Goal: Task Accomplishment & Management: Use online tool/utility

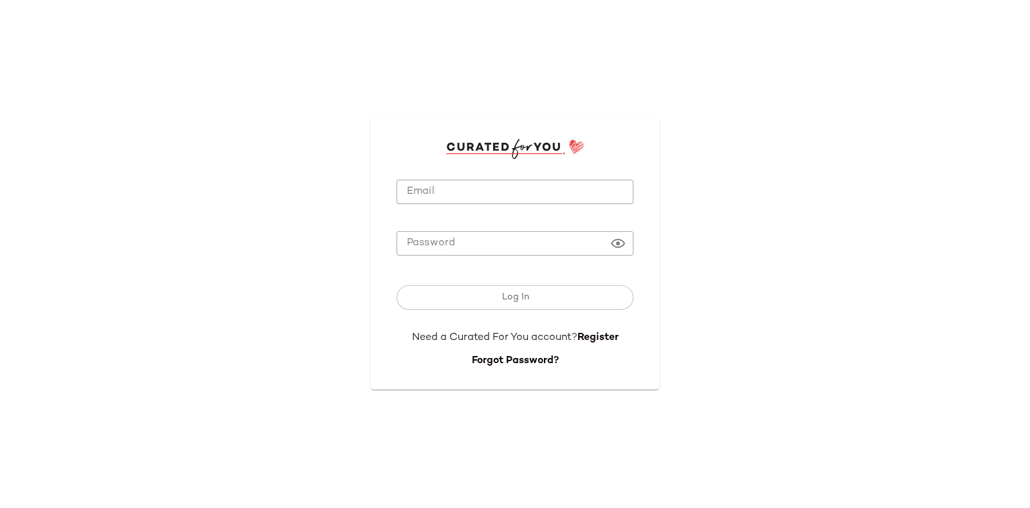
type input "**********"
click at [457, 180] on input "**********" at bounding box center [514, 192] width 237 height 25
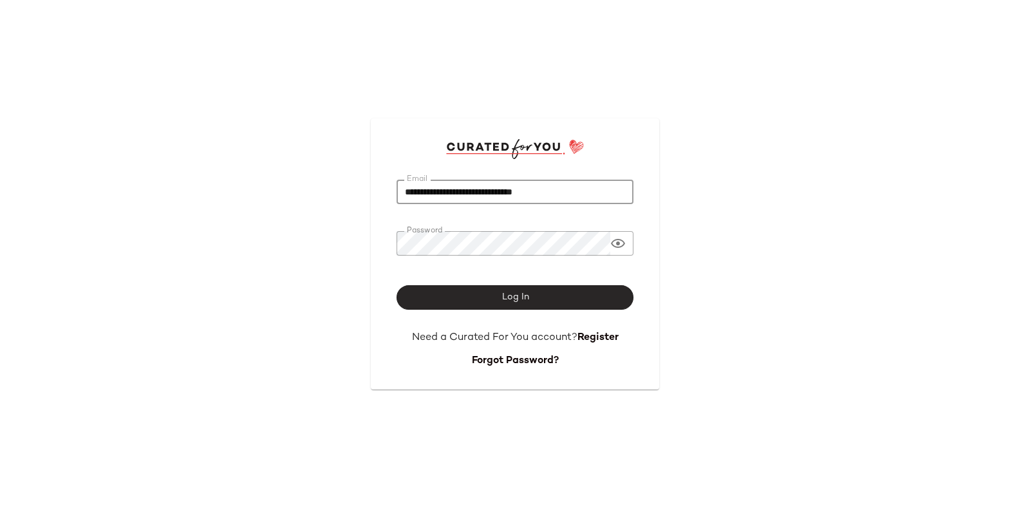
click at [457, 294] on button "Log In" at bounding box center [514, 297] width 237 height 24
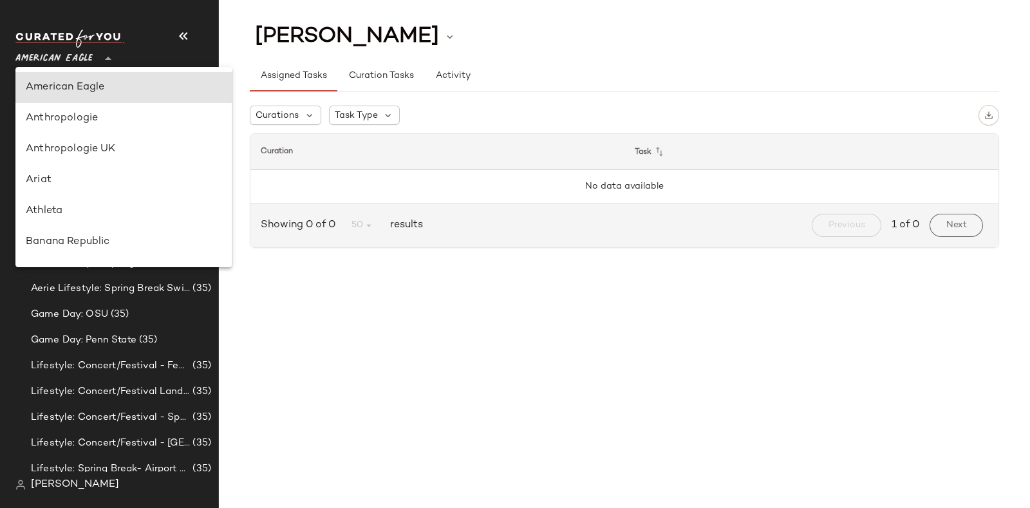
click at [106, 48] on div at bounding box center [107, 51] width 18 height 32
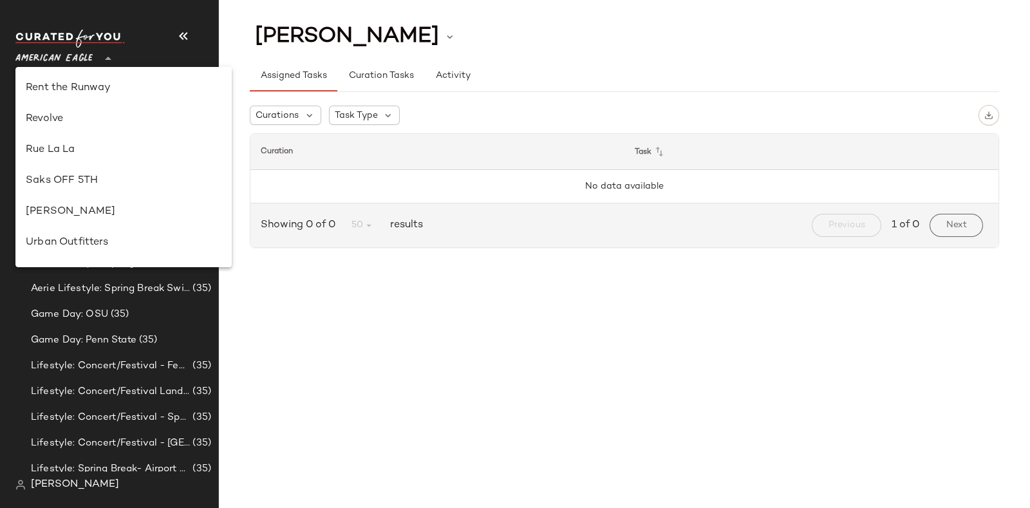
scroll to position [619, 0]
click at [68, 116] on div "Revolve" at bounding box center [124, 117] width 196 height 15
type input "**"
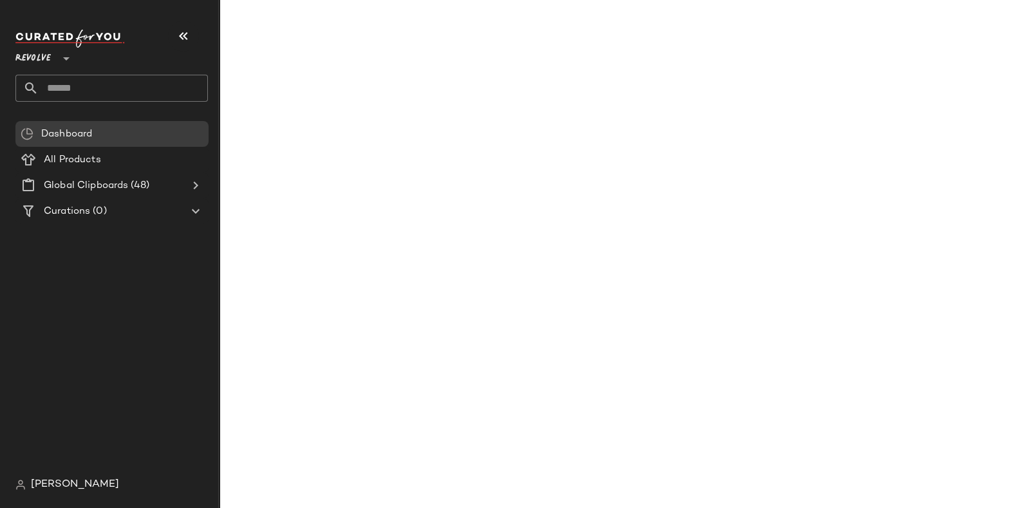
click at [106, 89] on input "text" at bounding box center [123, 88] width 169 height 27
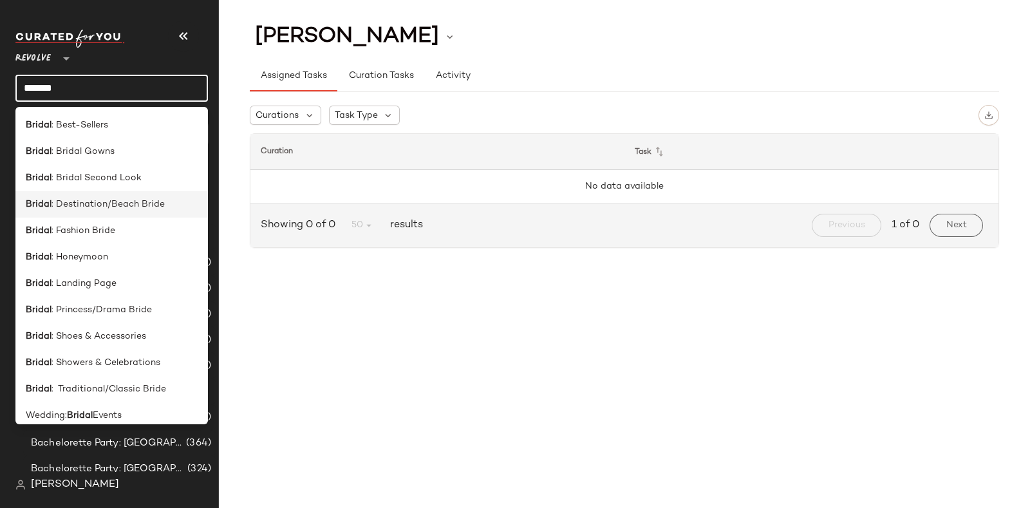
scroll to position [9, 0]
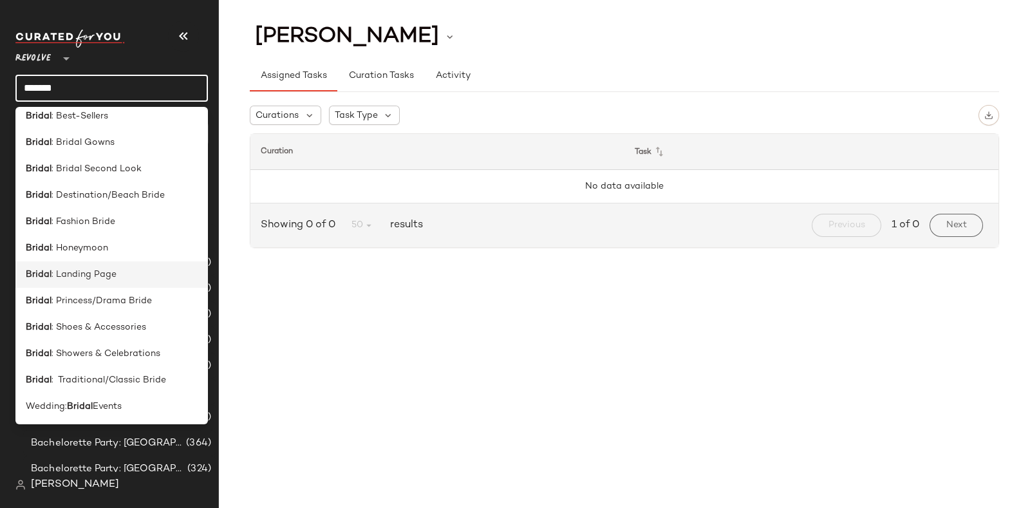
type input "******"
click at [102, 275] on span ": Landing Page" at bounding box center [83, 275] width 65 height 14
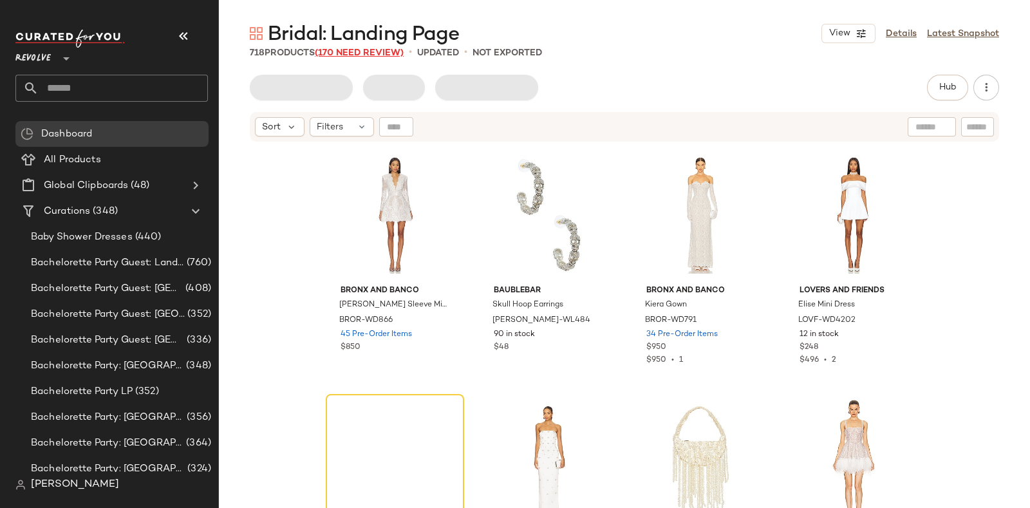
click at [359, 51] on span "(170 Need Review)" at bounding box center [359, 53] width 89 height 10
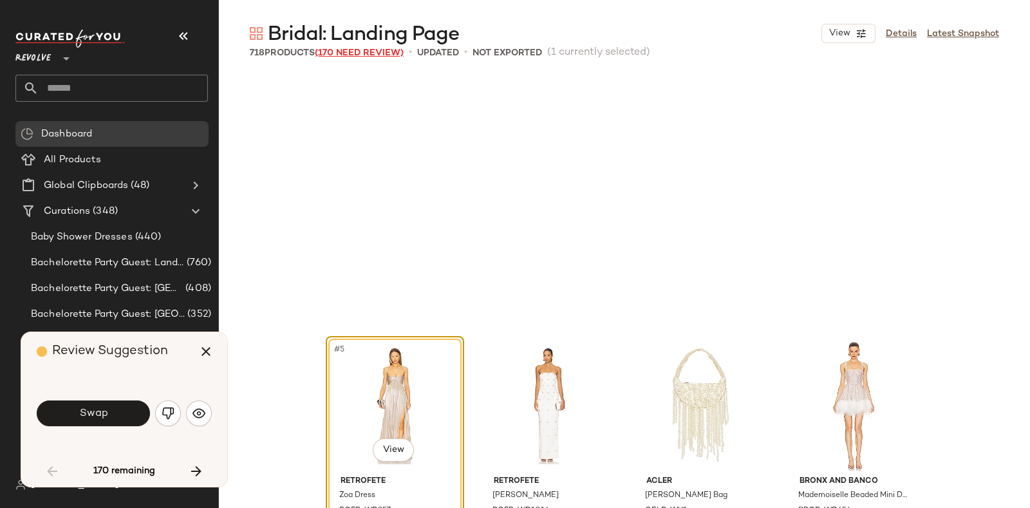
scroll to position [258, 0]
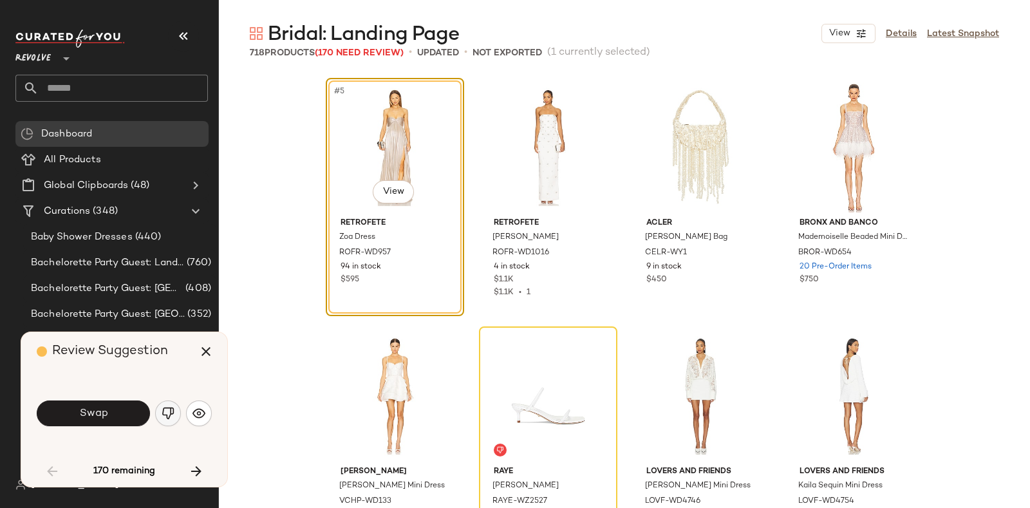
click at [163, 411] on img "button" at bounding box center [168, 413] width 13 height 13
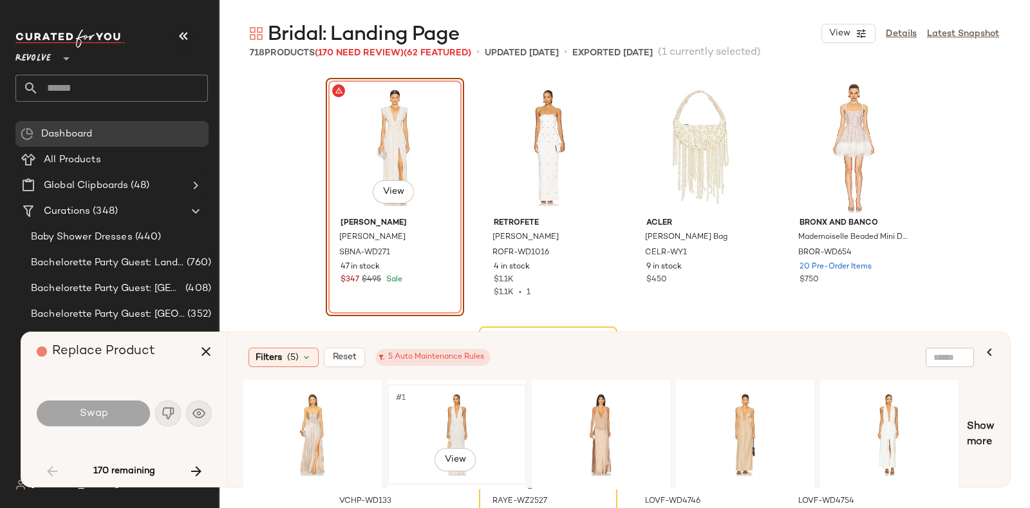
click at [460, 394] on div "#1 View" at bounding box center [456, 434] width 129 height 91
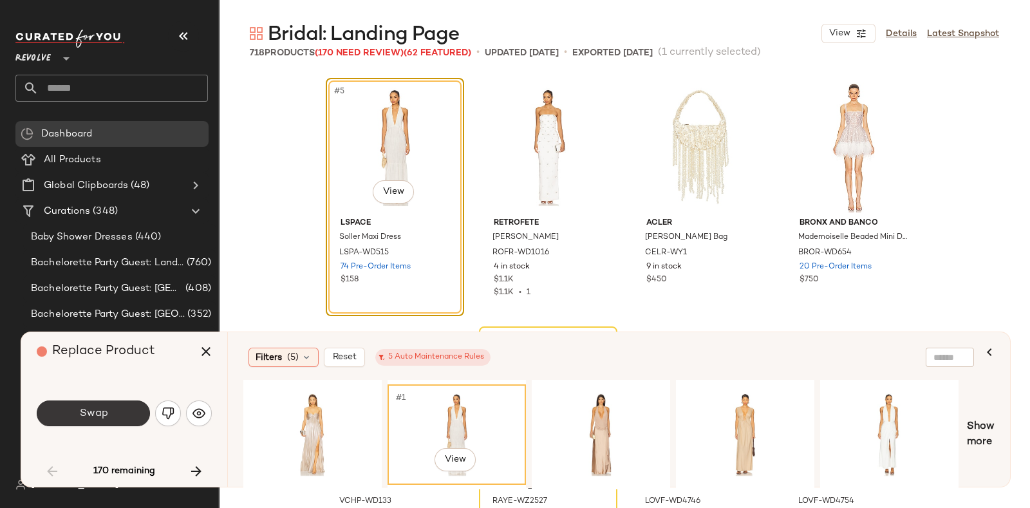
click at [87, 407] on span "Swap" at bounding box center [93, 413] width 29 height 12
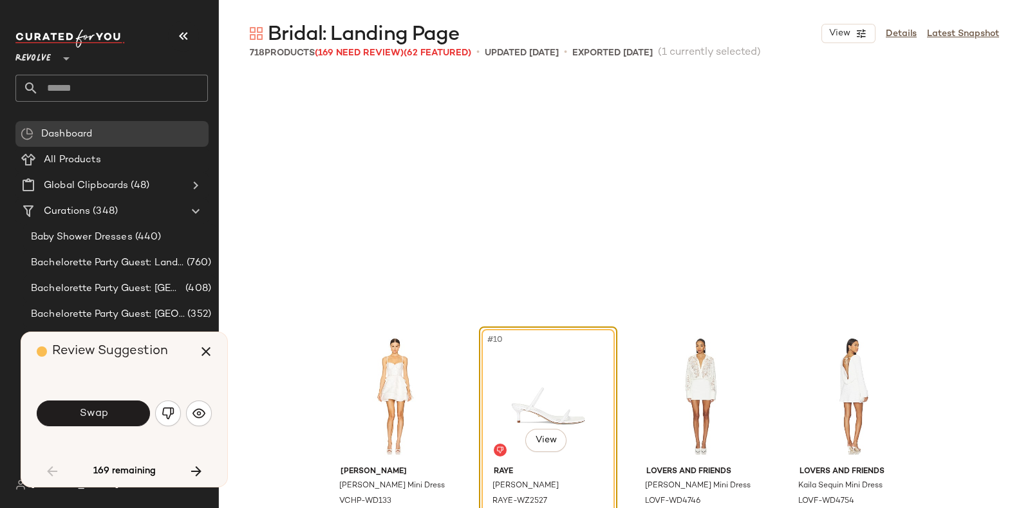
scroll to position [496, 0]
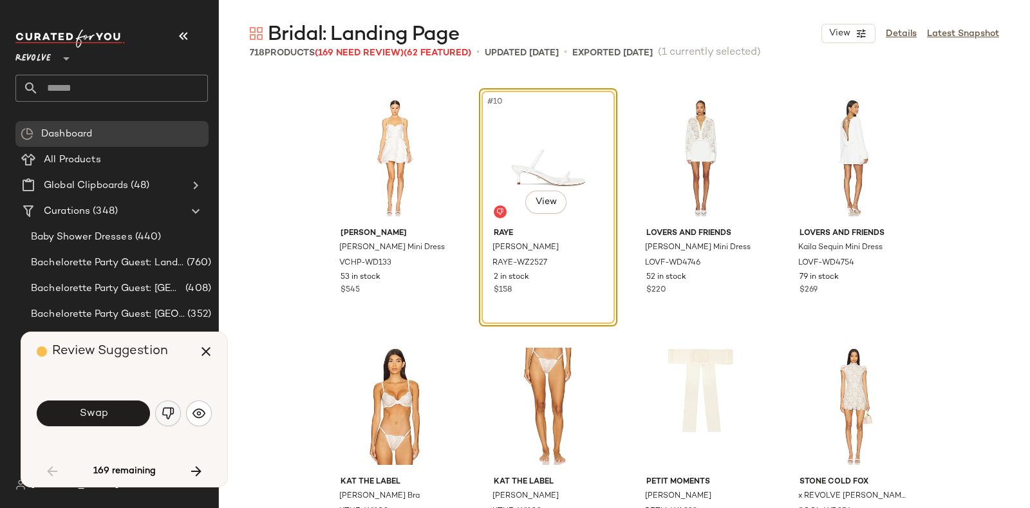
click at [163, 407] on img "button" at bounding box center [168, 413] width 13 height 13
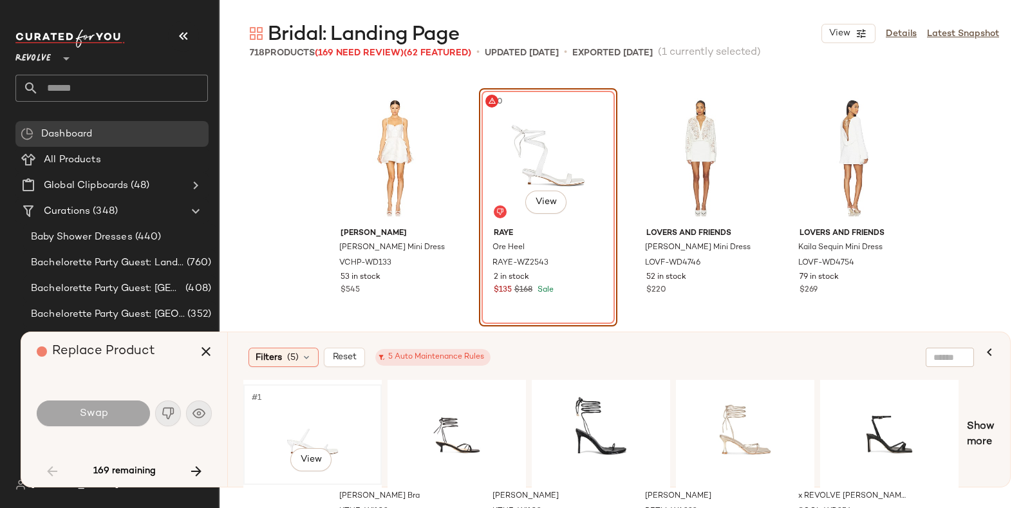
click at [318, 409] on div "#1 View" at bounding box center [312, 434] width 129 height 91
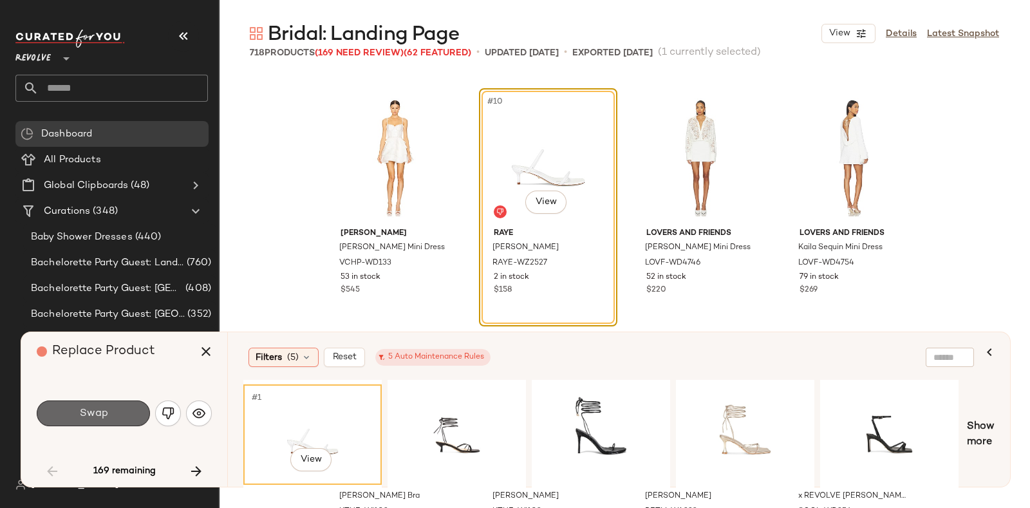
click at [106, 413] on span "Swap" at bounding box center [93, 413] width 29 height 12
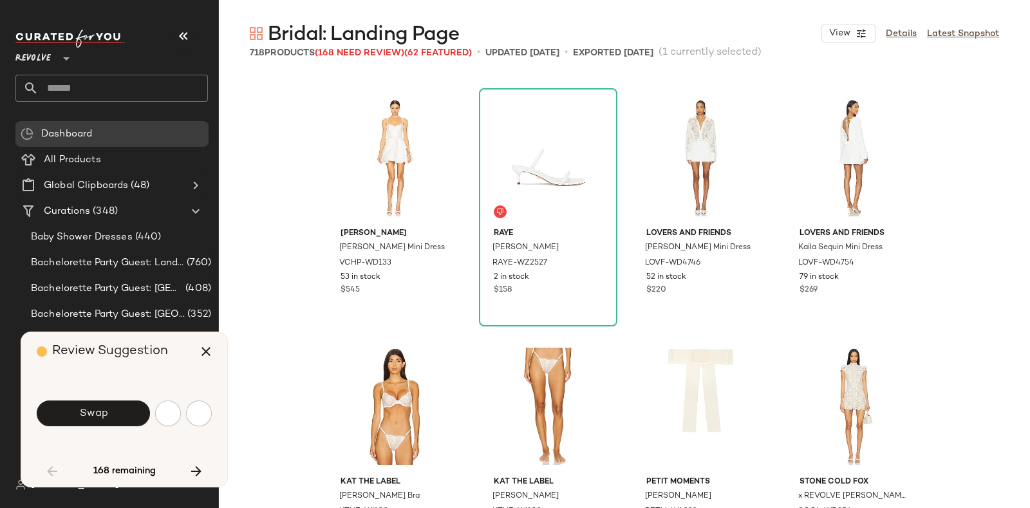
scroll to position [1242, 0]
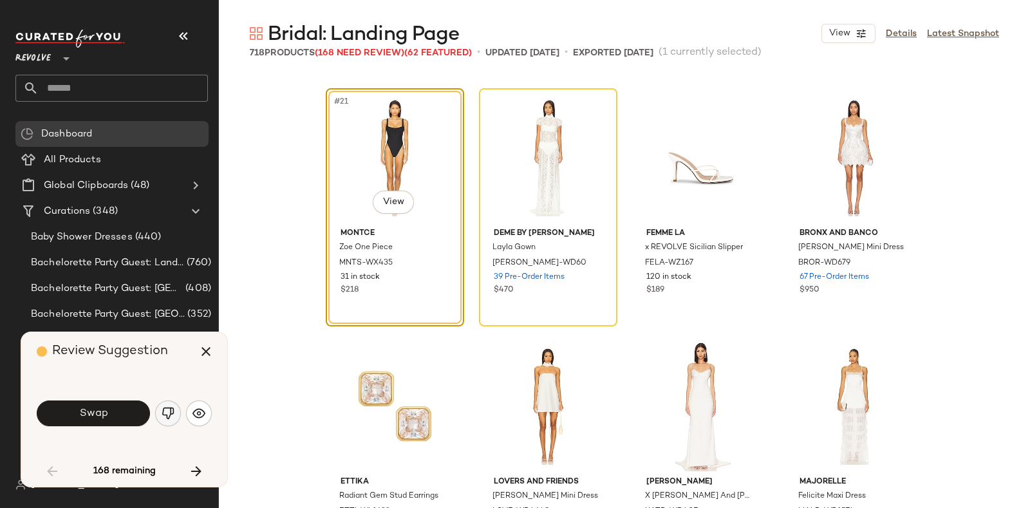
click at [167, 414] on img "button" at bounding box center [168, 413] width 13 height 13
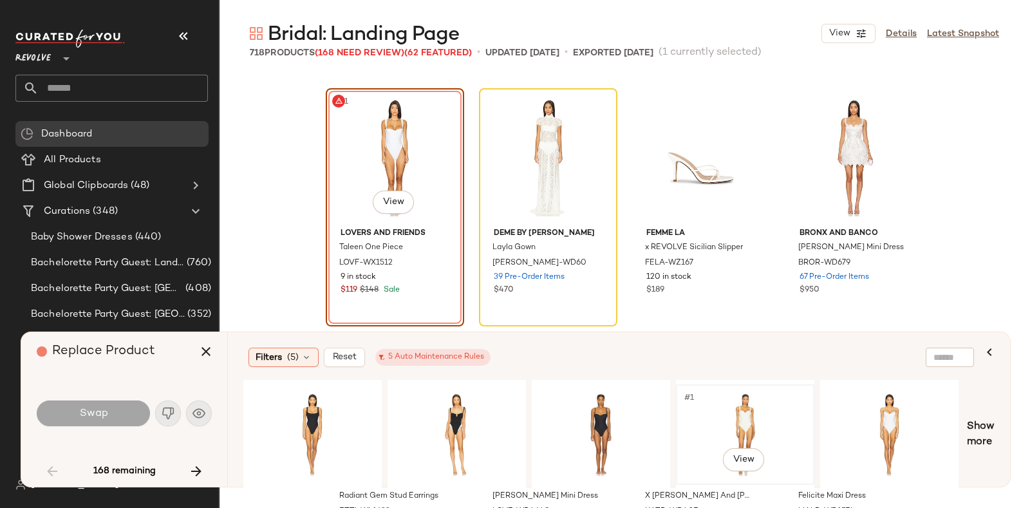
click at [754, 405] on div "#1 View" at bounding box center [744, 434] width 129 height 91
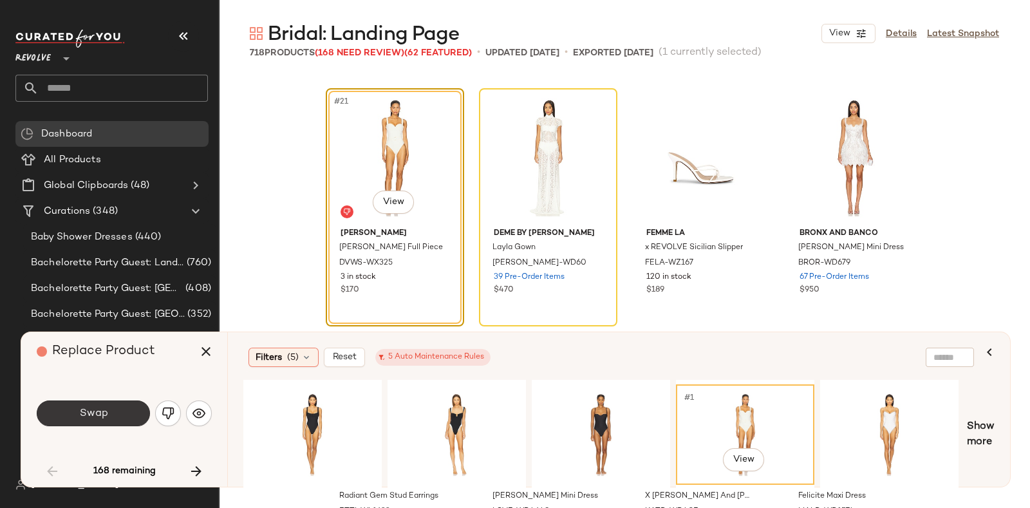
click at [91, 417] on span "Swap" at bounding box center [93, 413] width 29 height 12
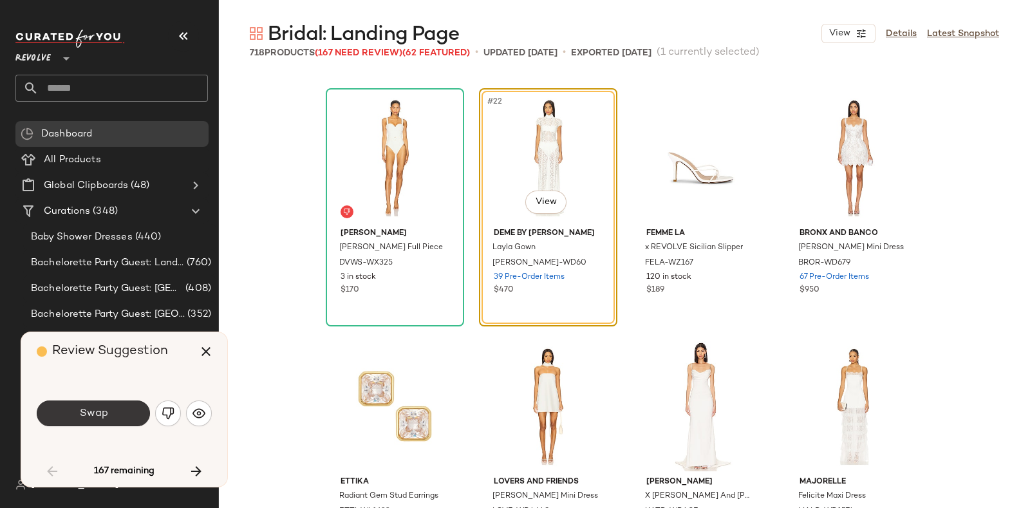
click at [111, 405] on button "Swap" at bounding box center [93, 413] width 113 height 26
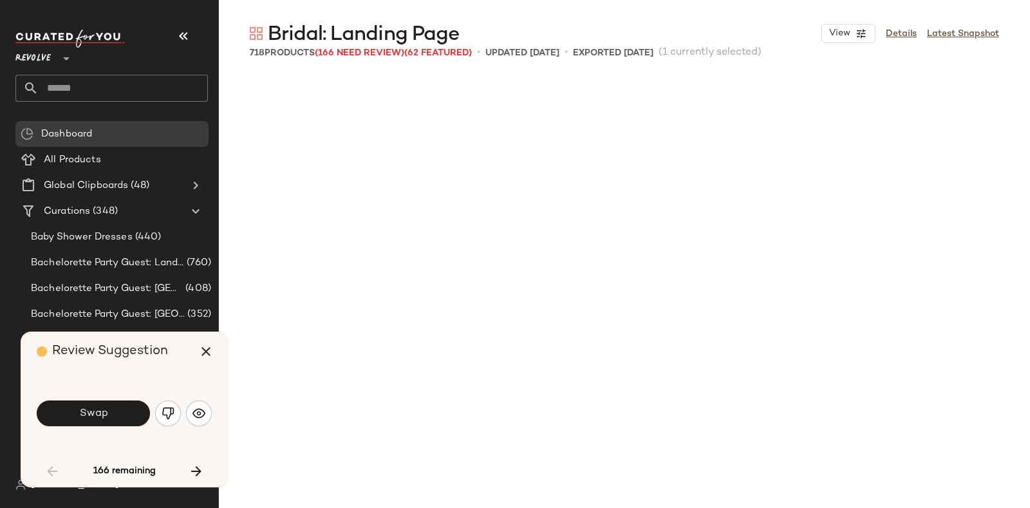
scroll to position [1738, 0]
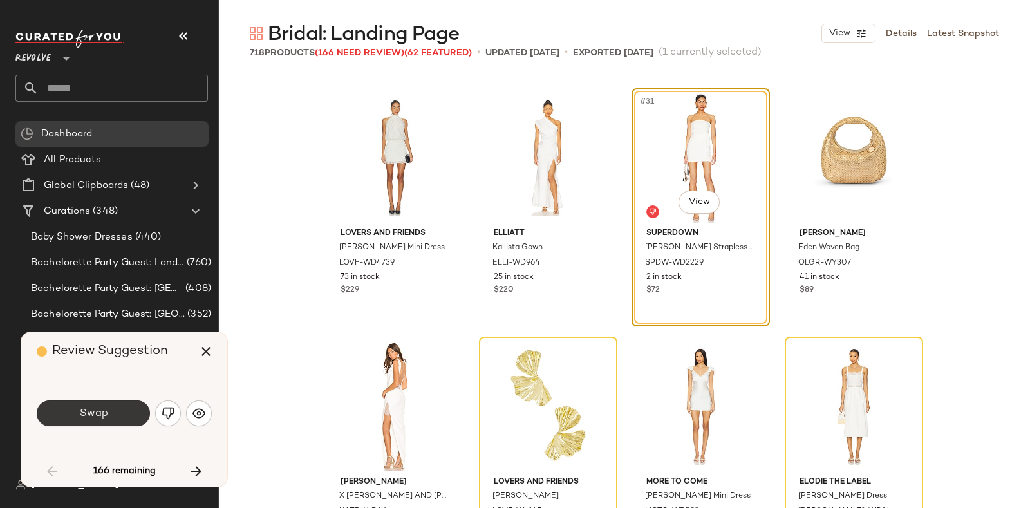
click at [120, 410] on button "Swap" at bounding box center [93, 413] width 113 height 26
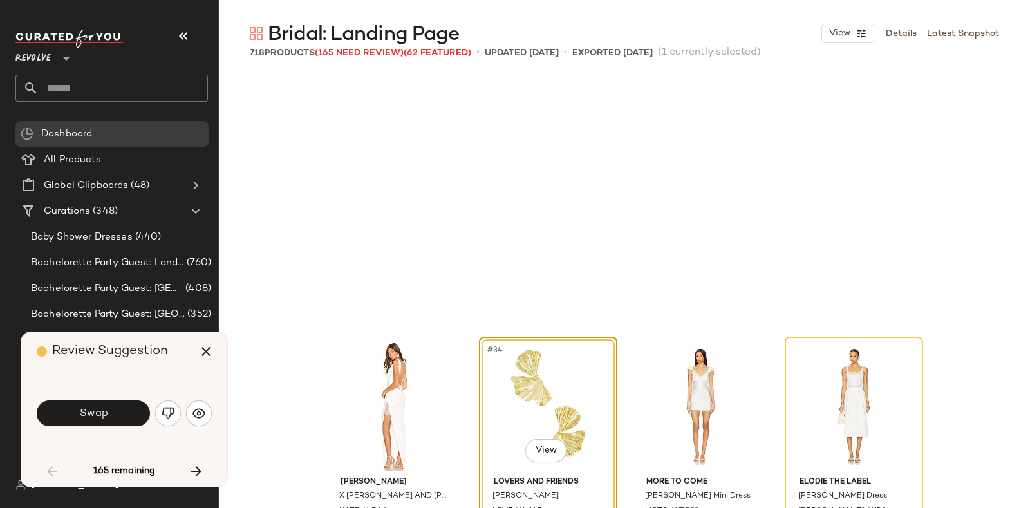
scroll to position [1988, 0]
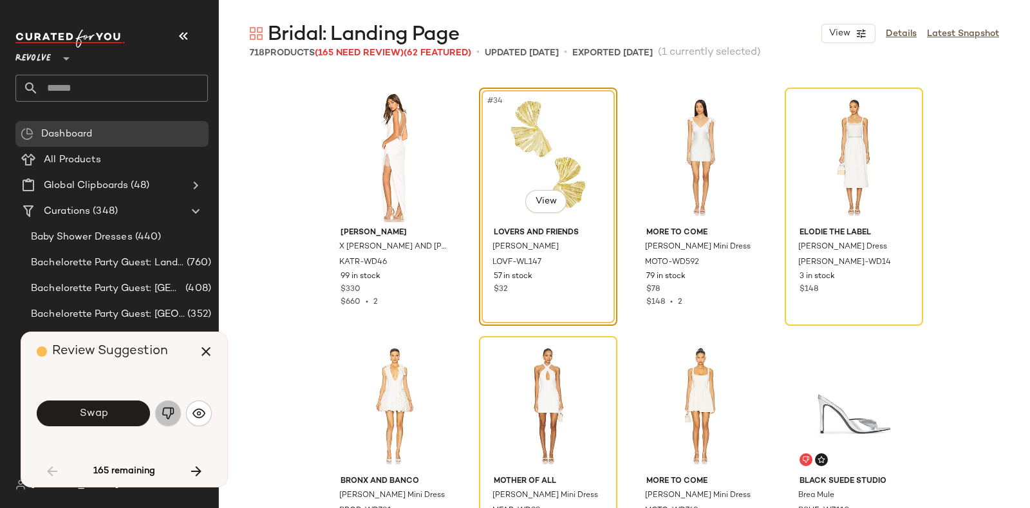
click at [164, 407] on img "button" at bounding box center [168, 413] width 13 height 13
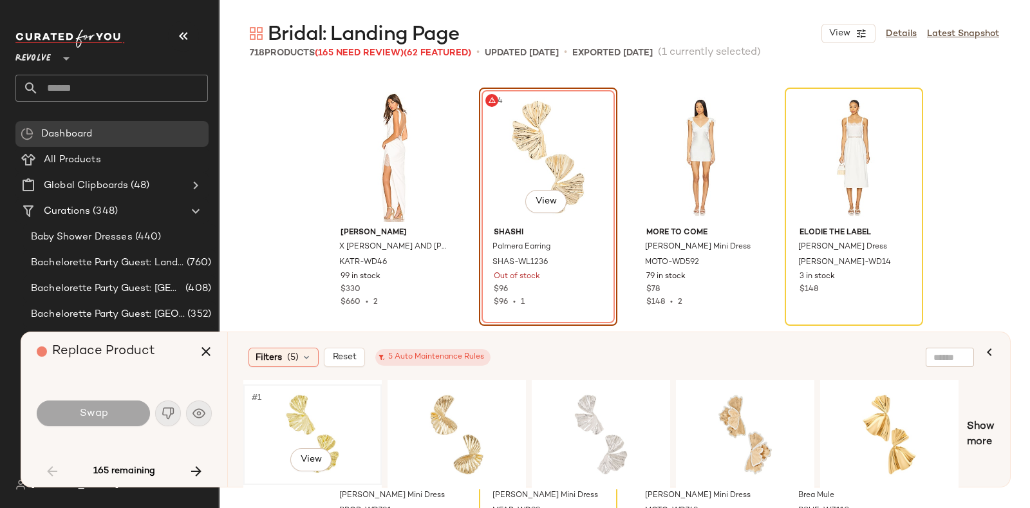
click at [296, 400] on div "#1 View" at bounding box center [312, 434] width 129 height 91
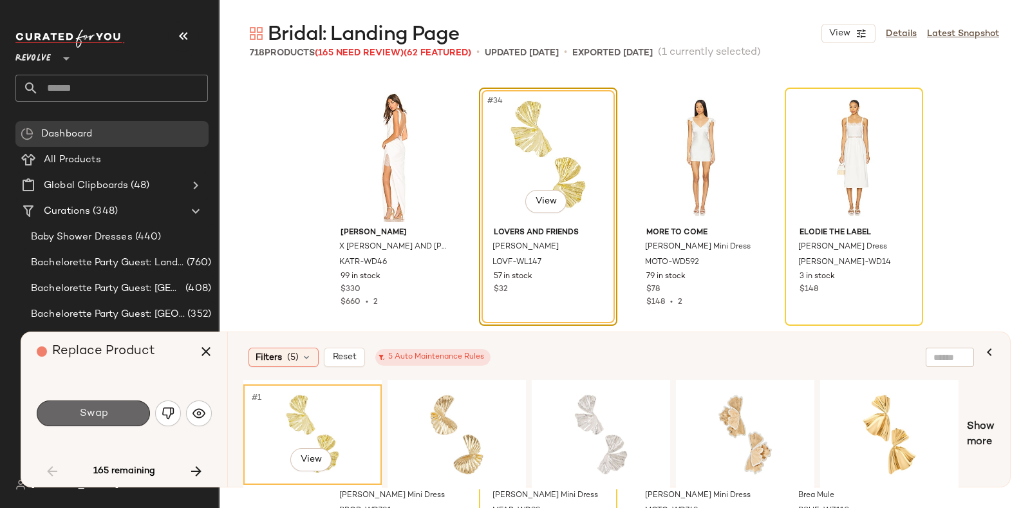
click at [112, 408] on button "Swap" at bounding box center [93, 413] width 113 height 26
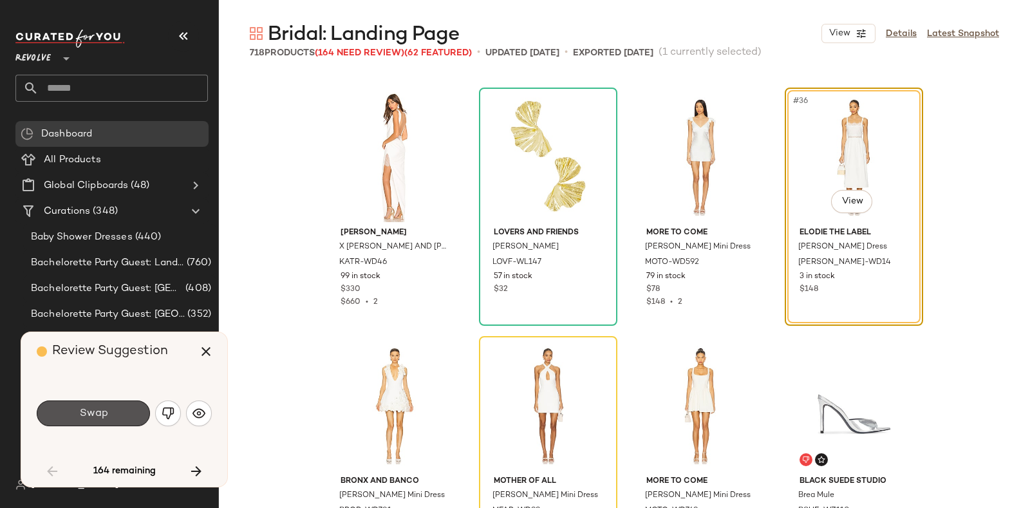
click at [112, 408] on button "Swap" at bounding box center [93, 413] width 113 height 26
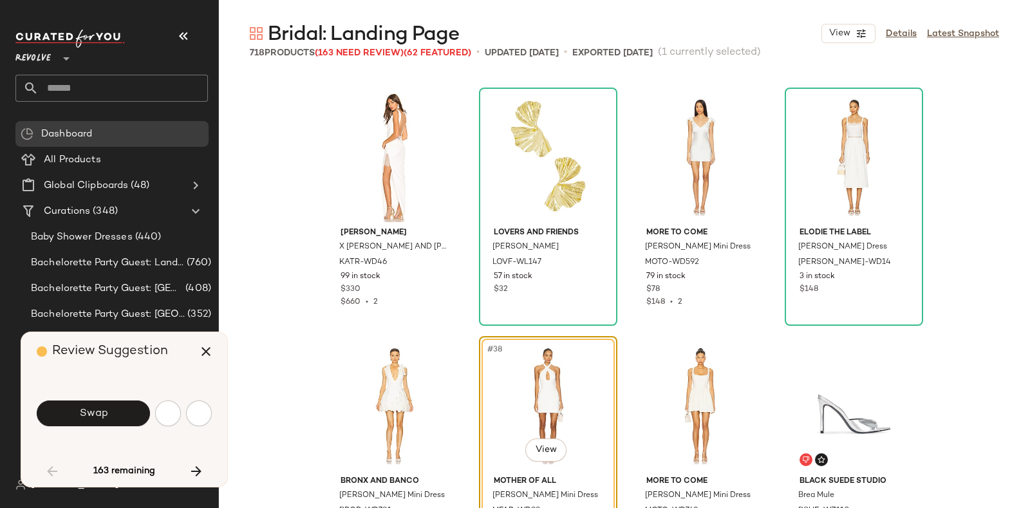
scroll to position [2236, 0]
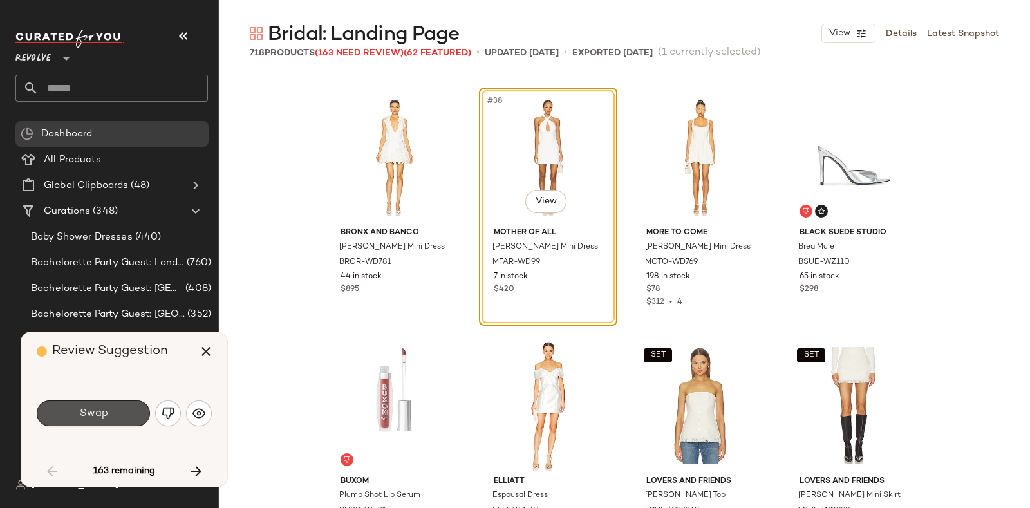
click at [112, 408] on button "Swap" at bounding box center [93, 413] width 113 height 26
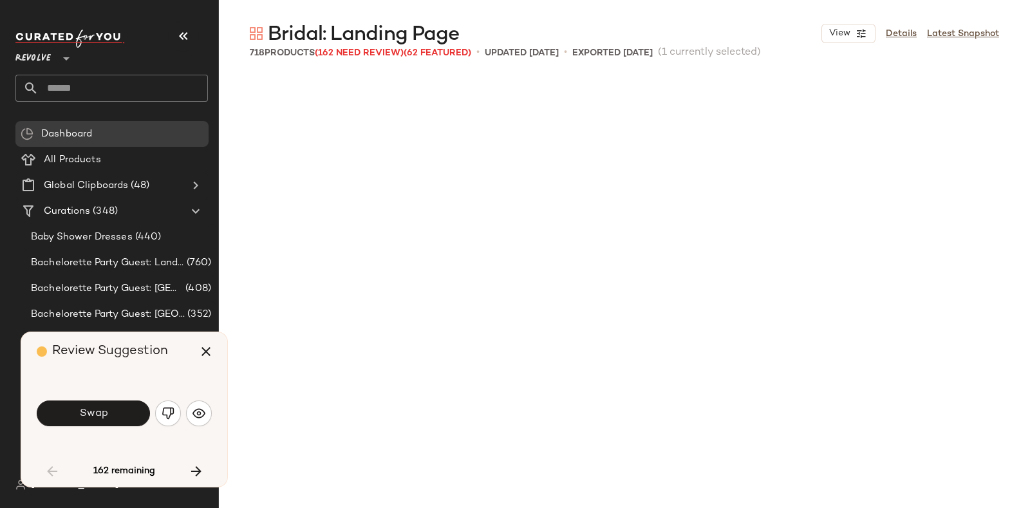
scroll to position [2732, 0]
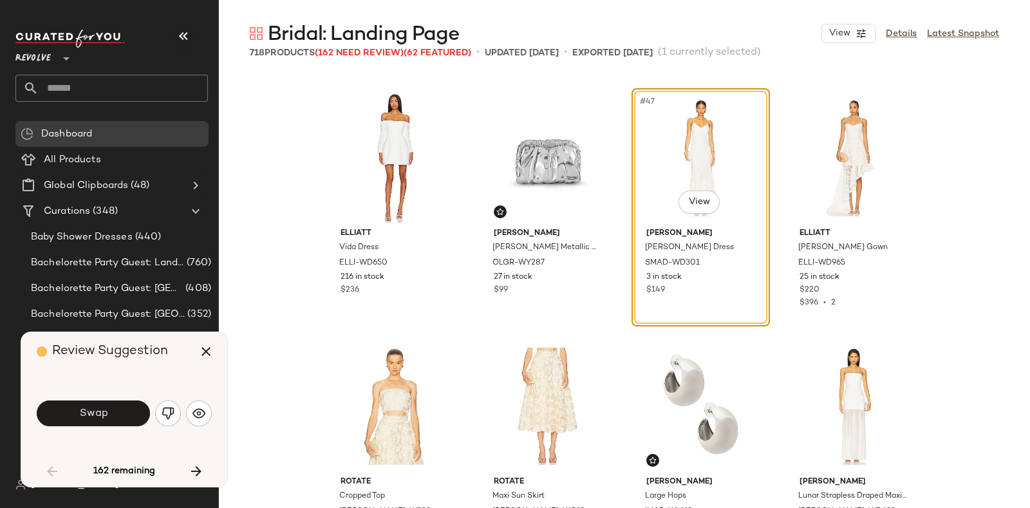
click at [112, 408] on button "Swap" at bounding box center [93, 413] width 113 height 26
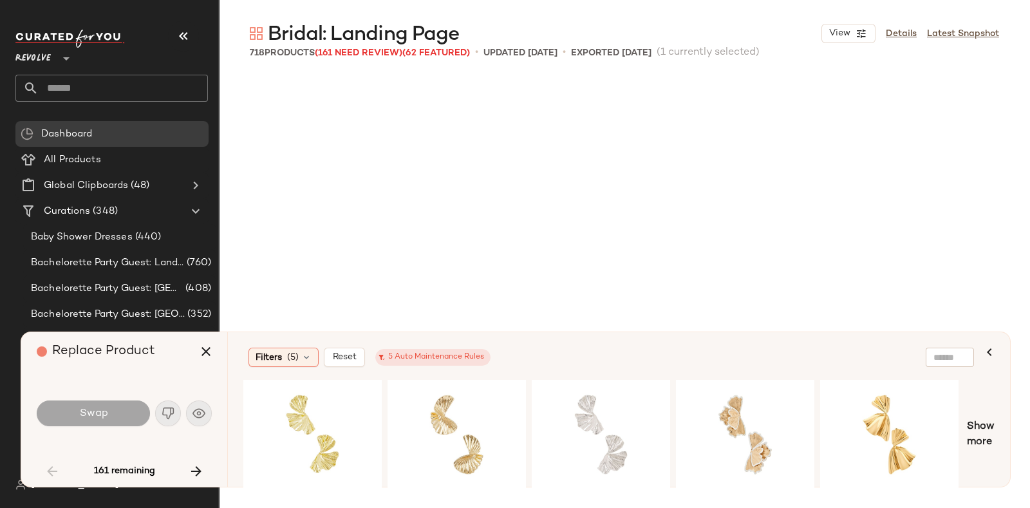
scroll to position [3974, 0]
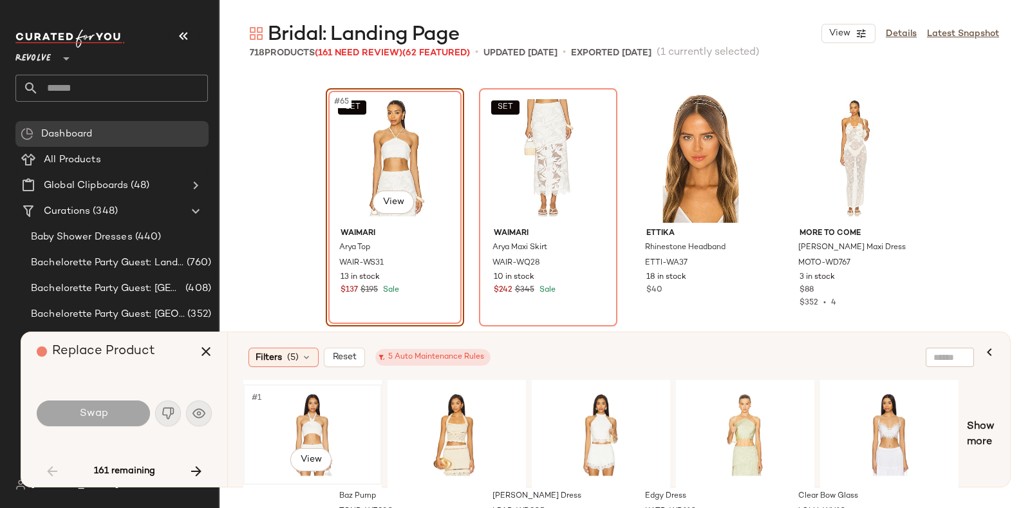
click at [317, 402] on div "#1 View" at bounding box center [312, 434] width 129 height 91
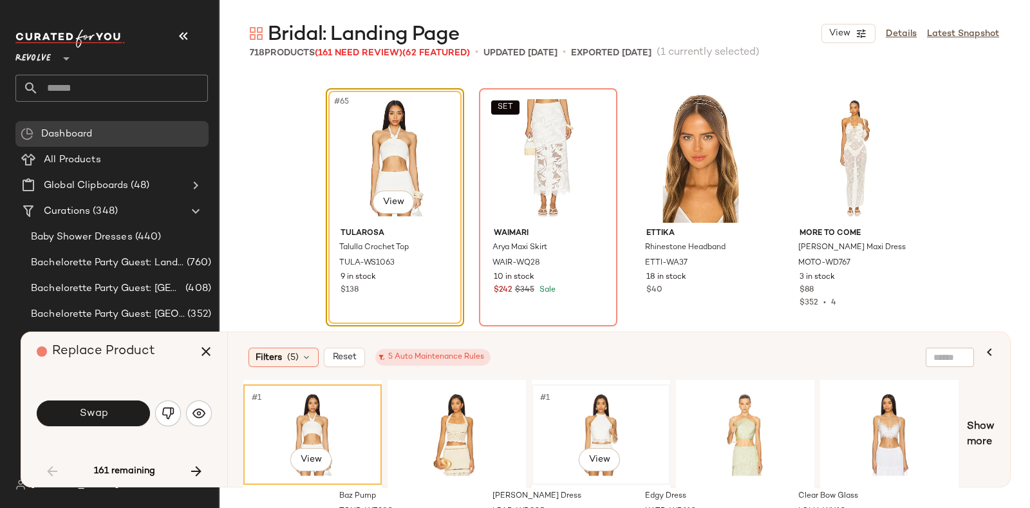
click at [613, 414] on div "#1 View" at bounding box center [600, 434] width 129 height 91
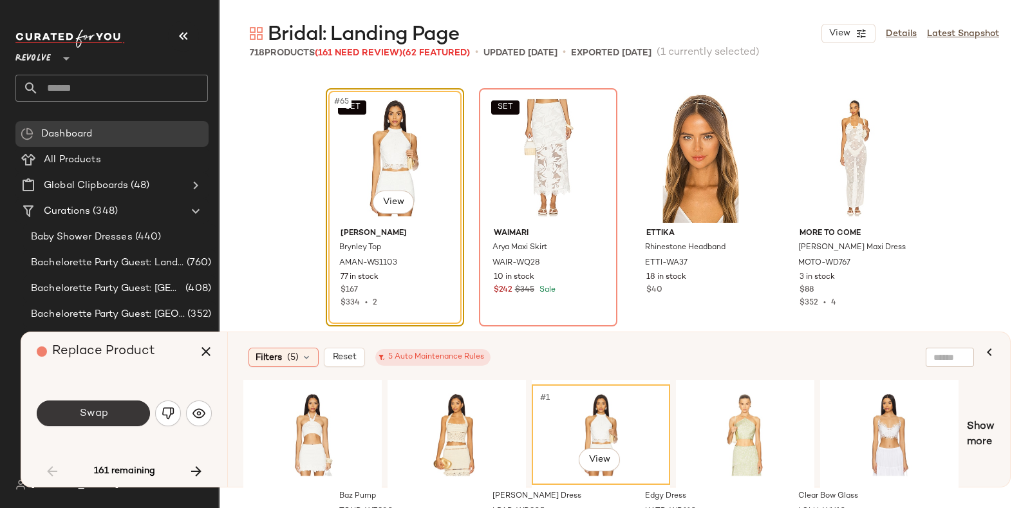
click at [115, 414] on button "Swap" at bounding box center [93, 413] width 113 height 26
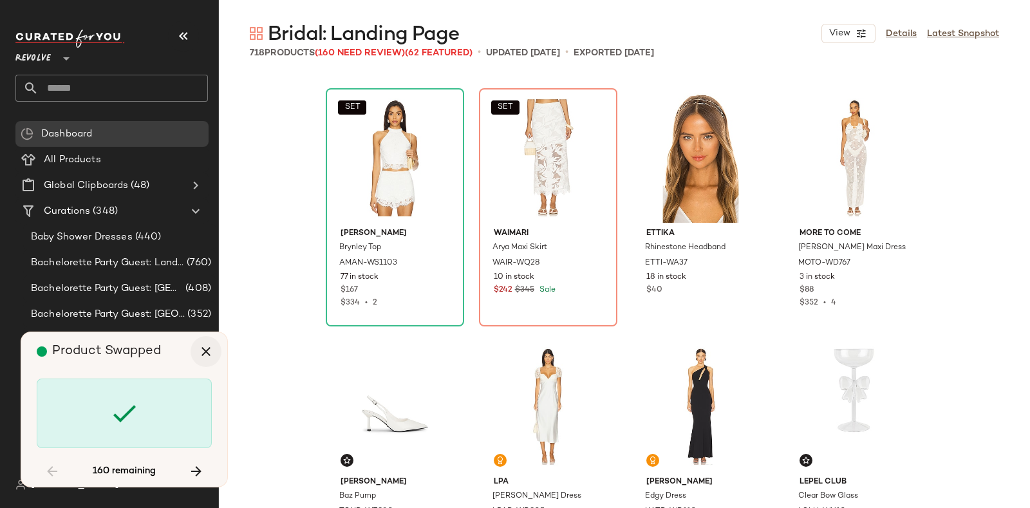
click at [201, 351] on icon "button" at bounding box center [205, 351] width 15 height 15
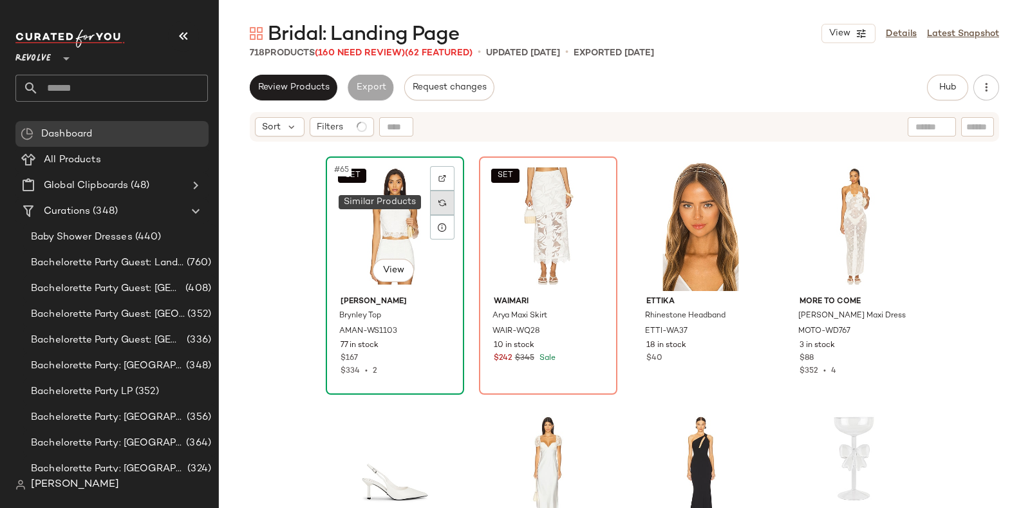
click at [443, 200] on div at bounding box center [442, 203] width 24 height 24
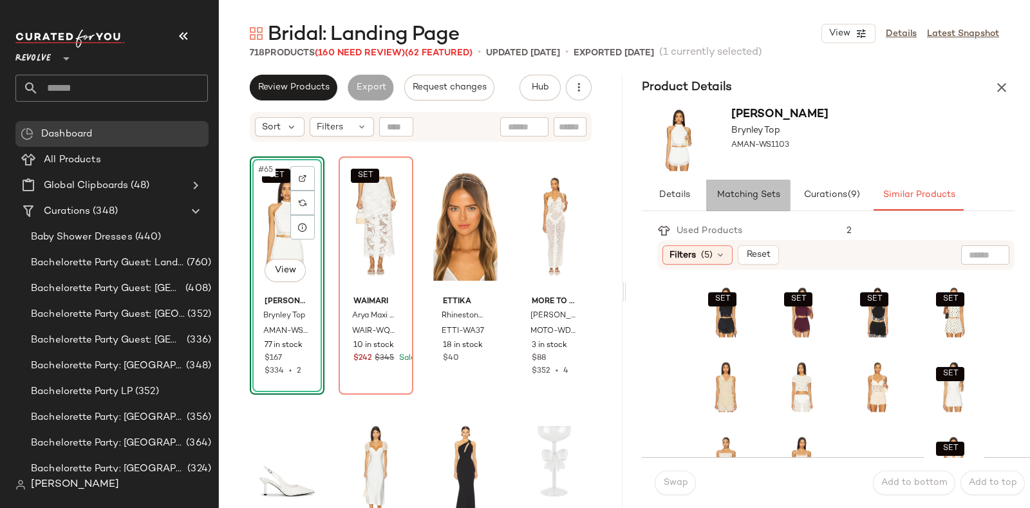
click at [733, 191] on span "Matching Sets" at bounding box center [748, 195] width 64 height 10
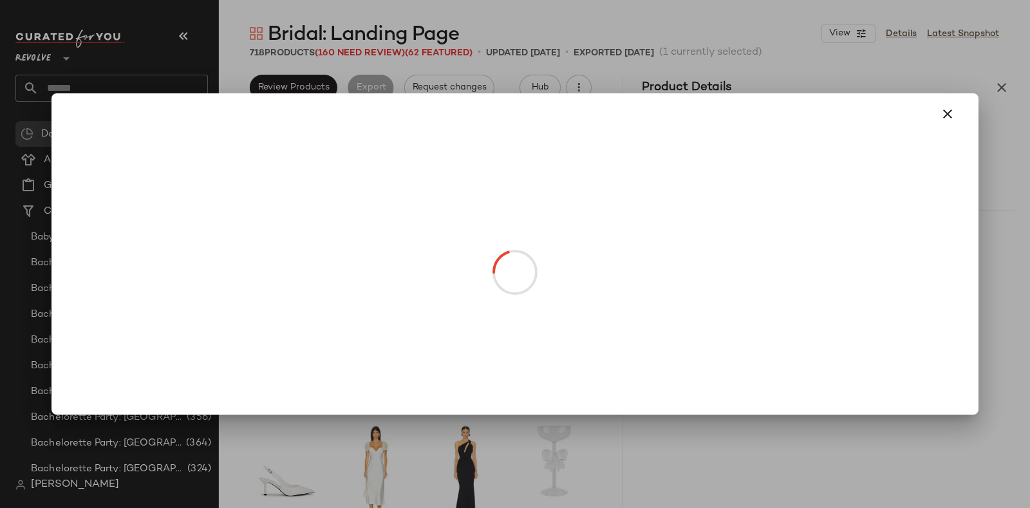
drag, startPoint x: 685, startPoint y: 282, endPoint x: 672, endPoint y: 281, distance: 13.5
click at [943, 107] on icon "button" at bounding box center [947, 113] width 15 height 15
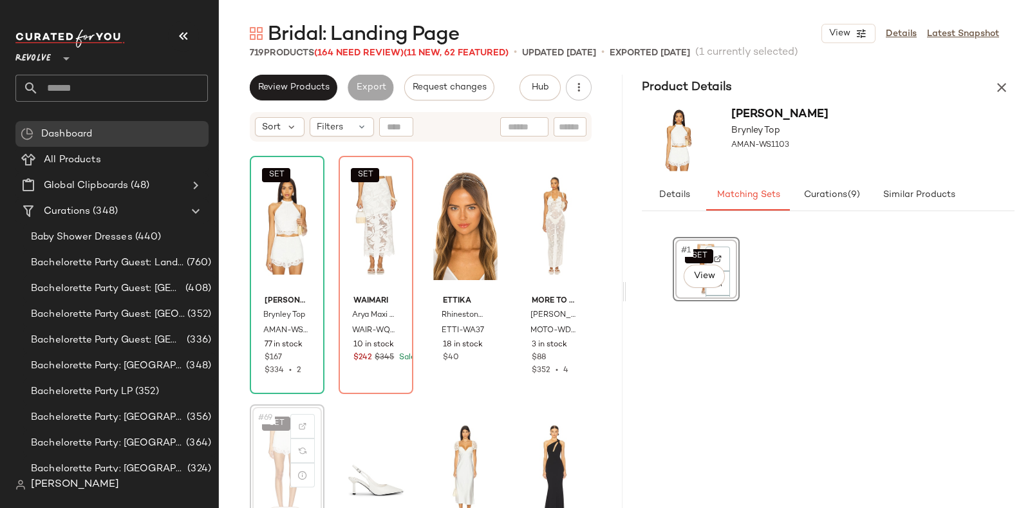
scroll to position [3976, 0]
click at [268, 458] on div "SET #69 View" at bounding box center [287, 473] width 66 height 130
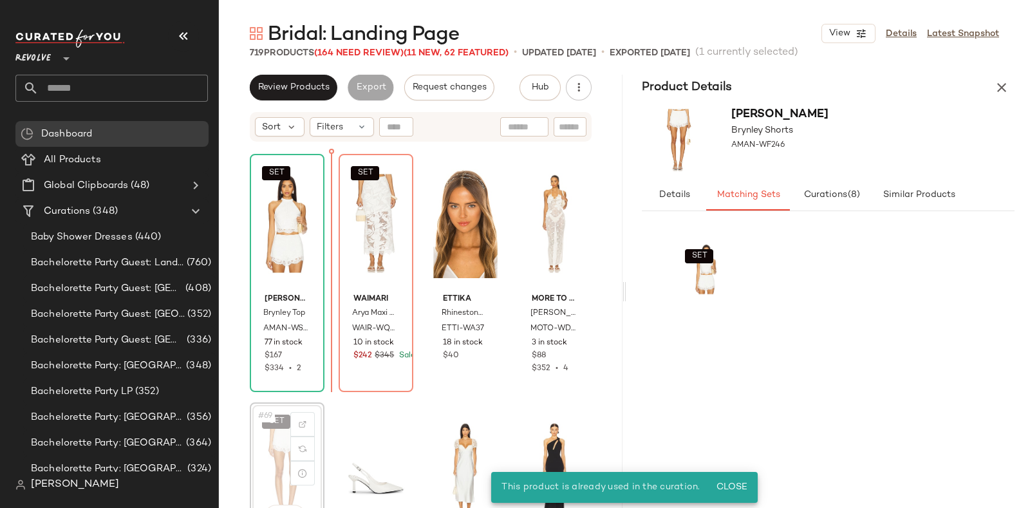
scroll to position [3977, 0]
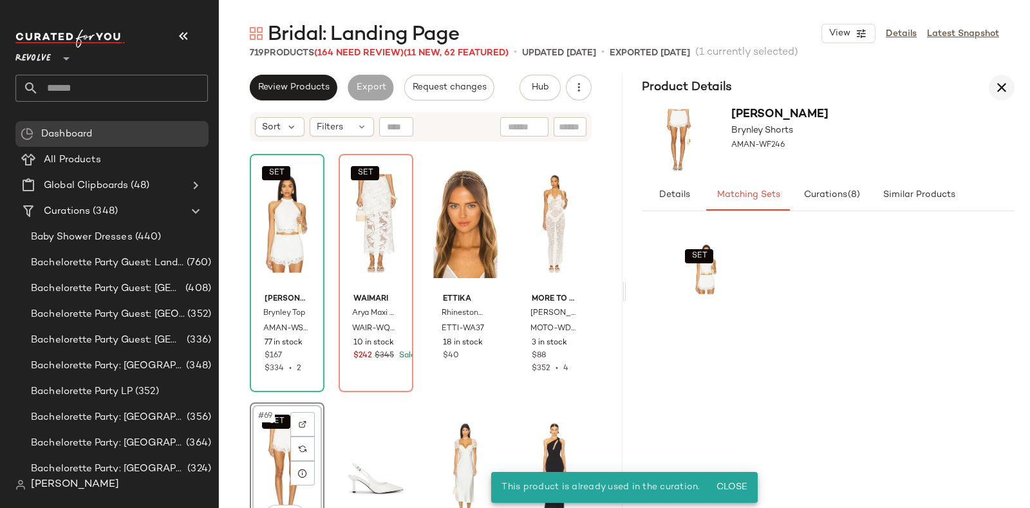
click at [998, 80] on icon "button" at bounding box center [1001, 87] width 15 height 15
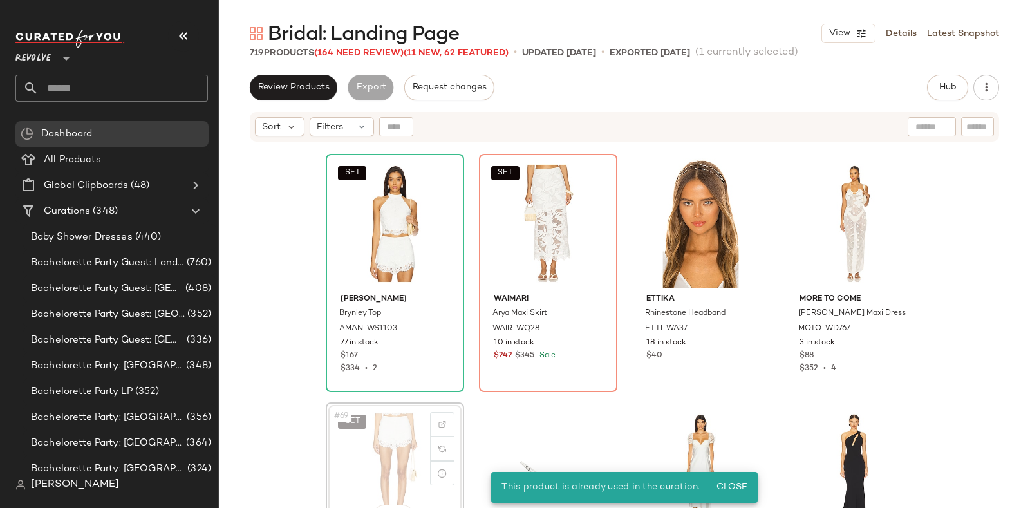
scroll to position [3978, 0]
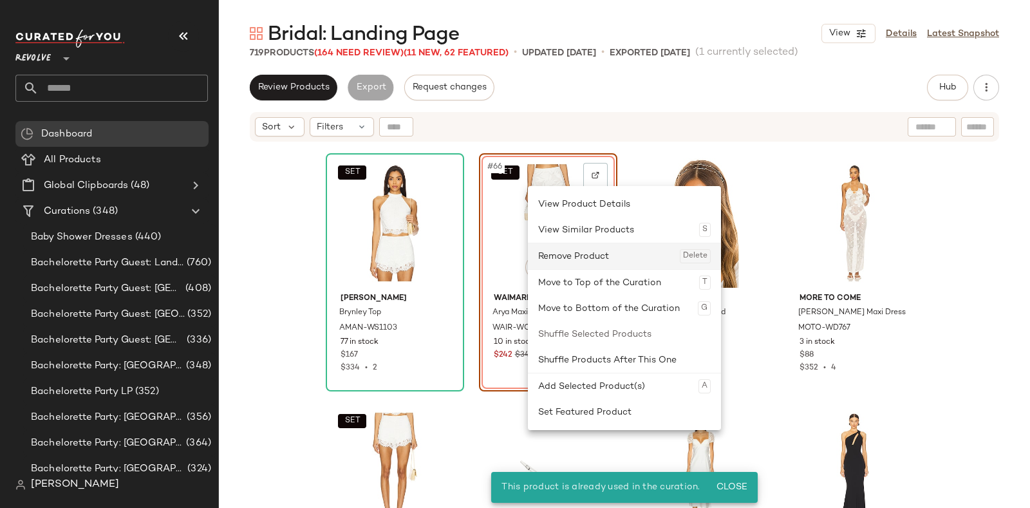
click at [558, 256] on div "Remove Product Delete" at bounding box center [624, 256] width 172 height 26
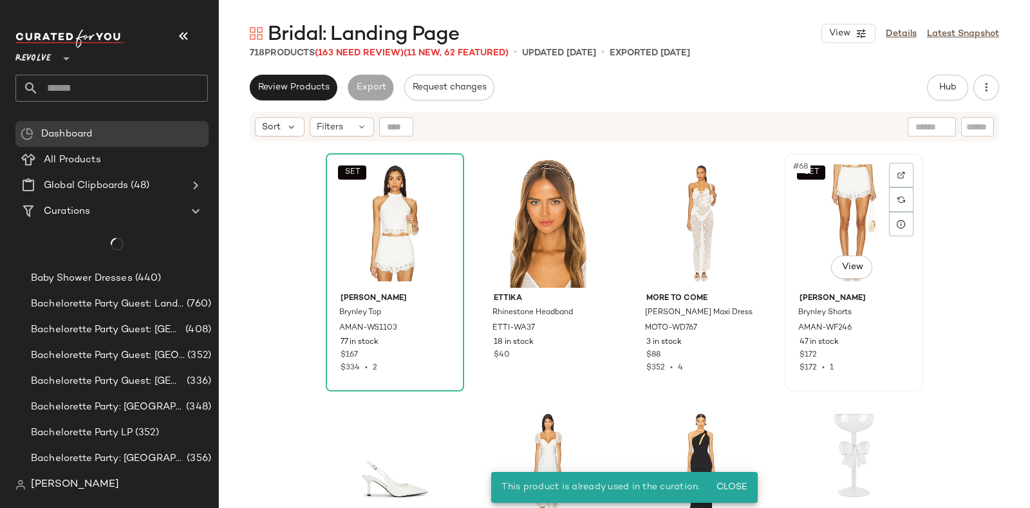
click at [814, 222] on div "SET #68 View" at bounding box center [853, 223] width 129 height 130
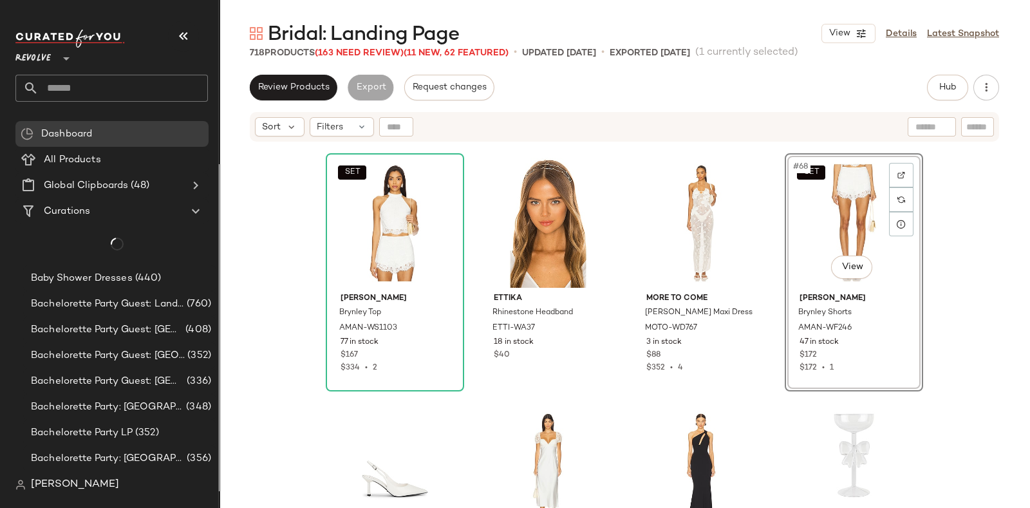
click at [814, 222] on div "SET #68 View" at bounding box center [853, 223] width 129 height 130
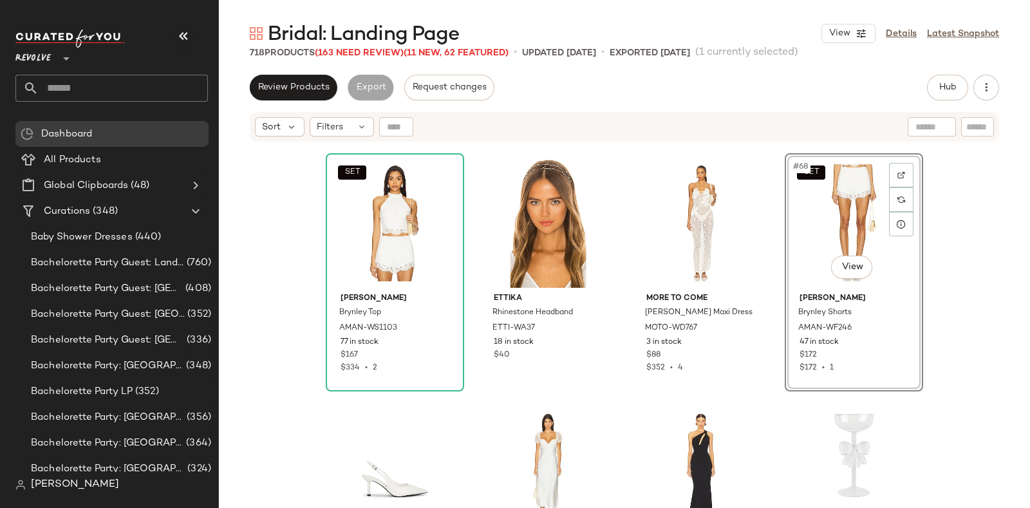
scroll to position [3977, 0]
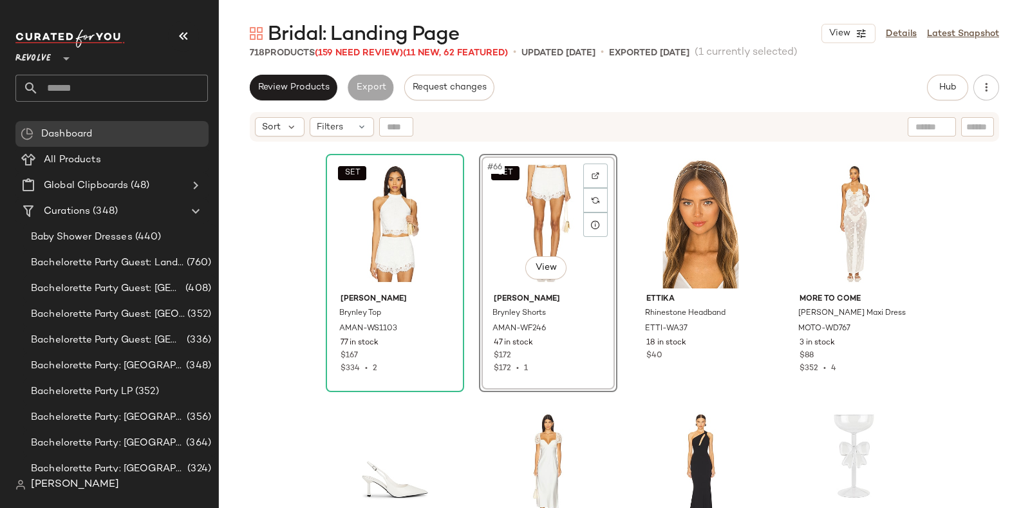
scroll to position [3932, 0]
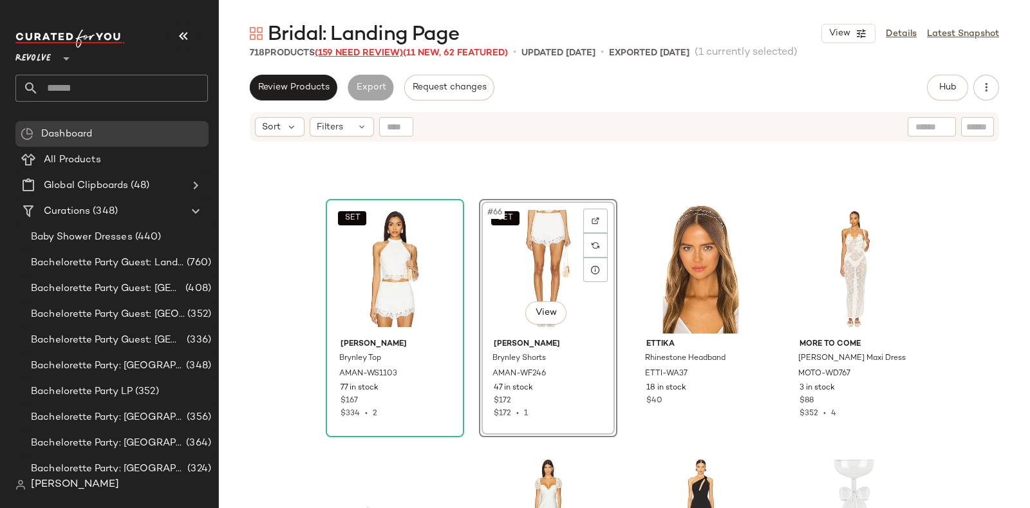
click at [344, 53] on span "(159 Need Review)" at bounding box center [359, 53] width 88 height 10
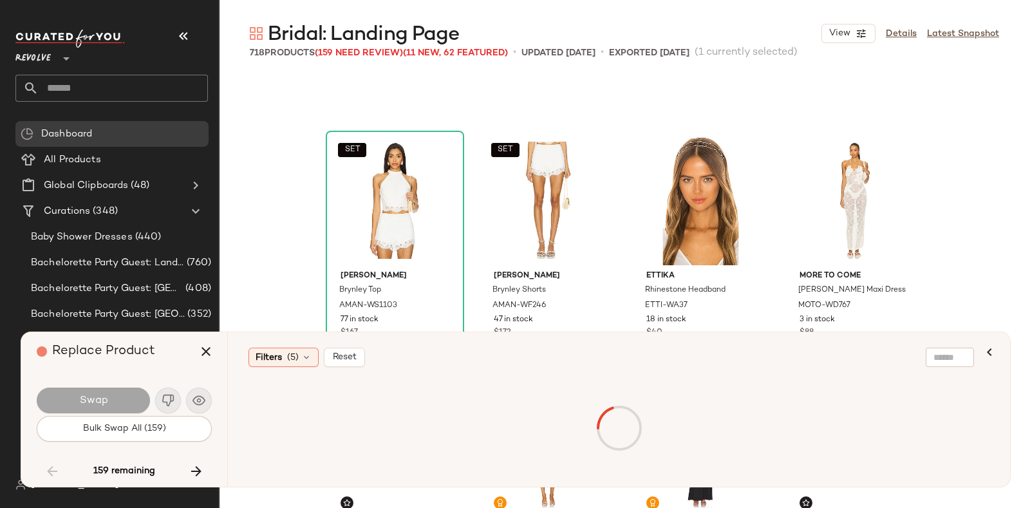
scroll to position [4472, 0]
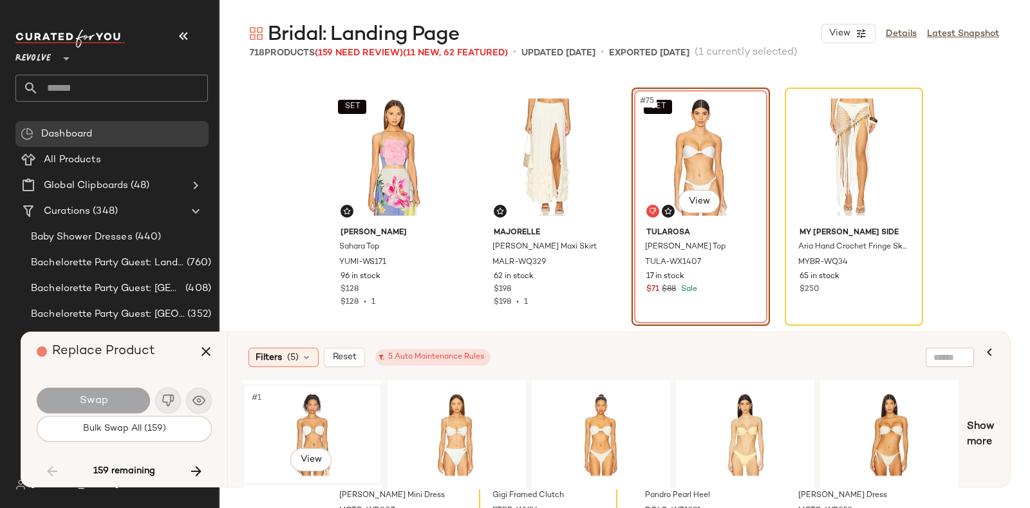
click at [309, 402] on div "#1 View" at bounding box center [312, 434] width 129 height 91
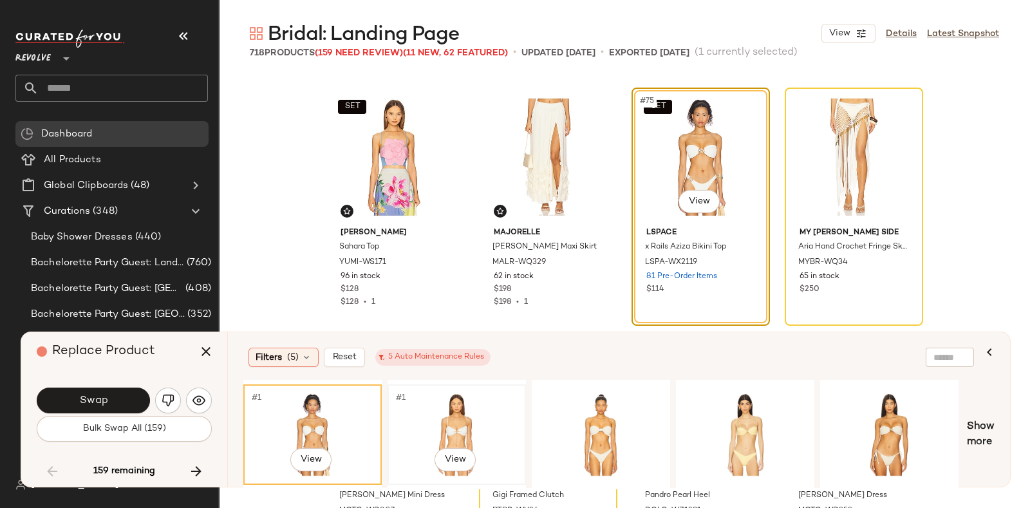
click at [473, 412] on div "#1 View" at bounding box center [456, 434] width 129 height 91
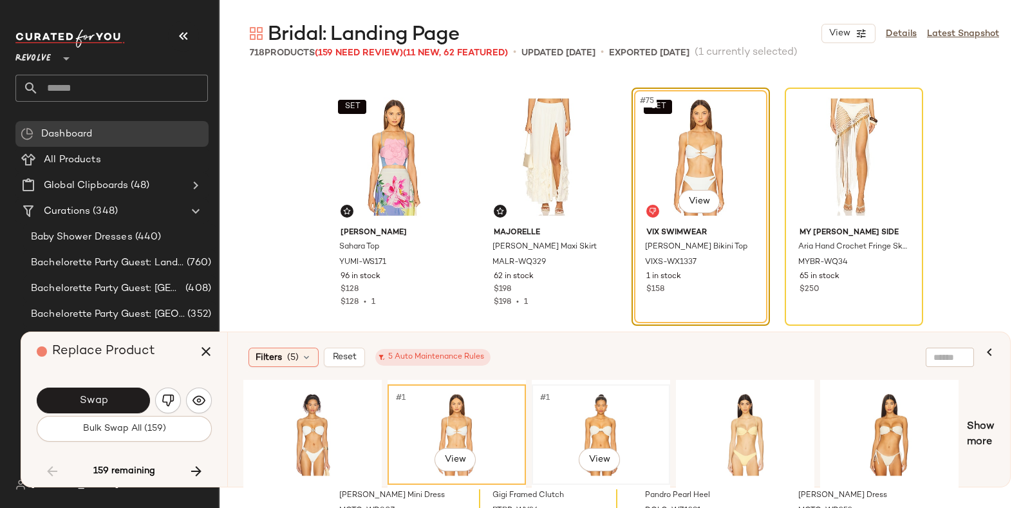
click at [595, 416] on div "#1 View" at bounding box center [600, 434] width 129 height 91
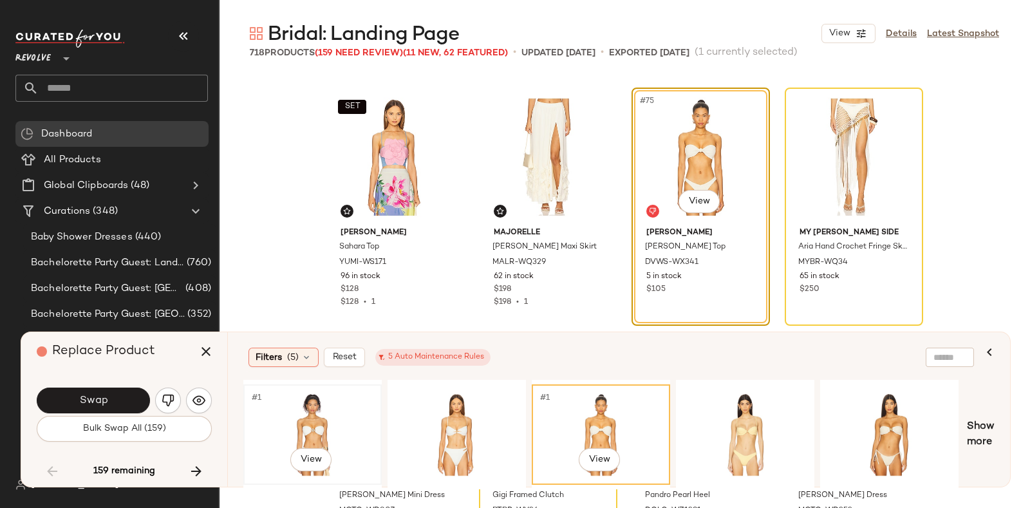
click at [341, 413] on div "#1 View" at bounding box center [312, 434] width 129 height 91
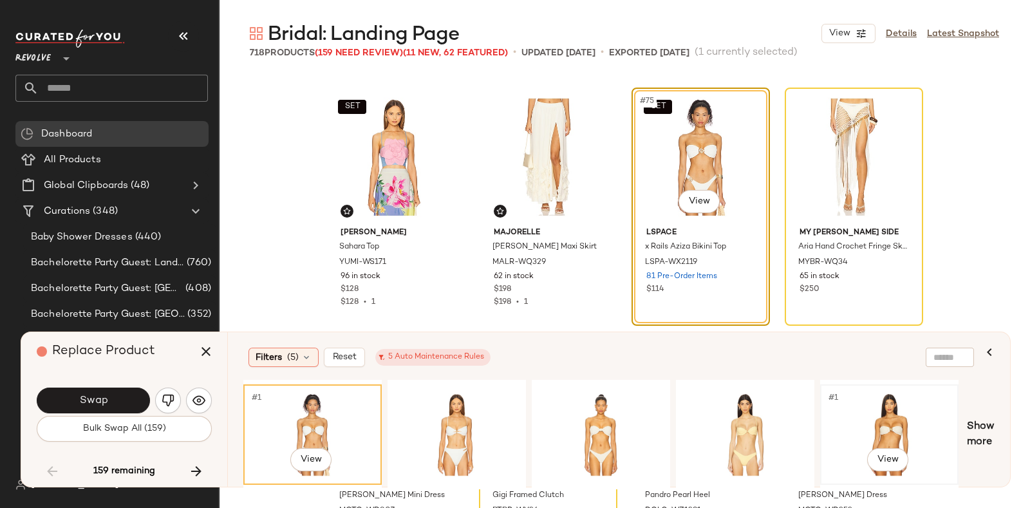
click at [869, 405] on div "#1 View" at bounding box center [888, 434] width 129 height 91
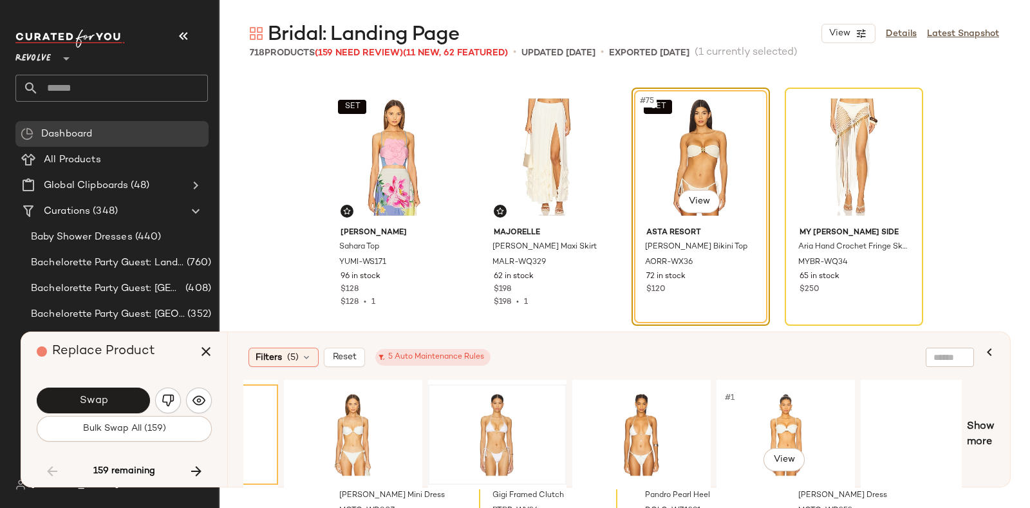
scroll to position [0, 692]
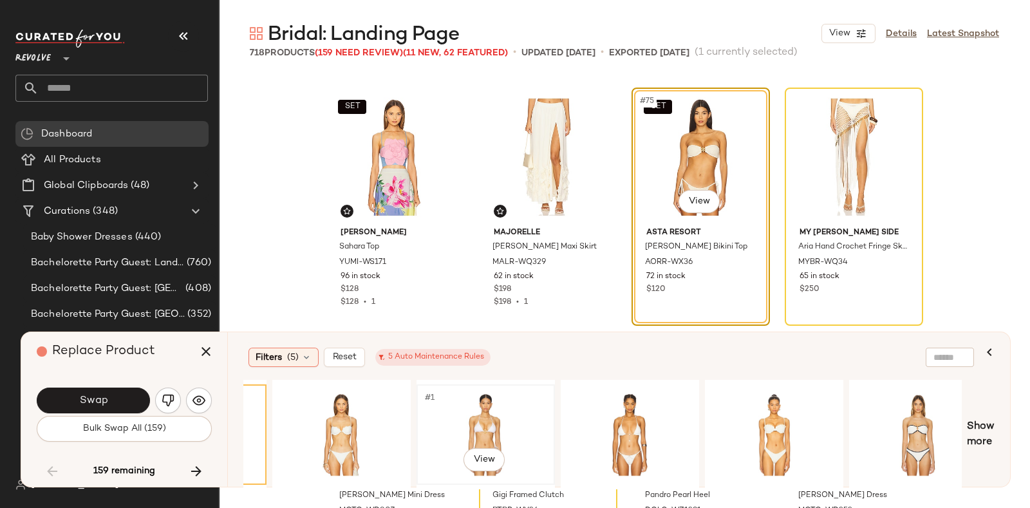
click at [500, 399] on div "#1 View" at bounding box center [485, 434] width 129 height 91
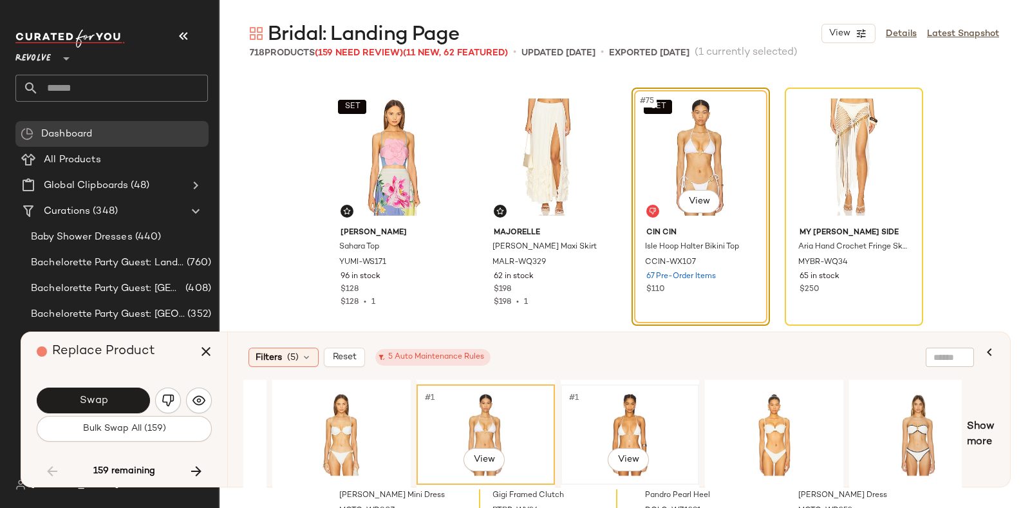
click at [597, 400] on div "#1 View" at bounding box center [629, 434] width 129 height 91
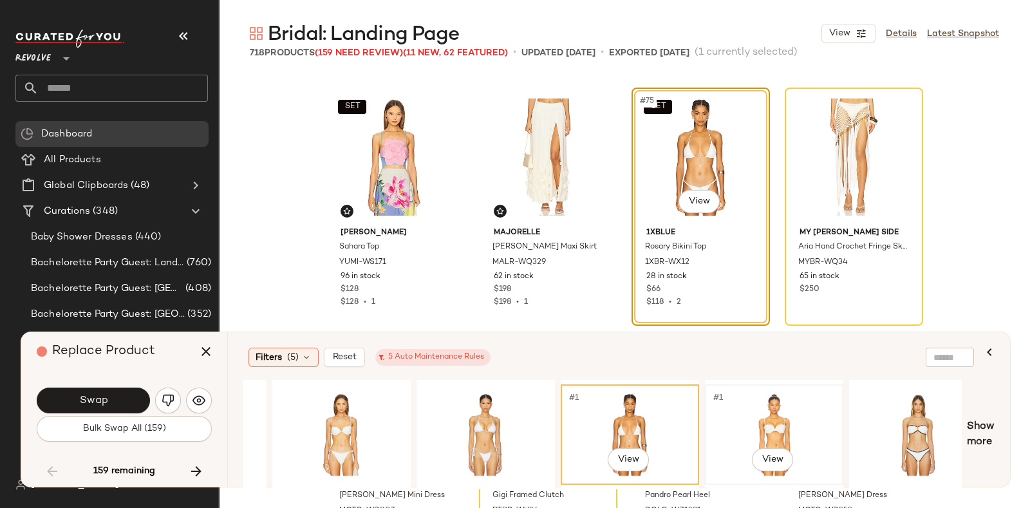
click at [757, 404] on div "#1 View" at bounding box center [773, 434] width 129 height 91
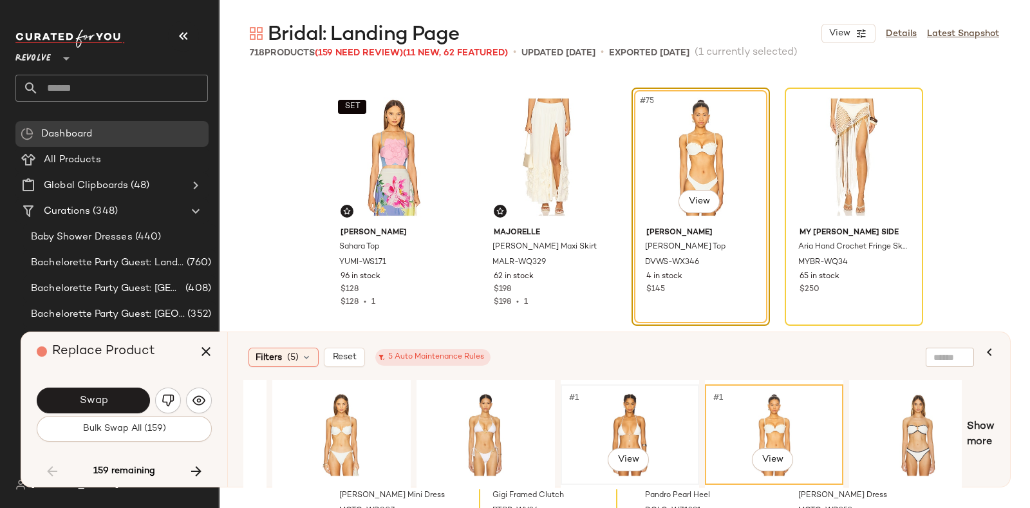
click at [621, 410] on div "#1 View" at bounding box center [629, 434] width 129 height 91
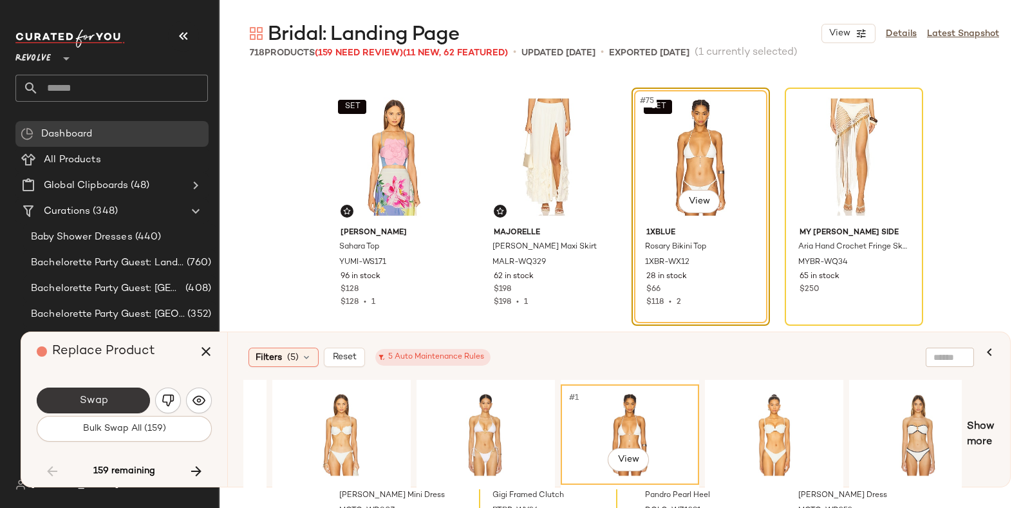
click at [98, 397] on span "Swap" at bounding box center [93, 401] width 29 height 12
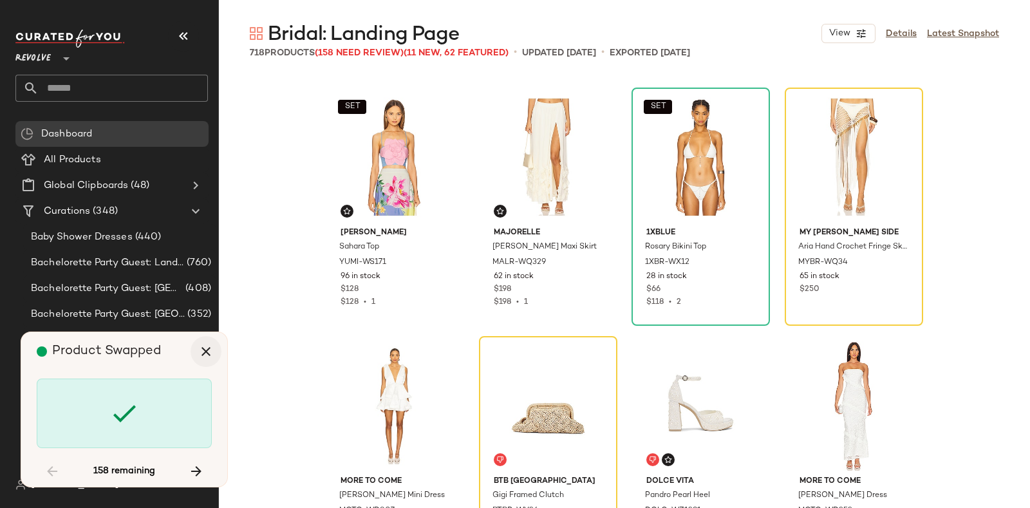
click at [208, 352] on icon "button" at bounding box center [205, 351] width 15 height 15
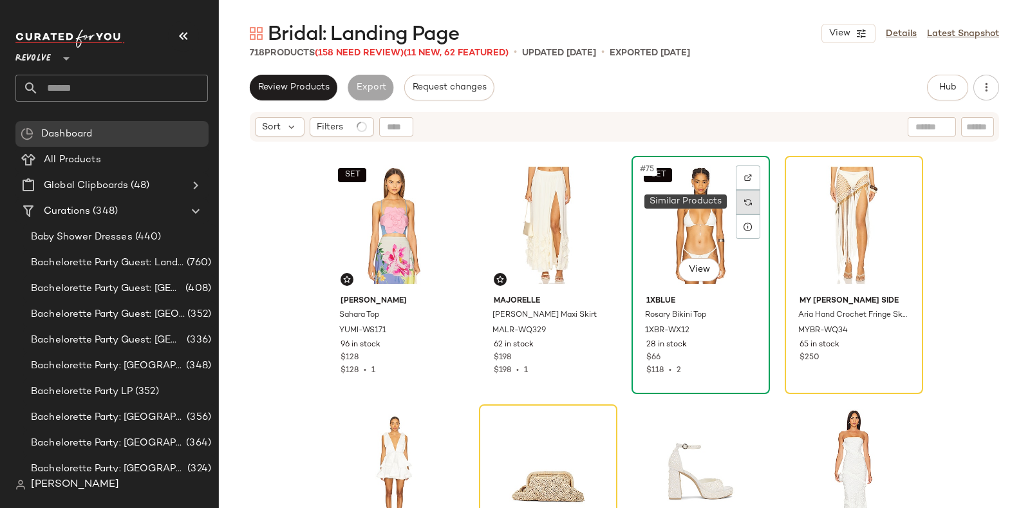
click at [745, 198] on img at bounding box center [748, 202] width 8 height 8
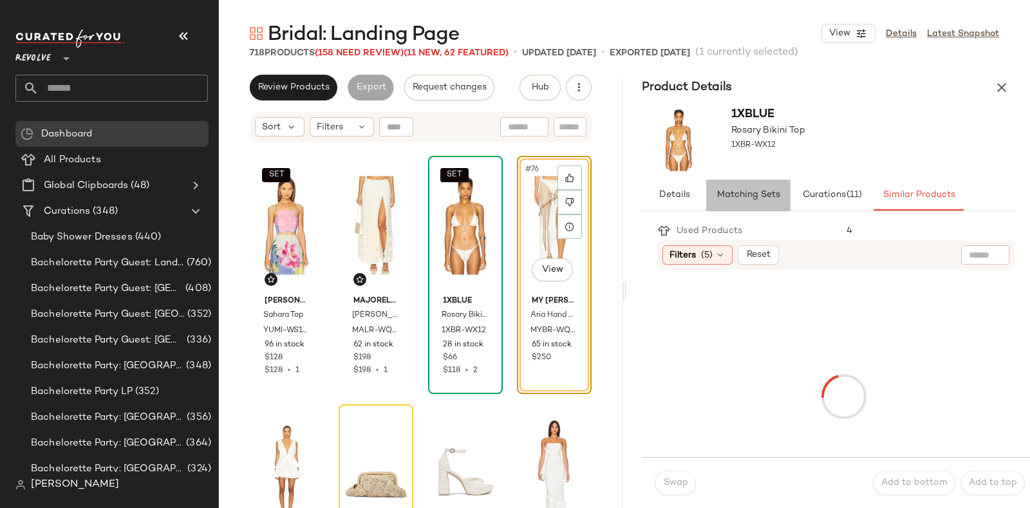
click at [737, 194] on span "Matching Sets" at bounding box center [748, 195] width 64 height 10
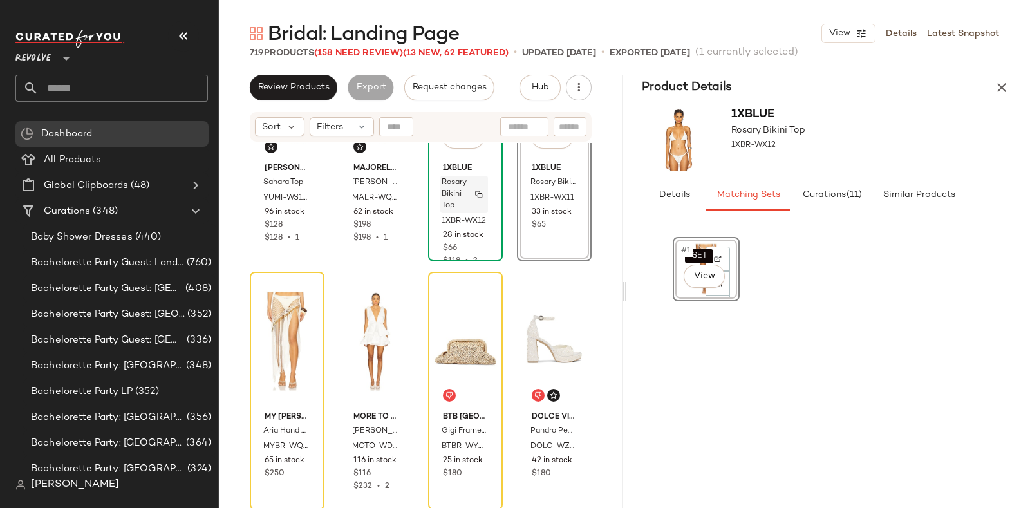
scroll to position [4611, 0]
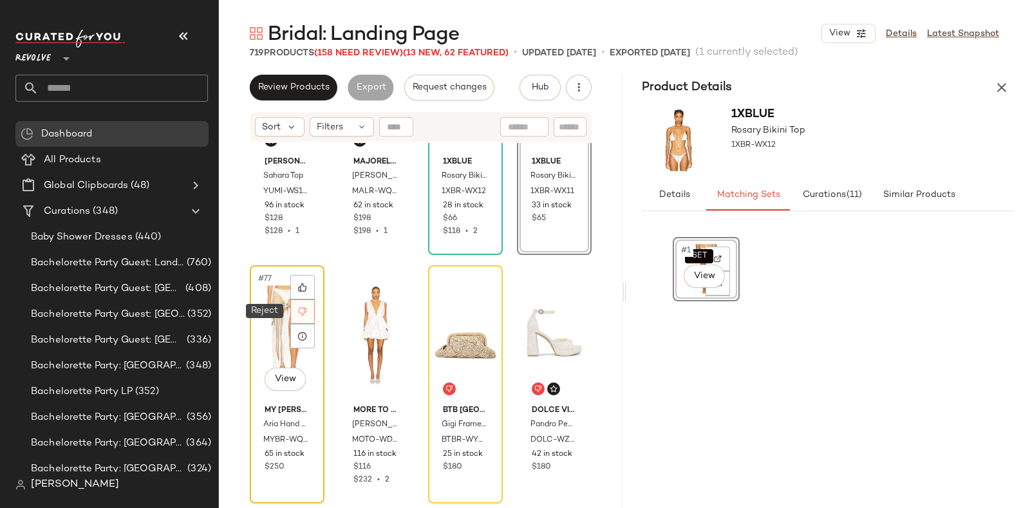
click at [297, 313] on div at bounding box center [302, 311] width 24 height 24
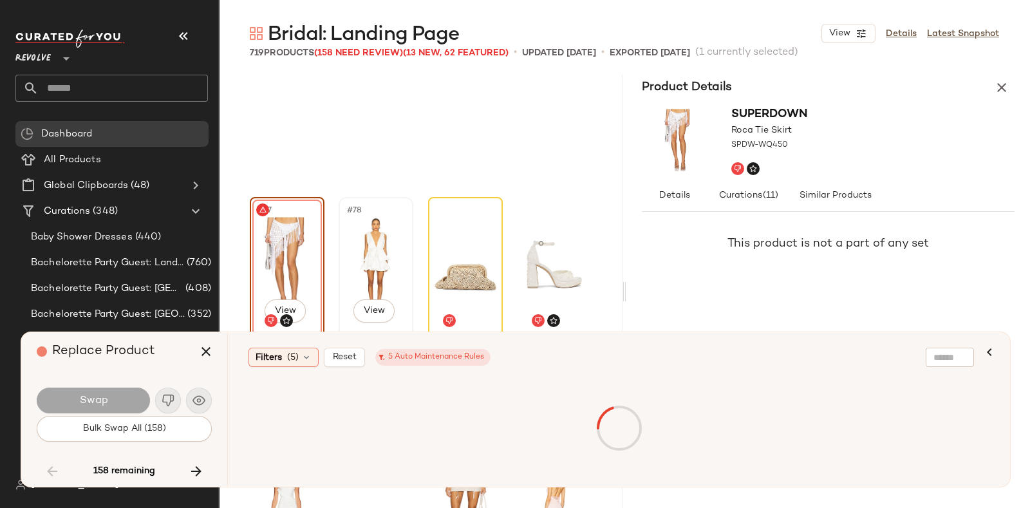
scroll to position [4720, 0]
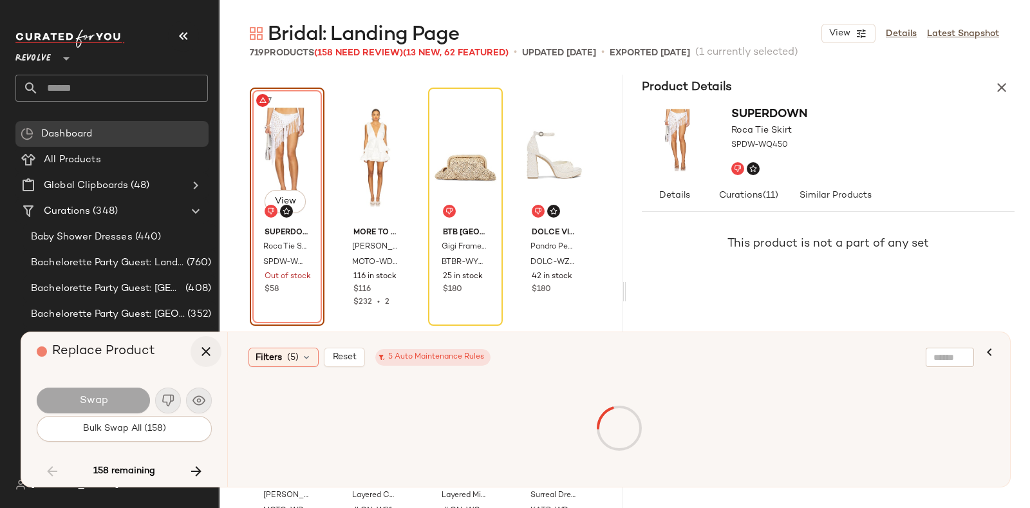
click at [198, 353] on icon "button" at bounding box center [205, 351] width 15 height 15
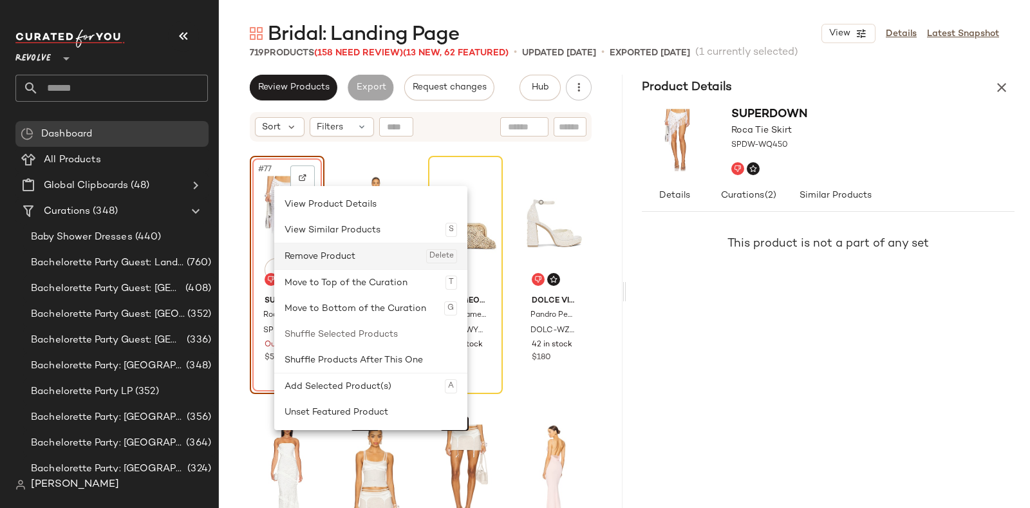
click at [295, 256] on div "Remove Product Delete" at bounding box center [370, 256] width 172 height 26
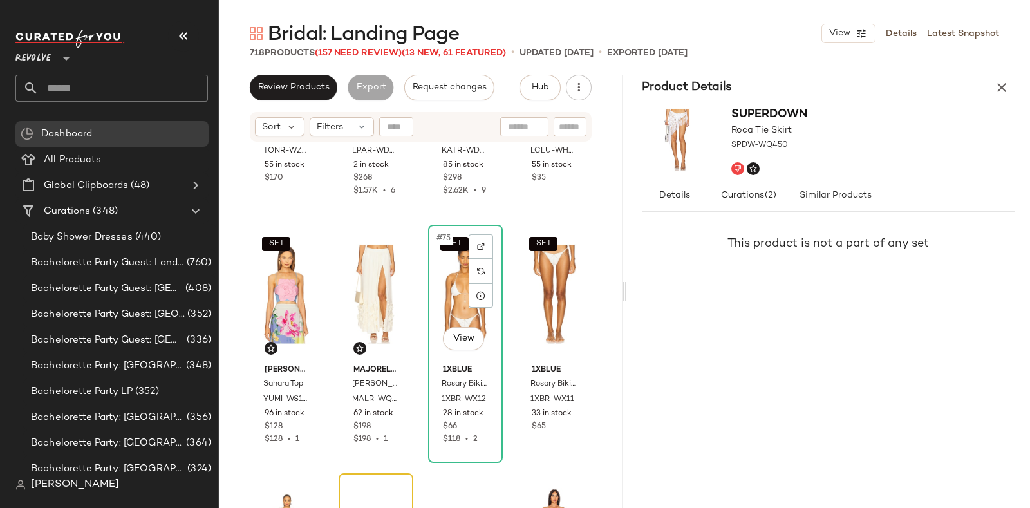
scroll to position [4386, 0]
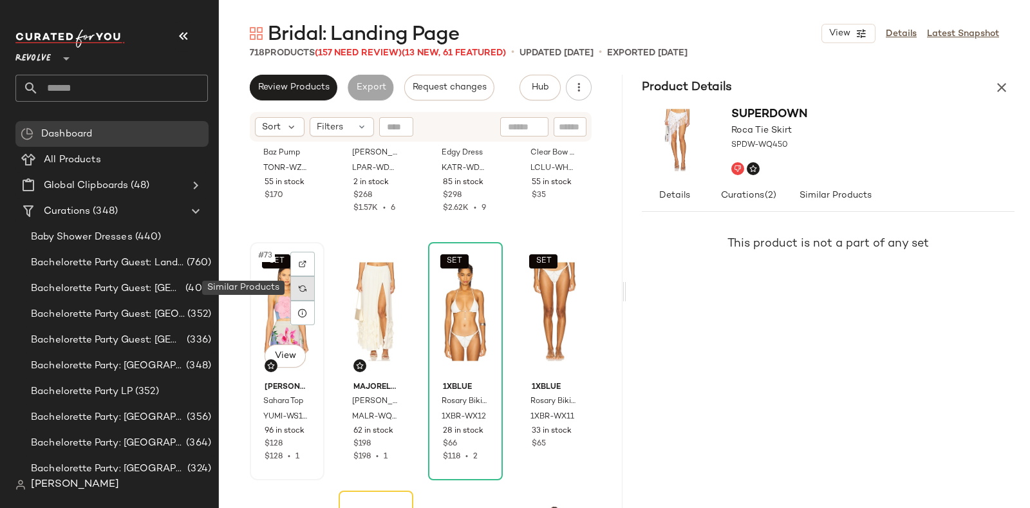
click at [302, 286] on img at bounding box center [303, 288] width 8 height 8
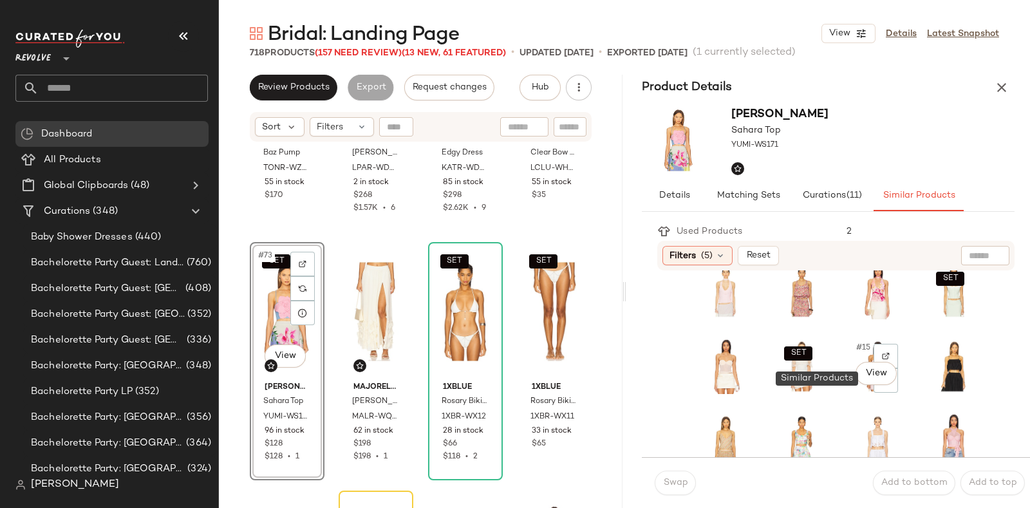
scroll to position [172, 0]
click at [928, 304] on div "SET #12 View" at bounding box center [953, 290] width 51 height 55
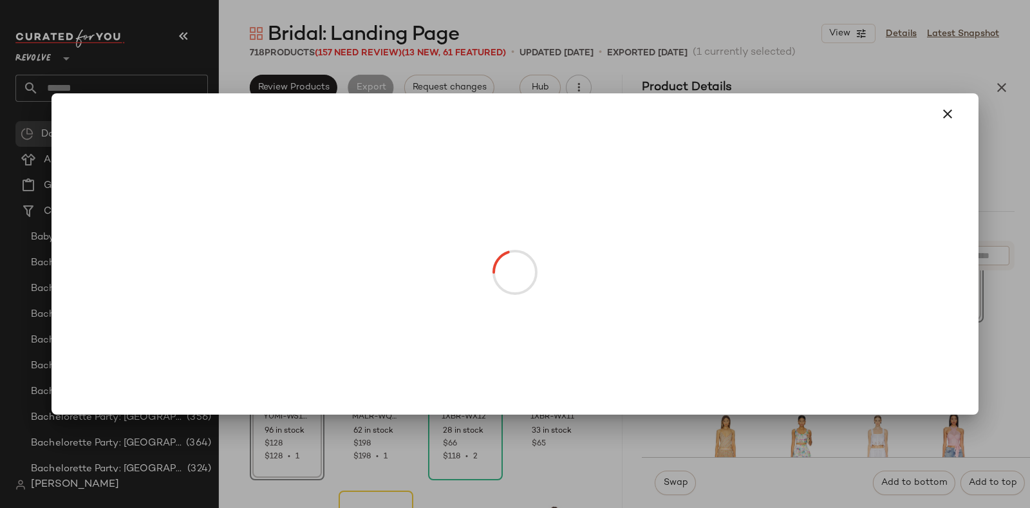
click at [918, 305] on body "Revolve ** Dashboard All Products Global Clipboards (48) Curations (348) Baby S…" at bounding box center [515, 254] width 1030 height 508
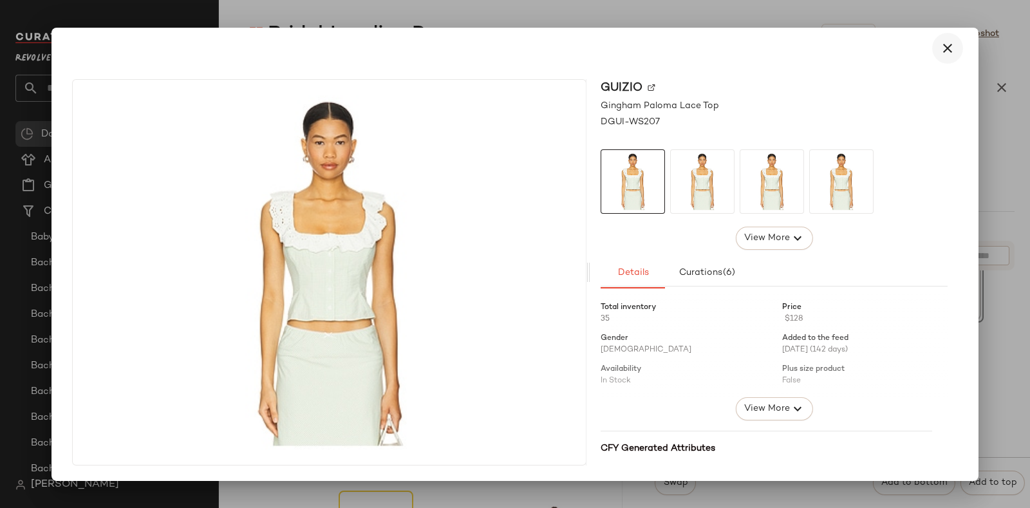
click at [953, 45] on icon "button" at bounding box center [947, 48] width 15 height 15
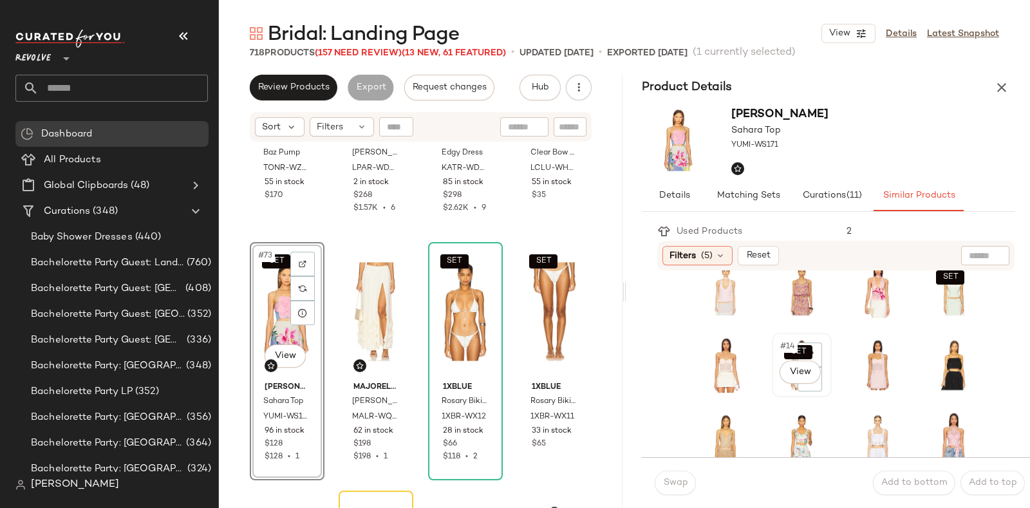
click at [776, 384] on div "SET #14 View" at bounding box center [801, 364] width 51 height 55
click at [796, 371] on body "Revolve ** Dashboard All Products Global Clipboards (48) Curations (348) Baby S…" at bounding box center [515, 254] width 1030 height 508
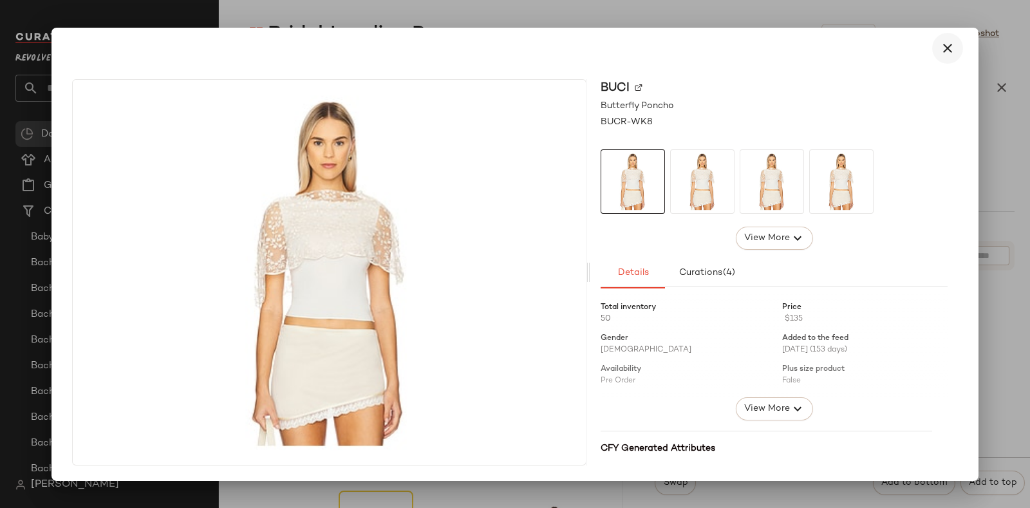
click at [953, 53] on icon "button" at bounding box center [947, 48] width 15 height 15
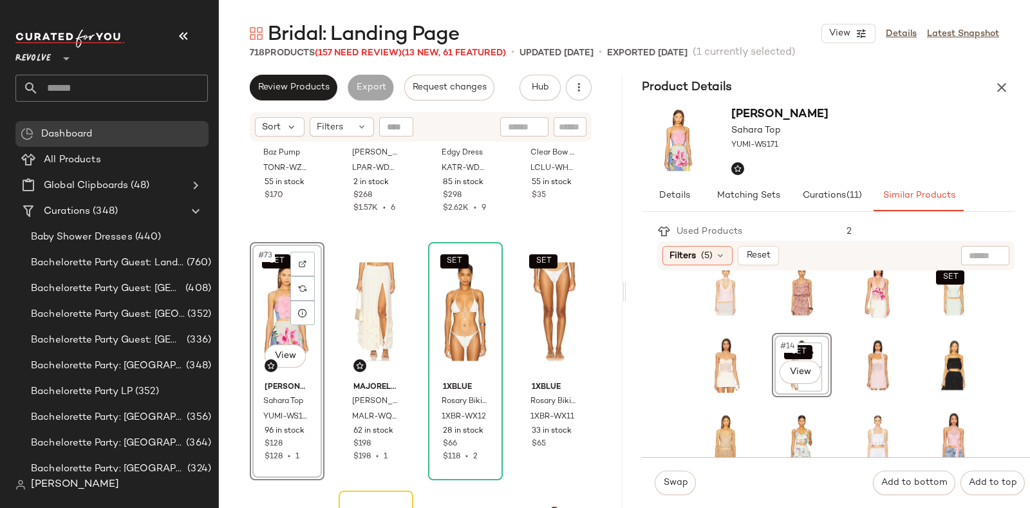
click at [776, 357] on div "SET #14 View" at bounding box center [801, 364] width 51 height 55
click at [808, 386] on div at bounding box center [809, 379] width 24 height 24
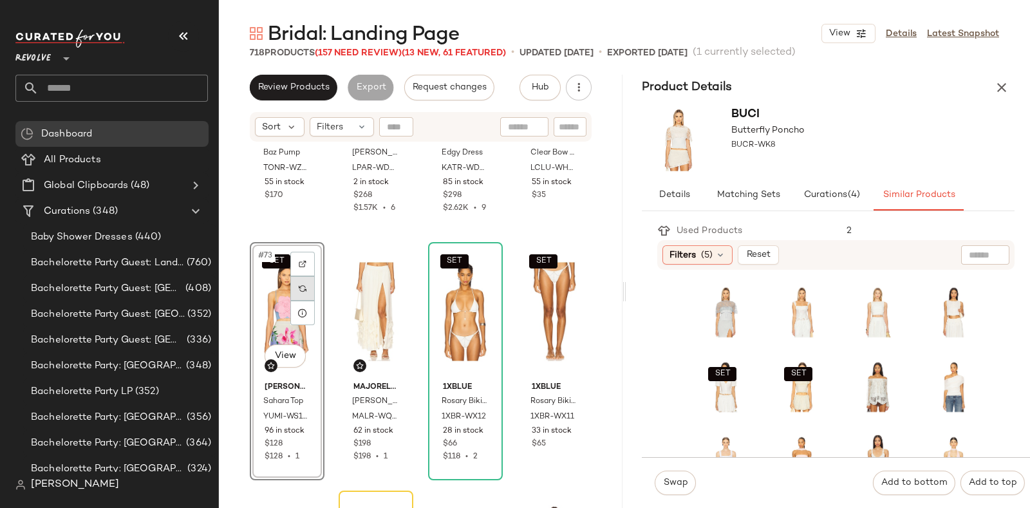
click at [301, 287] on img at bounding box center [303, 288] width 8 height 8
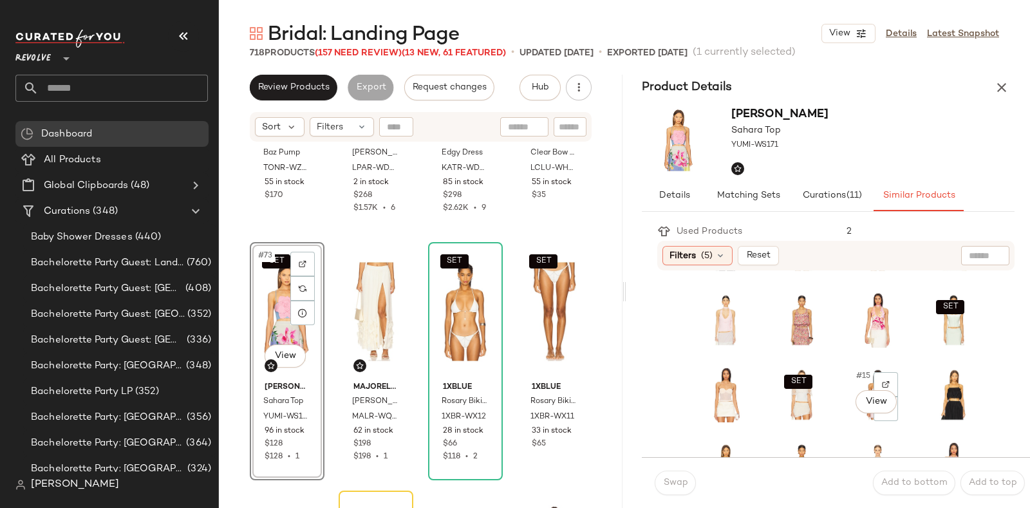
scroll to position [220, 0]
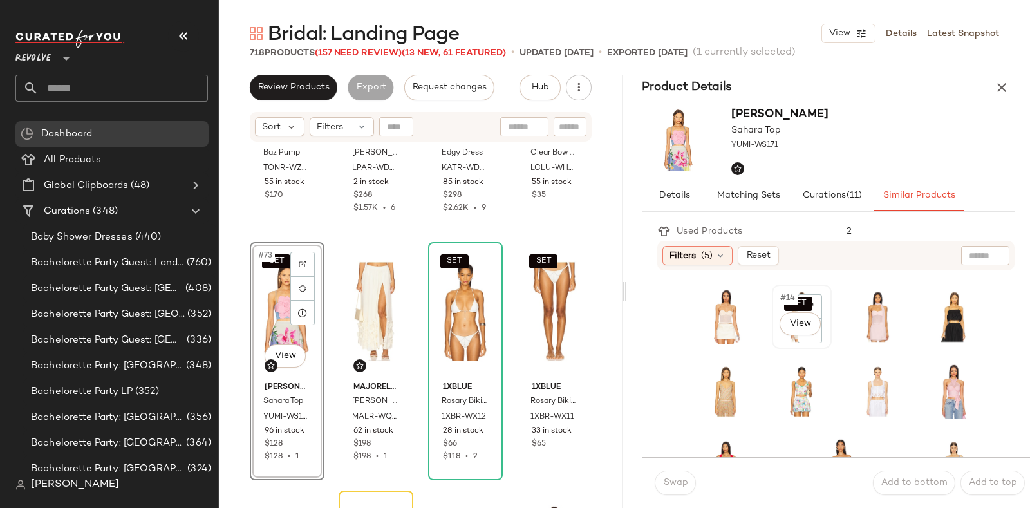
click at [776, 336] on div "SET #14 View" at bounding box center [801, 316] width 51 height 55
click at [673, 474] on button "Swap" at bounding box center [675, 482] width 41 height 24
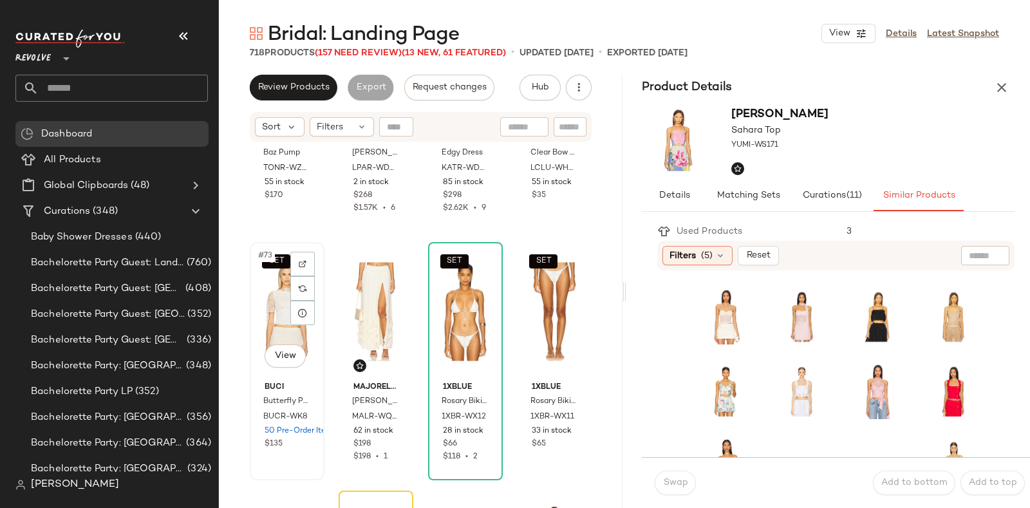
click at [259, 309] on div "SET #73 View" at bounding box center [287, 312] width 66 height 130
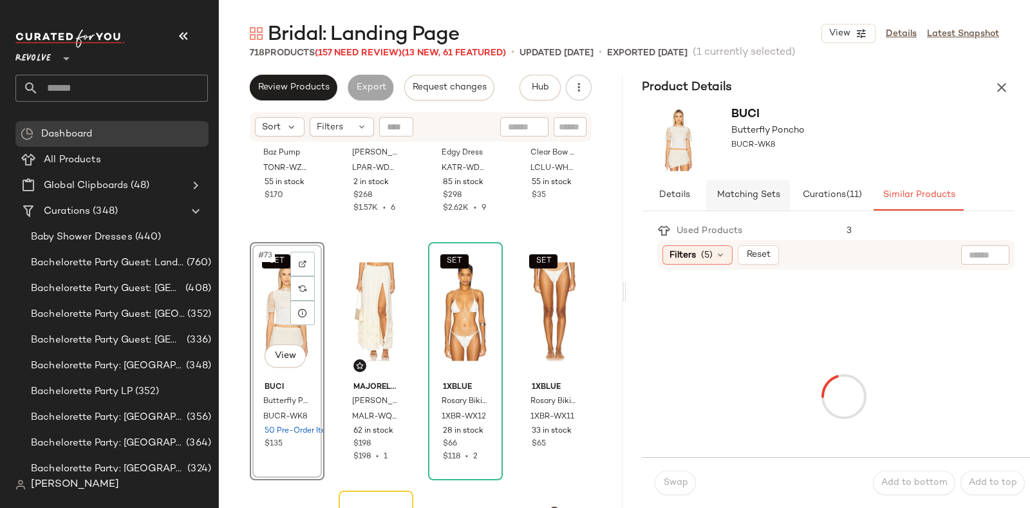
click at [745, 196] on span "Matching Sets" at bounding box center [748, 195] width 64 height 10
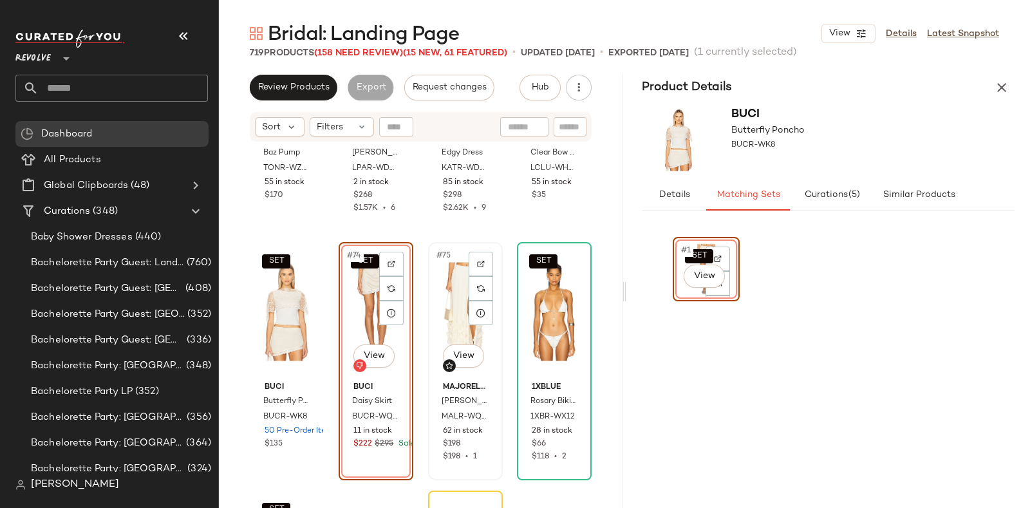
scroll to position [4431, 0]
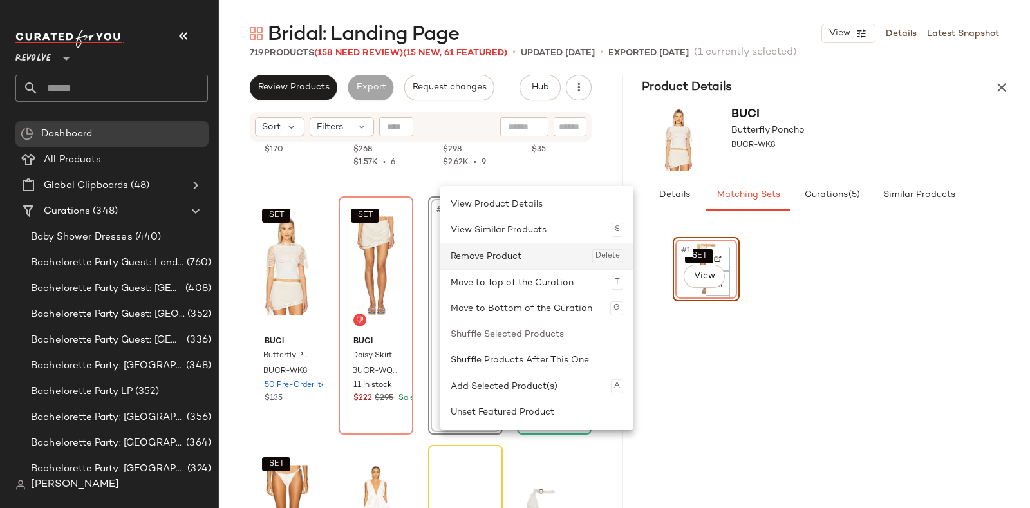
click at [490, 252] on div "Remove Product Delete" at bounding box center [537, 256] width 172 height 26
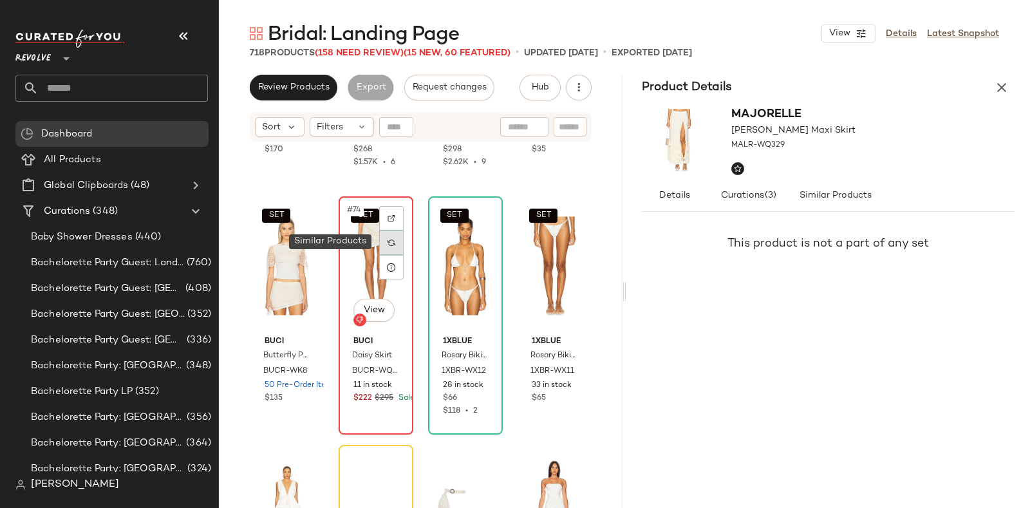
click at [397, 243] on div at bounding box center [391, 242] width 24 height 24
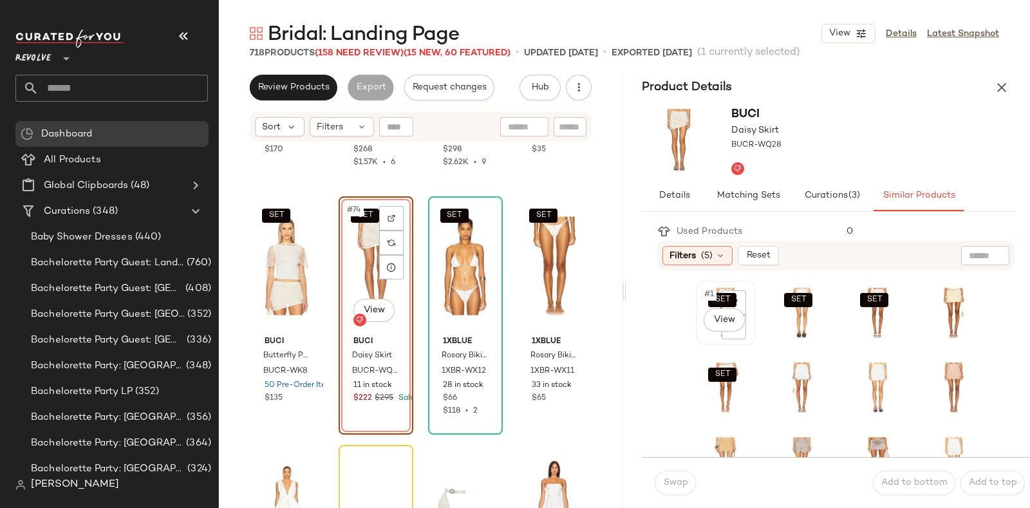
click at [706, 336] on div "SET #1 View" at bounding box center [725, 312] width 51 height 55
click at [681, 489] on button "Swap" at bounding box center [675, 482] width 41 height 24
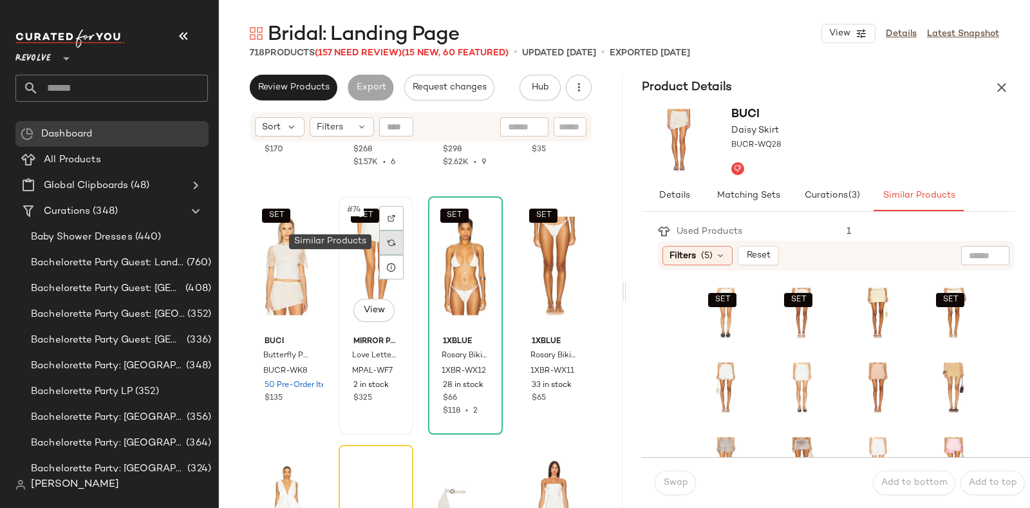
click at [389, 243] on img at bounding box center [391, 243] width 8 height 8
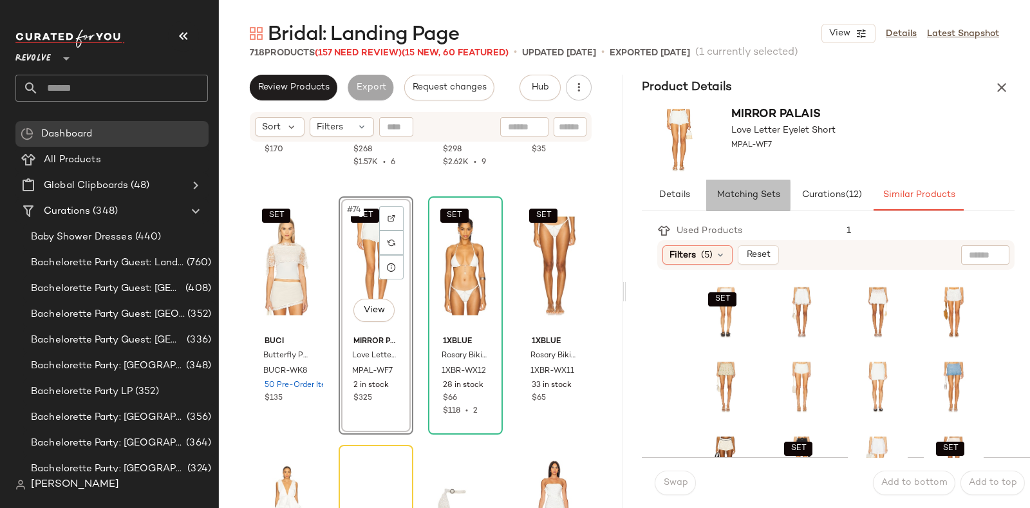
click at [761, 196] on span "Matching Sets" at bounding box center [748, 195] width 64 height 10
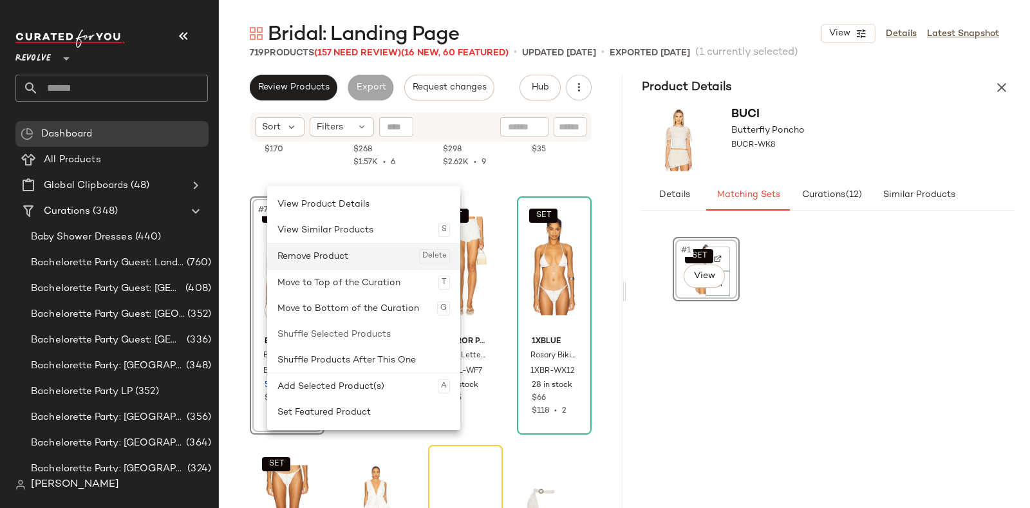
click at [308, 259] on div "Remove Product Delete" at bounding box center [363, 256] width 172 height 26
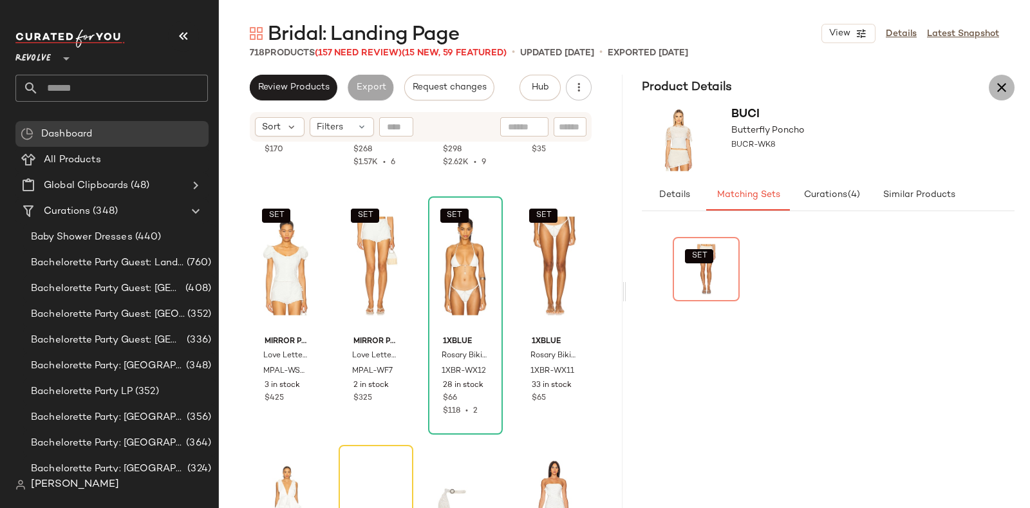
click at [1006, 82] on icon "button" at bounding box center [1001, 87] width 15 height 15
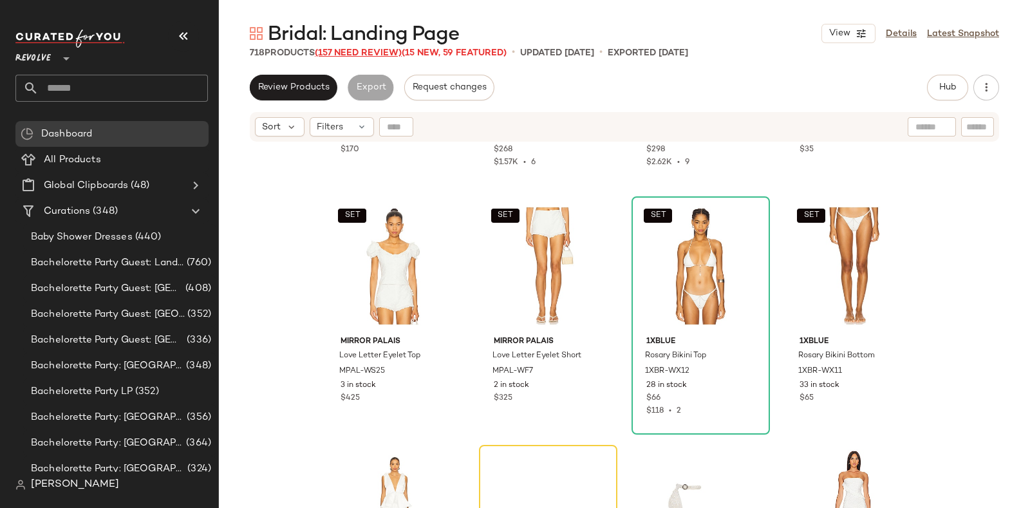
click at [344, 50] on span "(157 Need Review)" at bounding box center [358, 53] width 87 height 10
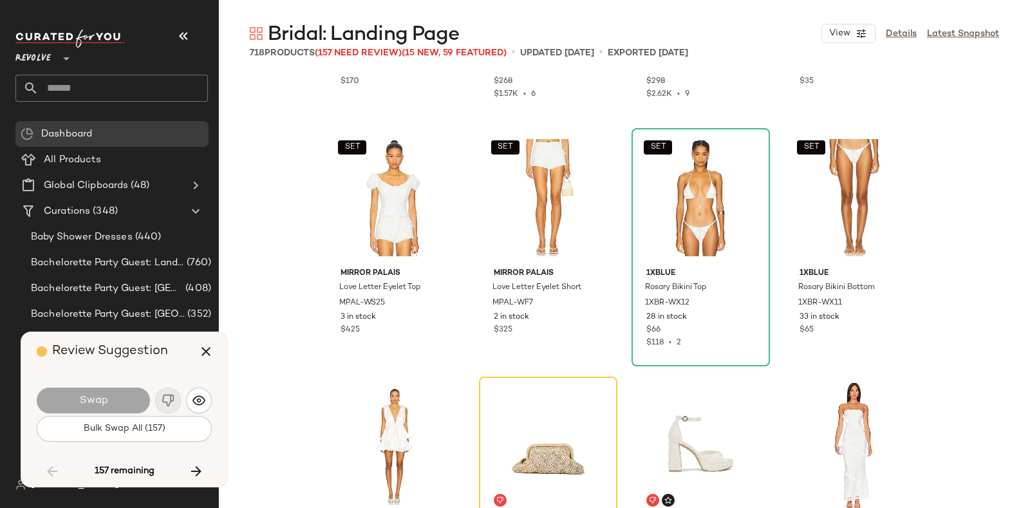
scroll to position [4720, 0]
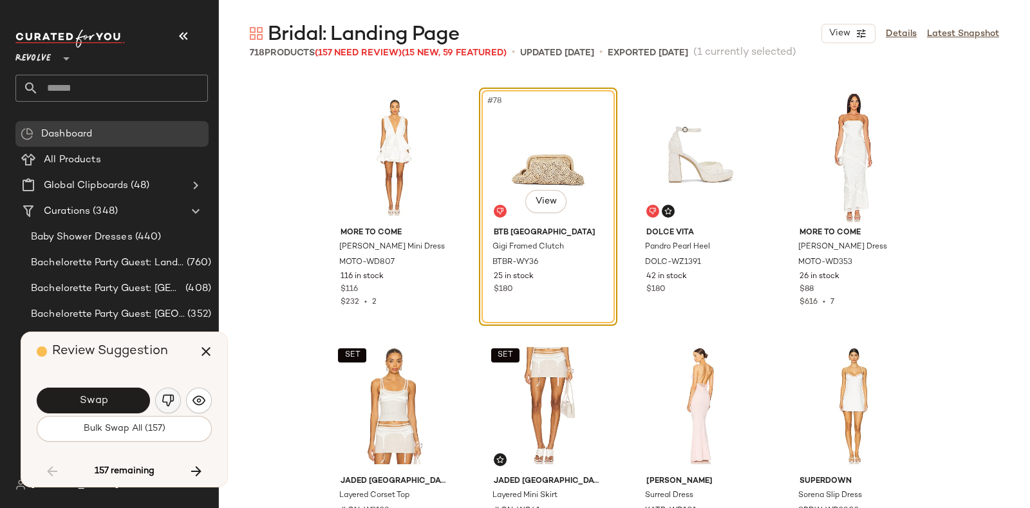
click at [170, 397] on img "button" at bounding box center [168, 400] width 13 height 13
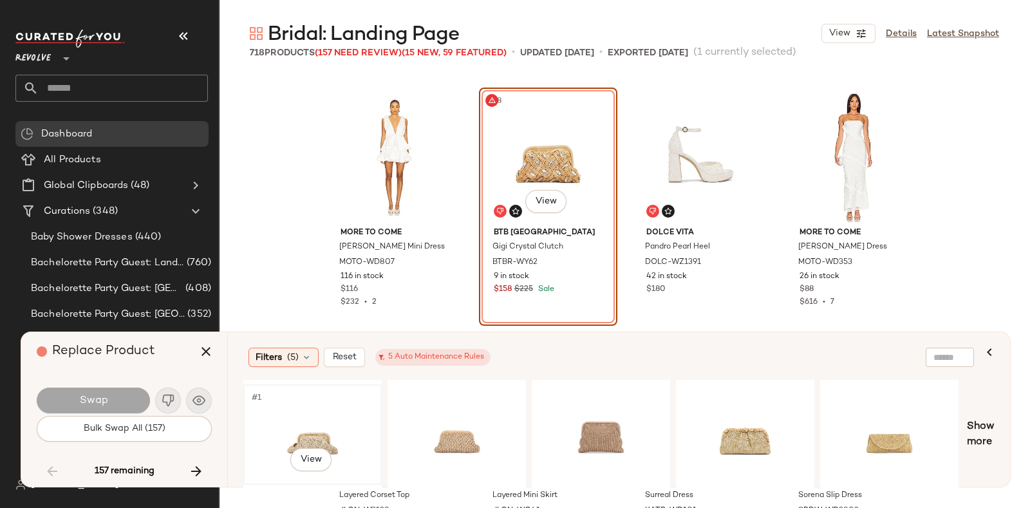
click at [293, 414] on div "#1 View" at bounding box center [312, 434] width 129 height 91
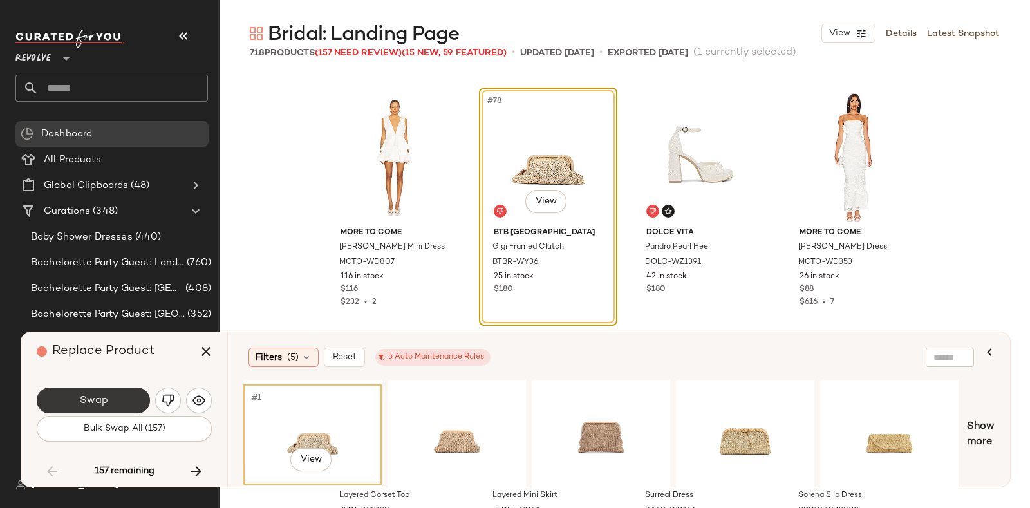
click at [62, 396] on button "Swap" at bounding box center [93, 400] width 113 height 26
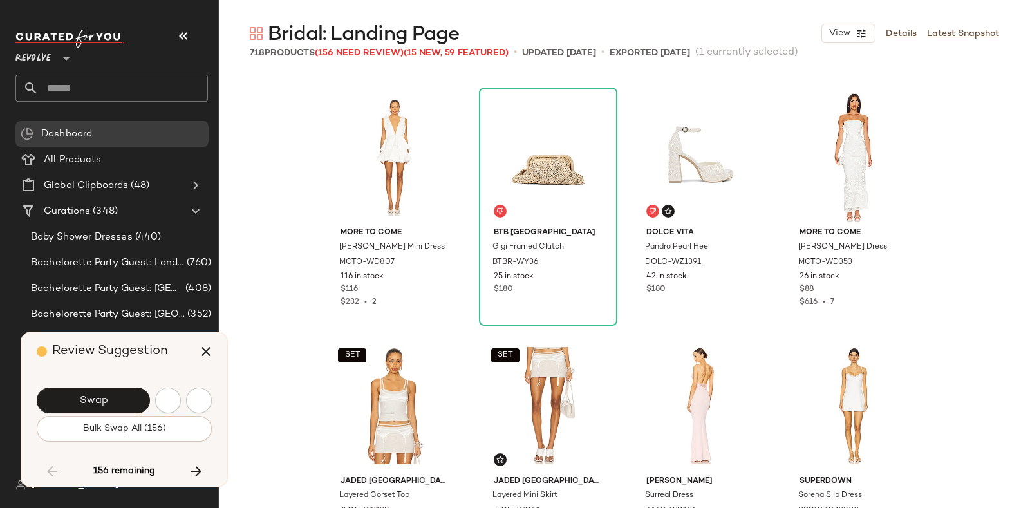
scroll to position [5217, 0]
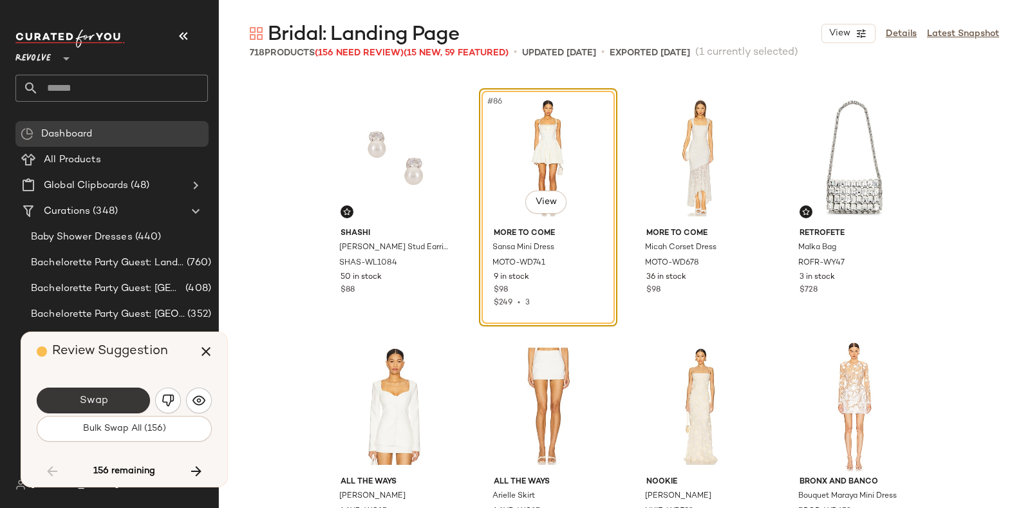
click at [129, 391] on button "Swap" at bounding box center [93, 400] width 113 height 26
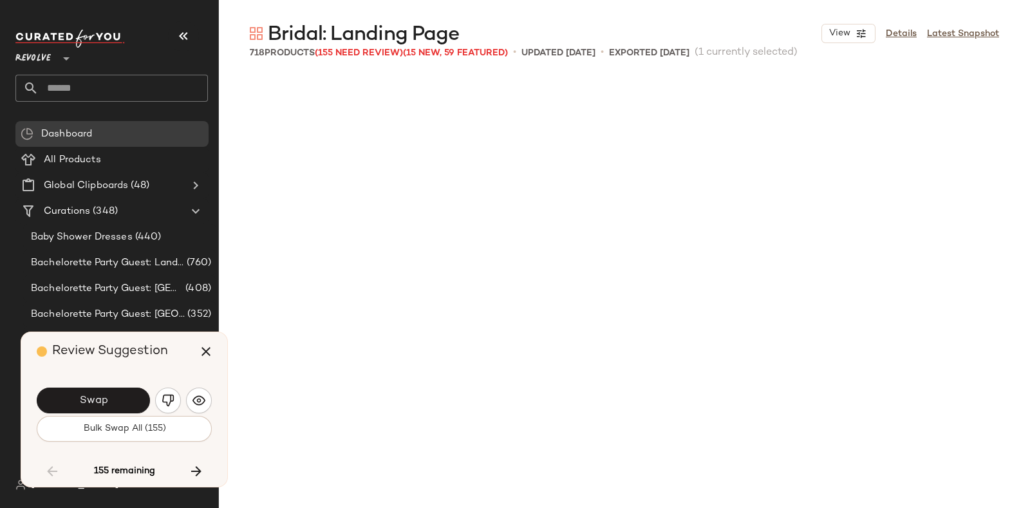
scroll to position [5714, 0]
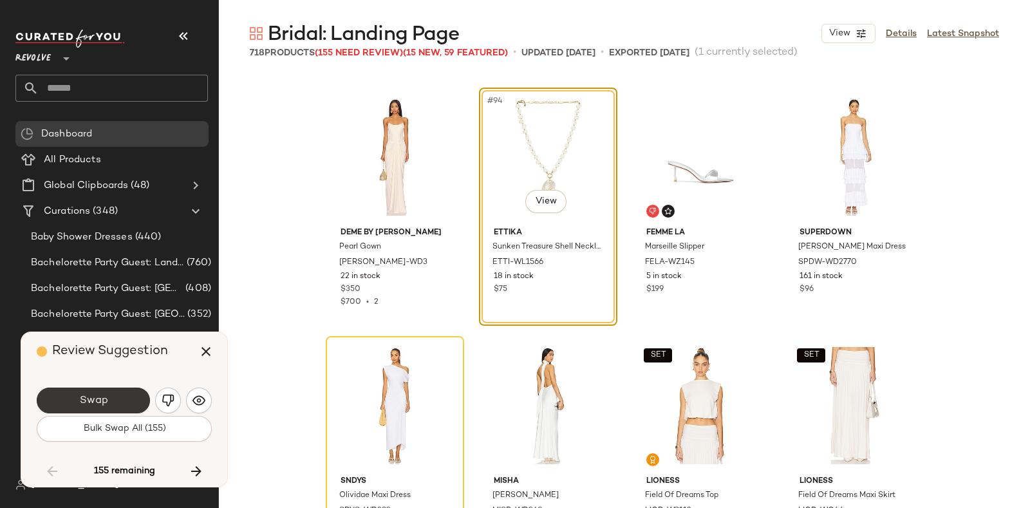
click at [116, 391] on button "Swap" at bounding box center [93, 400] width 113 height 26
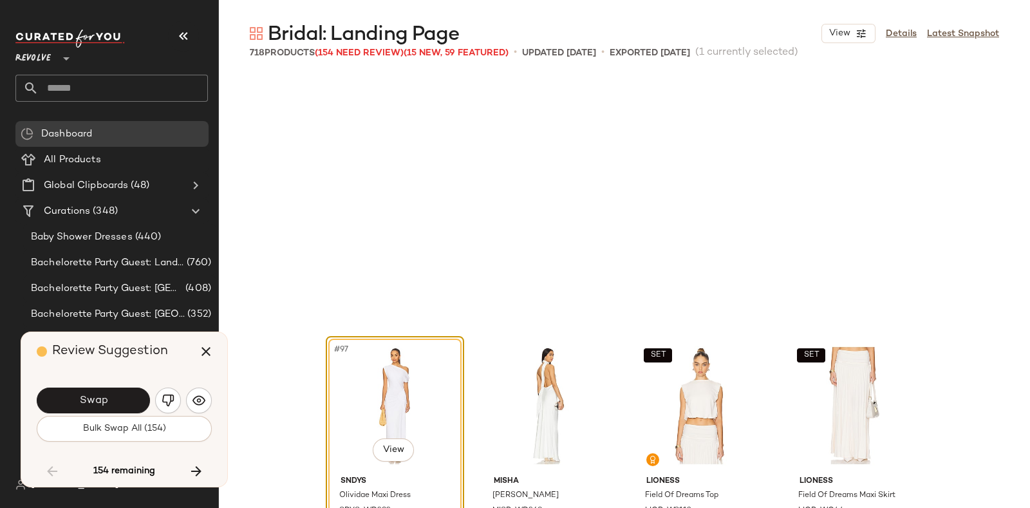
scroll to position [5963, 0]
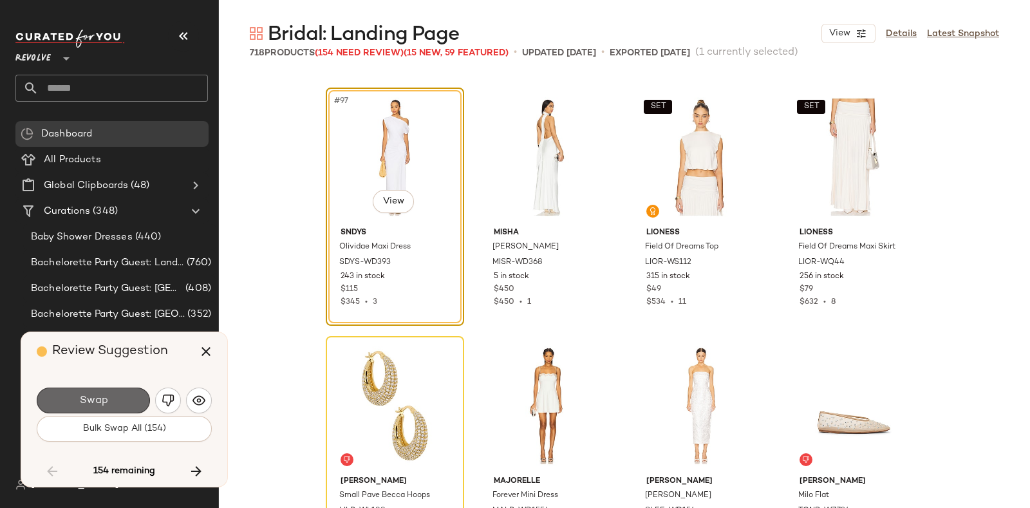
click at [119, 396] on button "Swap" at bounding box center [93, 400] width 113 height 26
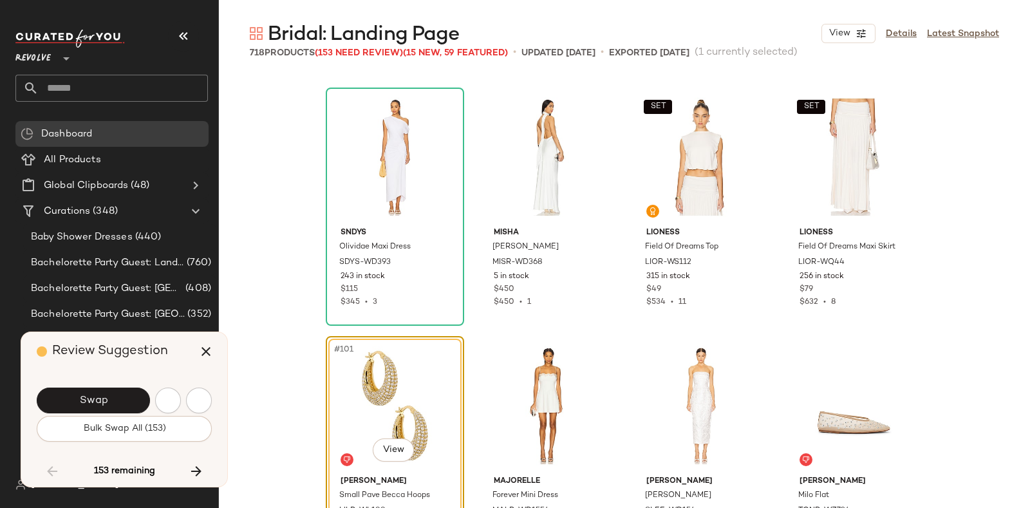
scroll to position [6211, 0]
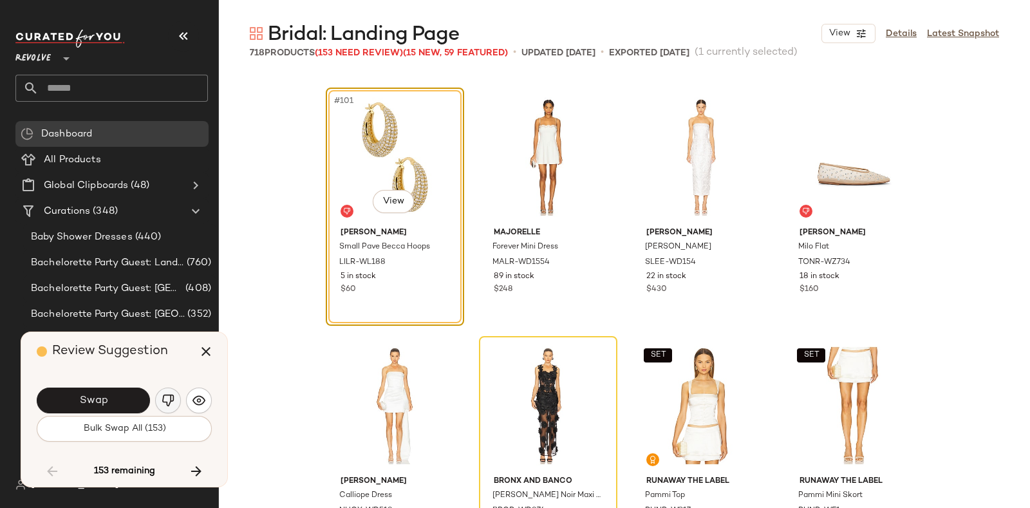
click at [167, 393] on button "button" at bounding box center [168, 400] width 26 height 26
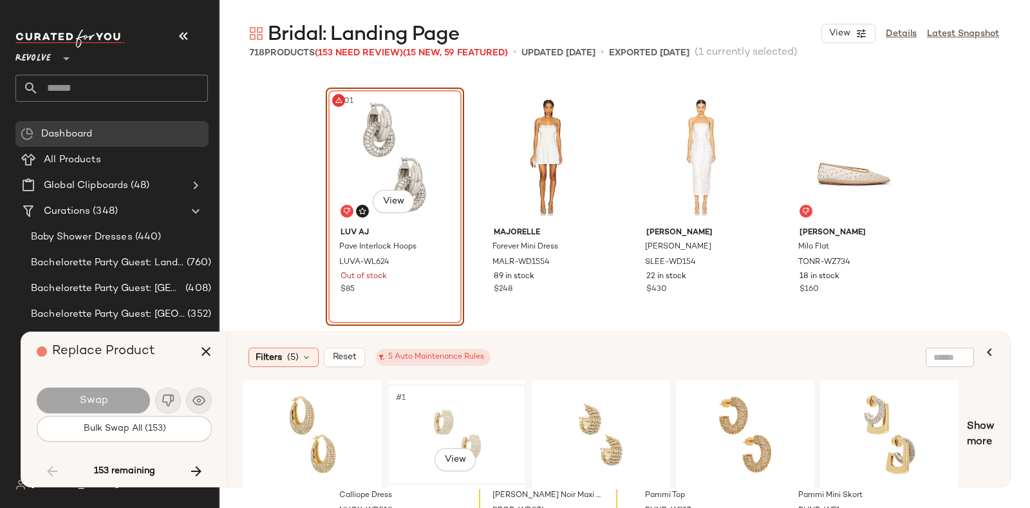
click at [454, 414] on div "#1 View" at bounding box center [456, 434] width 129 height 91
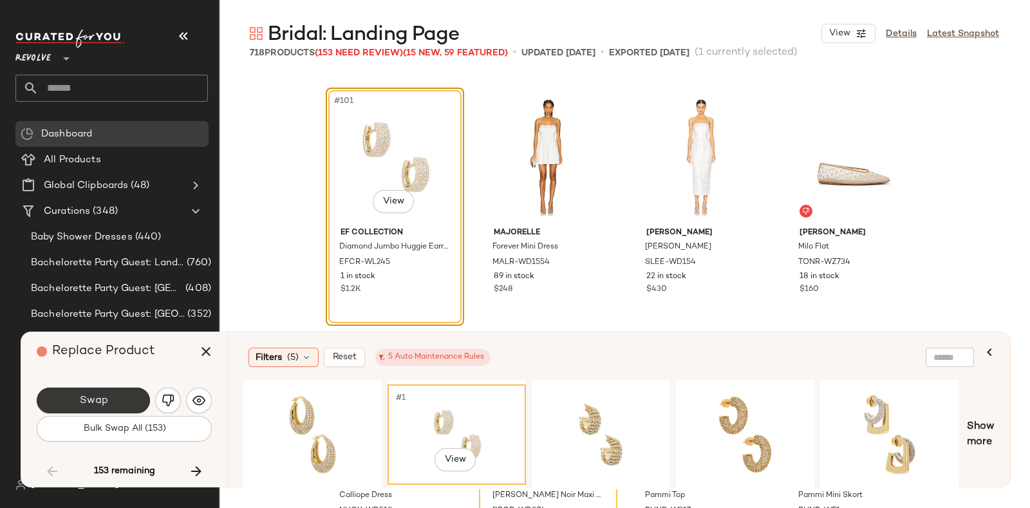
click at [115, 396] on button "Swap" at bounding box center [93, 400] width 113 height 26
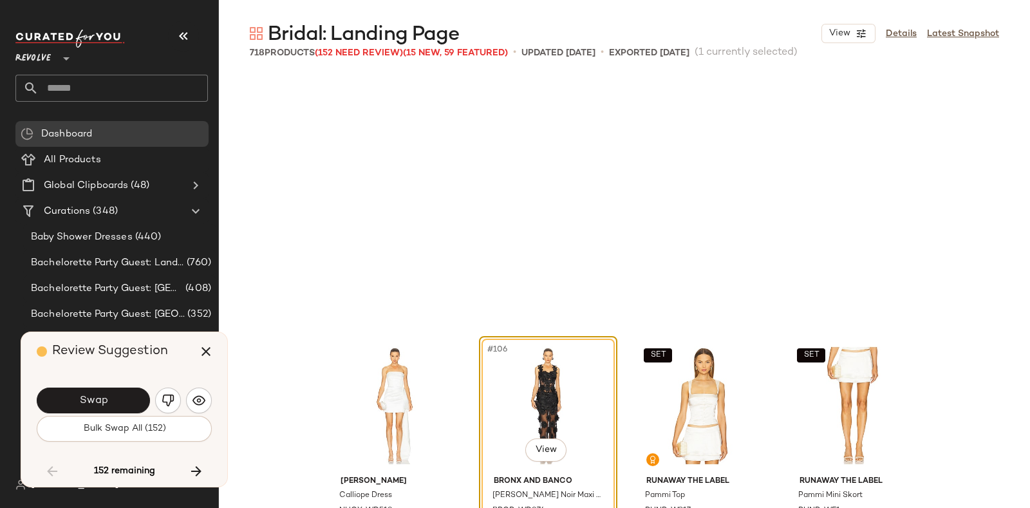
scroll to position [6459, 0]
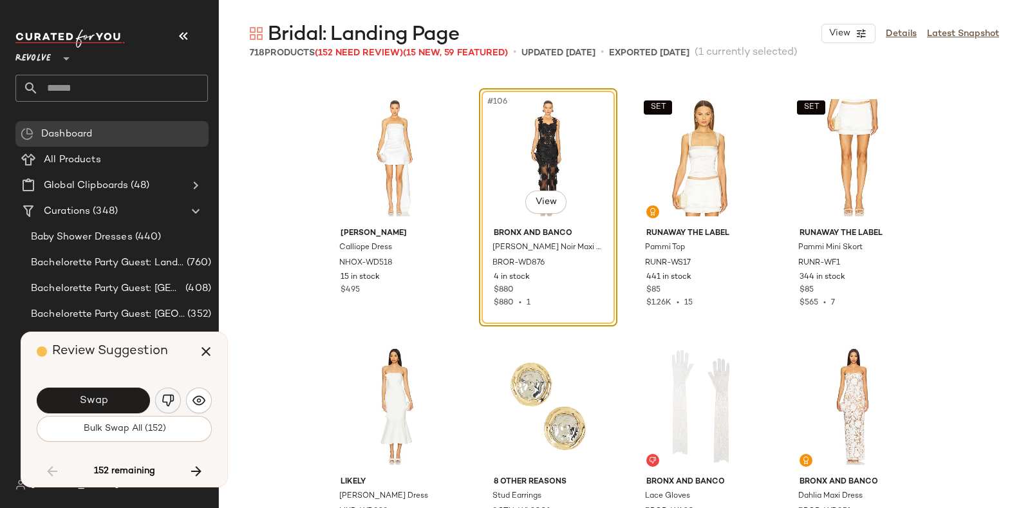
click at [163, 393] on button "button" at bounding box center [168, 400] width 26 height 26
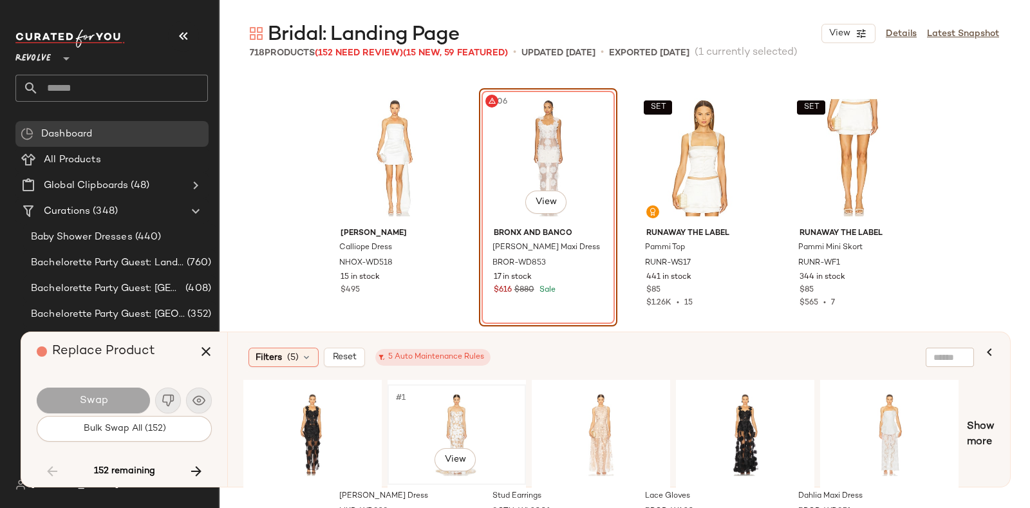
click at [458, 399] on div "#1 View" at bounding box center [456, 434] width 129 height 91
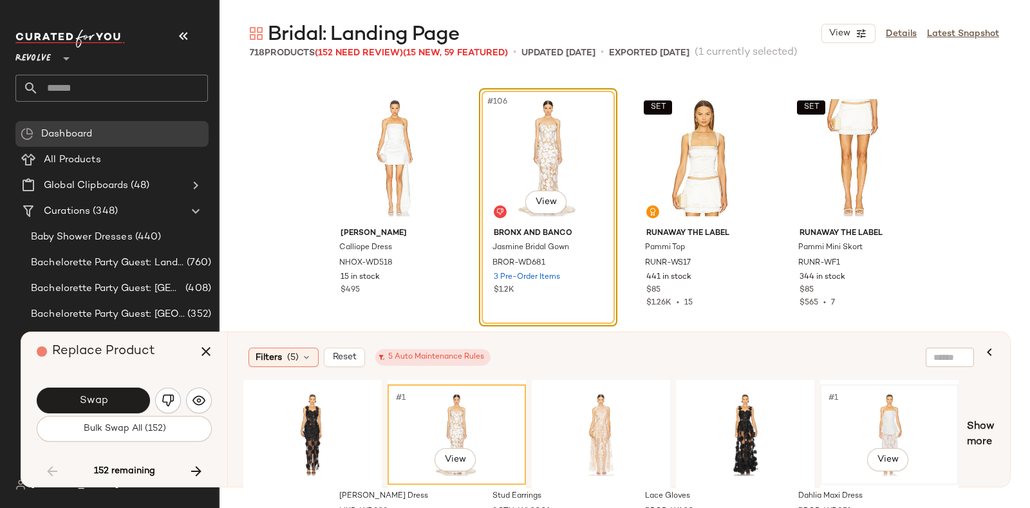
click at [857, 399] on div "#1 View" at bounding box center [888, 434] width 129 height 91
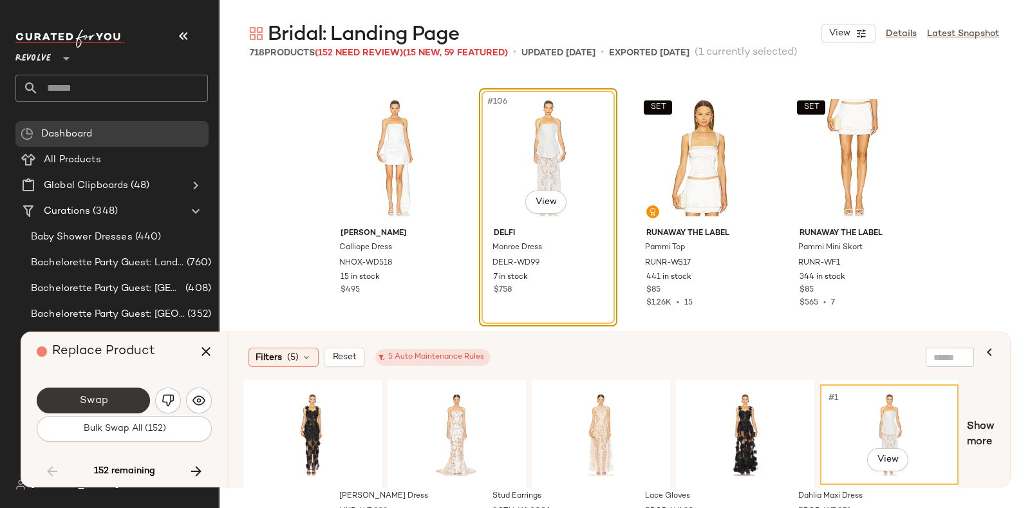
click at [125, 399] on button "Swap" at bounding box center [93, 400] width 113 height 26
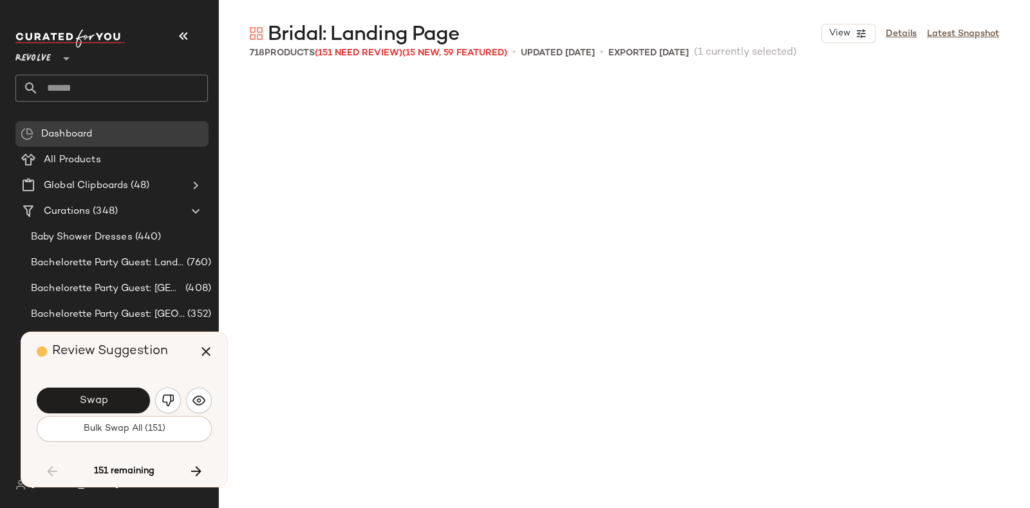
scroll to position [7205, 0]
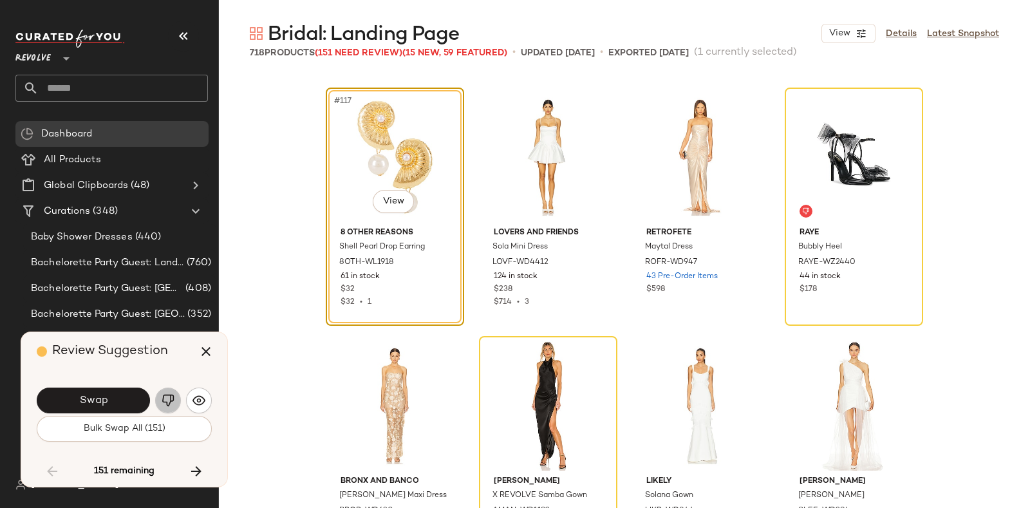
click at [162, 397] on img "button" at bounding box center [168, 400] width 13 height 13
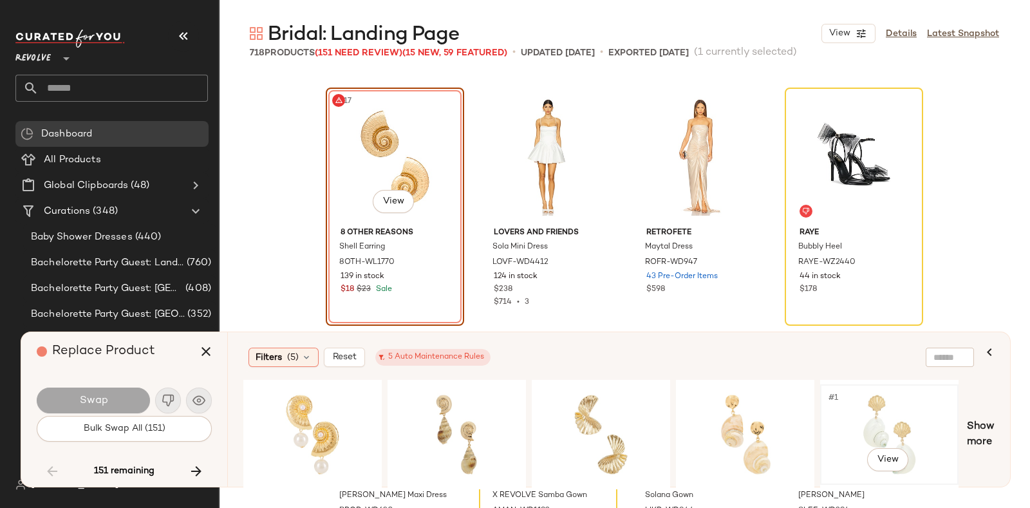
click at [871, 412] on div "#1 View" at bounding box center [888, 434] width 129 height 91
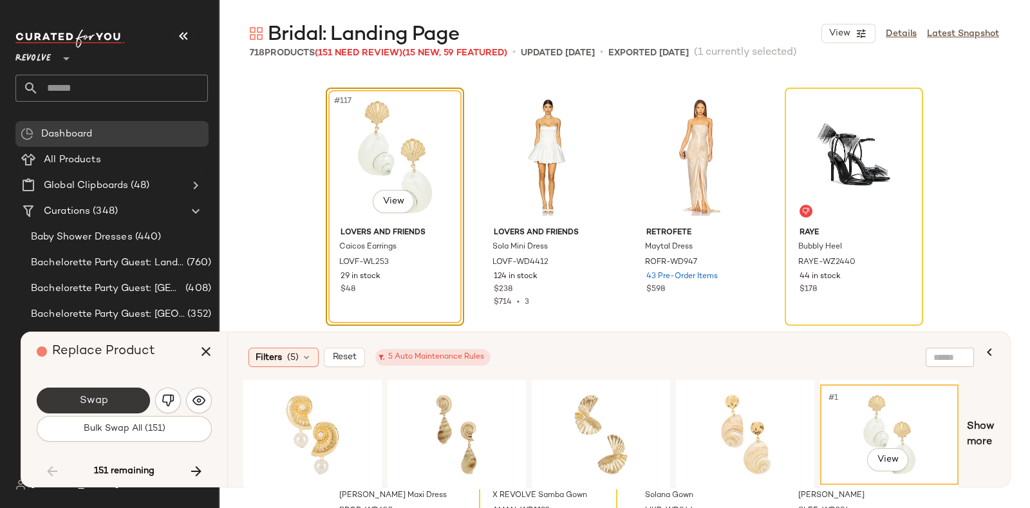
click at [119, 393] on button "Swap" at bounding box center [93, 400] width 113 height 26
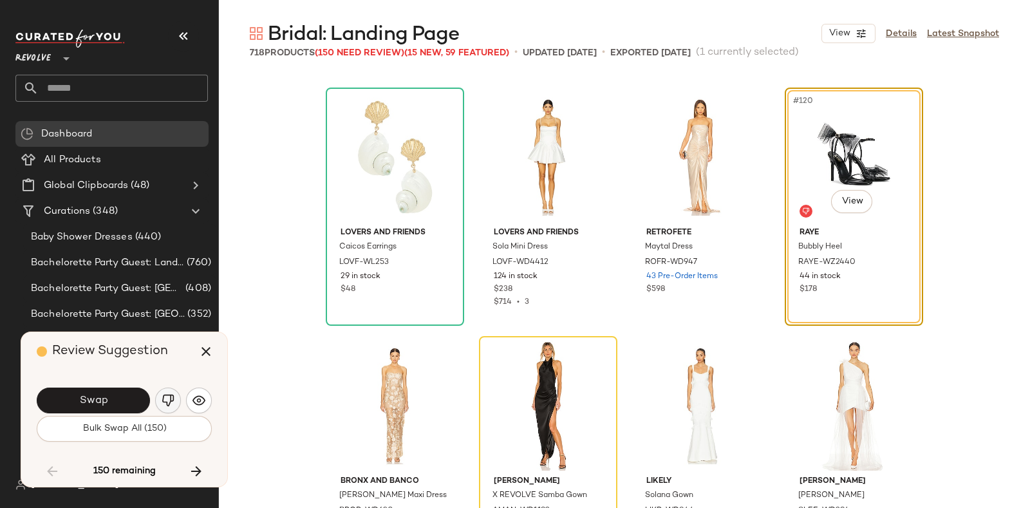
click at [162, 394] on img "button" at bounding box center [168, 400] width 13 height 13
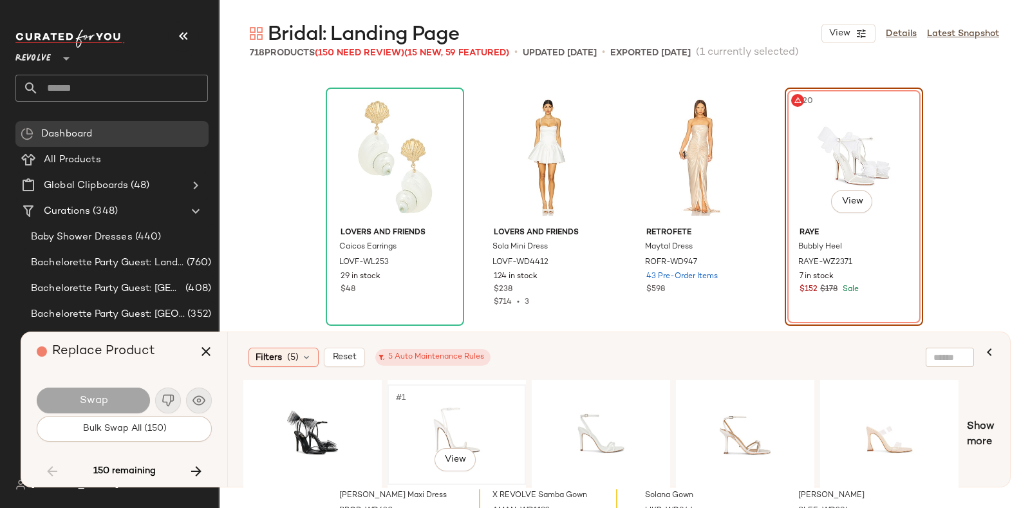
click at [456, 423] on div "#1 View" at bounding box center [456, 434] width 129 height 91
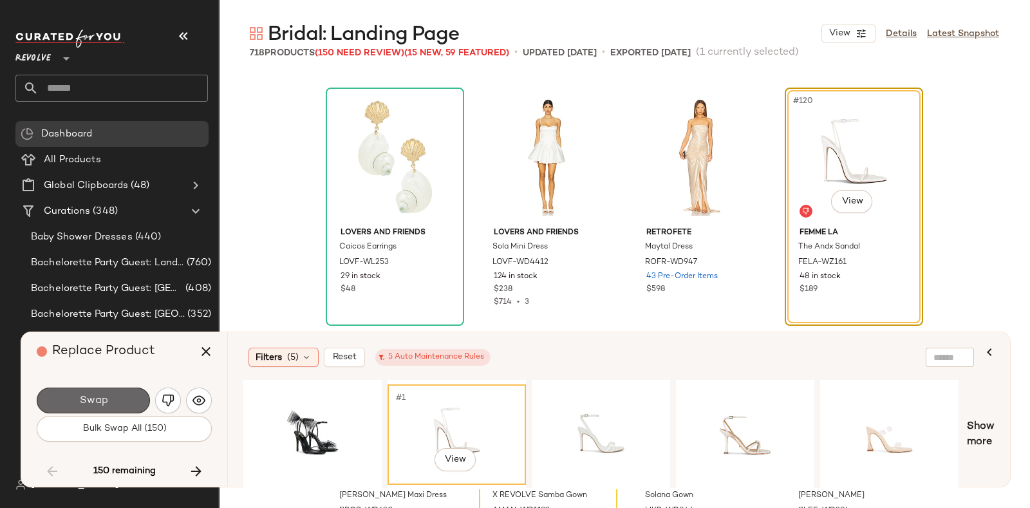
click at [127, 393] on button "Swap" at bounding box center [93, 400] width 113 height 26
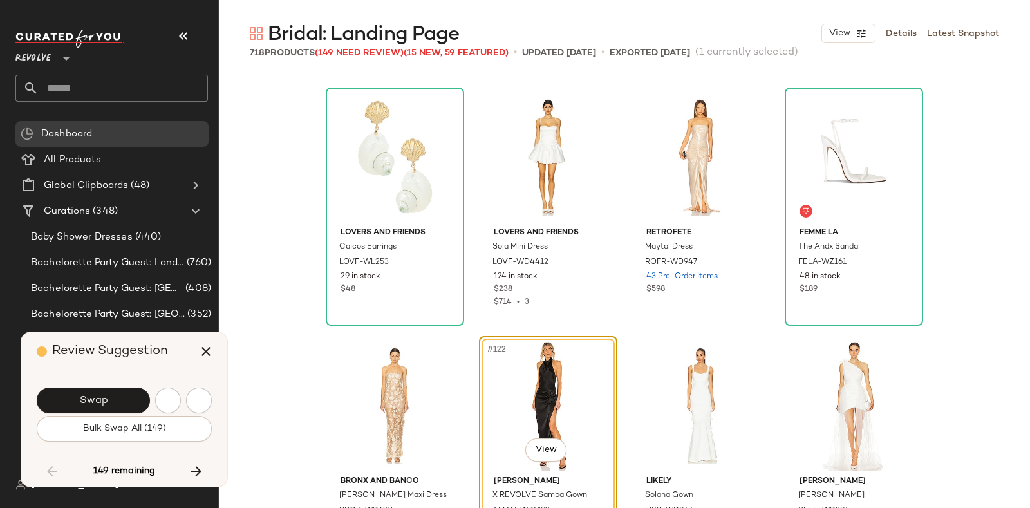
scroll to position [7453, 0]
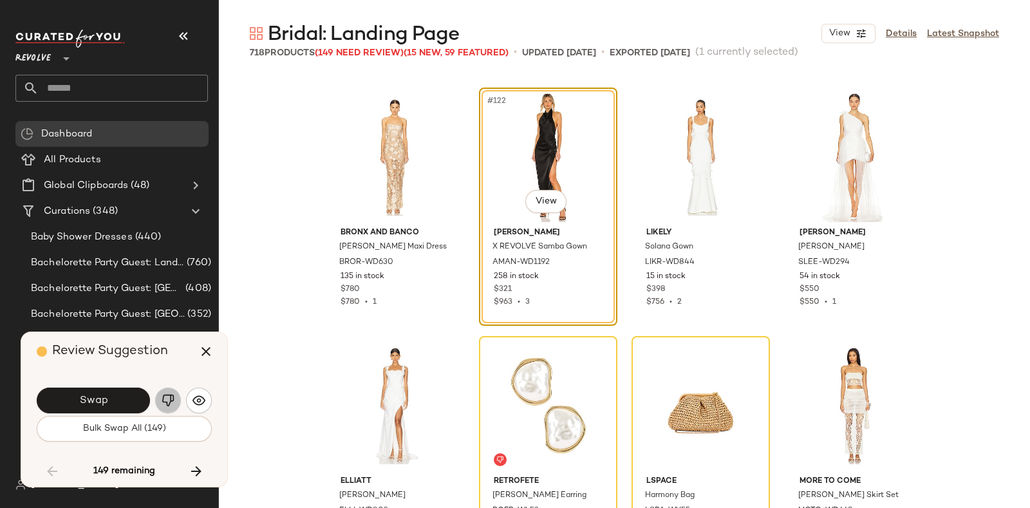
click at [164, 393] on button "button" at bounding box center [168, 400] width 26 height 26
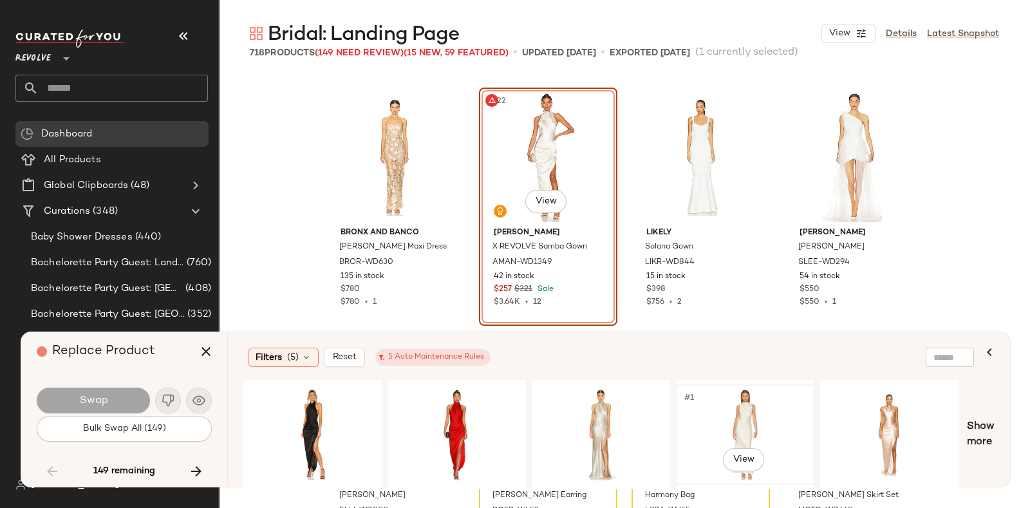
click at [756, 402] on div "#1 View" at bounding box center [744, 434] width 129 height 91
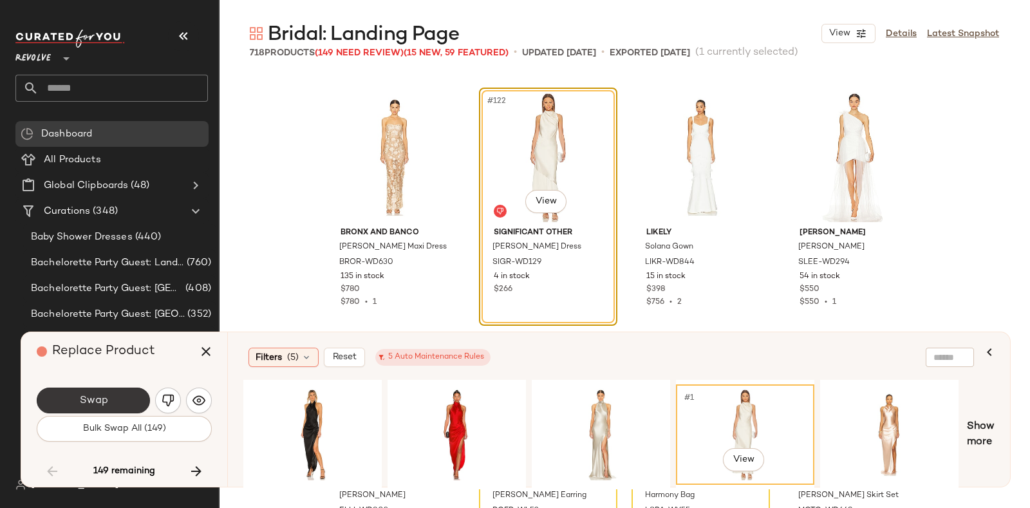
click at [118, 389] on button "Swap" at bounding box center [93, 400] width 113 height 26
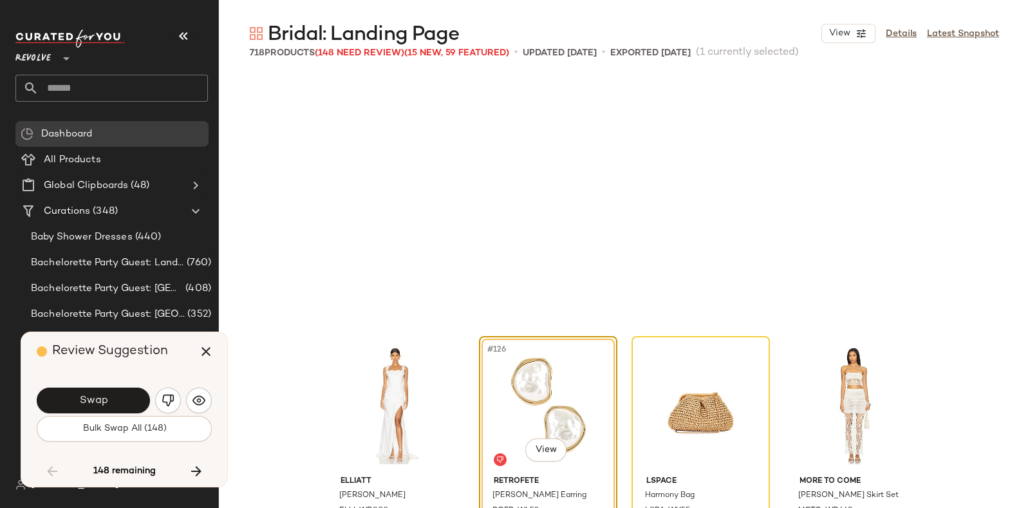
scroll to position [7701, 0]
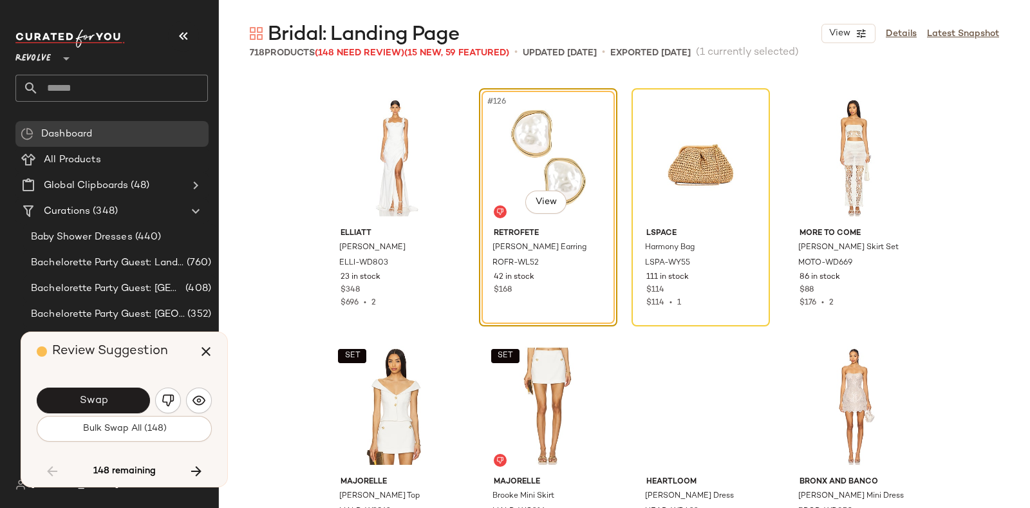
click at [172, 346] on div "Review Suggestion" at bounding box center [129, 351] width 185 height 39
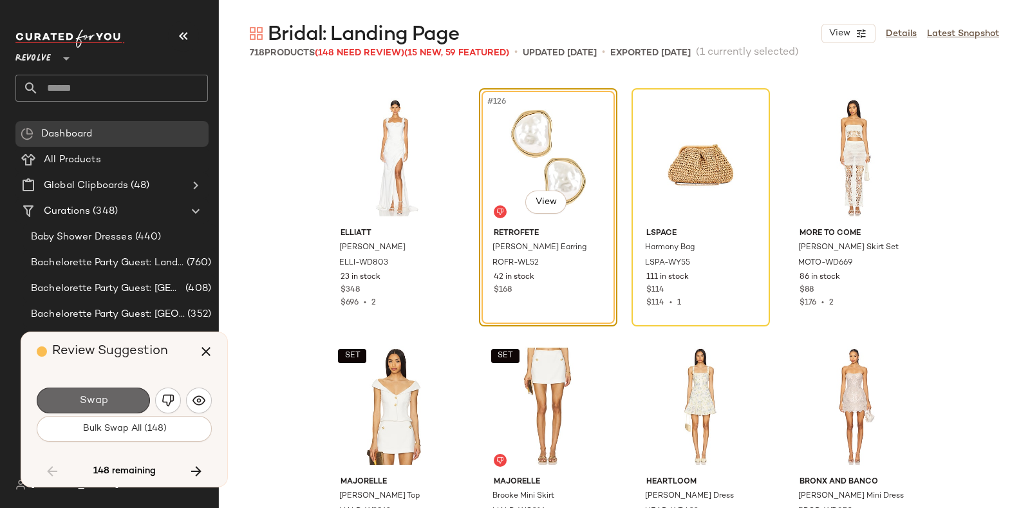
click at [112, 392] on button "Swap" at bounding box center [93, 400] width 113 height 26
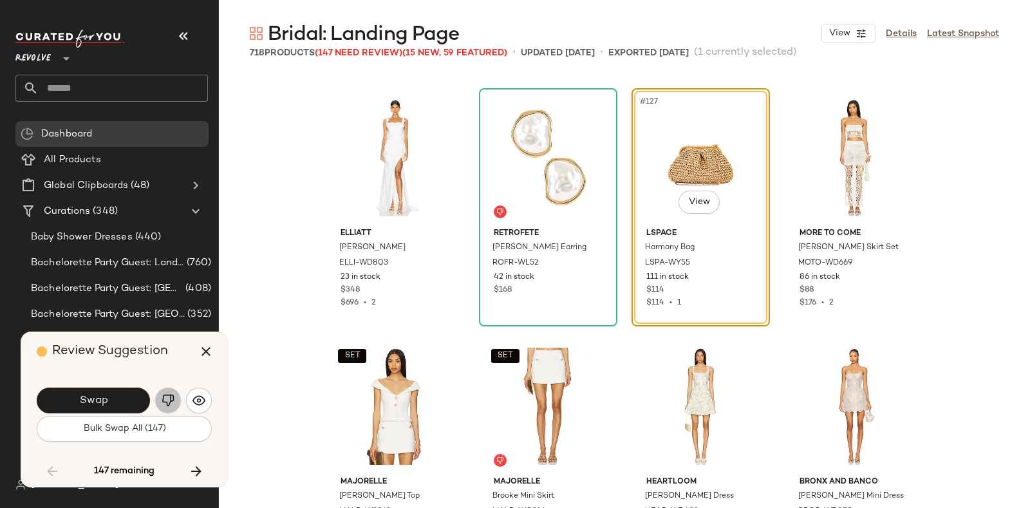
click at [169, 389] on button "button" at bounding box center [168, 400] width 26 height 26
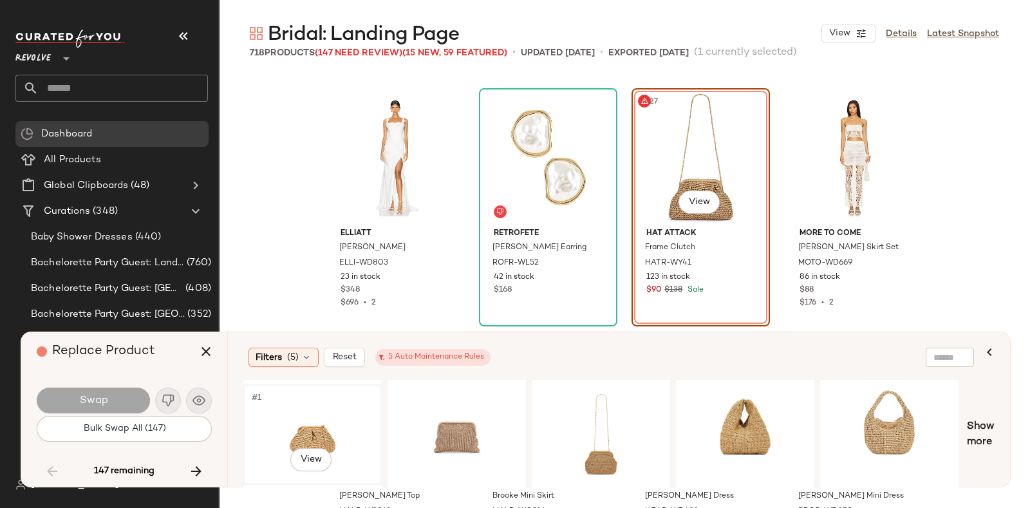
click at [345, 408] on div "#1 View" at bounding box center [312, 434] width 129 height 91
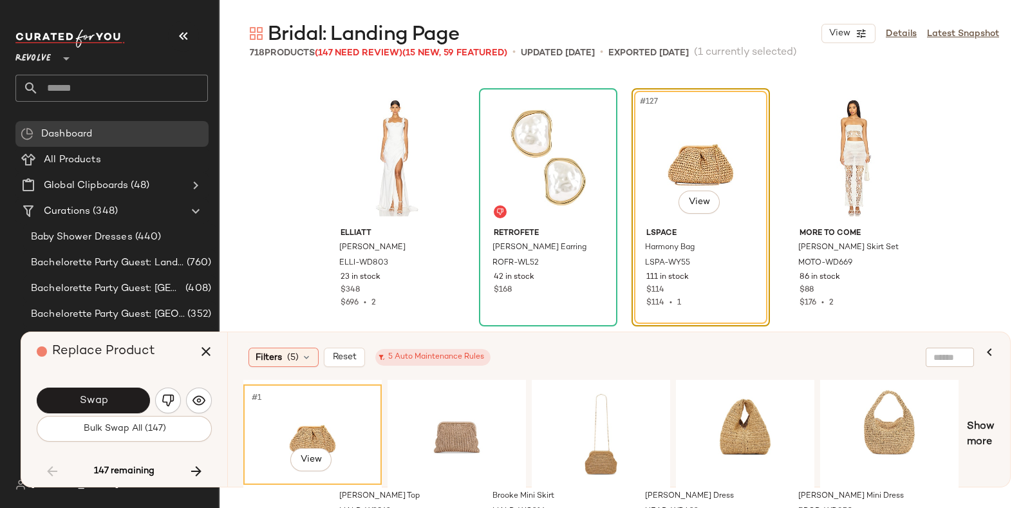
click at [100, 386] on div "Swap" at bounding box center [124, 400] width 175 height 31
click at [113, 392] on button "Swap" at bounding box center [93, 400] width 113 height 26
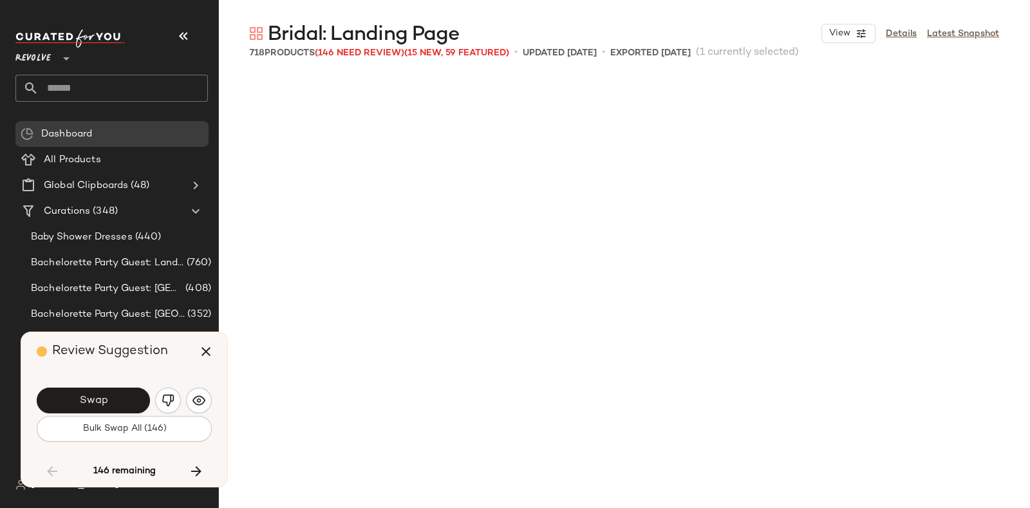
scroll to position [8199, 0]
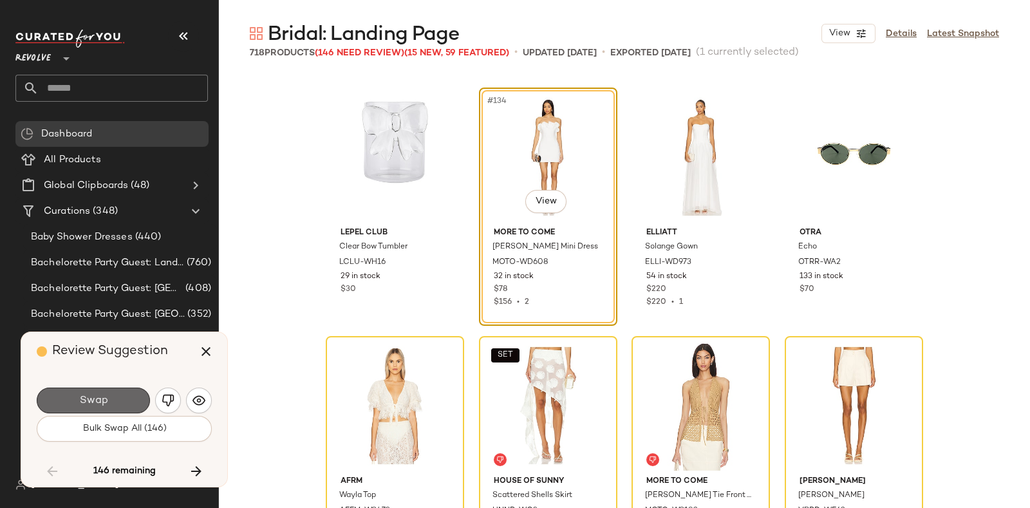
click at [119, 394] on button "Swap" at bounding box center [93, 400] width 113 height 26
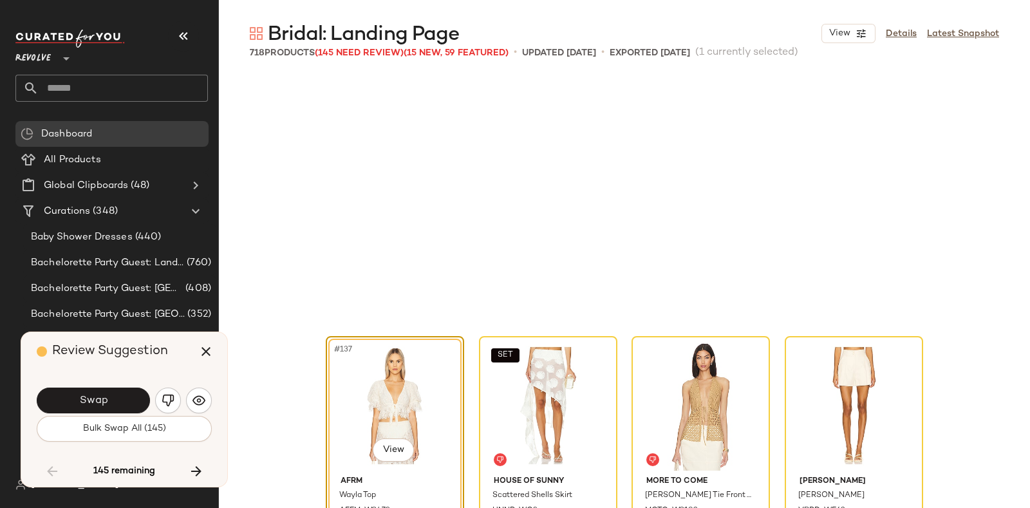
scroll to position [8447, 0]
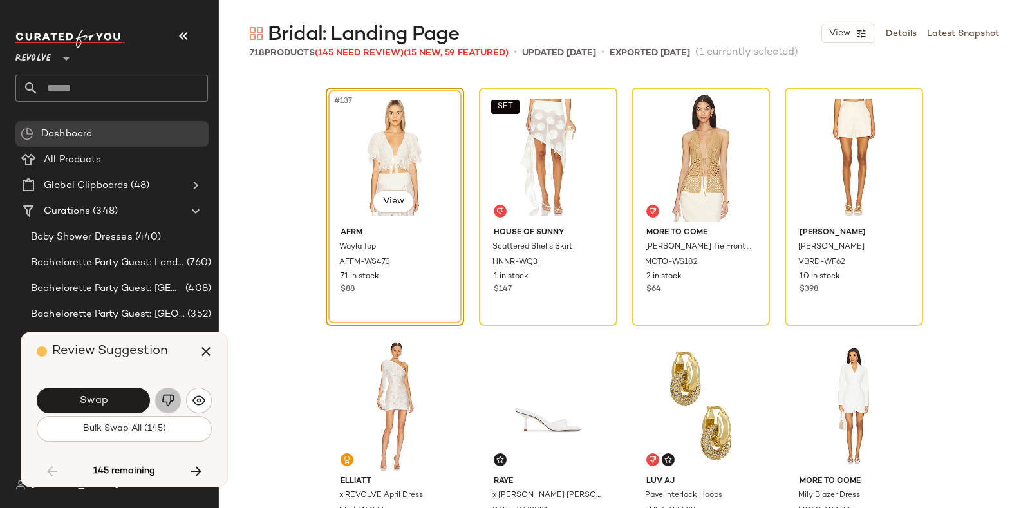
click at [163, 397] on img "button" at bounding box center [168, 400] width 13 height 13
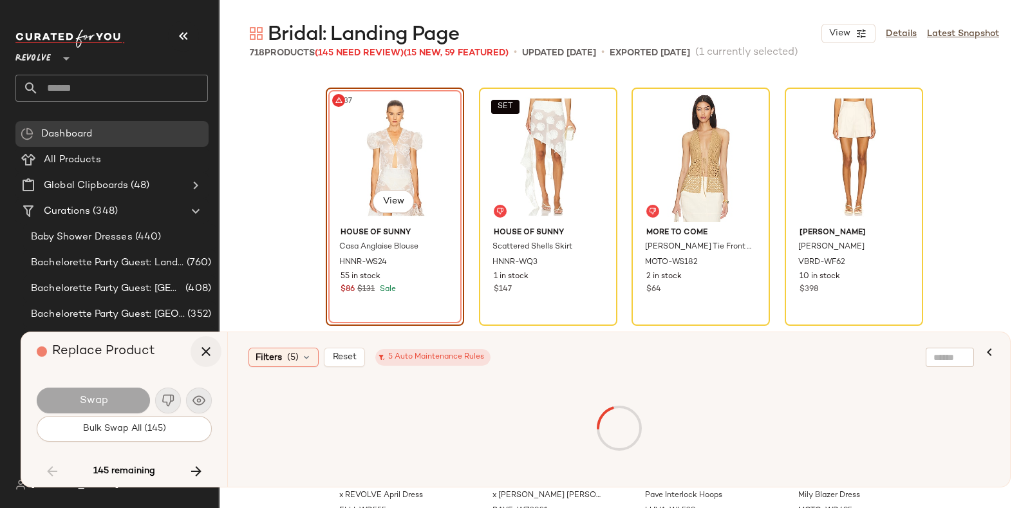
click at [199, 352] on icon "button" at bounding box center [205, 351] width 15 height 15
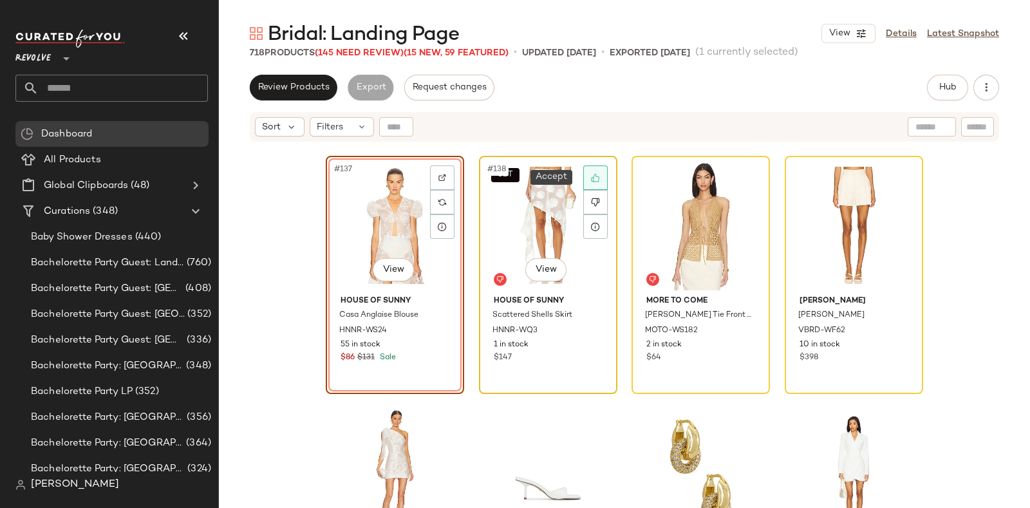
click at [592, 177] on icon at bounding box center [595, 177] width 9 height 9
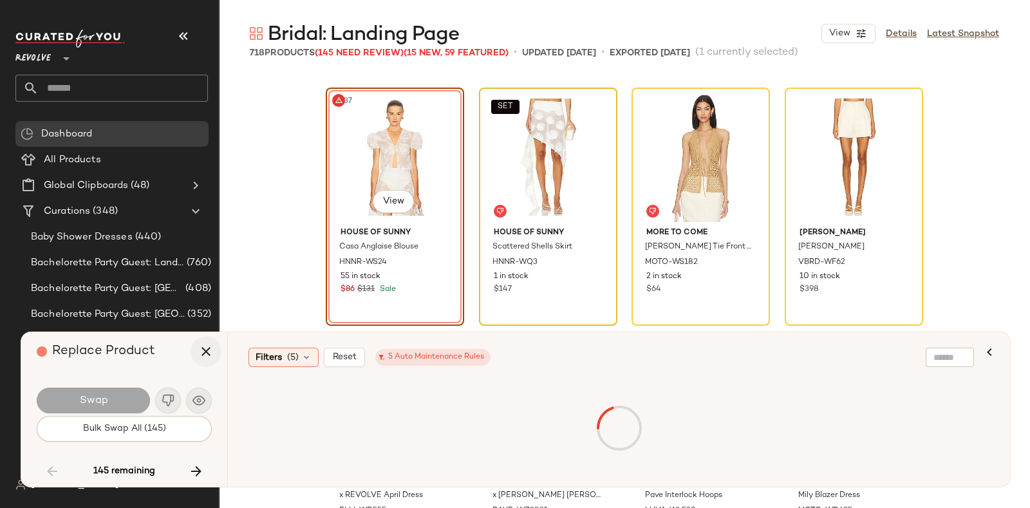
click at [216, 349] on button "button" at bounding box center [206, 351] width 31 height 31
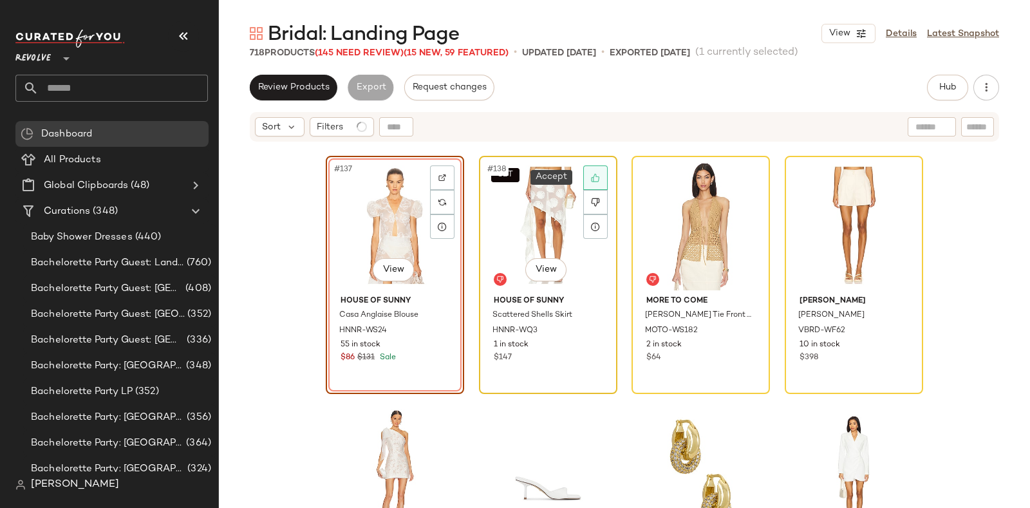
click at [592, 168] on div at bounding box center [595, 177] width 24 height 24
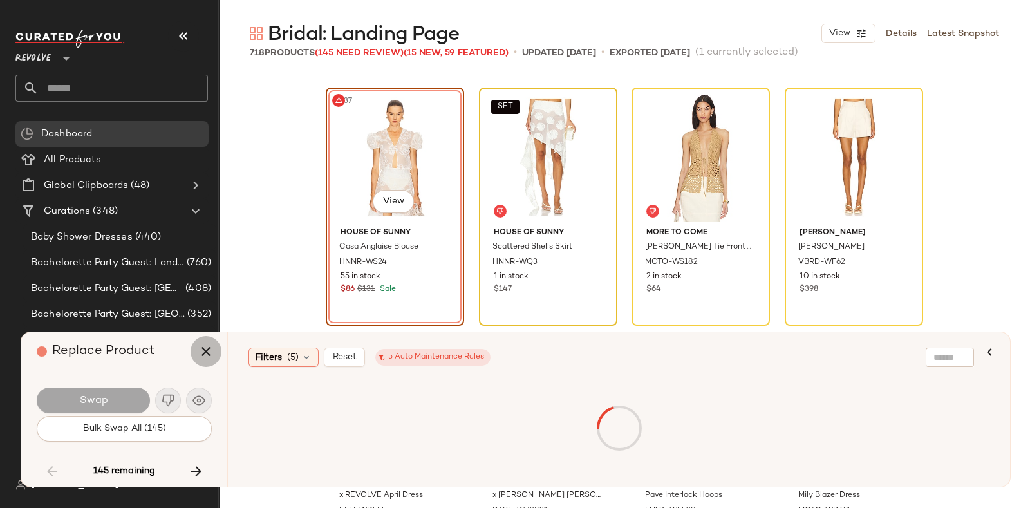
click at [201, 346] on icon "button" at bounding box center [205, 351] width 15 height 15
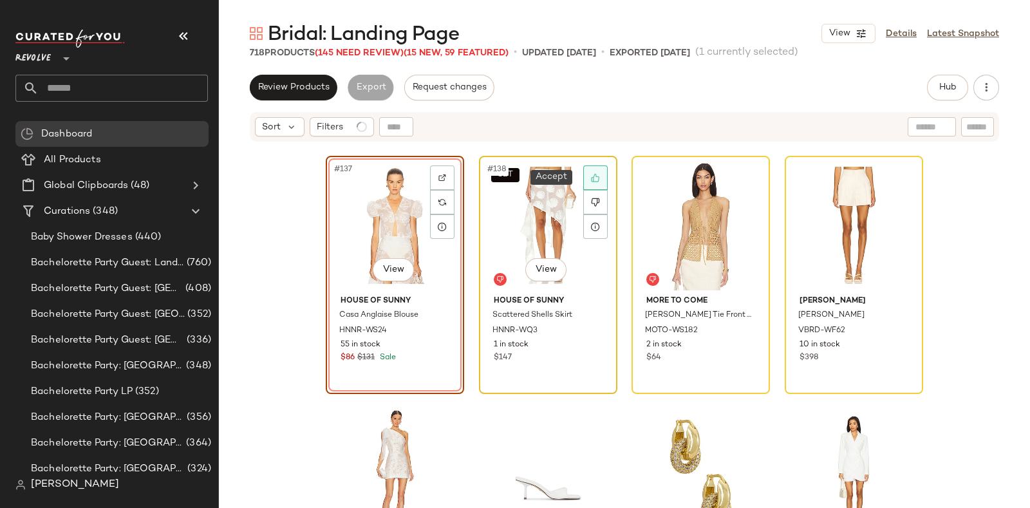
click at [591, 176] on icon at bounding box center [595, 177] width 9 height 9
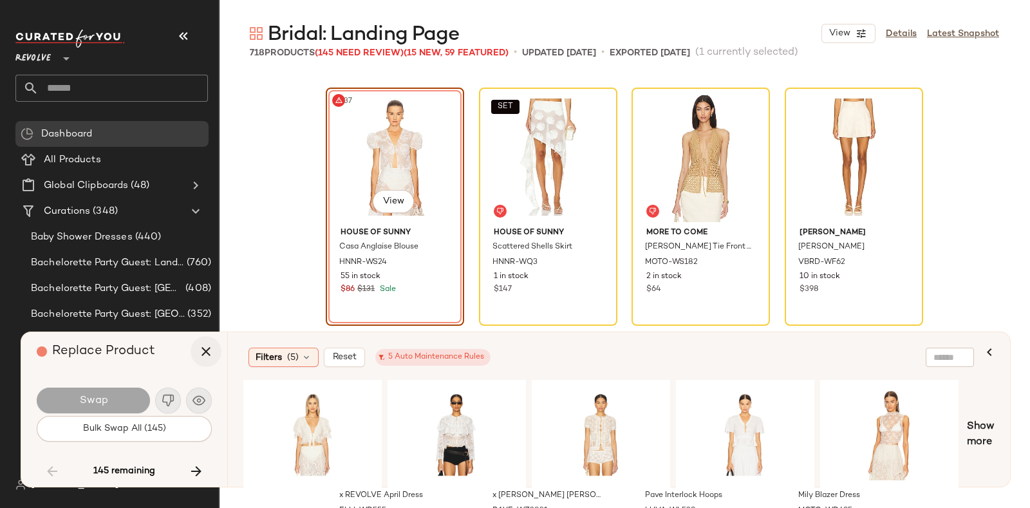
click at [208, 353] on icon "button" at bounding box center [205, 351] width 15 height 15
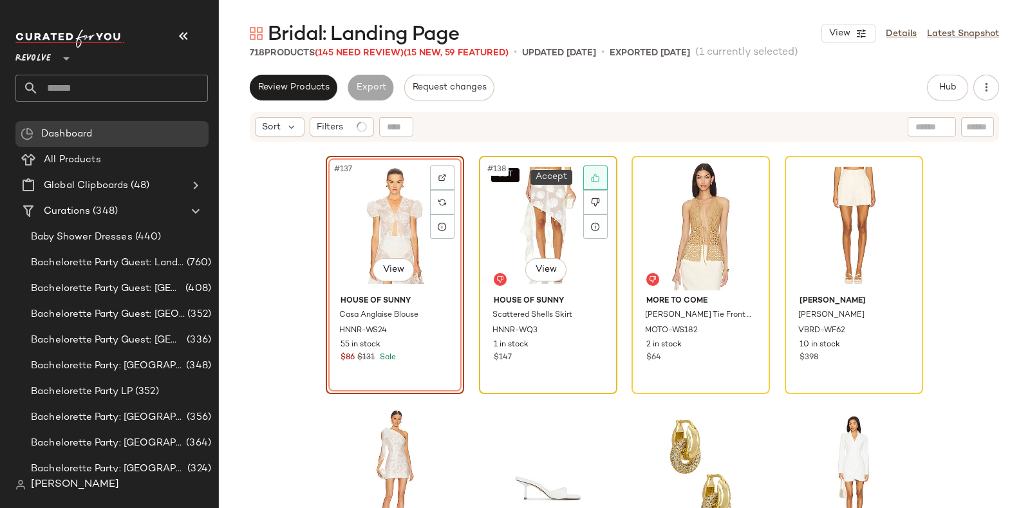
click at [591, 176] on icon at bounding box center [595, 177] width 9 height 9
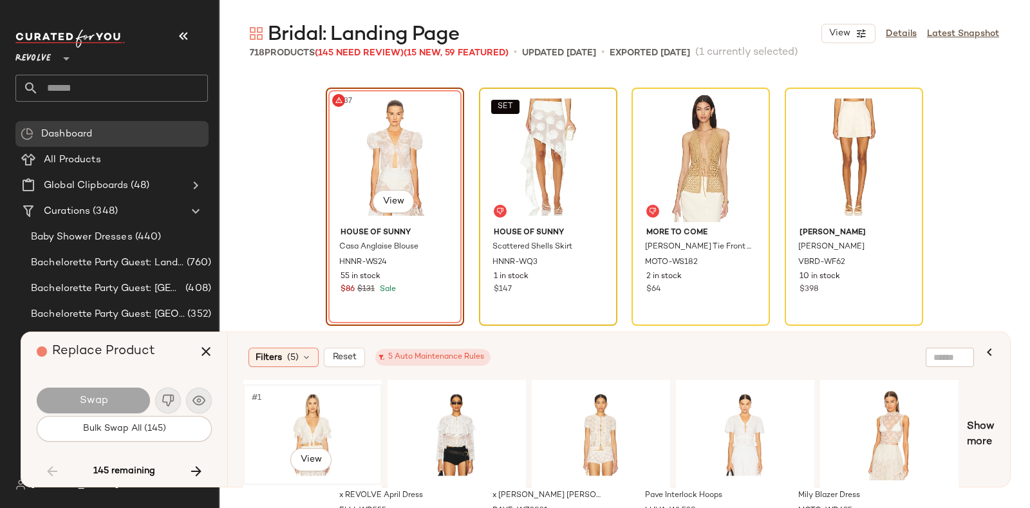
click at [315, 407] on div "#1 View" at bounding box center [312, 434] width 129 height 91
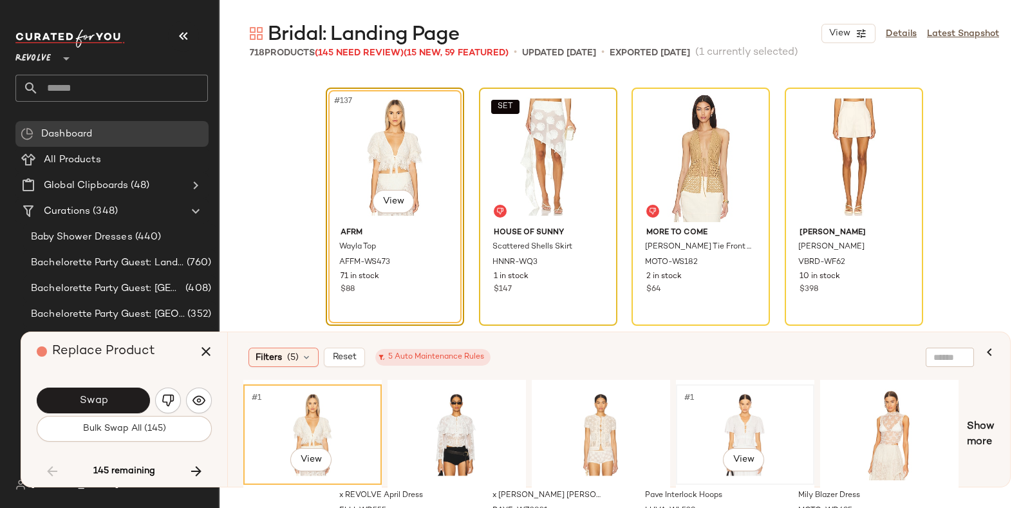
click at [743, 420] on div "#1 View" at bounding box center [744, 434] width 129 height 91
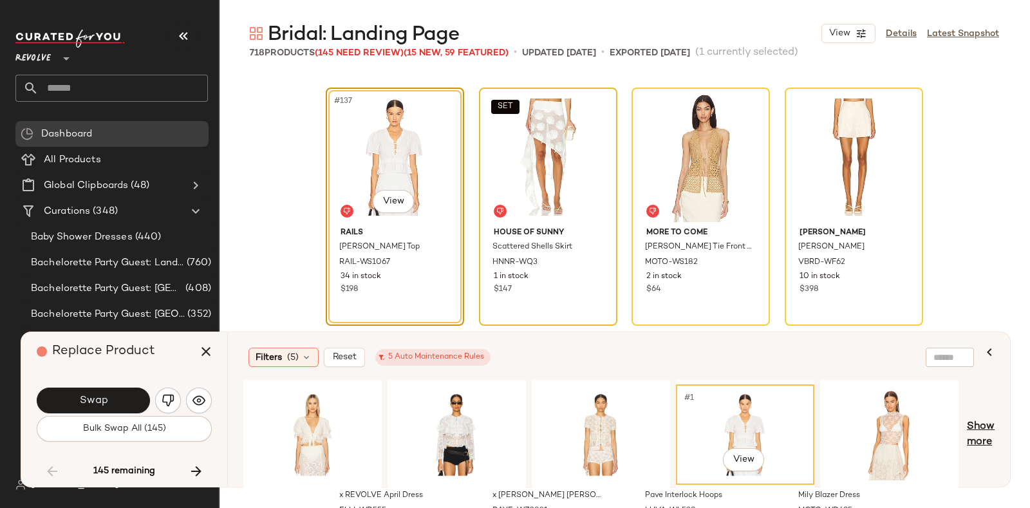
click at [982, 421] on span "Show more" at bounding box center [981, 434] width 28 height 31
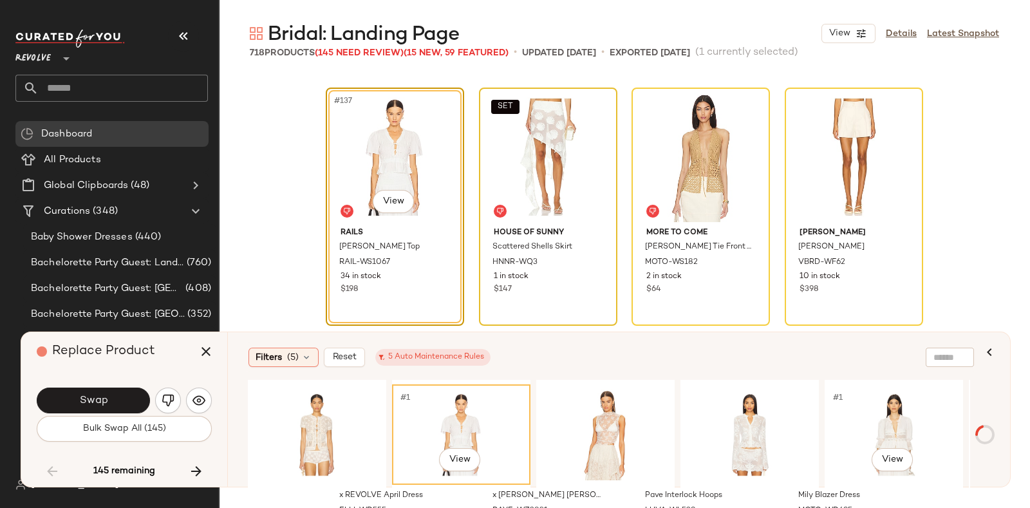
scroll to position [0, 349]
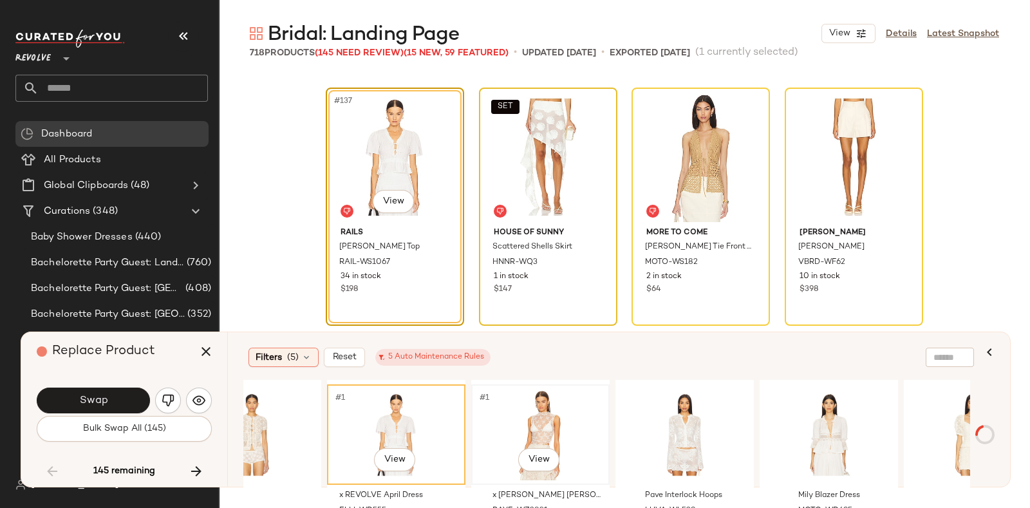
click at [559, 411] on div "#1 View" at bounding box center [540, 434] width 129 height 91
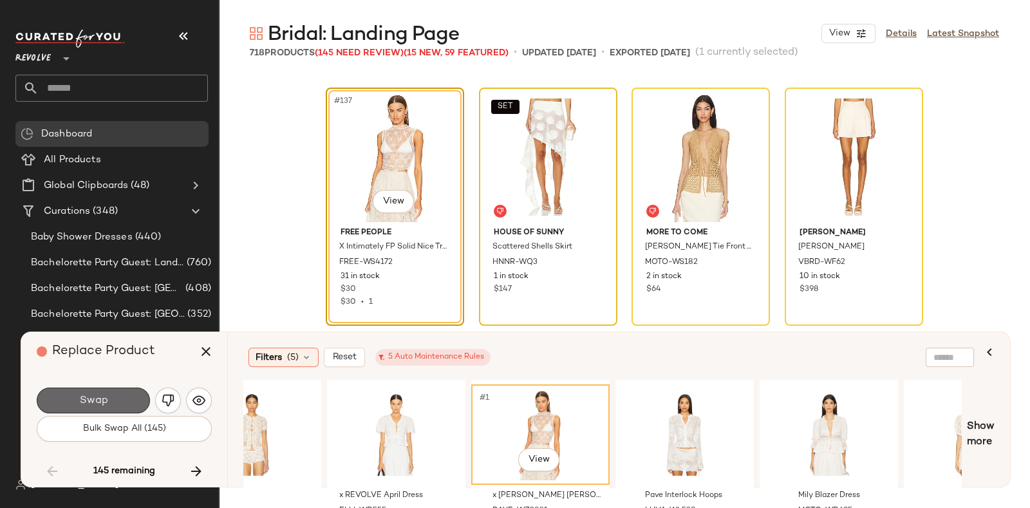
click at [103, 396] on span "Swap" at bounding box center [93, 401] width 29 height 12
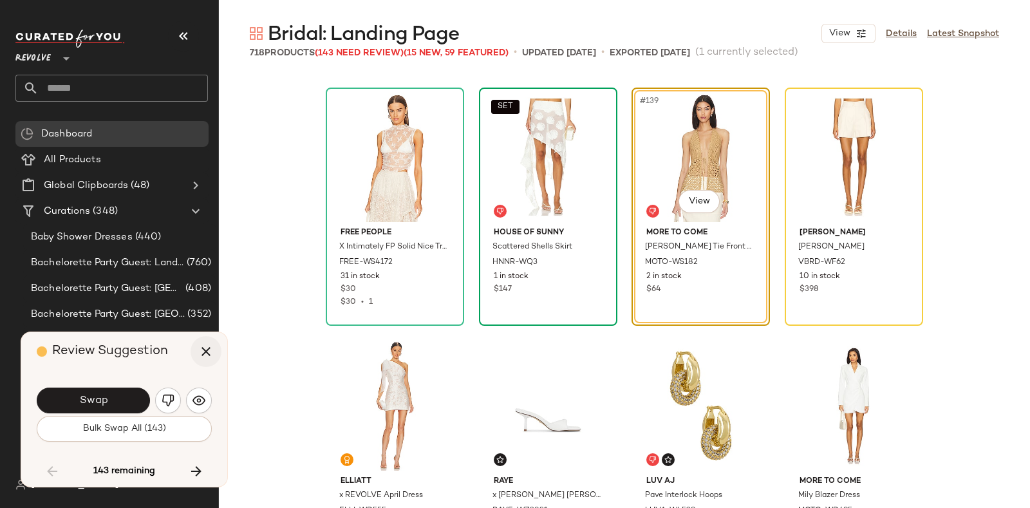
click at [211, 348] on icon "button" at bounding box center [205, 351] width 15 height 15
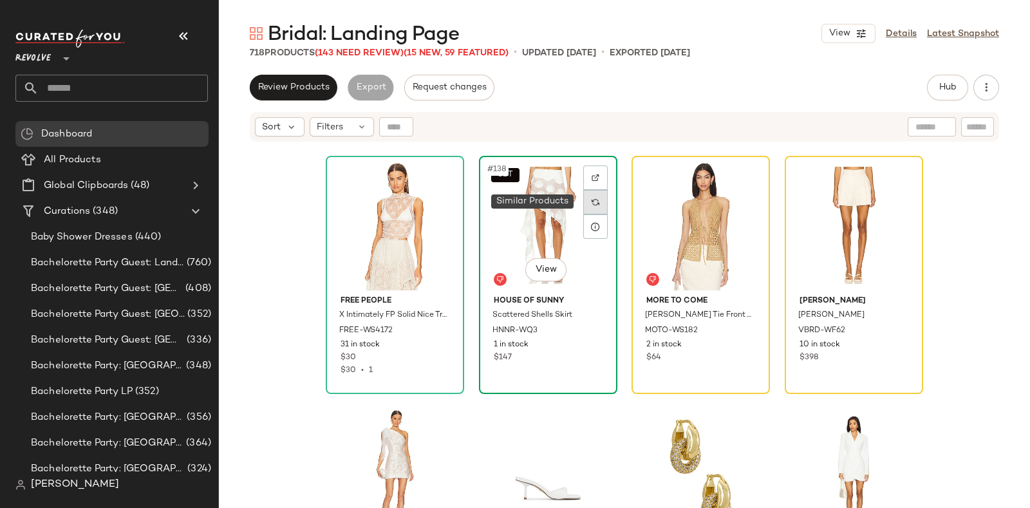
click at [593, 200] on img at bounding box center [595, 202] width 8 height 8
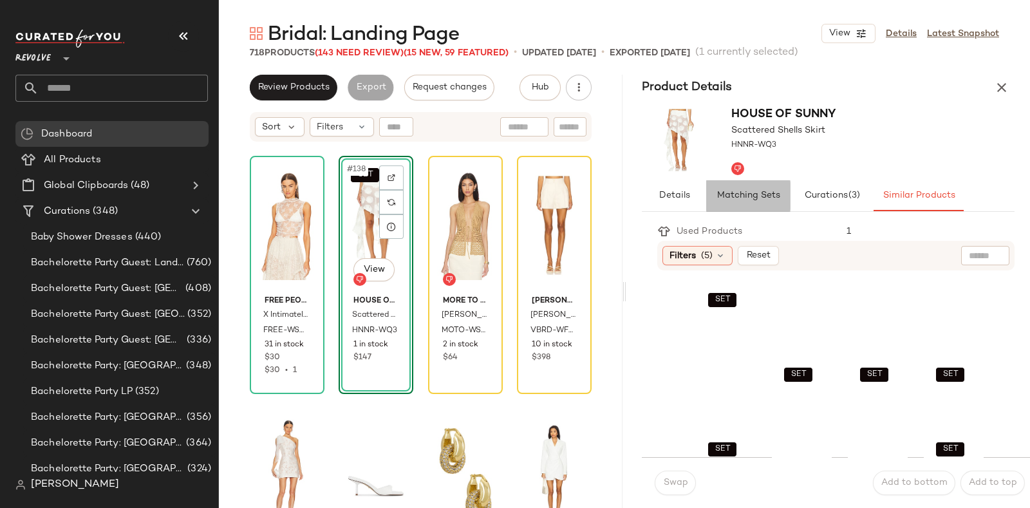
click at [743, 198] on span "Matching Sets" at bounding box center [748, 196] width 64 height 10
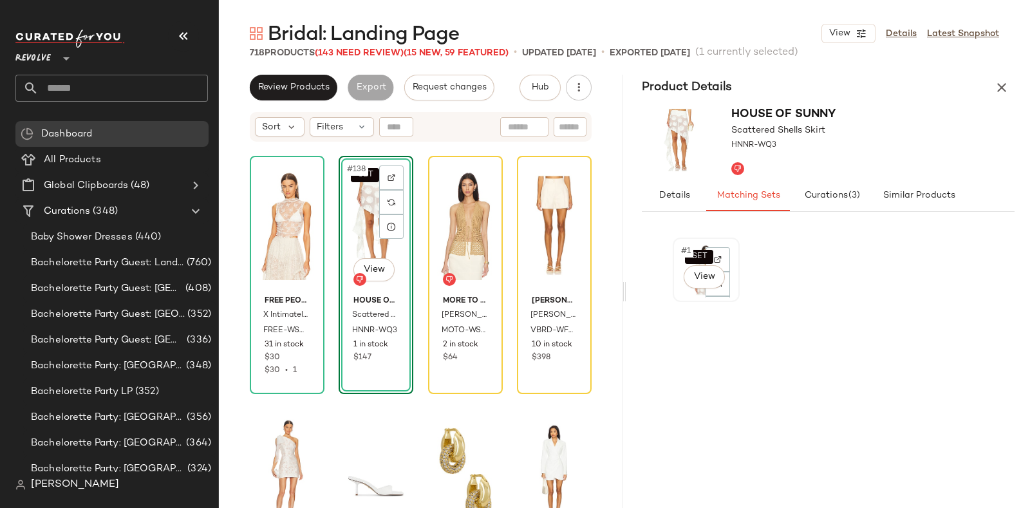
click at [679, 286] on div "SET #1 View" at bounding box center [706, 269] width 58 height 55
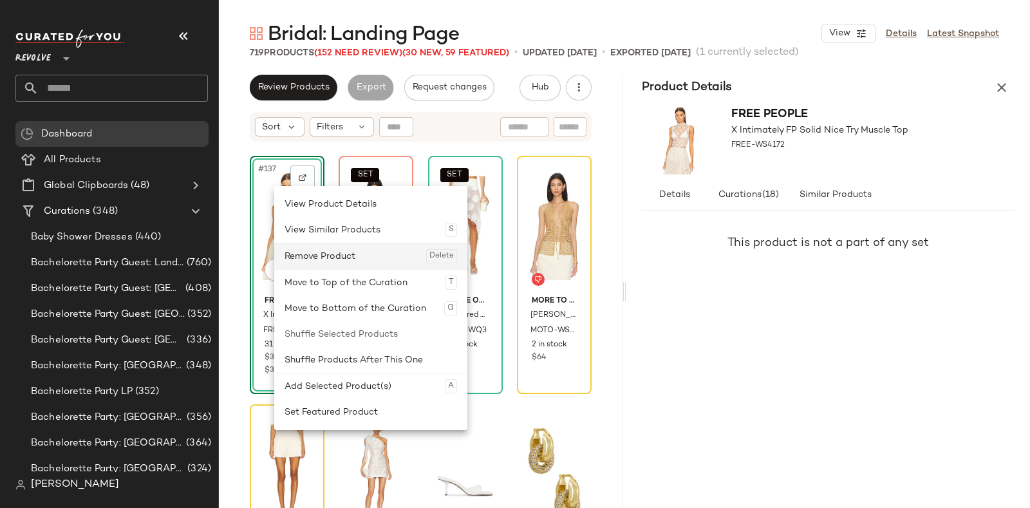
click at [294, 254] on div "Remove Product Delete" at bounding box center [370, 256] width 172 height 26
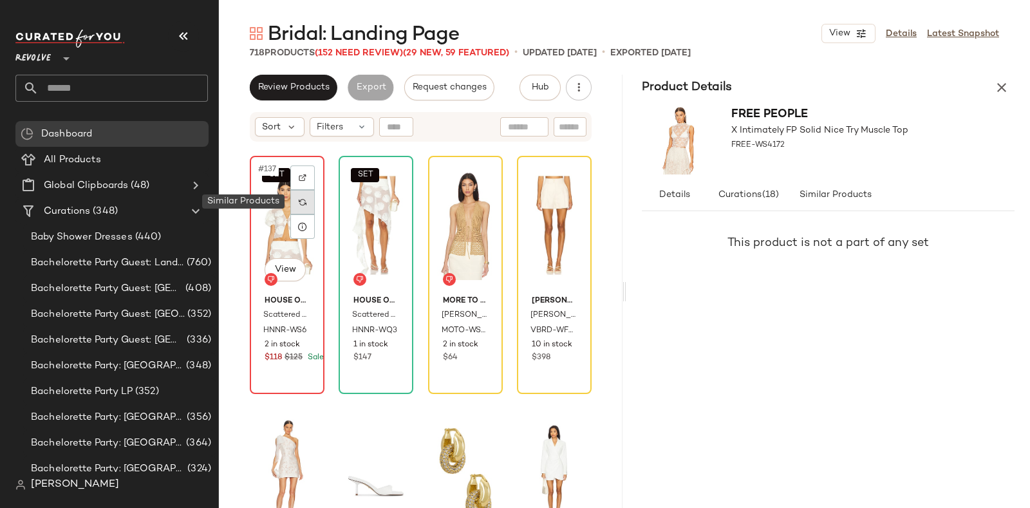
click at [306, 198] on img at bounding box center [303, 202] width 8 height 8
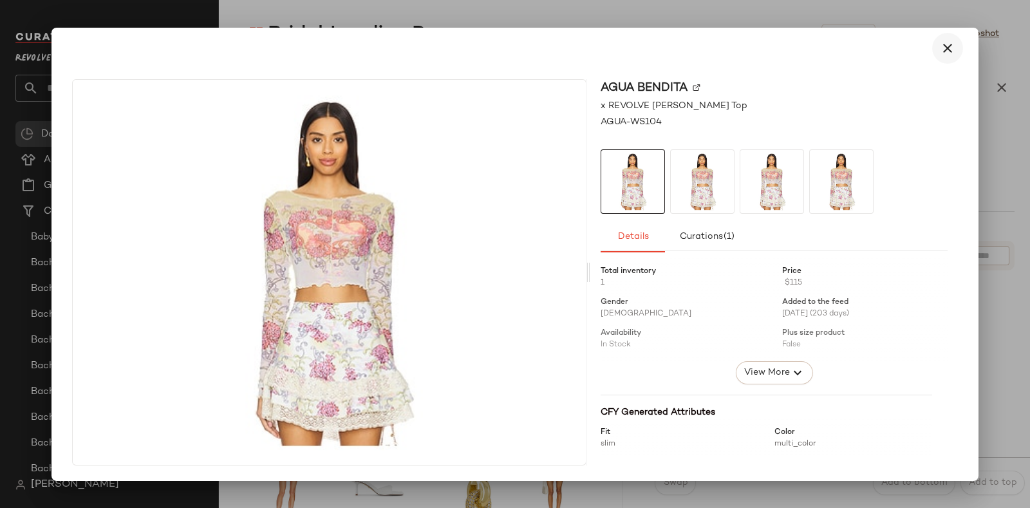
click at [957, 45] on button "button" at bounding box center [947, 48] width 31 height 31
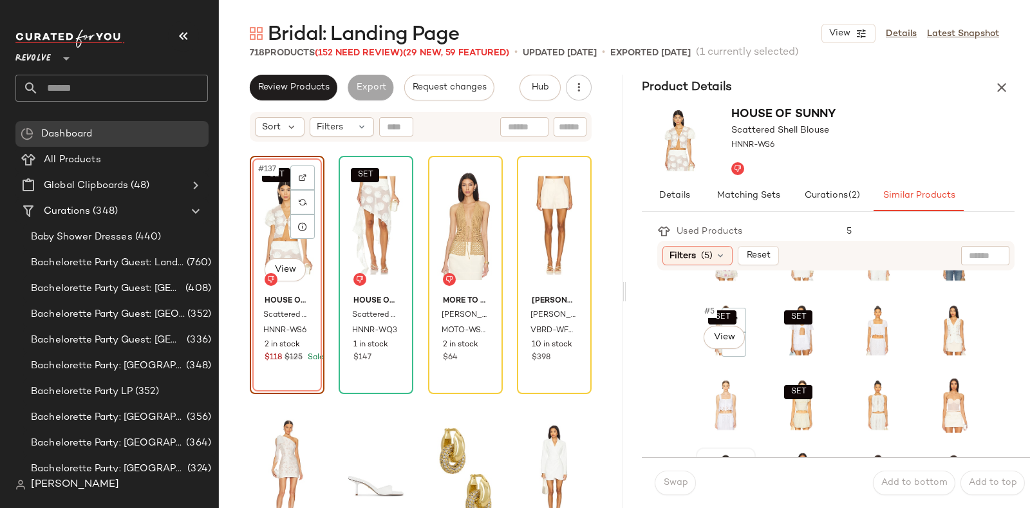
scroll to position [58, 0]
click at [776, 351] on div "SET #6 View" at bounding box center [801, 329] width 51 height 55
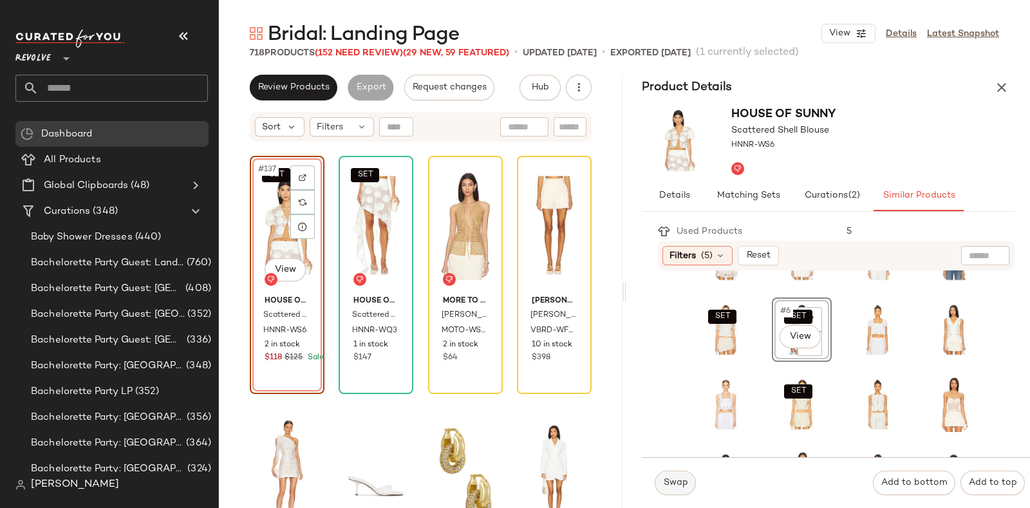
click at [678, 483] on span "Swap" at bounding box center [674, 483] width 25 height 10
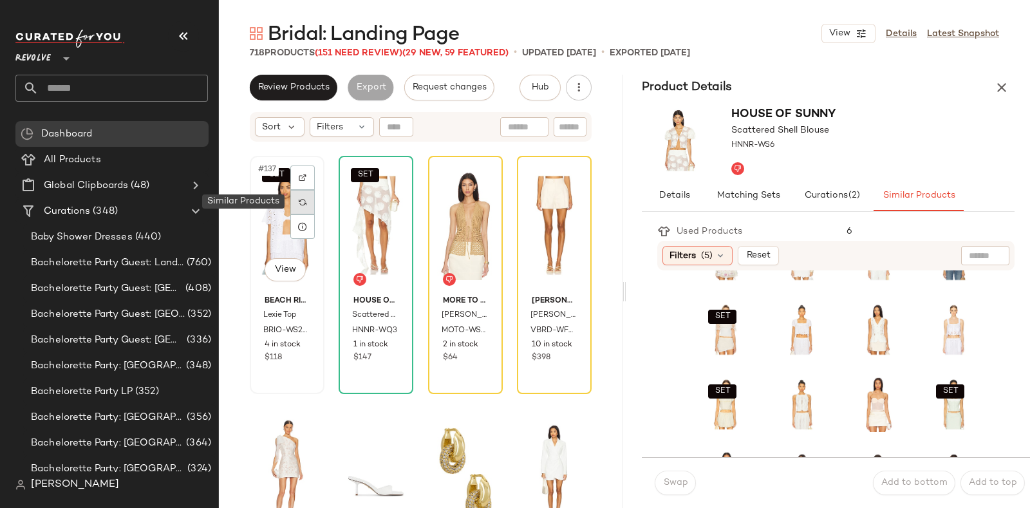
click at [306, 202] on img at bounding box center [303, 202] width 8 height 8
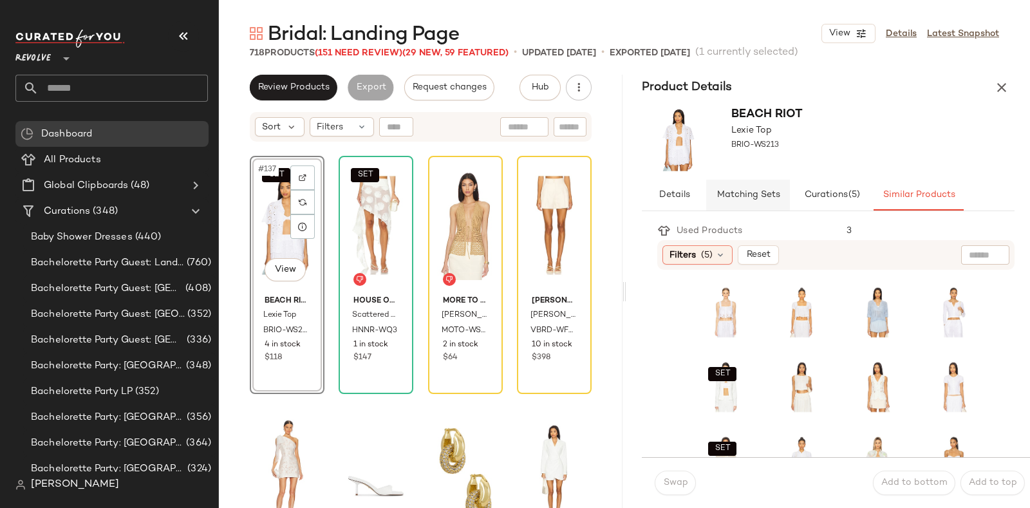
click at [749, 192] on span "Matching Sets" at bounding box center [748, 195] width 64 height 10
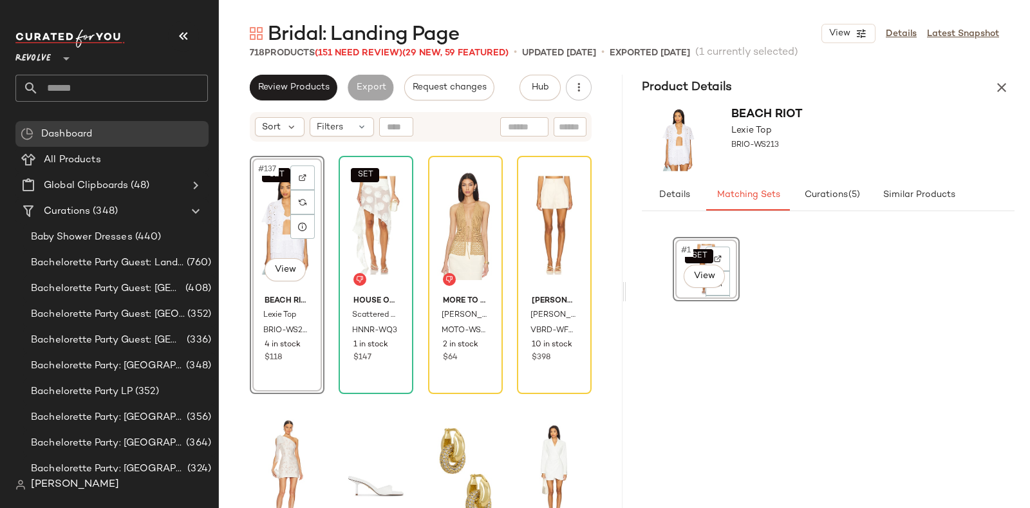
click at [681, 290] on div "SET #1 View" at bounding box center [706, 268] width 58 height 55
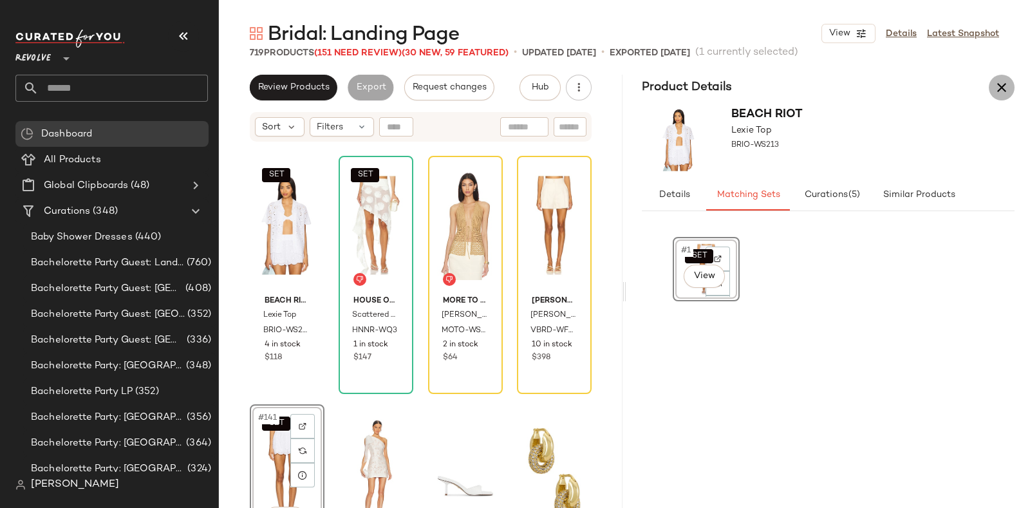
click at [994, 89] on icon "button" at bounding box center [1001, 87] width 15 height 15
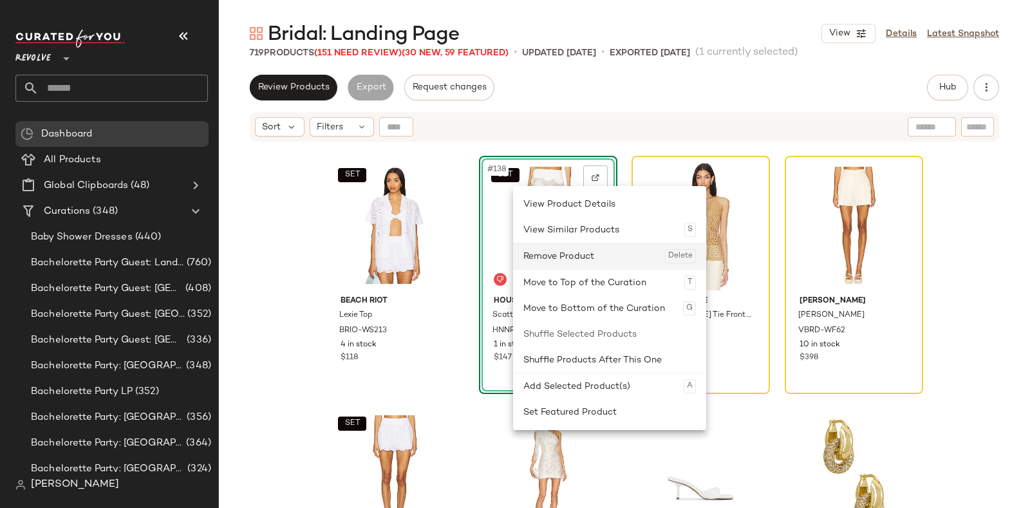
click at [532, 256] on div "Remove Product Delete" at bounding box center [609, 256] width 172 height 26
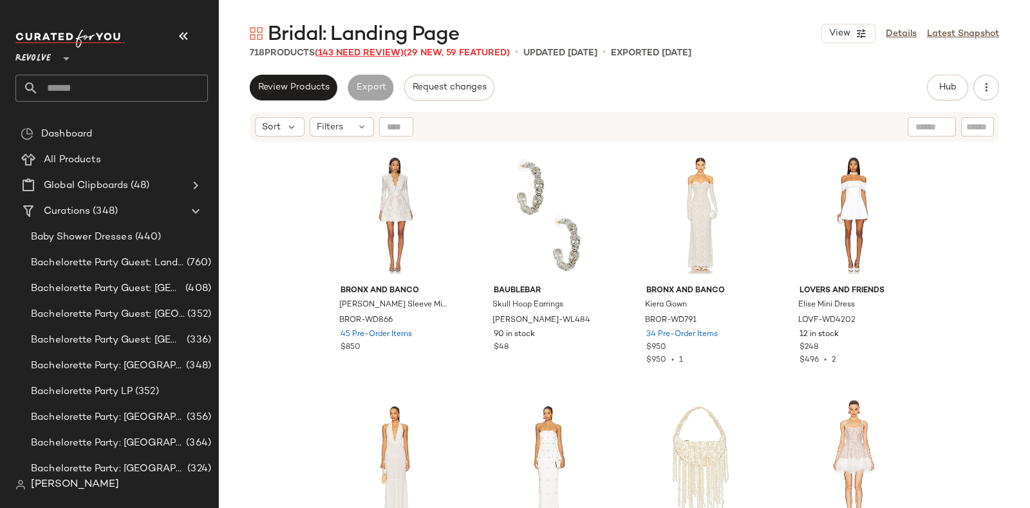
click at [359, 50] on span "(143 Need Review)" at bounding box center [359, 53] width 89 height 10
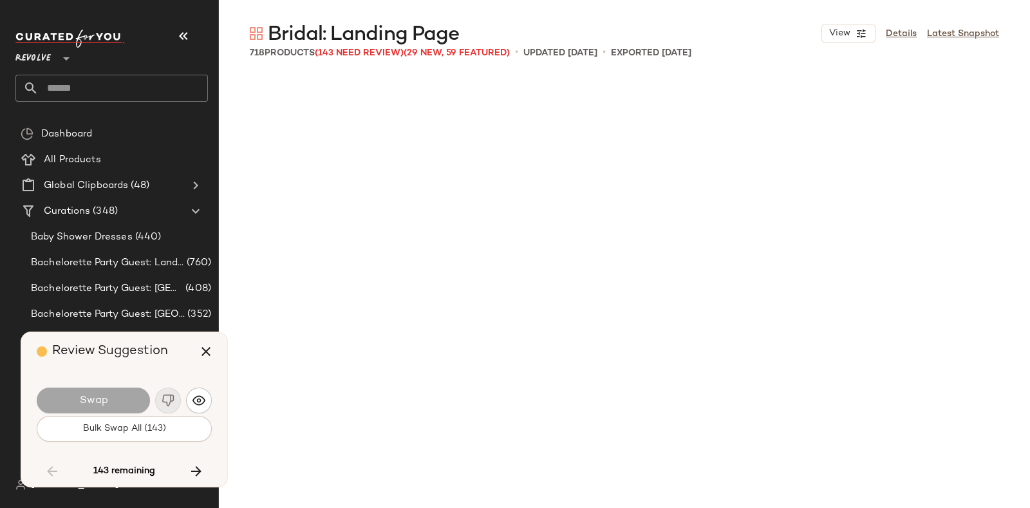
scroll to position [8447, 0]
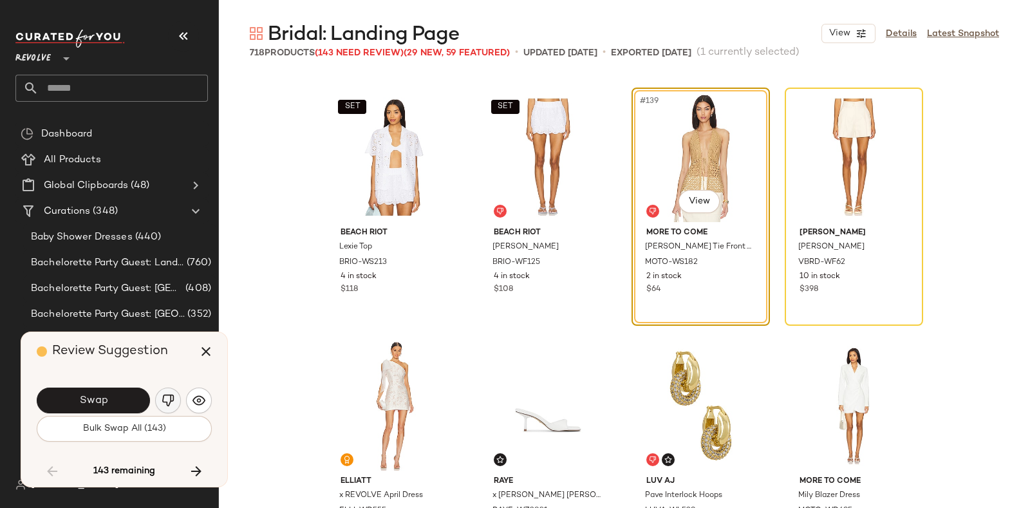
click at [167, 398] on img "button" at bounding box center [168, 400] width 13 height 13
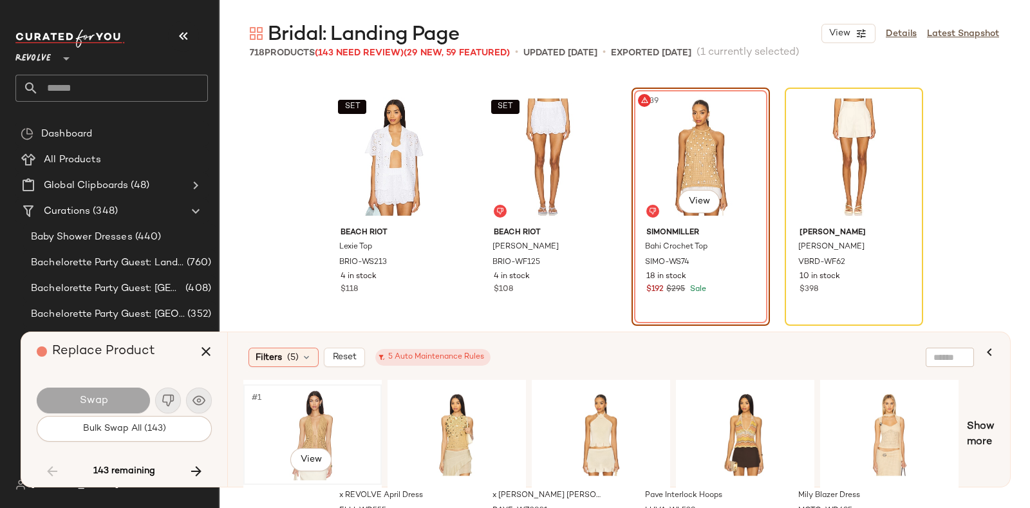
click at [317, 409] on div "#1 View" at bounding box center [312, 434] width 129 height 91
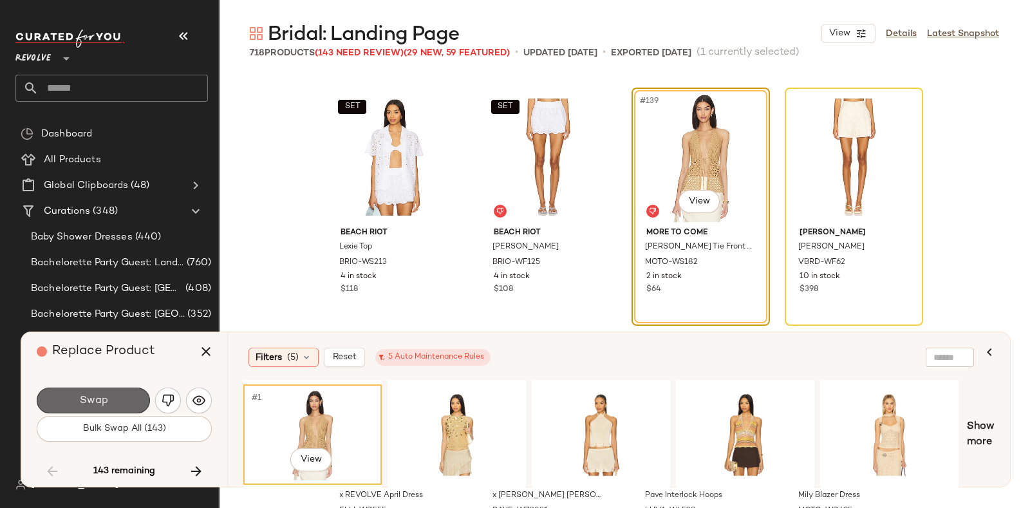
click at [88, 393] on button "Swap" at bounding box center [93, 400] width 113 height 26
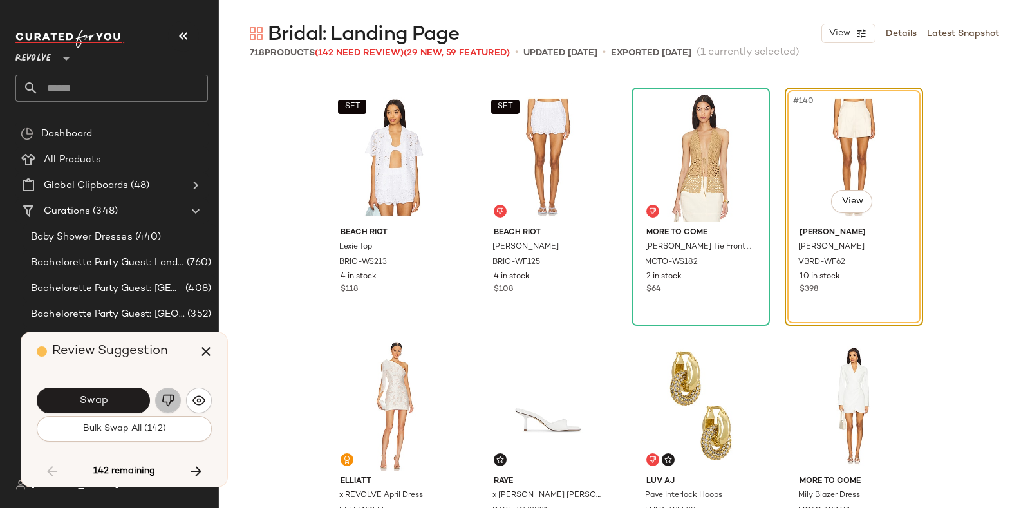
click at [166, 395] on img "button" at bounding box center [168, 400] width 13 height 13
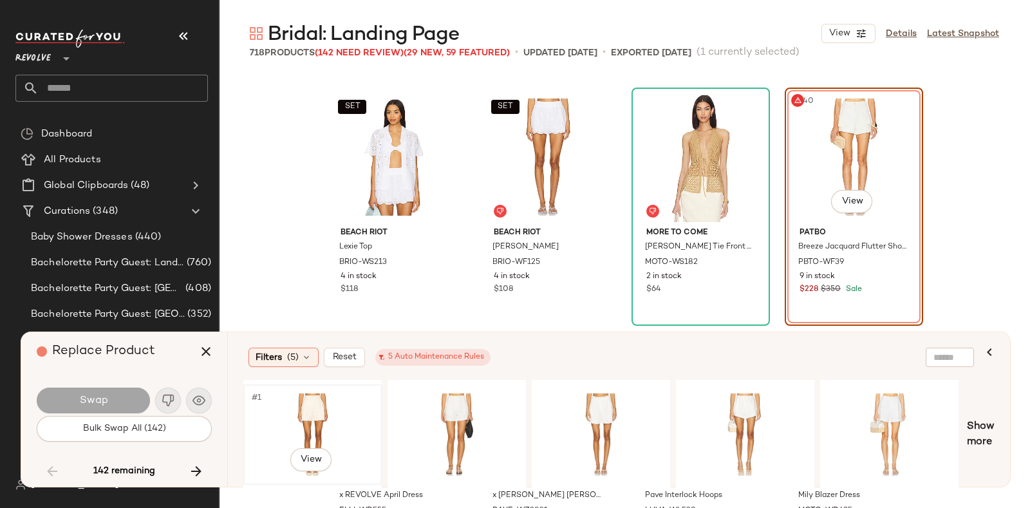
click at [322, 394] on div "#1 View" at bounding box center [312, 434] width 129 height 91
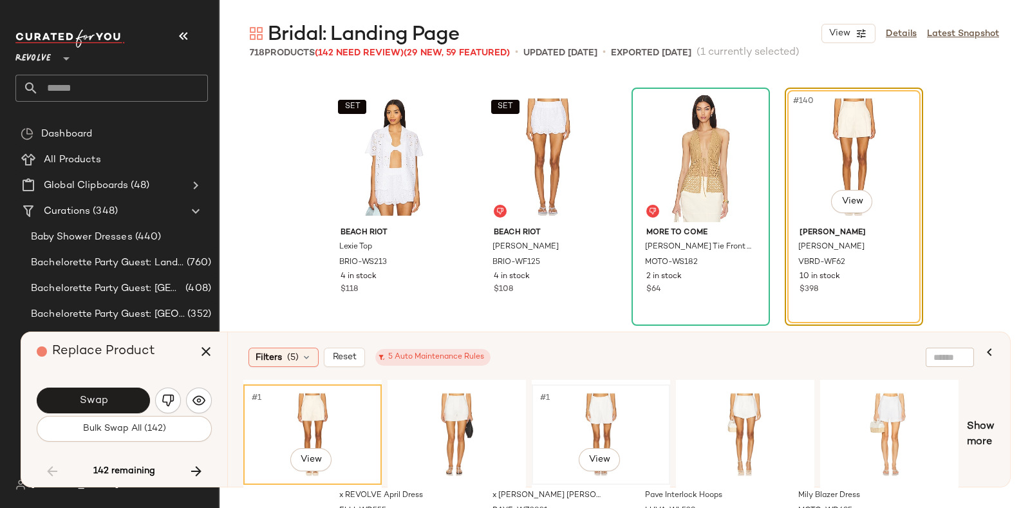
click at [618, 398] on div "#1 View" at bounding box center [600, 434] width 129 height 91
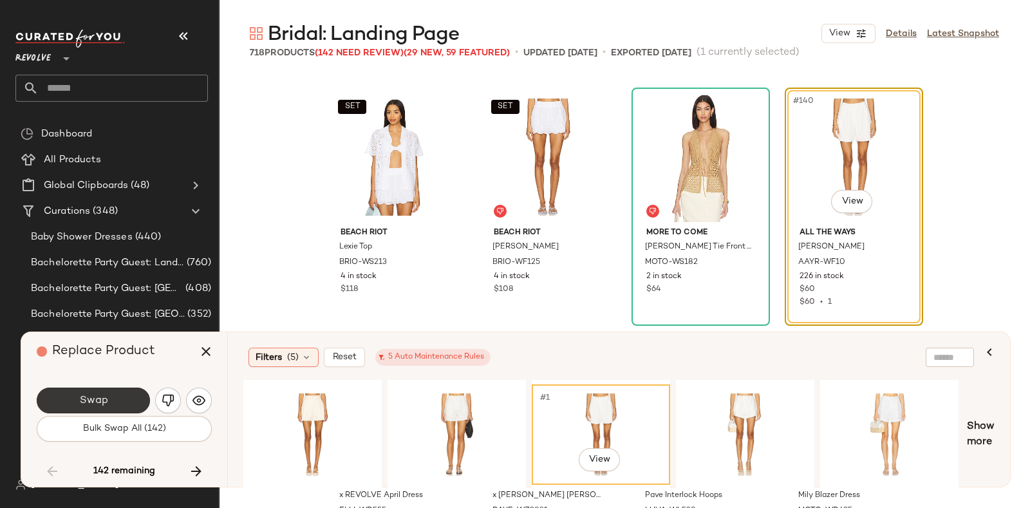
click at [80, 398] on span "Swap" at bounding box center [93, 401] width 29 height 12
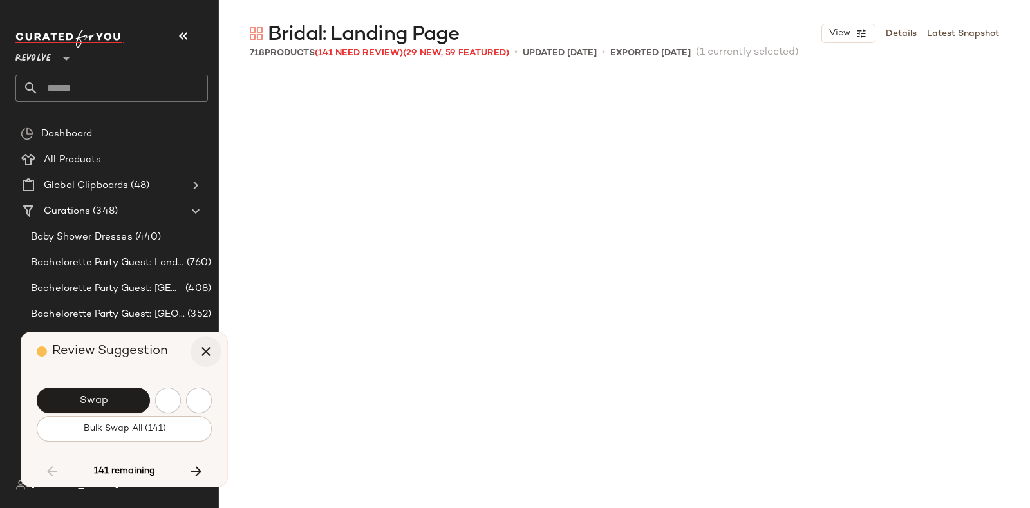
scroll to position [8943, 0]
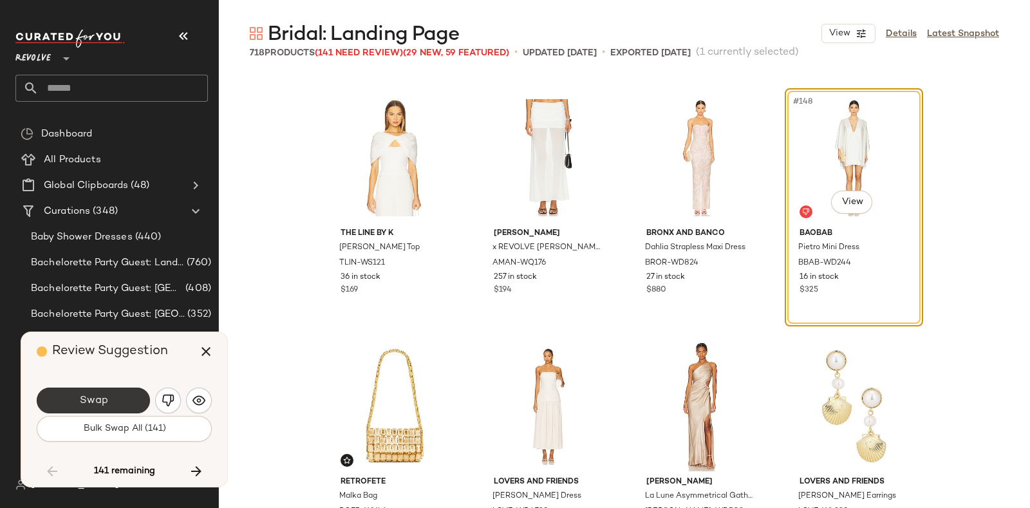
click at [109, 393] on button "Swap" at bounding box center [93, 400] width 113 height 26
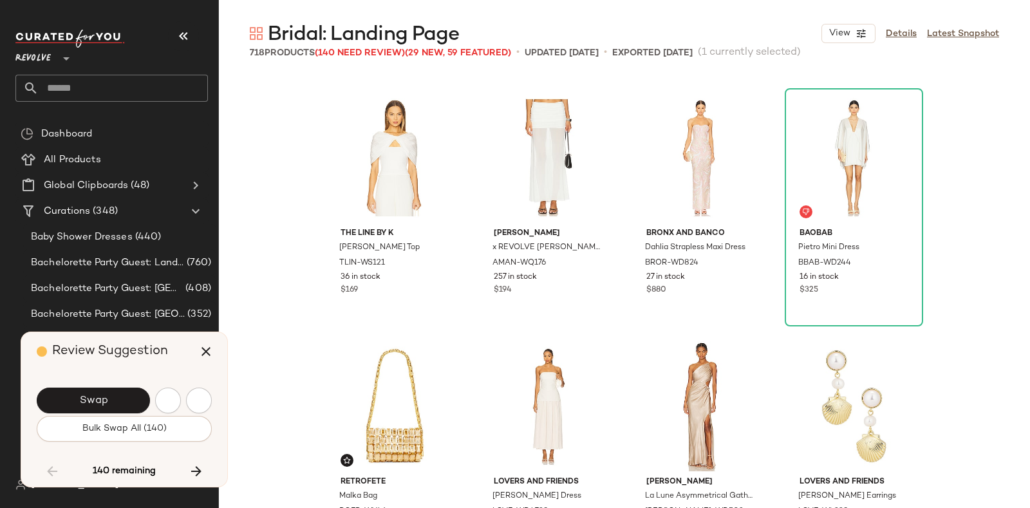
scroll to position [9689, 0]
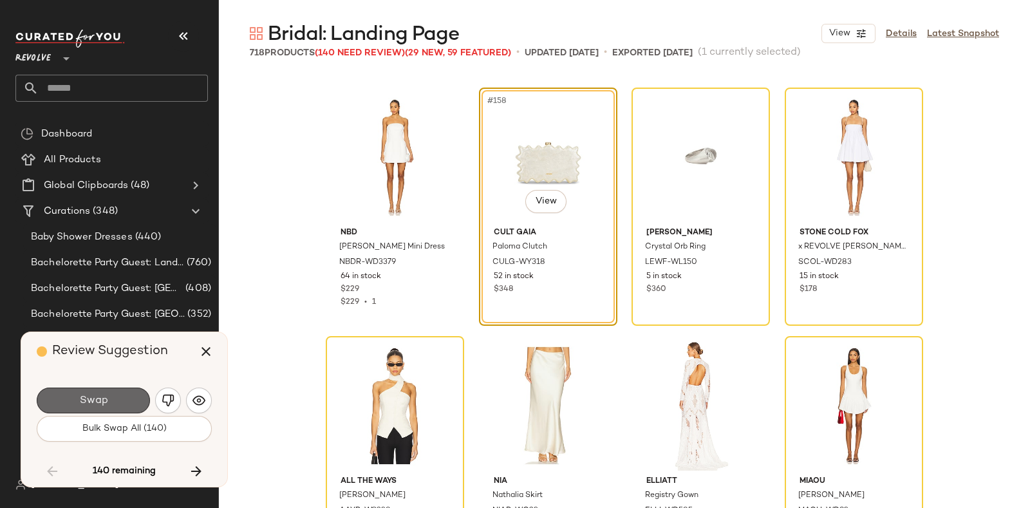
click at [122, 395] on button "Swap" at bounding box center [93, 400] width 113 height 26
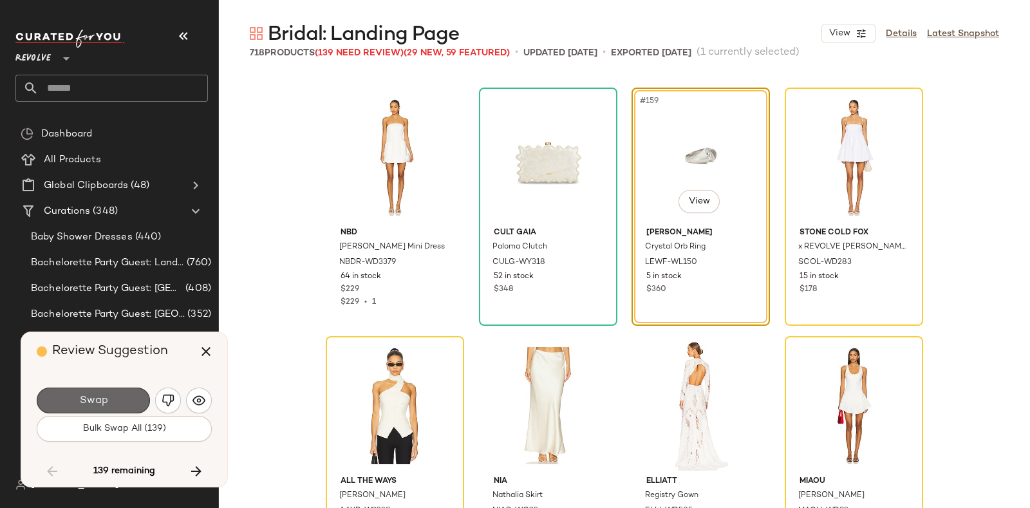
click at [107, 395] on span "Swap" at bounding box center [93, 401] width 29 height 12
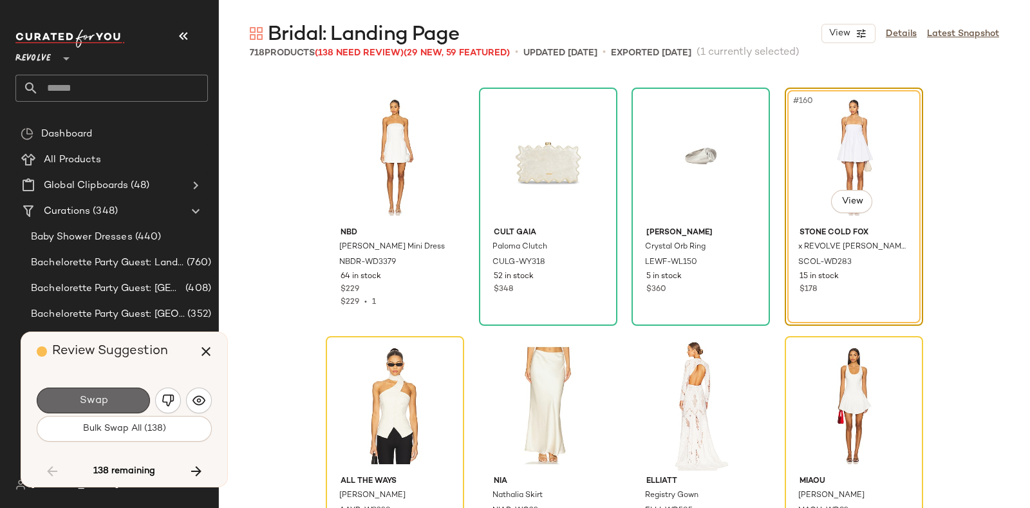
click at [119, 398] on button "Swap" at bounding box center [93, 400] width 113 height 26
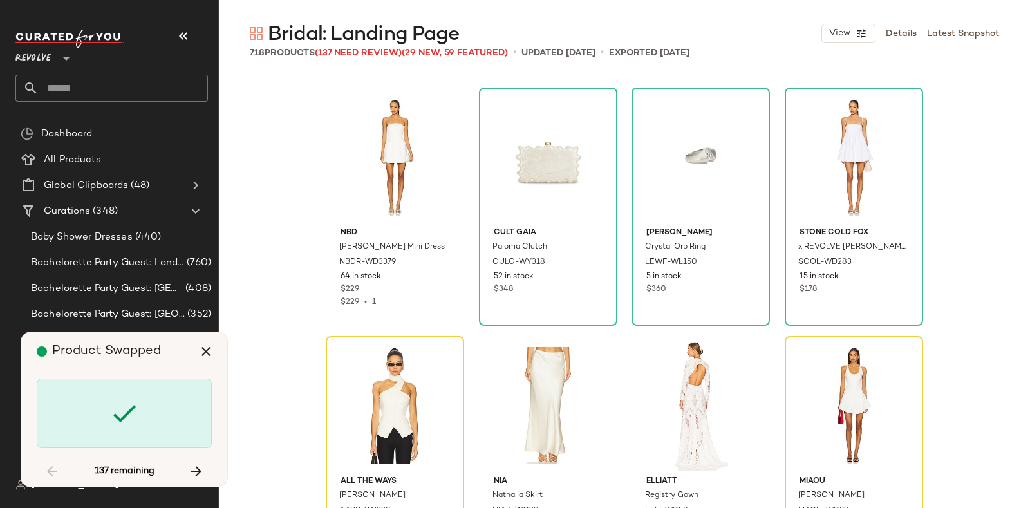
scroll to position [9937, 0]
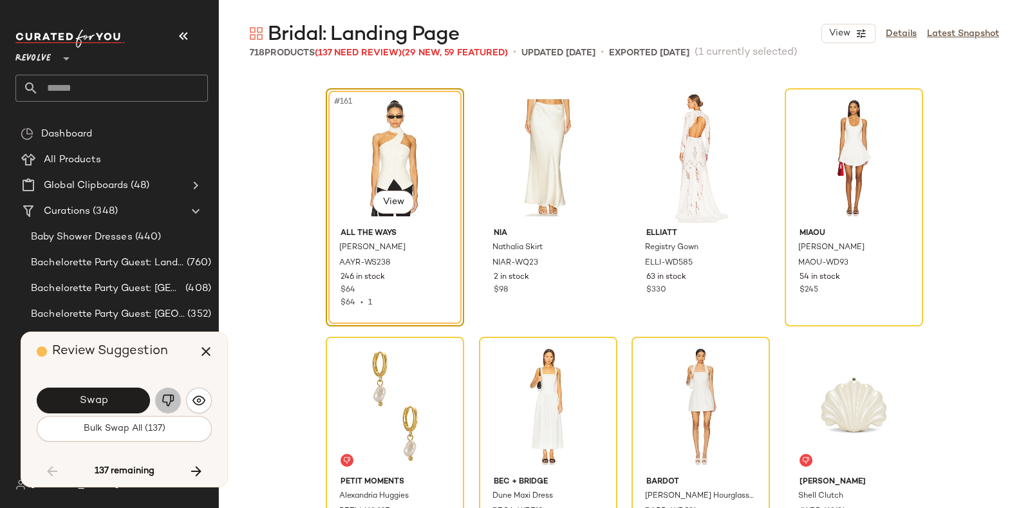
click at [162, 394] on img "button" at bounding box center [168, 400] width 13 height 13
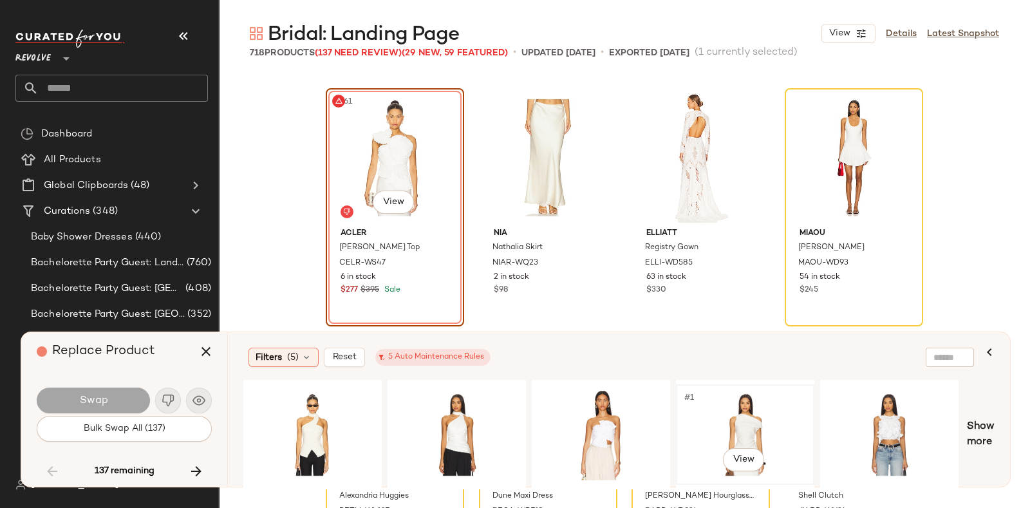
click at [758, 408] on div "#1 View" at bounding box center [744, 434] width 129 height 91
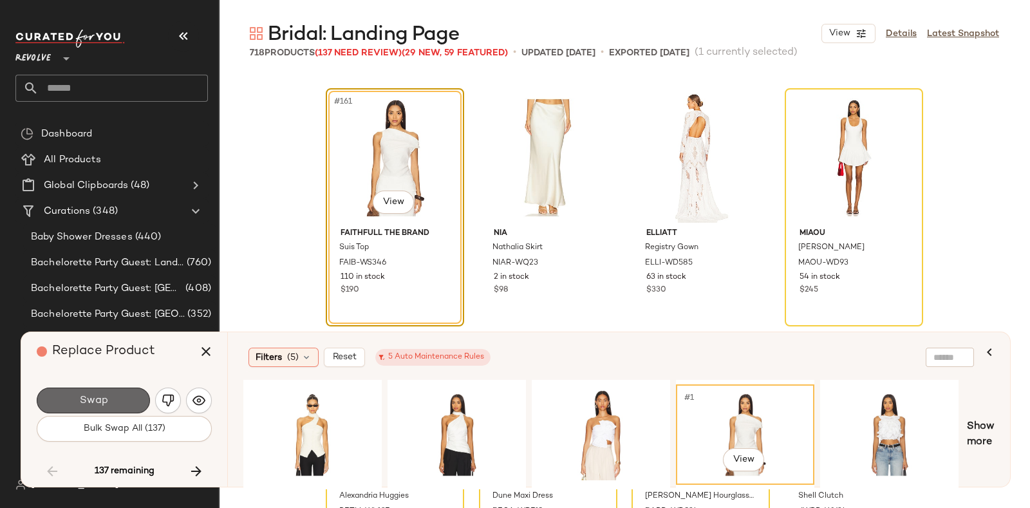
click at [106, 391] on button "Swap" at bounding box center [93, 400] width 113 height 26
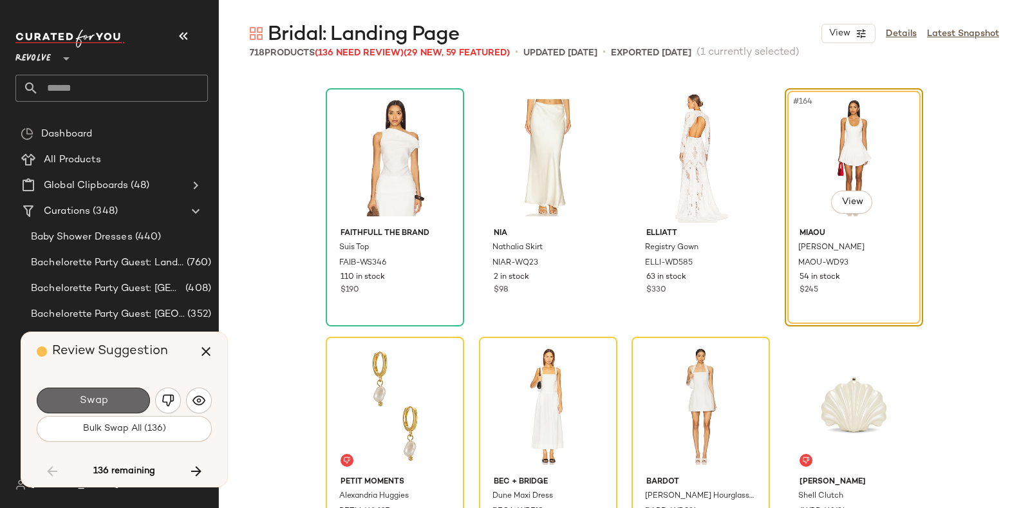
click at [118, 393] on button "Swap" at bounding box center [93, 400] width 113 height 26
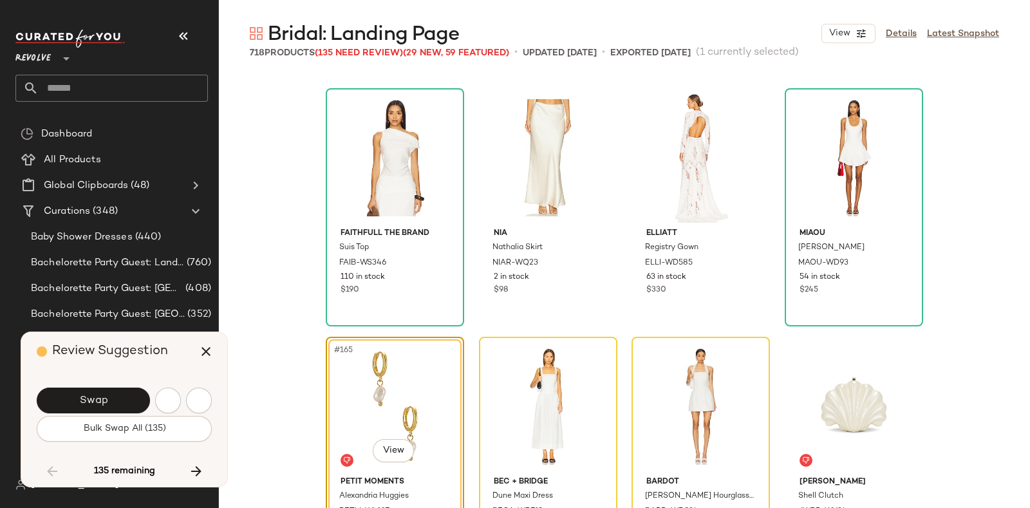
scroll to position [10185, 0]
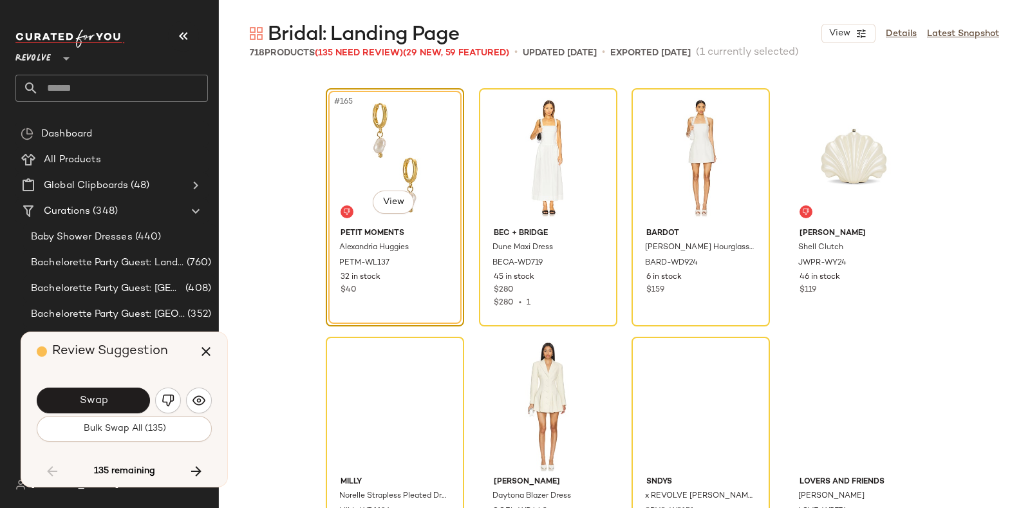
click at [118, 393] on button "Swap" at bounding box center [93, 400] width 113 height 26
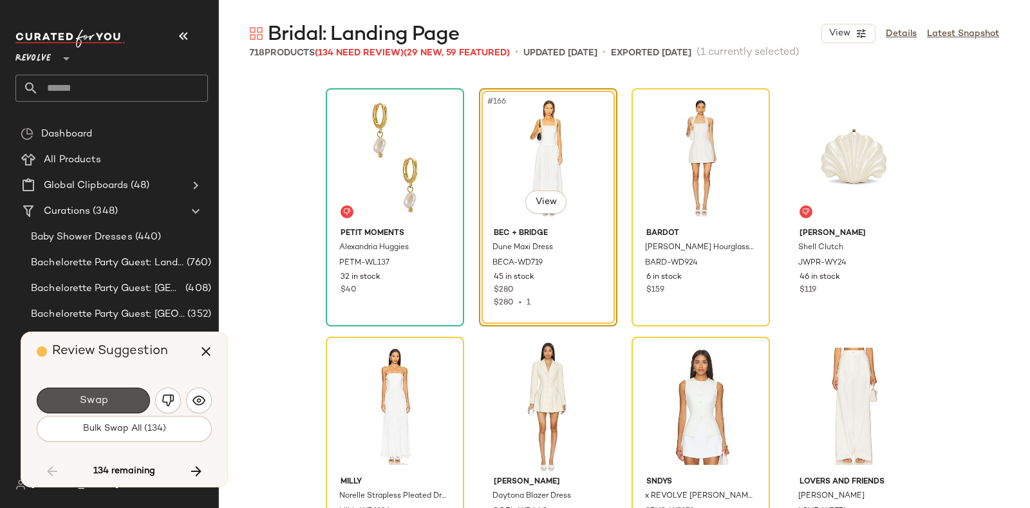
click at [118, 393] on button "Swap" at bounding box center [93, 400] width 113 height 26
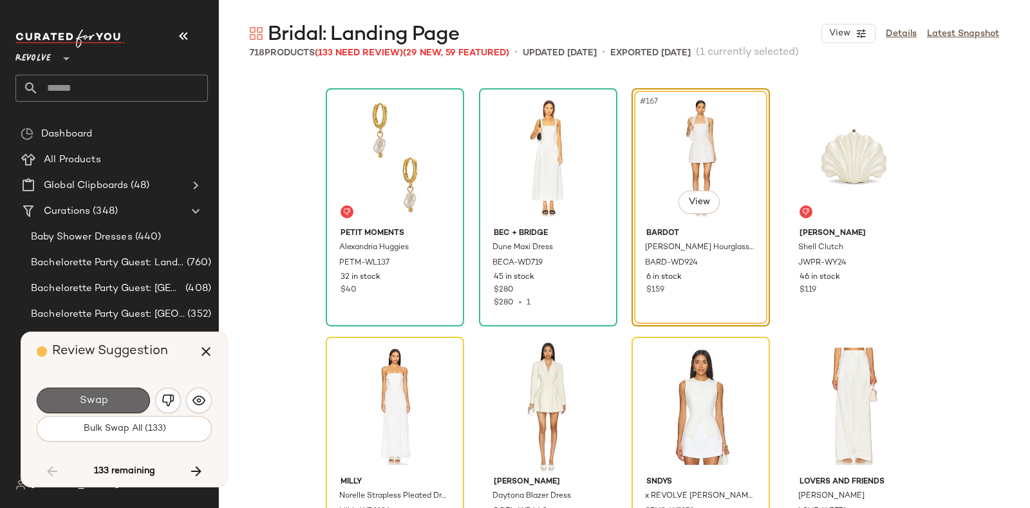
click at [116, 393] on button "Swap" at bounding box center [93, 400] width 113 height 26
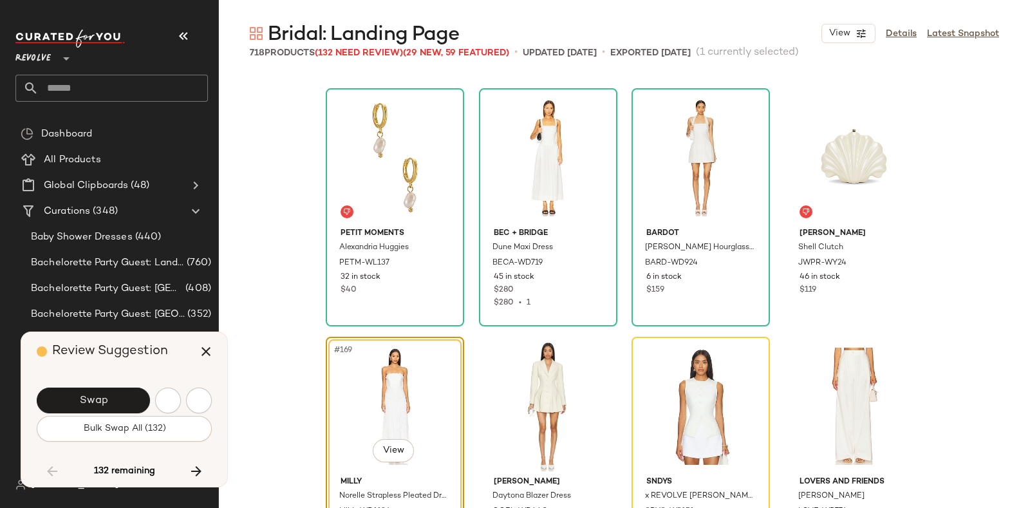
scroll to position [10434, 0]
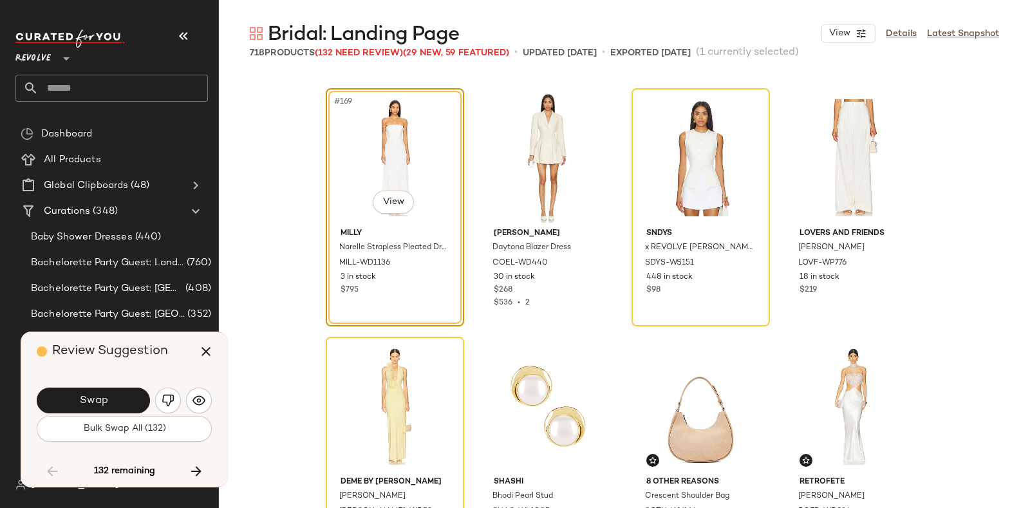
click at [116, 393] on button "Swap" at bounding box center [93, 400] width 113 height 26
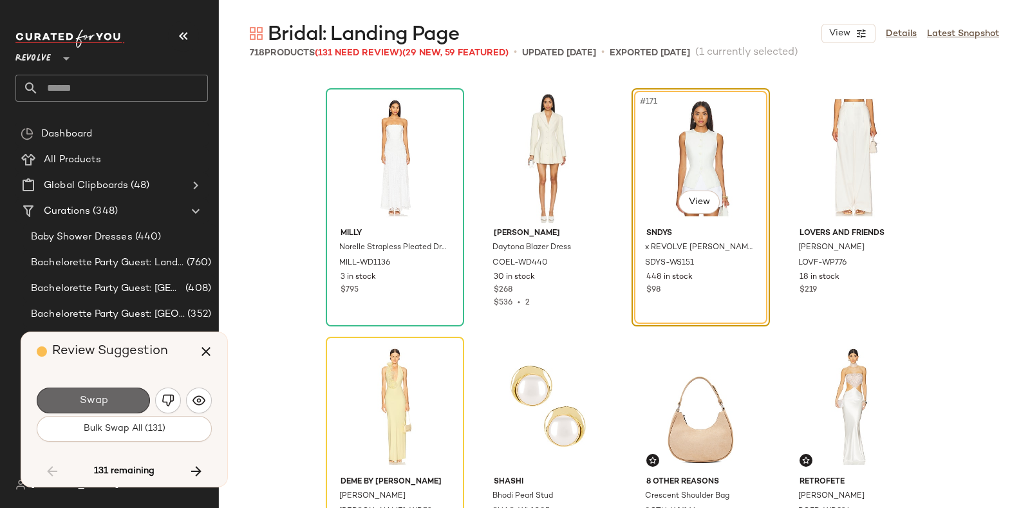
click at [106, 388] on button "Swap" at bounding box center [93, 400] width 113 height 26
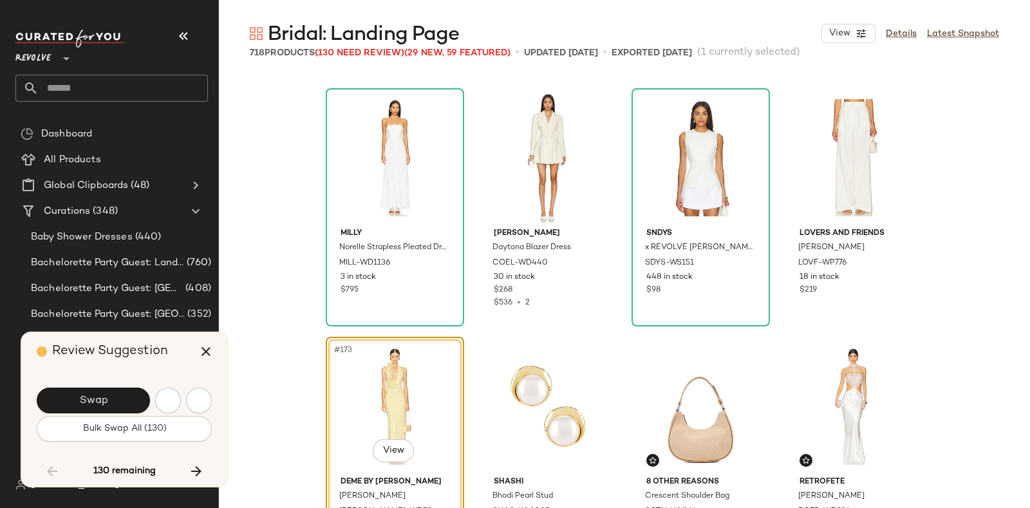
scroll to position [10683, 0]
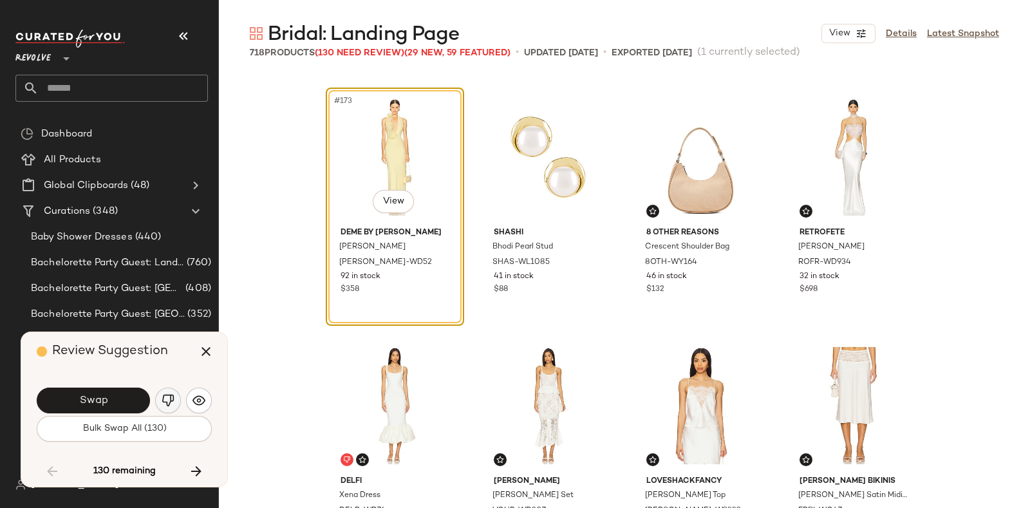
click at [163, 398] on img "button" at bounding box center [168, 400] width 13 height 13
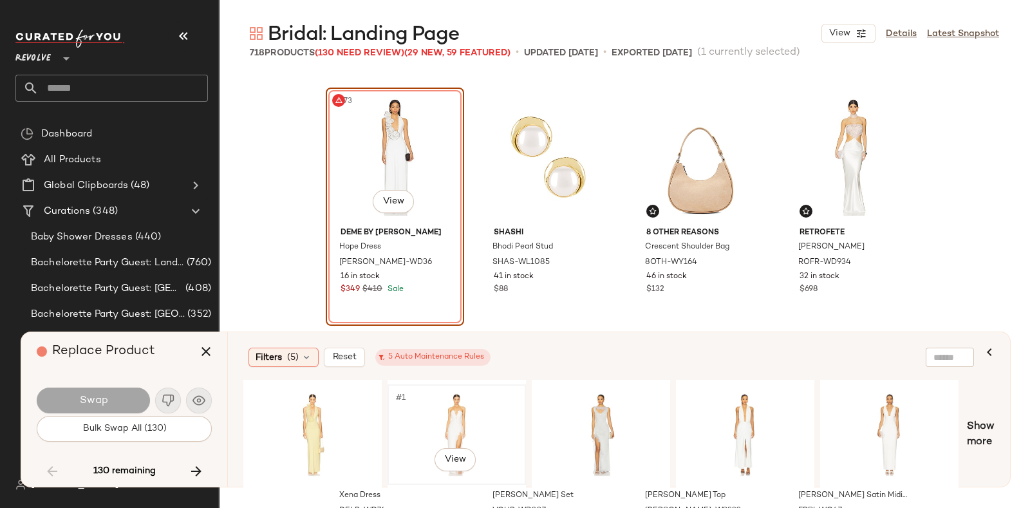
click at [472, 403] on div "#1 View" at bounding box center [456, 434] width 129 height 91
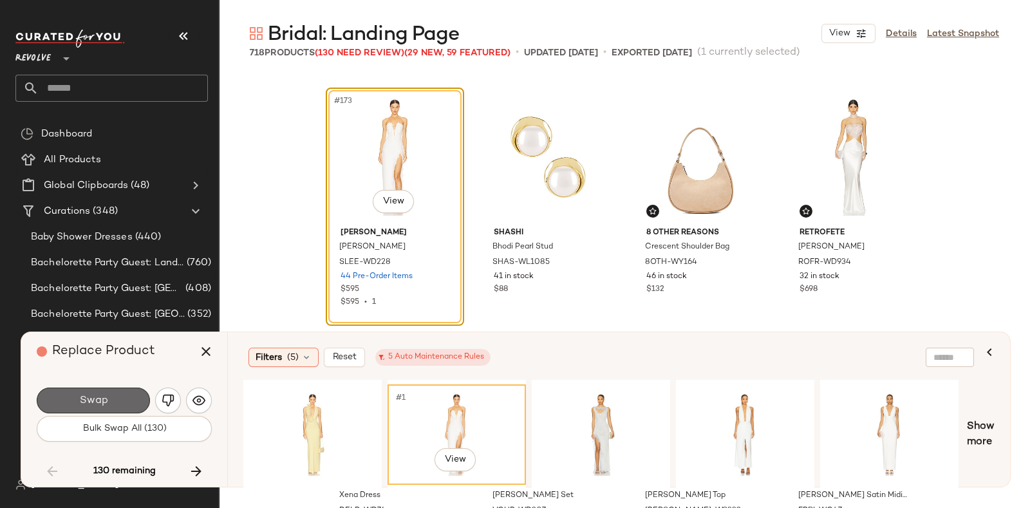
click at [93, 397] on span "Swap" at bounding box center [93, 401] width 29 height 12
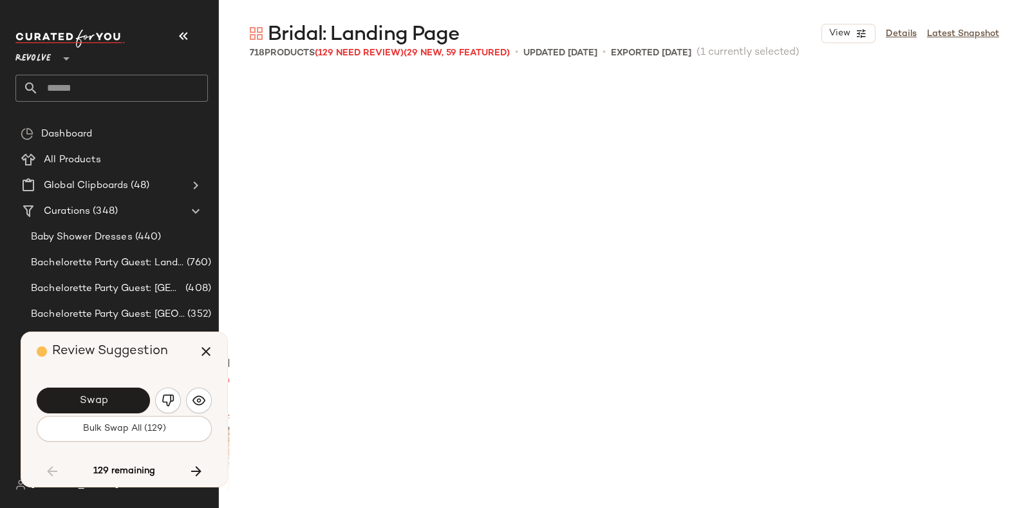
scroll to position [11180, 0]
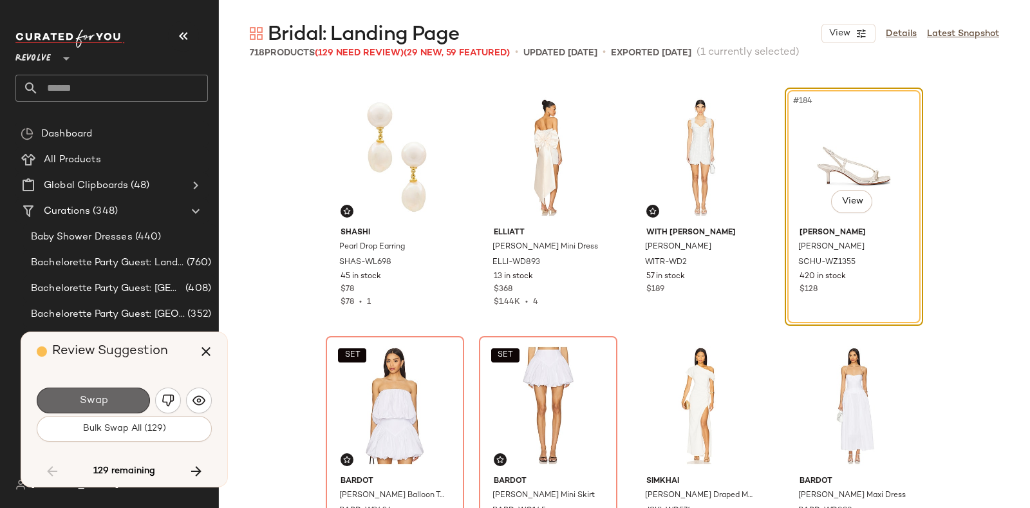
click at [104, 404] on span "Swap" at bounding box center [93, 401] width 29 height 12
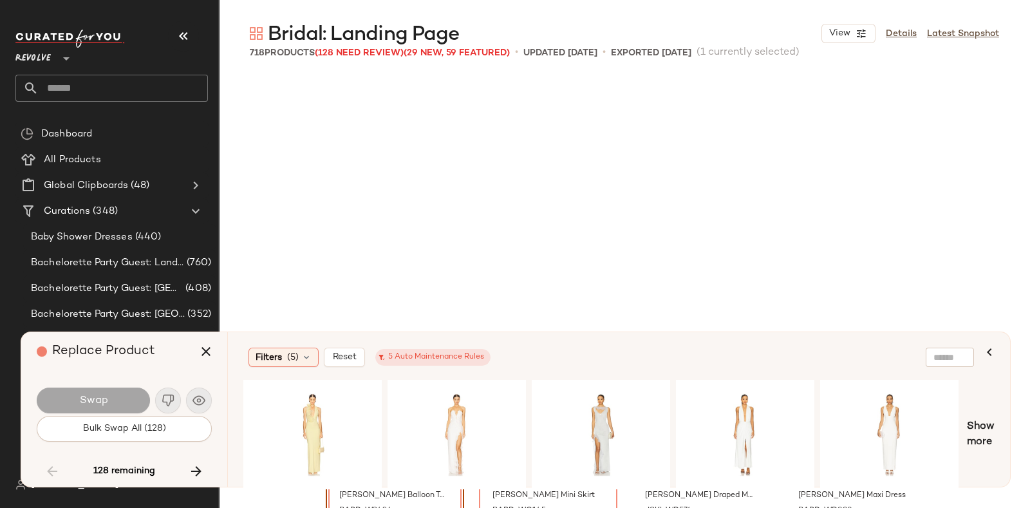
scroll to position [11428, 0]
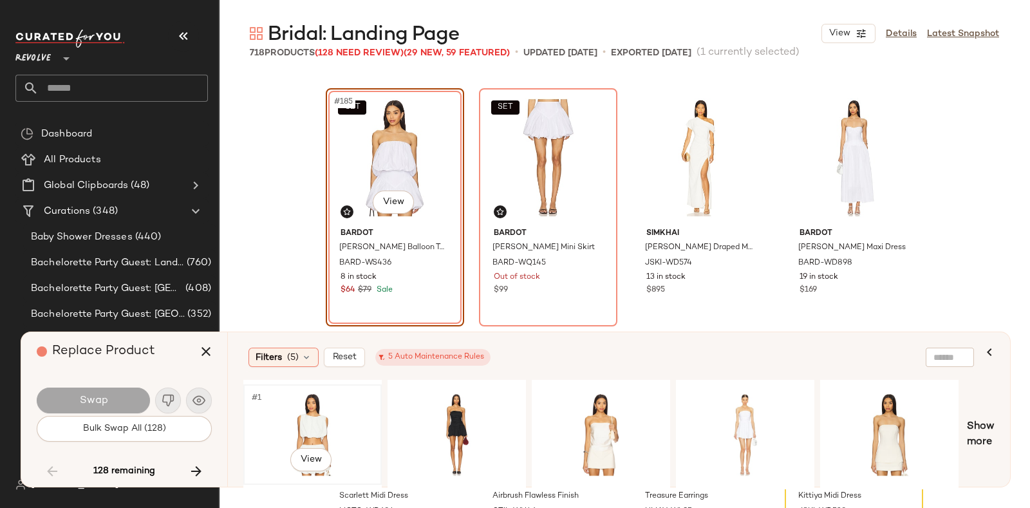
click at [326, 398] on div "#1 View" at bounding box center [312, 434] width 129 height 91
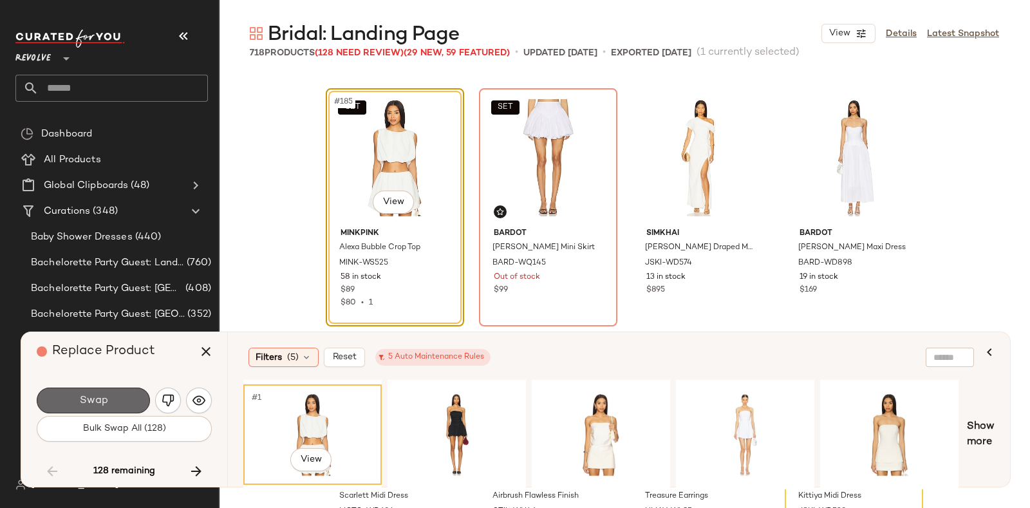
click at [129, 396] on button "Swap" at bounding box center [93, 400] width 113 height 26
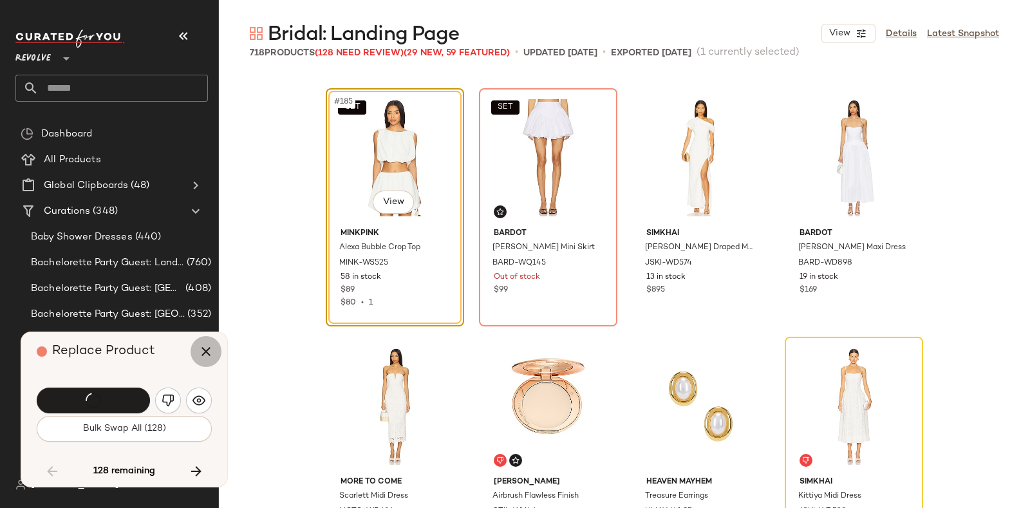
click at [205, 349] on icon "button" at bounding box center [205, 351] width 15 height 15
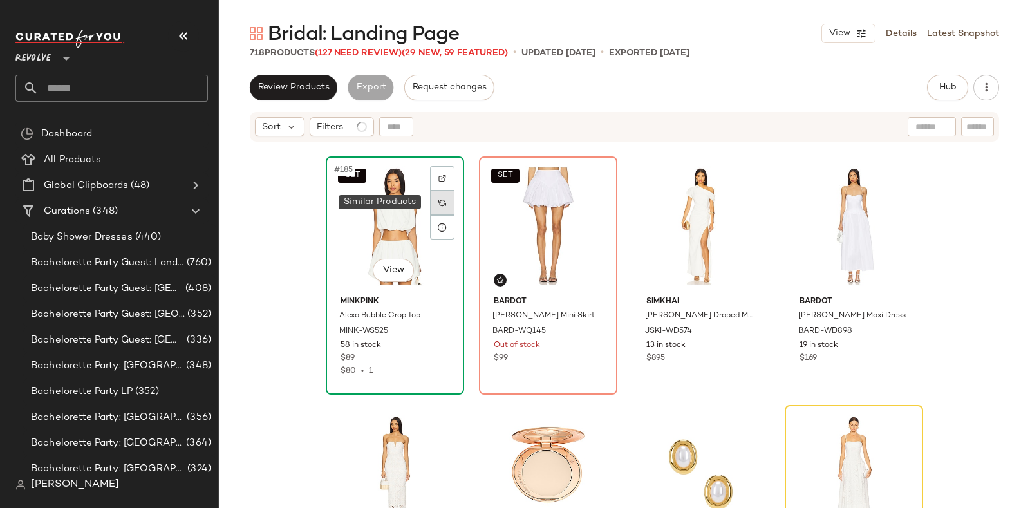
click at [446, 199] on div at bounding box center [442, 203] width 24 height 24
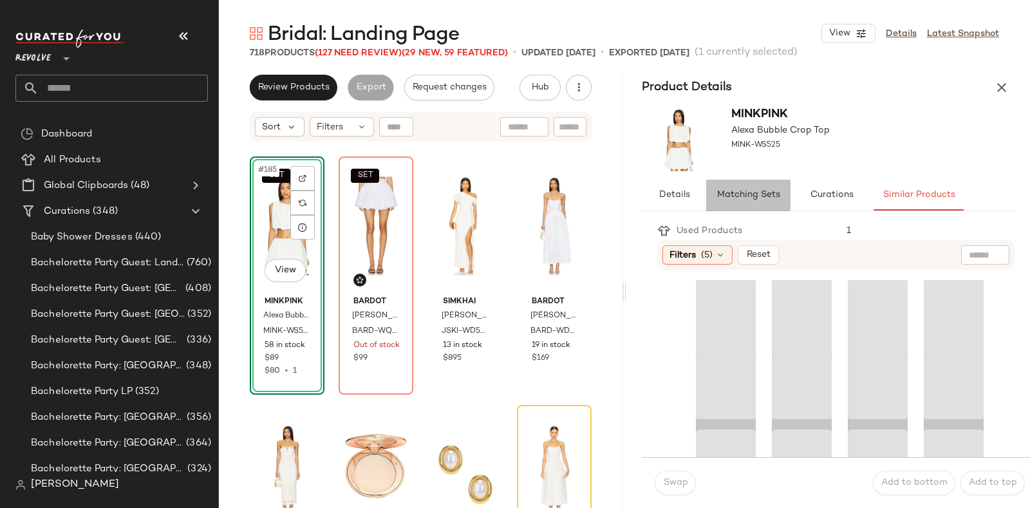
click at [747, 191] on span "Matching Sets" at bounding box center [748, 195] width 64 height 10
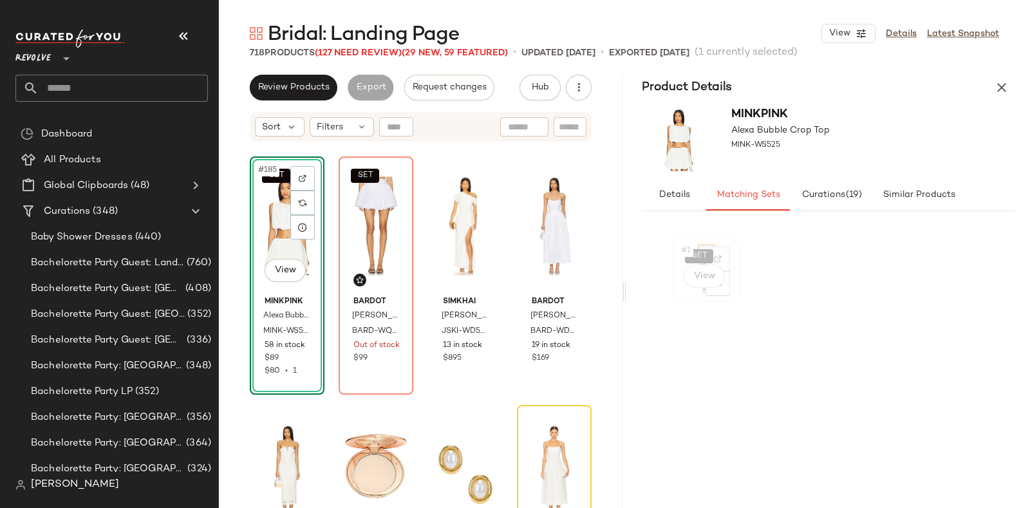
click at [679, 287] on div "SET #1 View" at bounding box center [706, 268] width 58 height 55
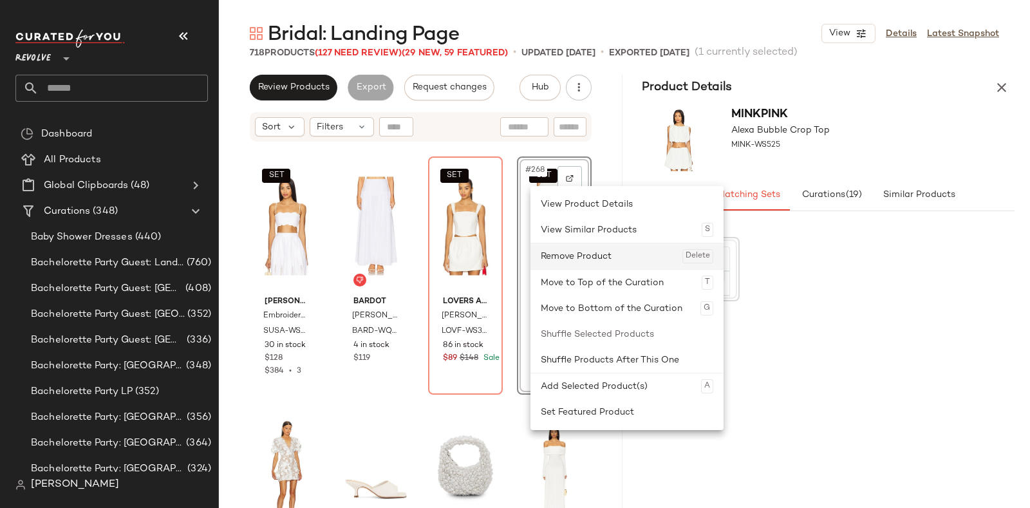
click at [561, 254] on div "Remove Product Delete" at bounding box center [627, 256] width 172 height 26
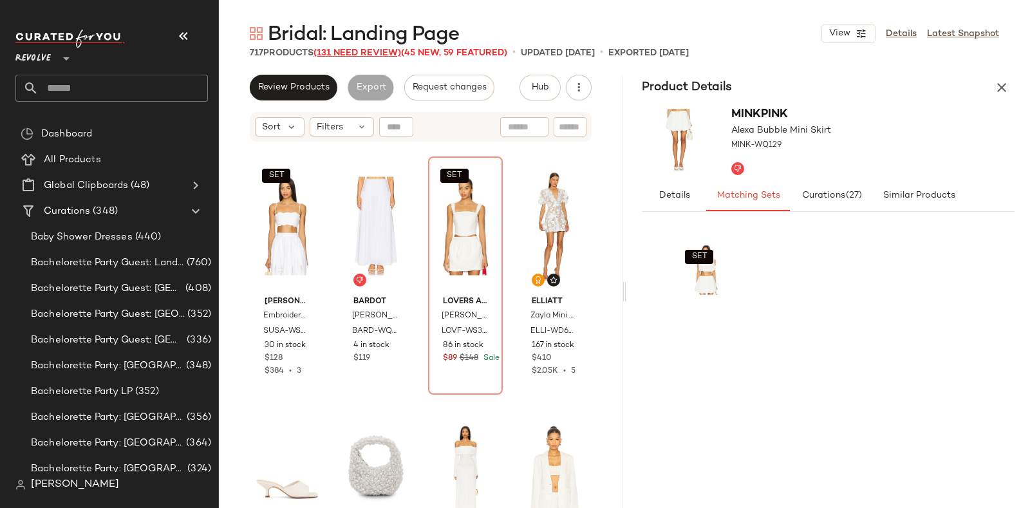
click at [358, 53] on span "(131 Need Review)" at bounding box center [357, 53] width 88 height 10
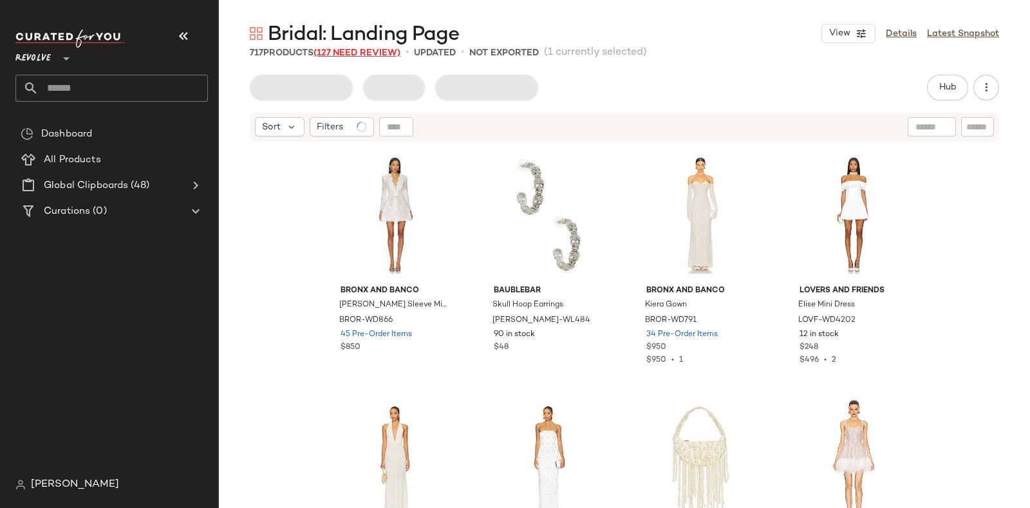
click at [353, 50] on span "(127 Need Review)" at bounding box center [356, 53] width 87 height 10
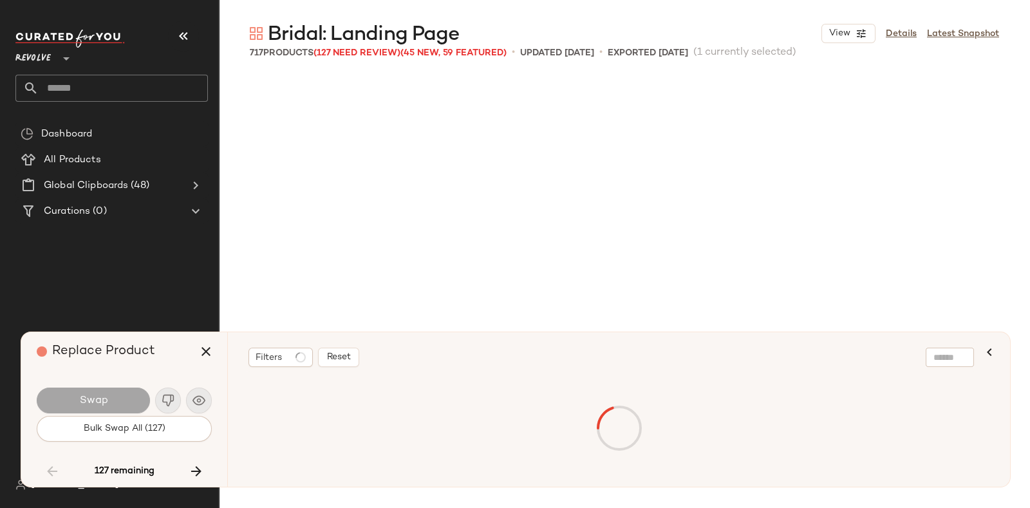
scroll to position [11428, 0]
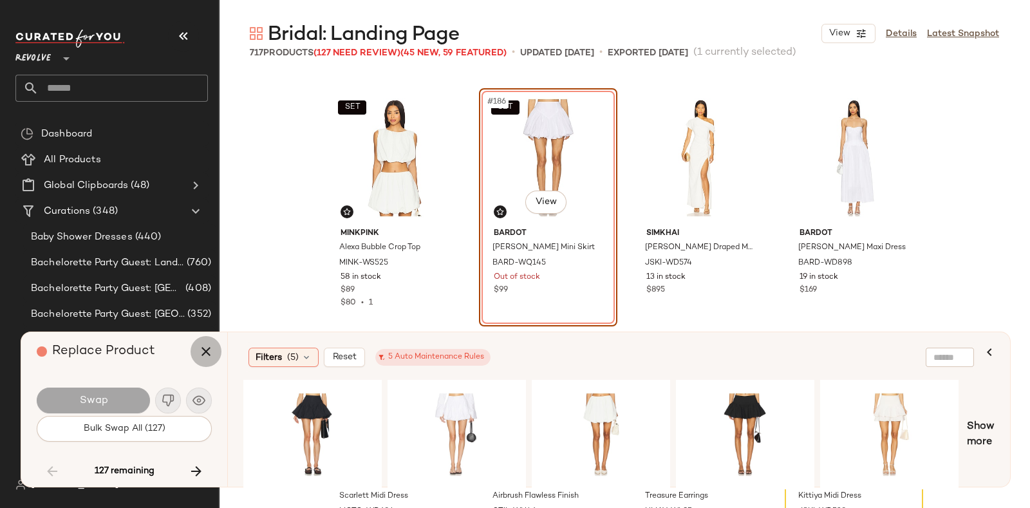
click at [212, 351] on icon "button" at bounding box center [205, 351] width 15 height 15
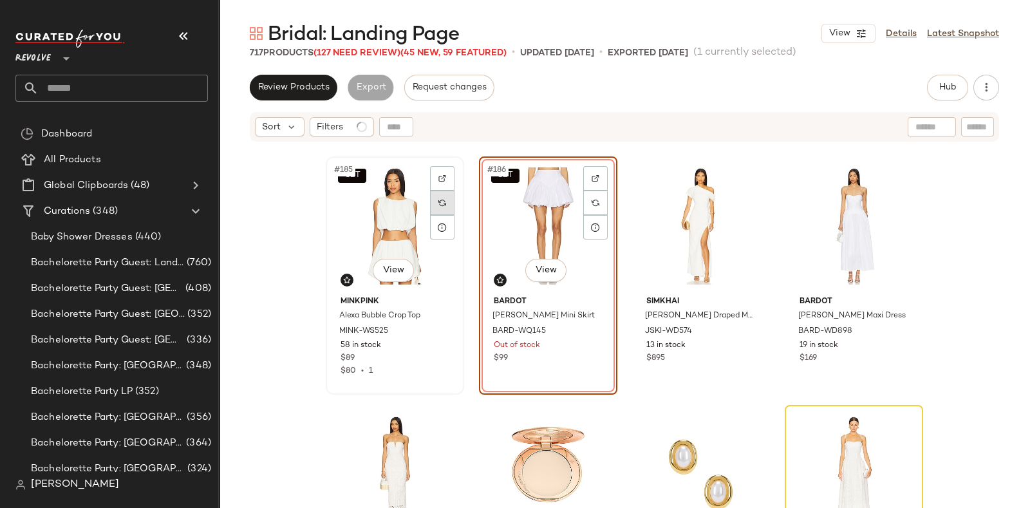
click at [430, 197] on div at bounding box center [442, 203] width 24 height 24
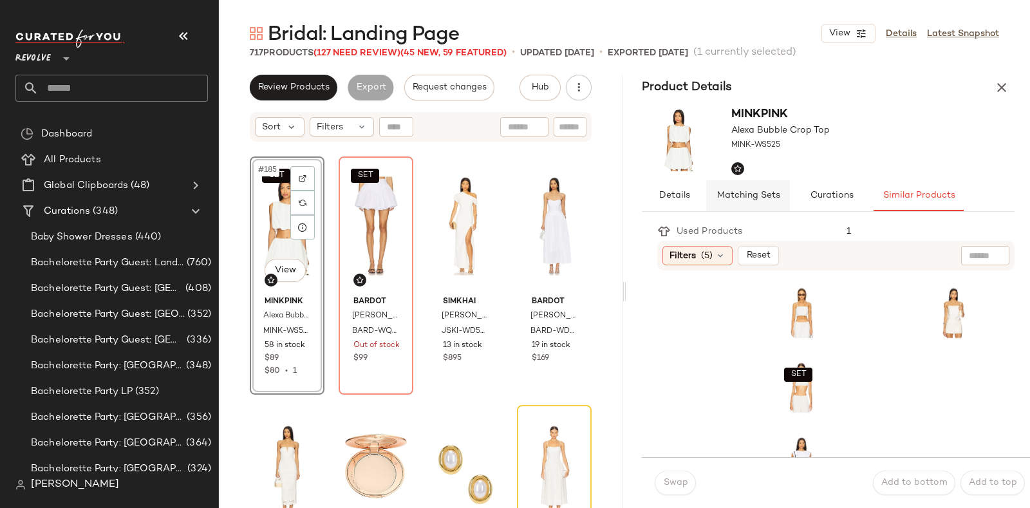
click at [752, 191] on span "Matching Sets" at bounding box center [748, 196] width 64 height 10
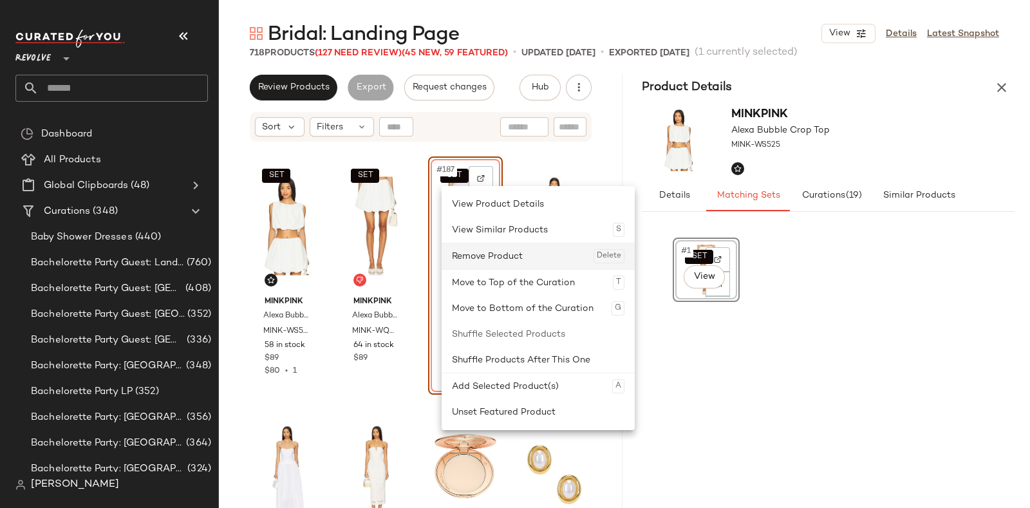
click at [476, 252] on div "Remove Product Delete" at bounding box center [538, 256] width 172 height 26
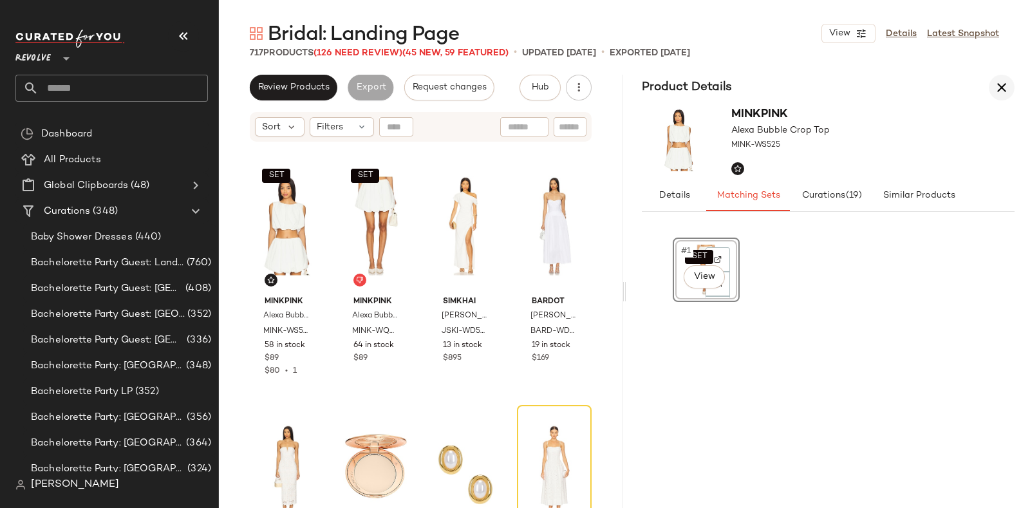
click at [1008, 88] on icon "button" at bounding box center [1001, 87] width 15 height 15
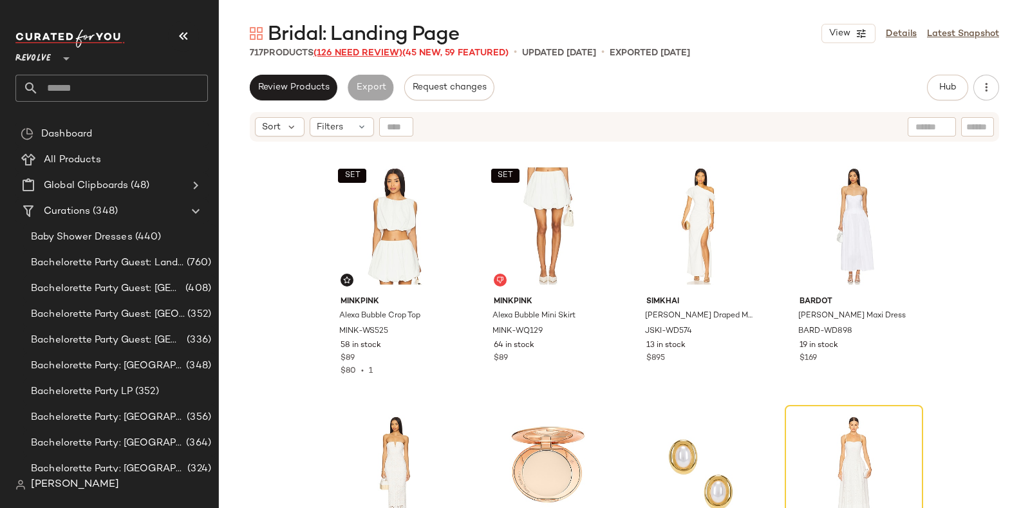
click at [361, 51] on span "(126 Need Review)" at bounding box center [357, 53] width 89 height 10
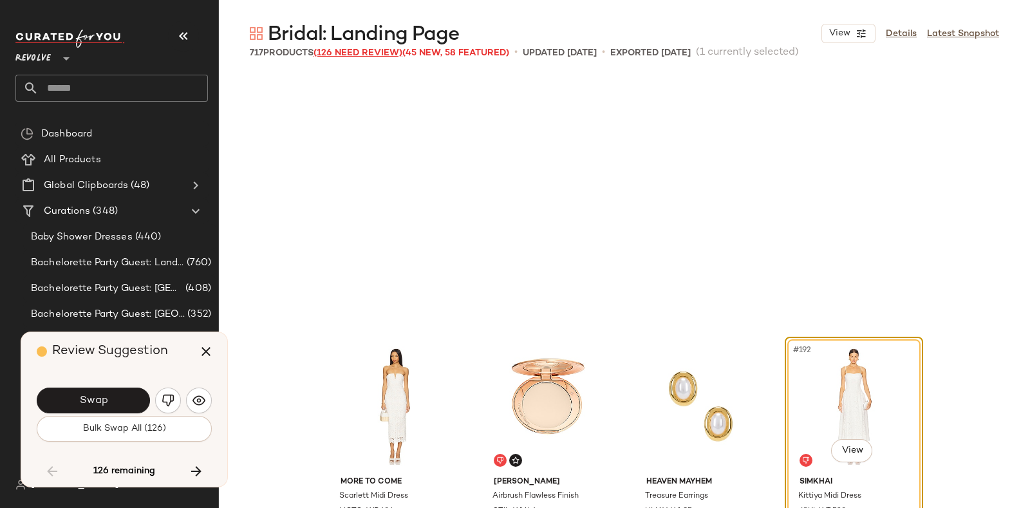
scroll to position [11676, 0]
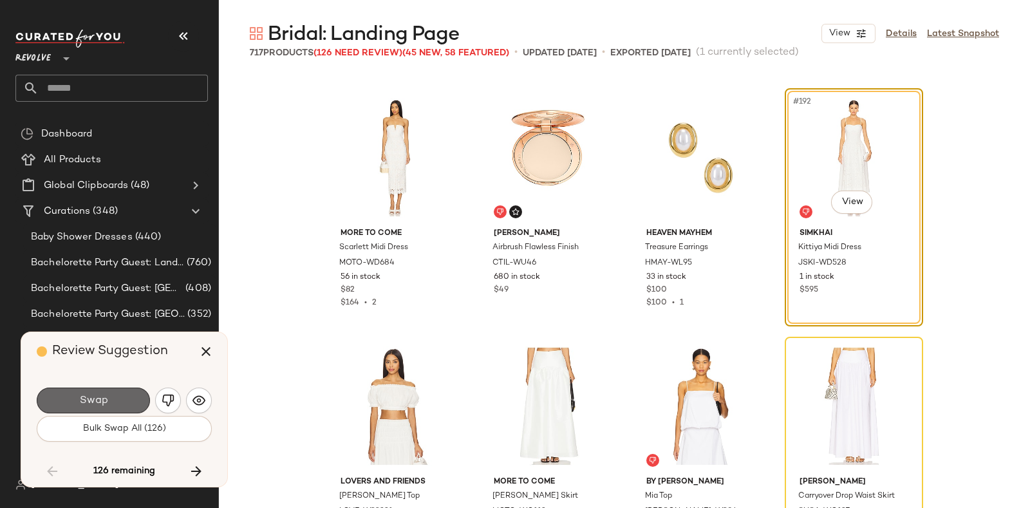
click at [113, 391] on button "Swap" at bounding box center [93, 400] width 113 height 26
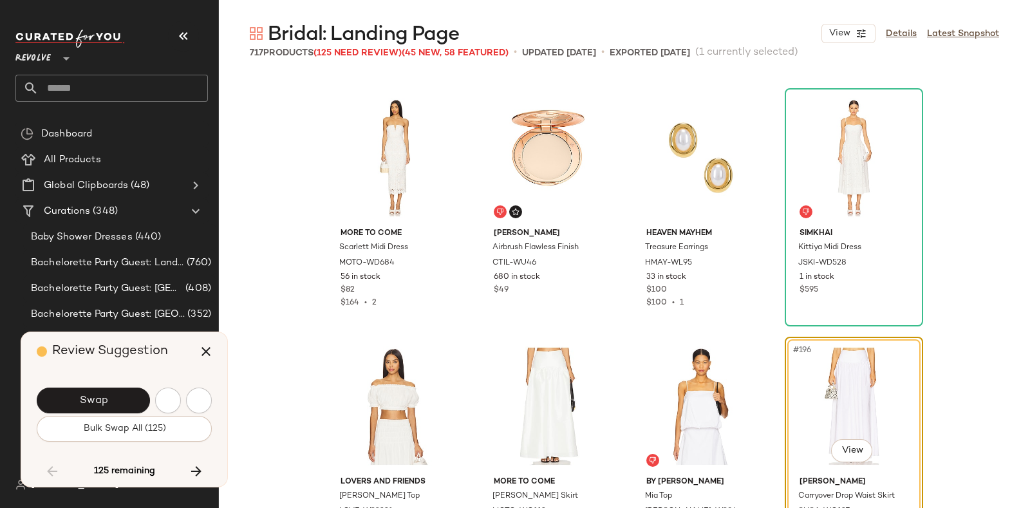
scroll to position [11925, 0]
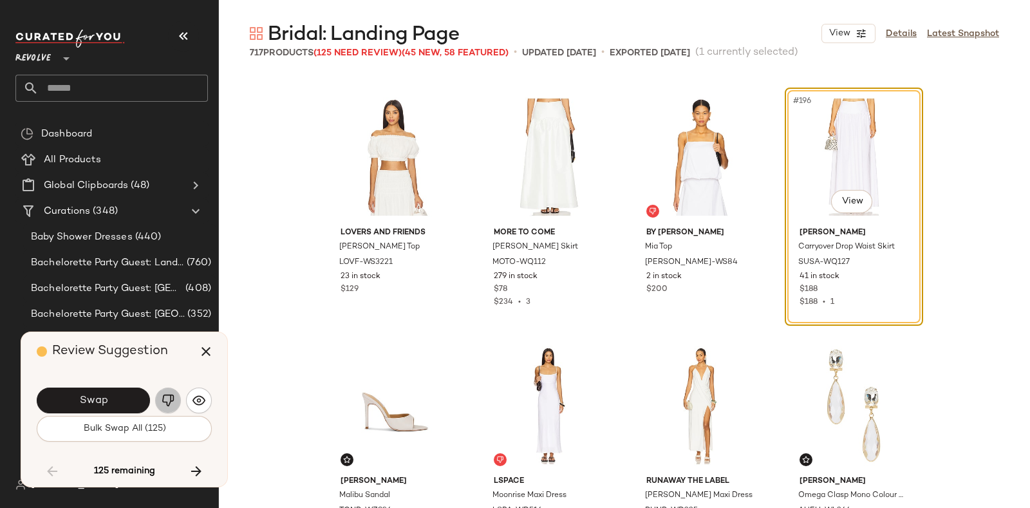
click at [159, 394] on button "button" at bounding box center [168, 400] width 26 height 26
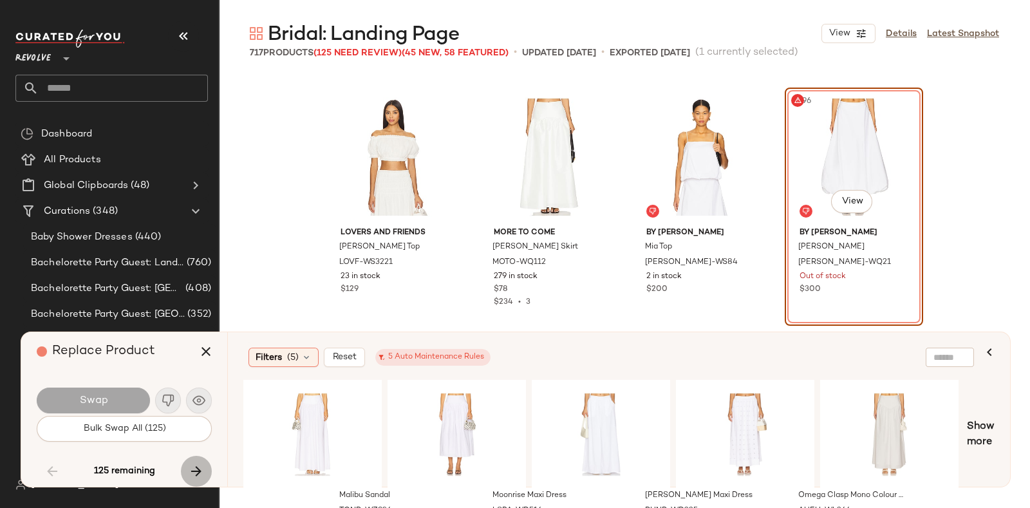
click at [191, 461] on button "button" at bounding box center [196, 471] width 31 height 31
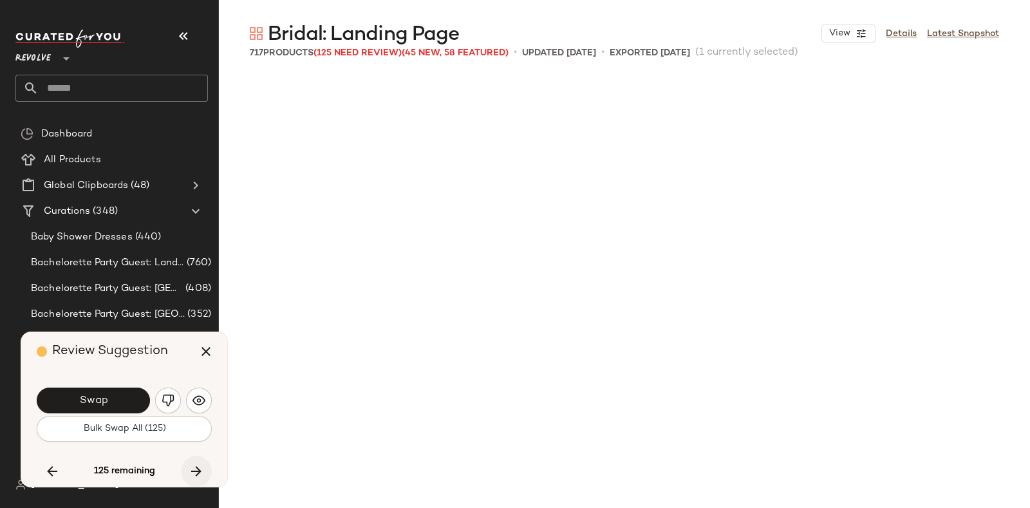
scroll to position [12422, 0]
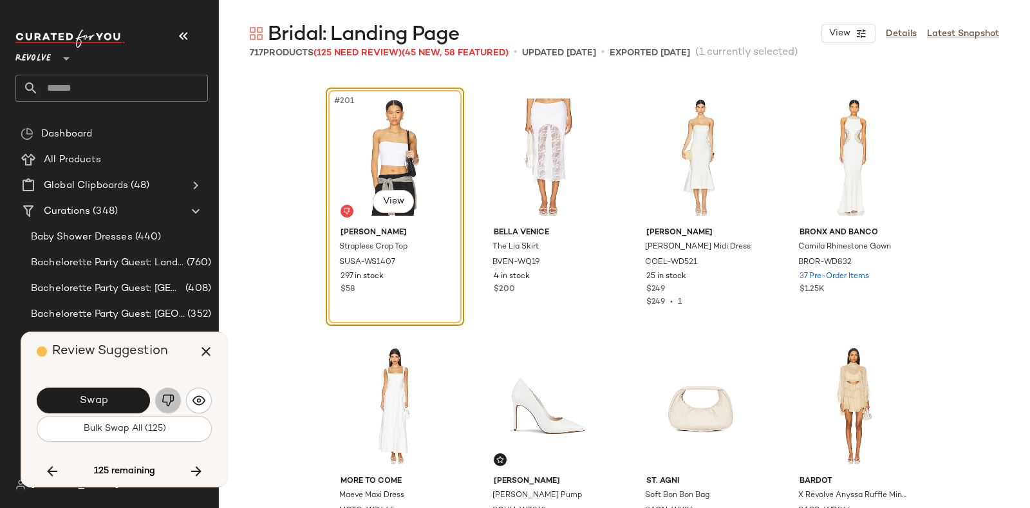
click at [163, 397] on img "button" at bounding box center [168, 400] width 13 height 13
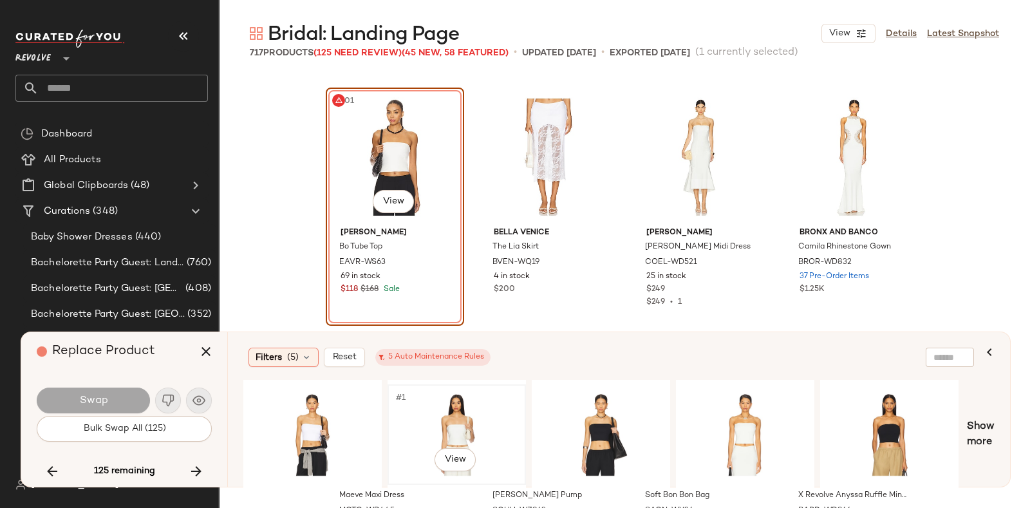
click at [457, 413] on div "#1 View" at bounding box center [456, 434] width 129 height 91
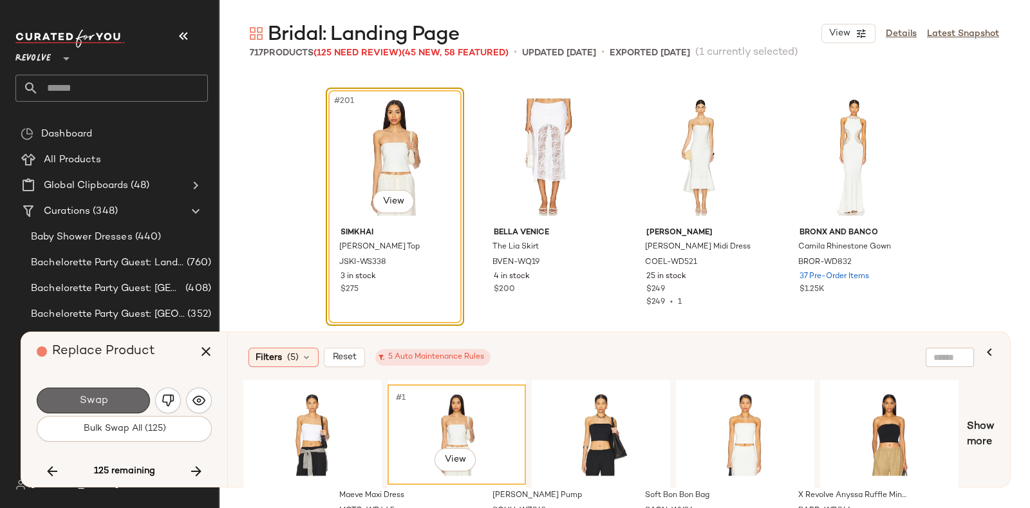
click at [122, 393] on button "Swap" at bounding box center [93, 400] width 113 height 26
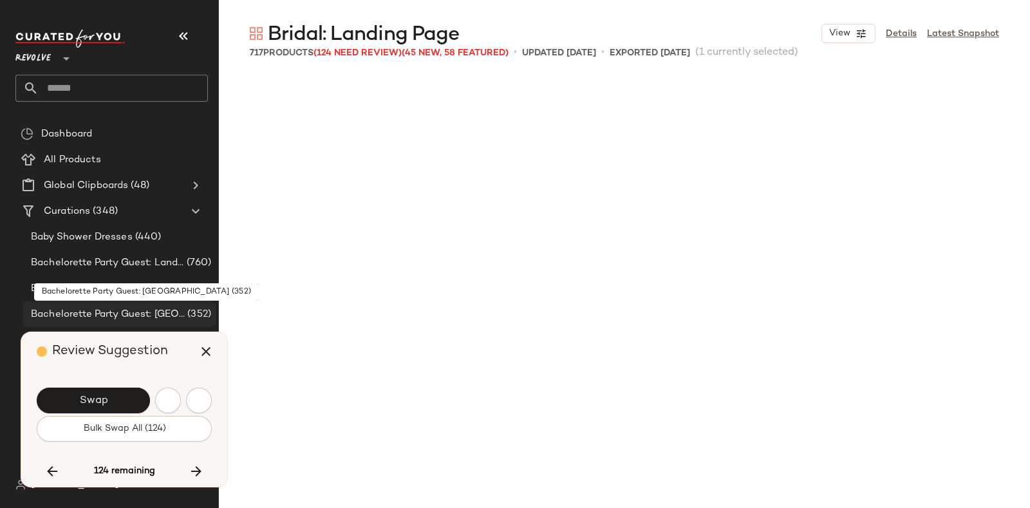
scroll to position [12918, 0]
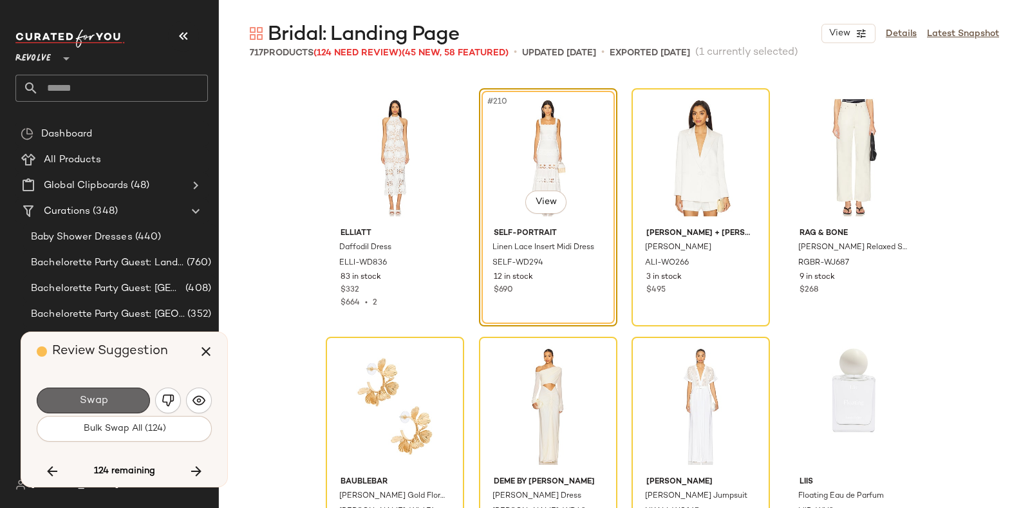
click at [130, 387] on button "Swap" at bounding box center [93, 400] width 113 height 26
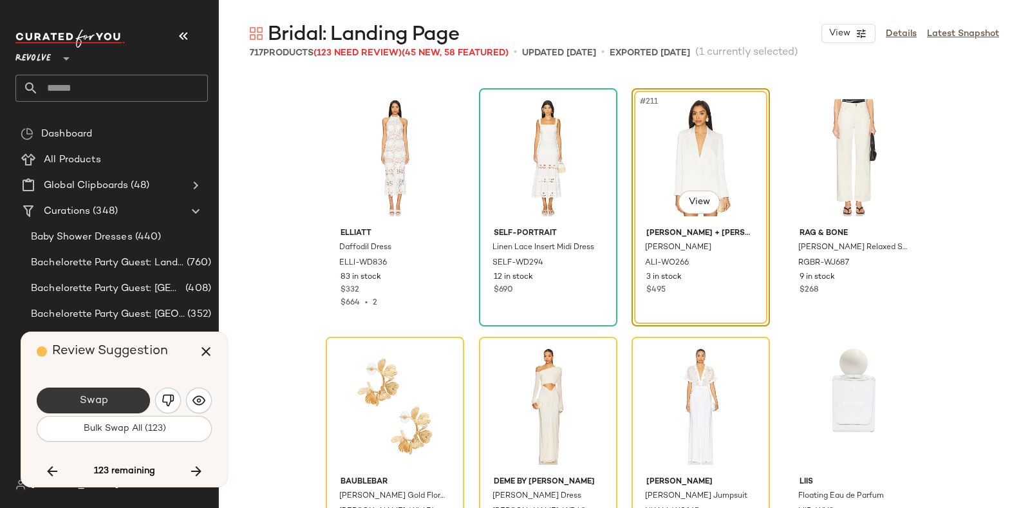
click at [125, 395] on button "Swap" at bounding box center [93, 400] width 113 height 26
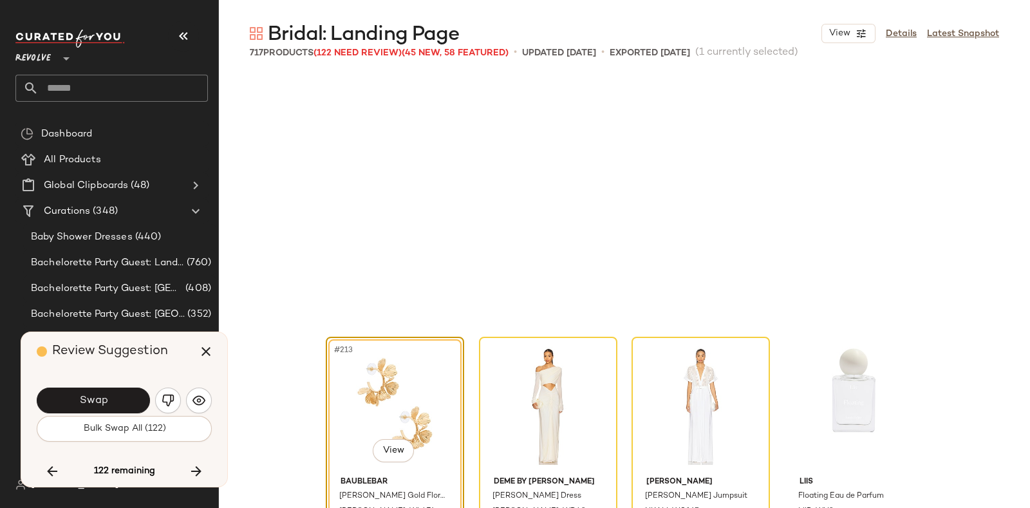
scroll to position [13167, 0]
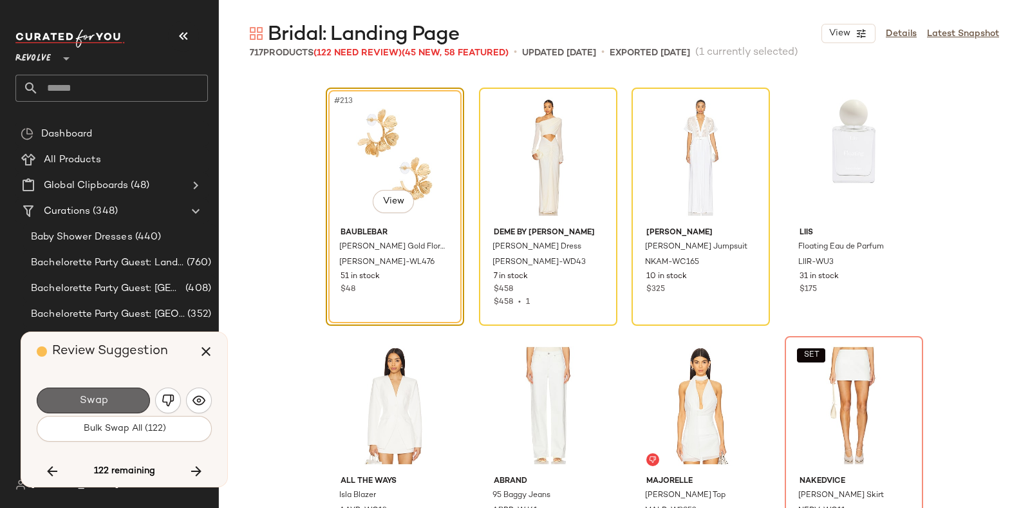
click at [120, 387] on button "Swap" at bounding box center [93, 400] width 113 height 26
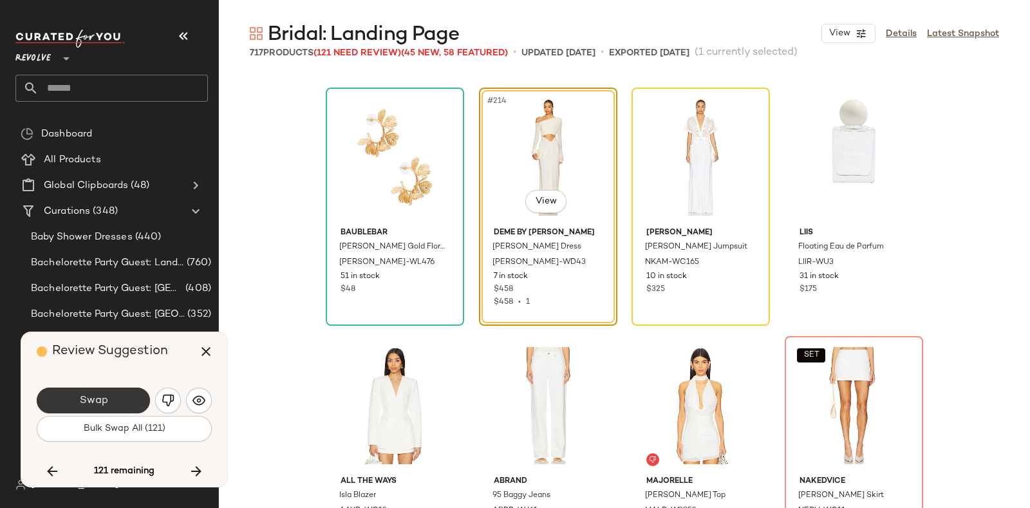
click at [116, 397] on button "Swap" at bounding box center [93, 400] width 113 height 26
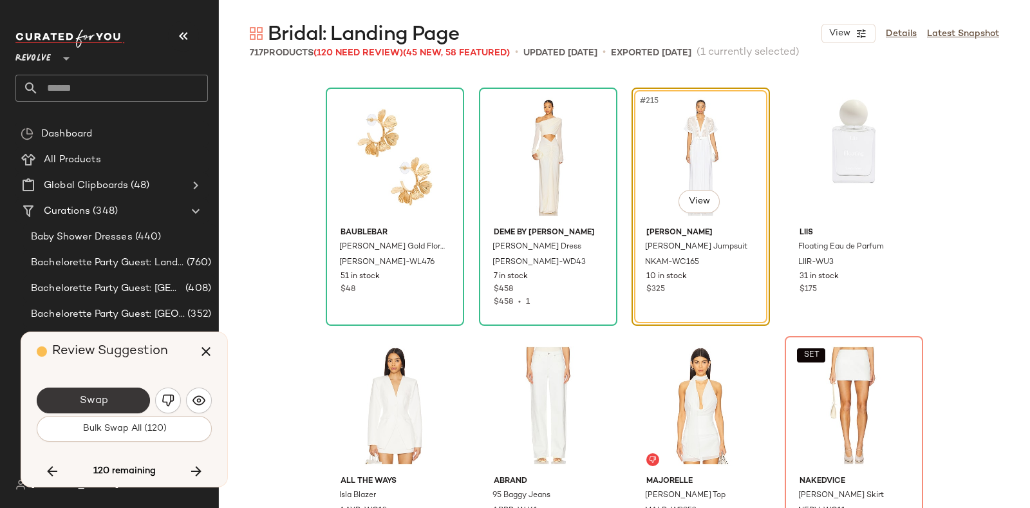
click at [129, 391] on button "Swap" at bounding box center [93, 400] width 113 height 26
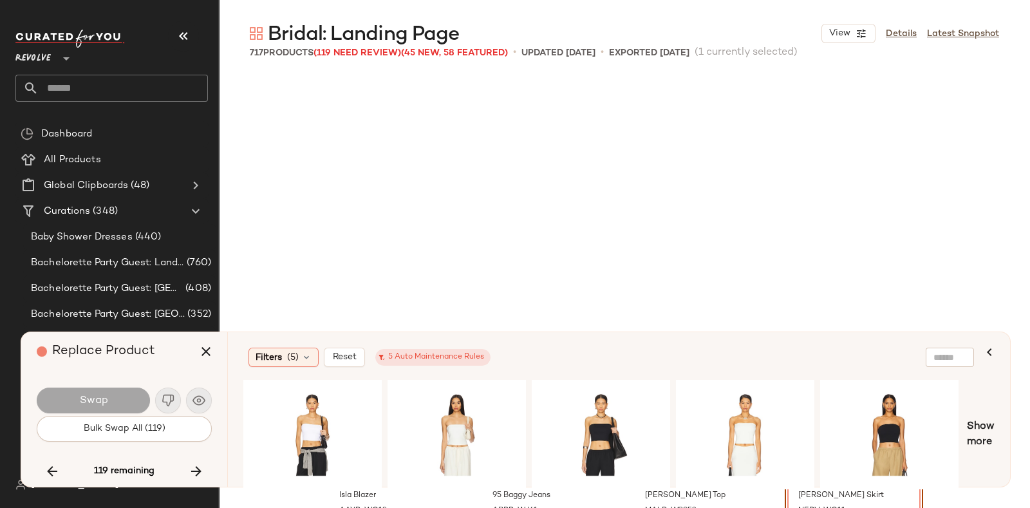
scroll to position [13416, 0]
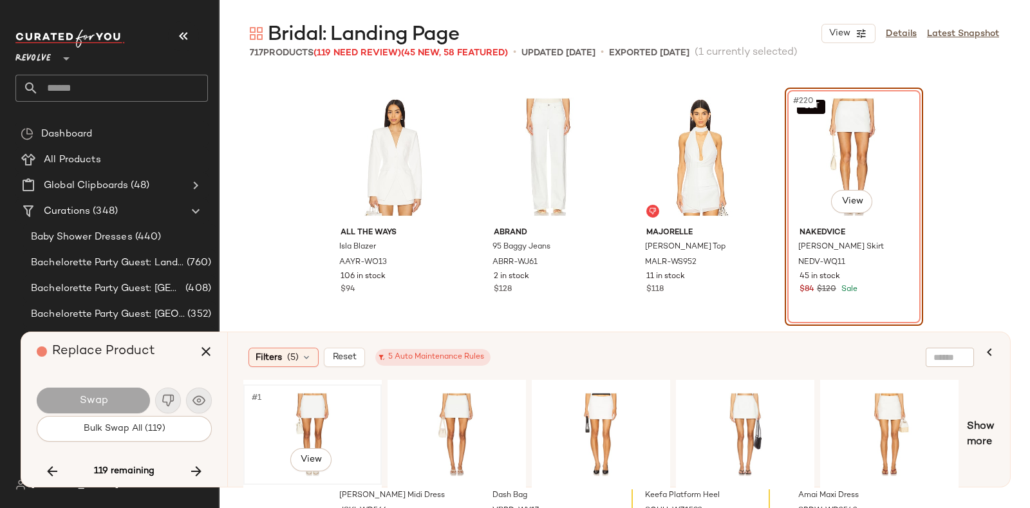
click at [305, 398] on div "#1 View" at bounding box center [312, 434] width 129 height 91
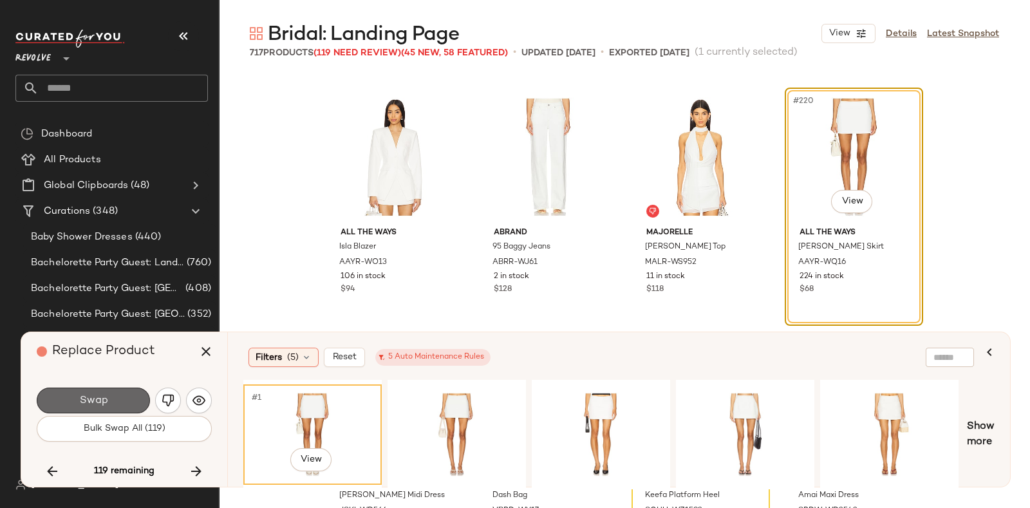
click at [131, 389] on button "Swap" at bounding box center [93, 400] width 113 height 26
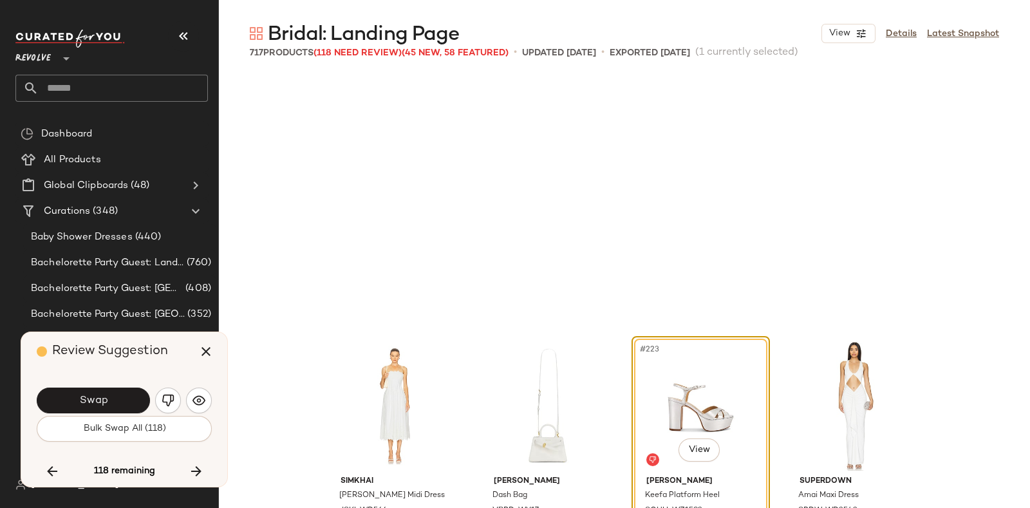
scroll to position [13664, 0]
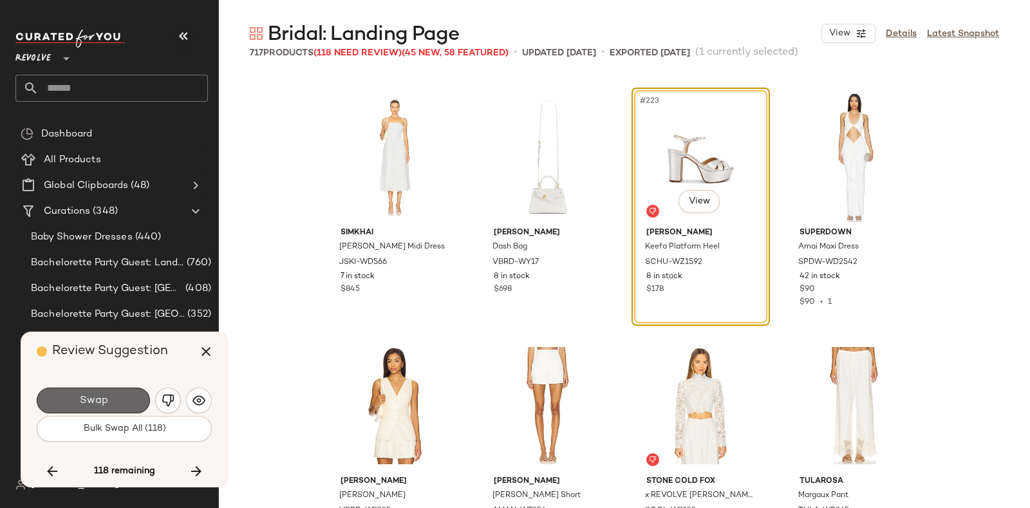
click at [113, 393] on button "Swap" at bounding box center [93, 400] width 113 height 26
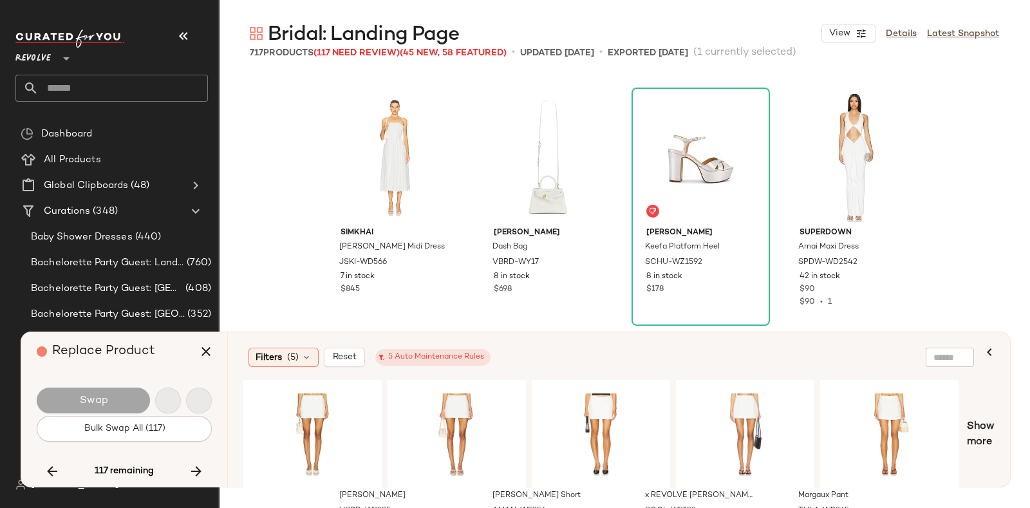
scroll to position [14410, 0]
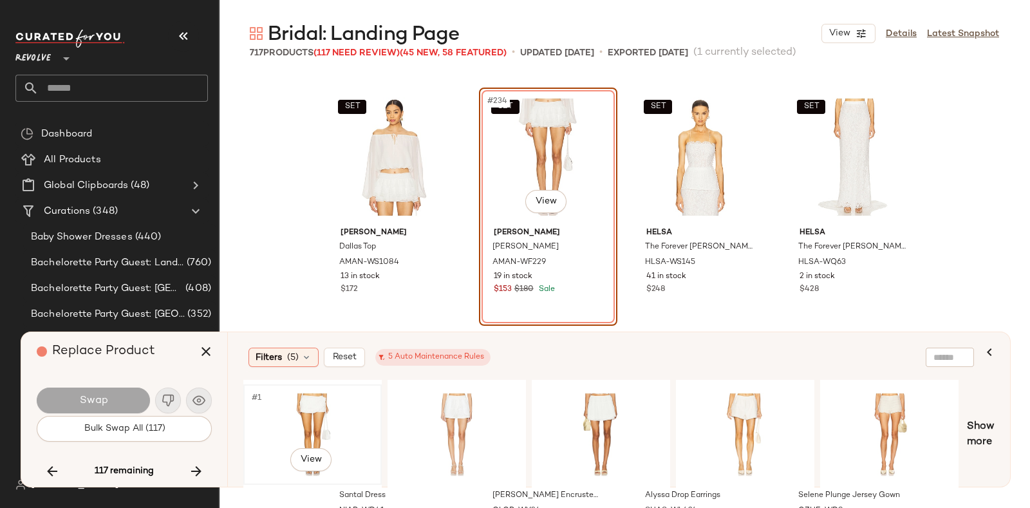
click at [293, 402] on div "#1 View" at bounding box center [312, 434] width 129 height 91
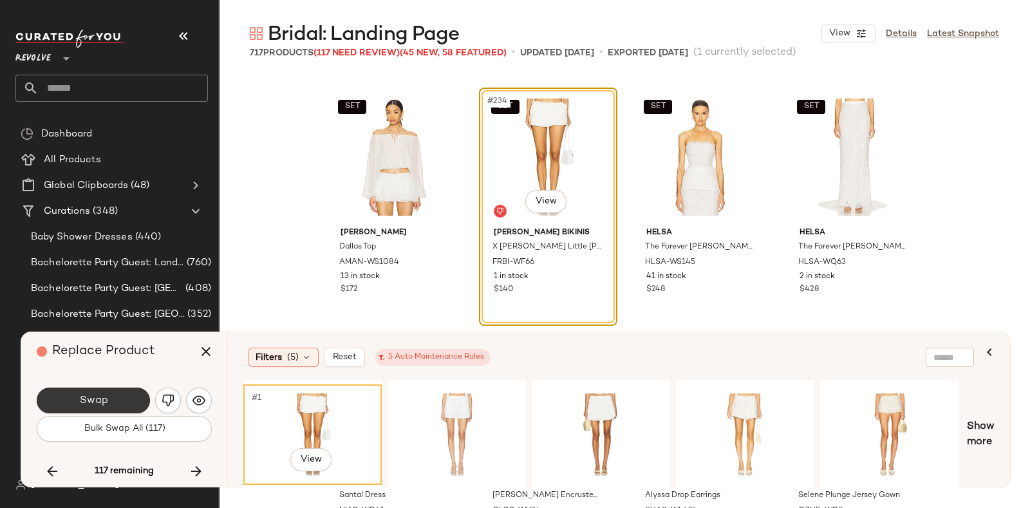
click at [116, 396] on button "Swap" at bounding box center [93, 400] width 113 height 26
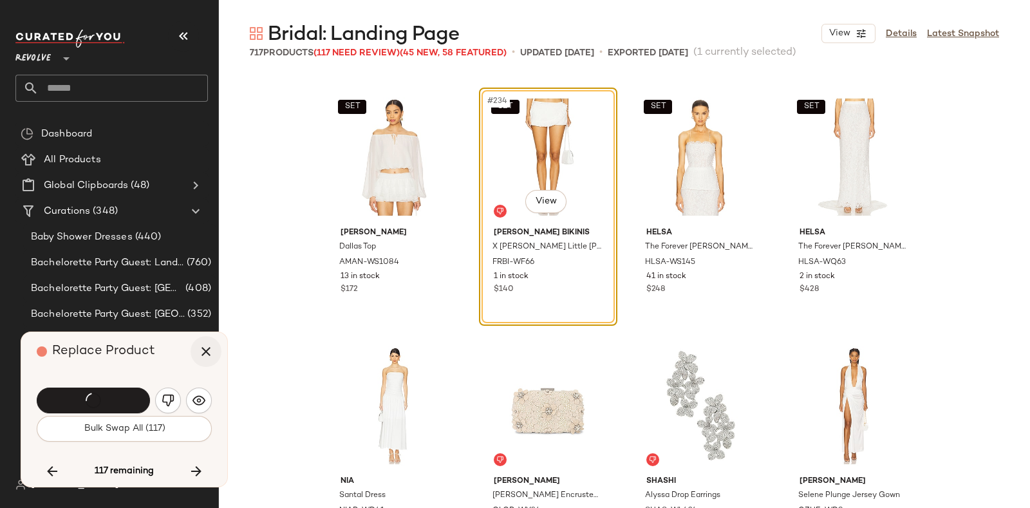
click at [208, 350] on icon "button" at bounding box center [205, 351] width 15 height 15
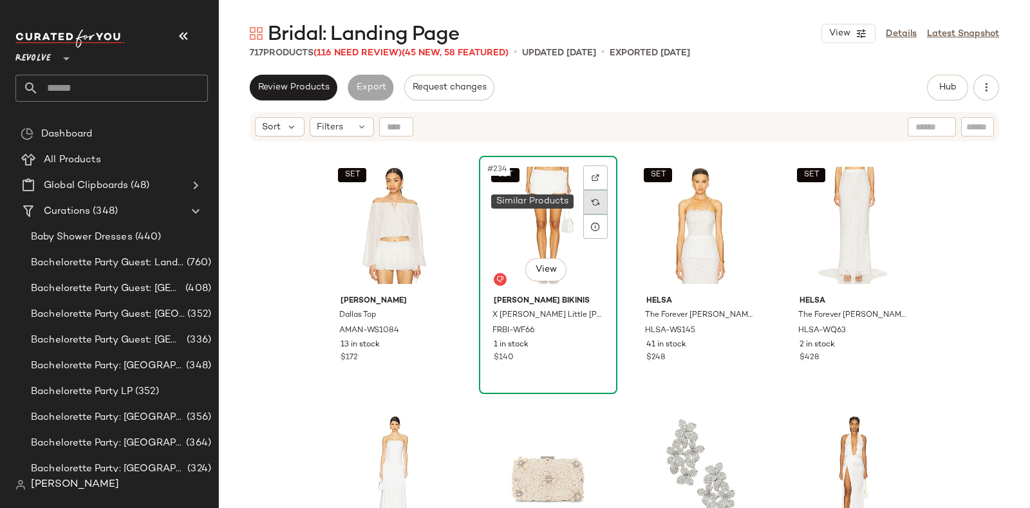
click at [584, 200] on div at bounding box center [595, 202] width 24 height 24
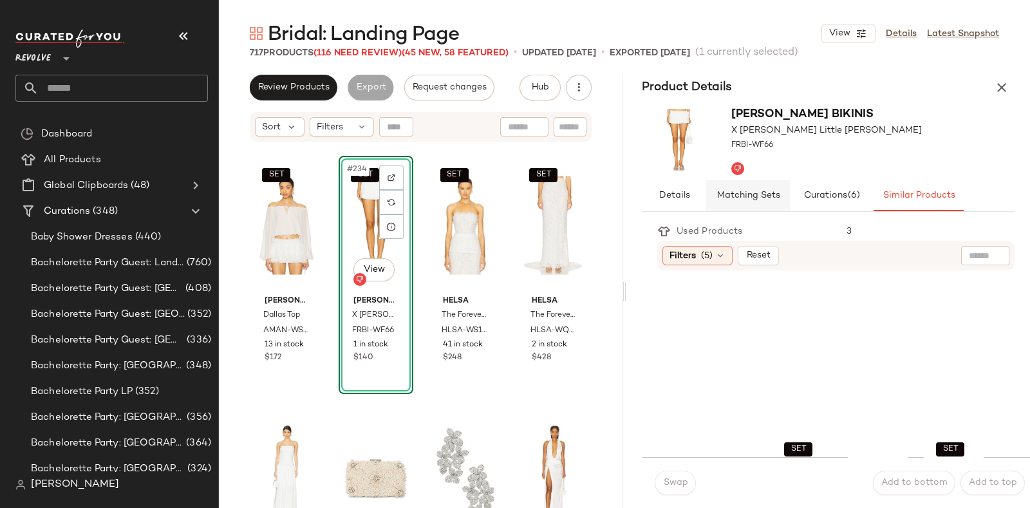
click at [756, 193] on span "Matching Sets" at bounding box center [748, 196] width 64 height 10
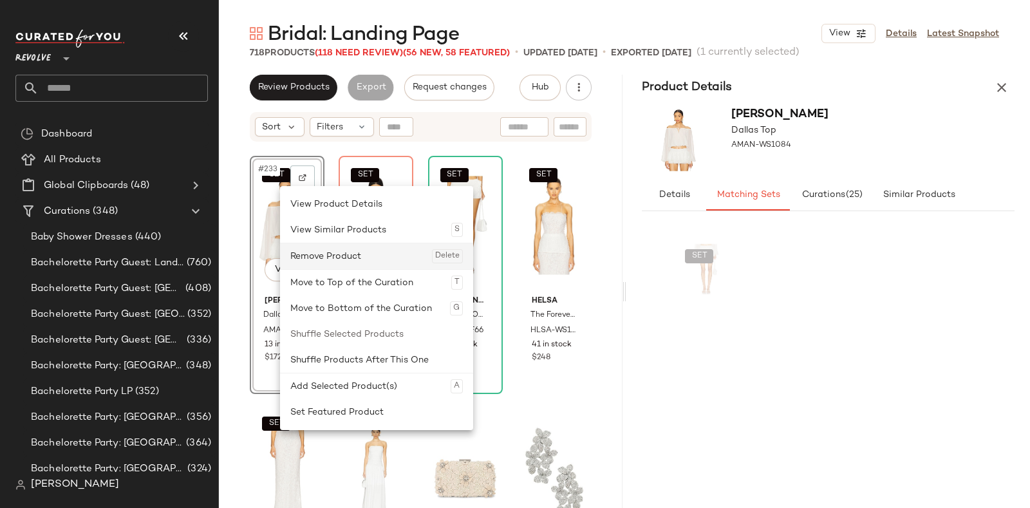
click at [306, 248] on div "Remove Product Delete" at bounding box center [376, 256] width 172 height 26
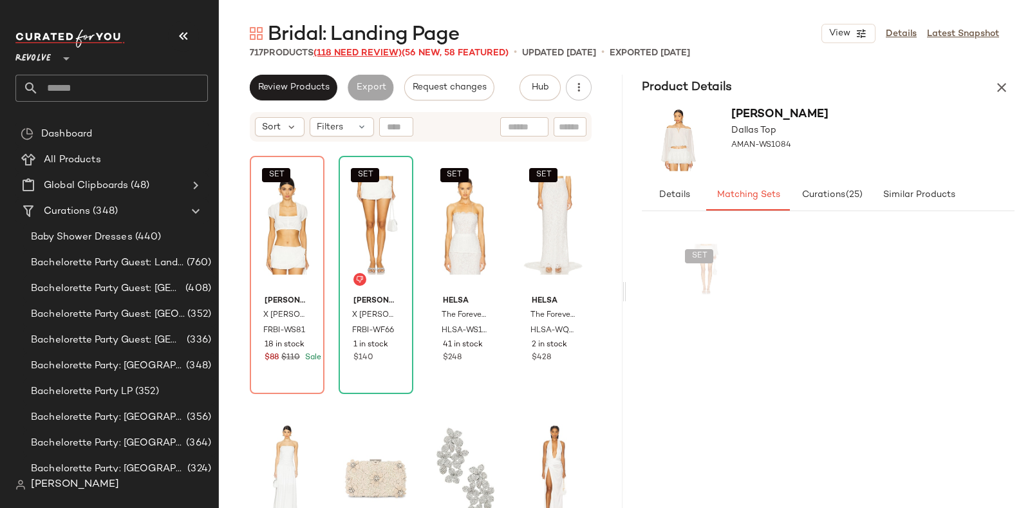
click at [375, 51] on span "(118 Need Review)" at bounding box center [357, 53] width 88 height 10
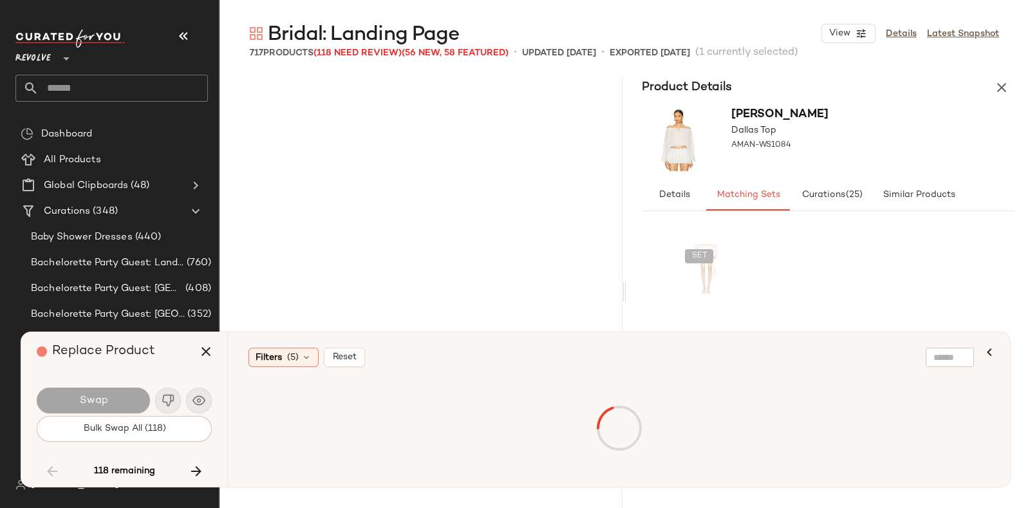
scroll to position [11925, 0]
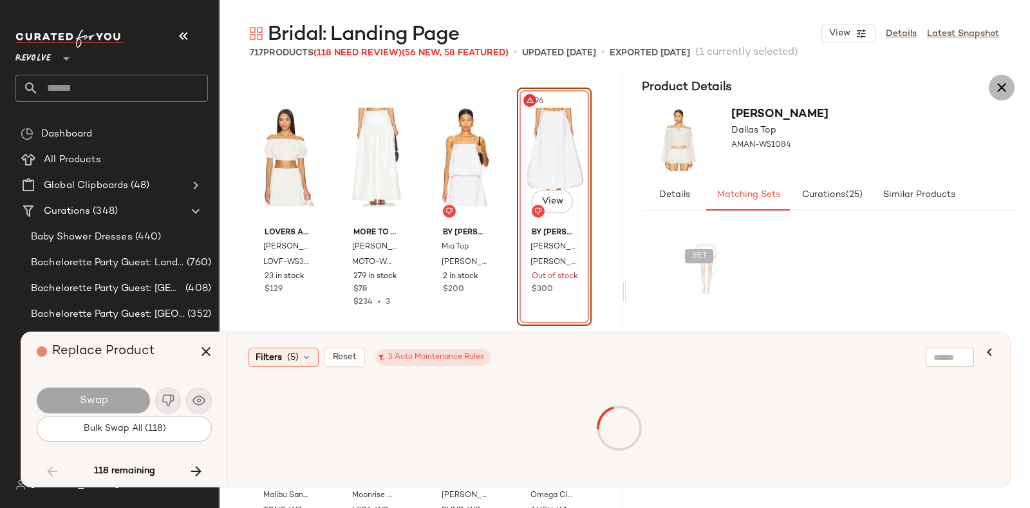
click at [994, 91] on icon "button" at bounding box center [1001, 87] width 15 height 15
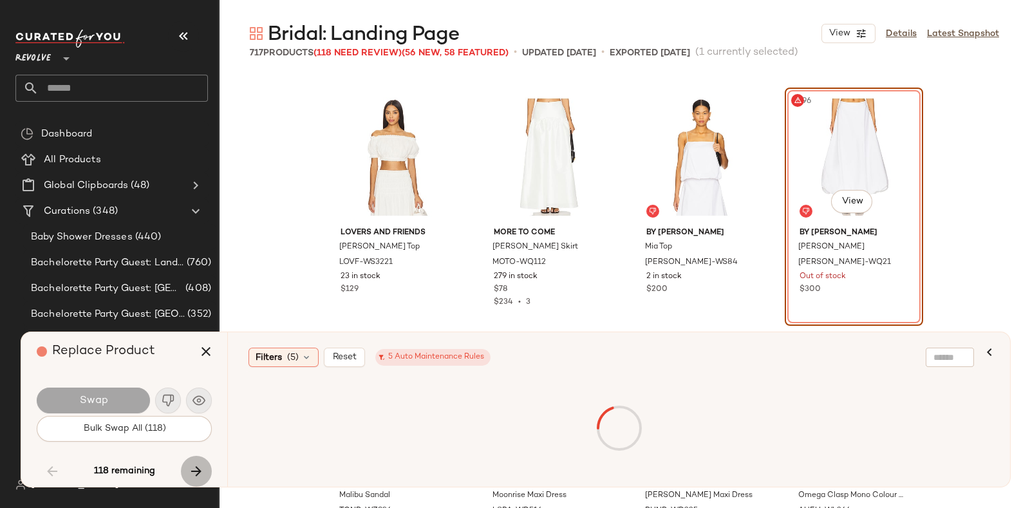
click at [196, 468] on icon "button" at bounding box center [196, 470] width 15 height 15
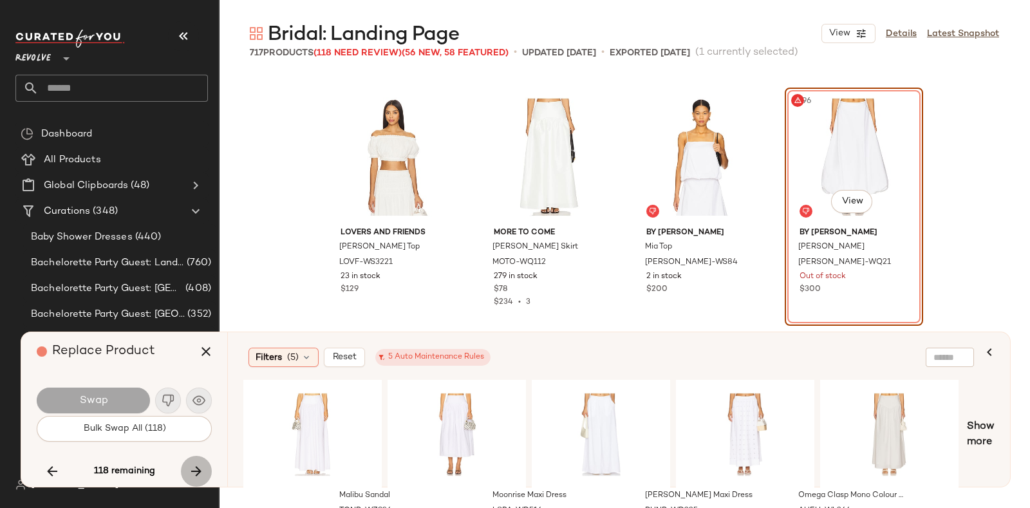
click at [192, 466] on icon "button" at bounding box center [196, 470] width 15 height 15
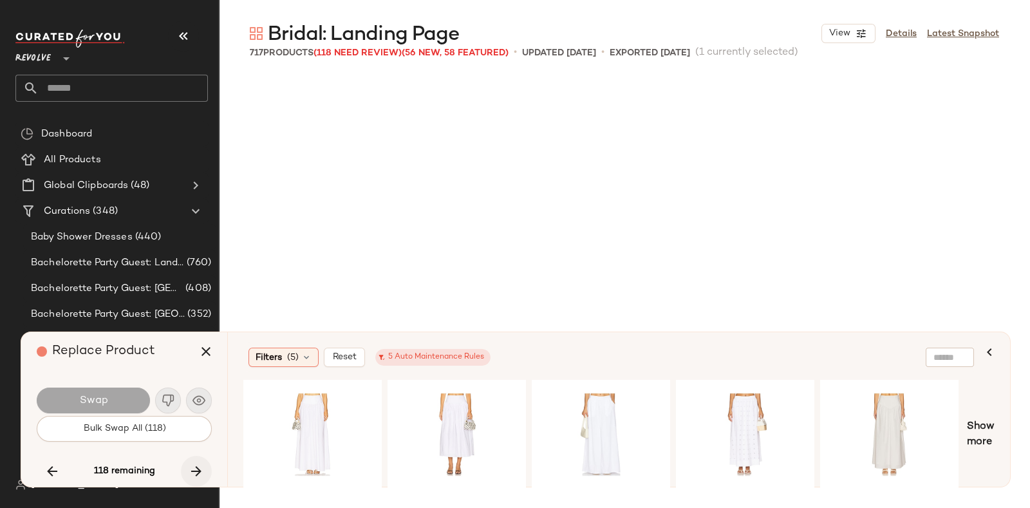
scroll to position [14410, 0]
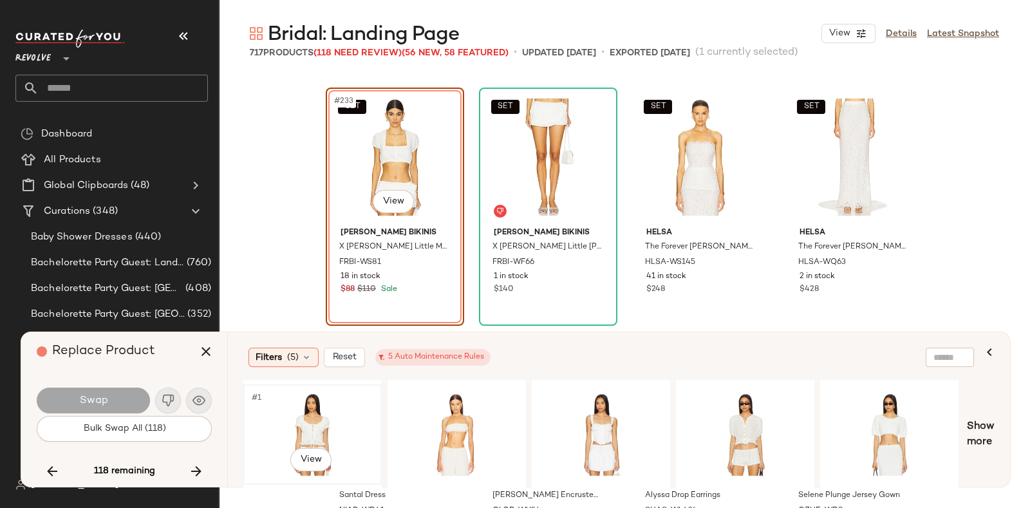
click at [315, 396] on div "#1 View" at bounding box center [312, 434] width 129 height 91
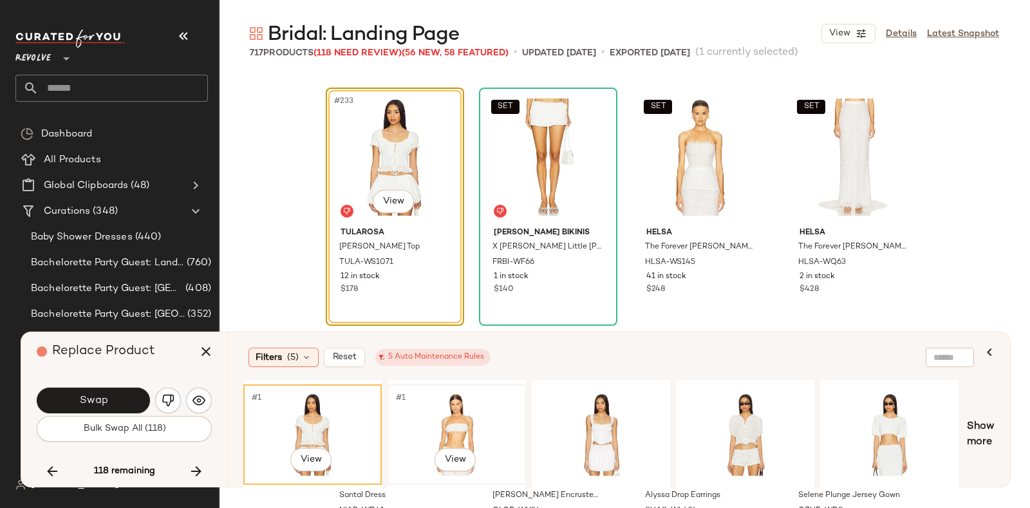
click at [433, 408] on div "#1 View" at bounding box center [456, 434] width 129 height 91
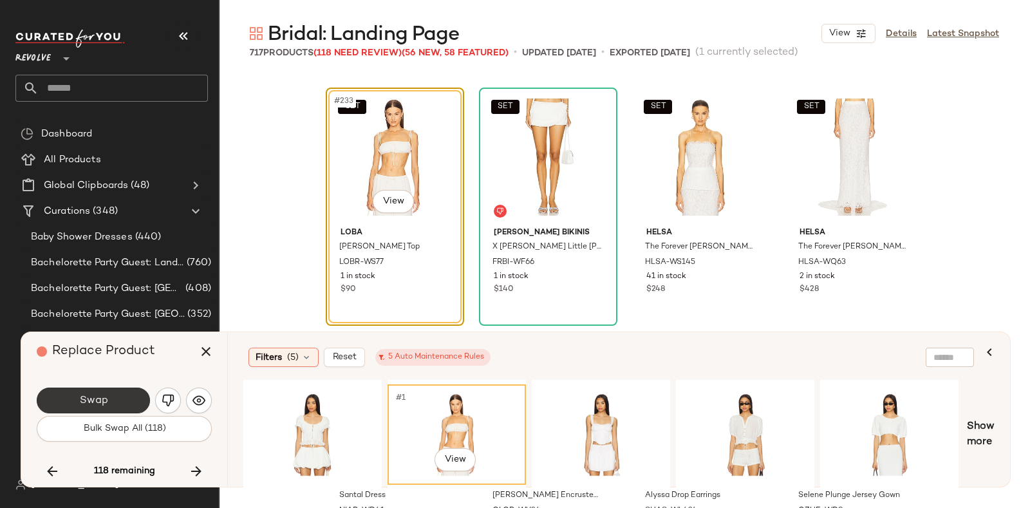
click at [101, 398] on span "Swap" at bounding box center [93, 401] width 29 height 12
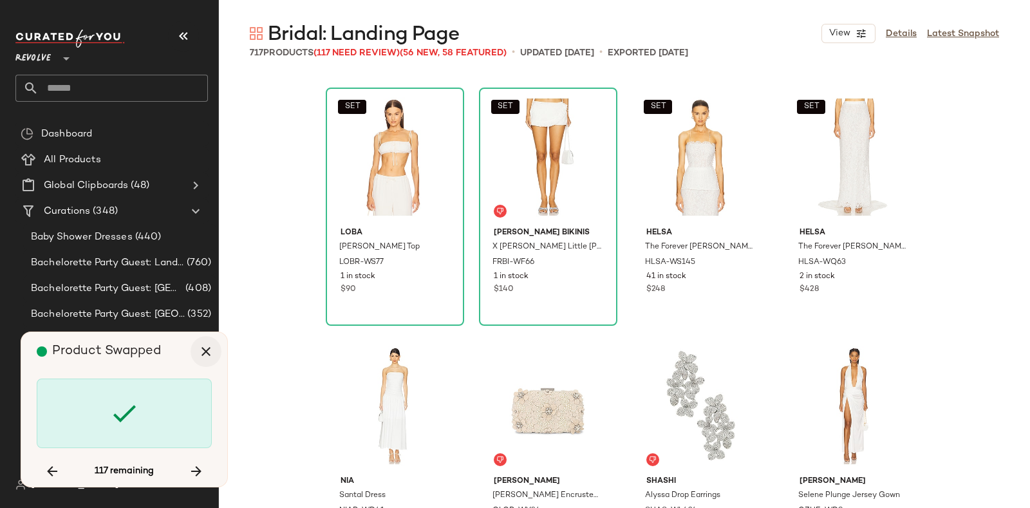
click at [208, 355] on icon "button" at bounding box center [205, 351] width 15 height 15
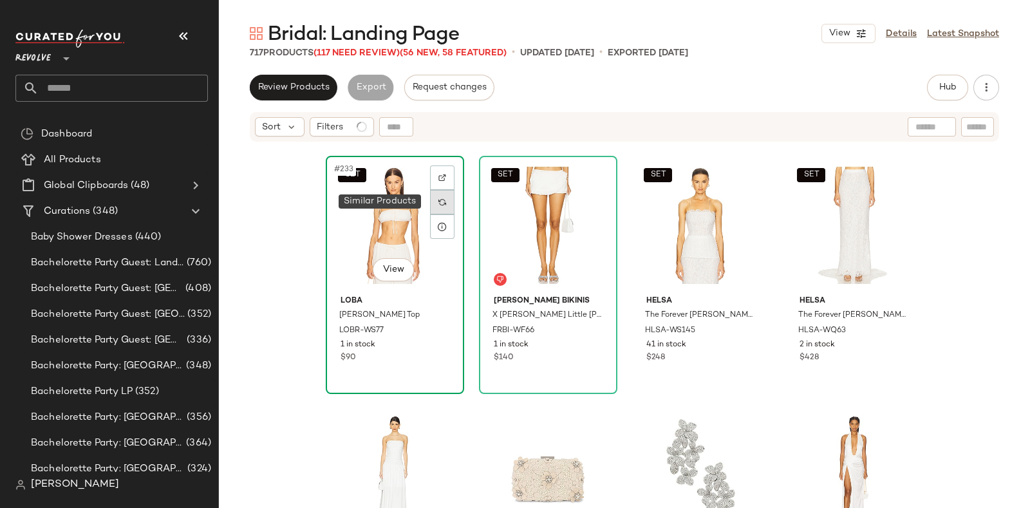
click at [438, 198] on img at bounding box center [442, 202] width 8 height 8
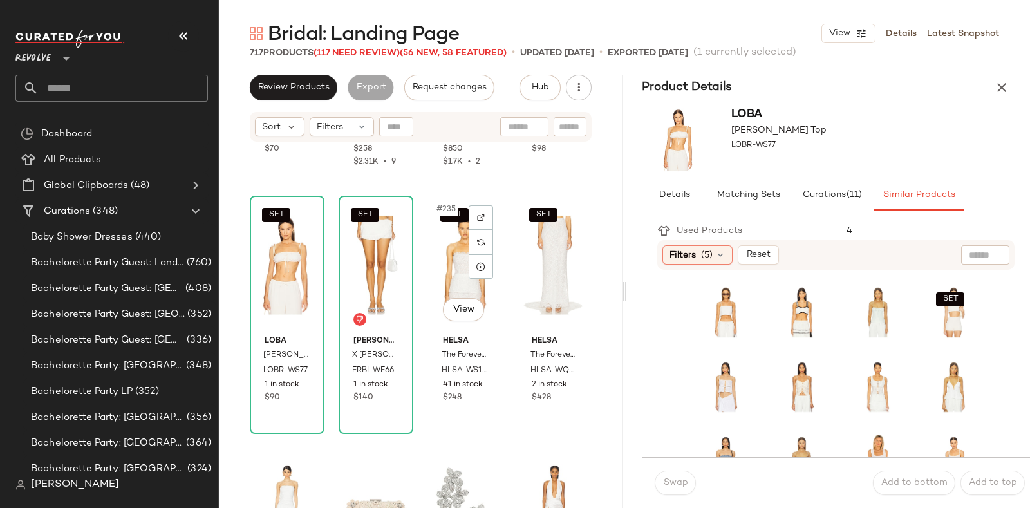
scroll to position [14376, 0]
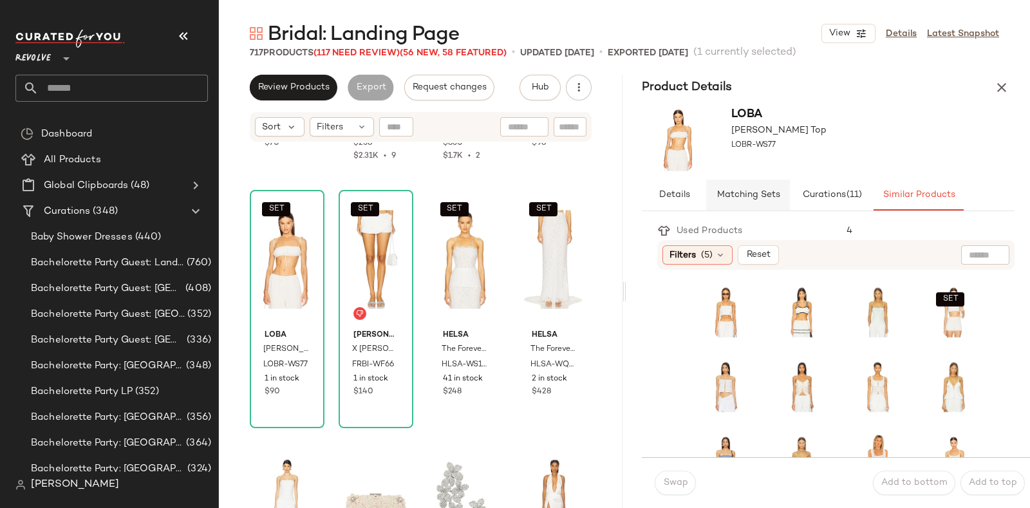
click at [747, 201] on button "Matching Sets" at bounding box center [748, 195] width 84 height 31
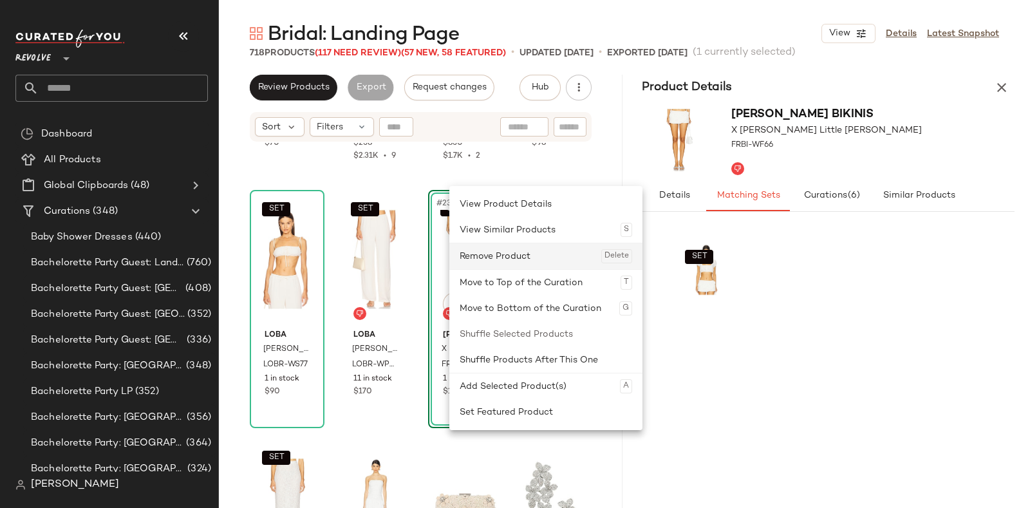
click at [475, 256] on div "Remove Product Delete" at bounding box center [546, 256] width 172 height 26
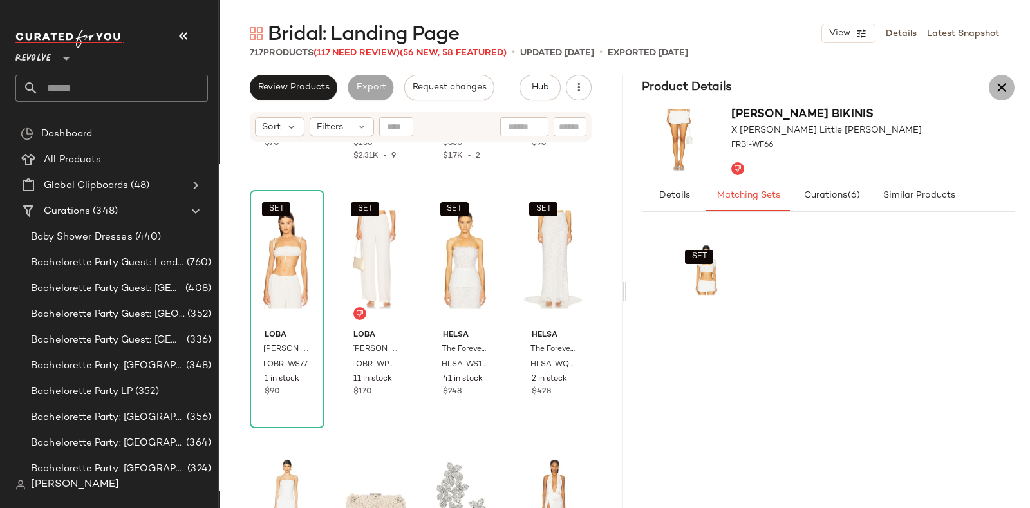
click at [996, 87] on icon "button" at bounding box center [1001, 87] width 15 height 15
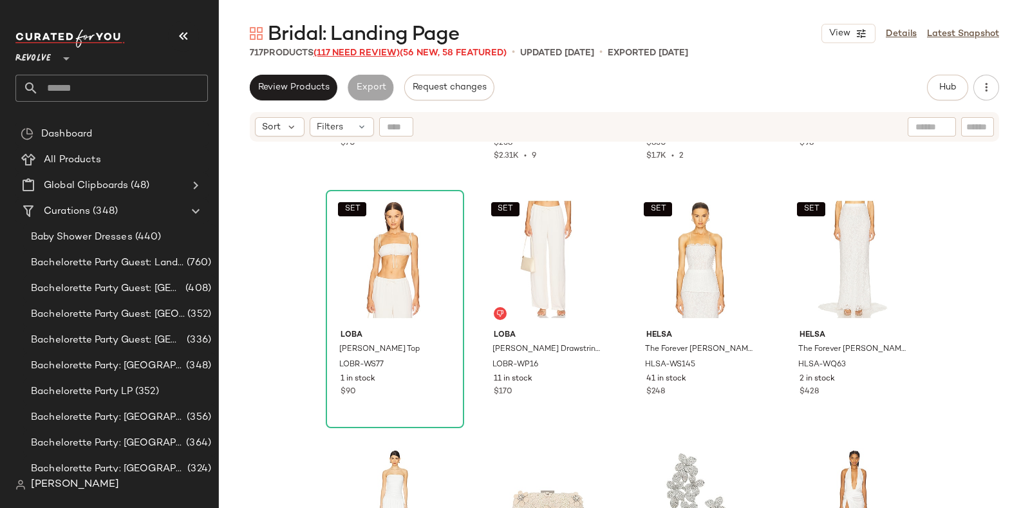
click at [354, 53] on span "(117 Need Review)" at bounding box center [356, 53] width 86 height 10
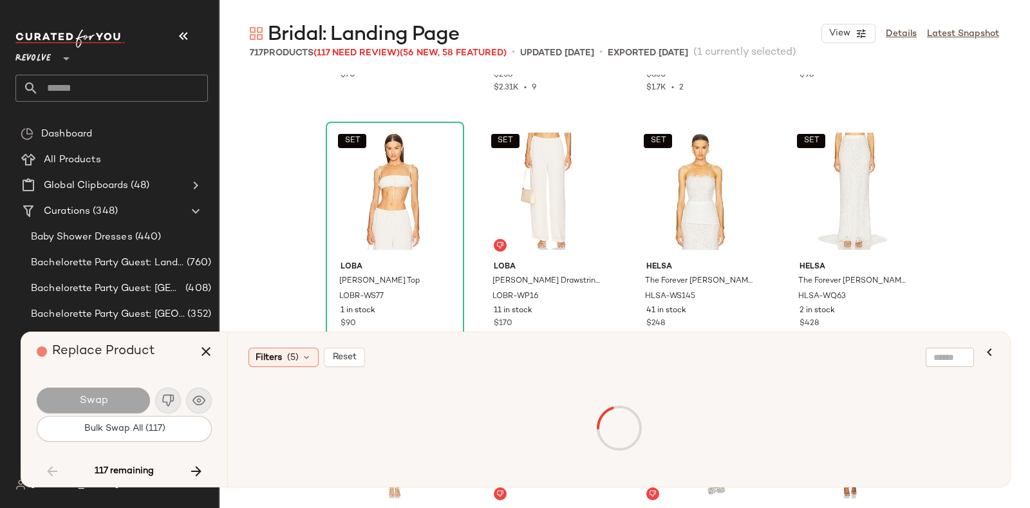
scroll to position [11925, 0]
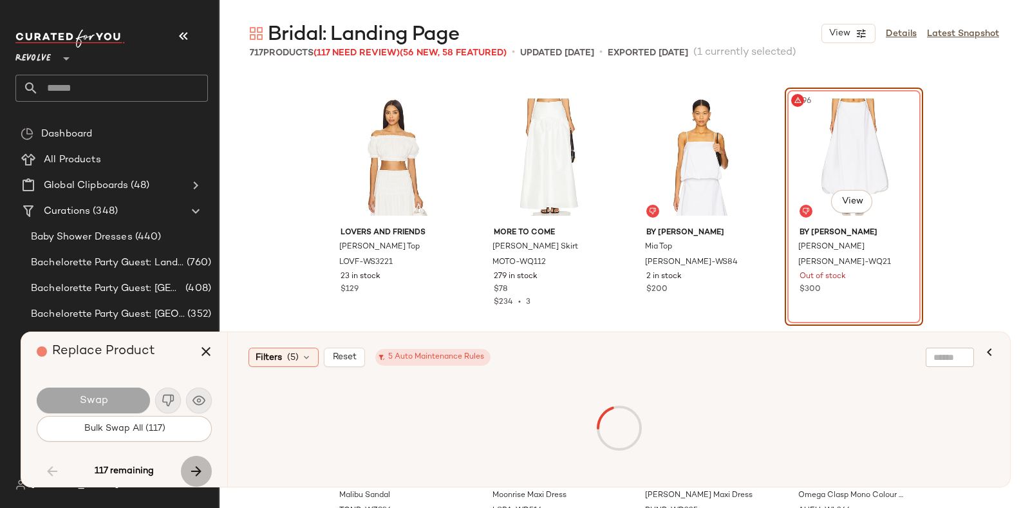
click at [195, 467] on icon "button" at bounding box center [196, 470] width 15 height 15
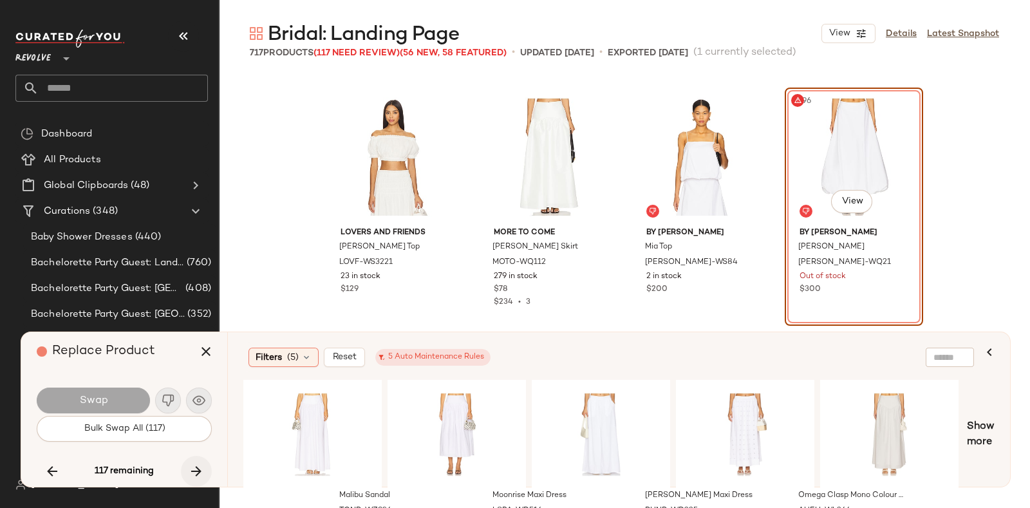
click at [196, 461] on button "button" at bounding box center [196, 471] width 31 height 31
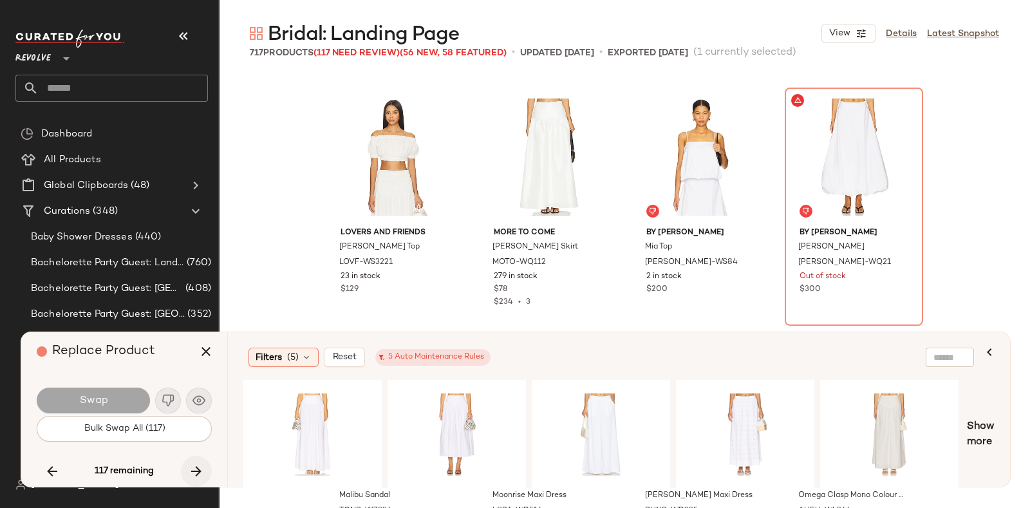
scroll to position [14907, 0]
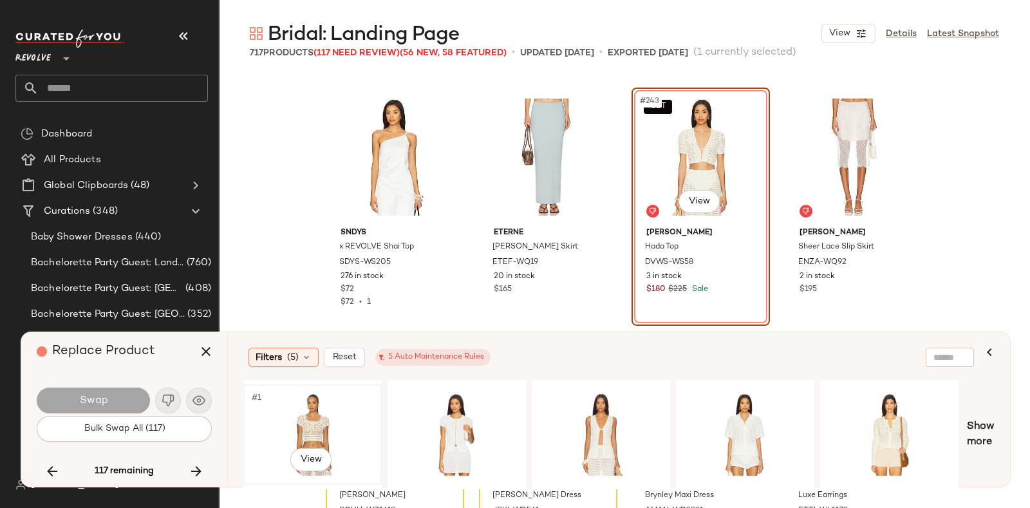
click at [315, 402] on div "#1 View" at bounding box center [312, 434] width 129 height 91
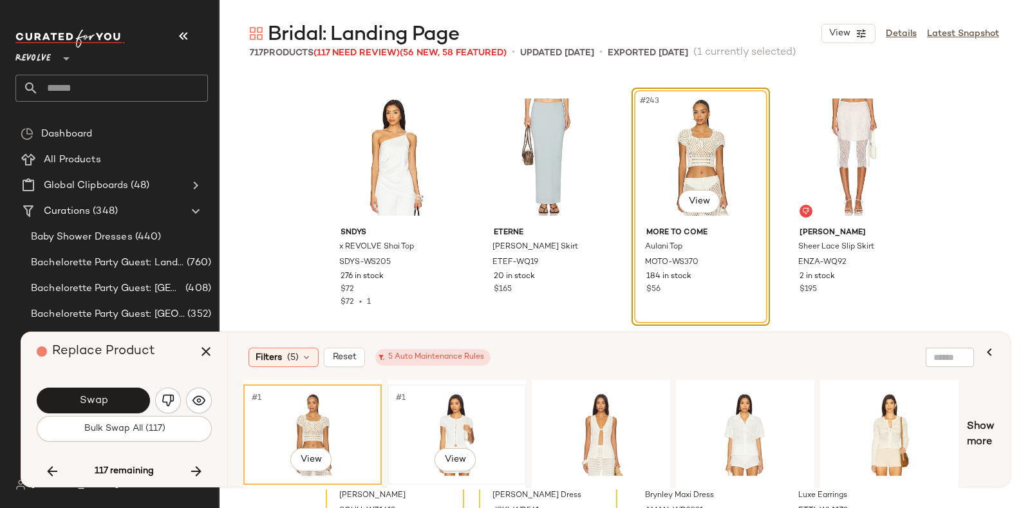
click at [444, 405] on div "#1 View" at bounding box center [456, 434] width 129 height 91
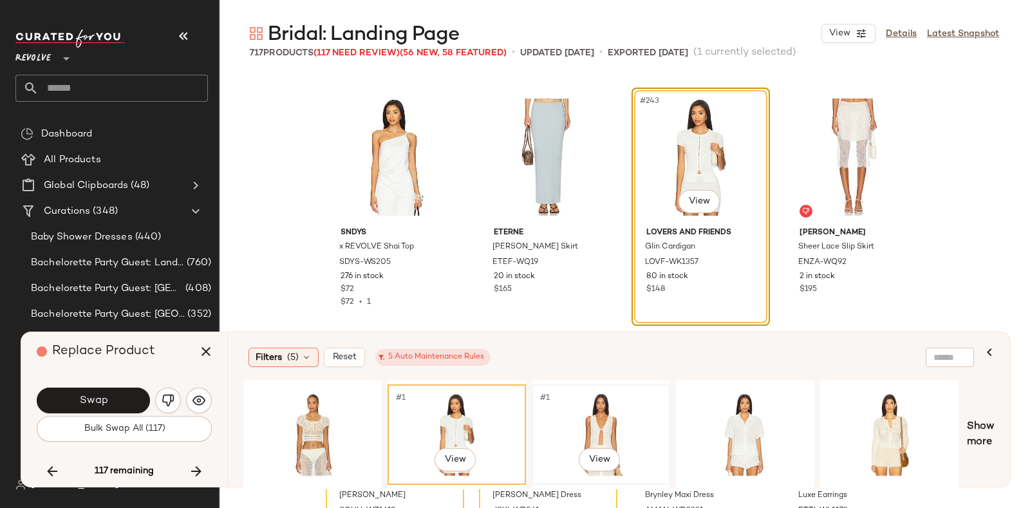
click at [615, 407] on div "#1 View" at bounding box center [600, 434] width 129 height 91
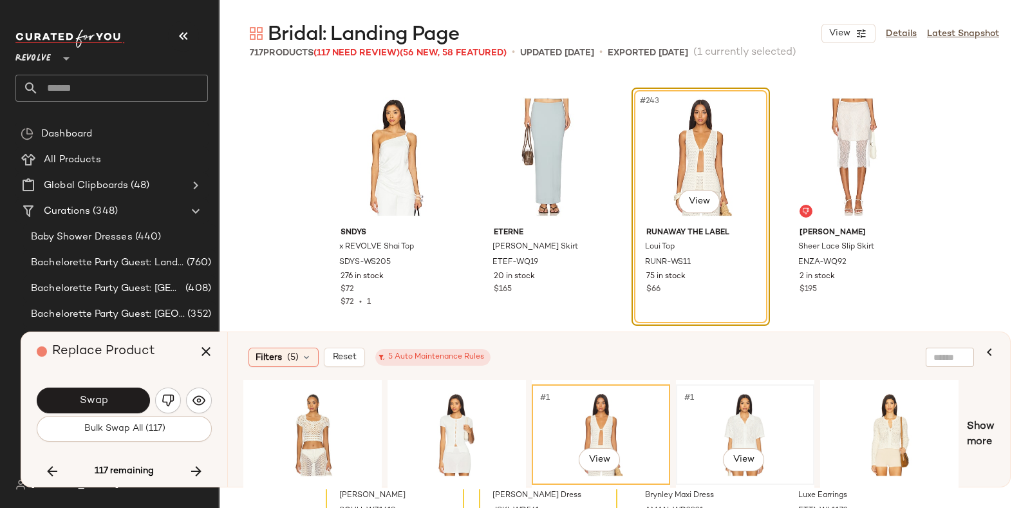
click at [753, 404] on div "#1 View" at bounding box center [744, 434] width 129 height 91
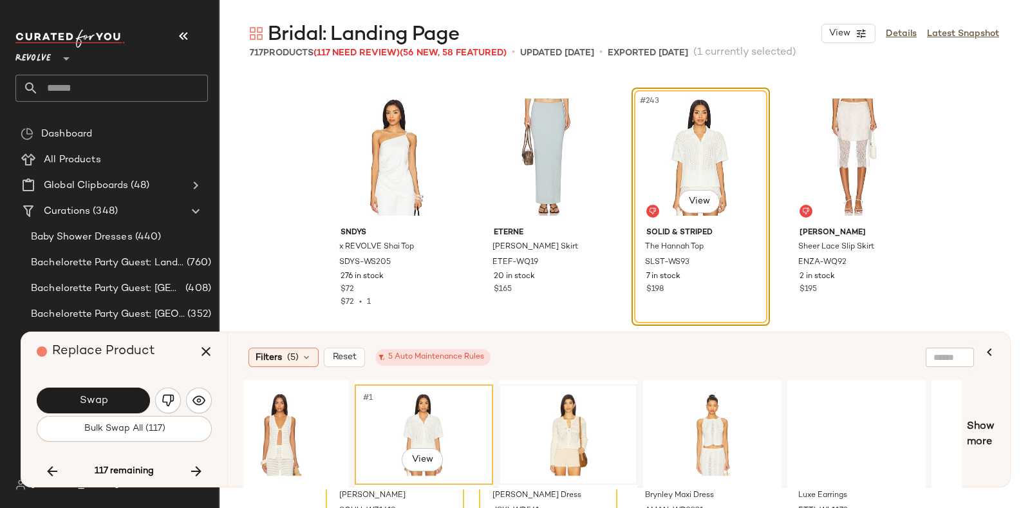
scroll to position [0, 321]
click at [573, 389] on div "#1 View" at bounding box center [567, 434] width 129 height 91
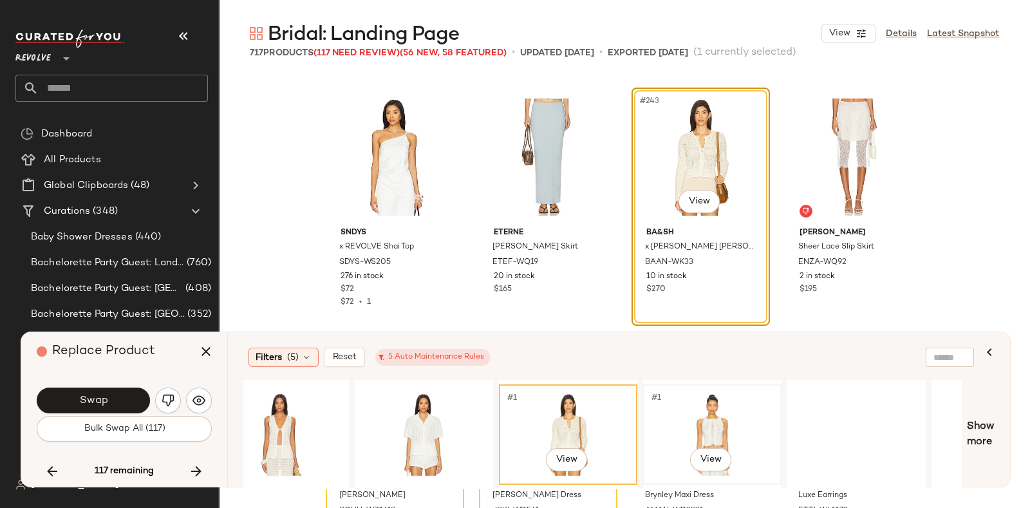
click at [689, 395] on div "#1 View" at bounding box center [711, 434] width 129 height 91
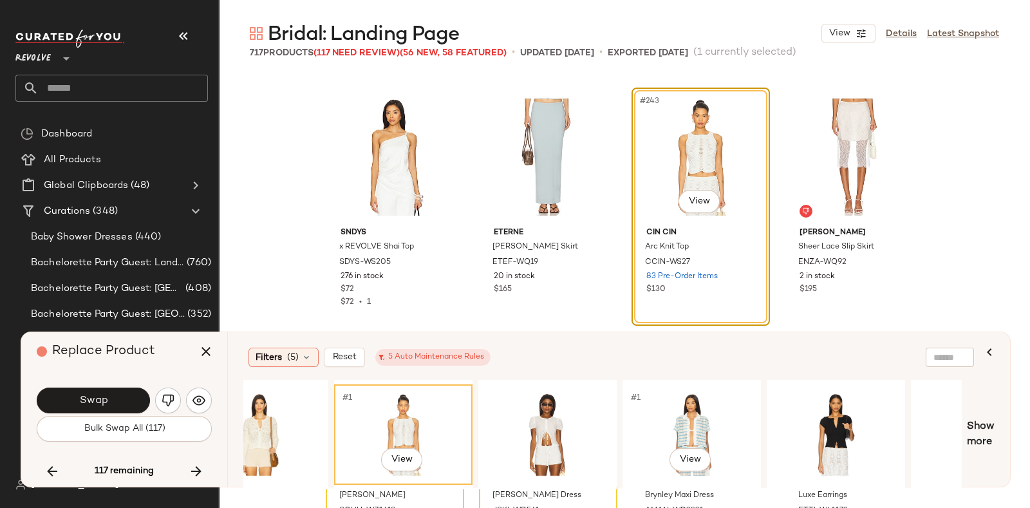
scroll to position [0, 648]
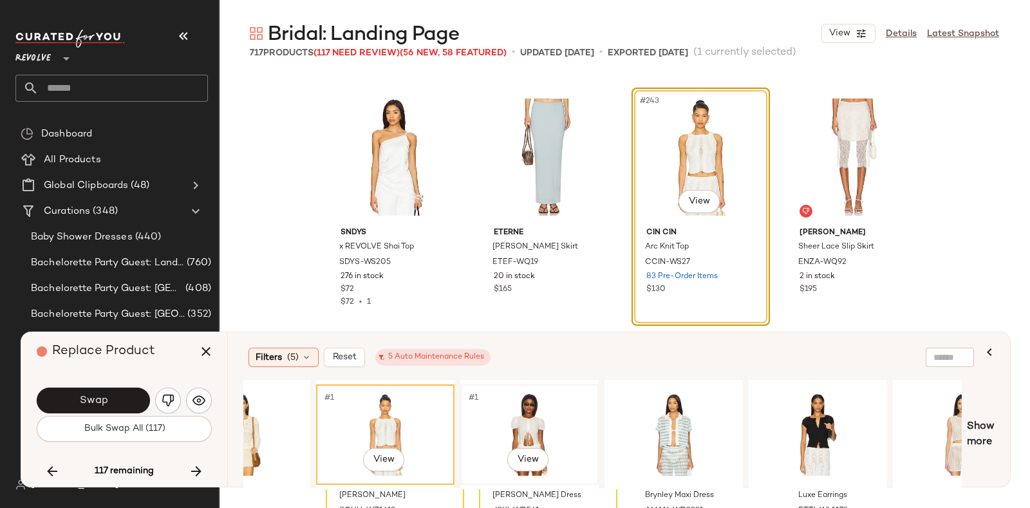
click at [540, 405] on div "#1 View" at bounding box center [529, 434] width 129 height 91
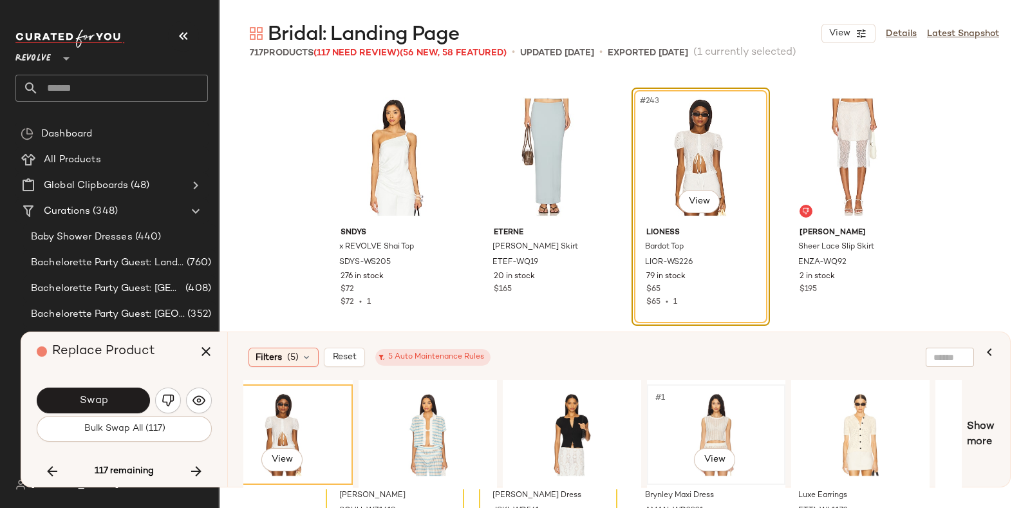
scroll to position [0, 897]
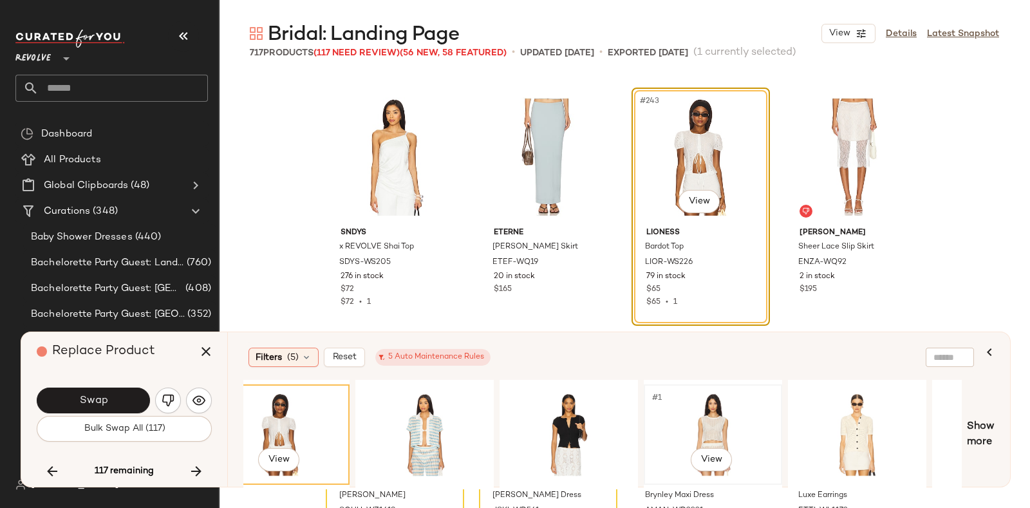
click at [742, 405] on div "#1 View" at bounding box center [712, 434] width 129 height 91
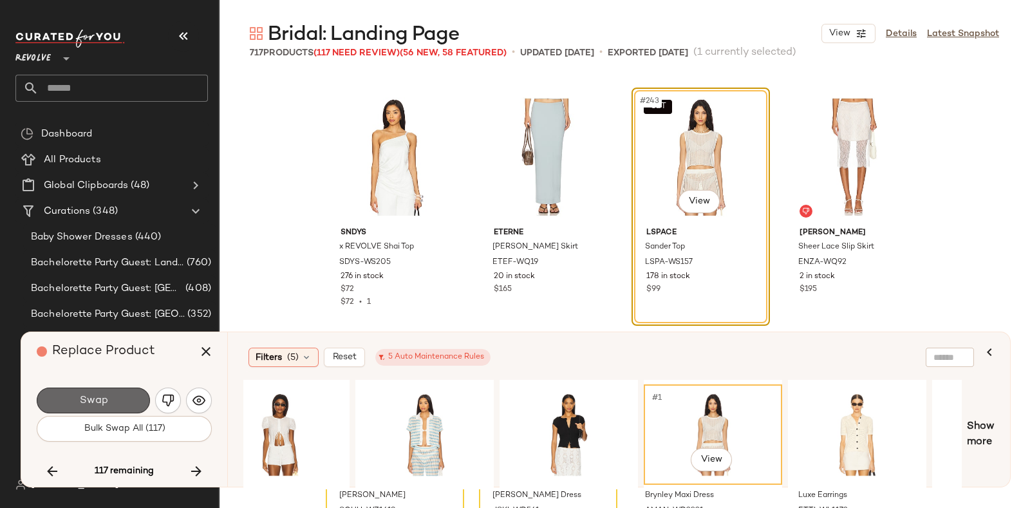
click at [128, 394] on button "Swap" at bounding box center [93, 400] width 113 height 26
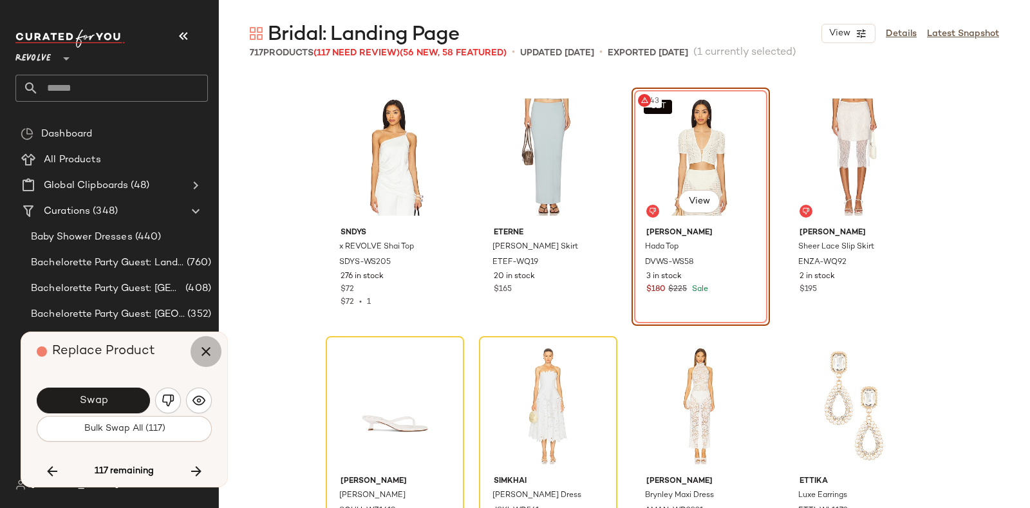
click at [205, 346] on icon "button" at bounding box center [205, 351] width 15 height 15
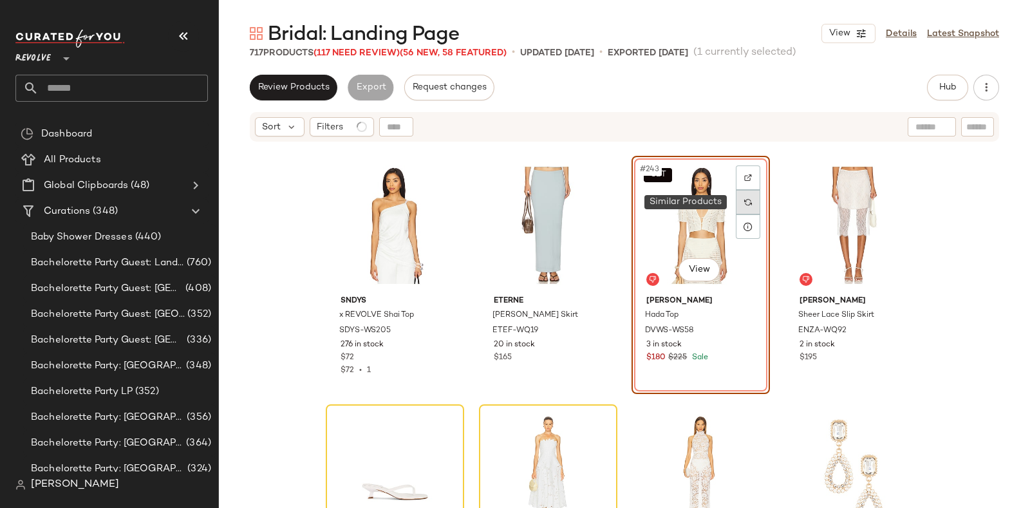
click at [744, 199] on img at bounding box center [748, 202] width 8 height 8
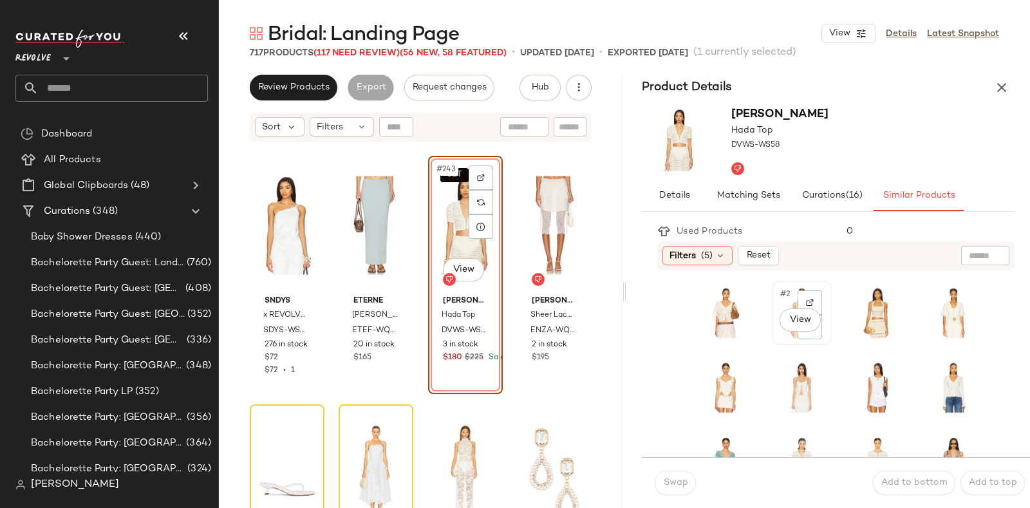
click at [776, 331] on div "#2 View" at bounding box center [801, 312] width 51 height 55
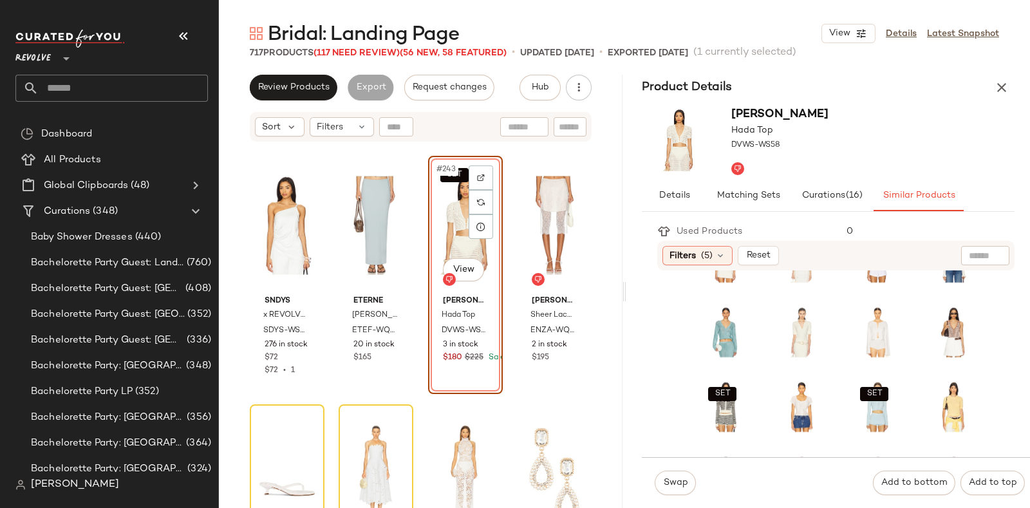
scroll to position [129, 0]
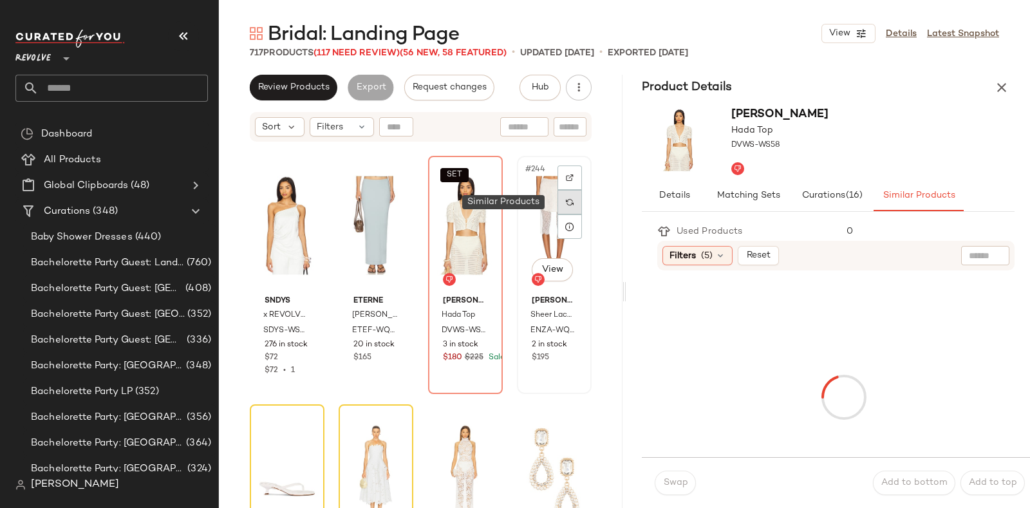
click at [567, 202] on div at bounding box center [569, 202] width 24 height 24
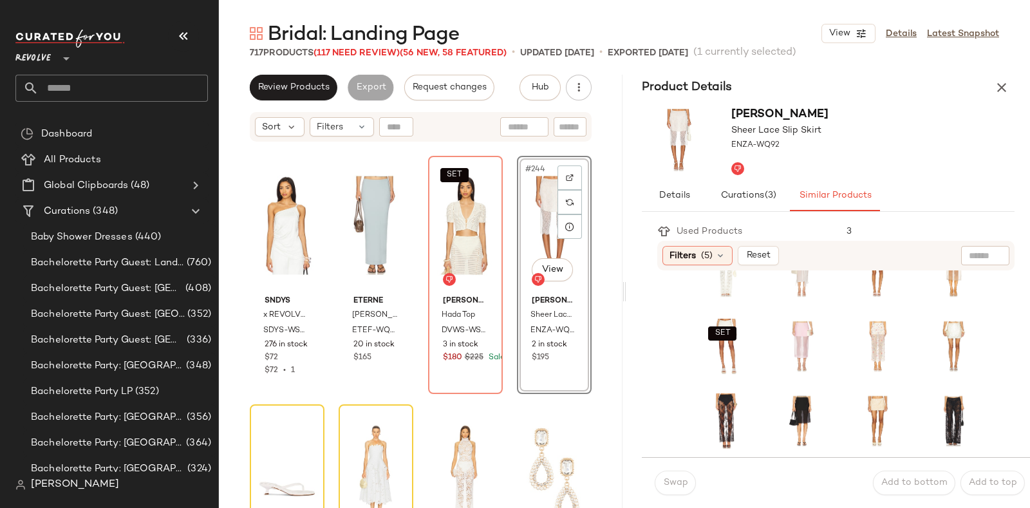
scroll to position [49, 0]
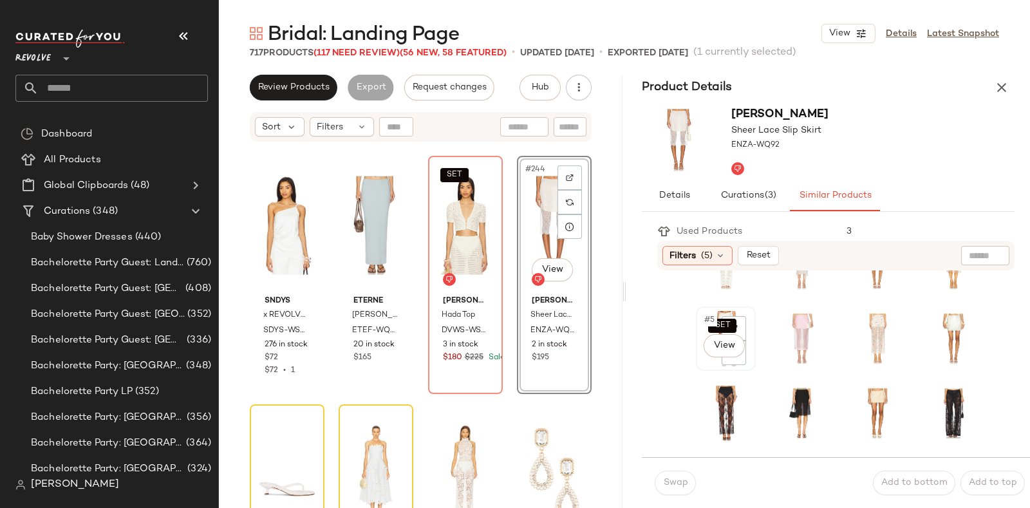
click at [702, 362] on div "SET #5 View" at bounding box center [725, 338] width 51 height 55
click at [678, 482] on span "Swap" at bounding box center [674, 483] width 25 height 10
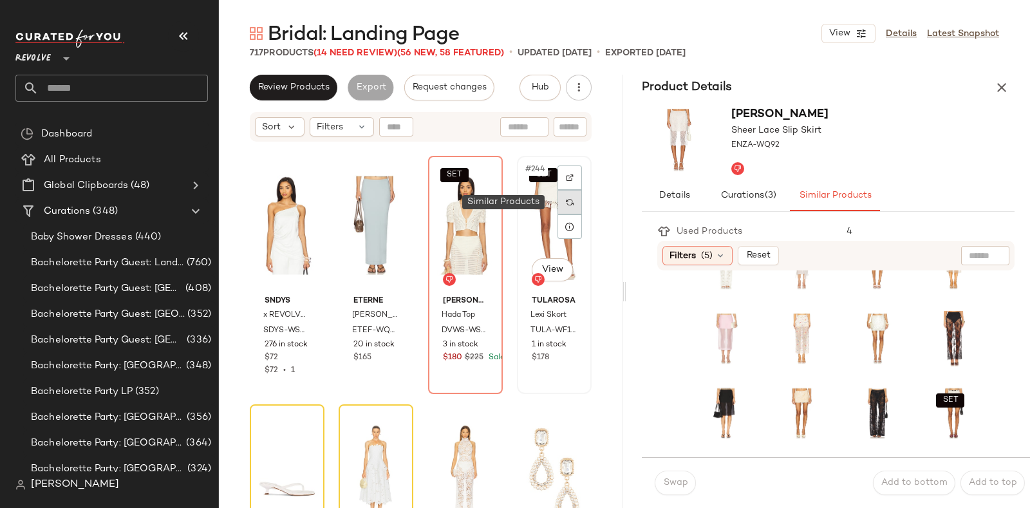
click at [566, 204] on img at bounding box center [570, 202] width 8 height 8
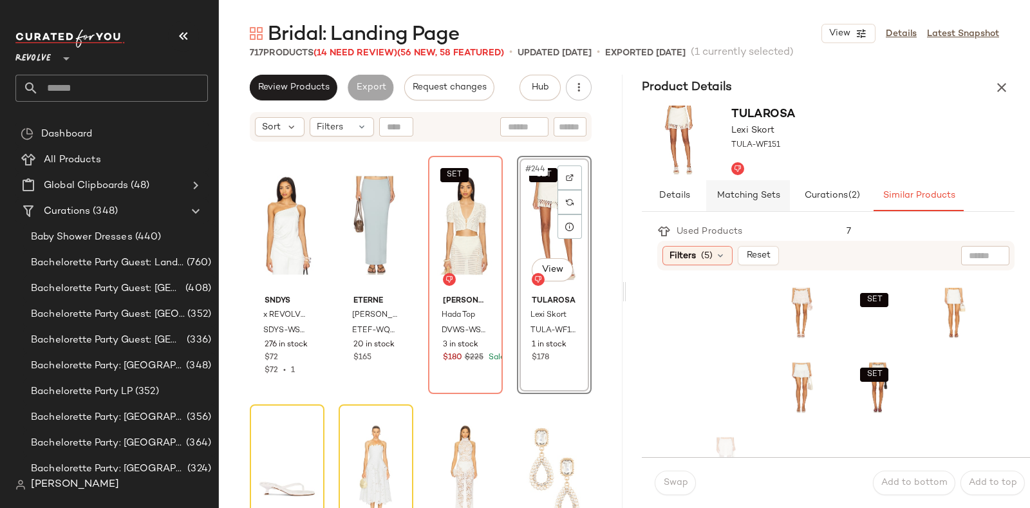
click at [737, 195] on span "Matching Sets" at bounding box center [748, 196] width 64 height 10
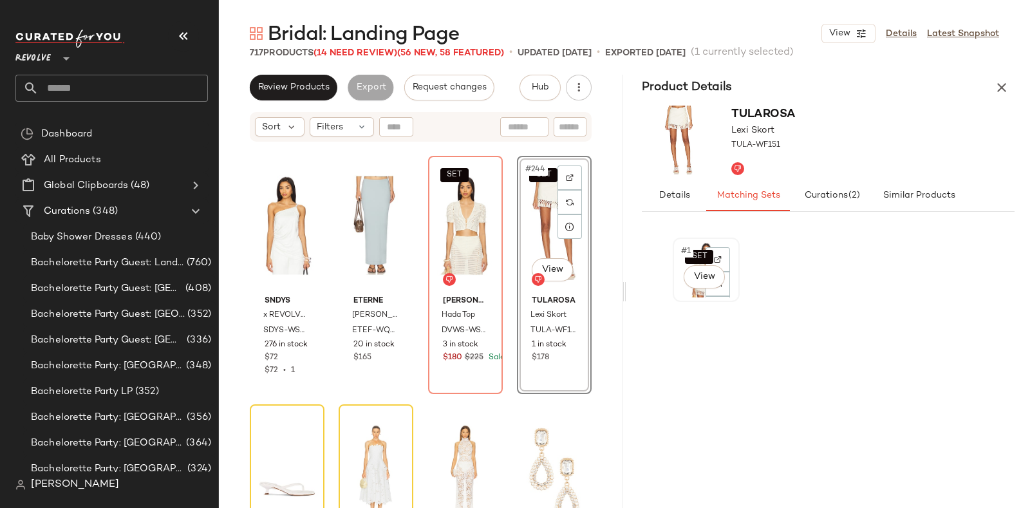
click at [675, 290] on div "SET #1 View" at bounding box center [706, 270] width 64 height 62
click at [682, 292] on div "SET #1 View" at bounding box center [706, 269] width 58 height 55
click at [691, 294] on div "SET #1 View" at bounding box center [706, 269] width 58 height 55
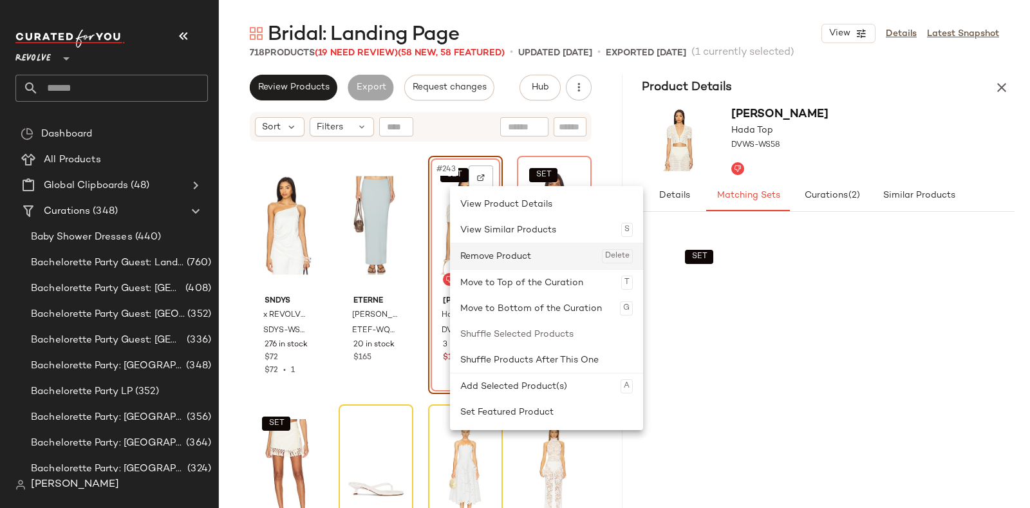
click at [481, 250] on div "Remove Product Delete" at bounding box center [546, 256] width 172 height 26
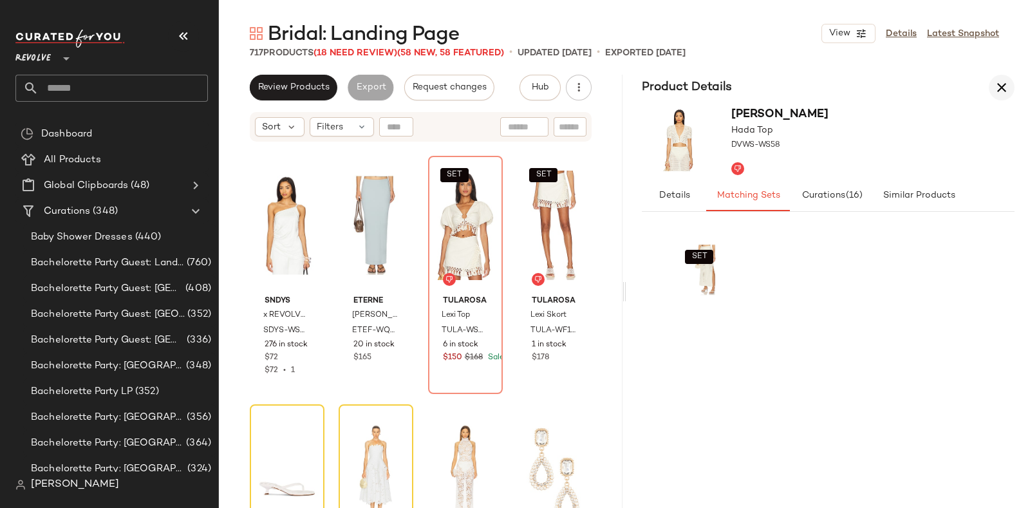
click at [1001, 82] on icon "button" at bounding box center [1001, 87] width 15 height 15
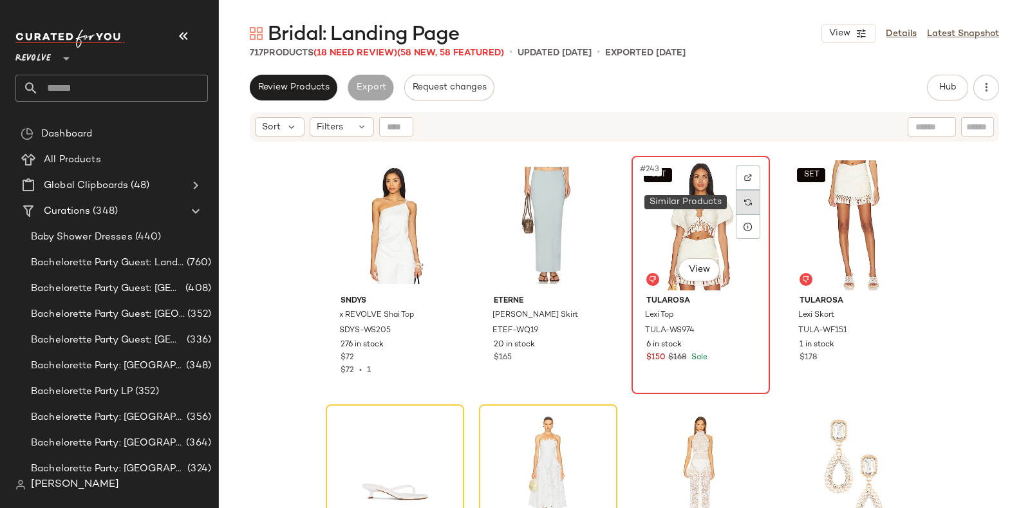
click at [744, 201] on img at bounding box center [748, 202] width 8 height 8
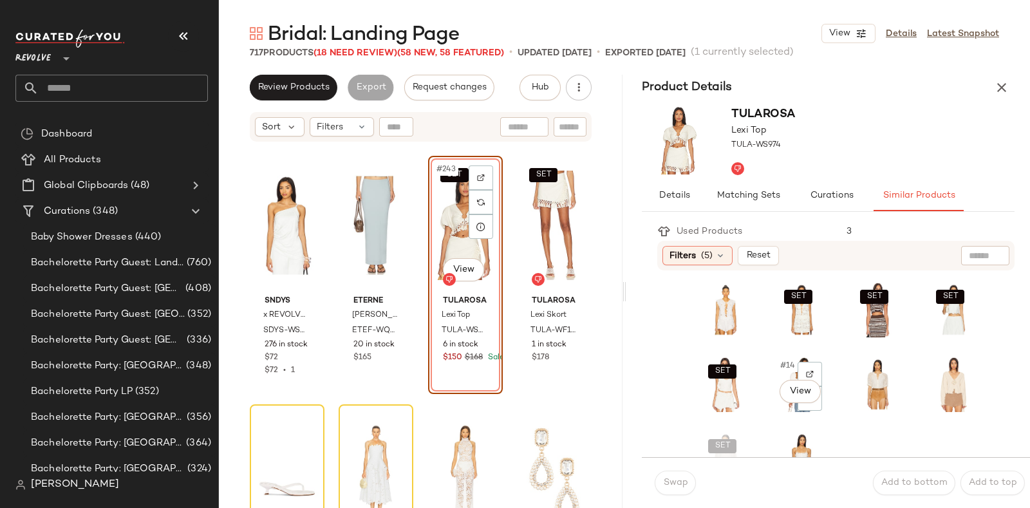
scroll to position [154, 0]
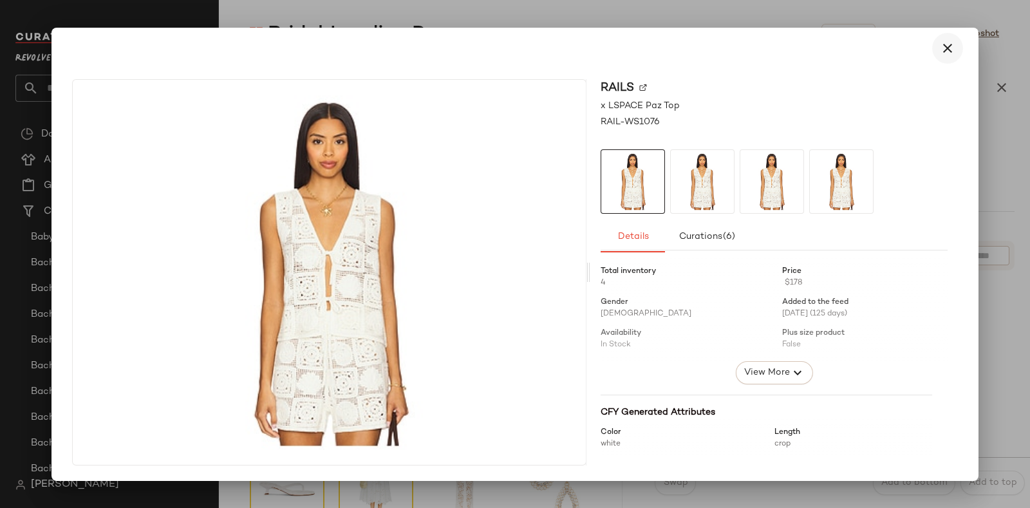
click at [946, 41] on icon "button" at bounding box center [947, 48] width 15 height 15
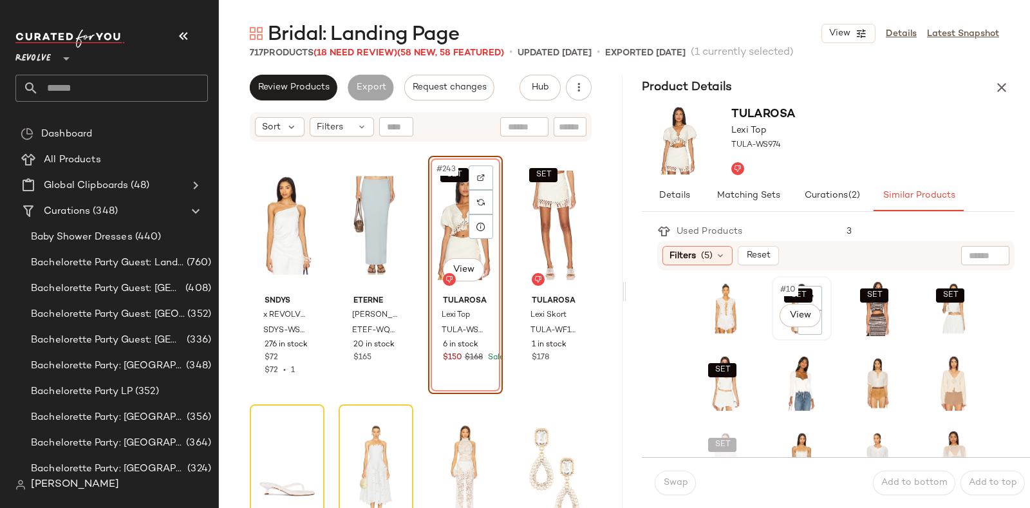
click at [773, 326] on div "SET #10 View" at bounding box center [801, 308] width 57 height 62
click at [668, 480] on span "Swap" at bounding box center [674, 483] width 25 height 10
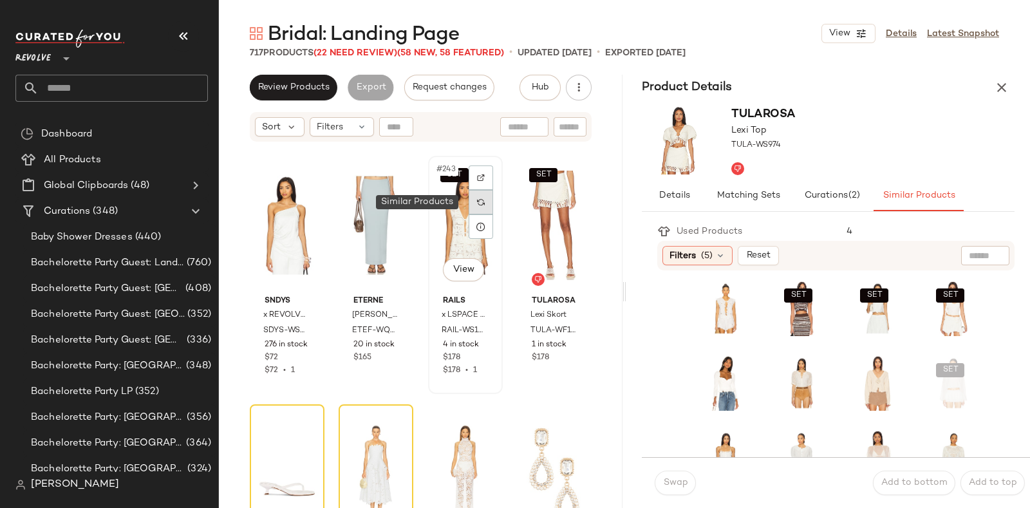
click at [477, 201] on img at bounding box center [481, 202] width 8 height 8
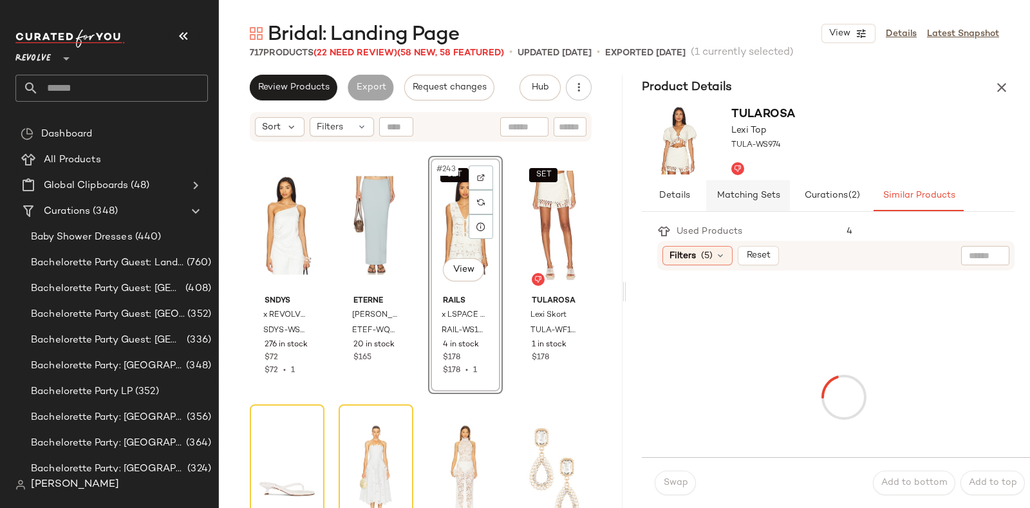
click at [761, 195] on span "Matching Sets" at bounding box center [748, 196] width 64 height 10
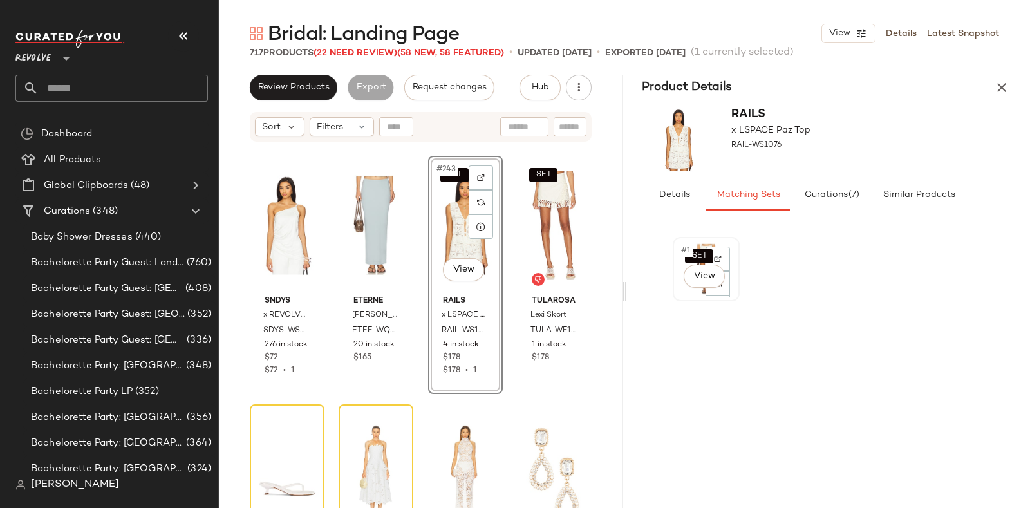
click at [681, 292] on div "SET #1 View" at bounding box center [706, 268] width 58 height 55
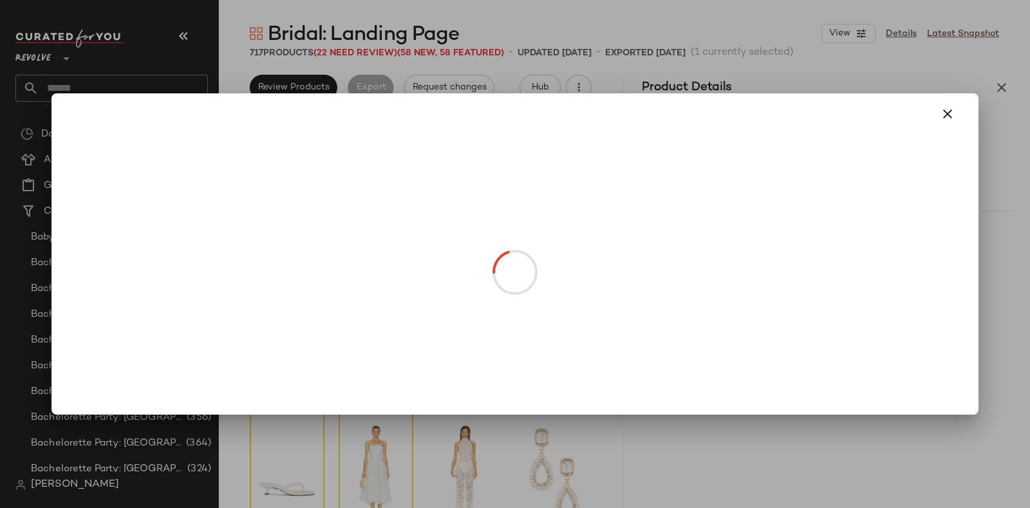
click at [685, 289] on body "Revolve ** Dashboard All Products Global Clipboards (48) Curations (348) Baby S…" at bounding box center [515, 254] width 1030 height 508
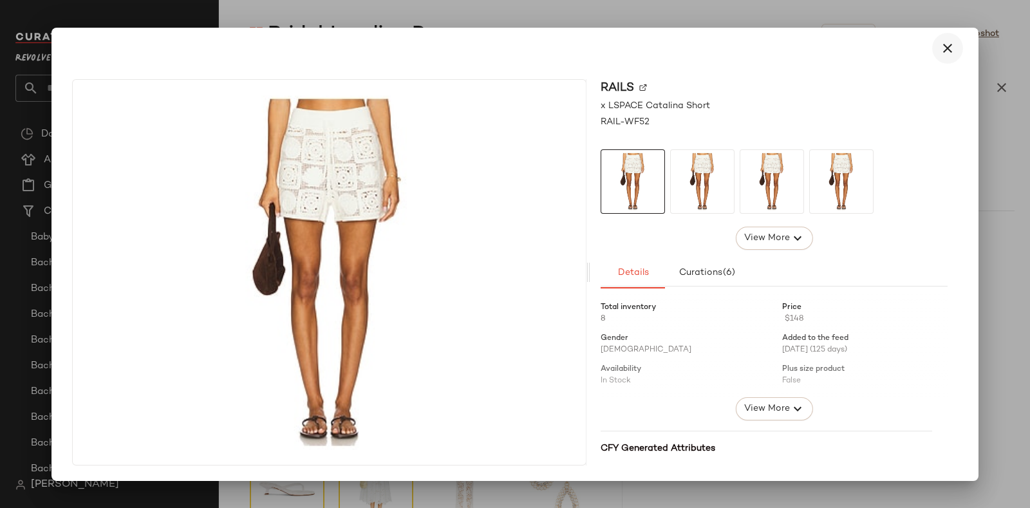
click at [944, 43] on icon "button" at bounding box center [947, 48] width 15 height 15
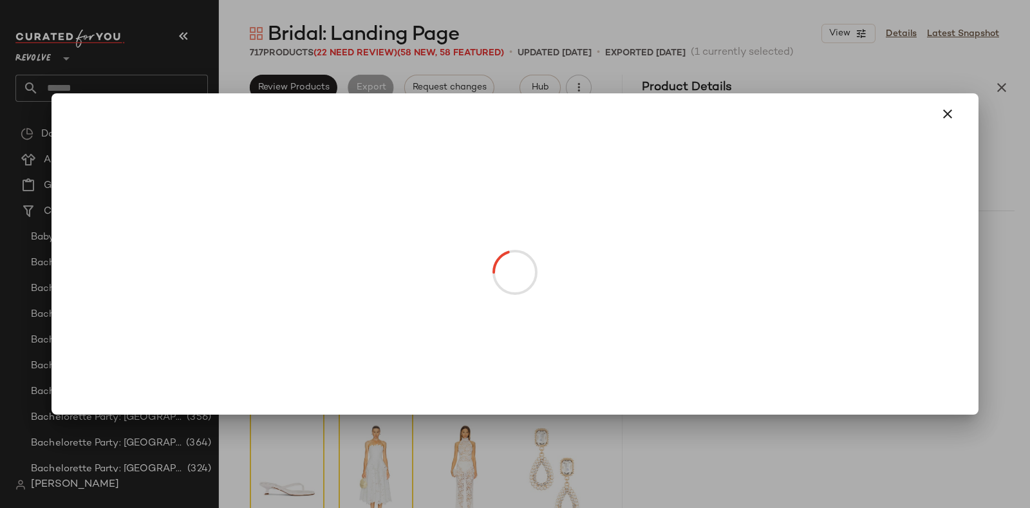
click at [684, 290] on body "Revolve ** Dashboard All Products Global Clipboards (48) Curations (348) Baby S…" at bounding box center [515, 254] width 1030 height 508
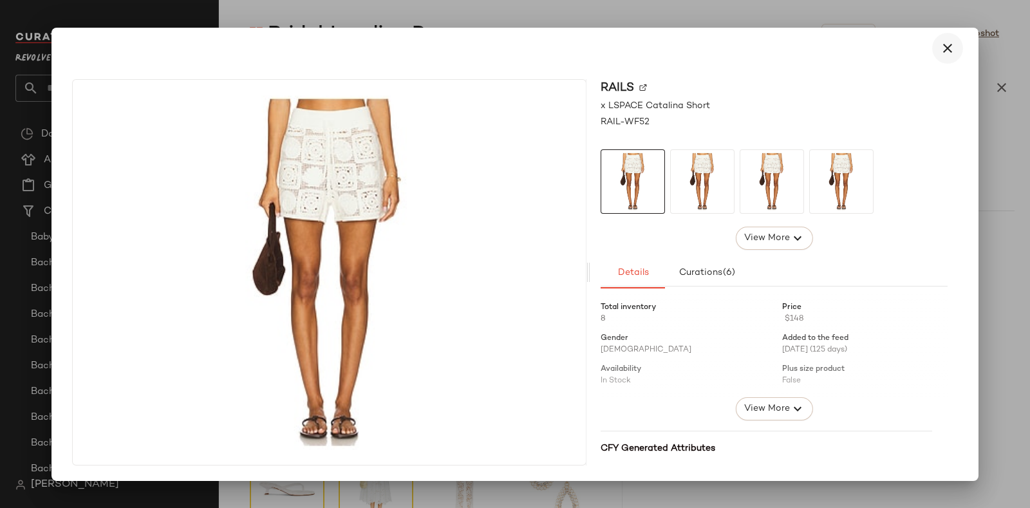
click at [946, 41] on icon "button" at bounding box center [947, 48] width 15 height 15
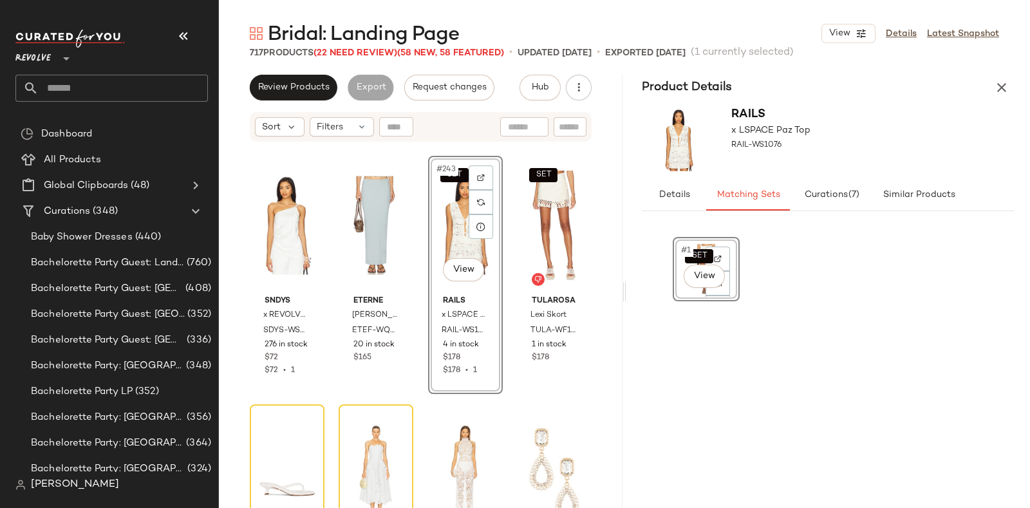
click at [677, 294] on div "SET #1 View" at bounding box center [706, 268] width 58 height 55
click at [679, 290] on div "SET #1 View" at bounding box center [706, 268] width 58 height 55
click at [691, 293] on div "SET #1 View" at bounding box center [706, 268] width 58 height 55
click at [677, 288] on div "SET #1 View" at bounding box center [706, 268] width 58 height 55
click at [675, 290] on div "SET #1 View" at bounding box center [706, 269] width 67 height 64
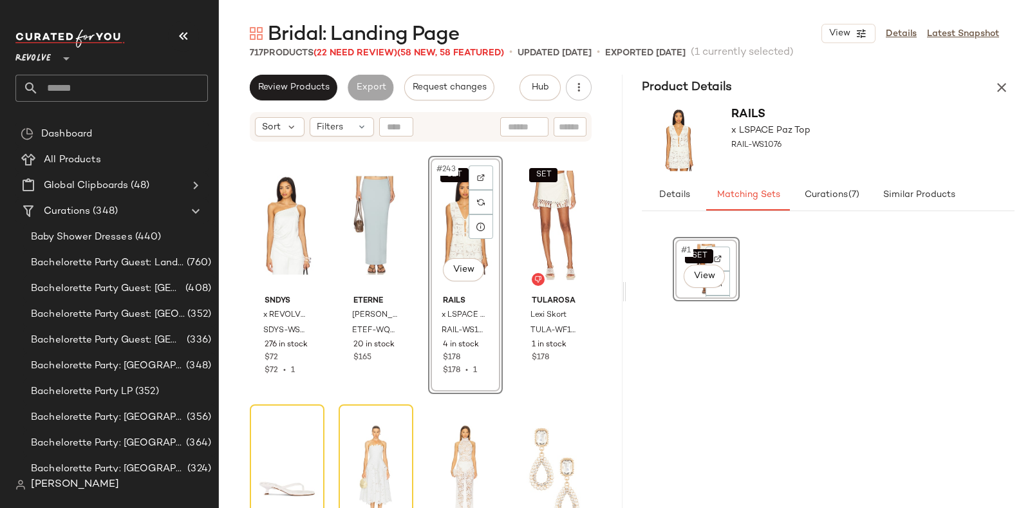
click at [682, 289] on div "SET #1 View" at bounding box center [706, 268] width 58 height 55
click at [861, 356] on div "SET #1 View" at bounding box center [828, 363] width 311 height 253
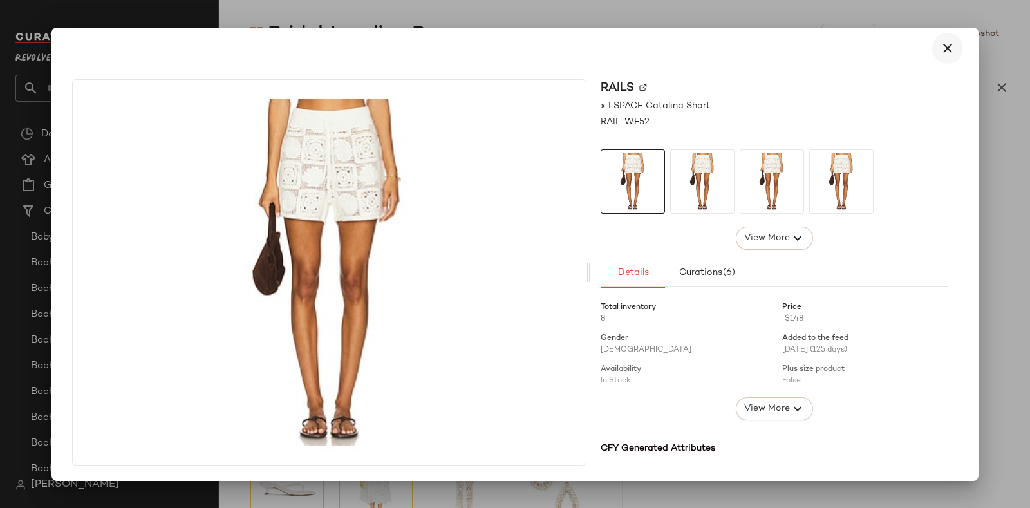
click at [940, 48] on icon "button" at bounding box center [947, 48] width 15 height 15
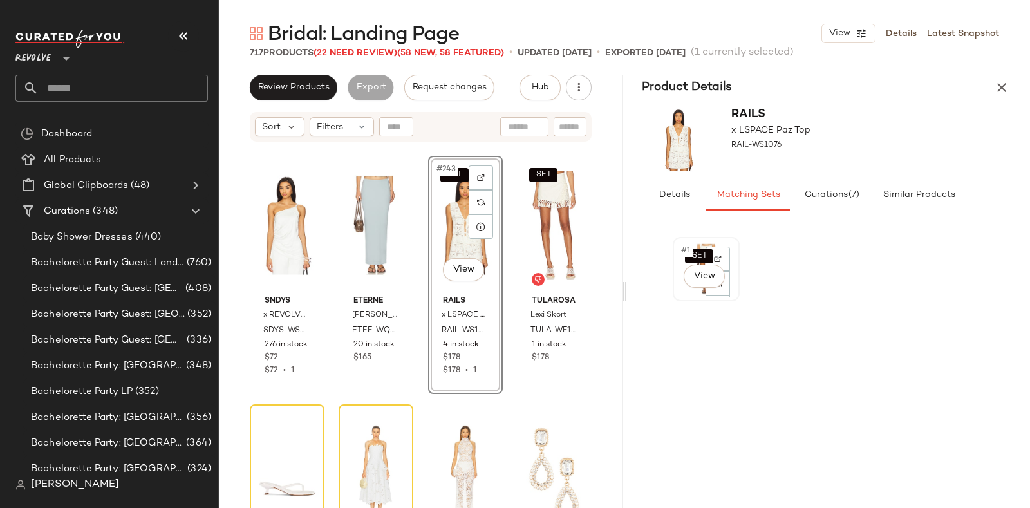
click at [680, 292] on div "SET #1 View" at bounding box center [706, 268] width 58 height 55
click at [684, 291] on div "SET #1 View" at bounding box center [706, 268] width 58 height 55
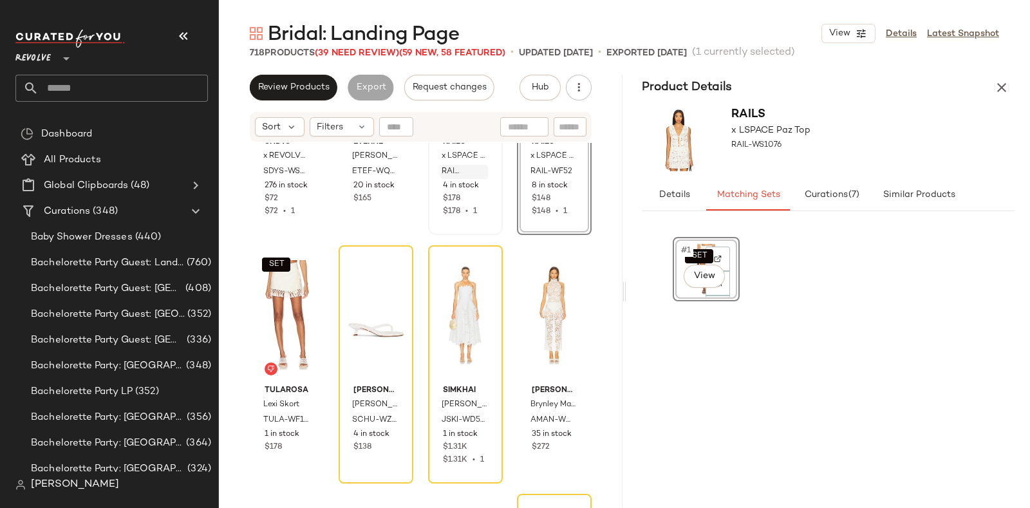
scroll to position [15071, 0]
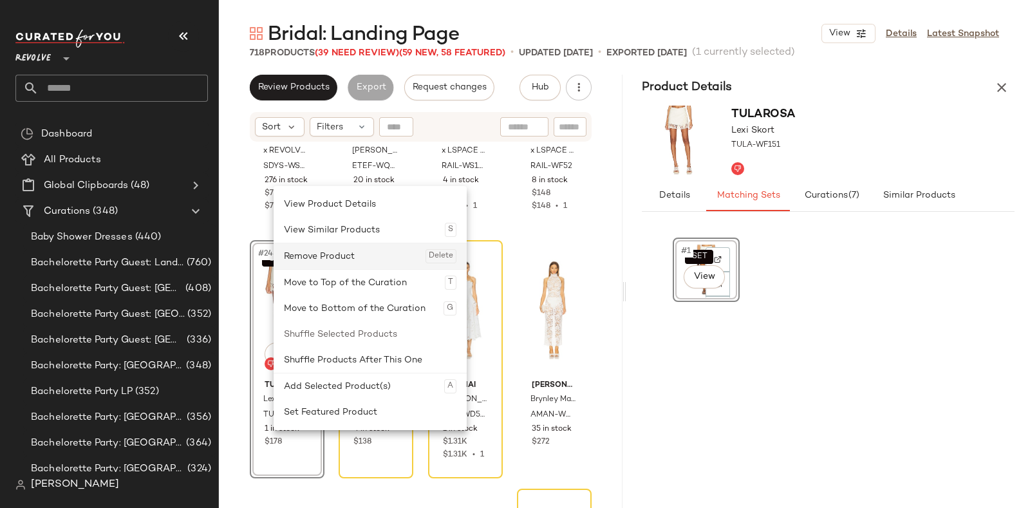
click at [338, 260] on div "Remove Product Delete" at bounding box center [370, 256] width 172 height 26
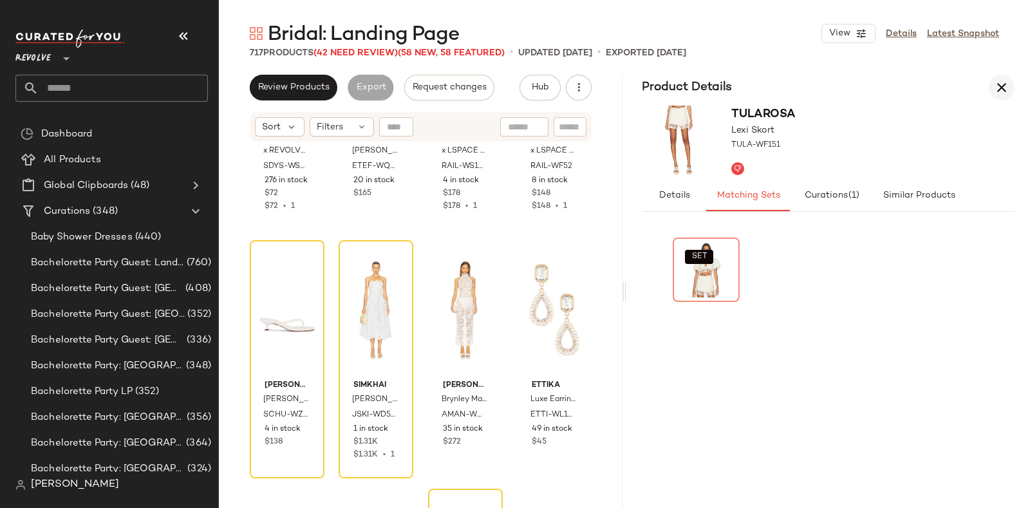
click at [1007, 88] on icon "button" at bounding box center [1001, 87] width 15 height 15
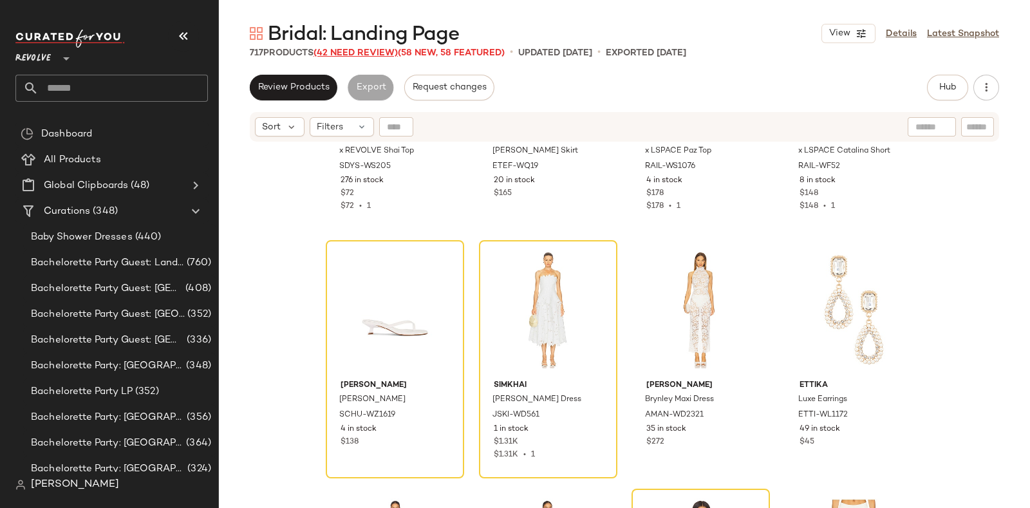
click at [358, 50] on span "(42 Need Review)" at bounding box center [355, 53] width 84 height 10
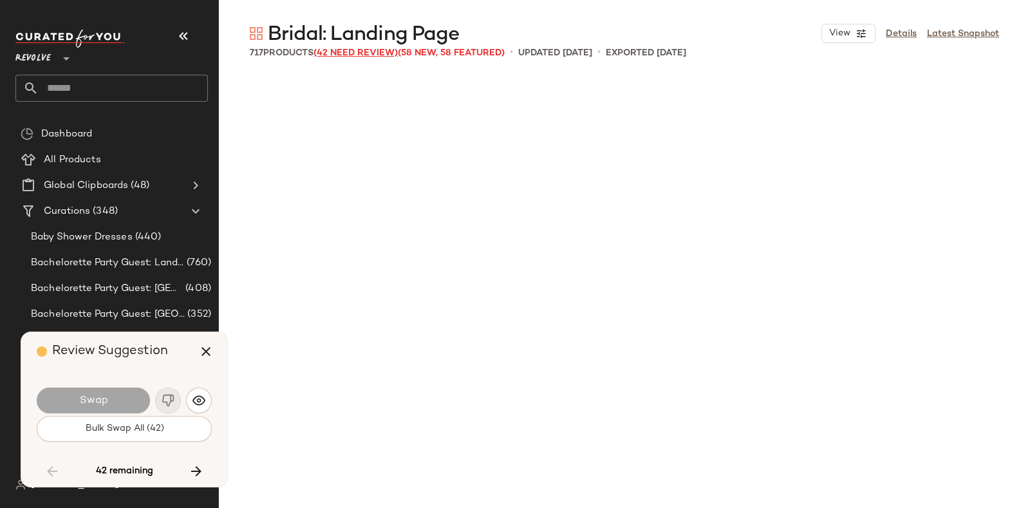
scroll to position [11925, 0]
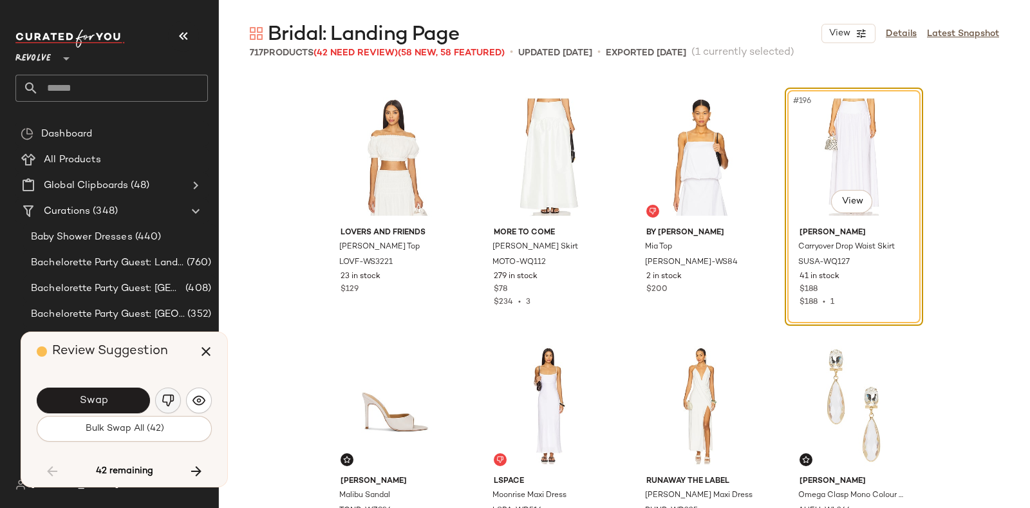
click at [164, 395] on img "button" at bounding box center [168, 400] width 13 height 13
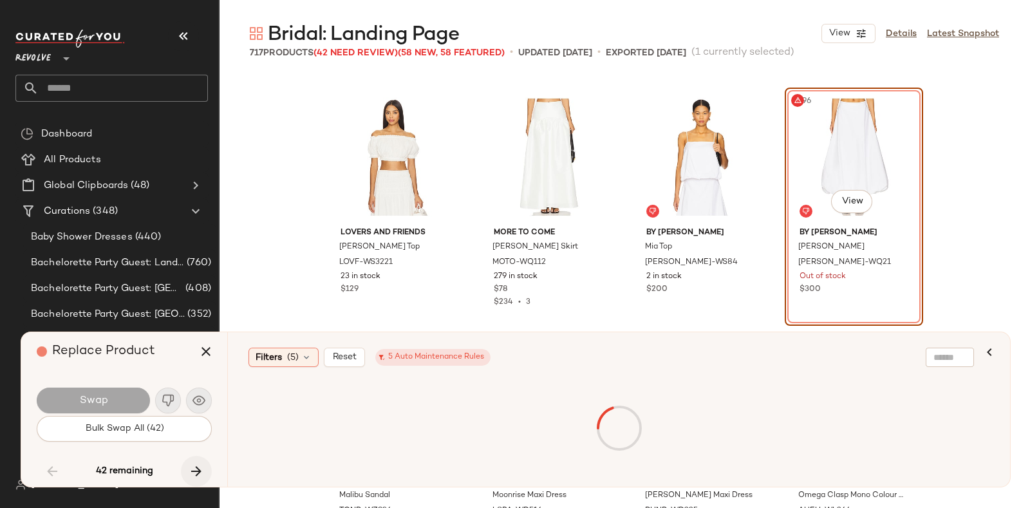
click at [198, 456] on button "button" at bounding box center [196, 471] width 31 height 31
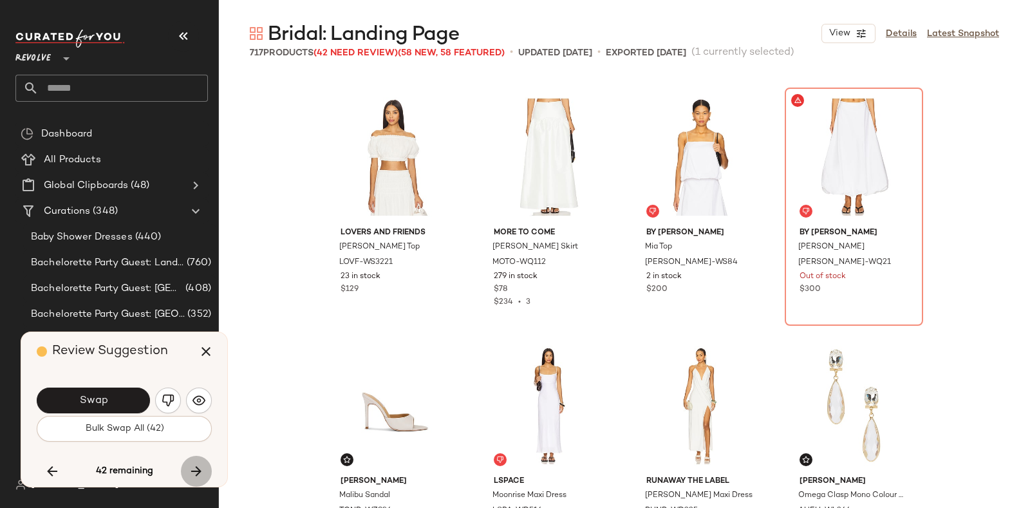
scroll to position [15154, 0]
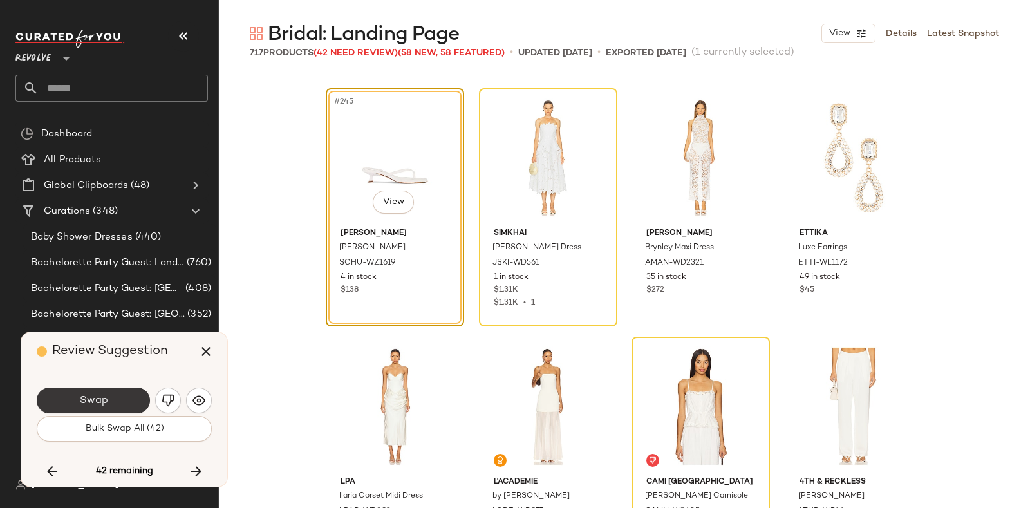
click at [122, 397] on button "Swap" at bounding box center [93, 400] width 113 height 26
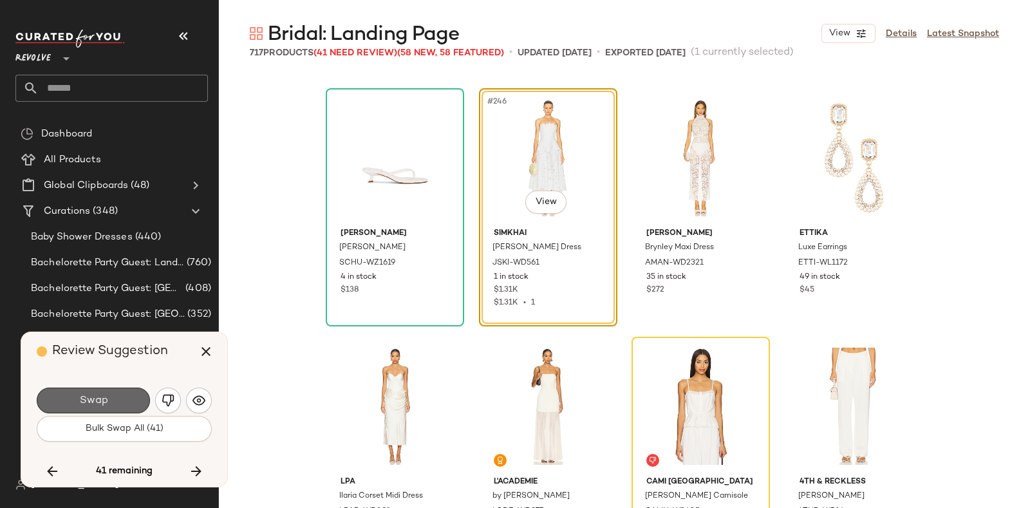
click at [130, 393] on button "Swap" at bounding box center [93, 400] width 113 height 26
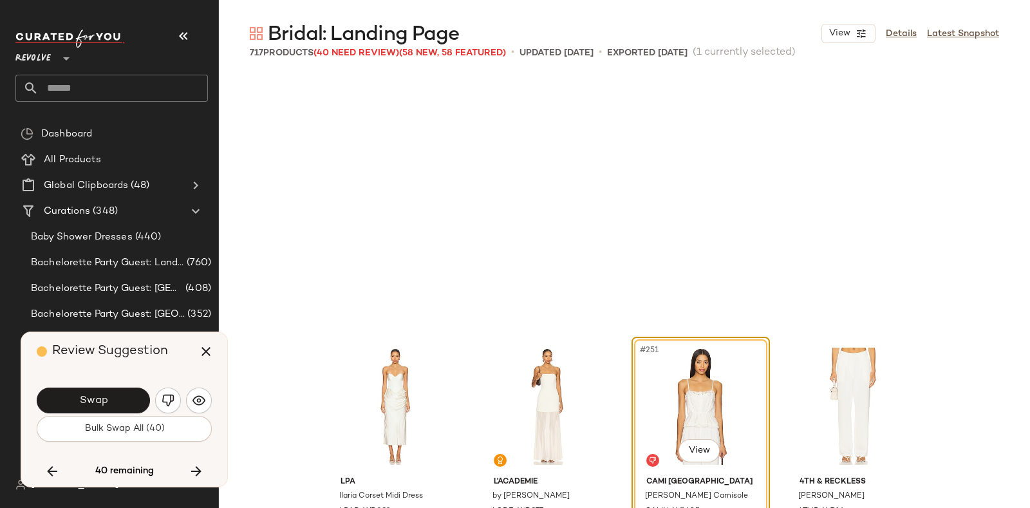
scroll to position [15403, 0]
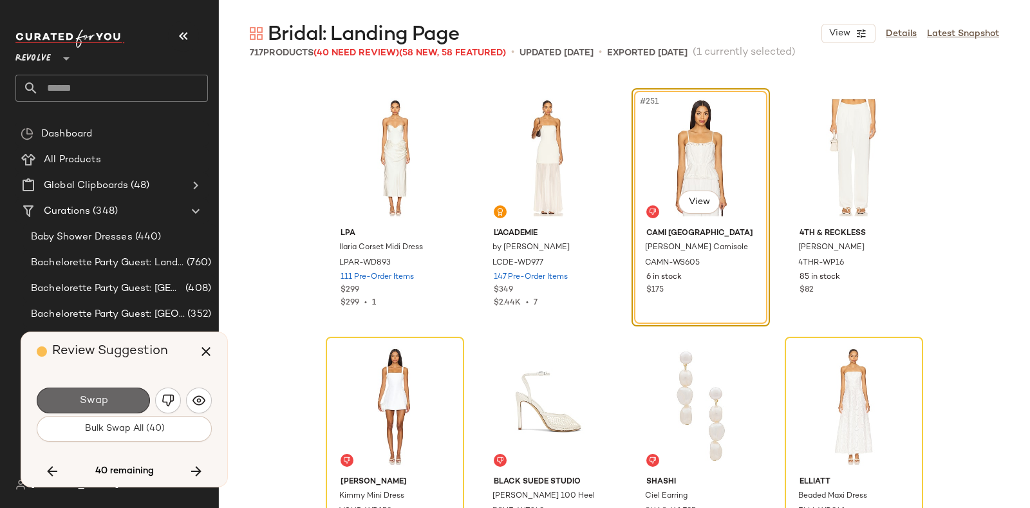
click at [120, 399] on button "Swap" at bounding box center [93, 400] width 113 height 26
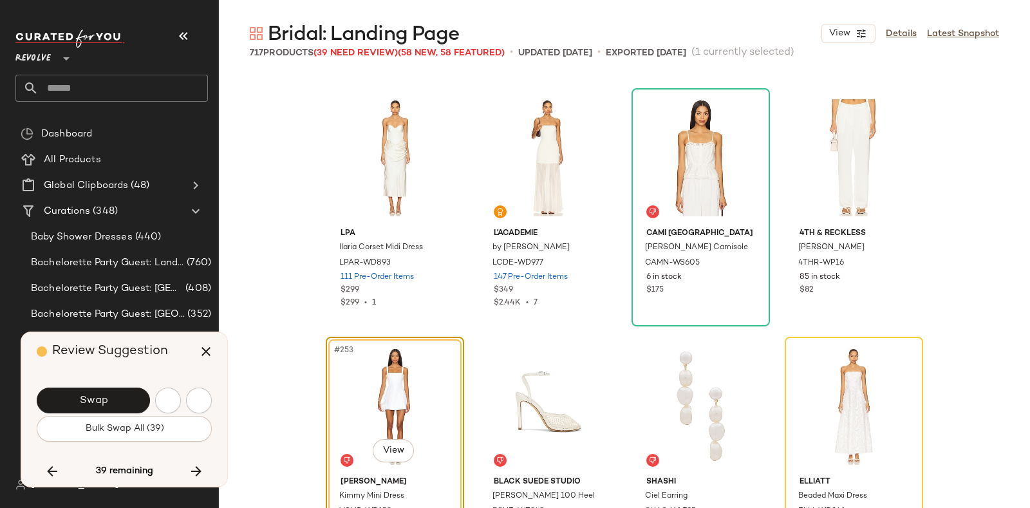
scroll to position [15652, 0]
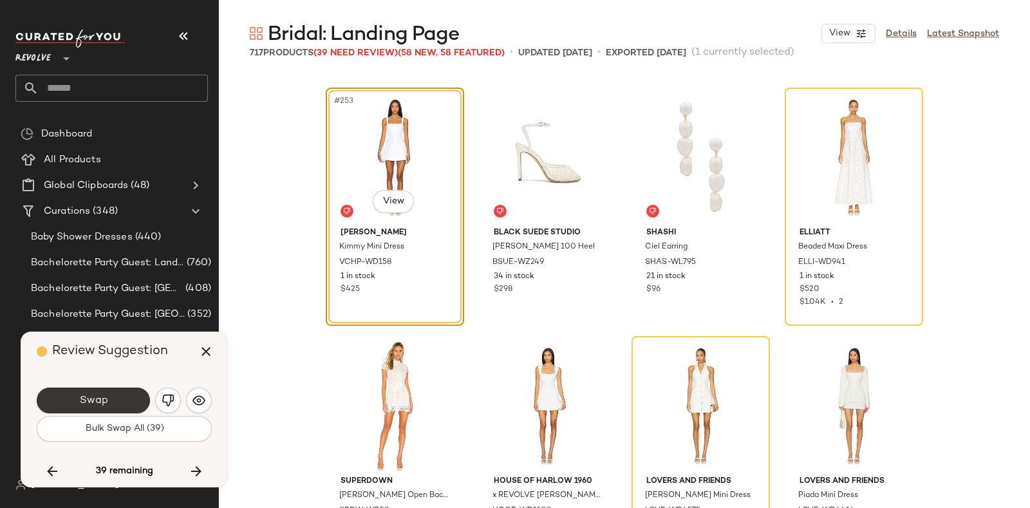
click at [119, 394] on button "Swap" at bounding box center [93, 400] width 113 height 26
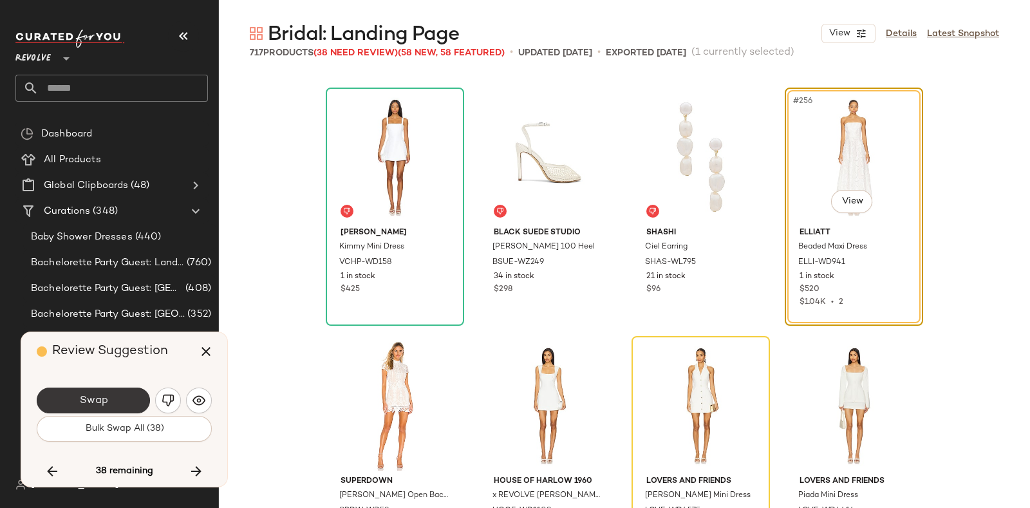
click at [124, 393] on button "Swap" at bounding box center [93, 400] width 113 height 26
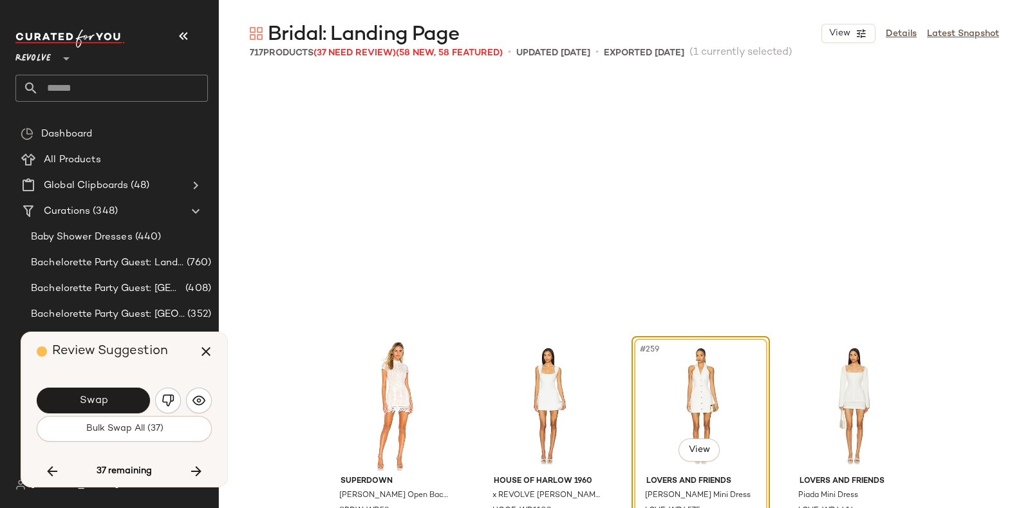
scroll to position [15900, 0]
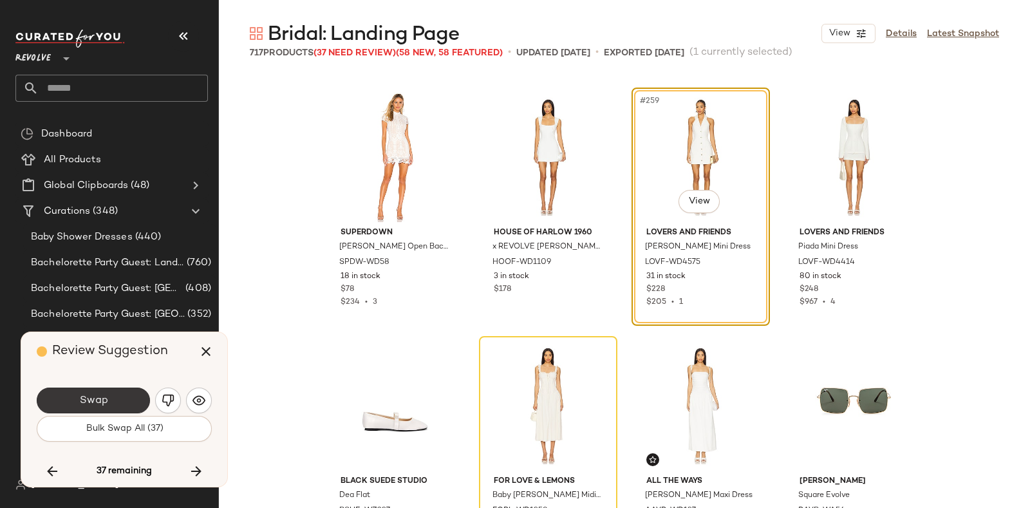
click at [125, 391] on button "Swap" at bounding box center [93, 400] width 113 height 26
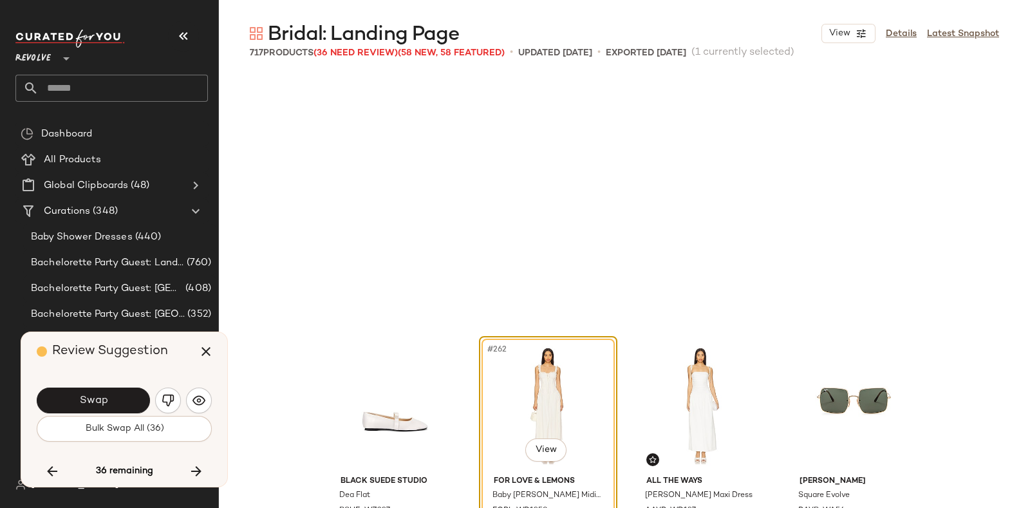
scroll to position [16148, 0]
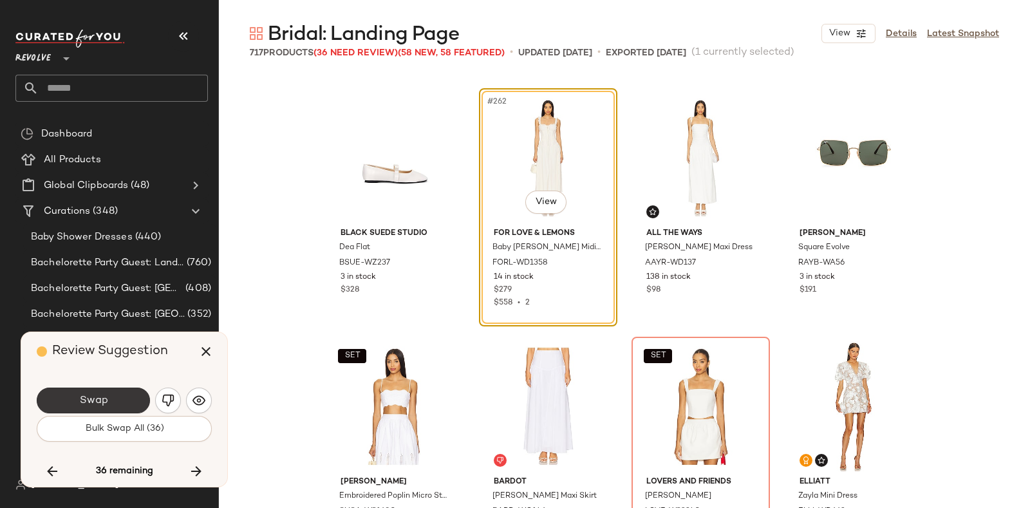
click at [129, 393] on button "Swap" at bounding box center [93, 400] width 113 height 26
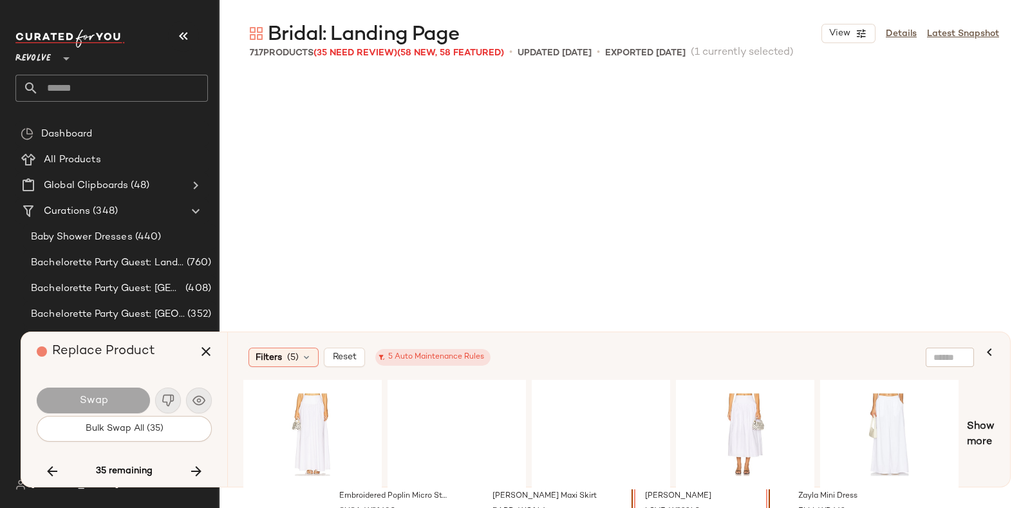
scroll to position [16397, 0]
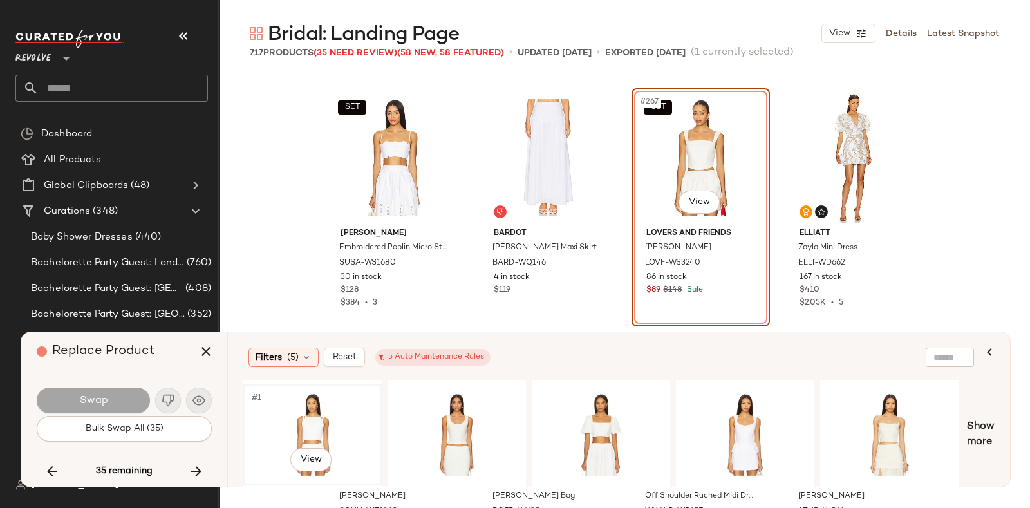
click at [319, 413] on div "#1 View" at bounding box center [312, 434] width 129 height 91
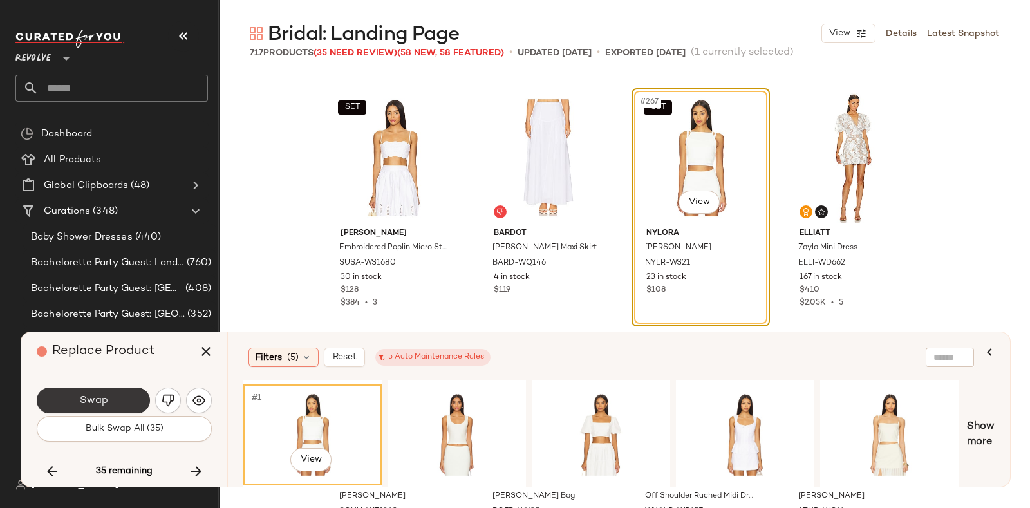
click at [119, 395] on button "Swap" at bounding box center [93, 400] width 113 height 26
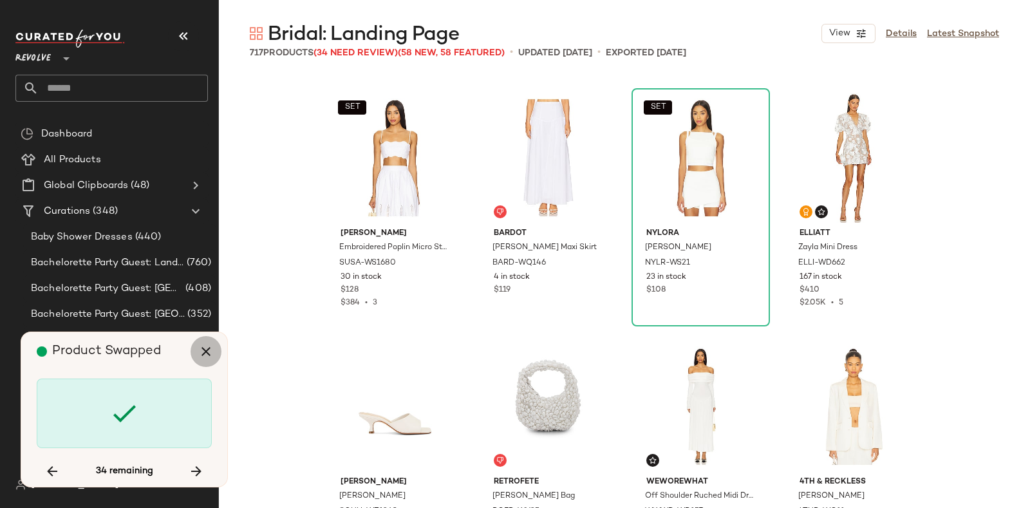
click at [206, 352] on icon "button" at bounding box center [205, 351] width 15 height 15
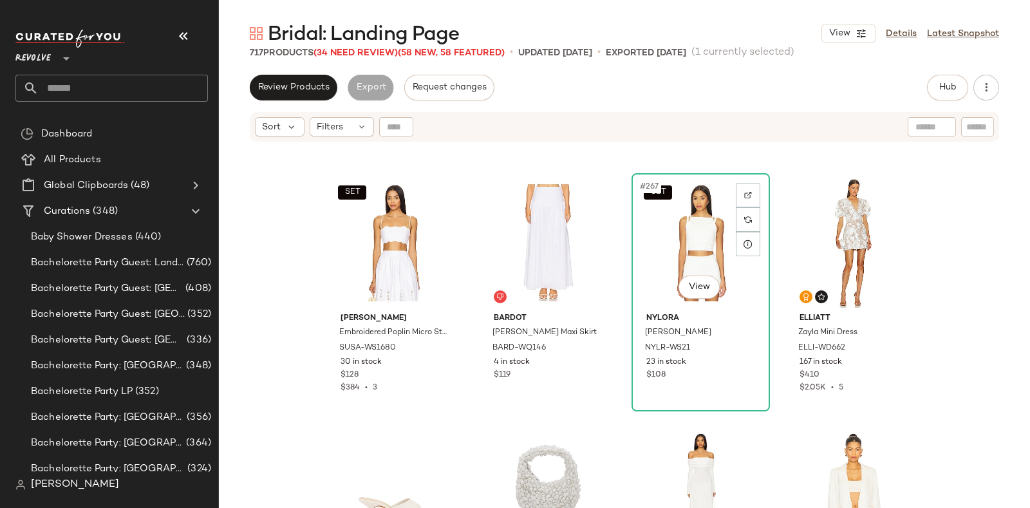
scroll to position [16354, 0]
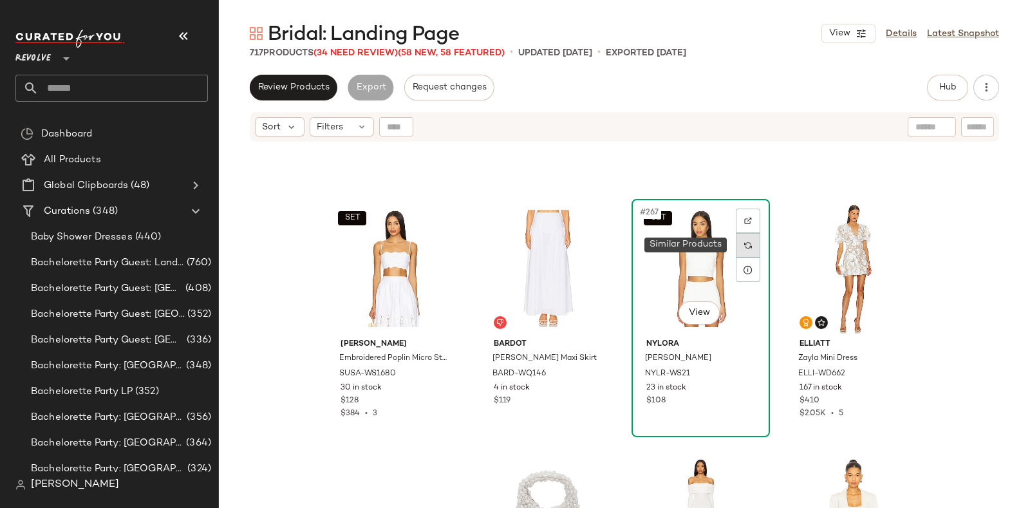
click at [750, 243] on div at bounding box center [748, 245] width 24 height 24
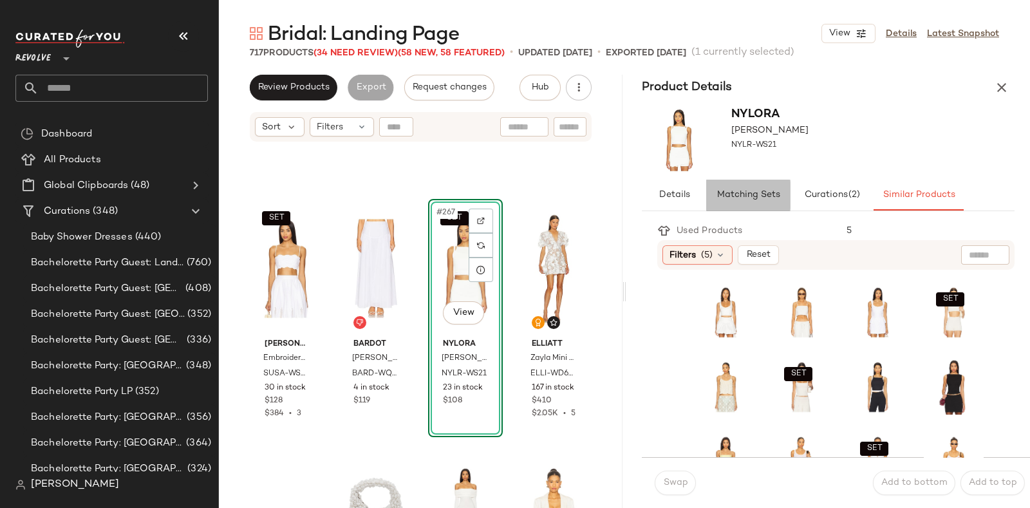
click at [755, 192] on span "Matching Sets" at bounding box center [748, 195] width 64 height 10
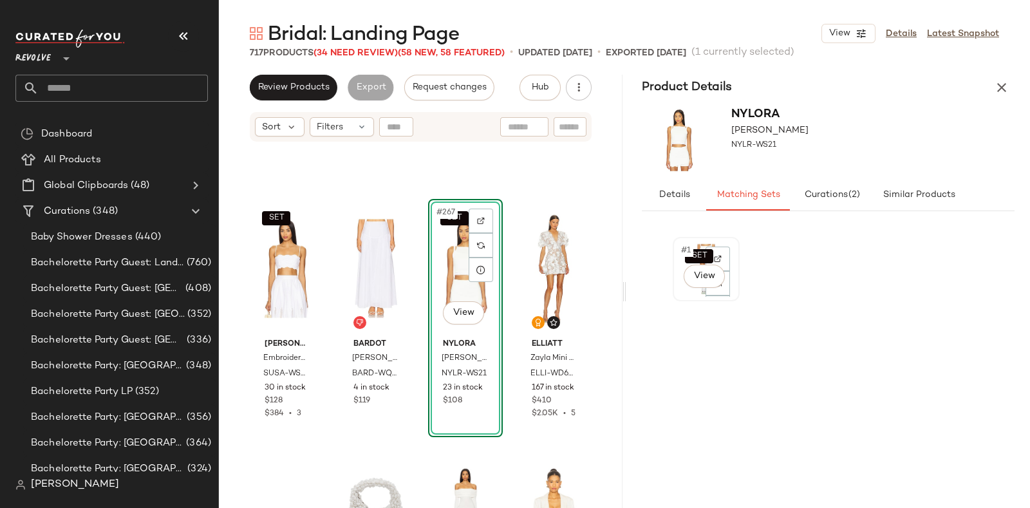
click at [684, 294] on div "SET #1 View" at bounding box center [706, 268] width 58 height 55
click at [680, 293] on div "SET #1 View" at bounding box center [706, 268] width 58 height 55
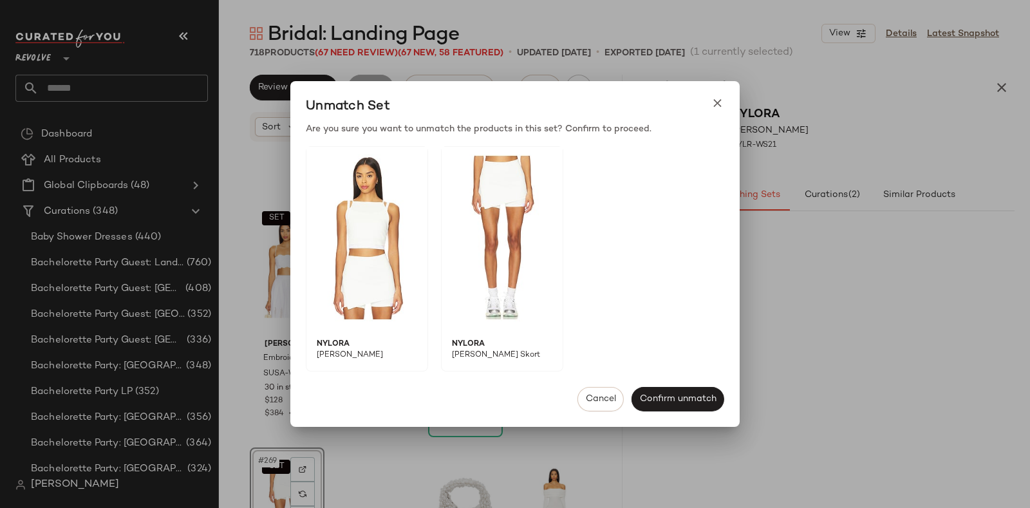
drag, startPoint x: 268, startPoint y: 471, endPoint x: 473, endPoint y: 362, distance: 231.8
click at [473, 362] on body "Revolve ** Dashboard All Products Global Clipboards (48) Curations (348) Baby S…" at bounding box center [515, 254] width 1030 height 508
click at [593, 393] on button "Cancel" at bounding box center [600, 399] width 46 height 24
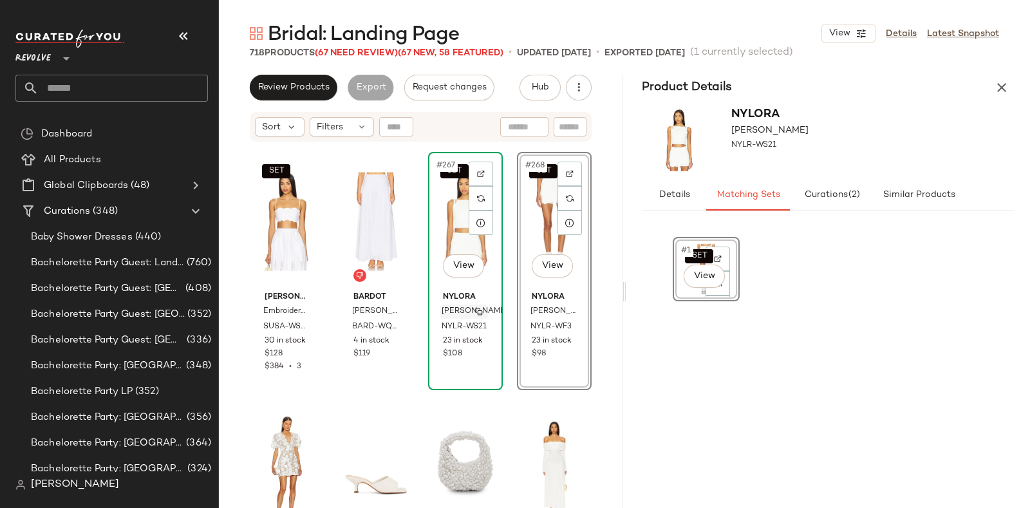
scroll to position [16402, 0]
click at [1004, 88] on icon "button" at bounding box center [1001, 87] width 15 height 15
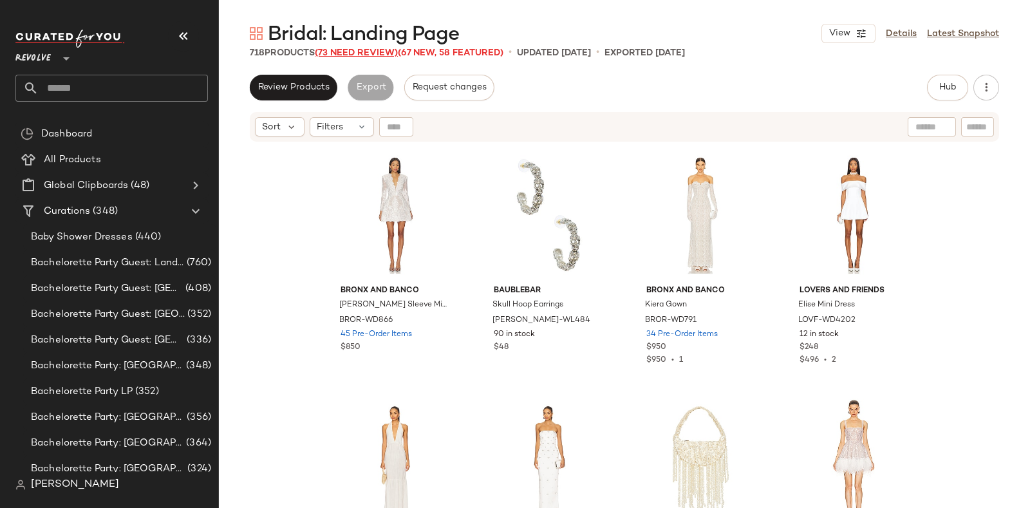
click at [365, 50] on span "(73 Need Review)" at bounding box center [356, 53] width 83 height 10
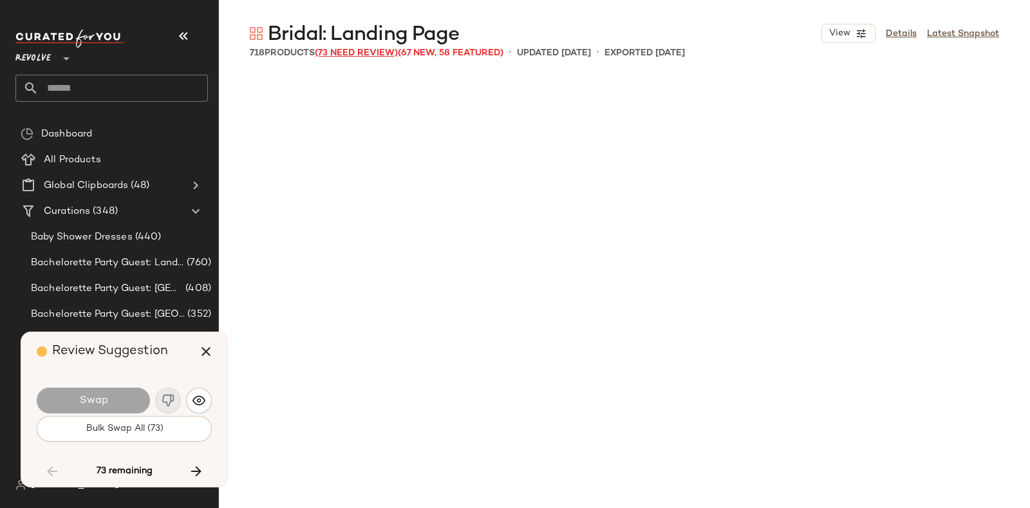
scroll to position [11925, 0]
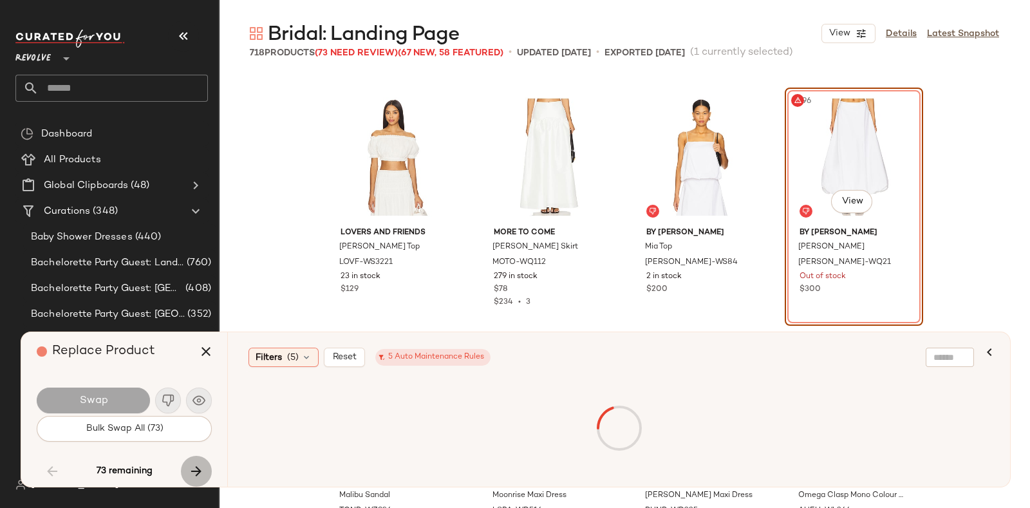
click at [190, 463] on icon "button" at bounding box center [196, 470] width 15 height 15
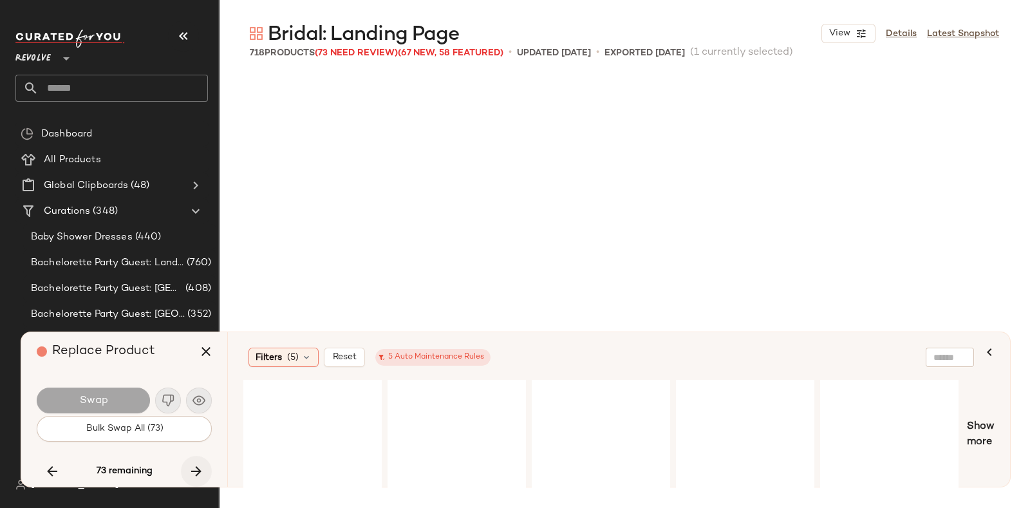
scroll to position [17390, 0]
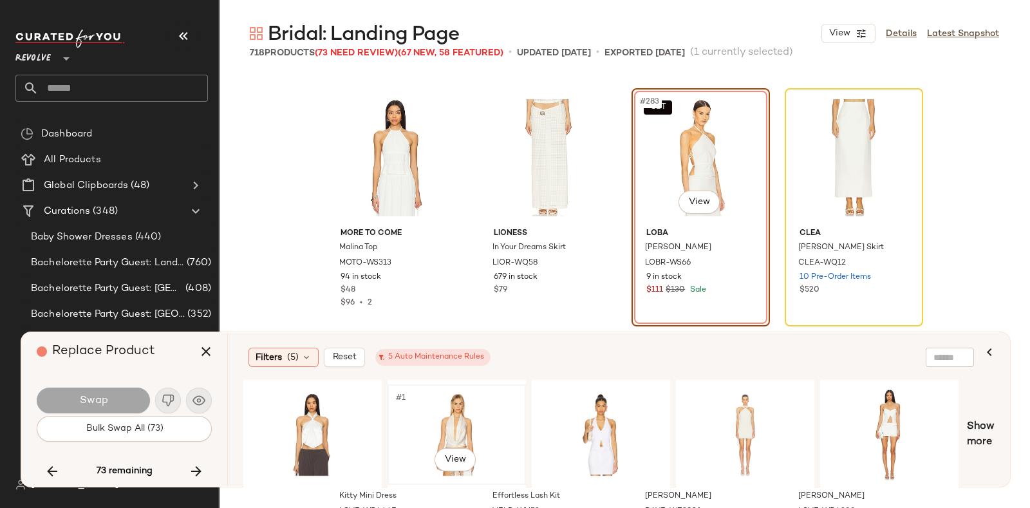
click at [432, 410] on div "#1 View" at bounding box center [456, 434] width 129 height 91
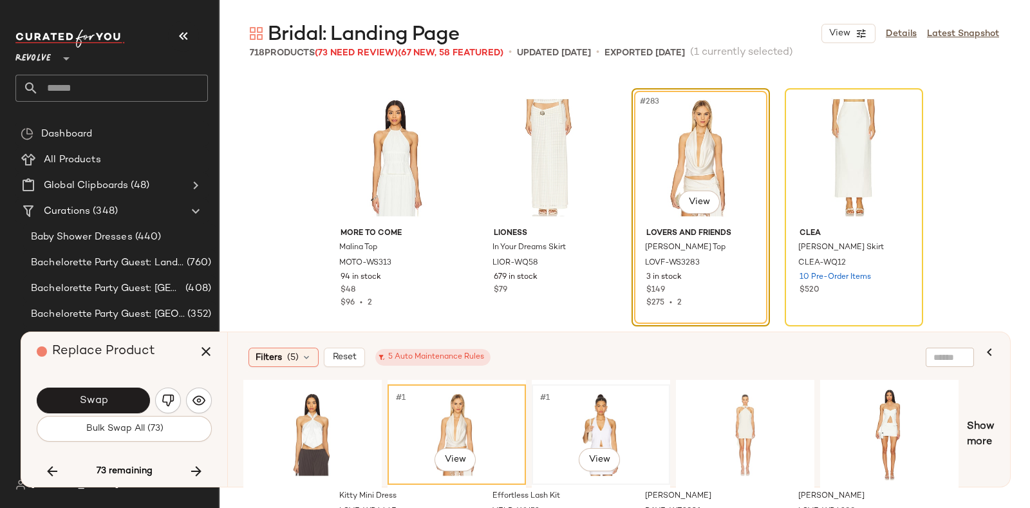
click at [595, 420] on div "#1 View" at bounding box center [600, 434] width 129 height 91
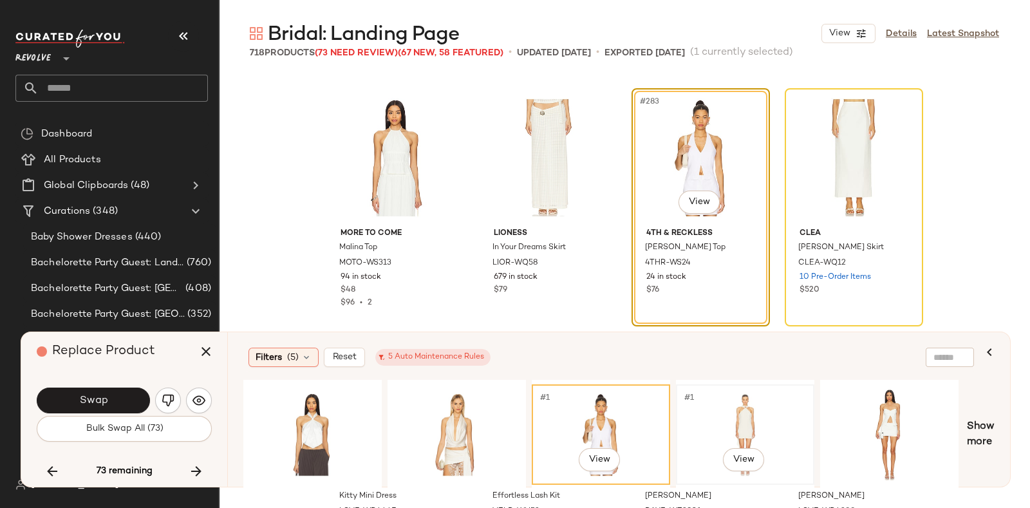
click at [719, 420] on div "#1 View" at bounding box center [744, 434] width 129 height 91
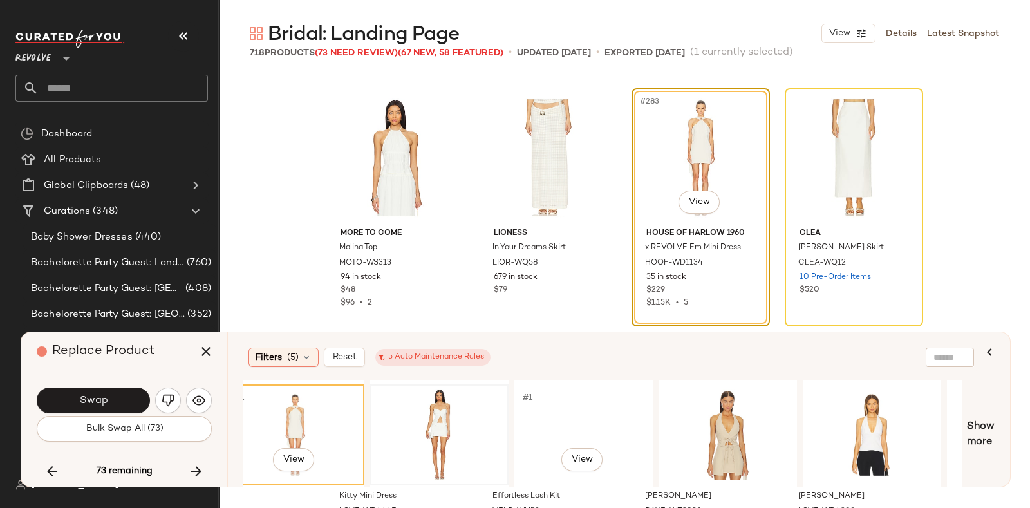
scroll to position [0, 451]
click at [454, 400] on div "#1 View" at bounding box center [438, 434] width 129 height 91
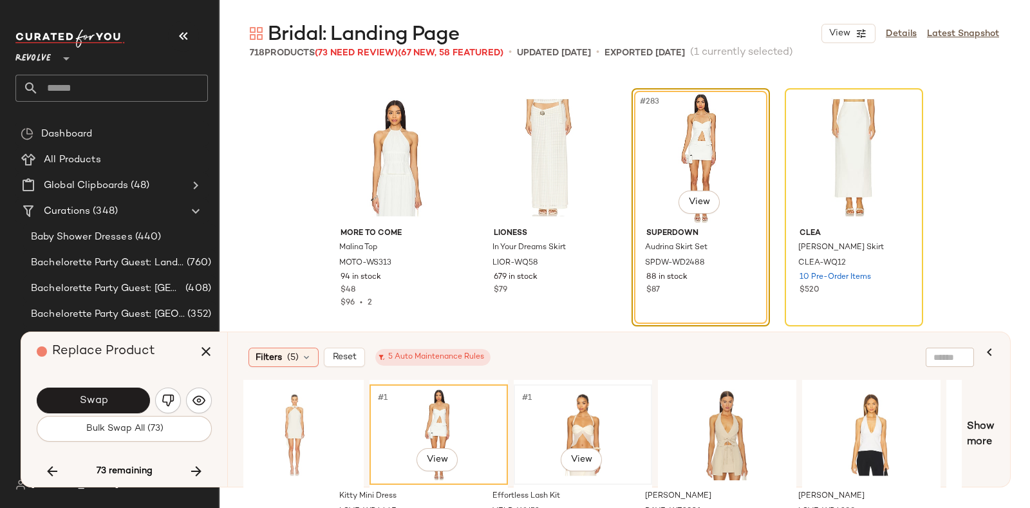
click at [570, 413] on div "#1 View" at bounding box center [582, 434] width 129 height 91
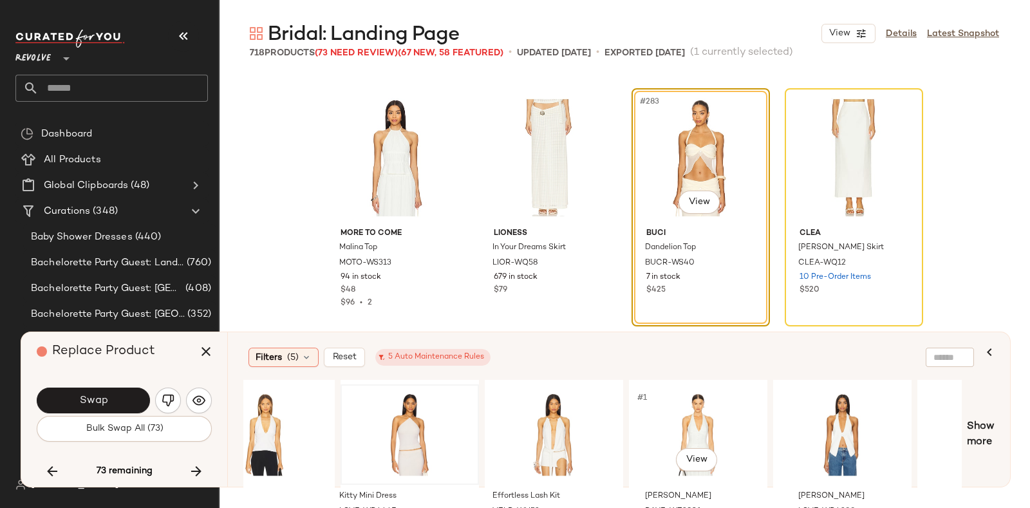
scroll to position [0, 1057]
click at [431, 402] on div "#1 View" at bounding box center [408, 434] width 129 height 91
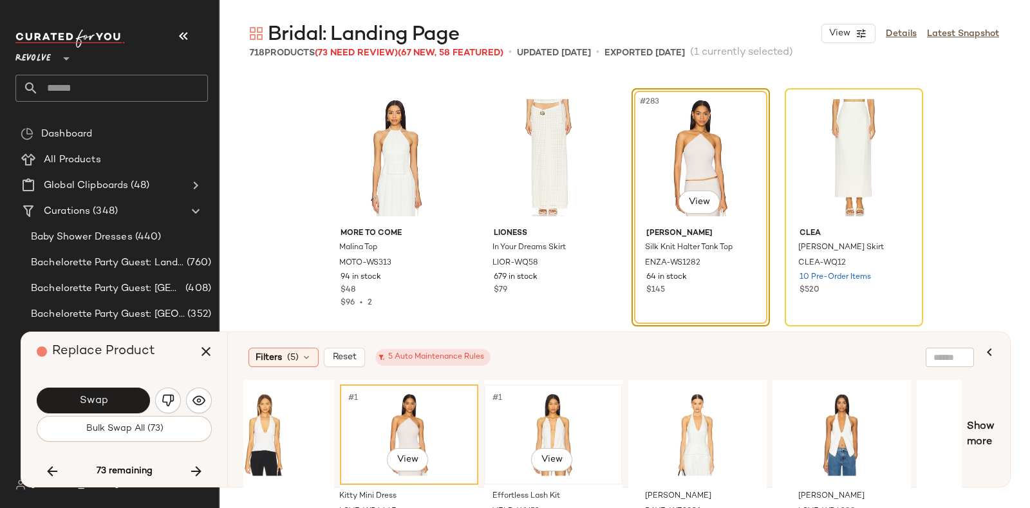
click at [543, 407] on div "#1 View" at bounding box center [553, 434] width 129 height 91
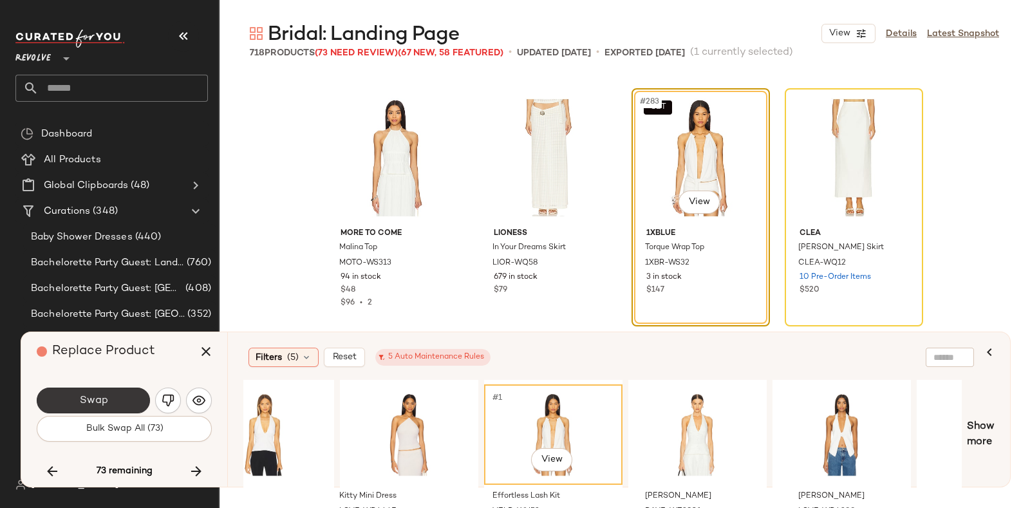
click at [133, 393] on button "Swap" at bounding box center [93, 400] width 113 height 26
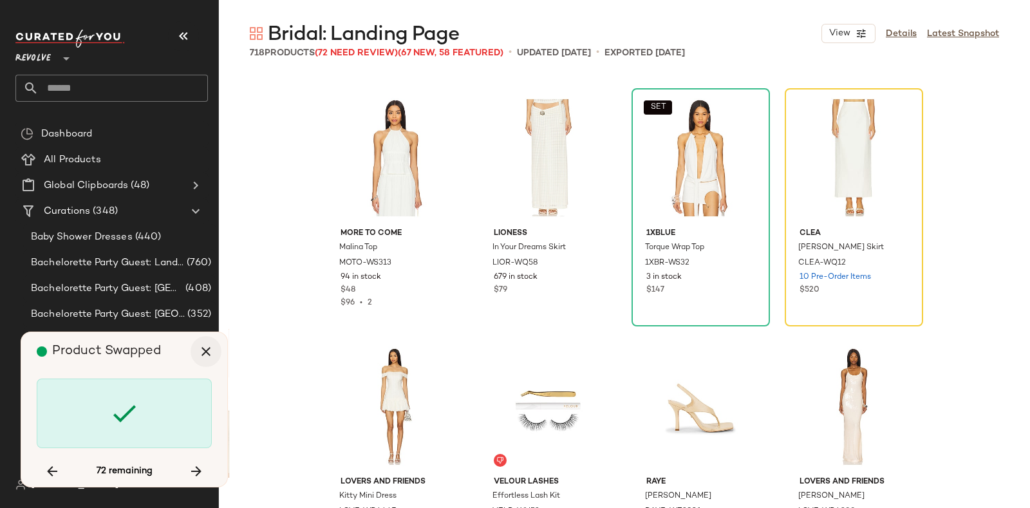
click at [206, 346] on icon "button" at bounding box center [205, 351] width 15 height 15
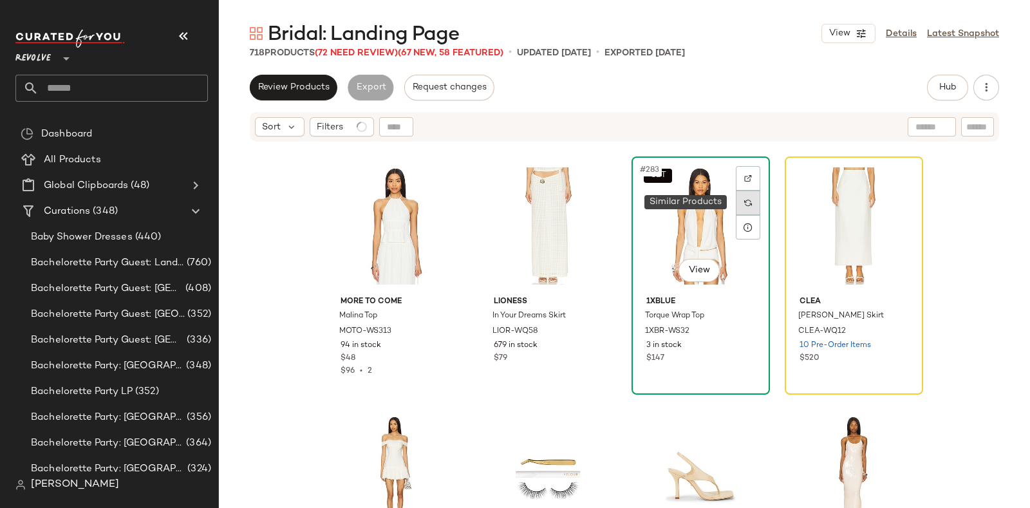
click at [744, 199] on img at bounding box center [748, 203] width 8 height 8
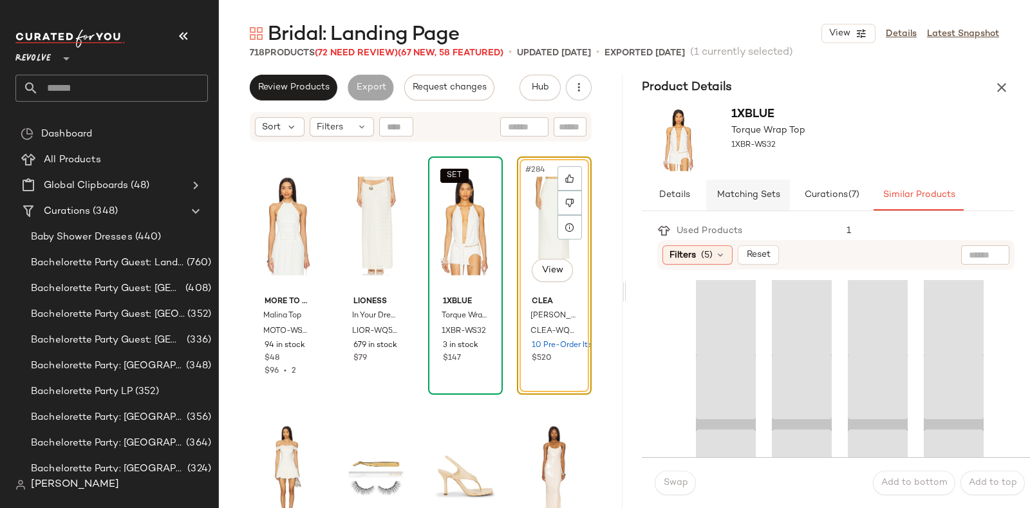
click at [735, 194] on span "Matching Sets" at bounding box center [748, 195] width 64 height 10
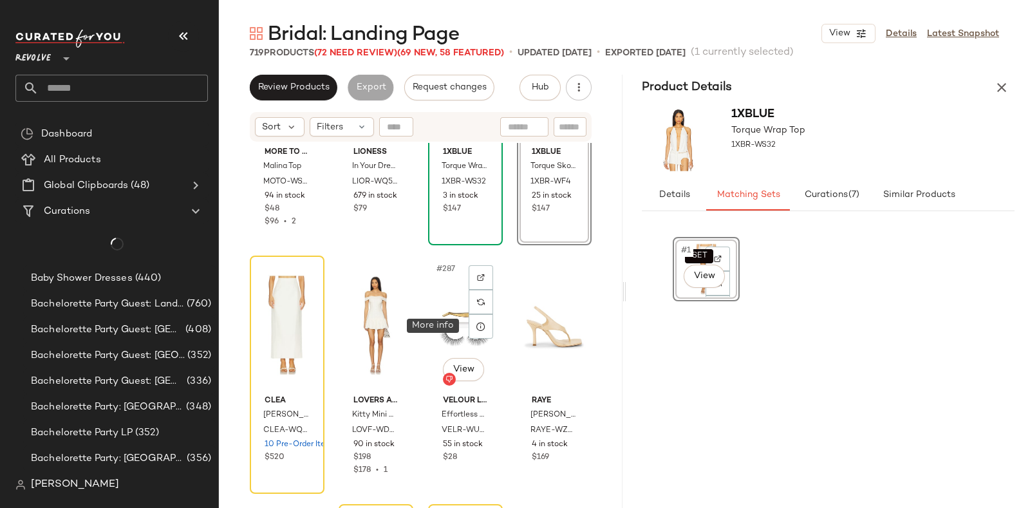
scroll to position [17540, 0]
click at [305, 299] on icon at bounding box center [302, 301] width 9 height 9
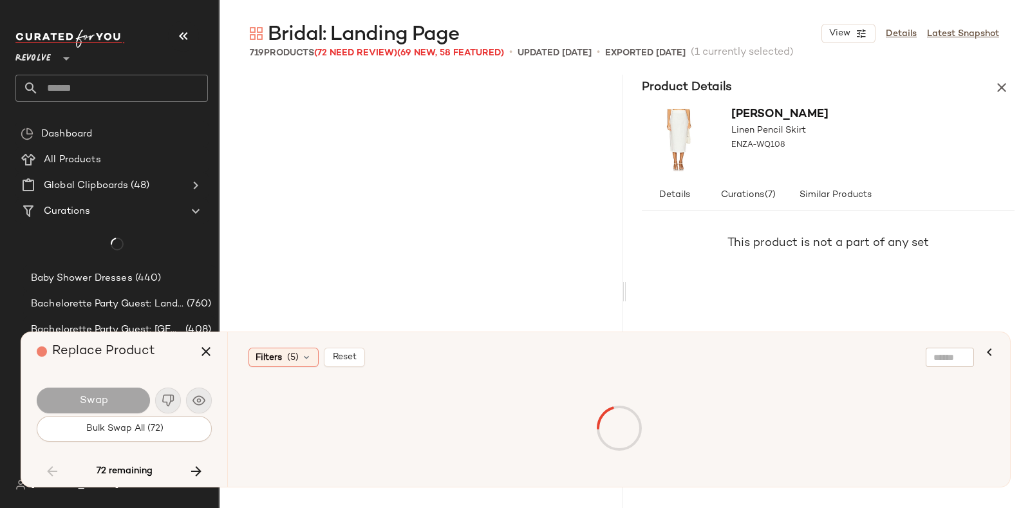
scroll to position [11925, 0]
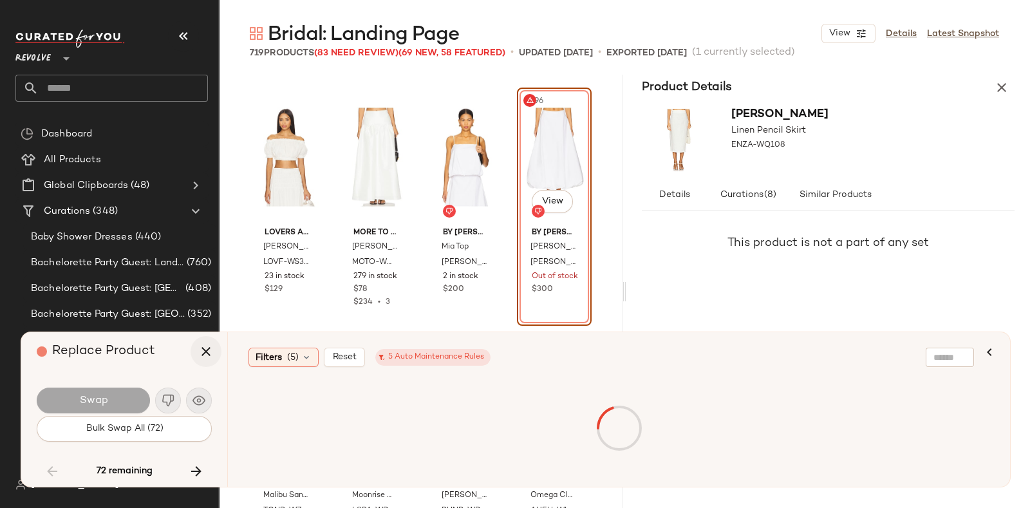
click at [206, 353] on icon "button" at bounding box center [205, 351] width 15 height 15
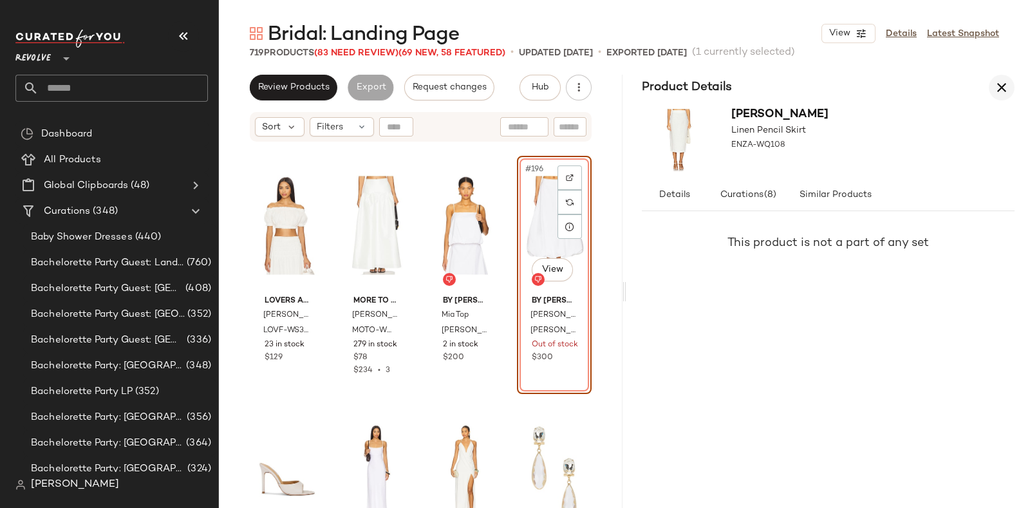
click at [1007, 85] on icon "button" at bounding box center [1001, 87] width 15 height 15
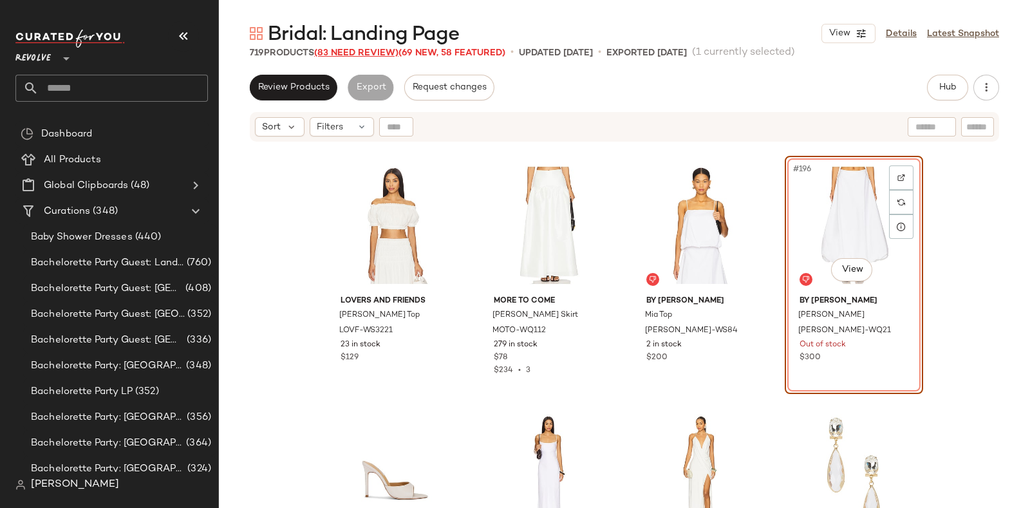
click at [366, 50] on span "(83 Need Review)" at bounding box center [356, 53] width 84 height 10
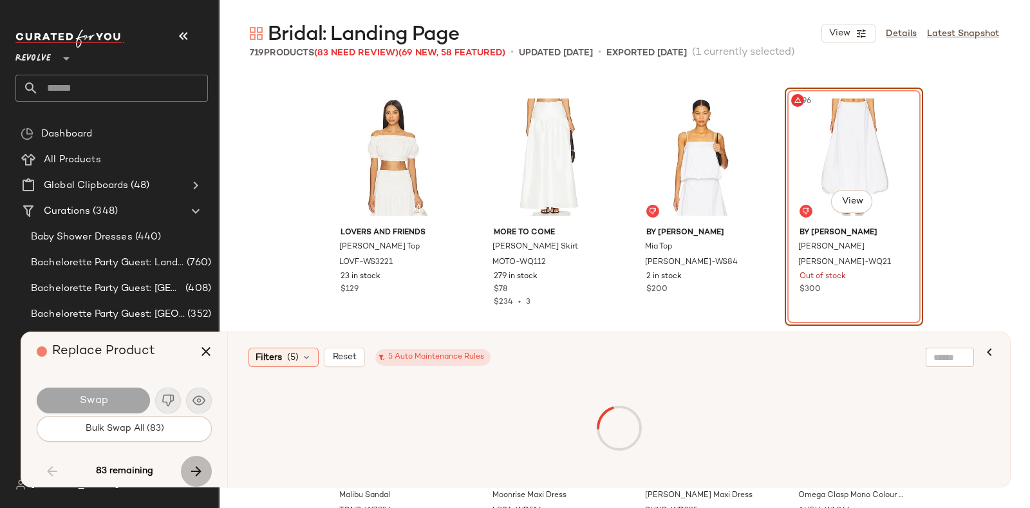
click at [192, 458] on button "button" at bounding box center [196, 471] width 31 height 31
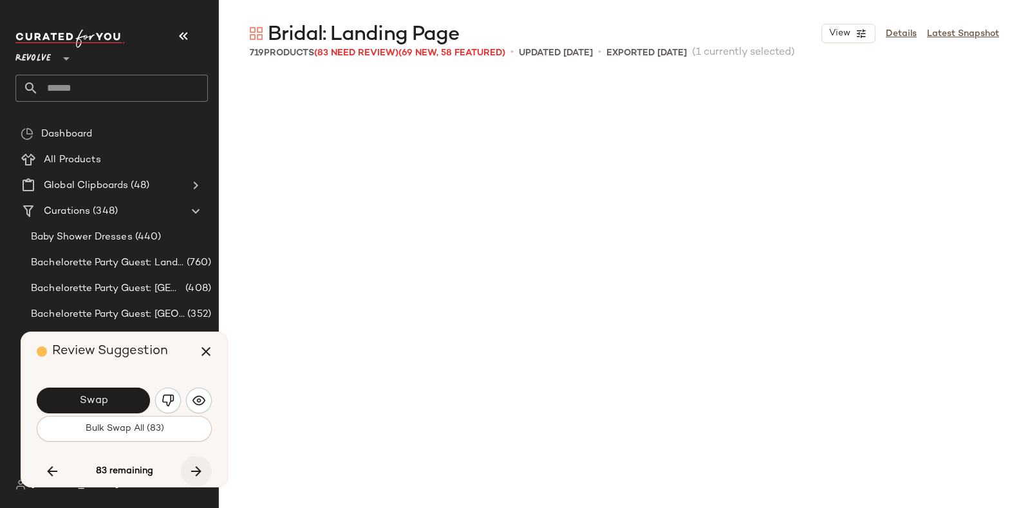
scroll to position [17639, 0]
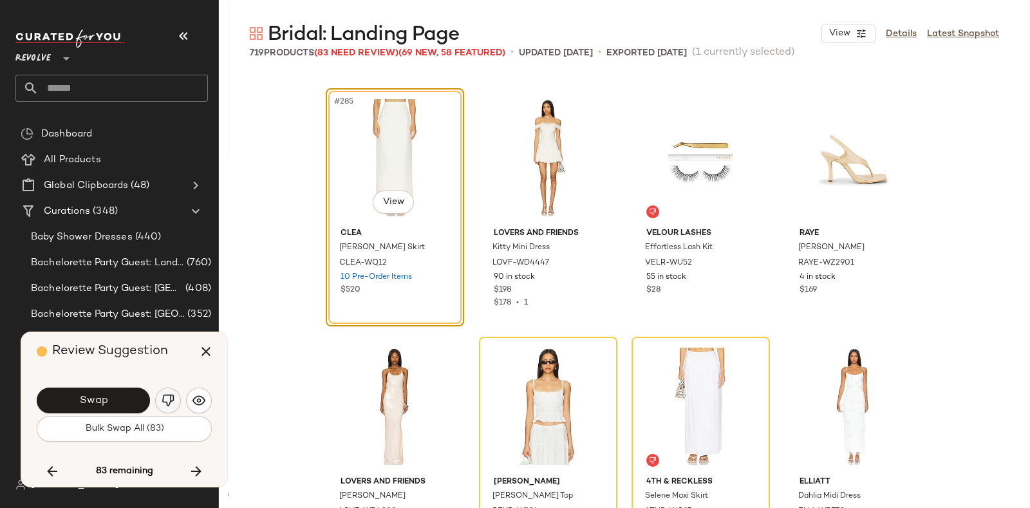
click at [163, 397] on img "button" at bounding box center [168, 400] width 13 height 13
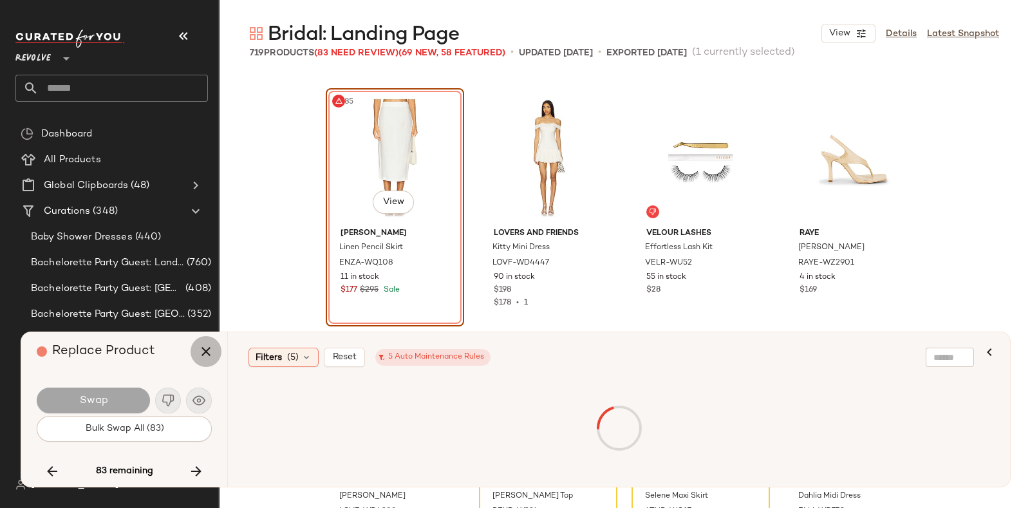
click at [209, 351] on icon "button" at bounding box center [205, 351] width 15 height 15
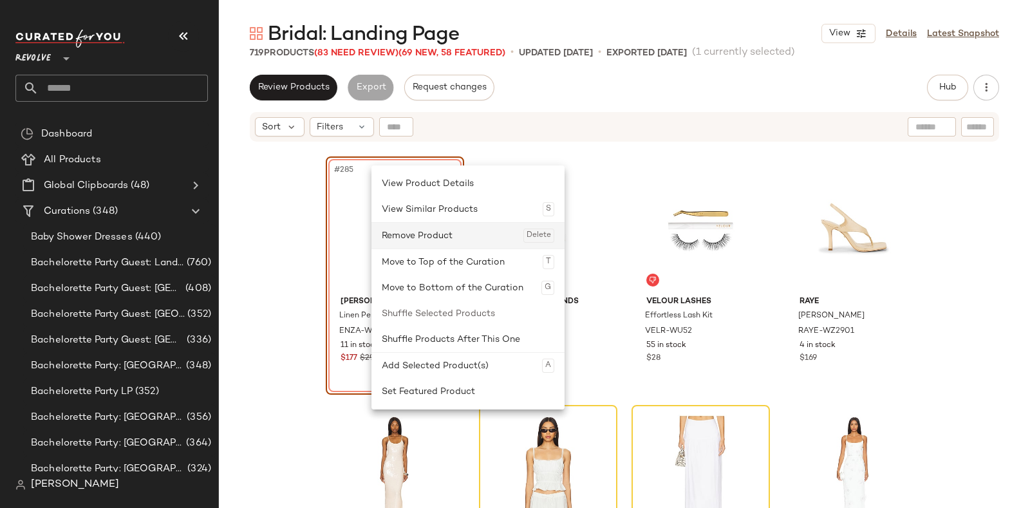
click at [404, 233] on div "Remove Product Delete" at bounding box center [468, 236] width 172 height 26
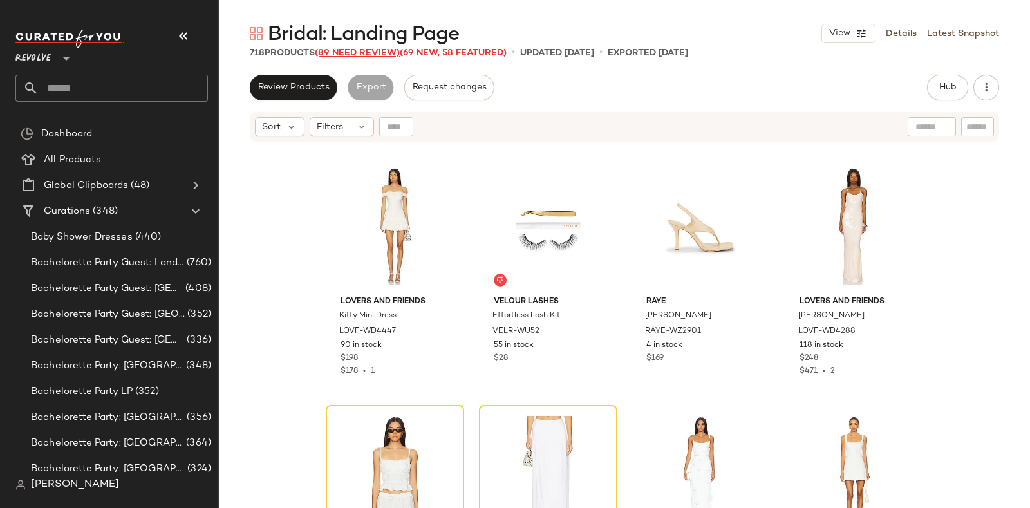
click at [360, 52] on span "(89 Need Review)" at bounding box center [357, 53] width 85 height 10
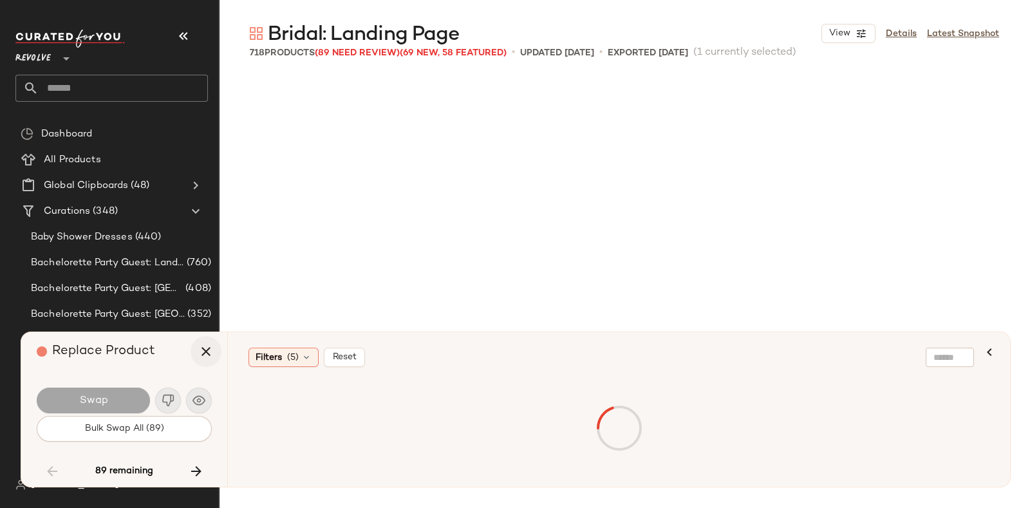
scroll to position [11925, 0]
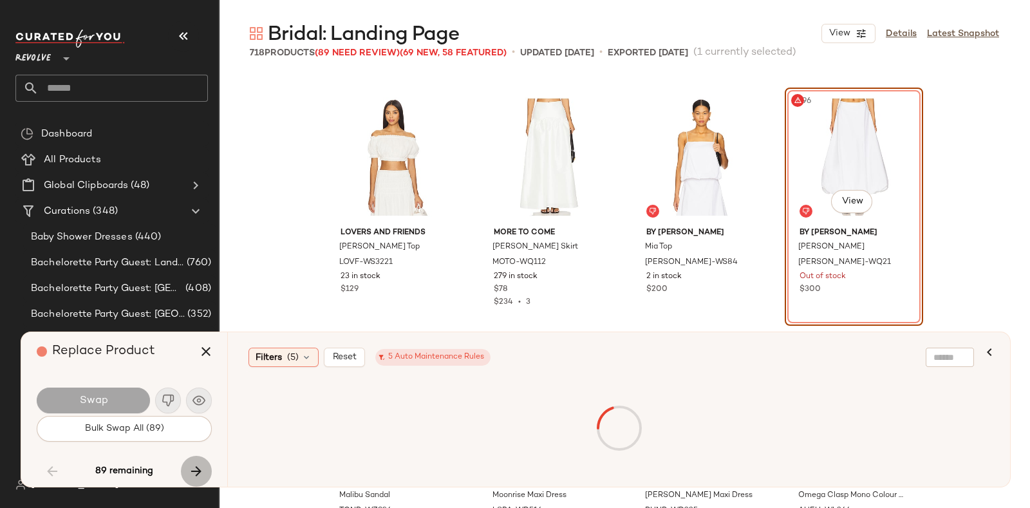
click at [198, 470] on icon "button" at bounding box center [196, 470] width 15 height 15
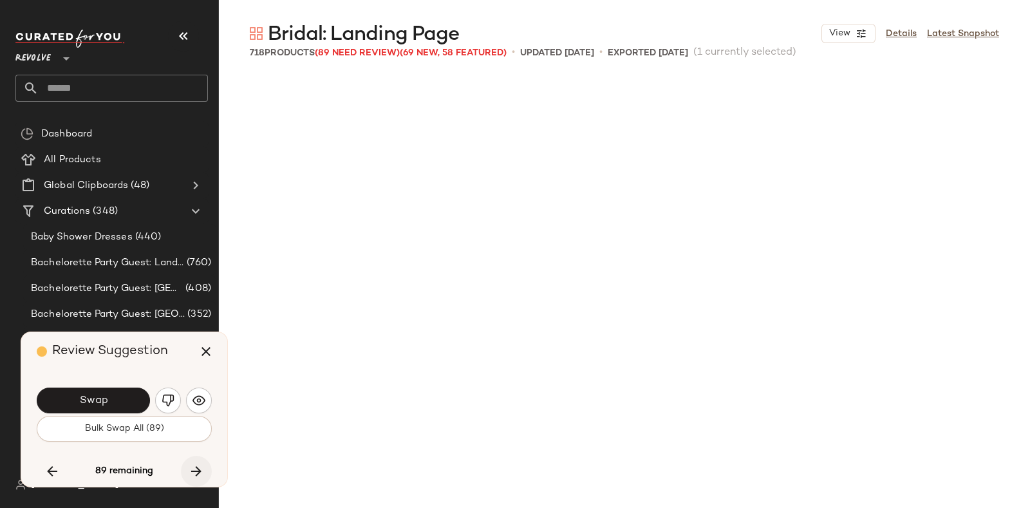
scroll to position [17887, 0]
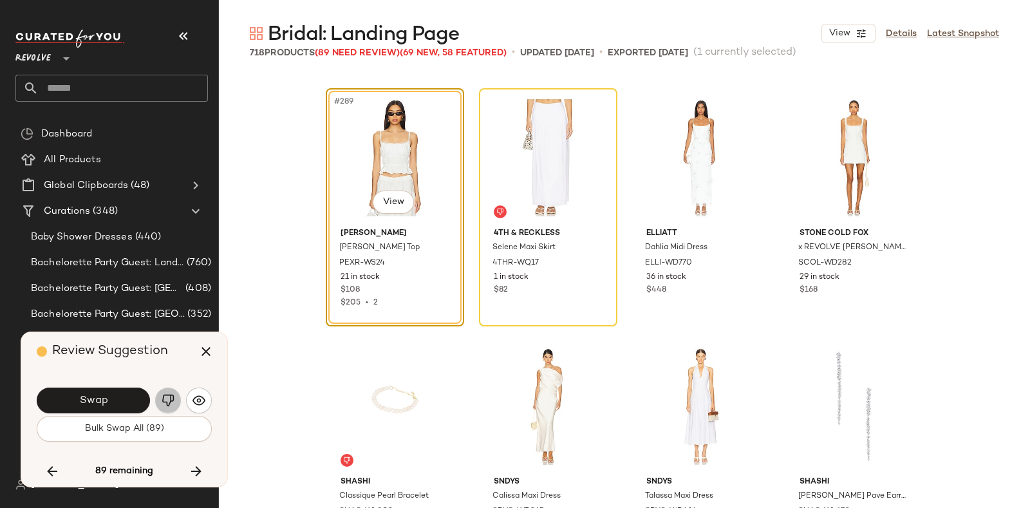
click at [165, 397] on img "button" at bounding box center [168, 400] width 13 height 13
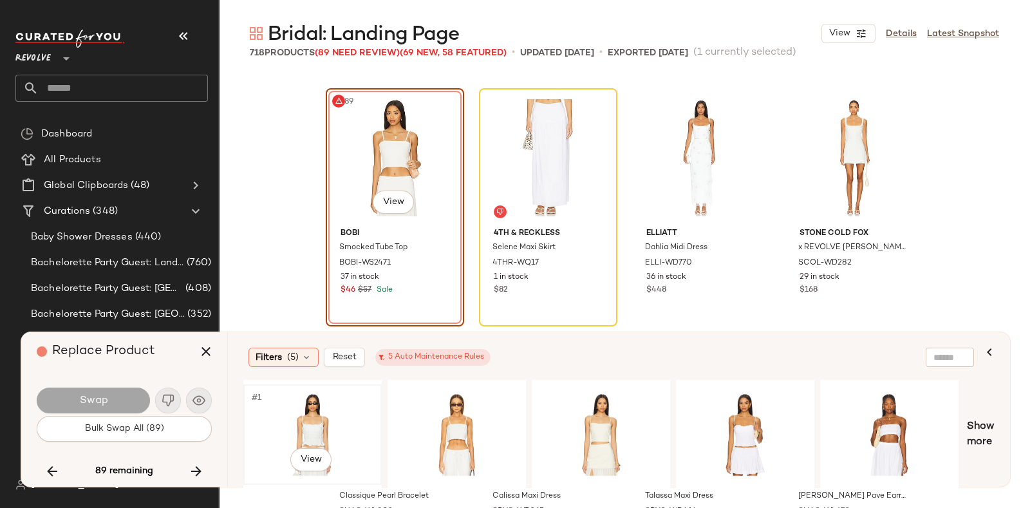
click at [340, 410] on div "#1 View" at bounding box center [312, 434] width 129 height 91
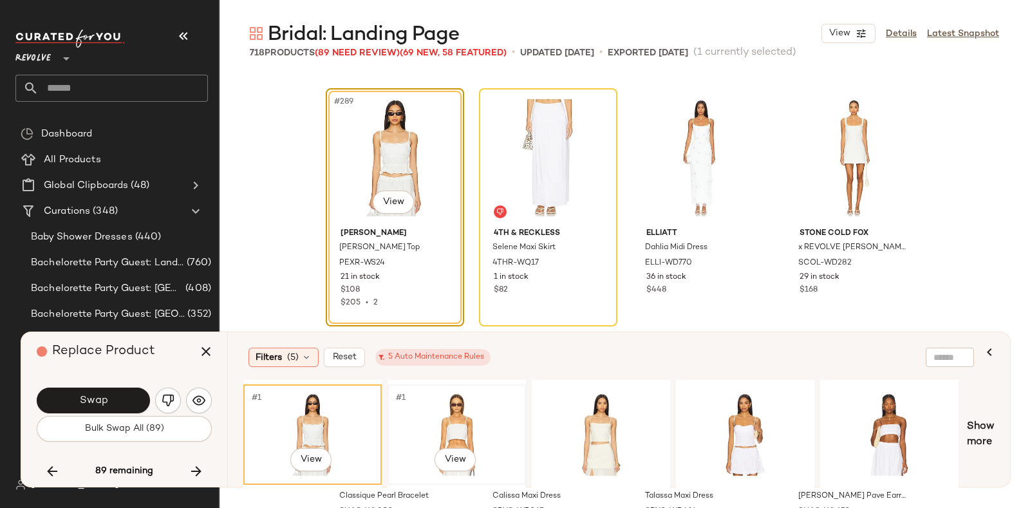
click at [445, 414] on div "#1 View" at bounding box center [456, 434] width 129 height 91
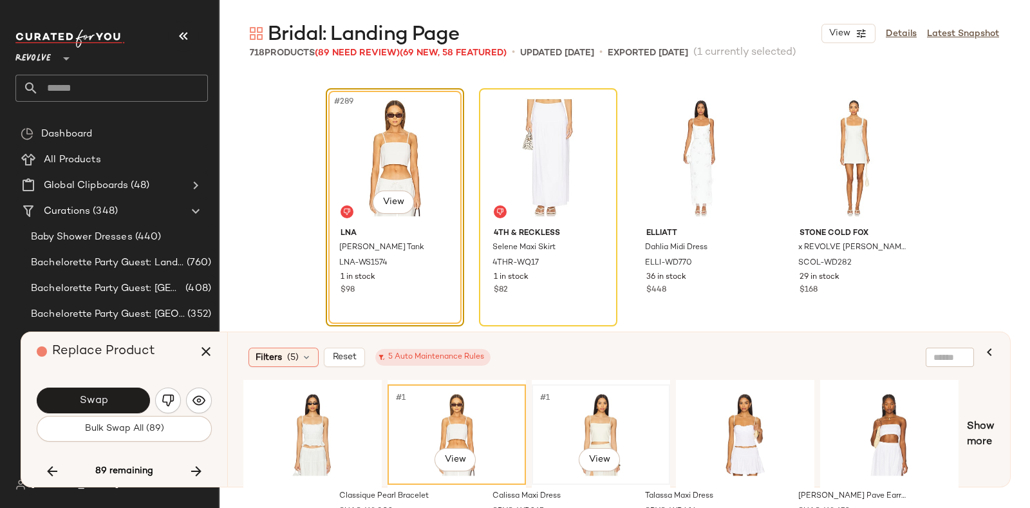
click at [598, 413] on div "#1 View" at bounding box center [600, 434] width 129 height 91
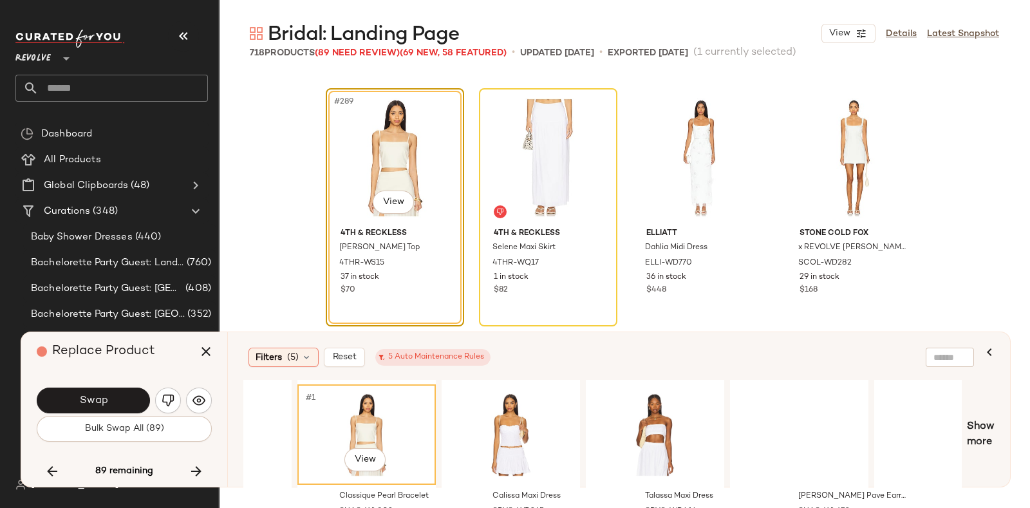
scroll to position [0, 265]
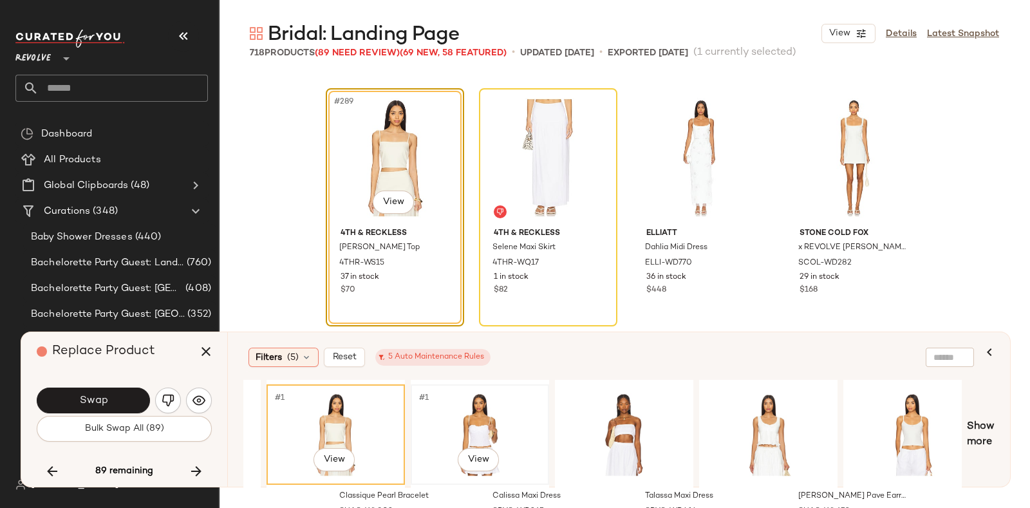
click at [517, 393] on div "#1 View" at bounding box center [479, 434] width 129 height 91
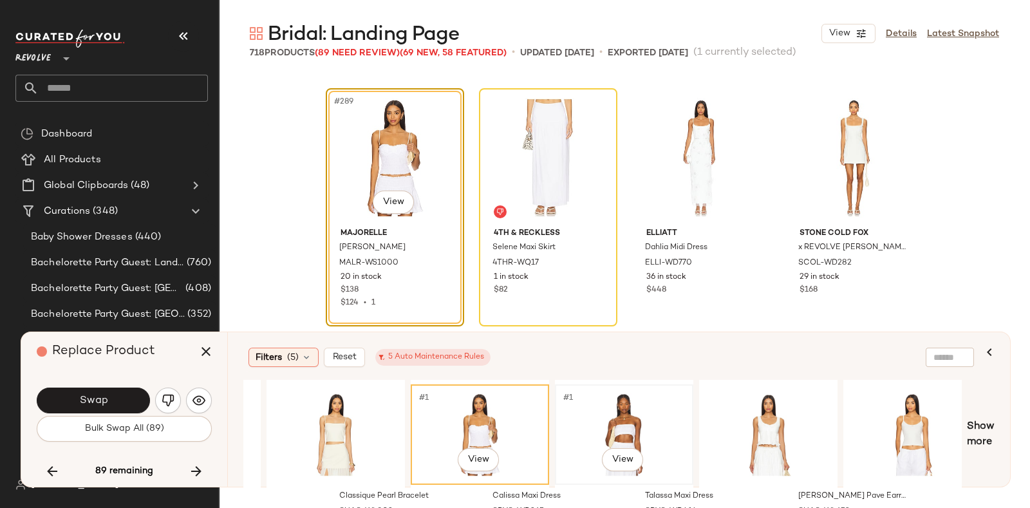
click at [629, 413] on div "#1 View" at bounding box center [623, 434] width 129 height 91
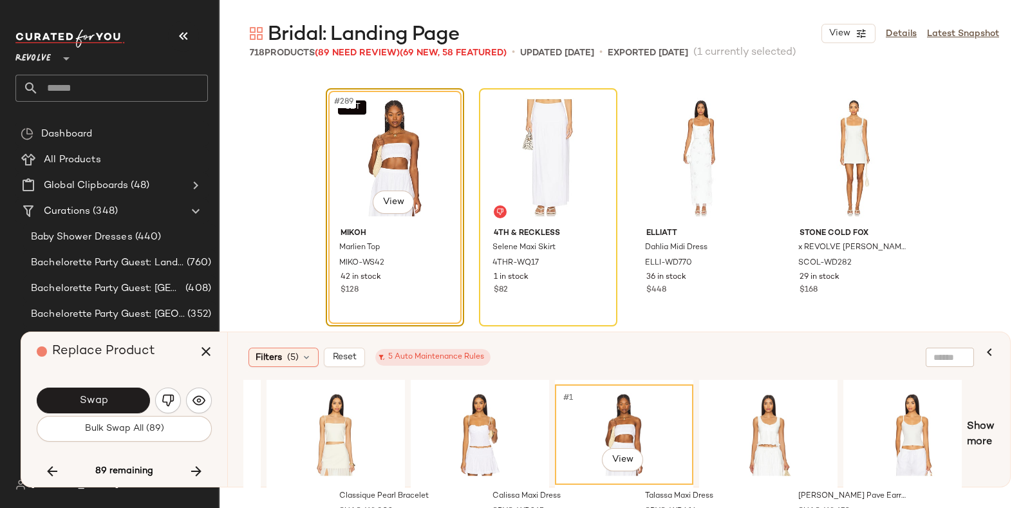
scroll to position [0, 351]
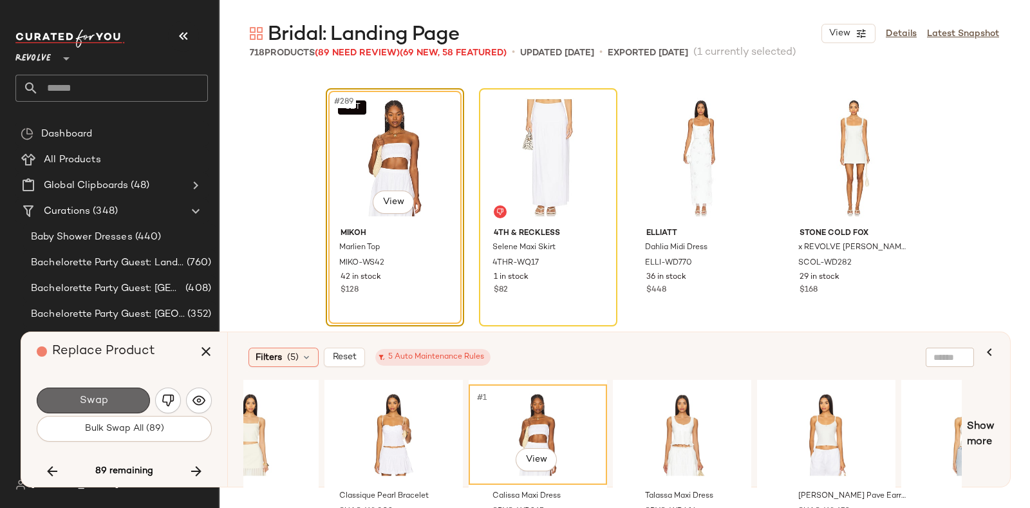
click at [123, 391] on button "Swap" at bounding box center [93, 400] width 113 height 26
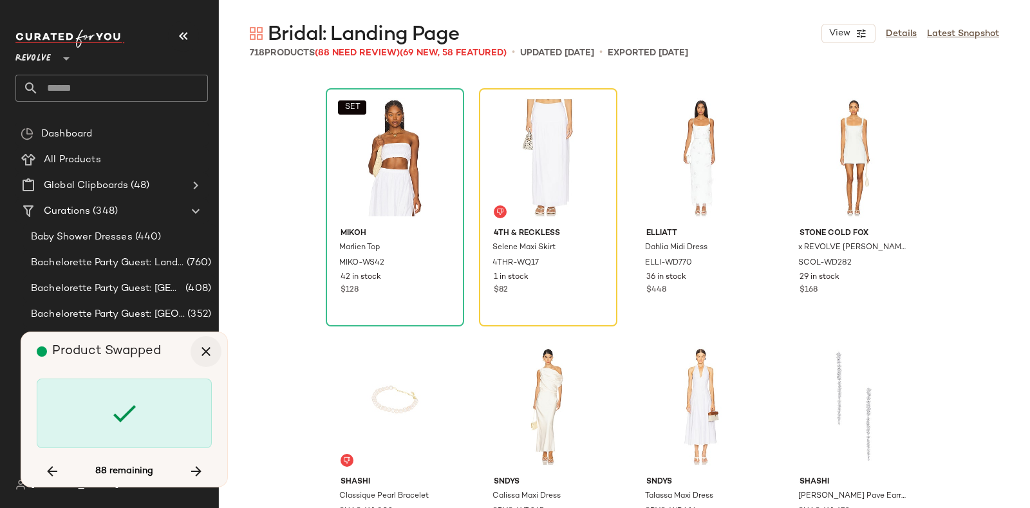
click at [210, 351] on icon "button" at bounding box center [205, 351] width 15 height 15
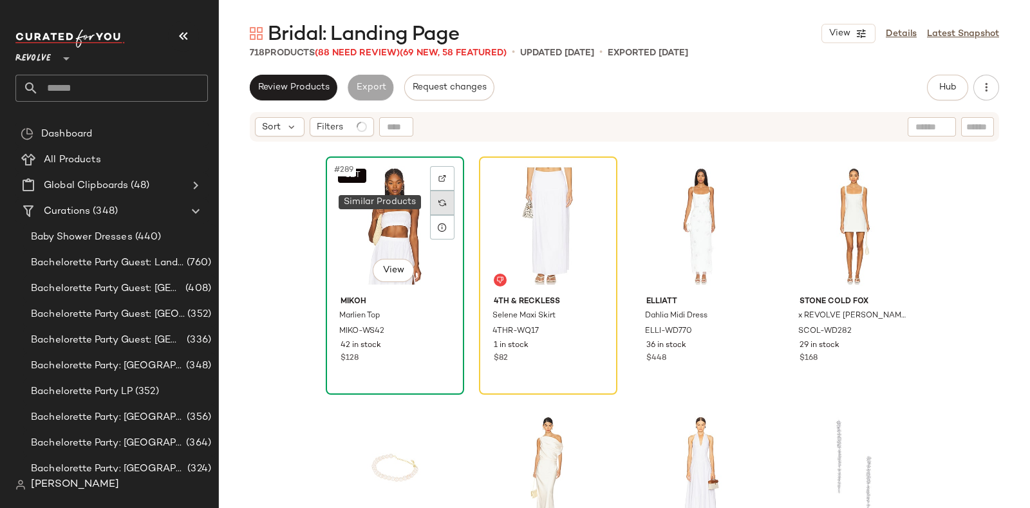
click at [442, 199] on img at bounding box center [442, 203] width 8 height 8
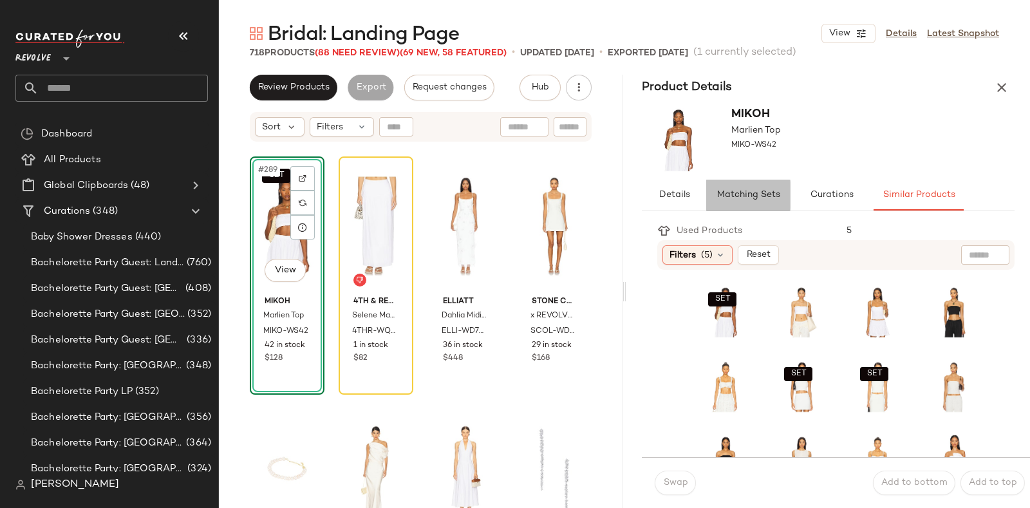
click at [739, 194] on span "Matching Sets" at bounding box center [748, 195] width 64 height 10
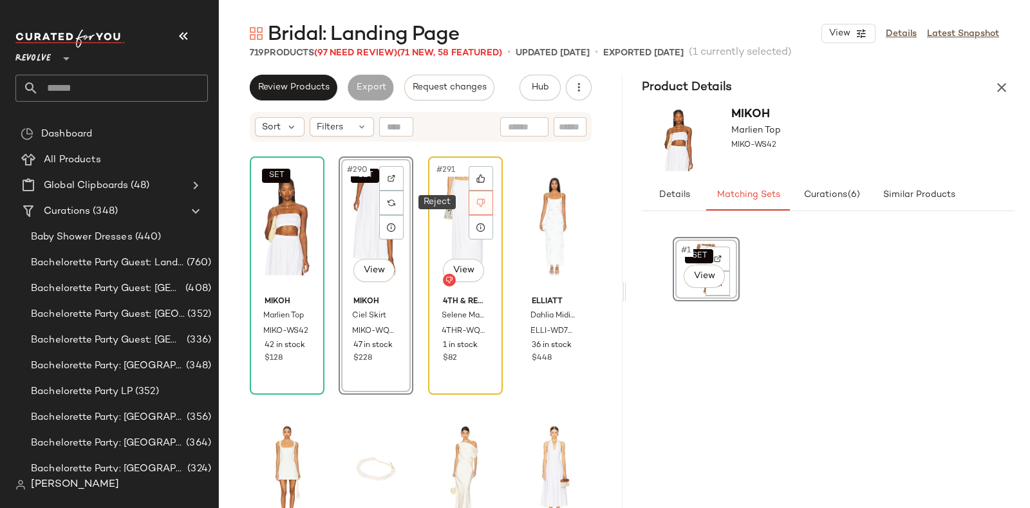
click at [481, 199] on div at bounding box center [481, 203] width 24 height 24
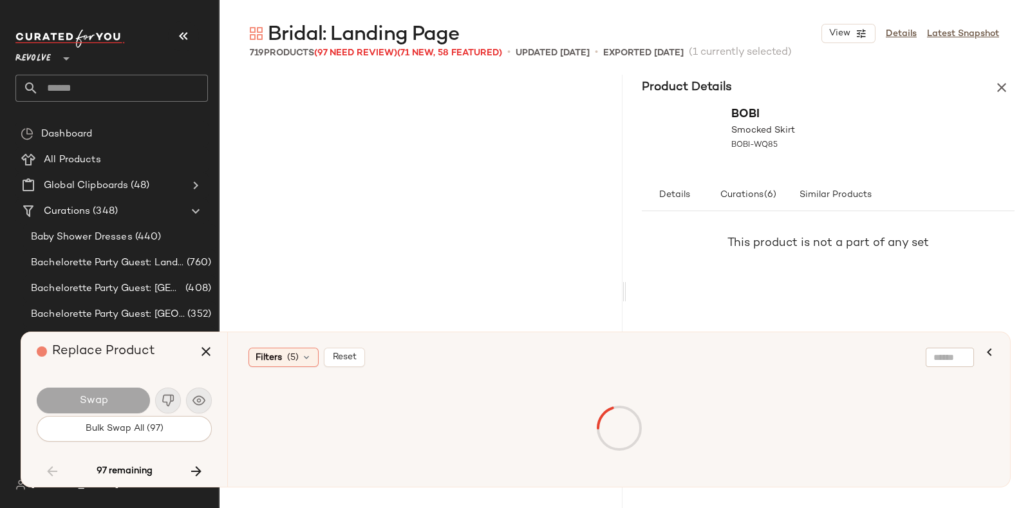
scroll to position [11925, 0]
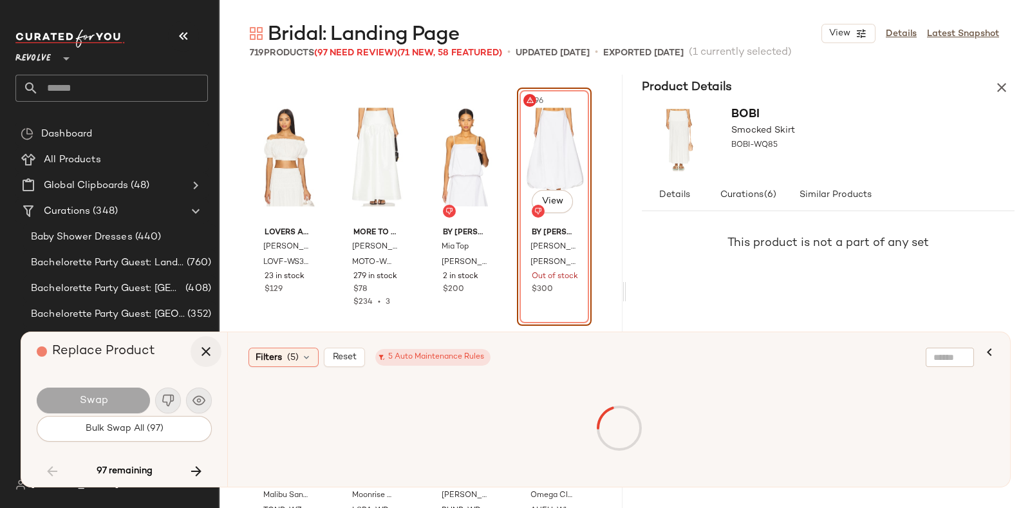
click at [207, 346] on icon "button" at bounding box center [205, 351] width 15 height 15
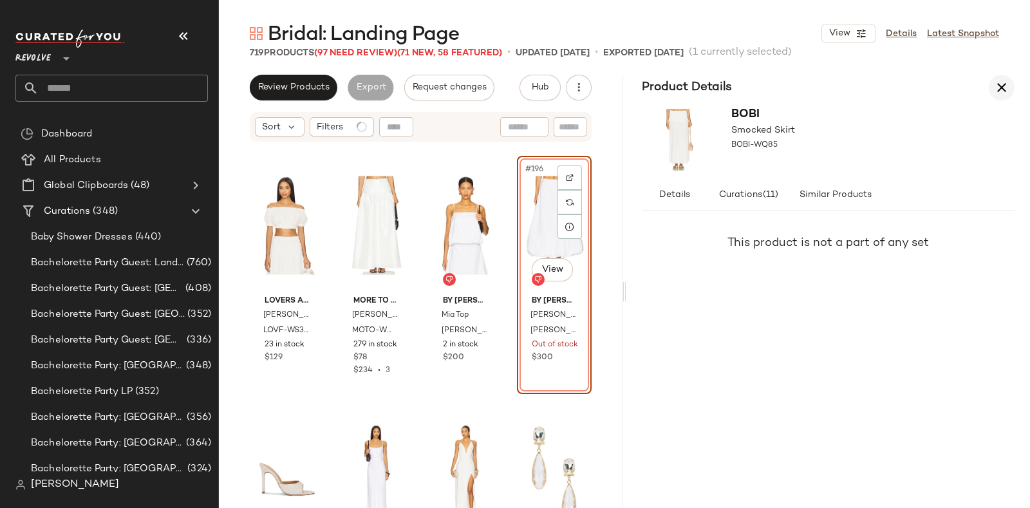
click at [998, 85] on icon "button" at bounding box center [1001, 87] width 15 height 15
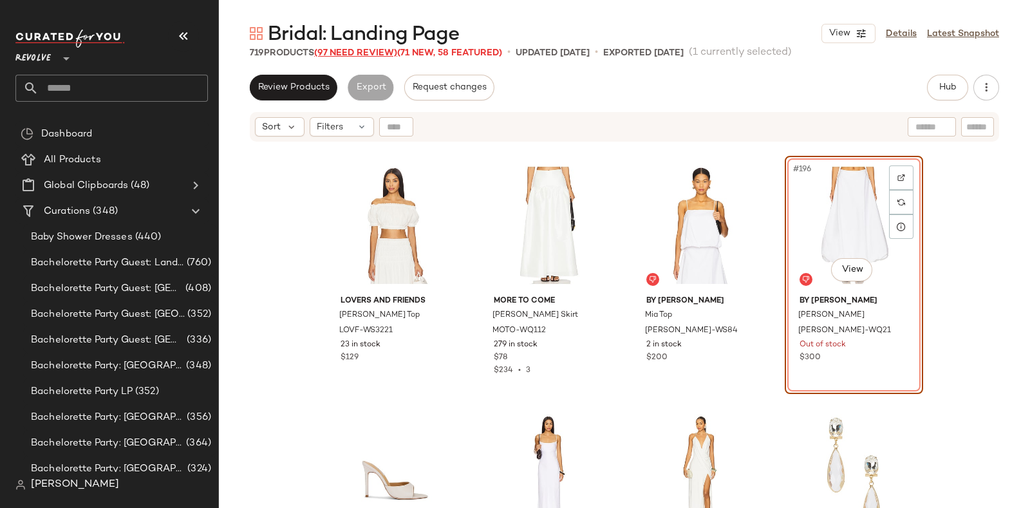
click at [364, 48] on span "(97 Need Review)" at bounding box center [355, 53] width 83 height 10
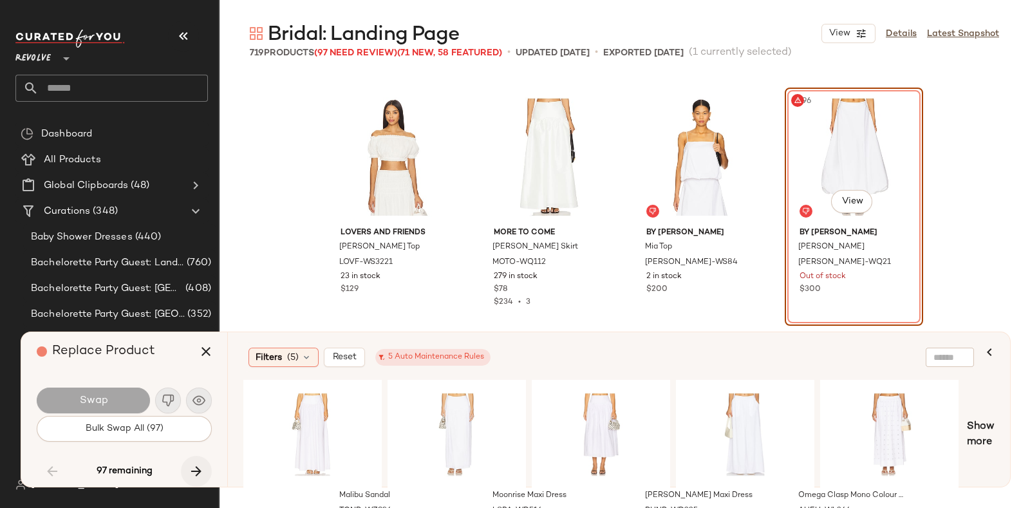
click at [192, 463] on icon "button" at bounding box center [196, 470] width 15 height 15
click at [201, 467] on icon "button" at bounding box center [196, 470] width 15 height 15
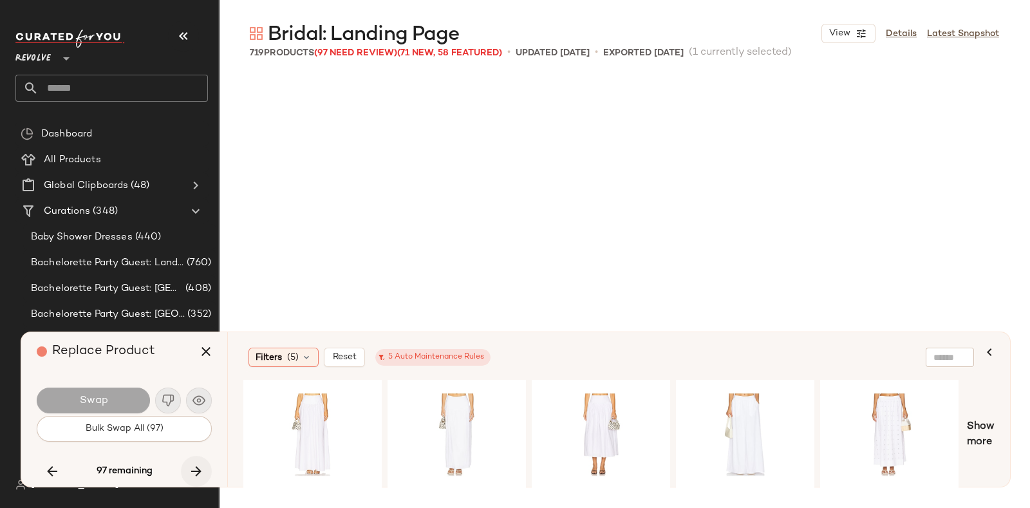
scroll to position [17887, 0]
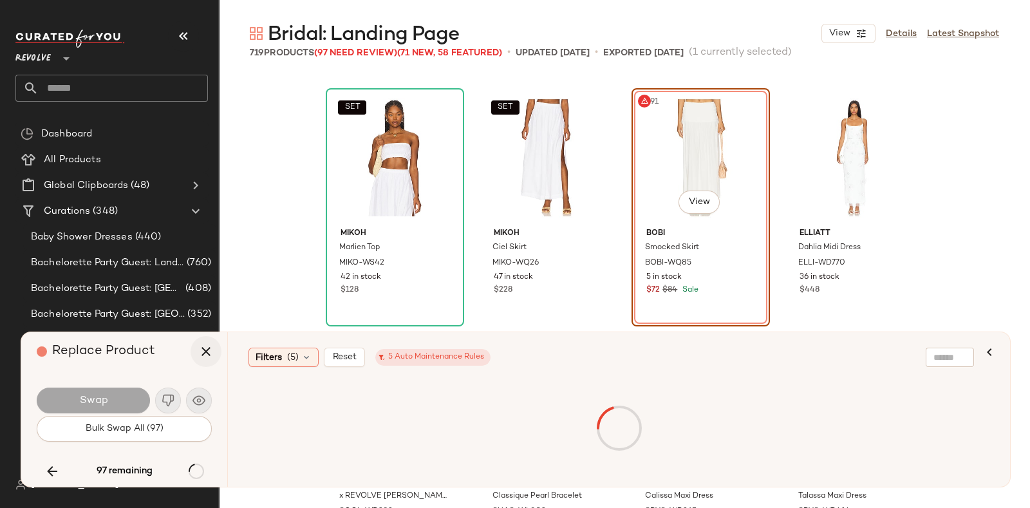
click at [203, 346] on icon "button" at bounding box center [205, 351] width 15 height 15
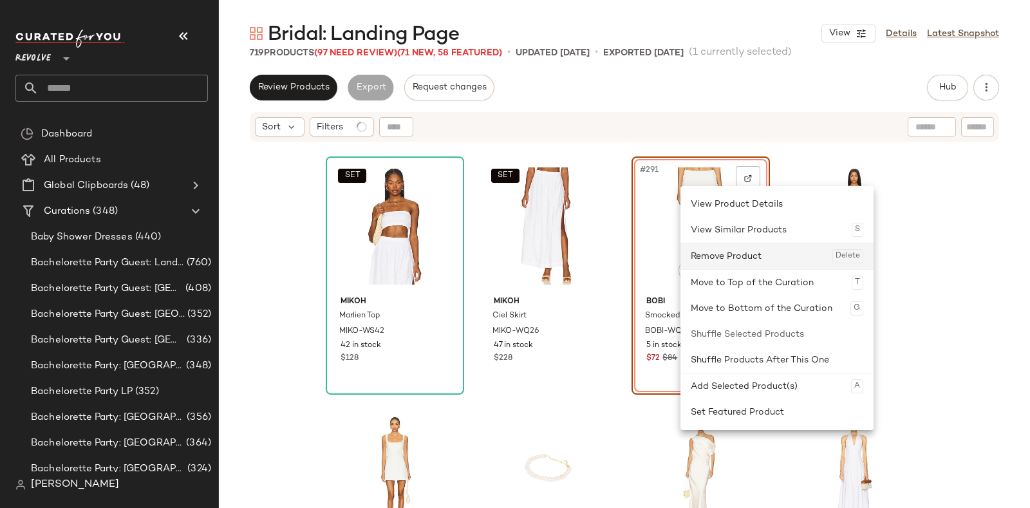
click at [713, 254] on div "Remove Product Delete" at bounding box center [777, 256] width 172 height 26
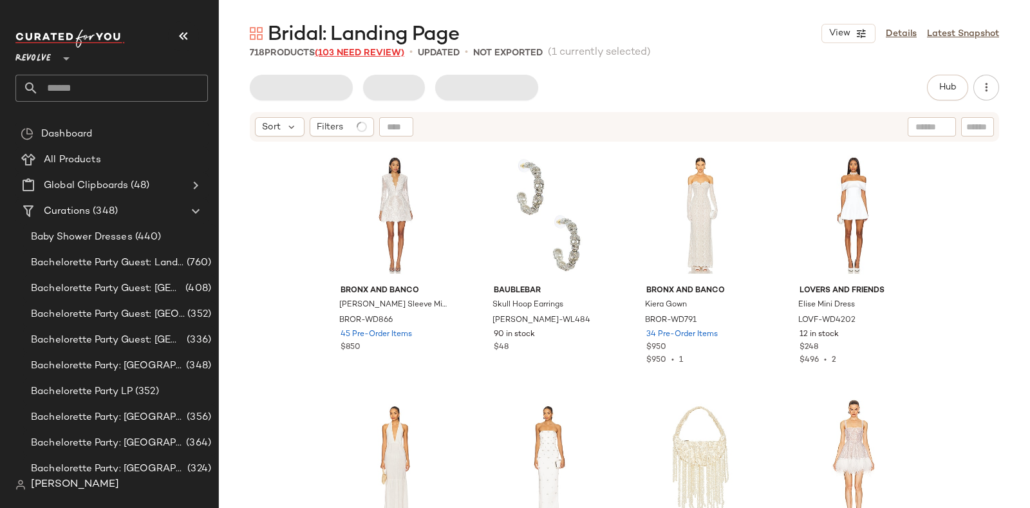
click at [349, 53] on span "(103 Need Review)" at bounding box center [359, 53] width 89 height 10
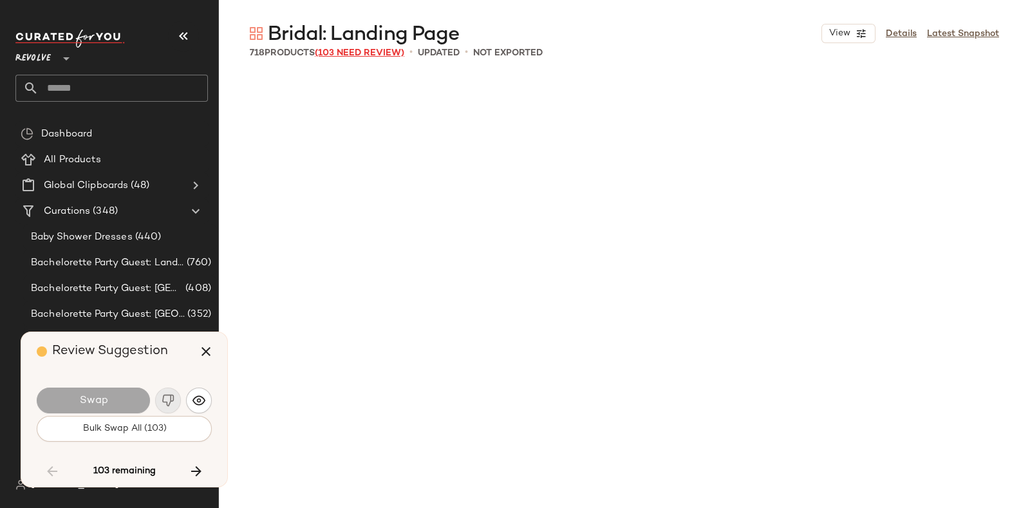
scroll to position [11925, 0]
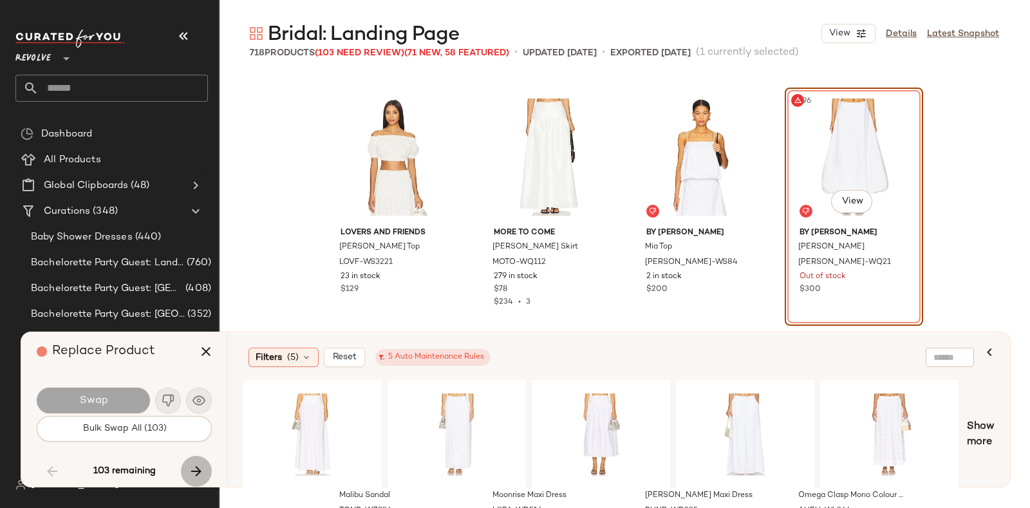
click at [196, 461] on button "button" at bounding box center [196, 471] width 31 height 31
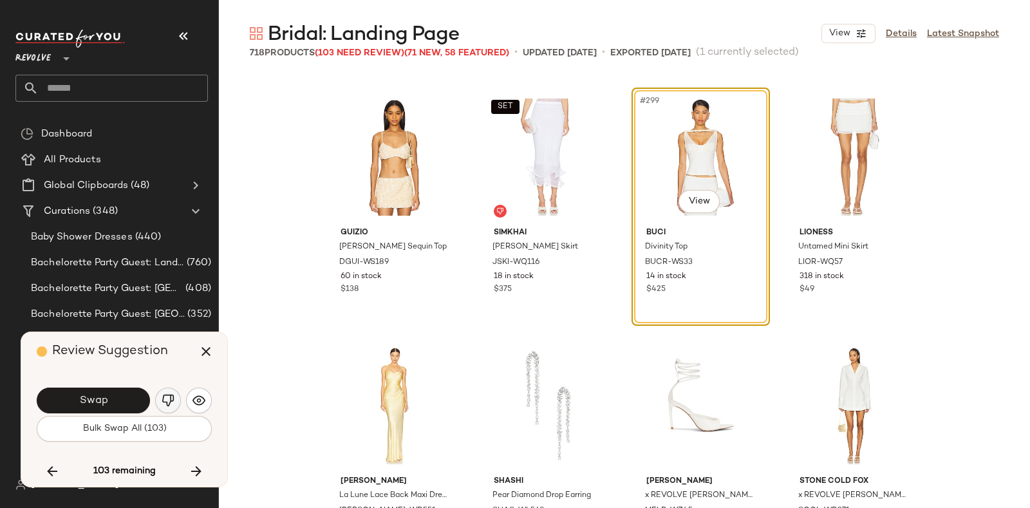
click at [164, 393] on button "button" at bounding box center [168, 400] width 26 height 26
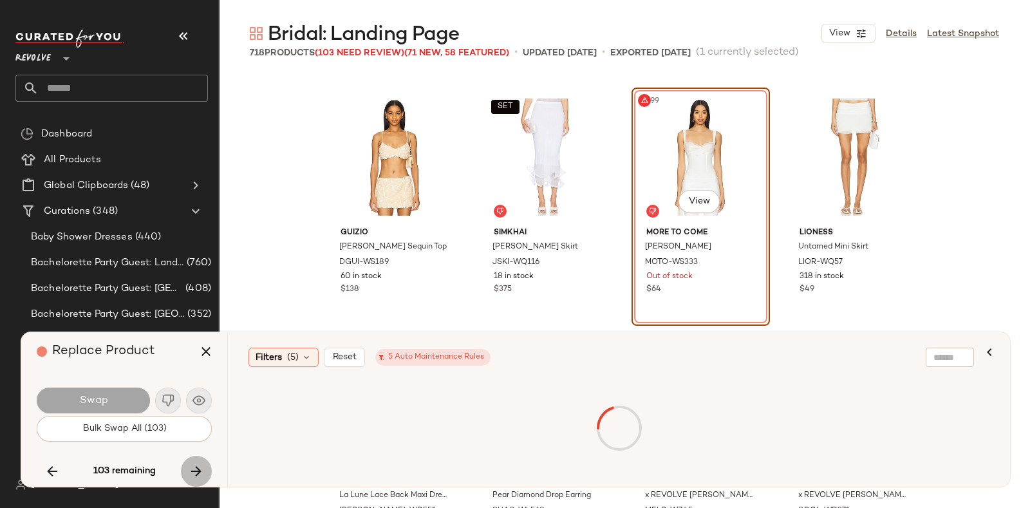
click at [200, 463] on icon "button" at bounding box center [196, 470] width 15 height 15
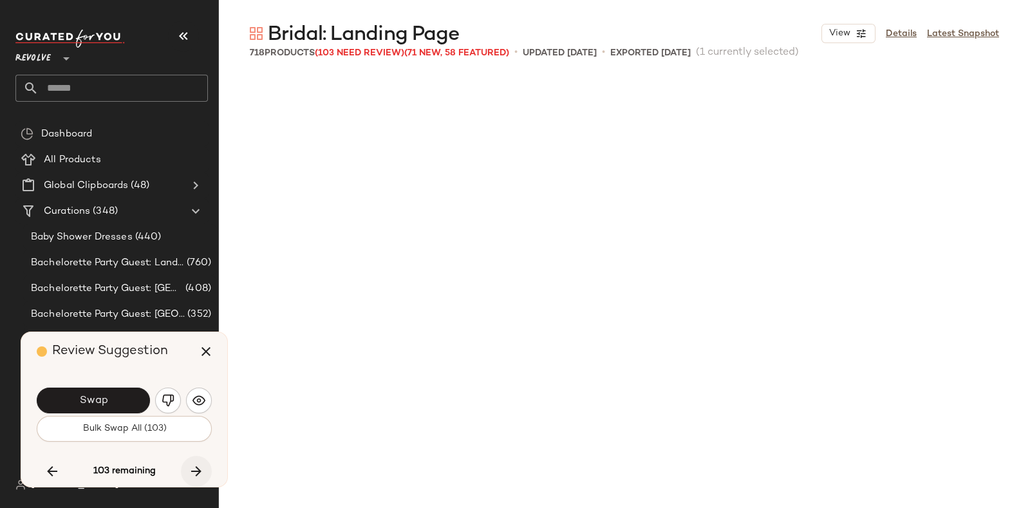
scroll to position [18881, 0]
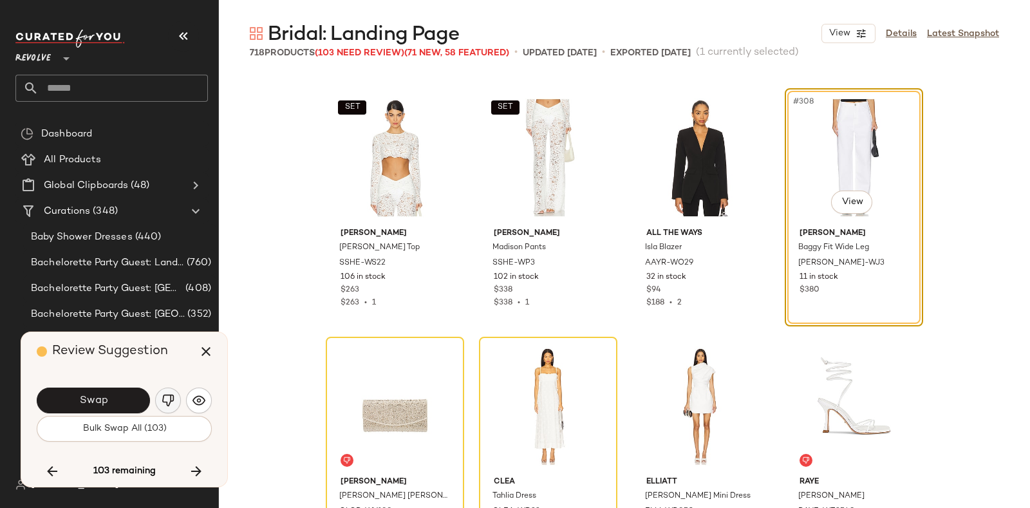
click at [167, 396] on img "button" at bounding box center [168, 400] width 13 height 13
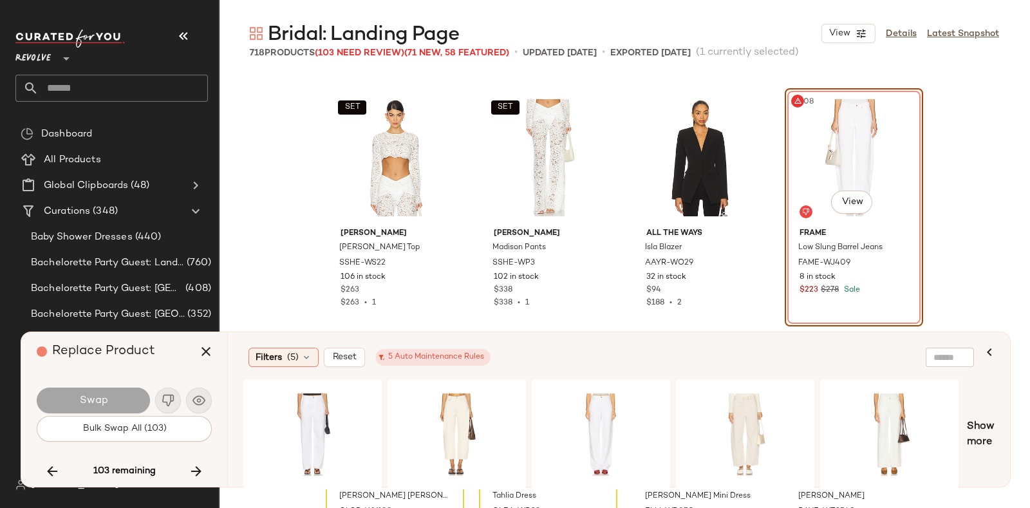
click at [158, 360] on div "Replace Product" at bounding box center [129, 351] width 185 height 39
click at [306, 397] on div "#1 View" at bounding box center [312, 434] width 129 height 91
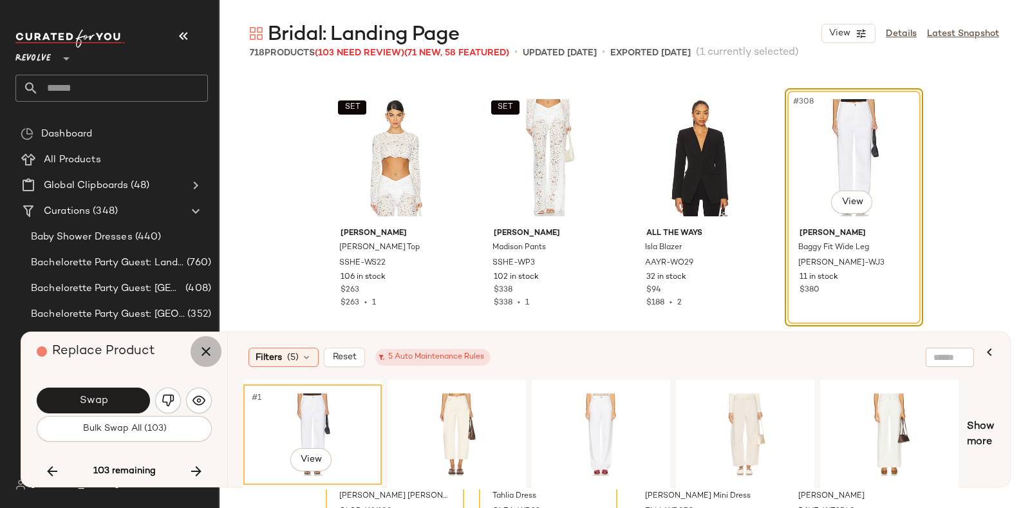
click at [198, 349] on icon "button" at bounding box center [205, 351] width 15 height 15
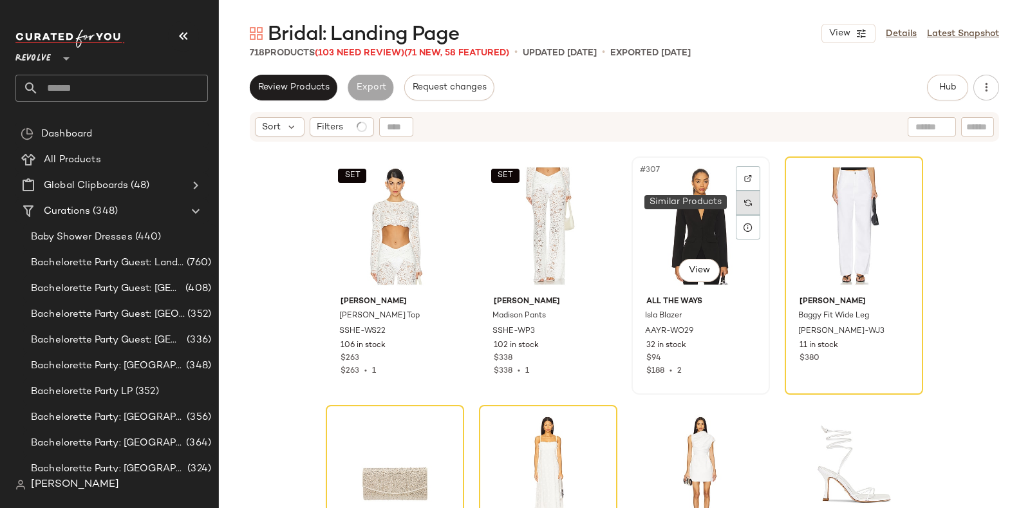
click at [744, 201] on img at bounding box center [748, 203] width 8 height 8
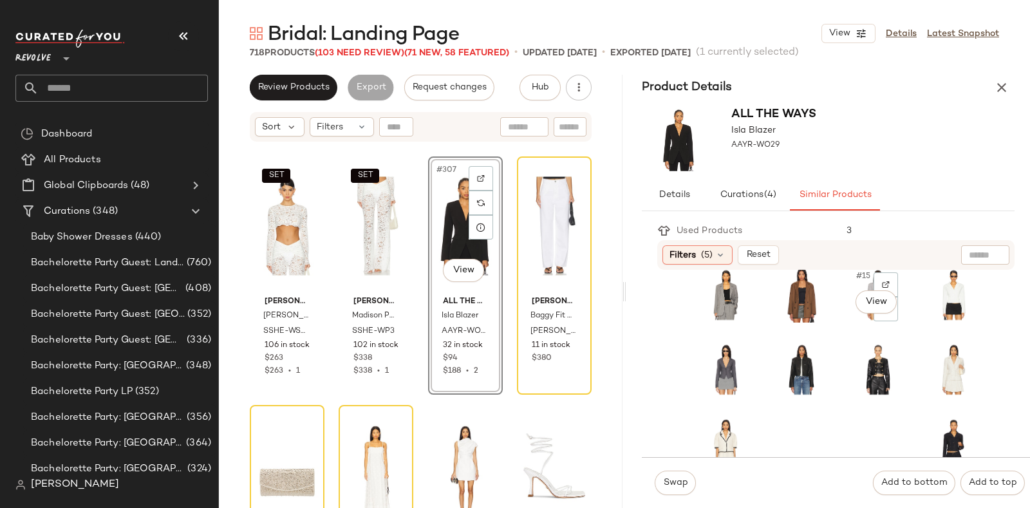
scroll to position [241, 0]
click at [925, 311] on div "#16 View" at bounding box center [953, 296] width 57 height 62
click at [928, 387] on div "#20 View" at bounding box center [953, 369] width 51 height 55
click at [928, 391] on div "#20 View" at bounding box center [953, 369] width 51 height 55
click at [682, 478] on span "Swap" at bounding box center [674, 483] width 25 height 10
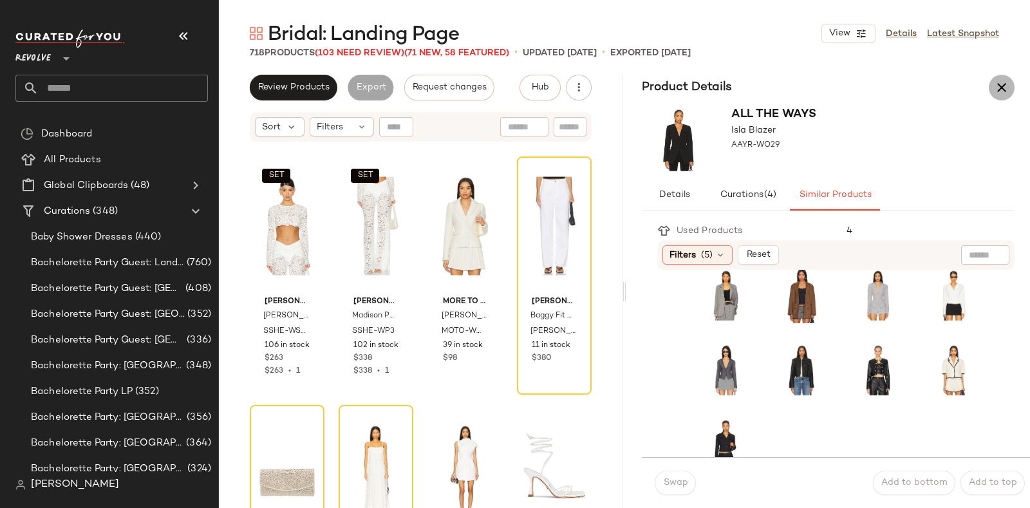
click at [999, 82] on icon "button" at bounding box center [1001, 87] width 15 height 15
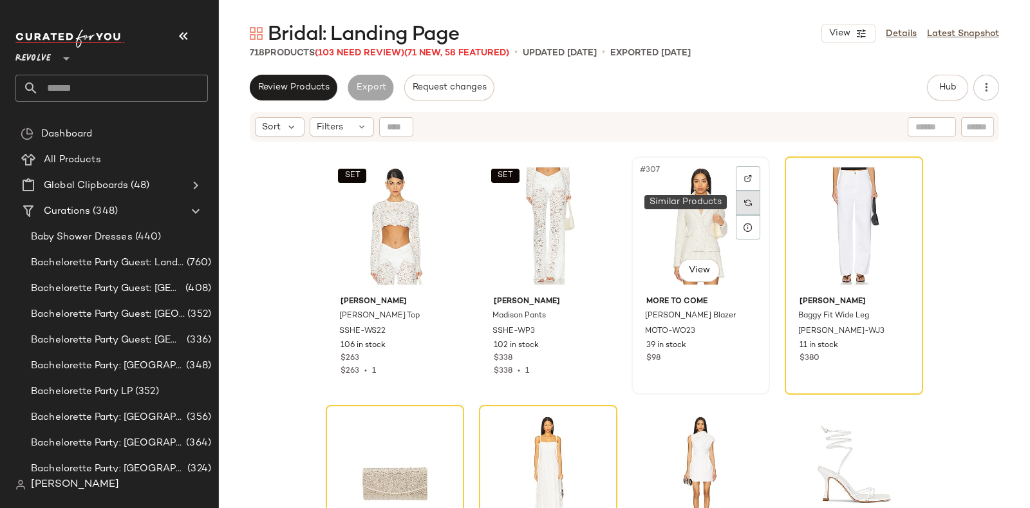
click at [744, 205] on img at bounding box center [748, 203] width 8 height 8
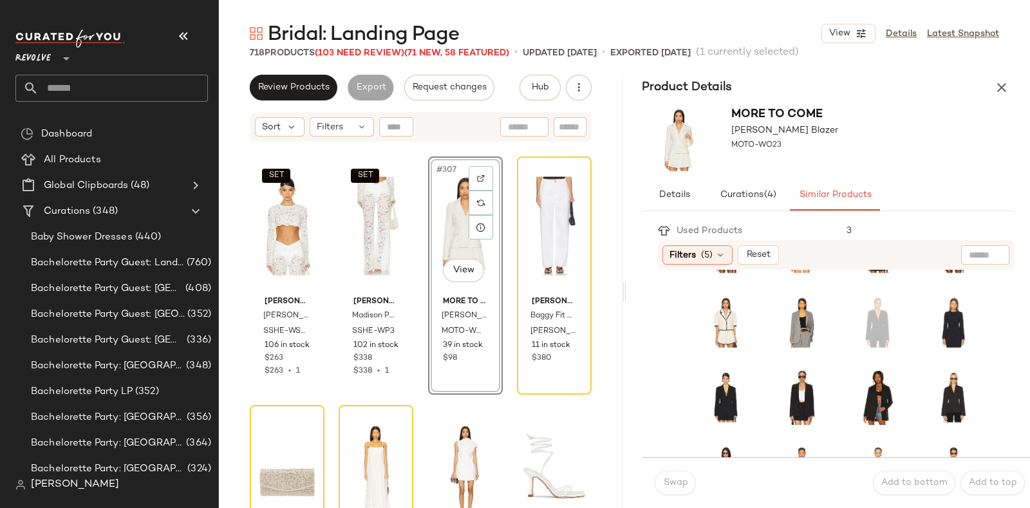
scroll to position [171, 0]
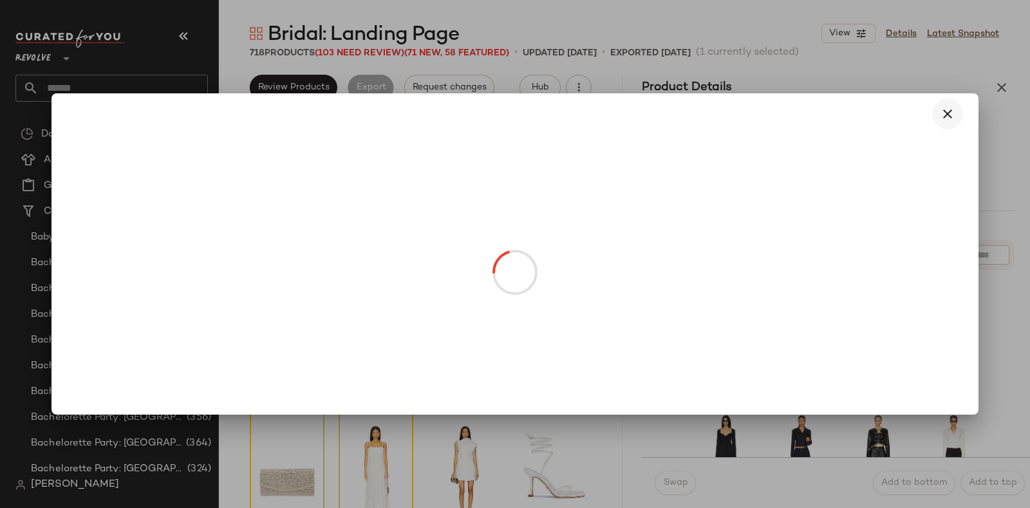
click at [954, 106] on icon "button" at bounding box center [947, 113] width 15 height 15
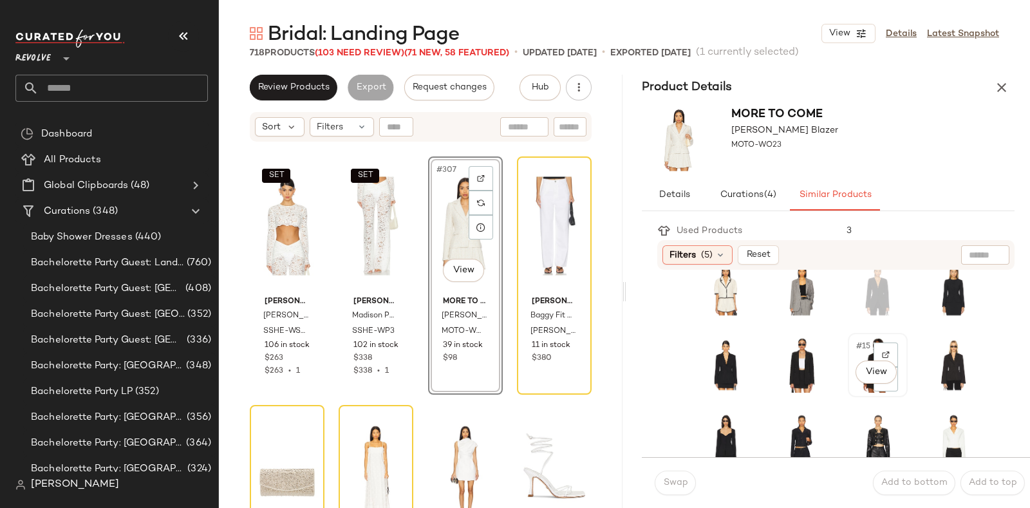
scroll to position [260, 0]
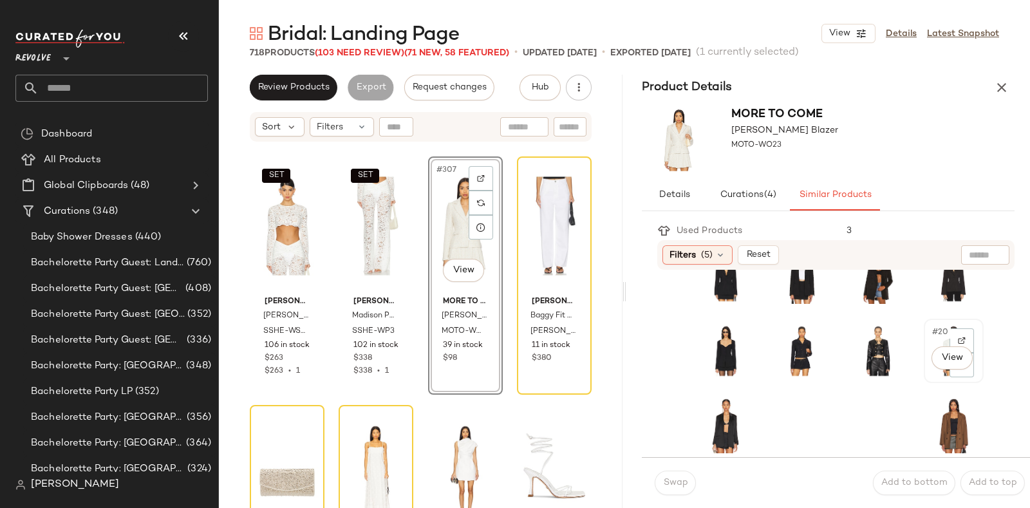
click at [925, 371] on div "#20 View" at bounding box center [953, 351] width 57 height 62
click at [679, 483] on span "Swap" at bounding box center [674, 483] width 25 height 10
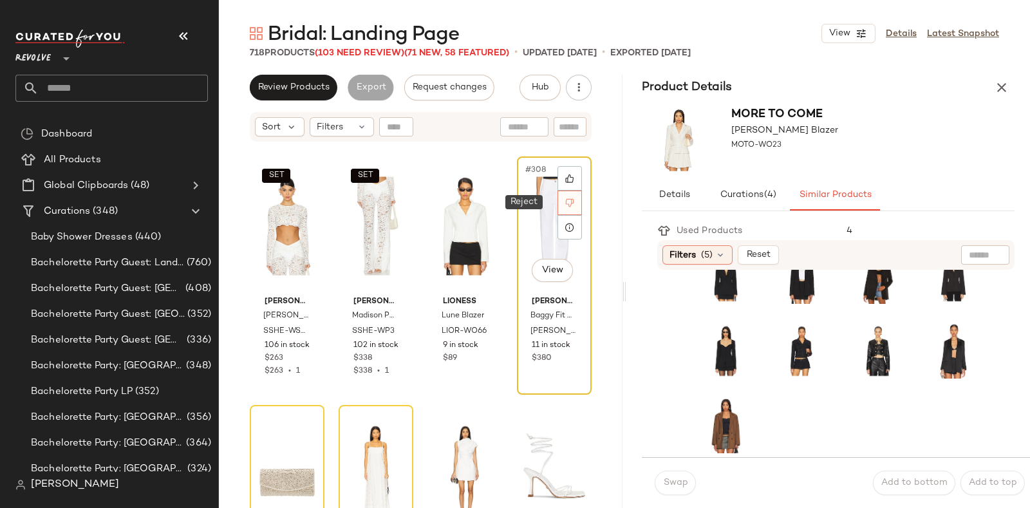
click at [566, 204] on icon at bounding box center [570, 203] width 8 height 8
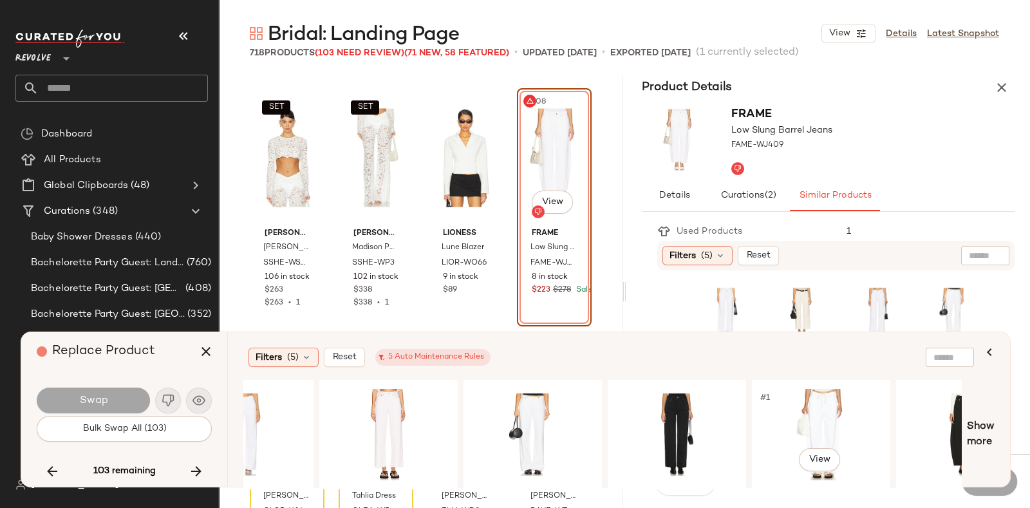
scroll to position [0, 1597]
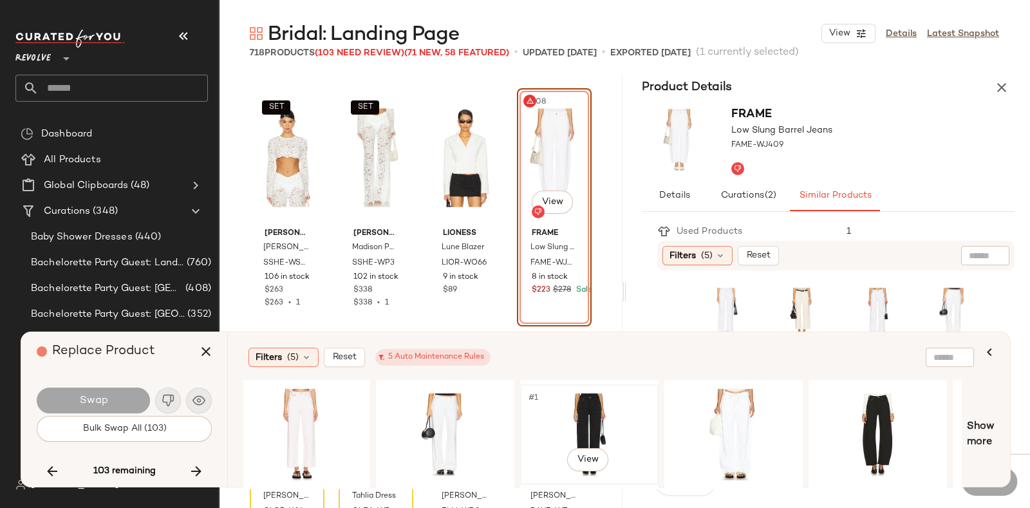
click at [595, 402] on div "#1 View" at bounding box center [589, 434] width 129 height 91
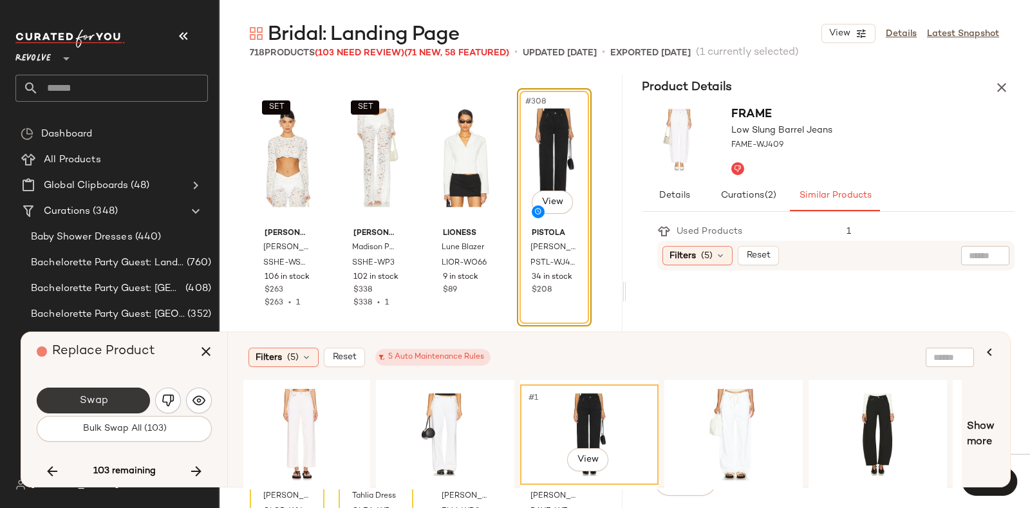
click at [102, 395] on span "Swap" at bounding box center [93, 401] width 29 height 12
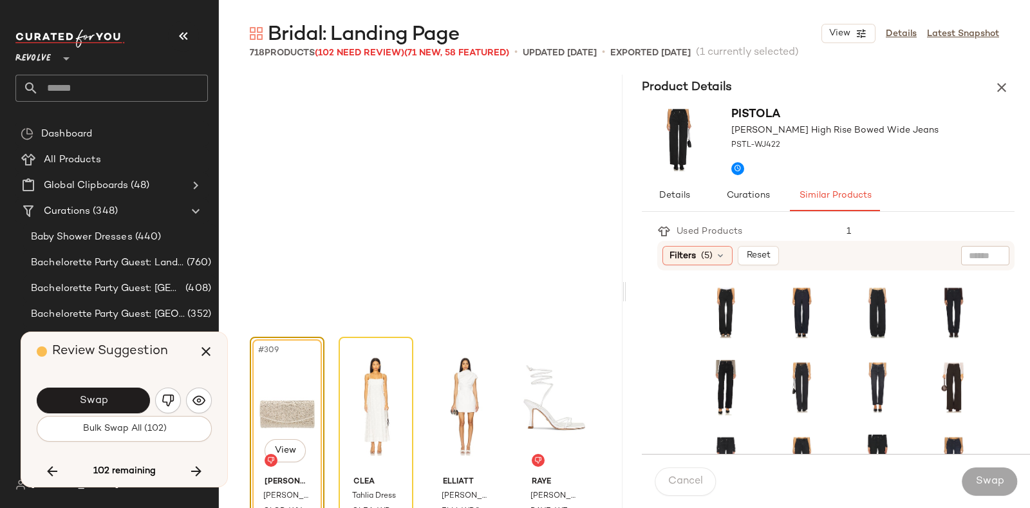
scroll to position [19129, 0]
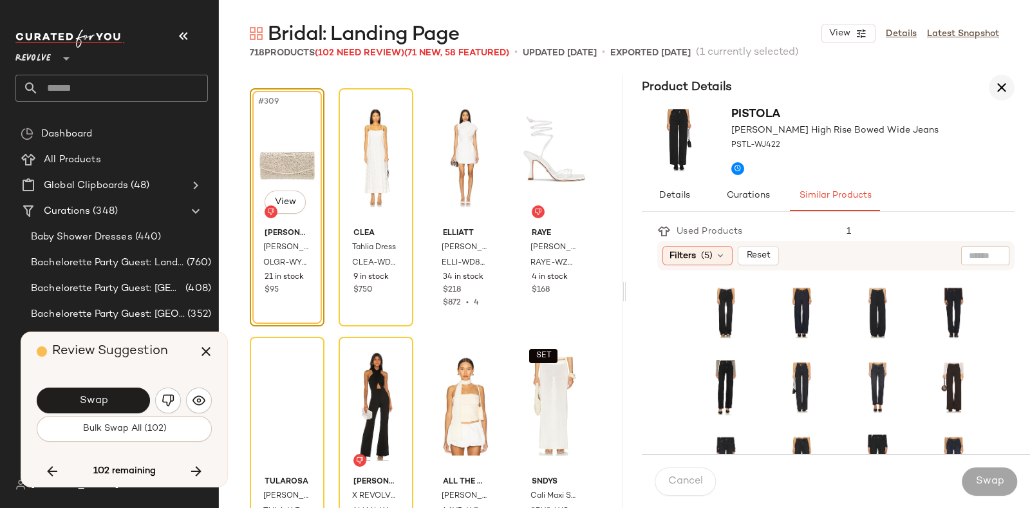
click at [1003, 93] on icon "button" at bounding box center [1001, 87] width 15 height 15
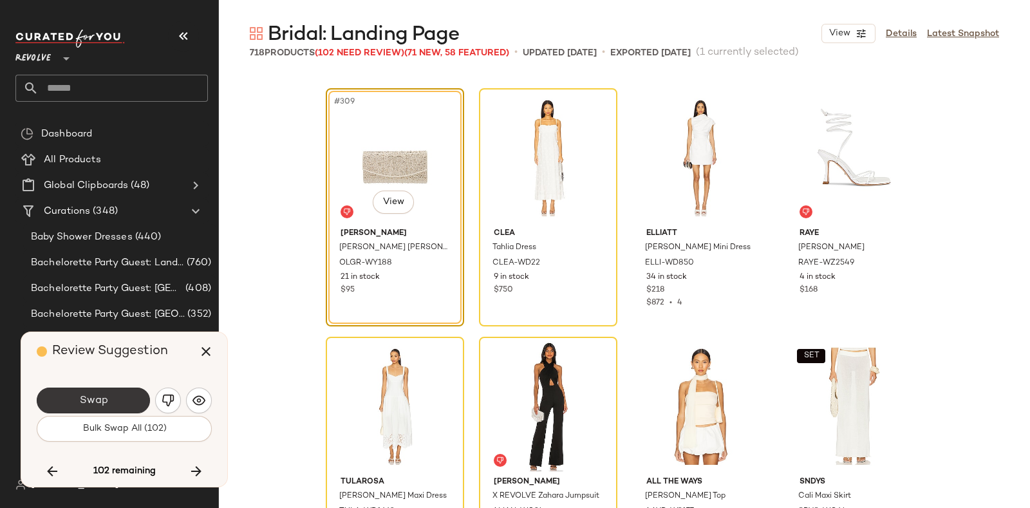
click at [118, 395] on button "Swap" at bounding box center [93, 400] width 113 height 26
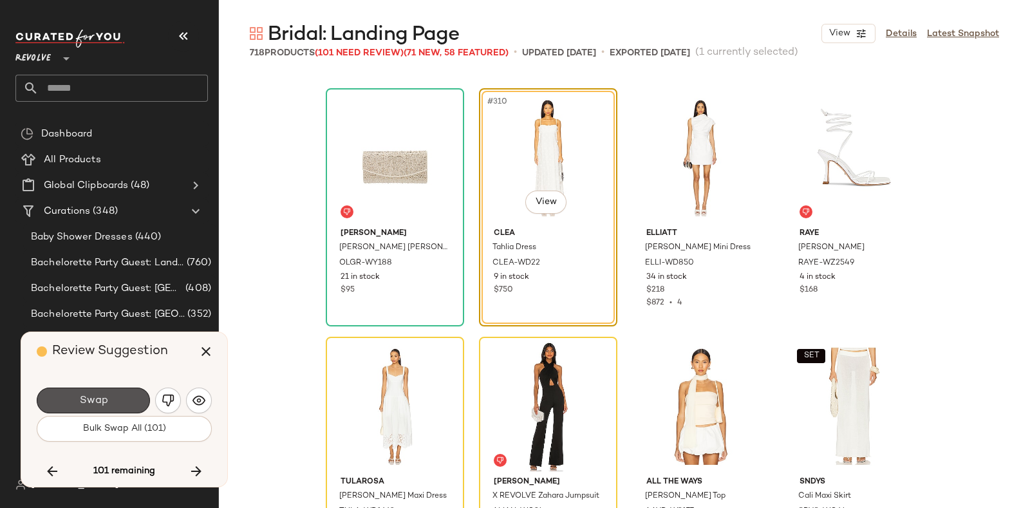
click at [118, 395] on button "Swap" at bounding box center [93, 400] width 113 height 26
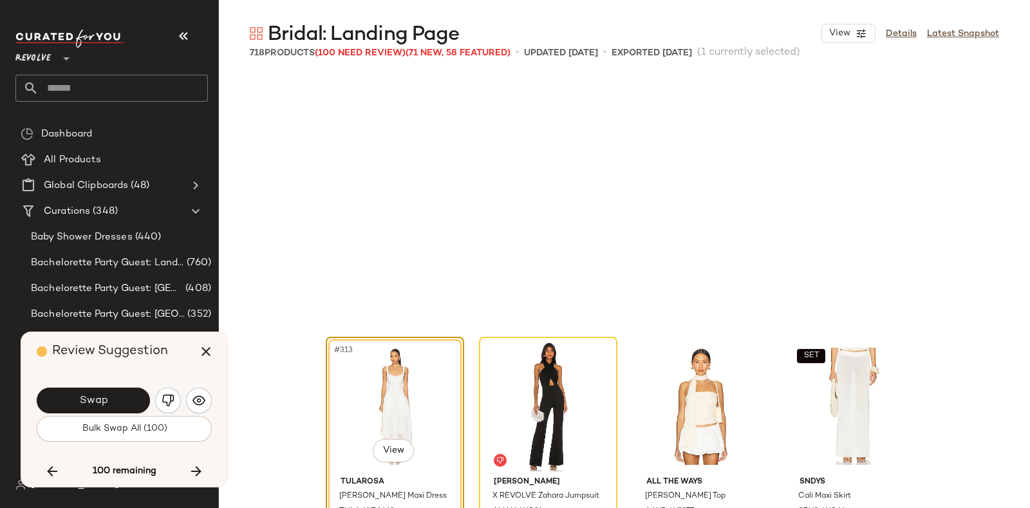
scroll to position [19378, 0]
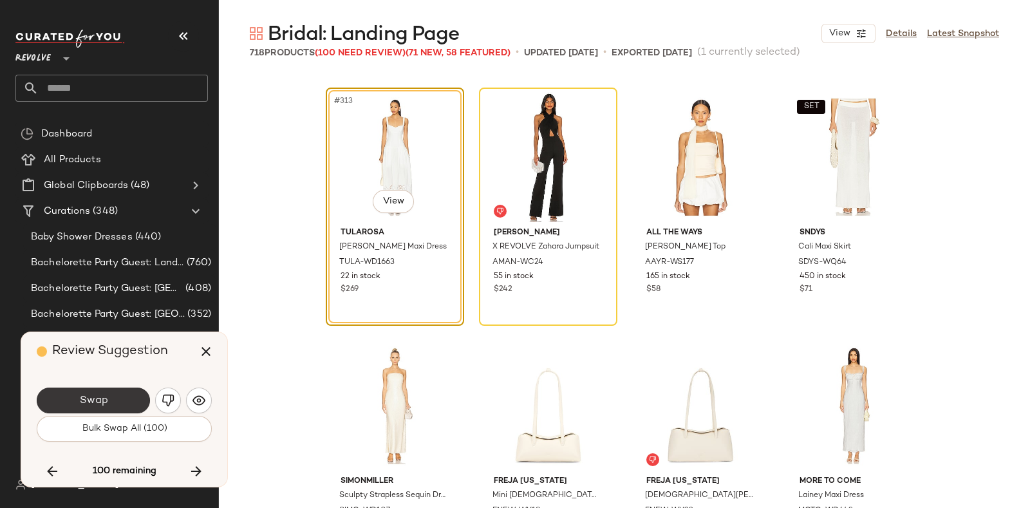
click at [119, 396] on button "Swap" at bounding box center [93, 400] width 113 height 26
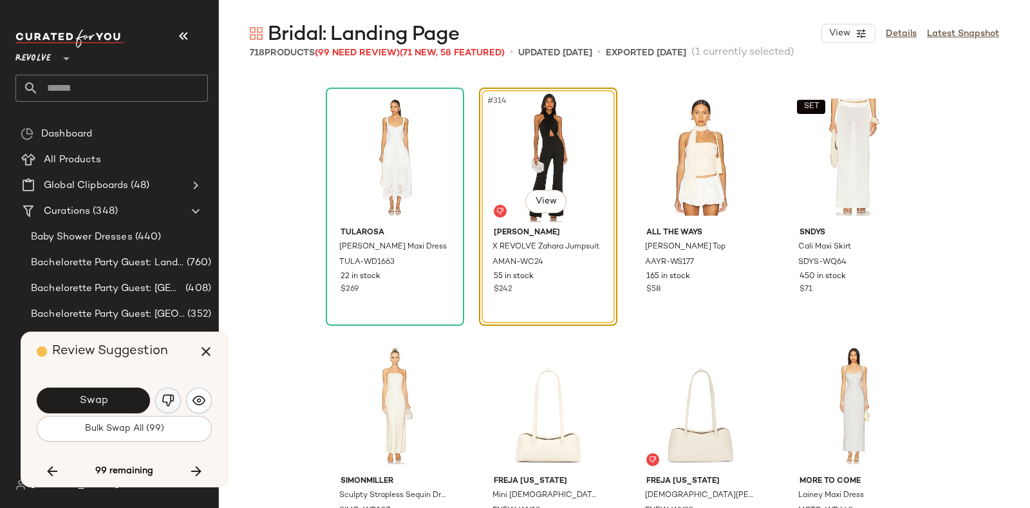
click at [163, 397] on img "button" at bounding box center [168, 400] width 13 height 13
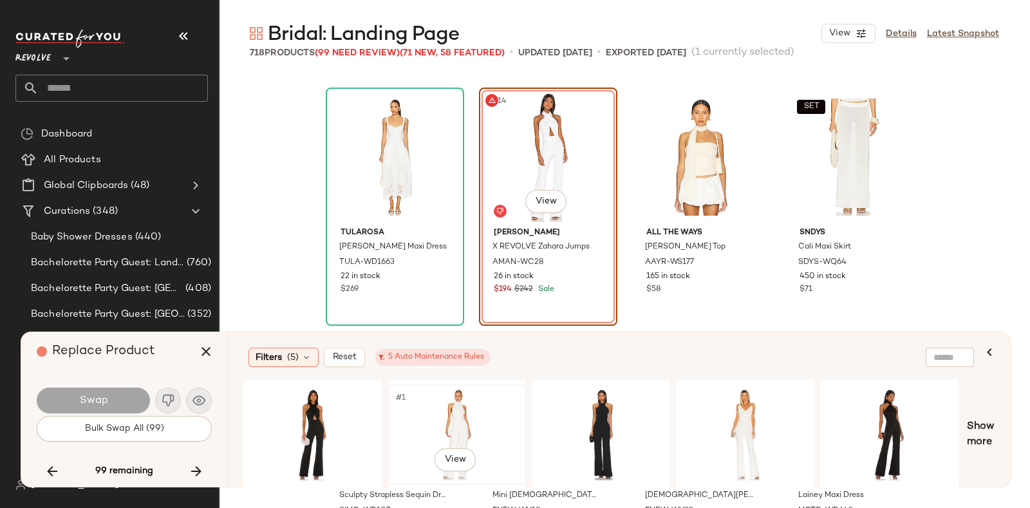
click at [443, 401] on div "#1 View" at bounding box center [456, 434] width 129 height 91
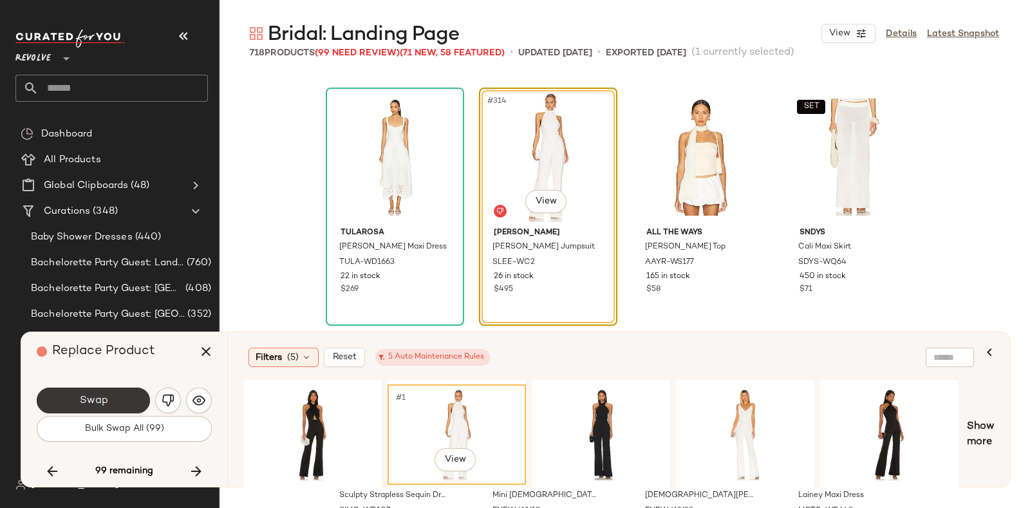
click at [124, 394] on button "Swap" at bounding box center [93, 400] width 113 height 26
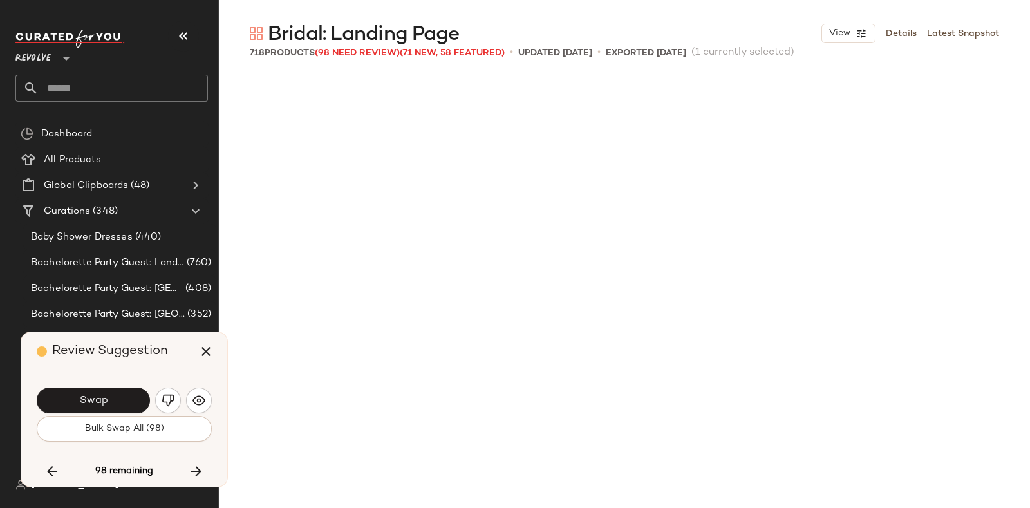
scroll to position [19875, 0]
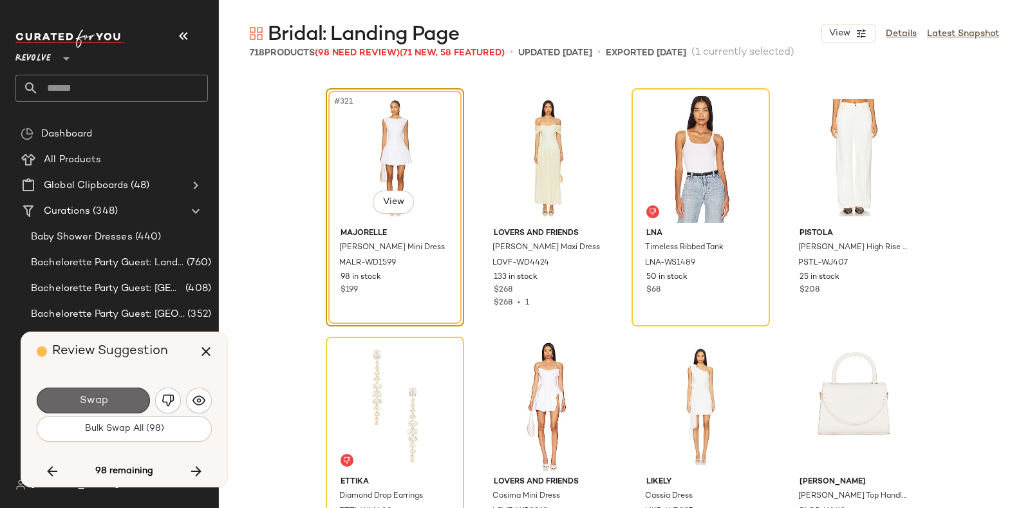
click at [120, 394] on button "Swap" at bounding box center [93, 400] width 113 height 26
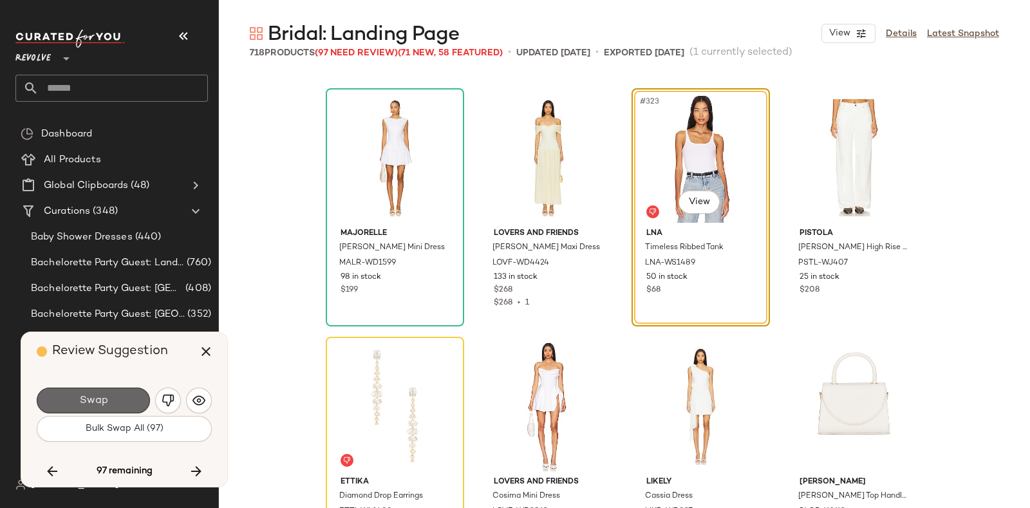
click at [122, 394] on button "Swap" at bounding box center [93, 400] width 113 height 26
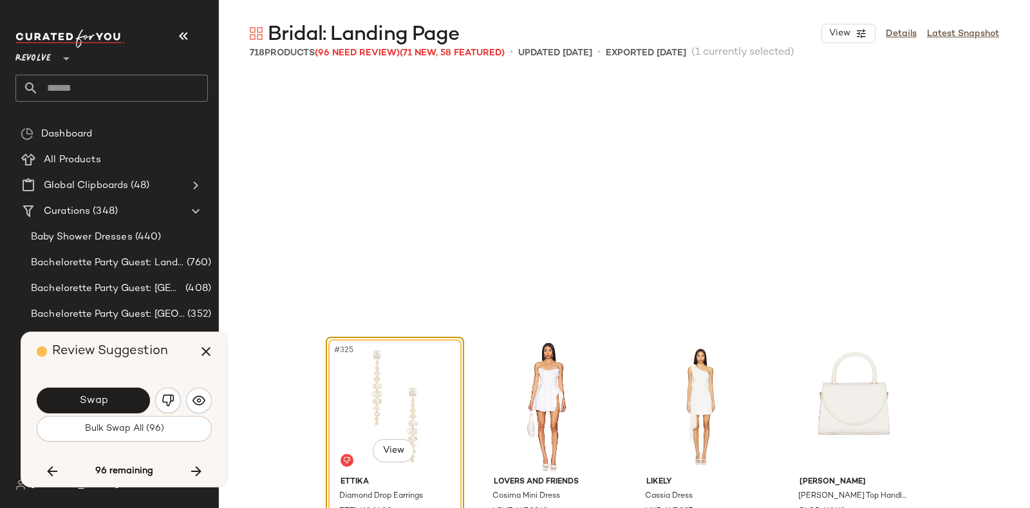
scroll to position [20123, 0]
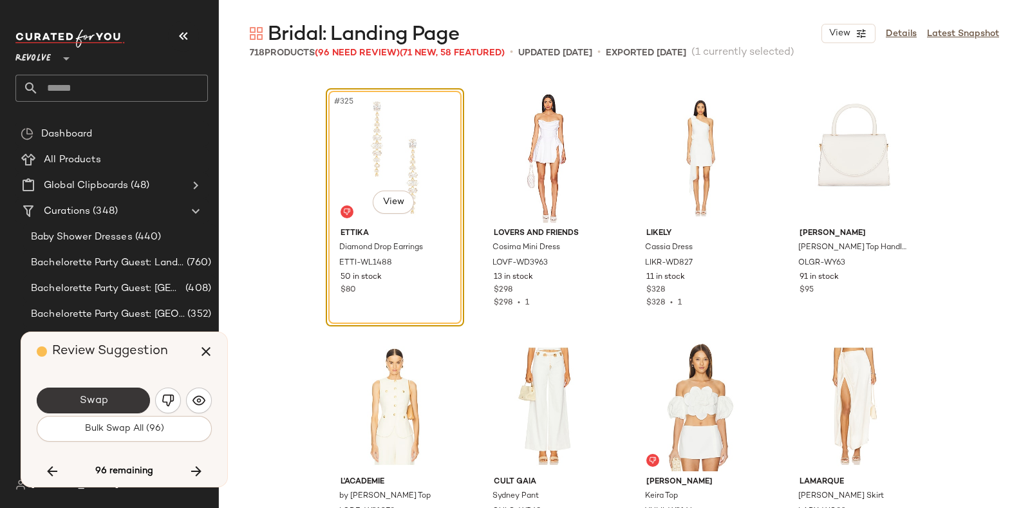
click at [115, 395] on button "Swap" at bounding box center [93, 400] width 113 height 26
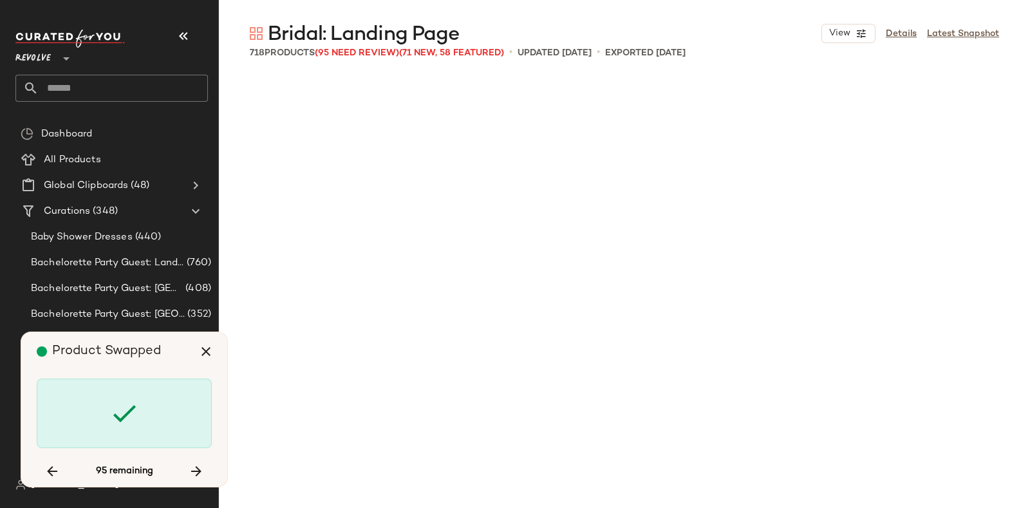
scroll to position [21118, 0]
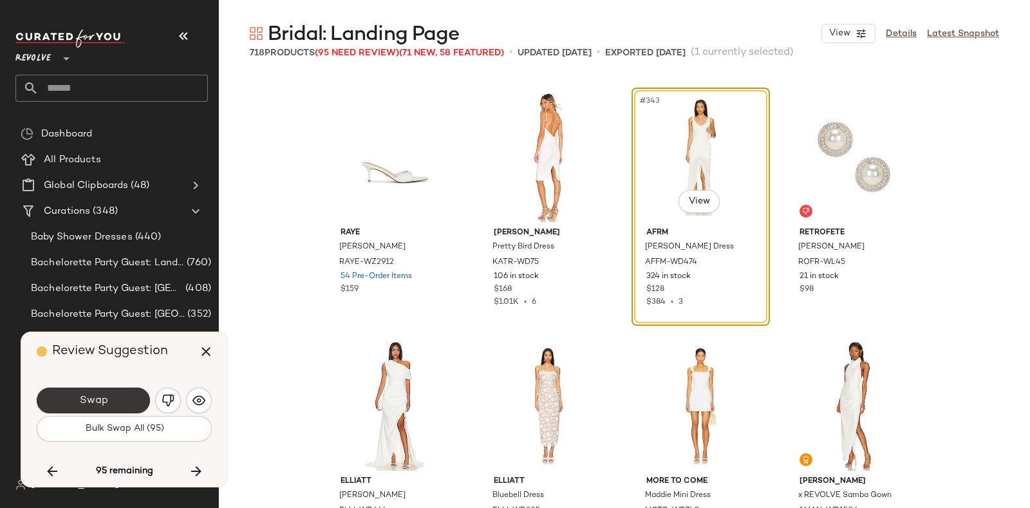
click at [114, 392] on button "Swap" at bounding box center [93, 400] width 113 height 26
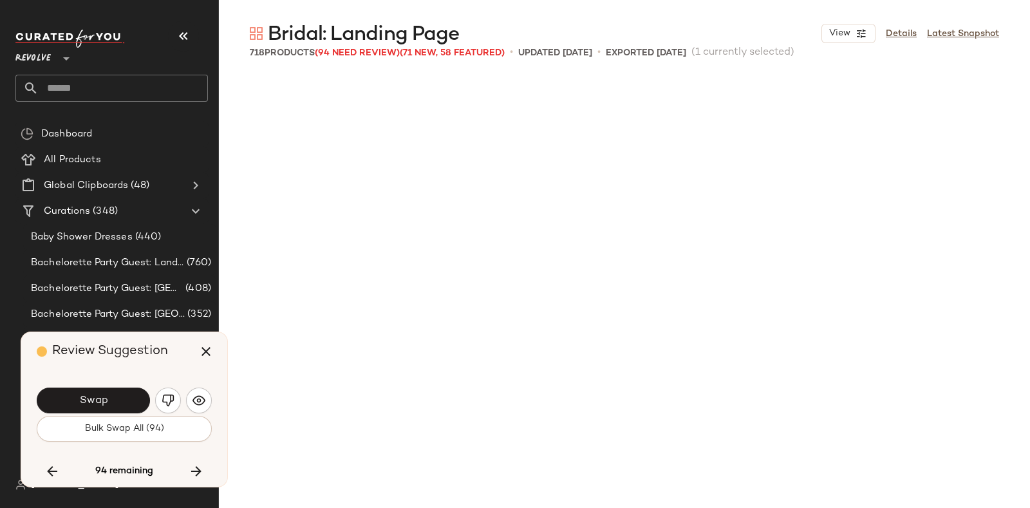
scroll to position [21614, 0]
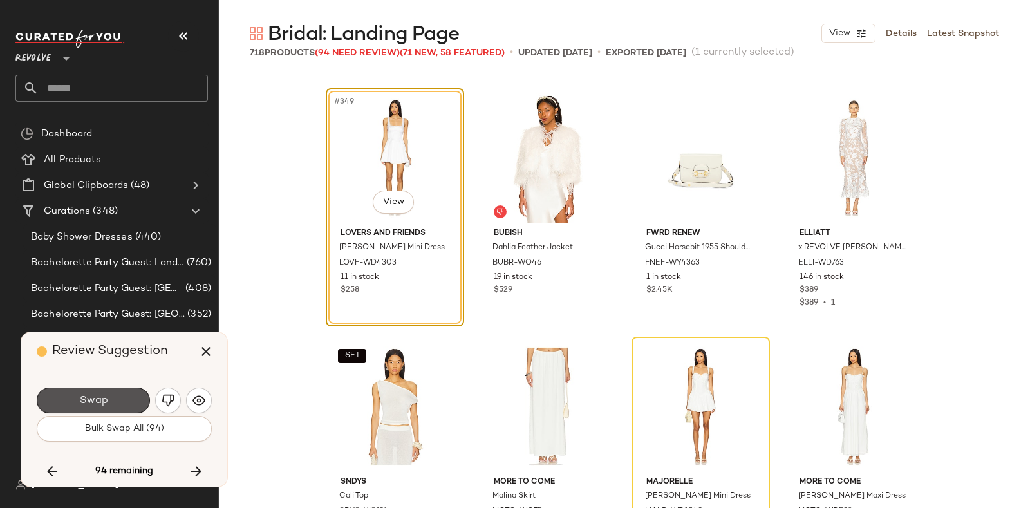
click at [114, 392] on button "Swap" at bounding box center [93, 400] width 113 height 26
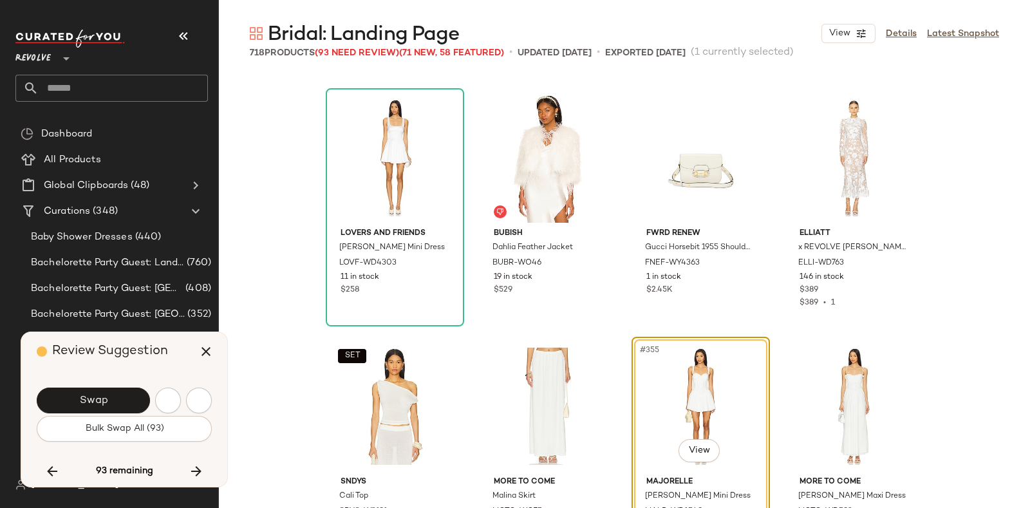
scroll to position [21863, 0]
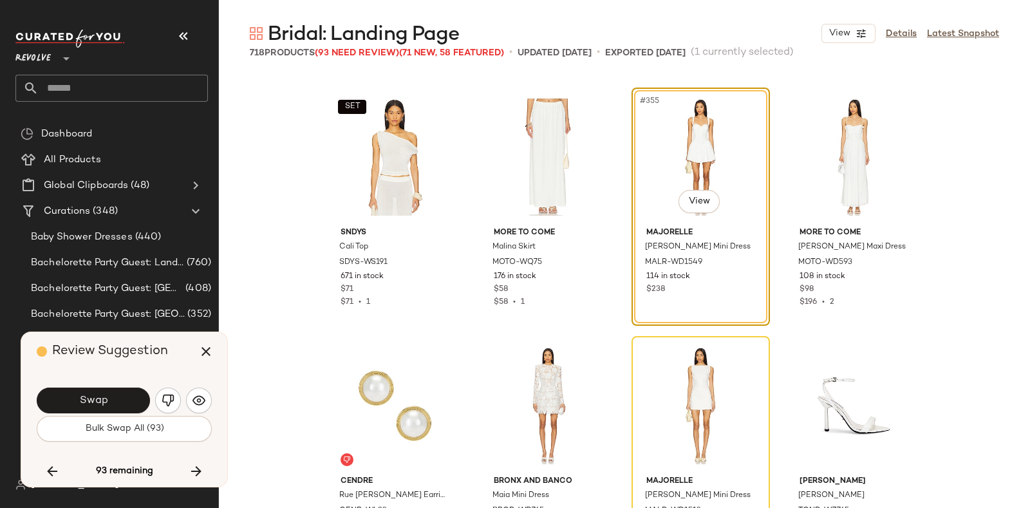
click at [114, 392] on button "Swap" at bounding box center [93, 400] width 113 height 26
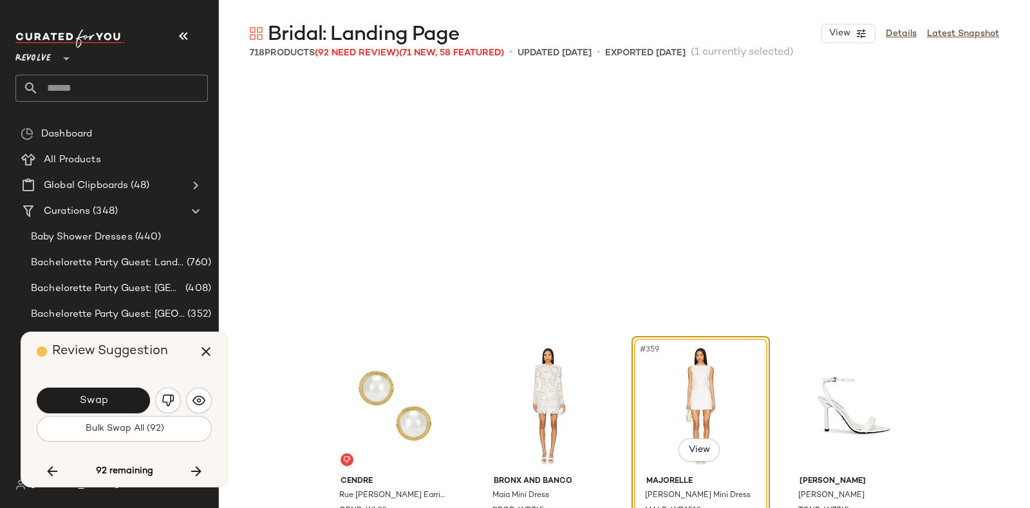
scroll to position [22111, 0]
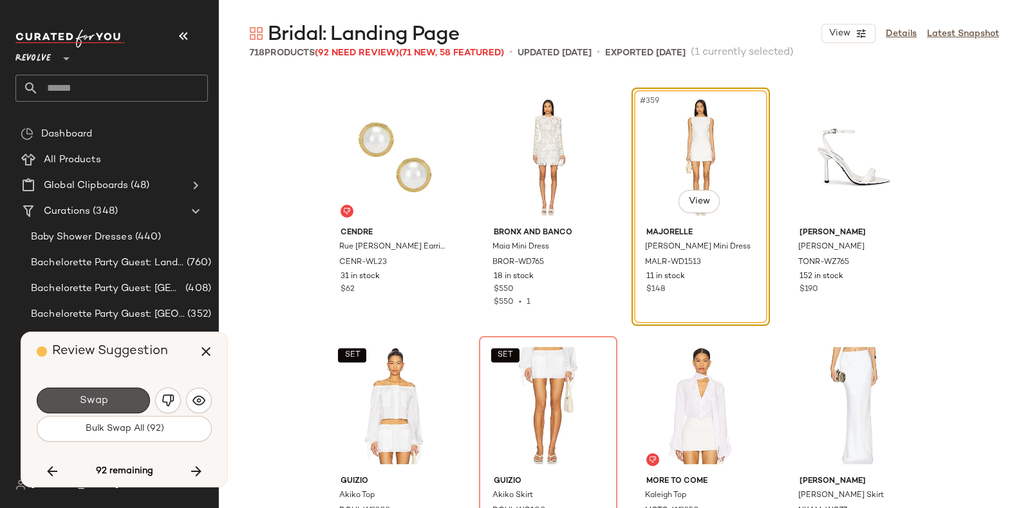
click at [114, 392] on button "Swap" at bounding box center [93, 400] width 113 height 26
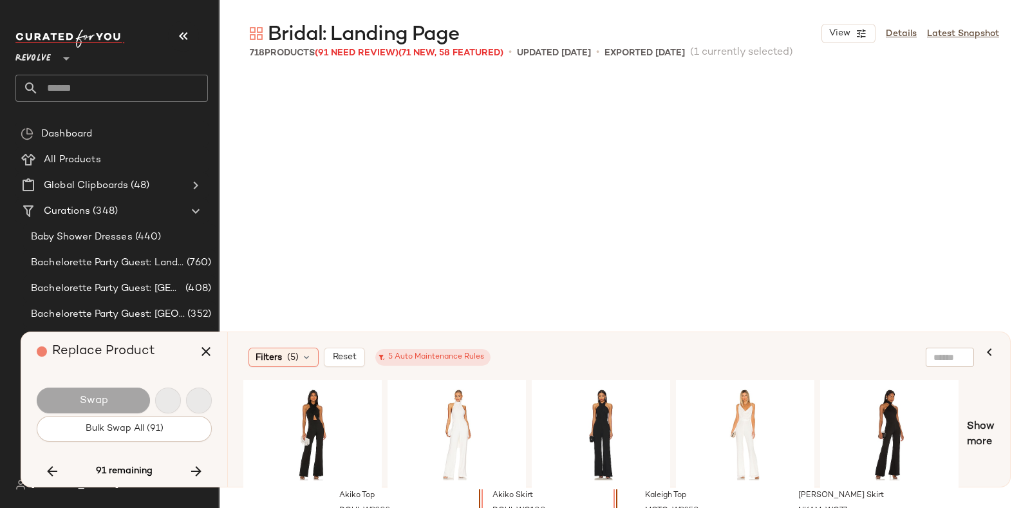
scroll to position [22360, 0]
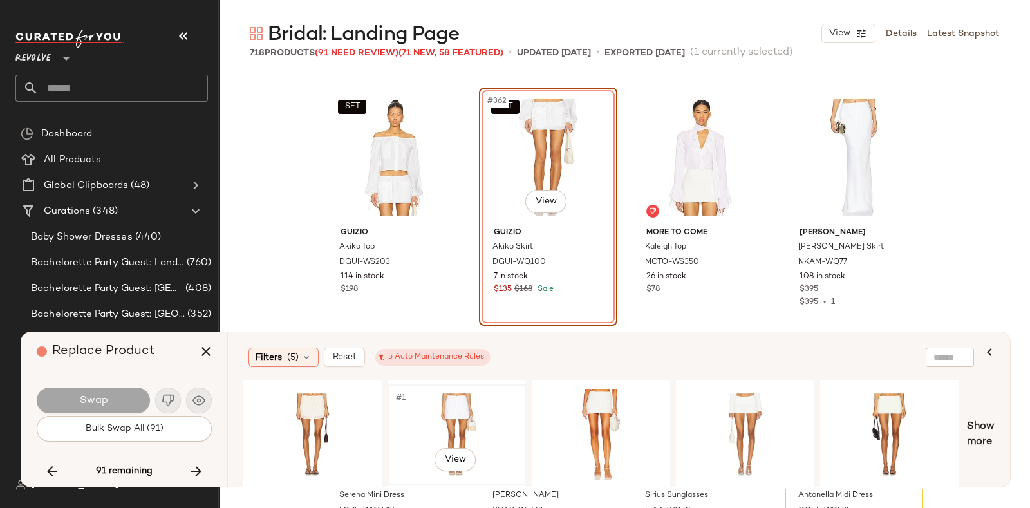
click at [449, 400] on div "#1 View" at bounding box center [456, 434] width 129 height 91
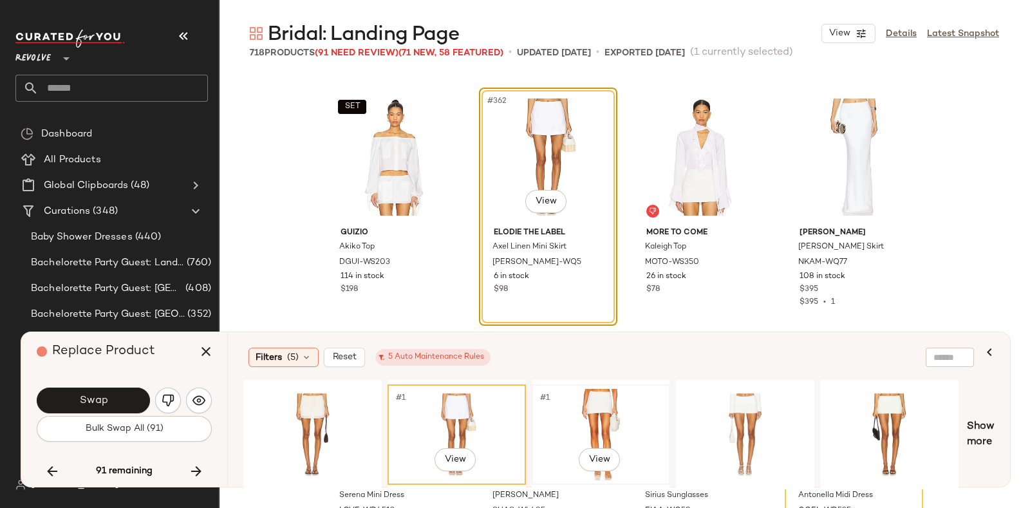
click at [595, 398] on div "#1 View" at bounding box center [600, 434] width 129 height 91
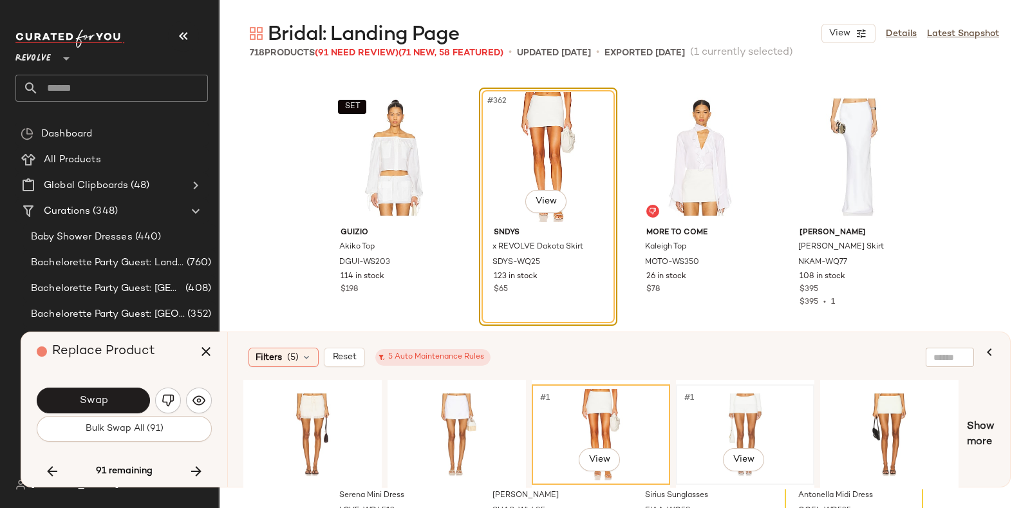
click at [742, 398] on div "#1 View" at bounding box center [744, 434] width 129 height 91
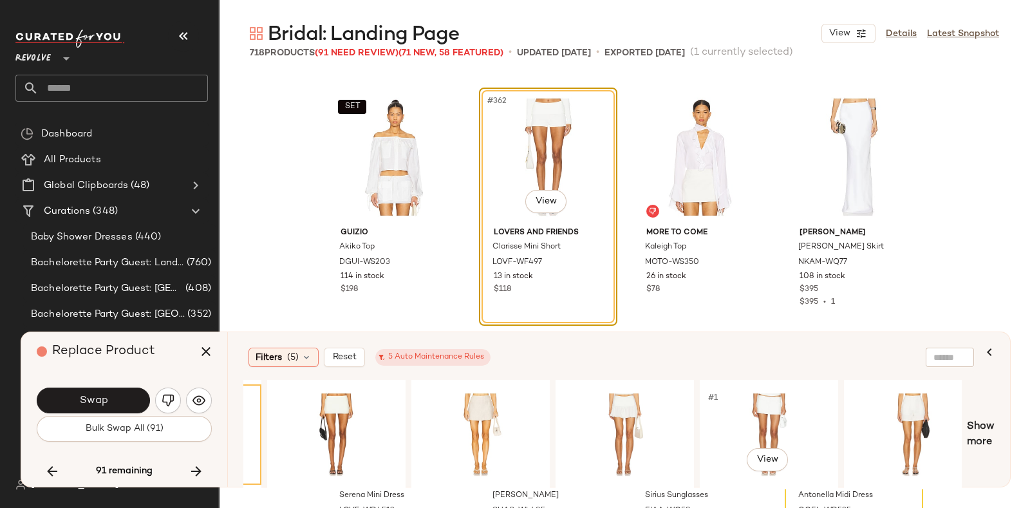
scroll to position [0, 582]
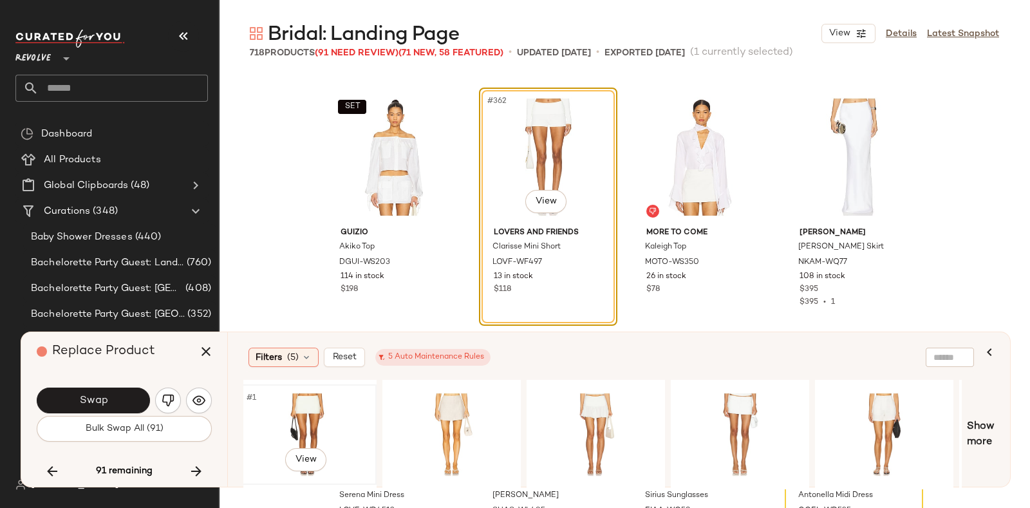
click at [319, 398] on div "#1 View" at bounding box center [307, 434] width 129 height 91
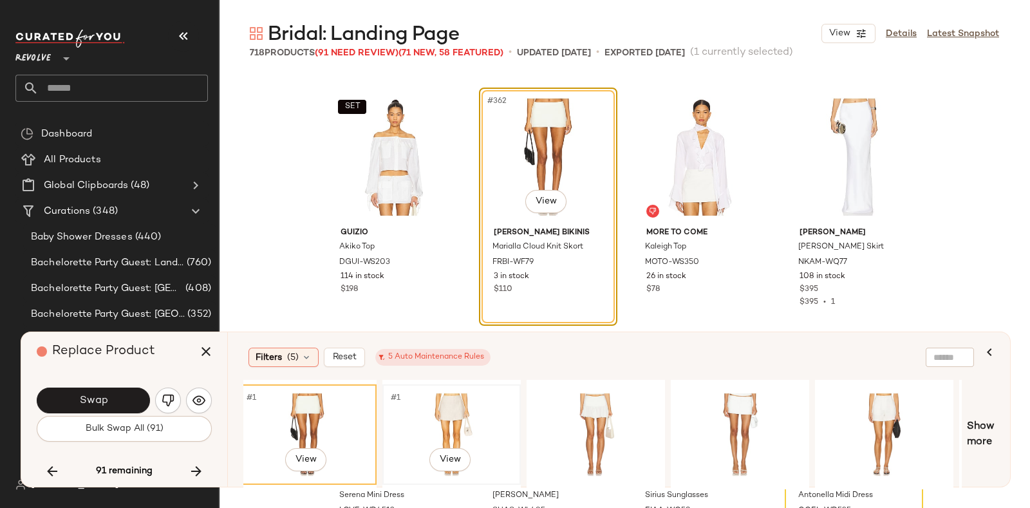
click at [451, 404] on div "#1 View" at bounding box center [451, 434] width 129 height 91
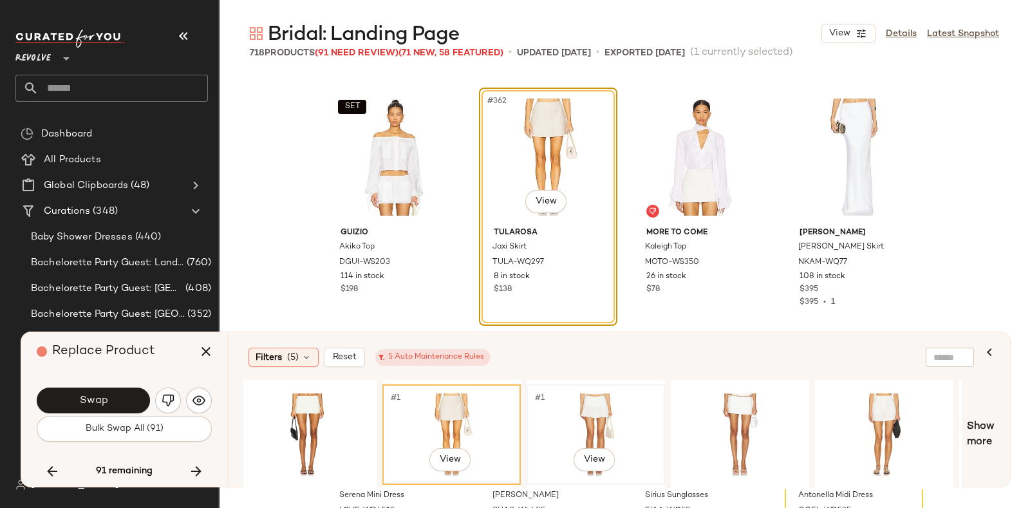
click at [585, 415] on div "#1 View" at bounding box center [595, 434] width 129 height 91
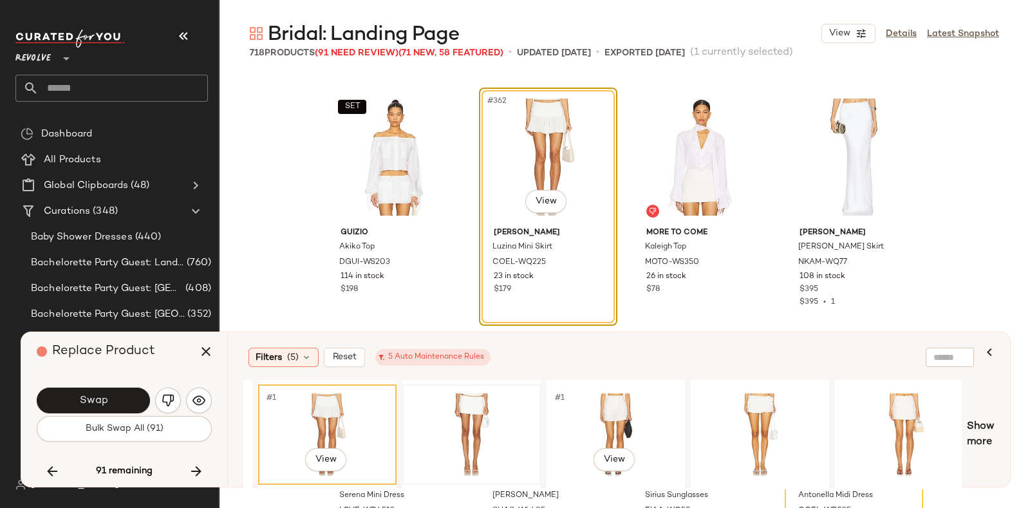
scroll to position [0, 852]
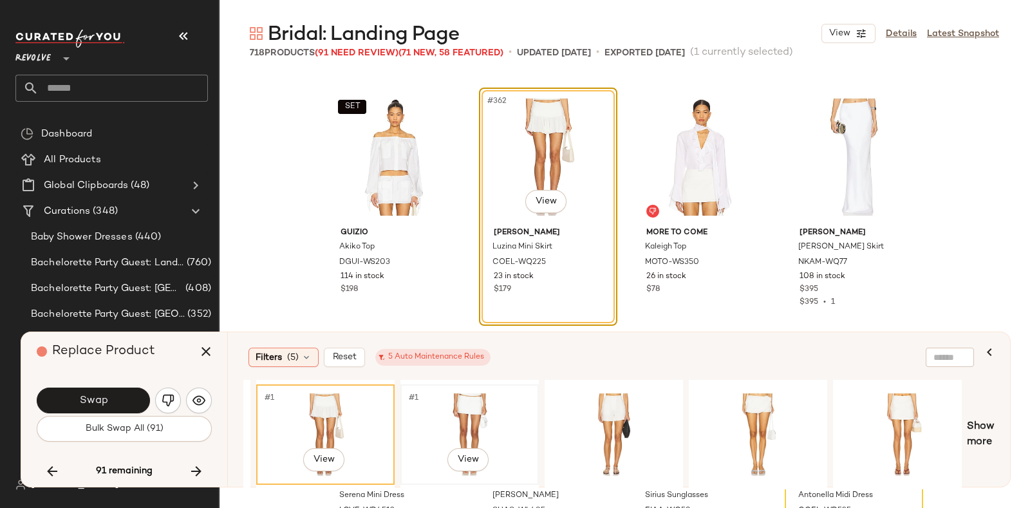
click at [476, 389] on div "#1 View" at bounding box center [469, 434] width 129 height 91
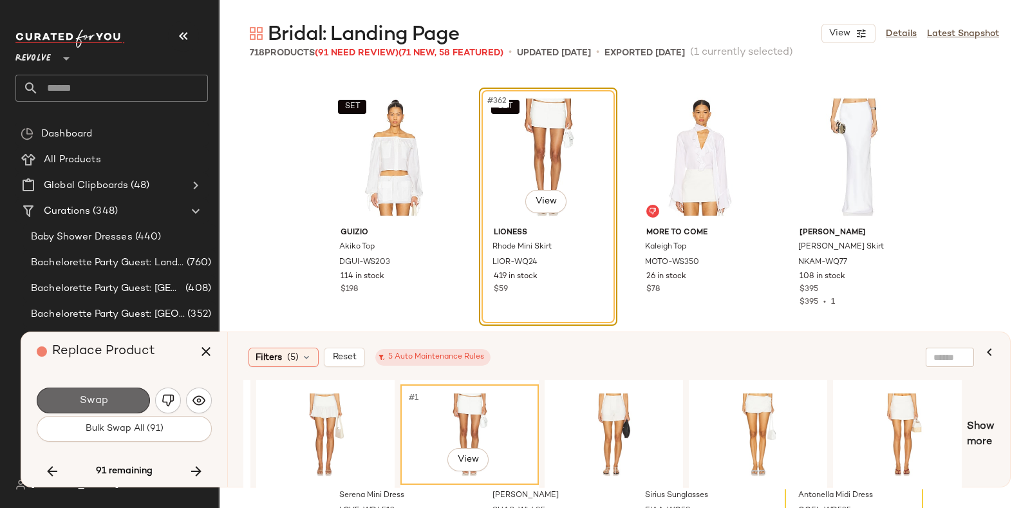
click at [125, 396] on button "Swap" at bounding box center [93, 400] width 113 height 26
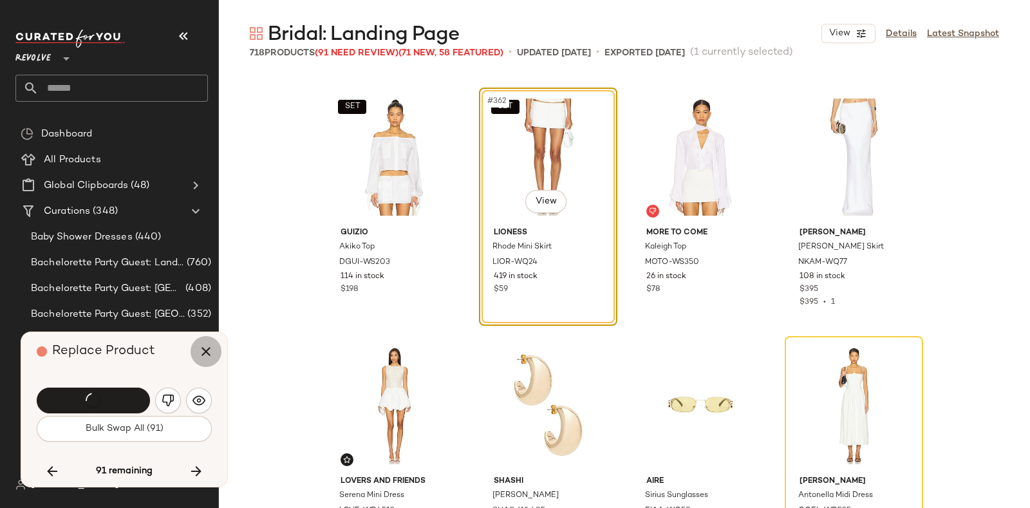
click at [203, 352] on icon "button" at bounding box center [205, 351] width 15 height 15
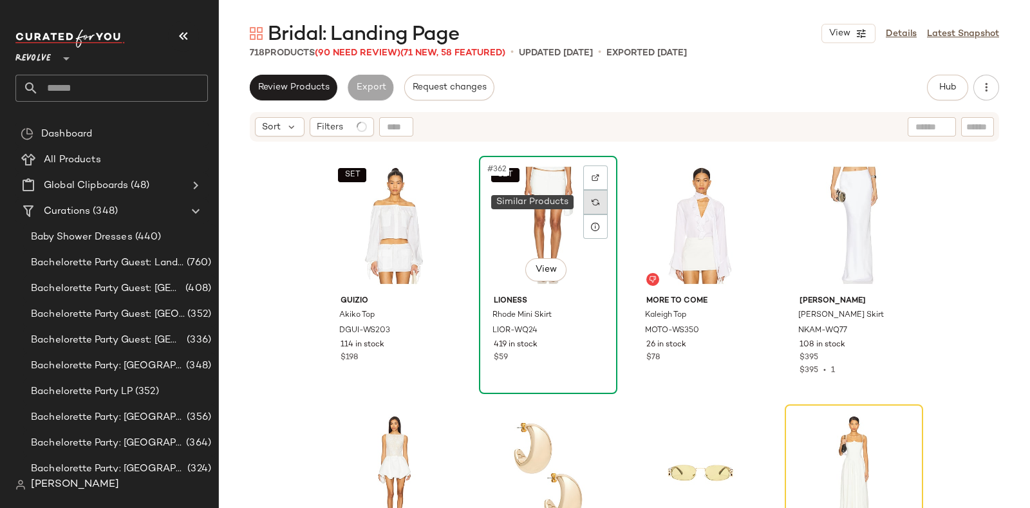
click at [592, 200] on img at bounding box center [595, 202] width 8 height 8
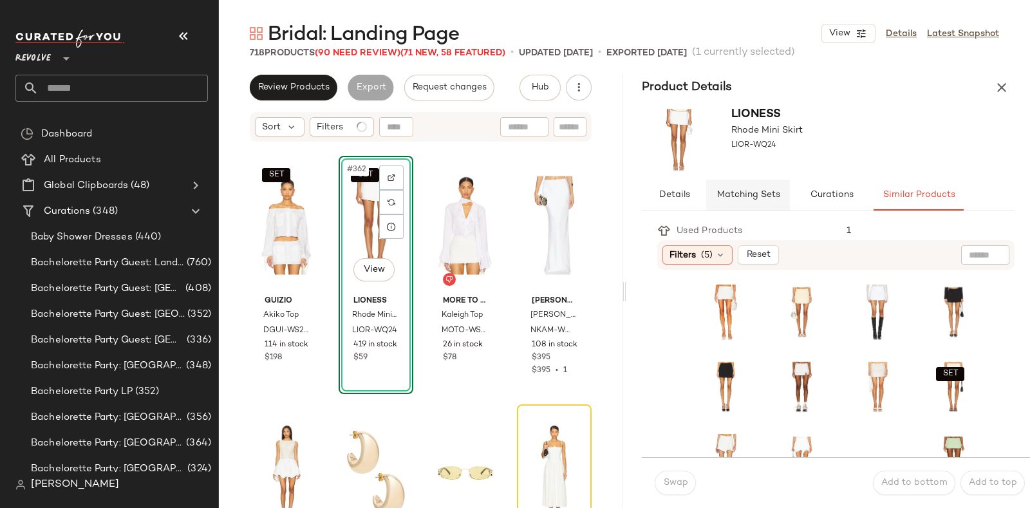
click at [756, 190] on span "Matching Sets" at bounding box center [748, 195] width 64 height 10
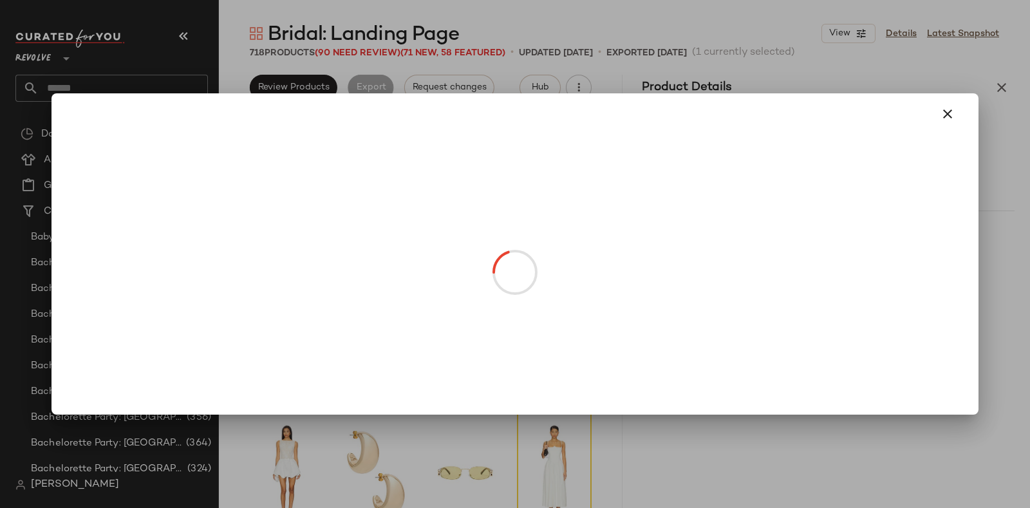
drag, startPoint x: 688, startPoint y: 289, endPoint x: 667, endPoint y: 288, distance: 20.6
click at [945, 118] on icon "button" at bounding box center [947, 113] width 15 height 15
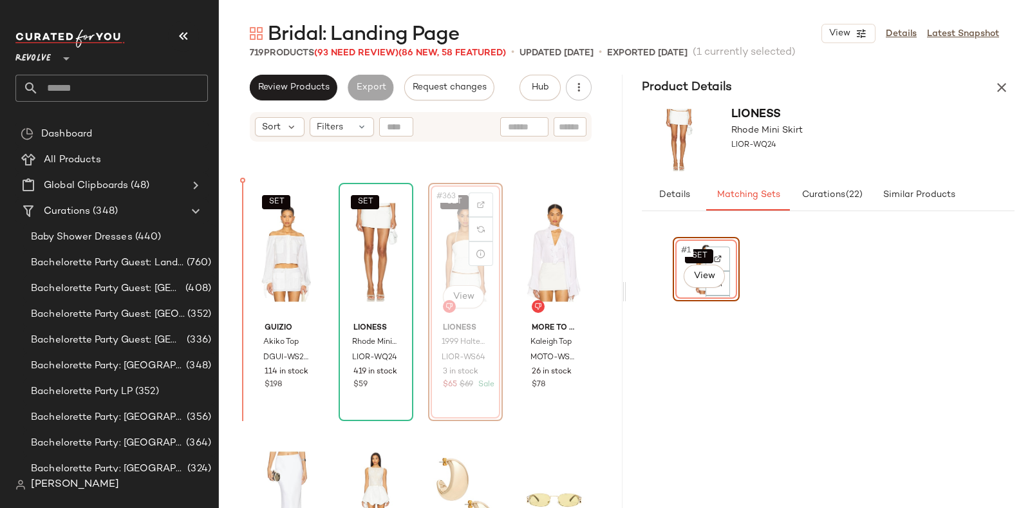
scroll to position [22333, 0]
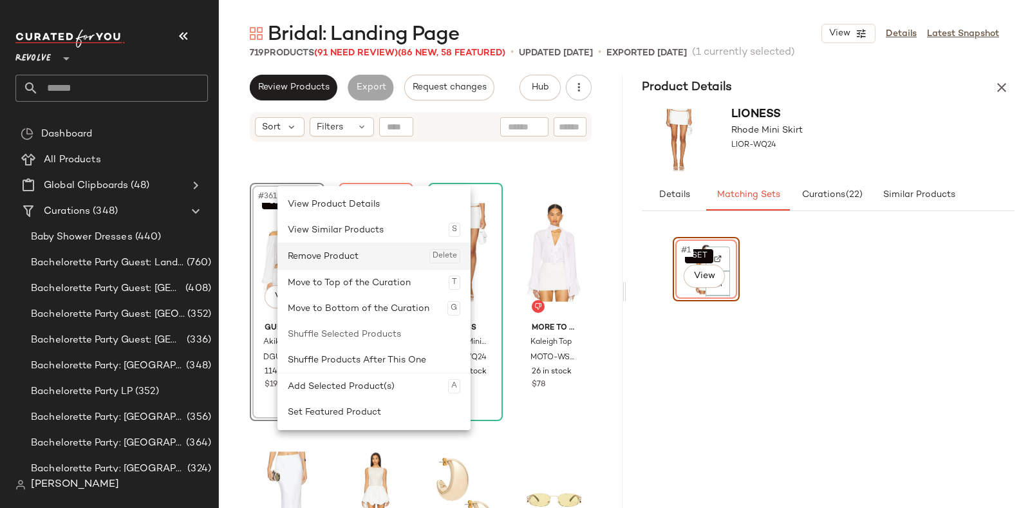
click at [302, 256] on div "Remove Product Delete" at bounding box center [374, 256] width 172 height 26
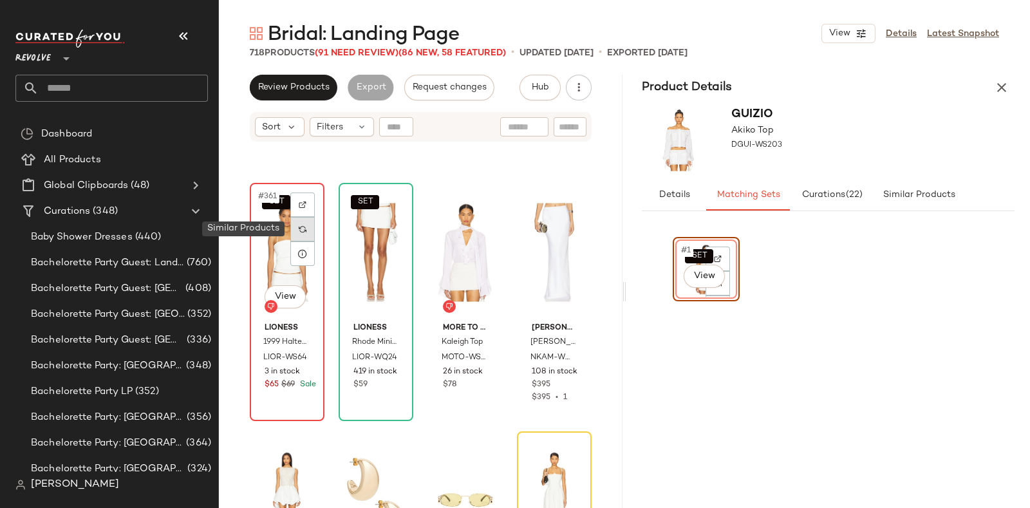
click at [306, 228] on div at bounding box center [302, 229] width 24 height 24
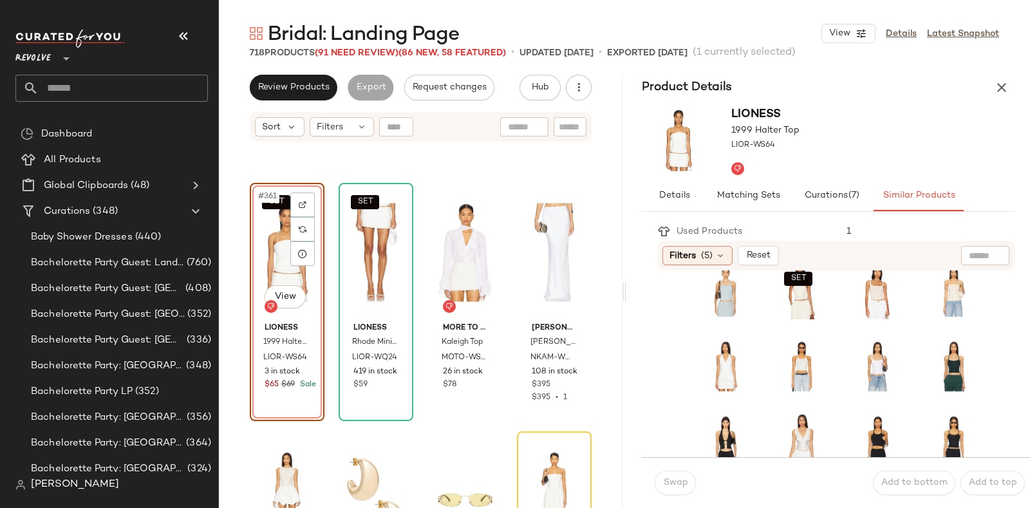
scroll to position [141, 0]
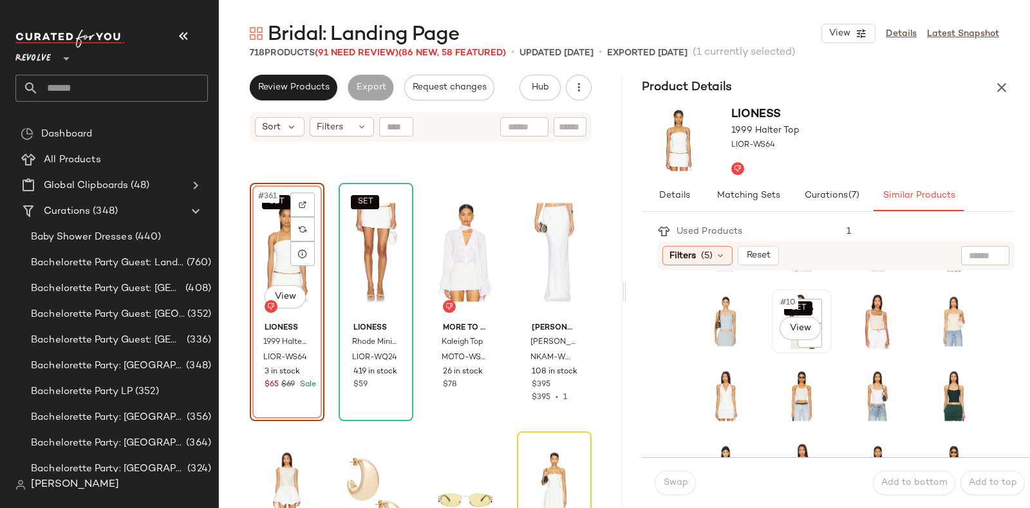
click at [776, 344] on div "SET #10 View" at bounding box center [801, 320] width 51 height 55
click at [669, 481] on span "Swap" at bounding box center [674, 483] width 25 height 10
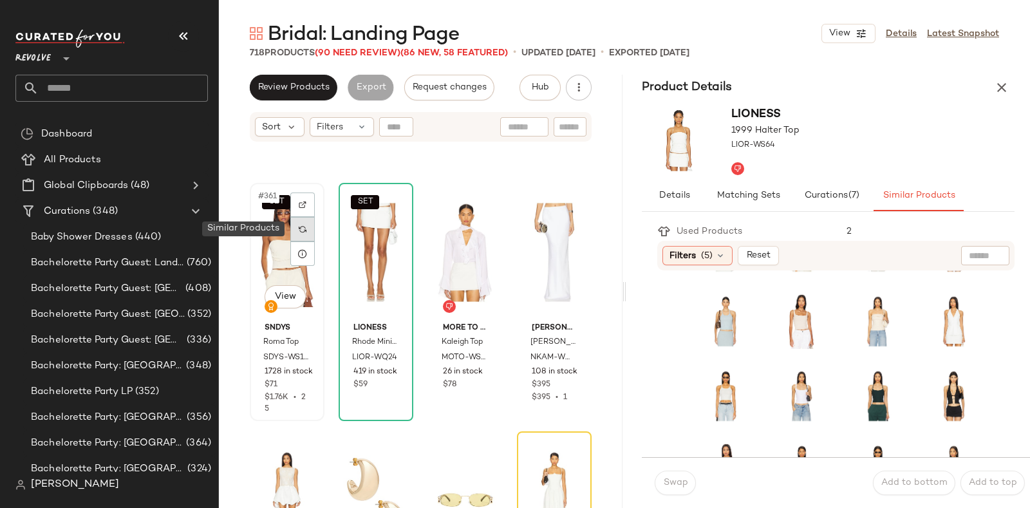
click at [307, 225] on div at bounding box center [302, 229] width 24 height 24
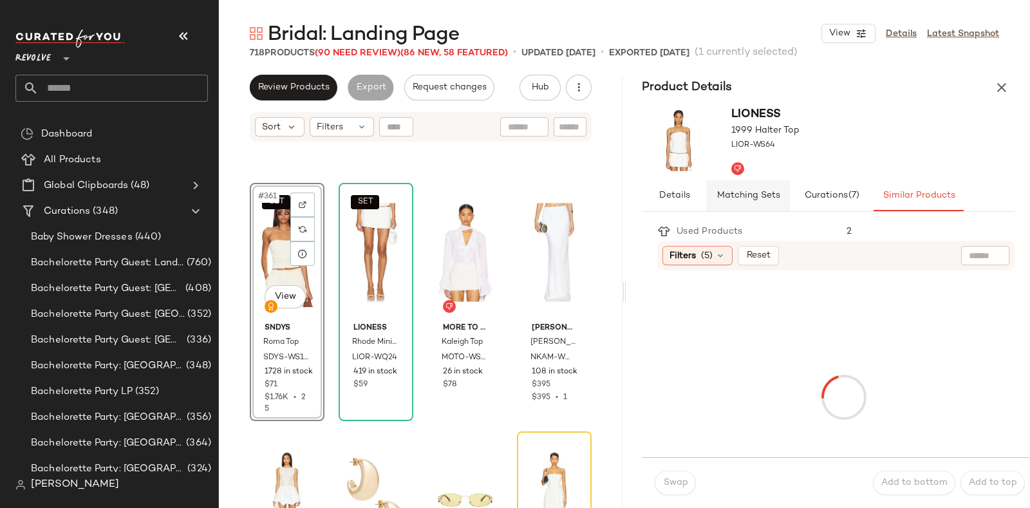
click at [772, 196] on span "Matching Sets" at bounding box center [748, 196] width 64 height 10
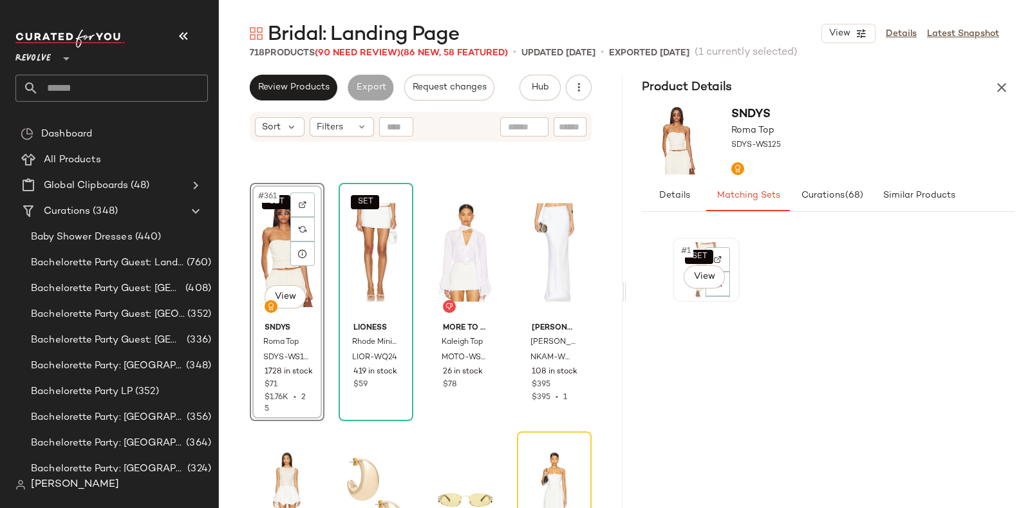
click at [680, 286] on div "SET #1 View" at bounding box center [706, 269] width 58 height 55
click at [682, 287] on div "SET #1 View" at bounding box center [706, 269] width 58 height 55
click at [695, 393] on div "SET #1 View" at bounding box center [706, 364] width 67 height 252
click at [689, 297] on div "SET #1 View" at bounding box center [706, 270] width 64 height 62
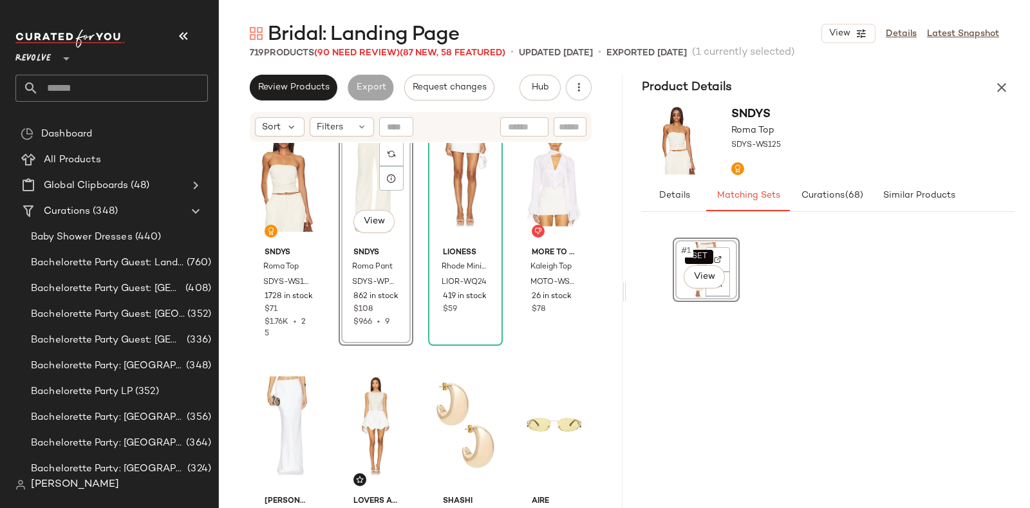
scroll to position [22348, 0]
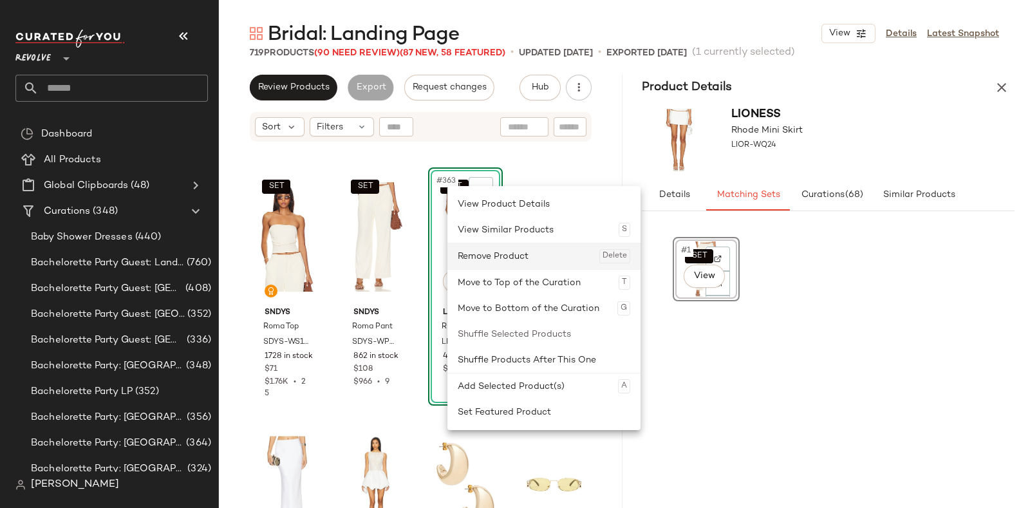
click at [480, 252] on div "Remove Product Delete" at bounding box center [544, 256] width 172 height 26
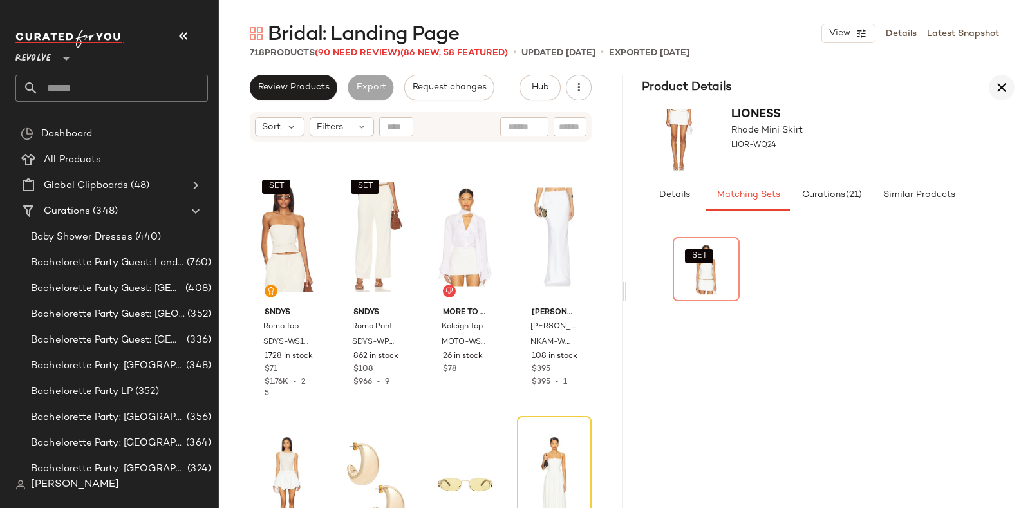
click at [996, 77] on button "button" at bounding box center [1002, 88] width 26 height 26
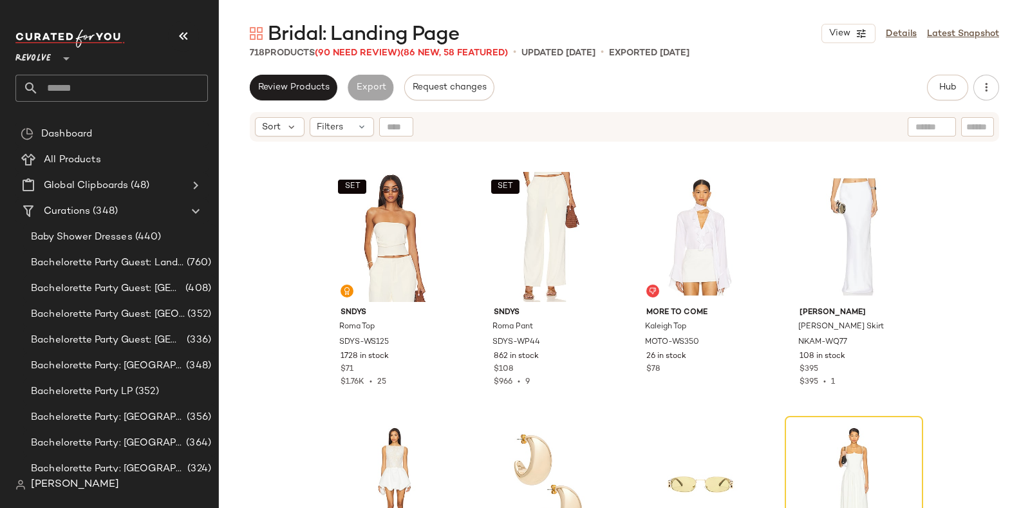
click at [360, 46] on span "Bridal: Landing Page" at bounding box center [363, 35] width 191 height 26
click at [366, 48] on span "(90 Need Review)" at bounding box center [358, 53] width 86 height 10
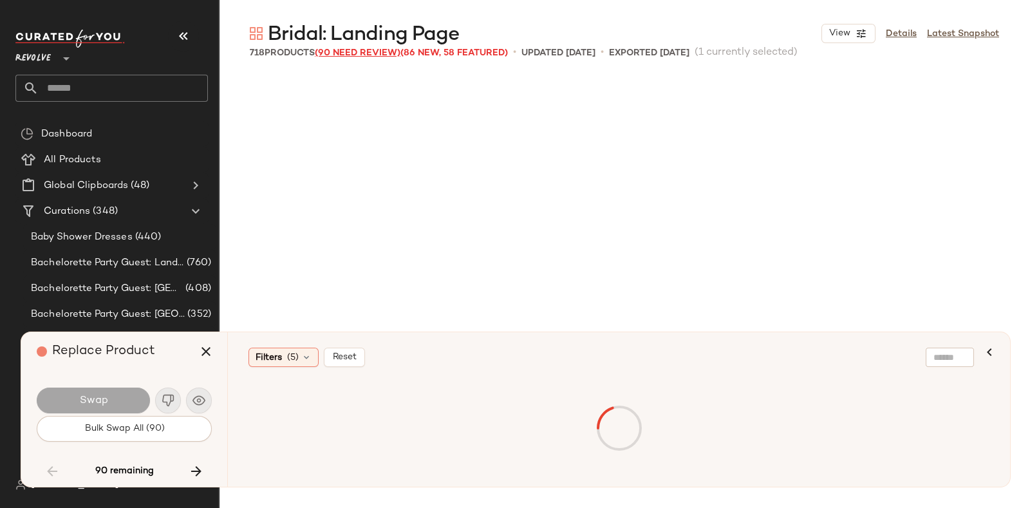
scroll to position [11925, 0]
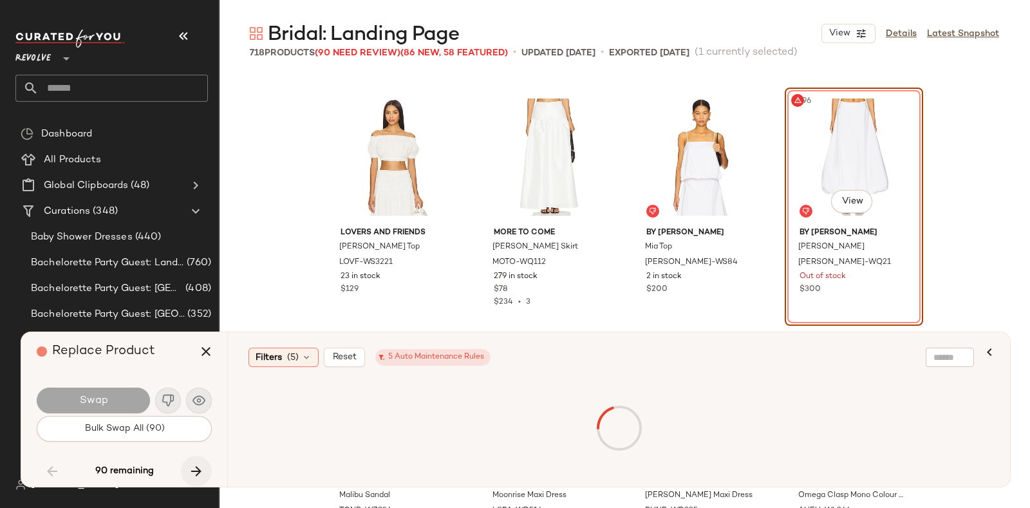
click at [198, 468] on icon "button" at bounding box center [196, 470] width 15 height 15
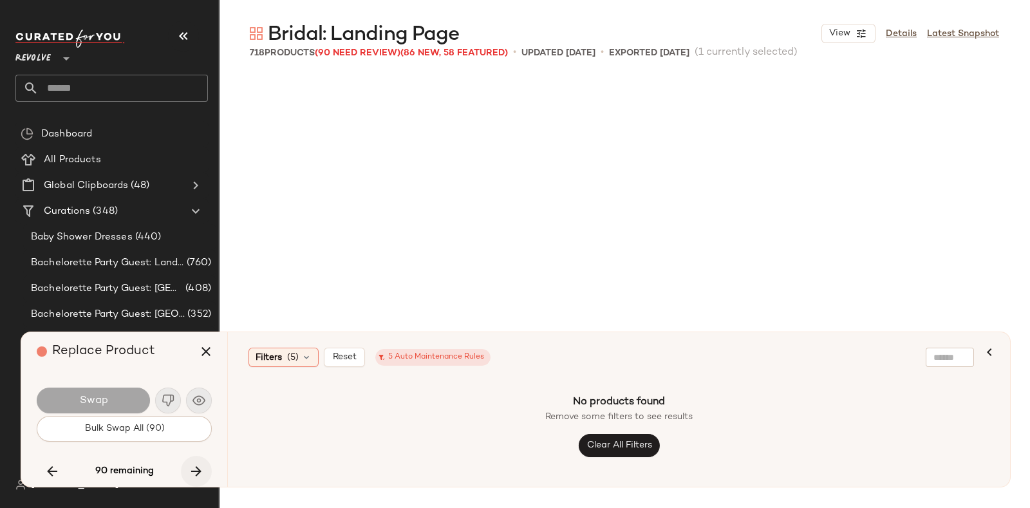
scroll to position [18385, 0]
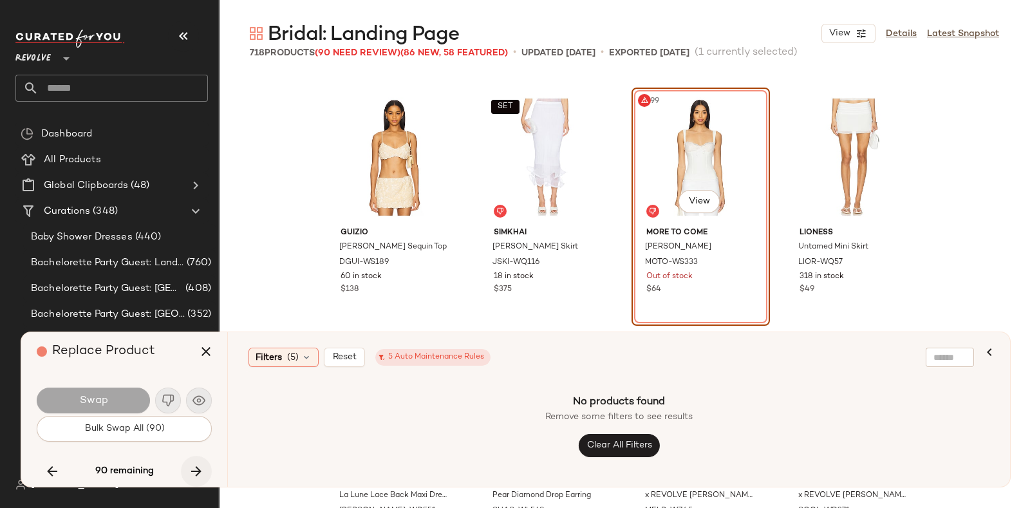
click at [196, 466] on icon "button" at bounding box center [196, 470] width 15 height 15
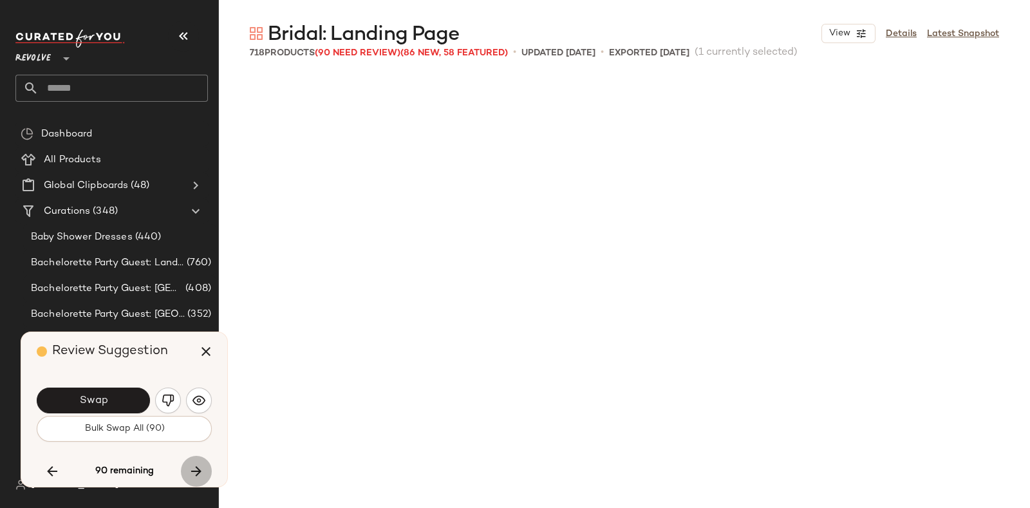
scroll to position [22608, 0]
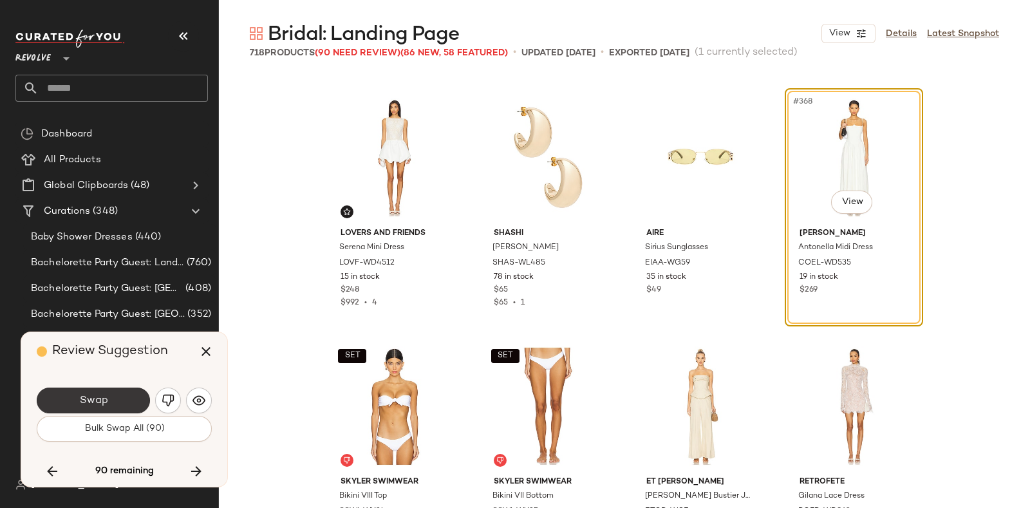
click at [99, 391] on button "Swap" at bounding box center [93, 400] width 113 height 26
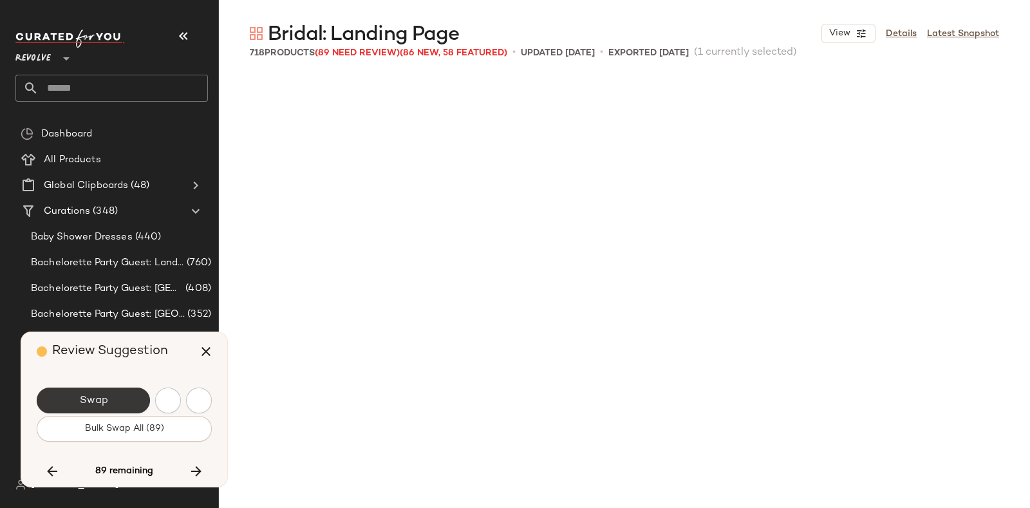
scroll to position [23105, 0]
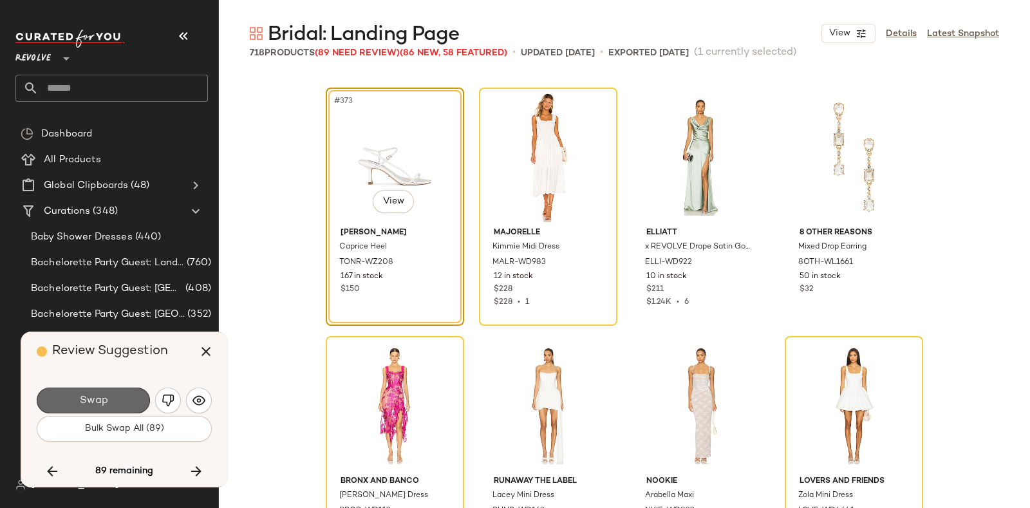
click at [86, 391] on button "Swap" at bounding box center [93, 400] width 113 height 26
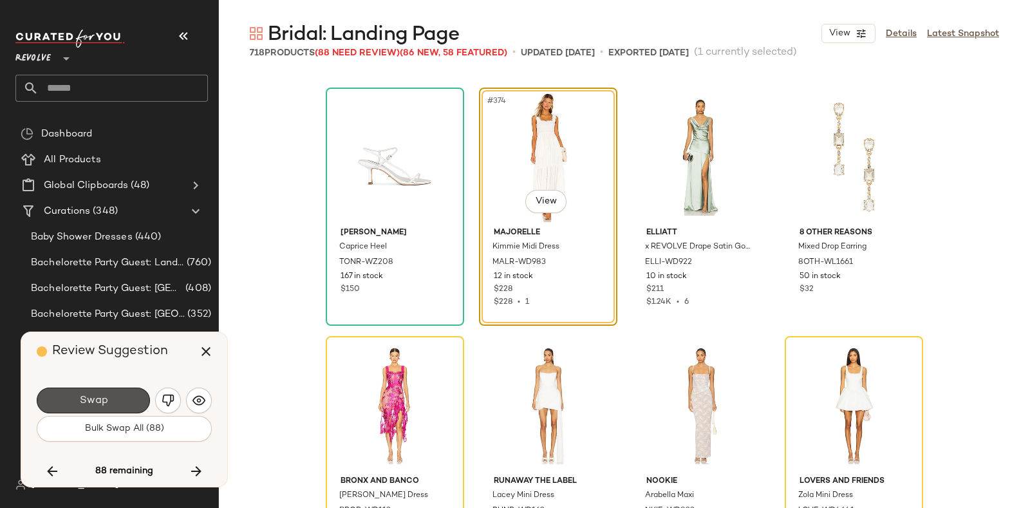
click at [86, 391] on button "Swap" at bounding box center [93, 400] width 113 height 26
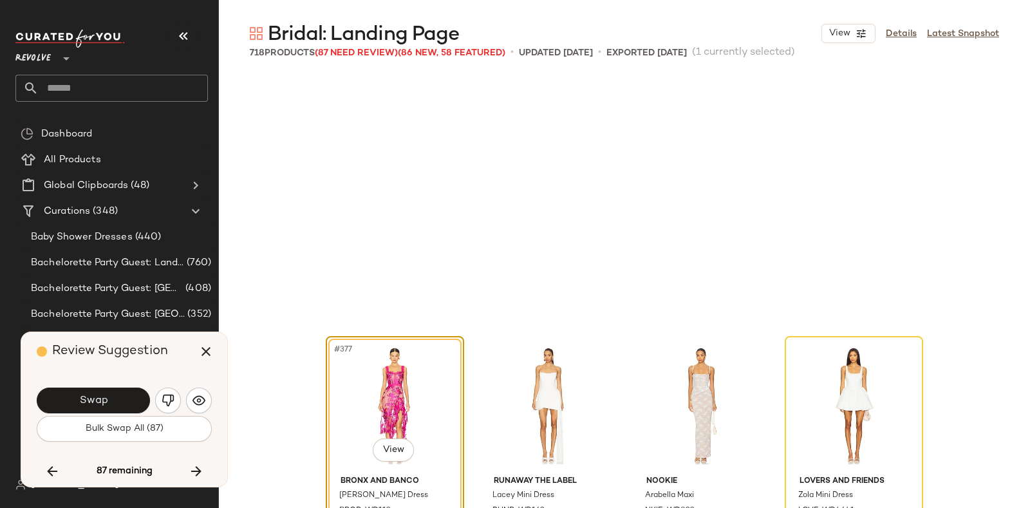
scroll to position [23354, 0]
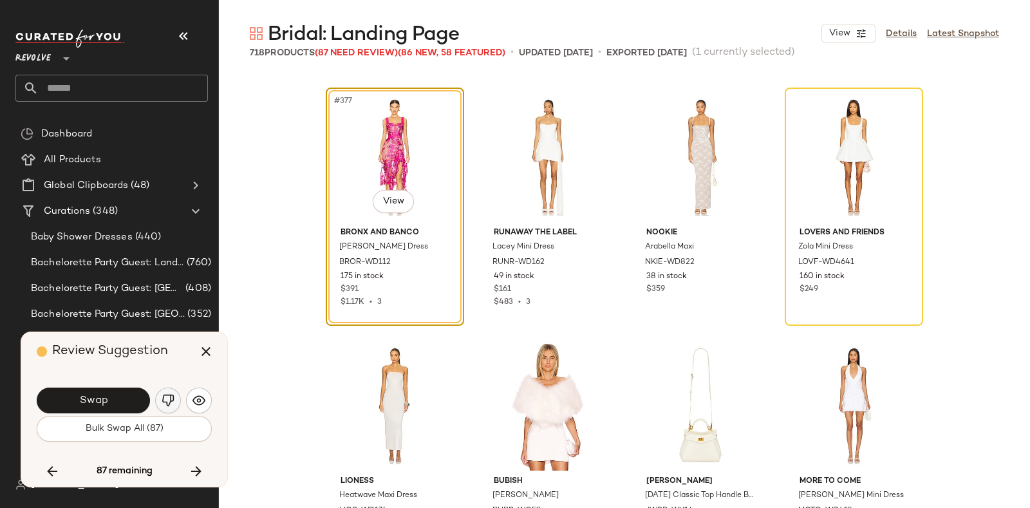
click at [172, 398] on img "button" at bounding box center [168, 400] width 13 height 13
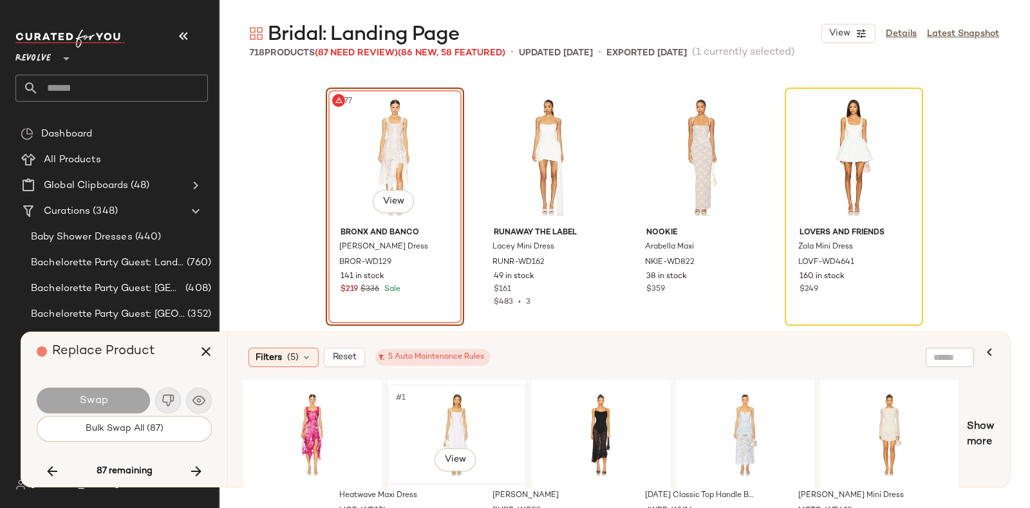
click at [454, 416] on div "#1 View" at bounding box center [456, 434] width 129 height 91
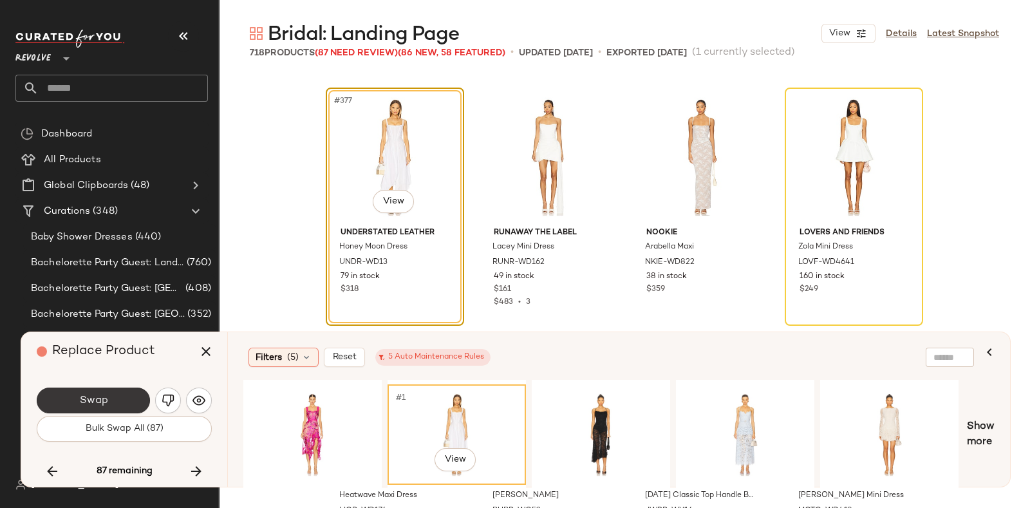
click at [109, 398] on button "Swap" at bounding box center [93, 400] width 113 height 26
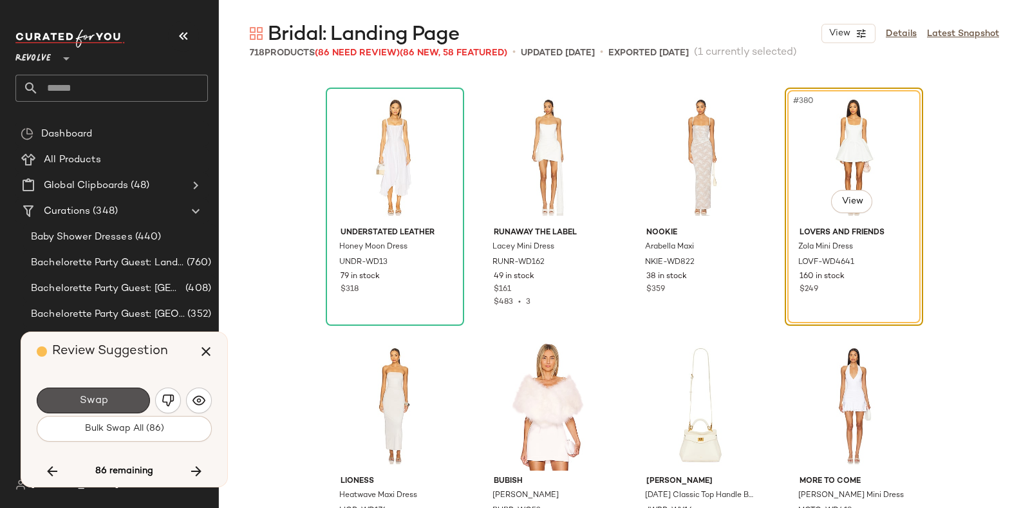
click at [109, 398] on button "Swap" at bounding box center [93, 400] width 113 height 26
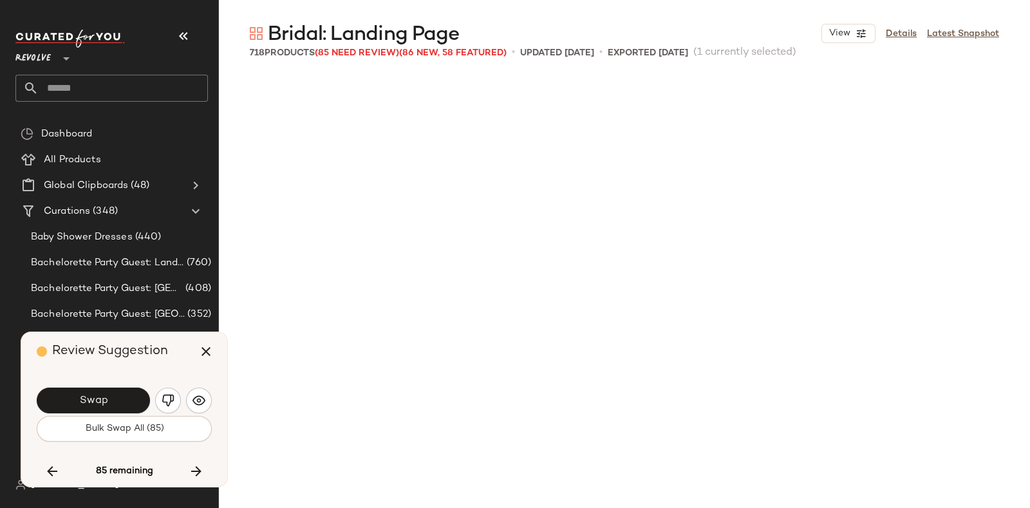
scroll to position [23850, 0]
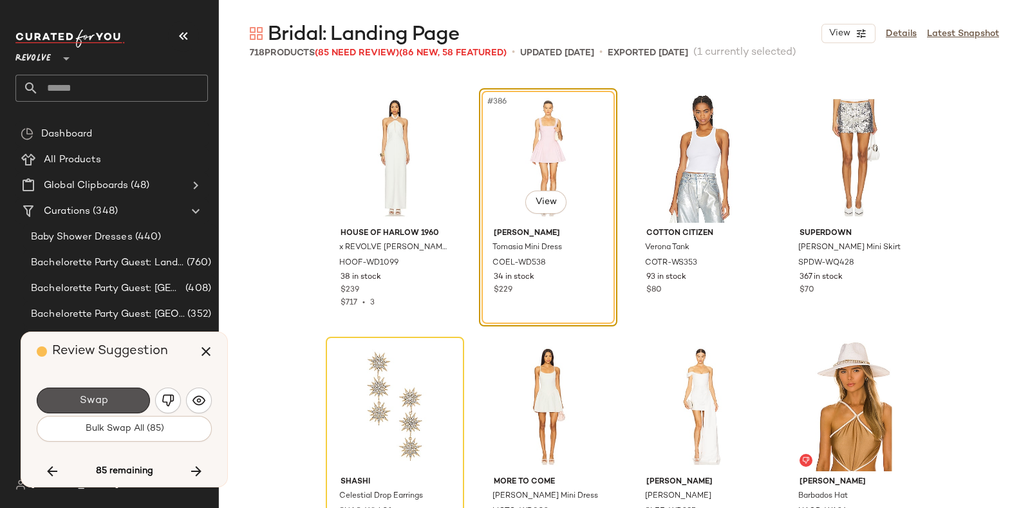
click at [109, 398] on button "Swap" at bounding box center [93, 400] width 113 height 26
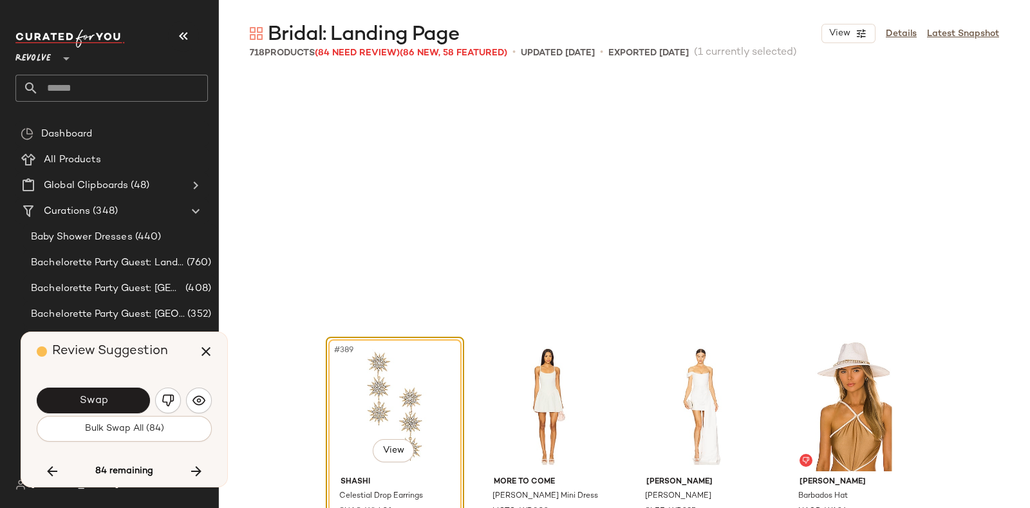
scroll to position [24098, 0]
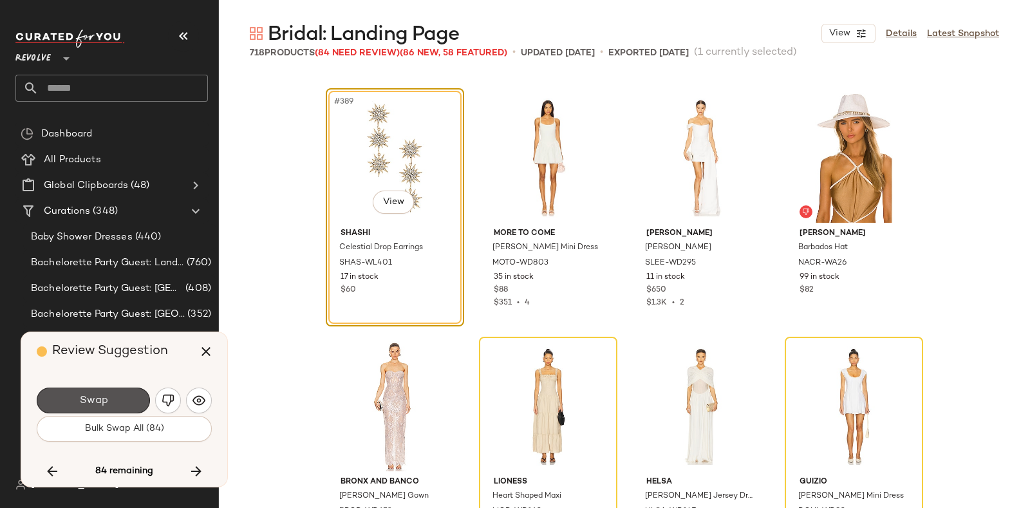
click at [109, 398] on button "Swap" at bounding box center [93, 400] width 113 height 26
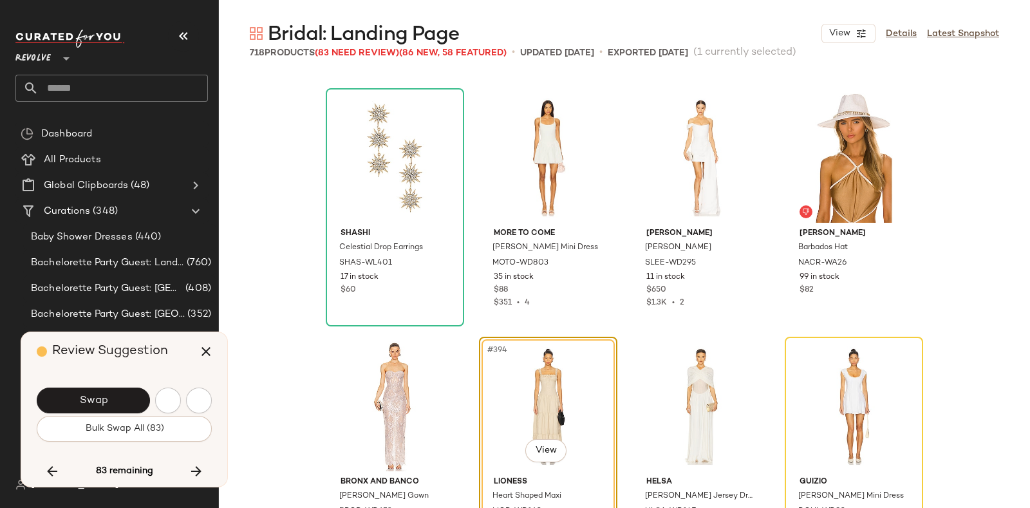
scroll to position [24347, 0]
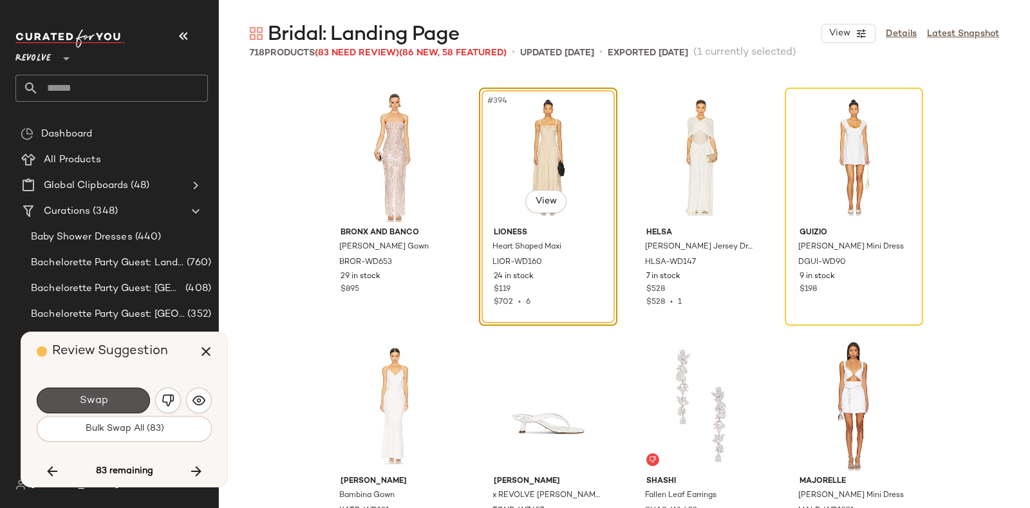
click at [109, 398] on button "Swap" at bounding box center [93, 400] width 113 height 26
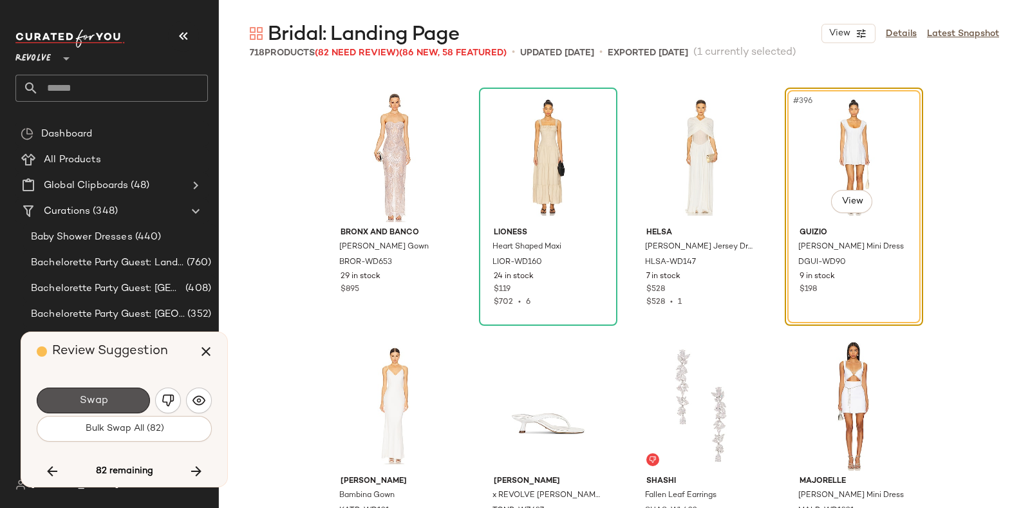
click at [109, 398] on button "Swap" at bounding box center [93, 400] width 113 height 26
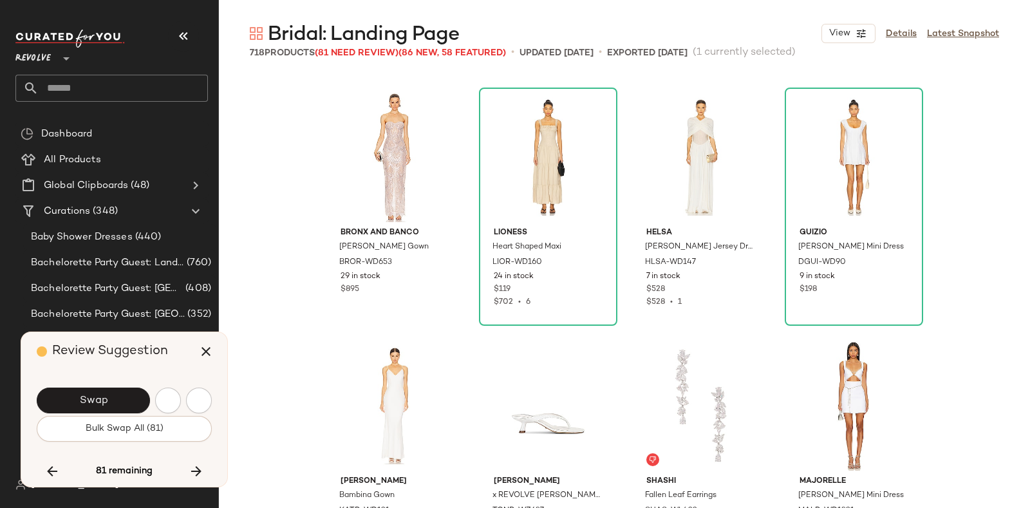
scroll to position [24844, 0]
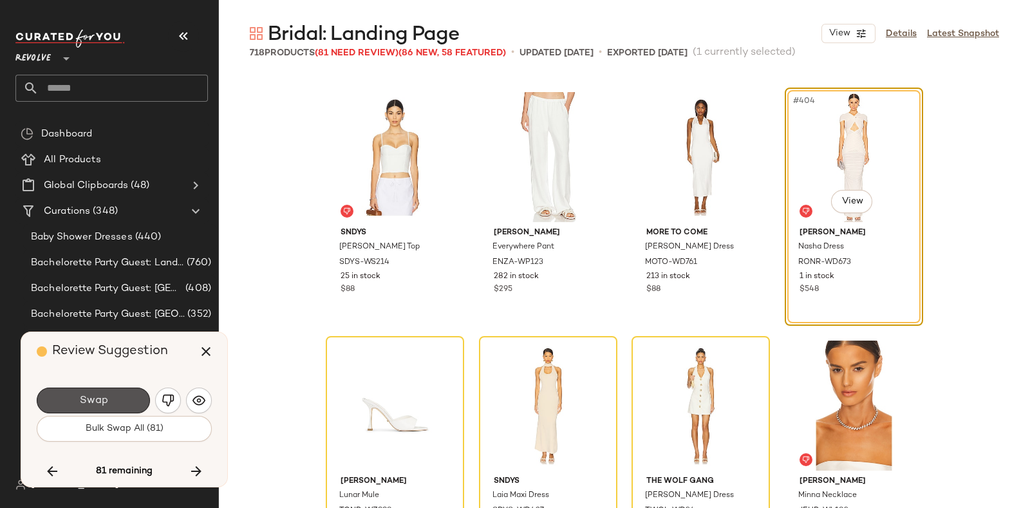
click at [109, 398] on button "Swap" at bounding box center [93, 400] width 113 height 26
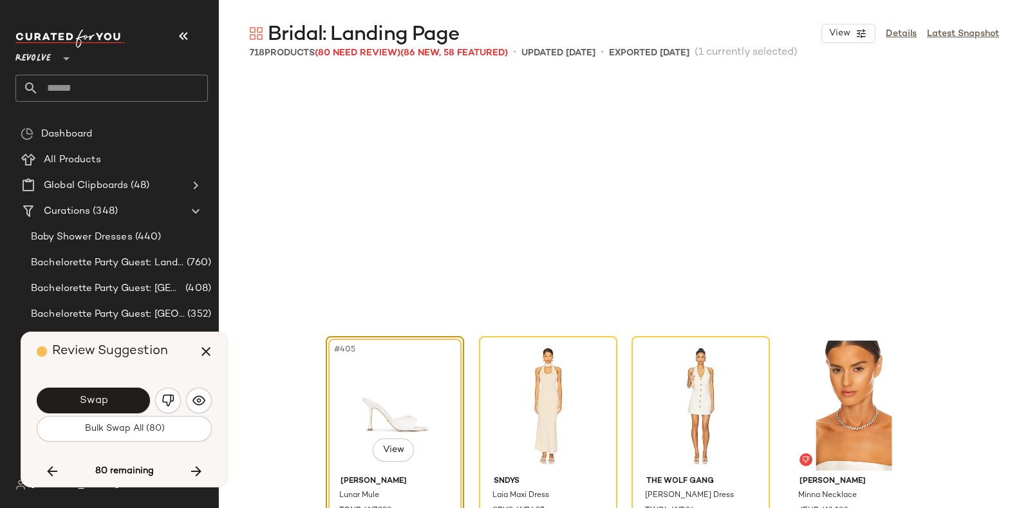
scroll to position [25092, 0]
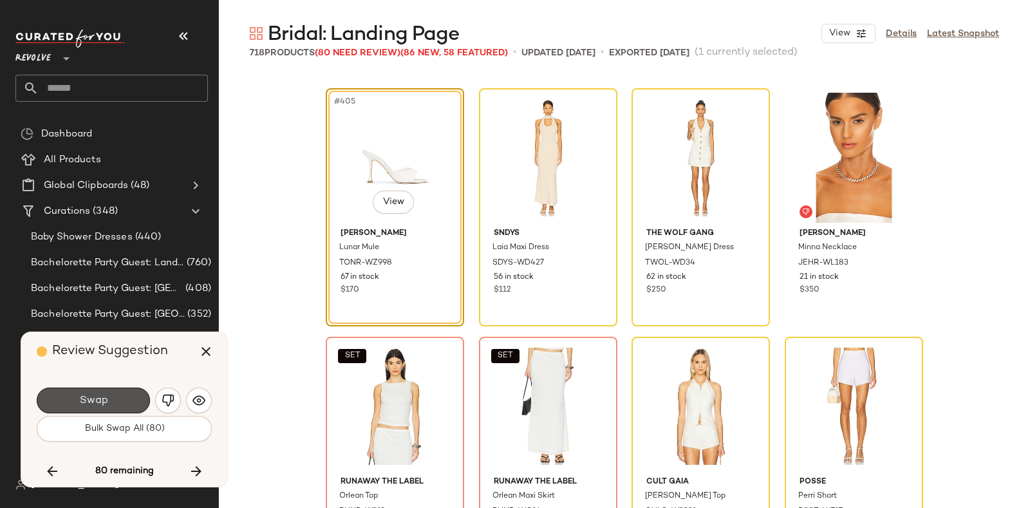
click at [109, 398] on button "Swap" at bounding box center [93, 400] width 113 height 26
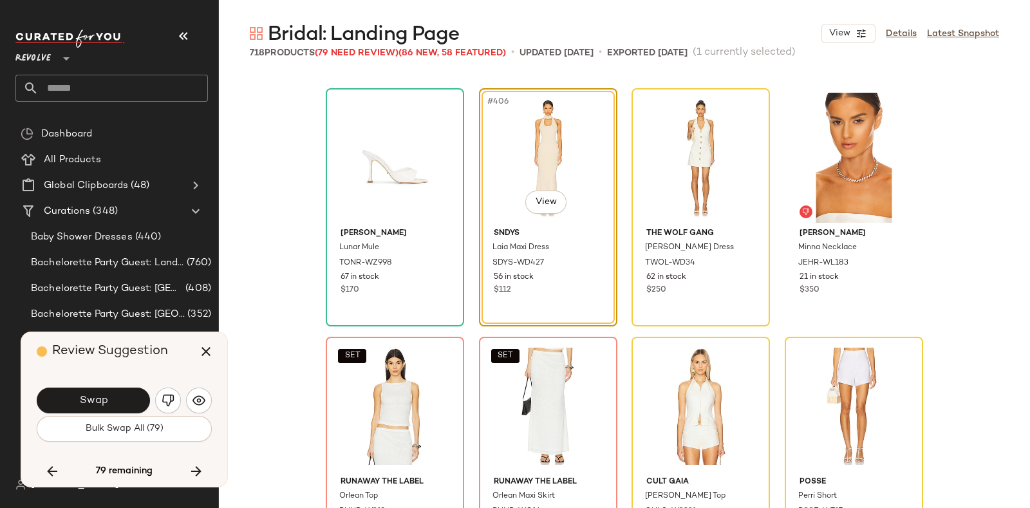
click at [109, 398] on button "Swap" at bounding box center [93, 400] width 113 height 26
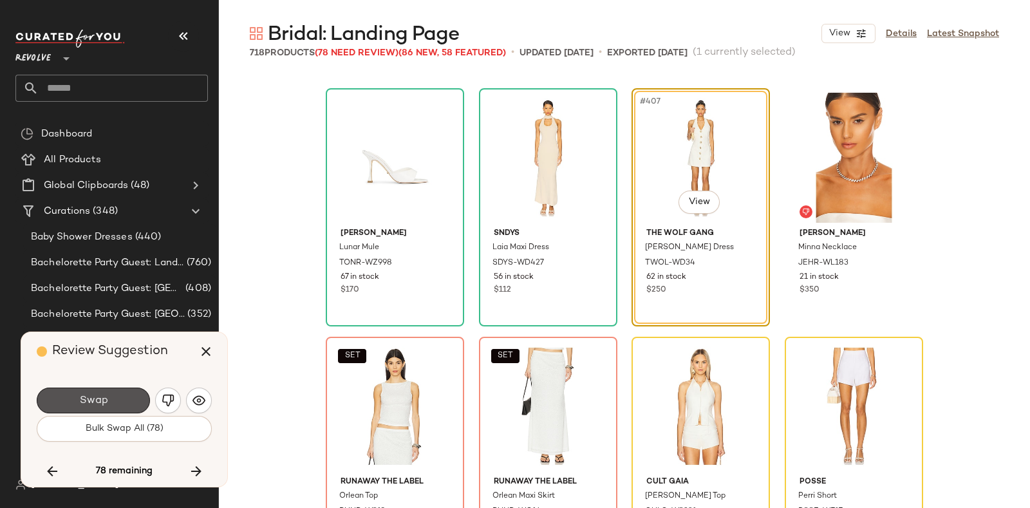
click at [109, 398] on button "Swap" at bounding box center [93, 400] width 113 height 26
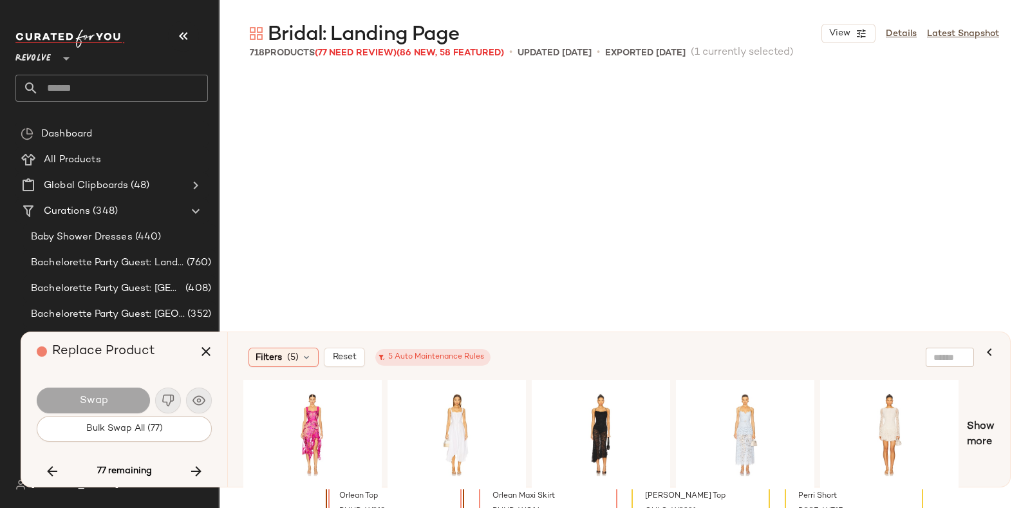
scroll to position [25340, 0]
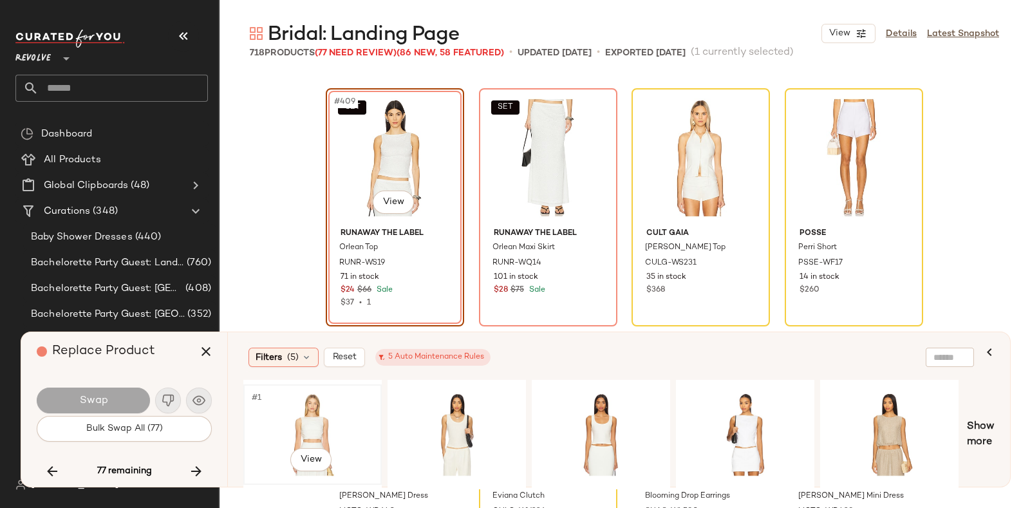
click at [308, 397] on div "#1 View" at bounding box center [312, 434] width 129 height 91
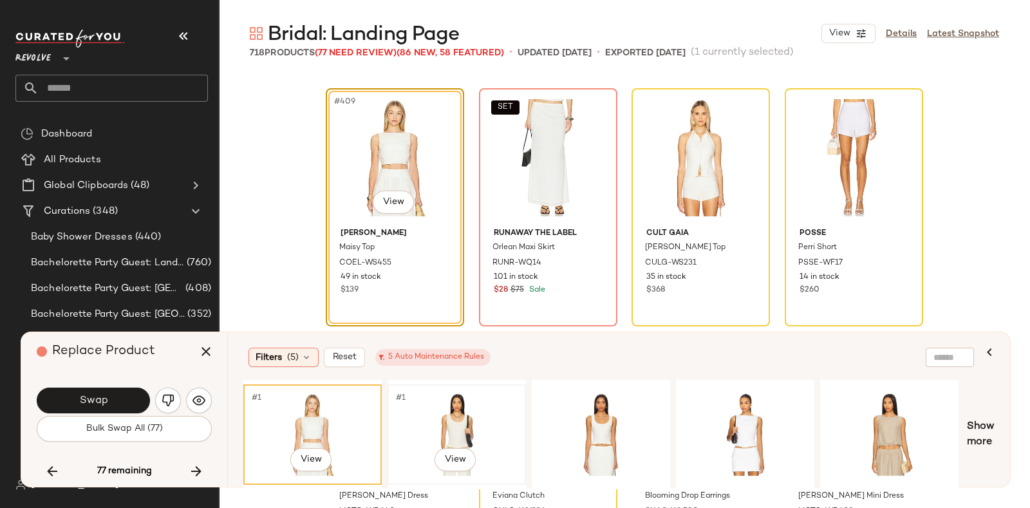
click at [465, 400] on div "#1 View" at bounding box center [456, 434] width 129 height 91
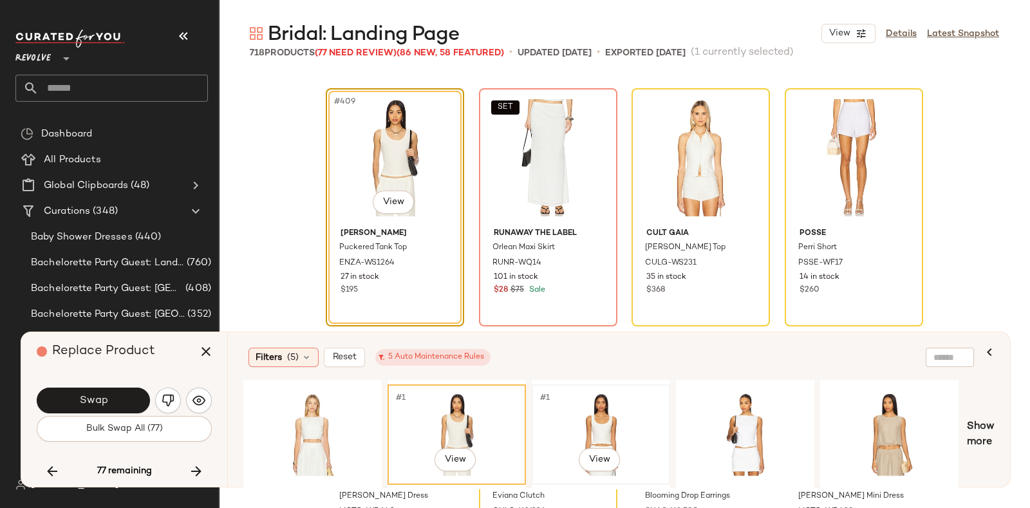
click at [579, 410] on div "#1 View" at bounding box center [600, 434] width 129 height 91
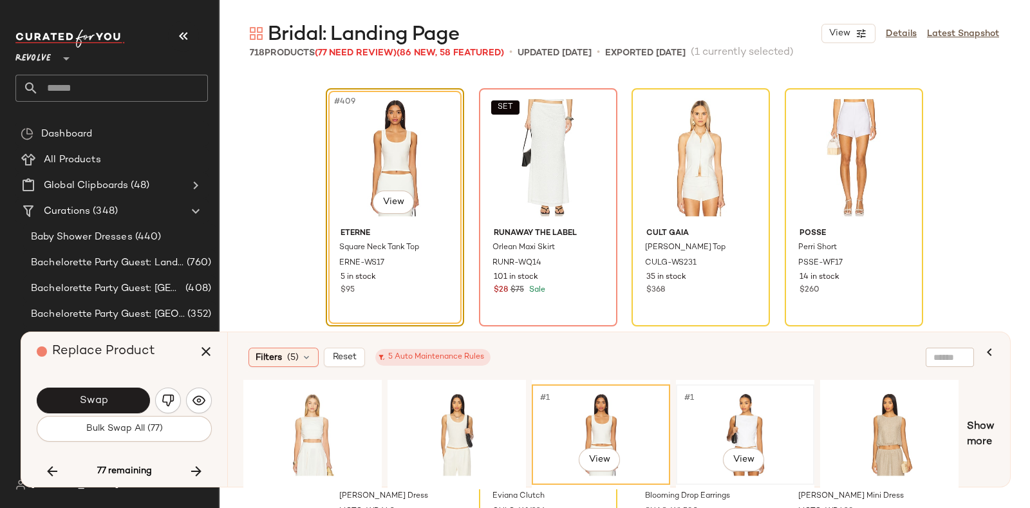
click at [750, 394] on div "#1 View" at bounding box center [744, 434] width 129 height 91
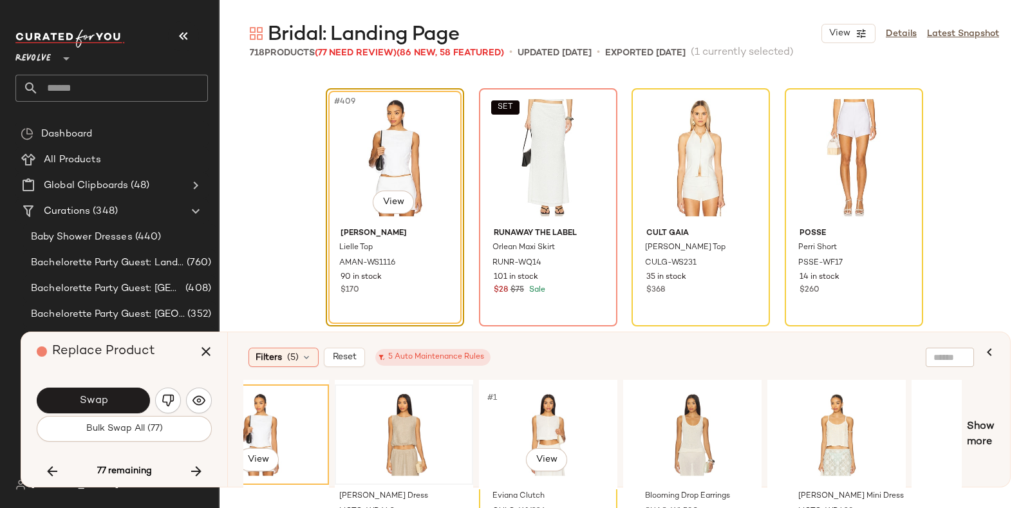
scroll to position [0, 501]
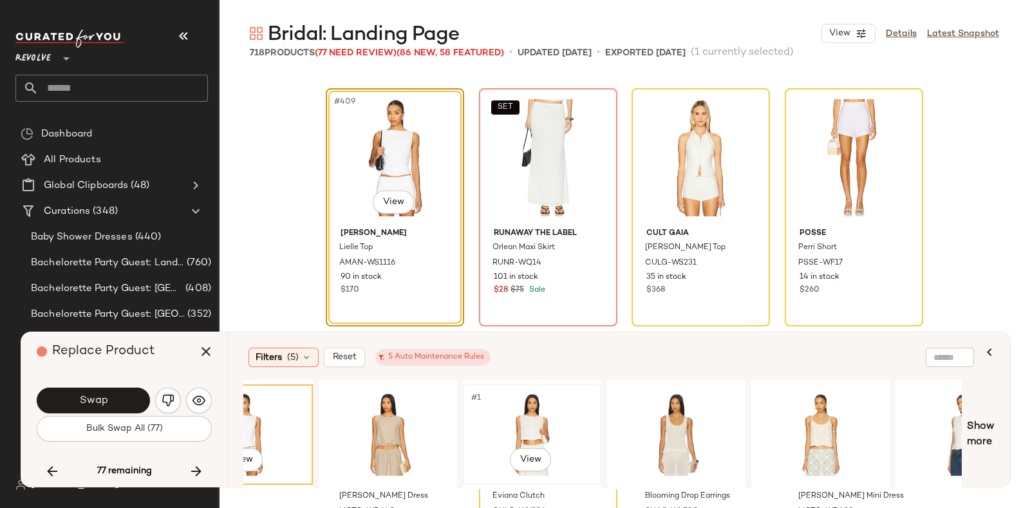
click at [561, 405] on div "#1 View" at bounding box center [531, 434] width 129 height 91
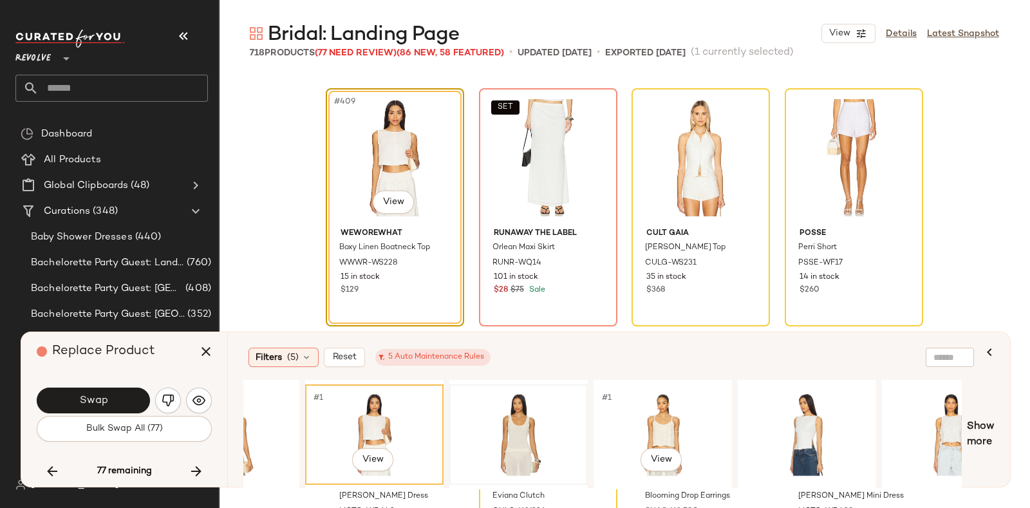
scroll to position [0, 671]
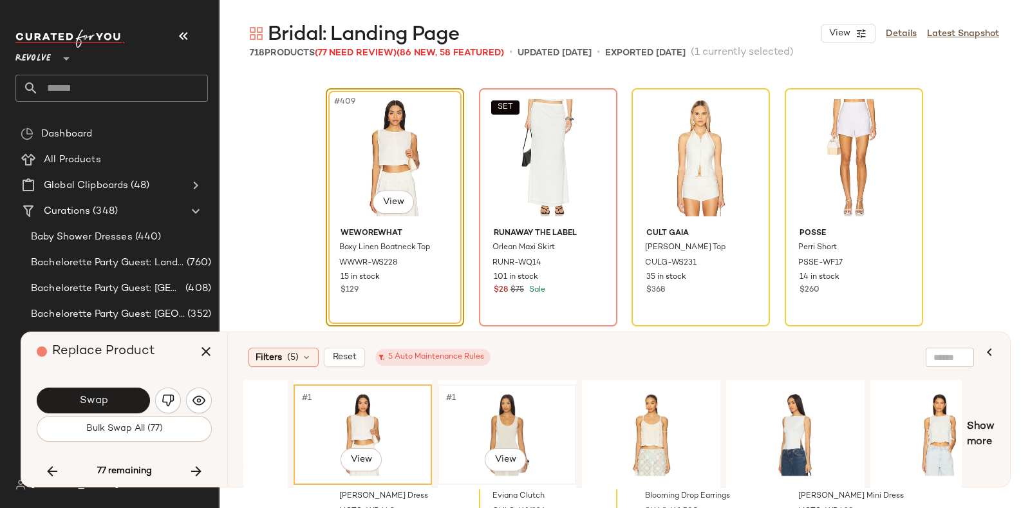
click at [523, 412] on div "#1 View" at bounding box center [506, 434] width 129 height 91
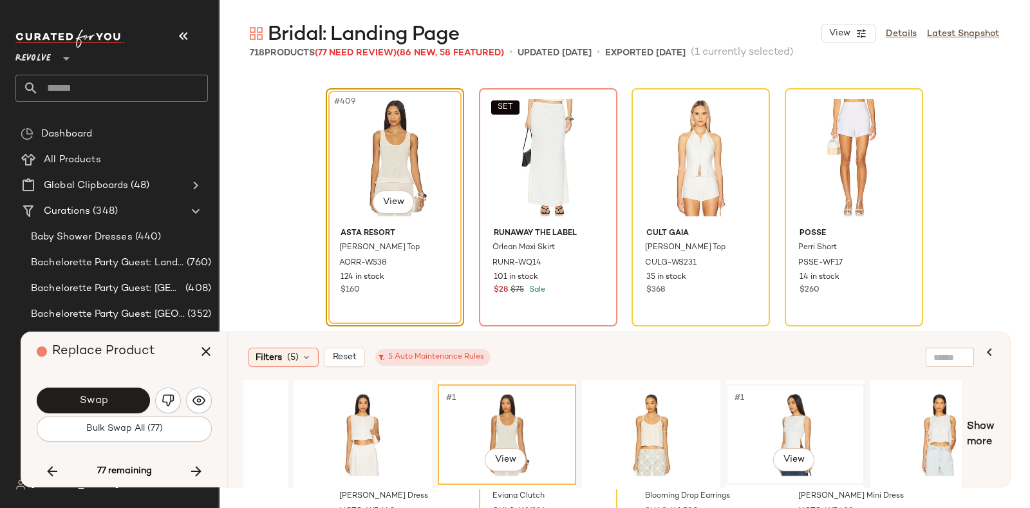
click at [808, 403] on div "#1 View" at bounding box center [795, 434] width 129 height 91
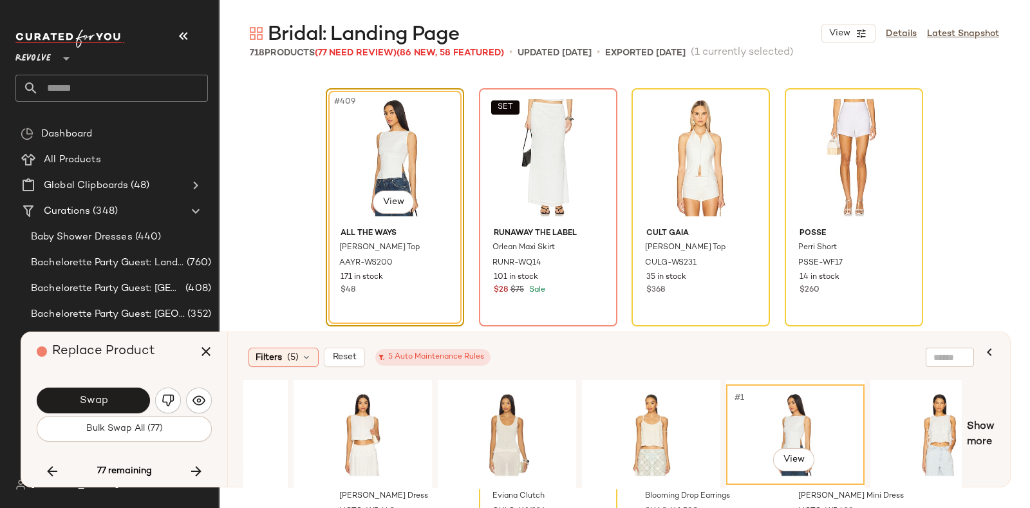
scroll to position [0, 716]
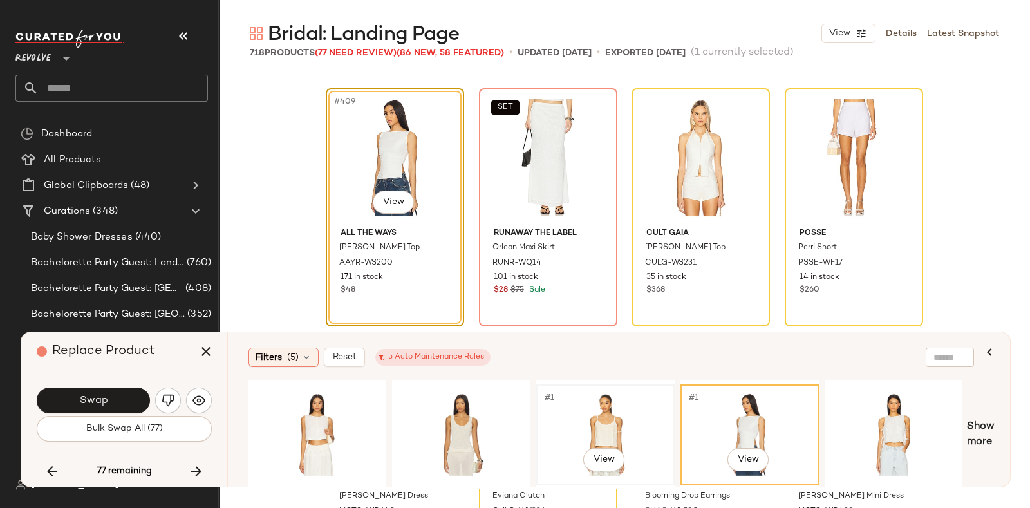
click at [605, 414] on div "#1 View" at bounding box center [605, 434] width 129 height 91
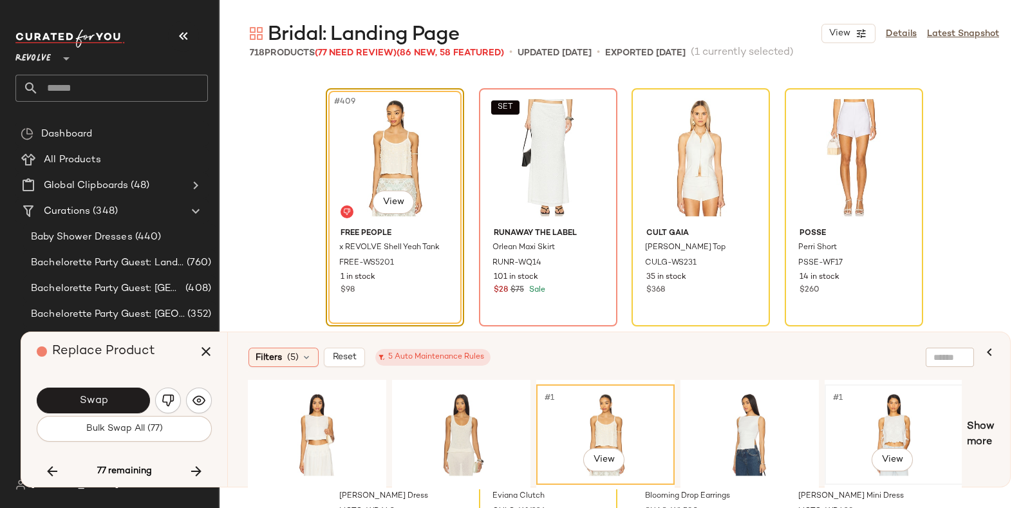
click at [872, 420] on div "#1 View" at bounding box center [893, 434] width 129 height 91
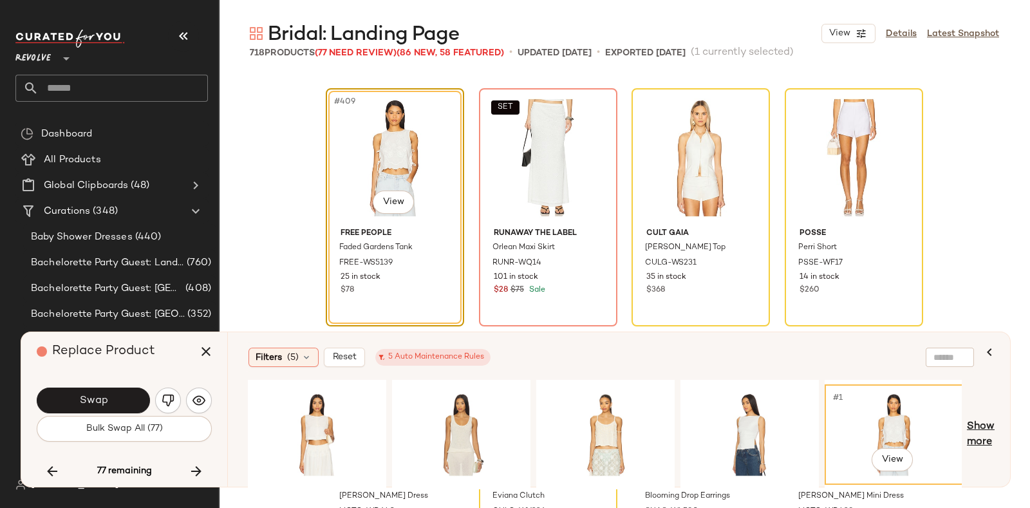
click at [985, 422] on span "Show more" at bounding box center [981, 434] width 28 height 31
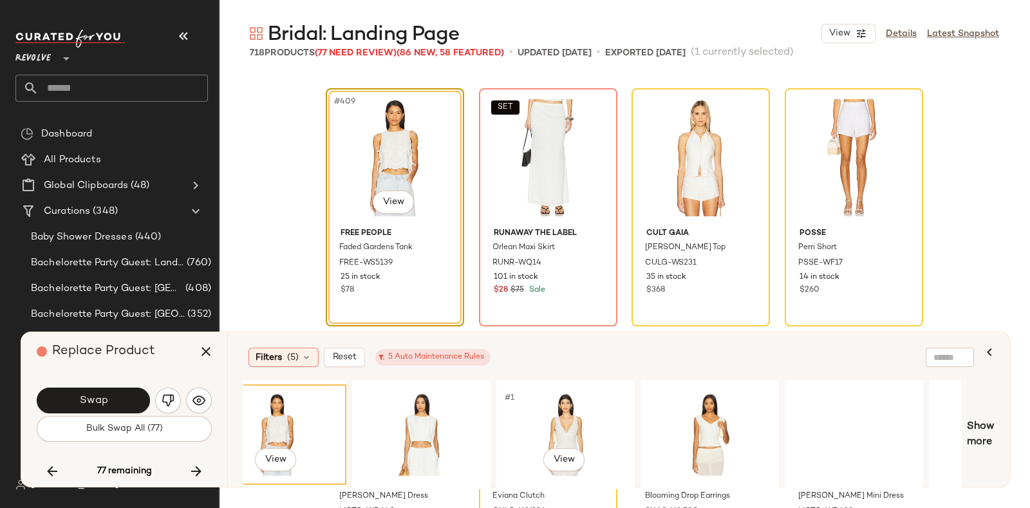
scroll to position [0, 1336]
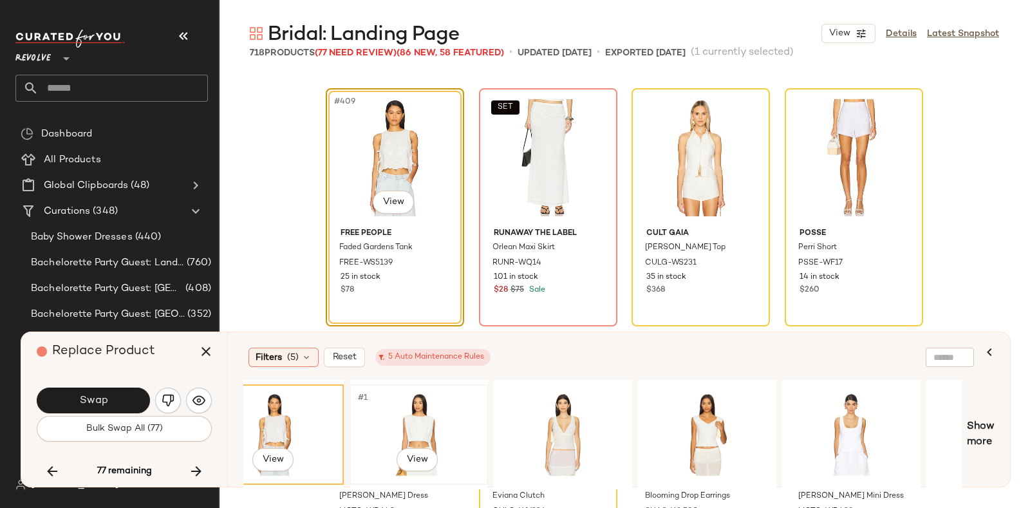
click at [420, 401] on div "#1 View" at bounding box center [418, 434] width 129 height 91
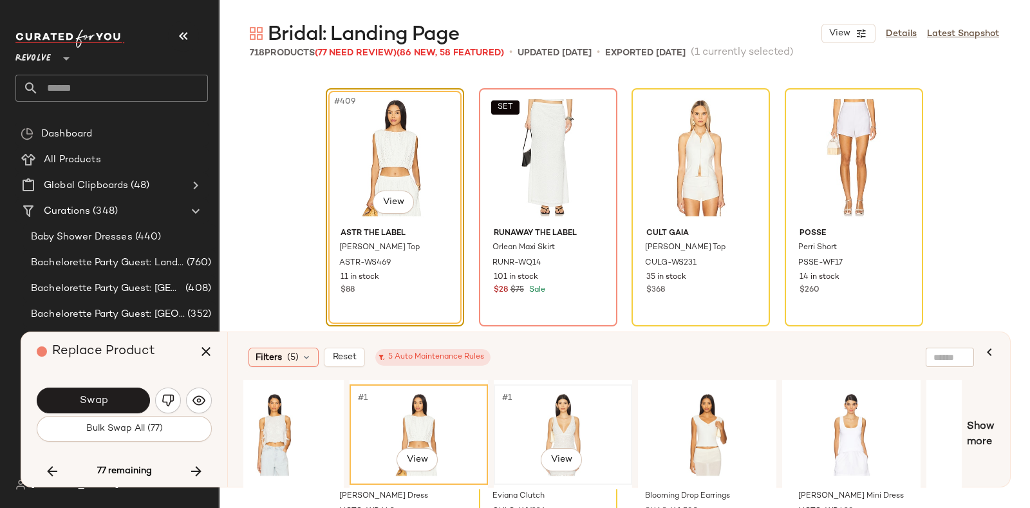
click at [567, 414] on div "#1 View" at bounding box center [562, 434] width 129 height 91
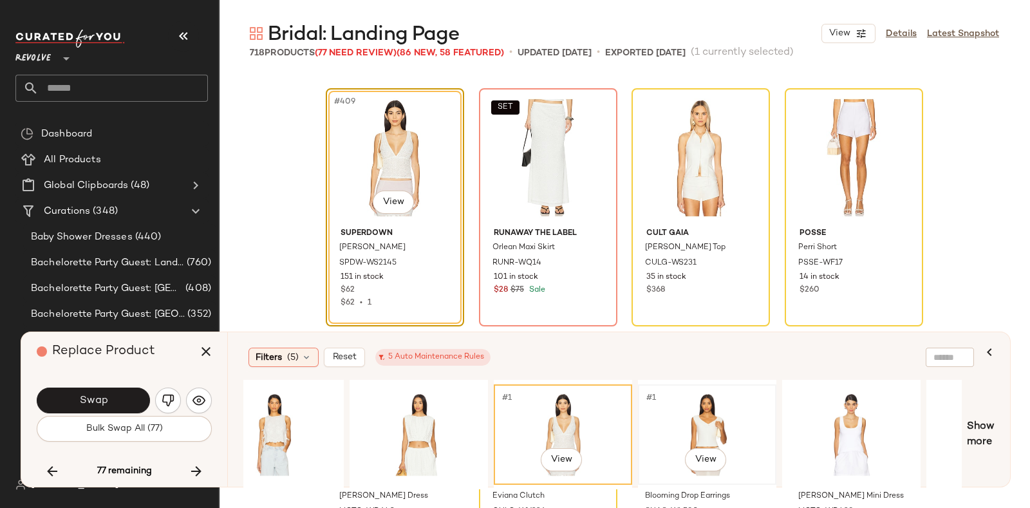
click at [682, 418] on div "#1 View" at bounding box center [706, 434] width 129 height 91
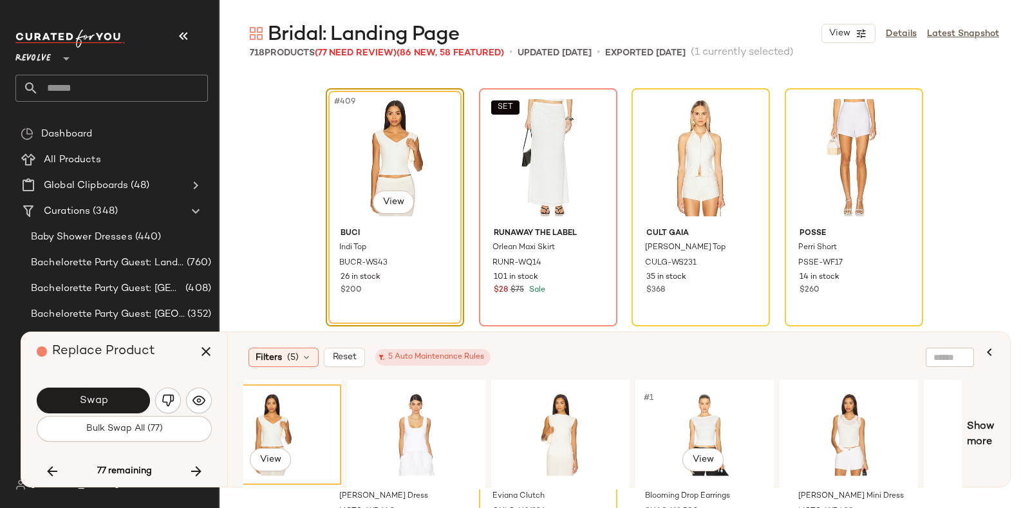
scroll to position [0, 1805]
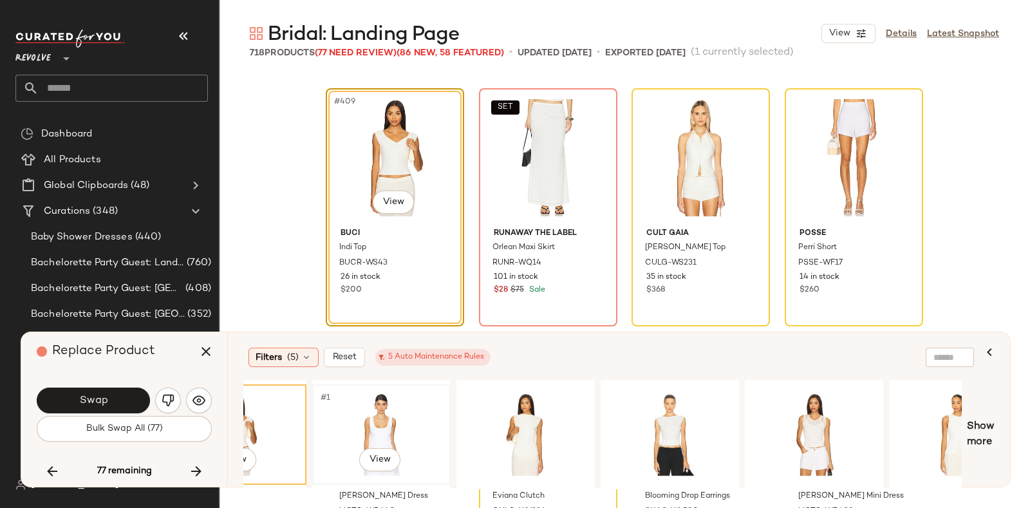
click at [422, 396] on div "#1 View" at bounding box center [381, 434] width 129 height 91
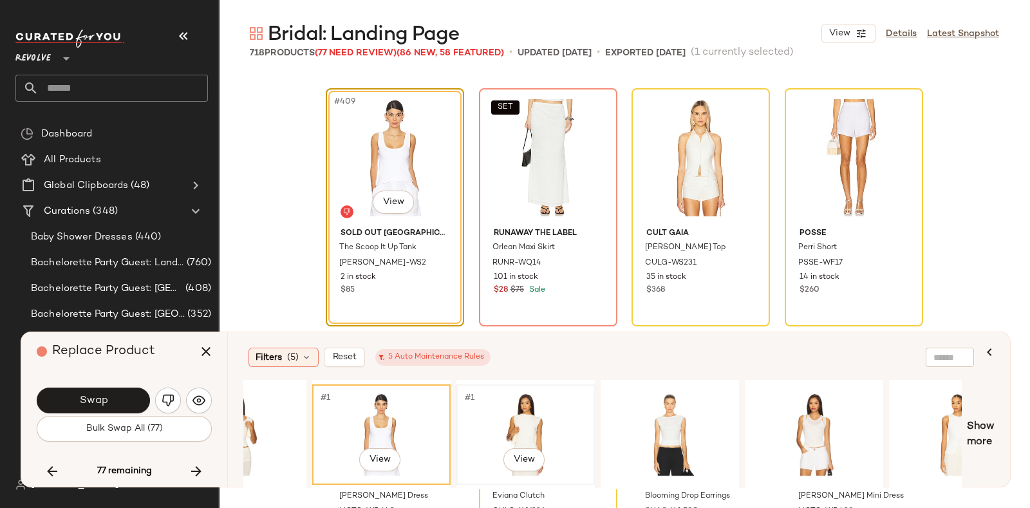
click at [541, 401] on div "#1 View" at bounding box center [525, 434] width 129 height 91
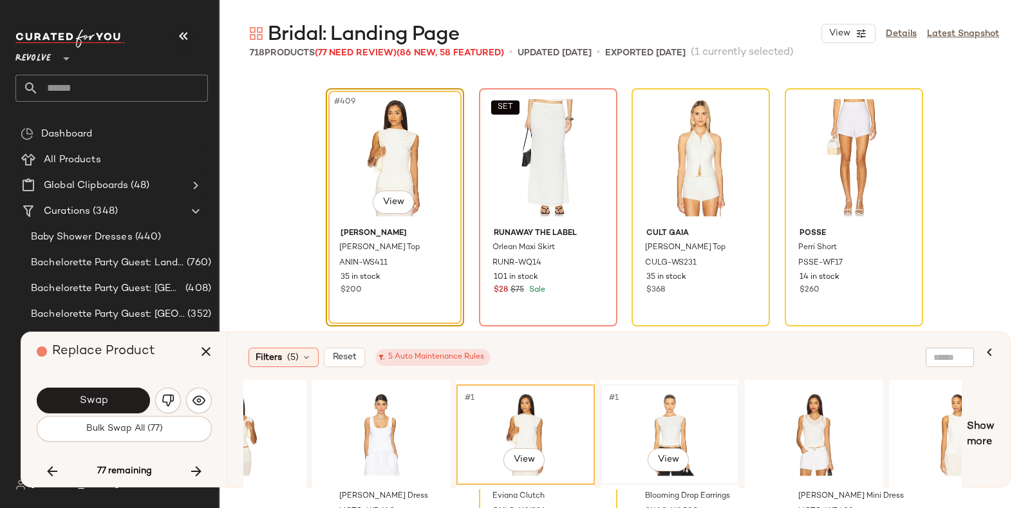
click at [673, 425] on div "#1 View" at bounding box center [669, 434] width 129 height 91
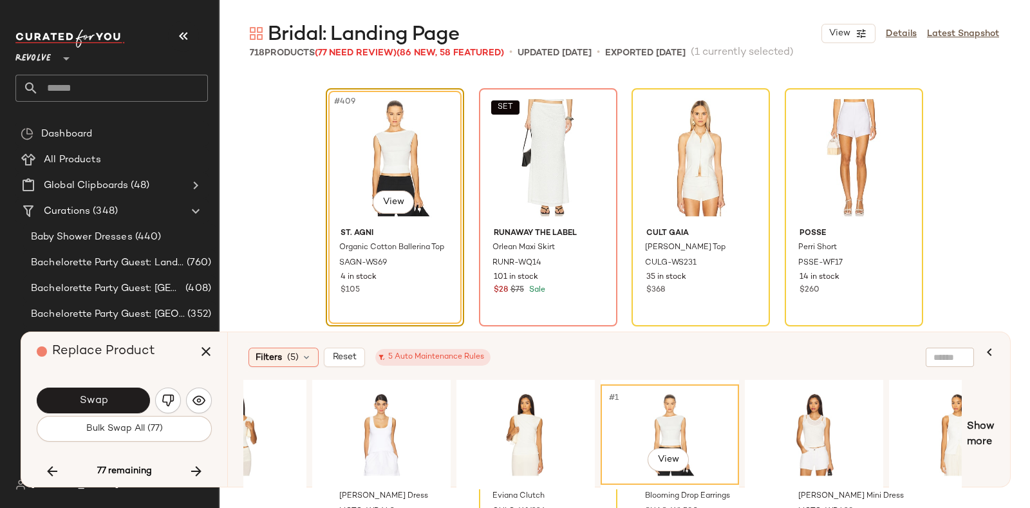
scroll to position [0, 2013]
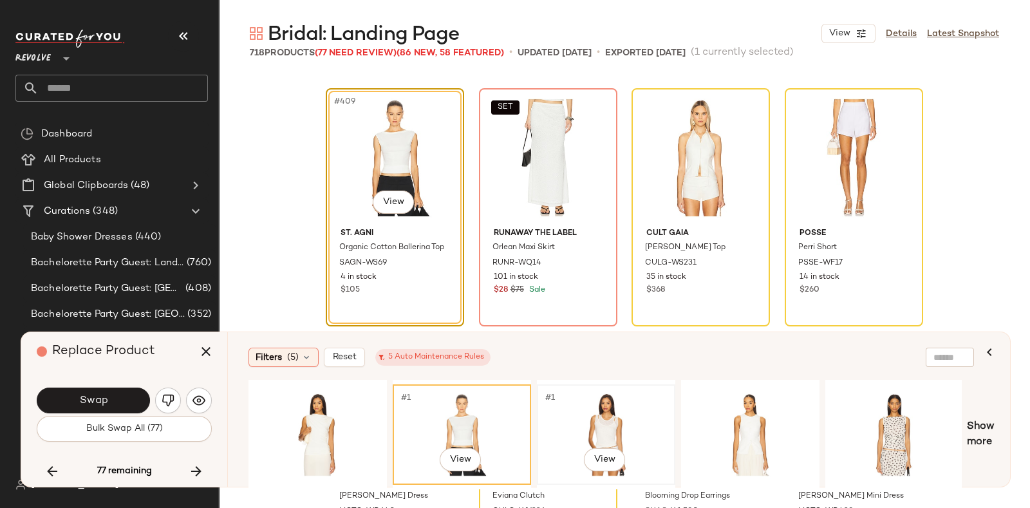
click at [641, 407] on div "#1 View" at bounding box center [605, 434] width 129 height 91
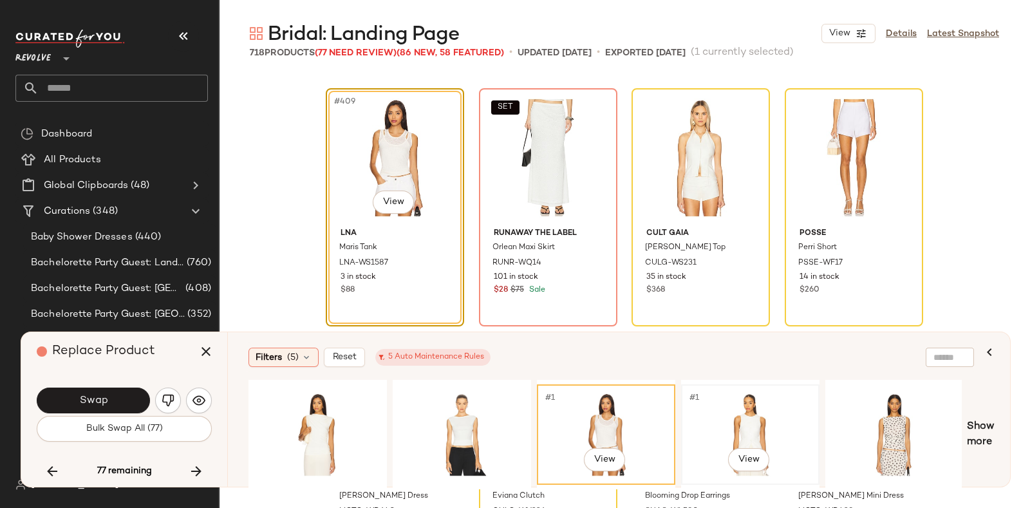
click at [769, 400] on div "#1 View" at bounding box center [749, 434] width 129 height 91
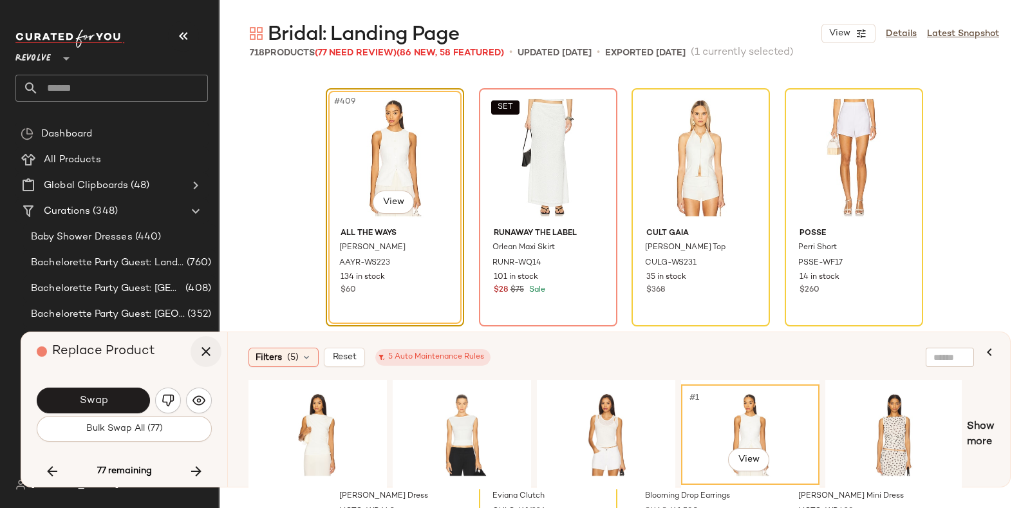
click at [209, 344] on icon "button" at bounding box center [205, 351] width 15 height 15
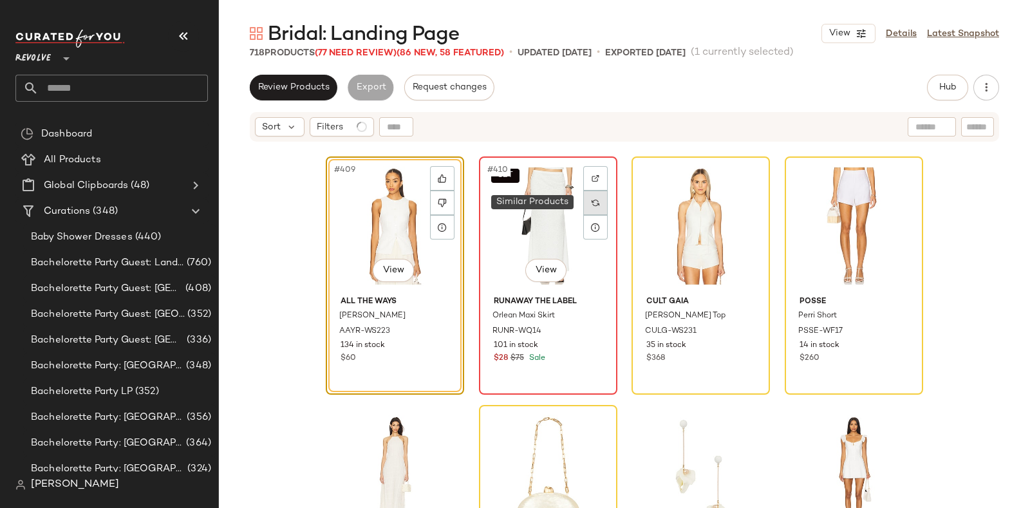
click at [595, 200] on img at bounding box center [595, 203] width 8 height 8
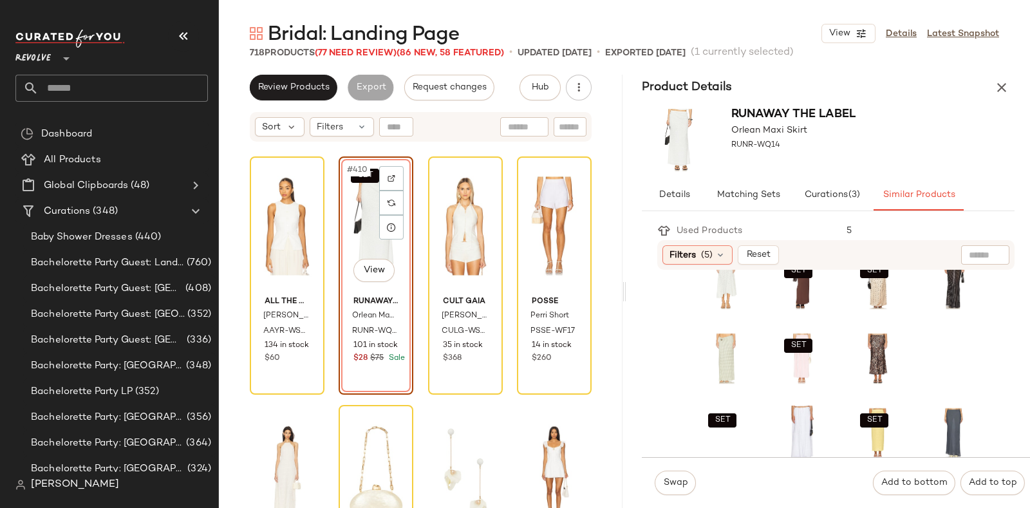
scroll to position [185, 0]
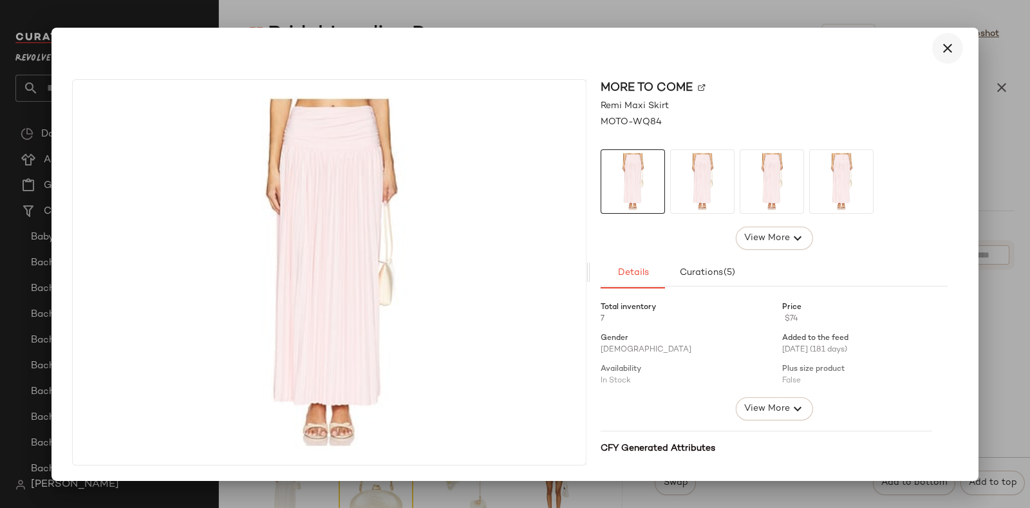
click at [947, 52] on icon "button" at bounding box center [947, 48] width 15 height 15
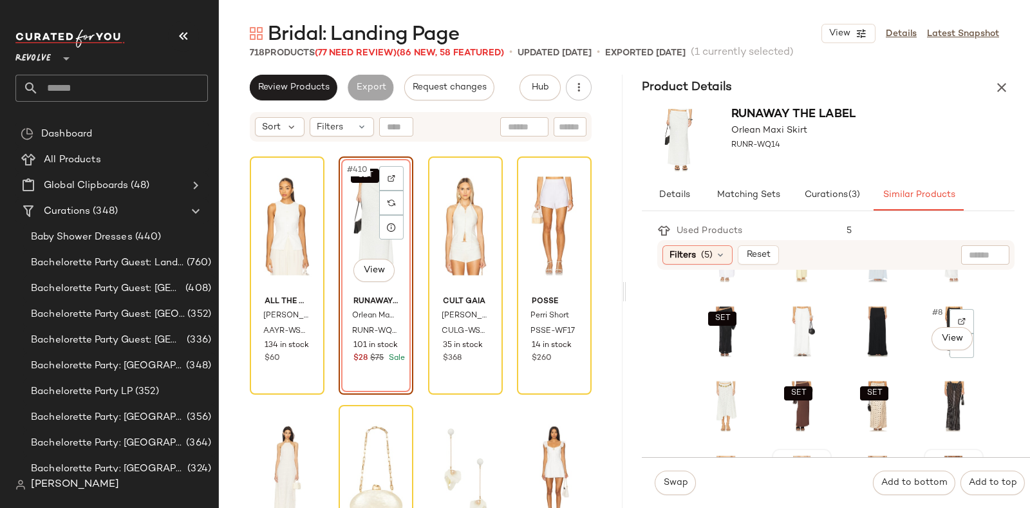
scroll to position [87, 0]
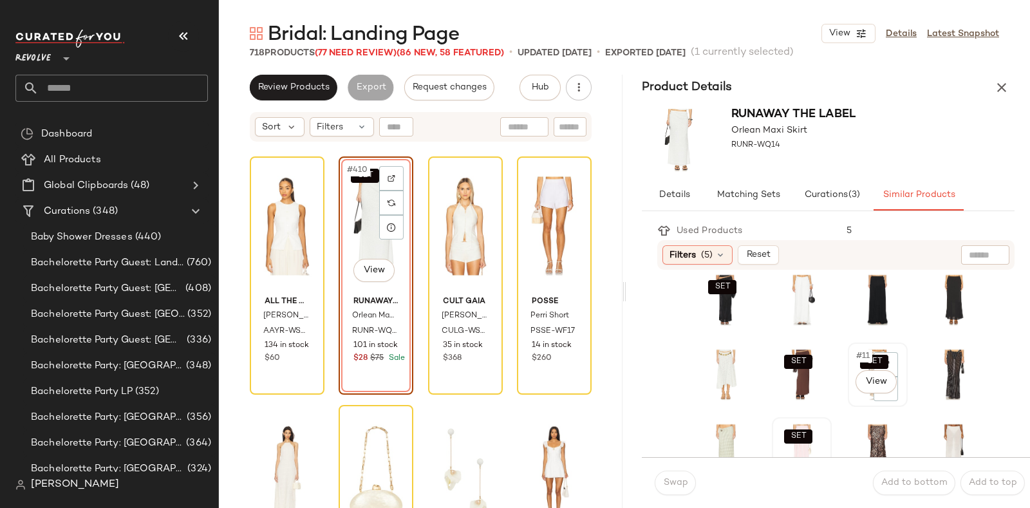
click at [849, 397] on div "SET #11 View" at bounding box center [877, 375] width 57 height 62
click at [670, 481] on span "Swap" at bounding box center [674, 483] width 25 height 10
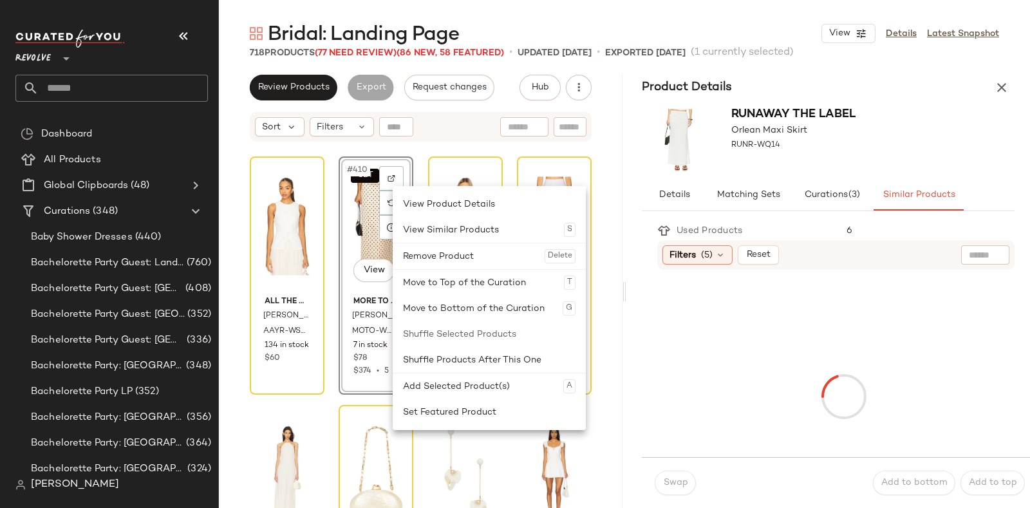
click at [895, 127] on div "Runaway The Label Orlean Maxi Skirt RUNR-WQ14" at bounding box center [828, 139] width 404 height 79
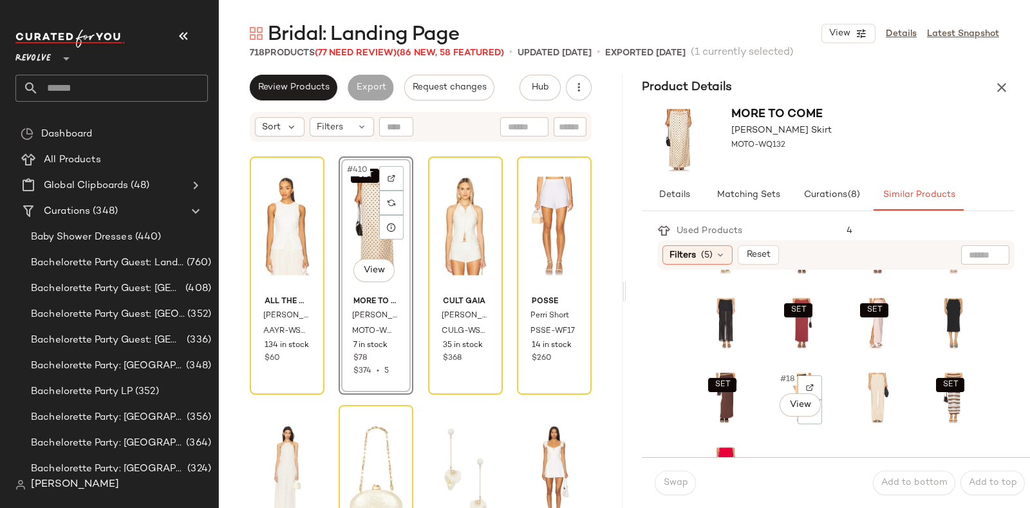
scroll to position [214, 0]
click at [852, 346] on div "SET #15 View" at bounding box center [877, 322] width 51 height 55
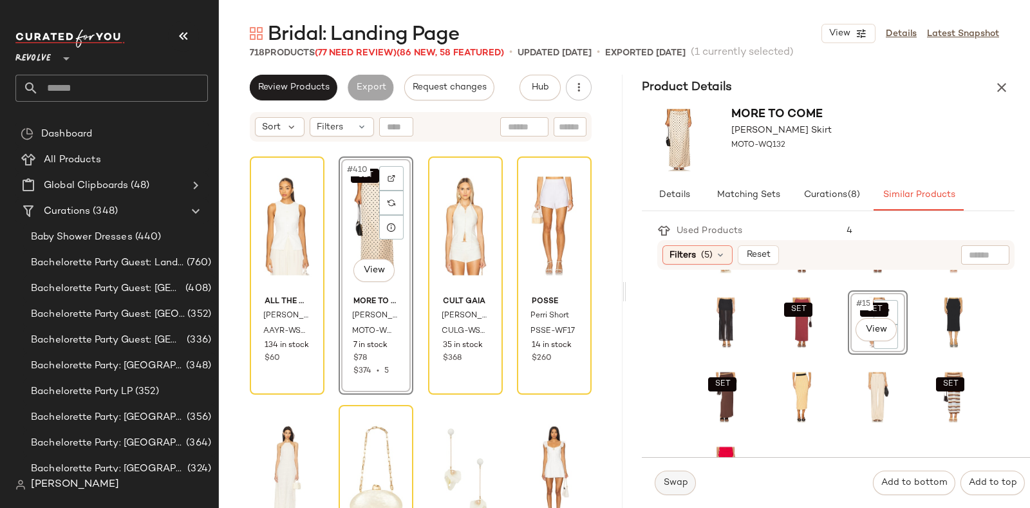
click at [680, 476] on button "Swap" at bounding box center [675, 482] width 41 height 24
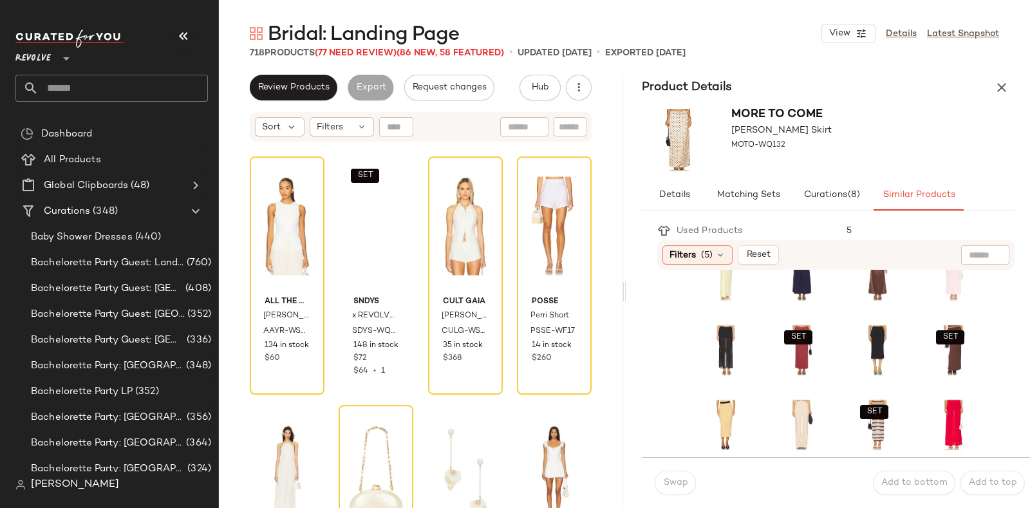
scroll to position [185, 0]
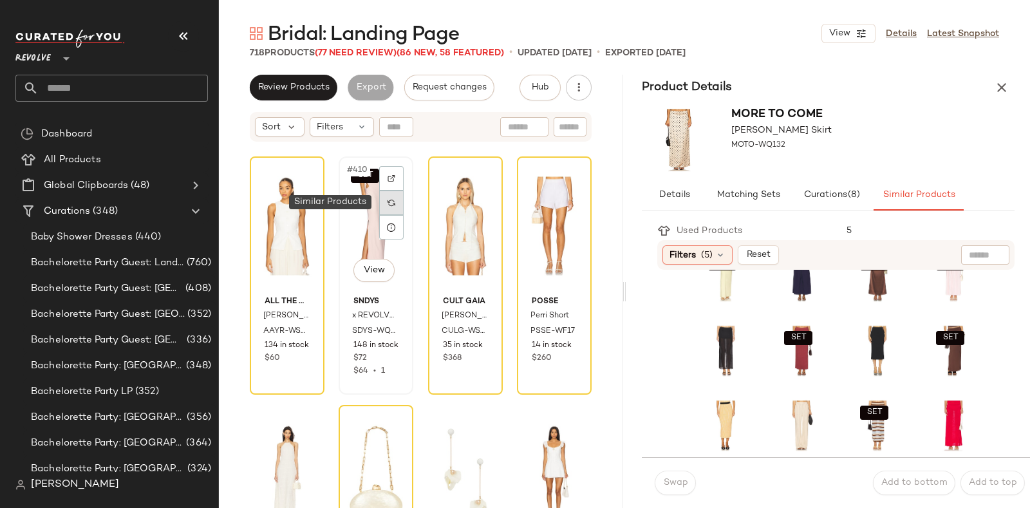
click at [390, 199] on img at bounding box center [391, 203] width 8 height 8
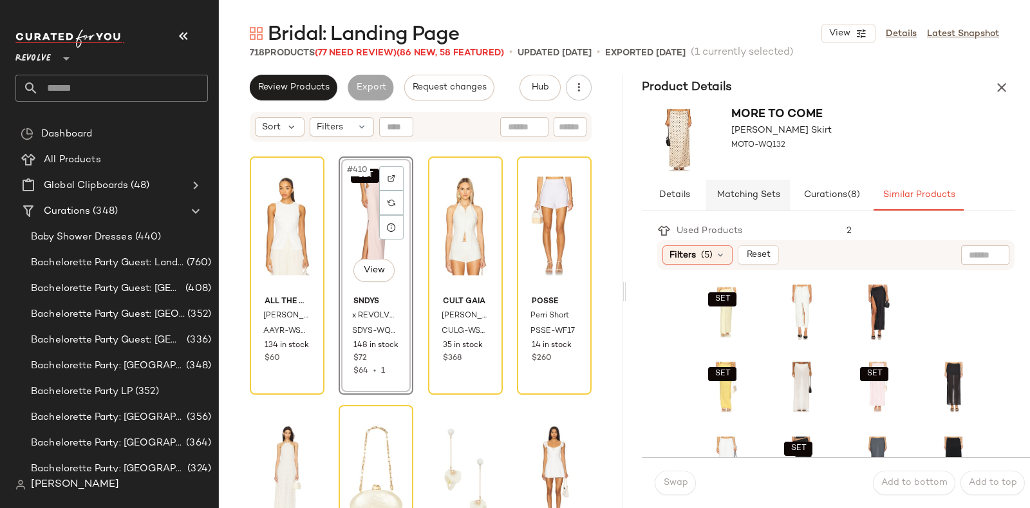
click at [745, 192] on span "Matching Sets" at bounding box center [748, 195] width 64 height 10
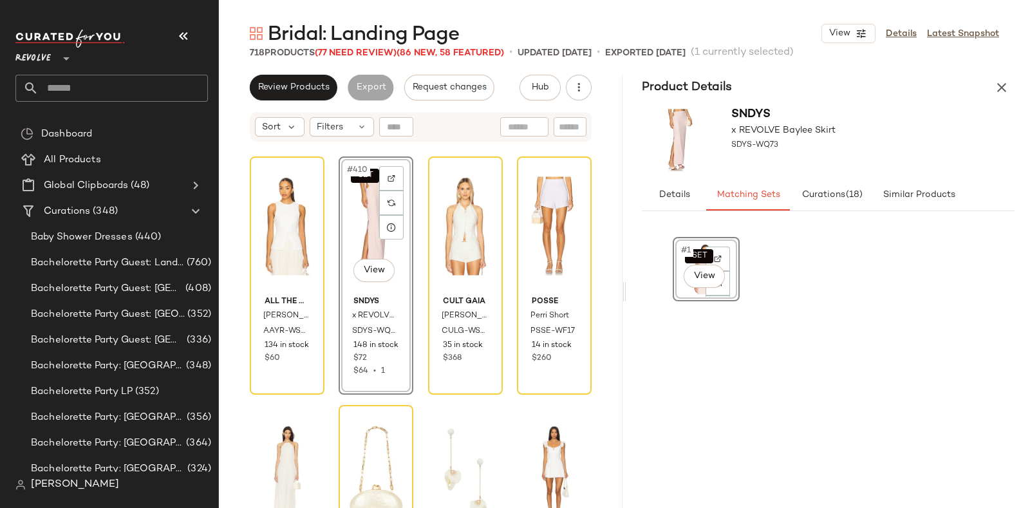
click at [680, 293] on div "SET #1 View" at bounding box center [706, 268] width 58 height 55
click at [682, 335] on div "SET #1 View" at bounding box center [706, 363] width 67 height 253
click at [677, 288] on div "SET #1 View" at bounding box center [706, 268] width 58 height 55
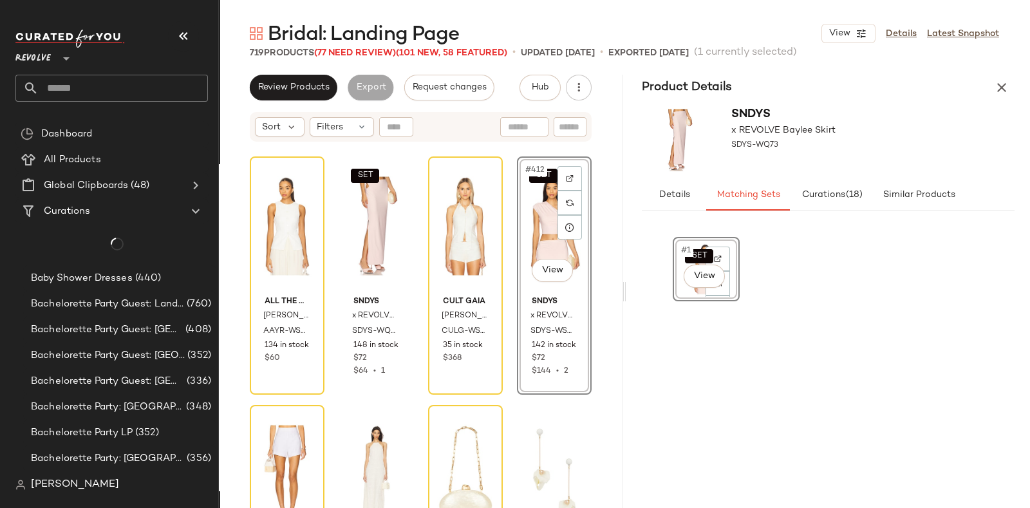
click at [526, 218] on div "SET #412 View" at bounding box center [554, 226] width 66 height 130
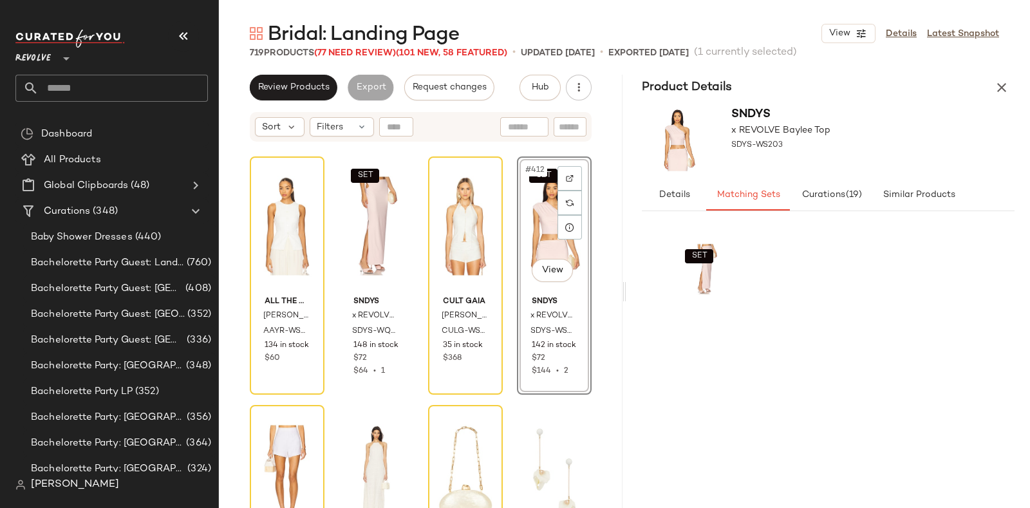
click at [528, 220] on div "SET #412 View" at bounding box center [554, 226] width 66 height 130
click at [991, 86] on button "button" at bounding box center [1002, 88] width 26 height 26
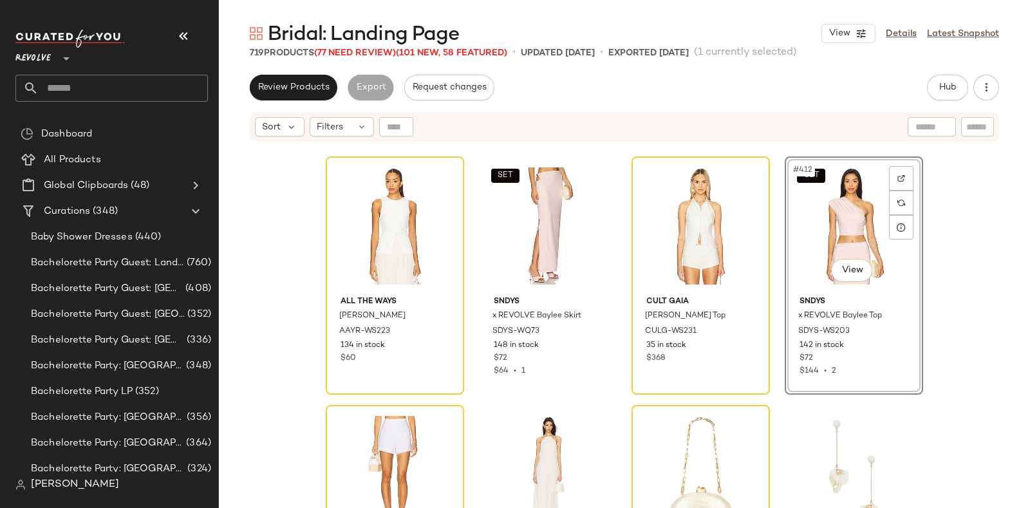
click at [807, 221] on div "SET #412 View" at bounding box center [853, 226] width 129 height 130
click at [808, 223] on div "SET #412 View" at bounding box center [853, 226] width 129 height 130
click at [875, 355] on div "SET #412 View SNDYS x REVOLVE Baylee Top SDYS-WS203 142 in stock $72 $144 • 2" at bounding box center [854, 275] width 138 height 238
click at [832, 227] on div "SET #412 View" at bounding box center [853, 226] width 129 height 130
click at [823, 206] on div "SET #412 View" at bounding box center [853, 226] width 129 height 130
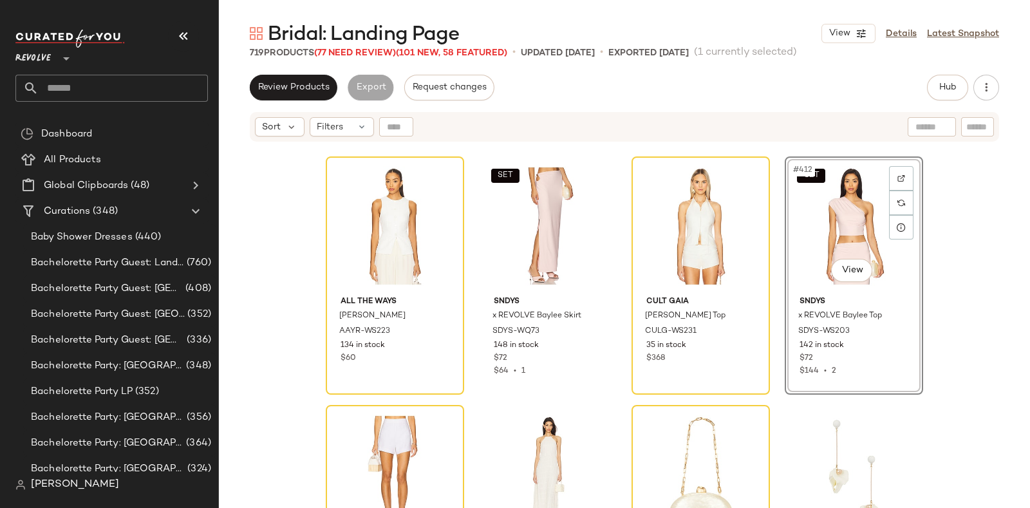
click at [823, 209] on div "SET #412 View" at bounding box center [853, 226] width 129 height 130
click at [610, 254] on div "SET #410 View SNDYS x REVOLVE Baylee Skirt SDYS-WQ73 148 in stock $72 $64 • 1" at bounding box center [548, 276] width 136 height 236
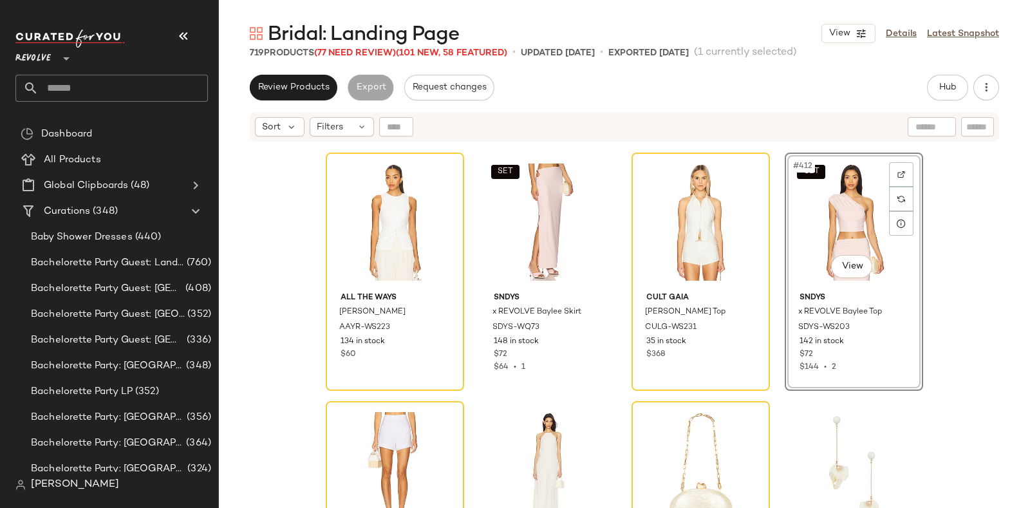
scroll to position [25346, 0]
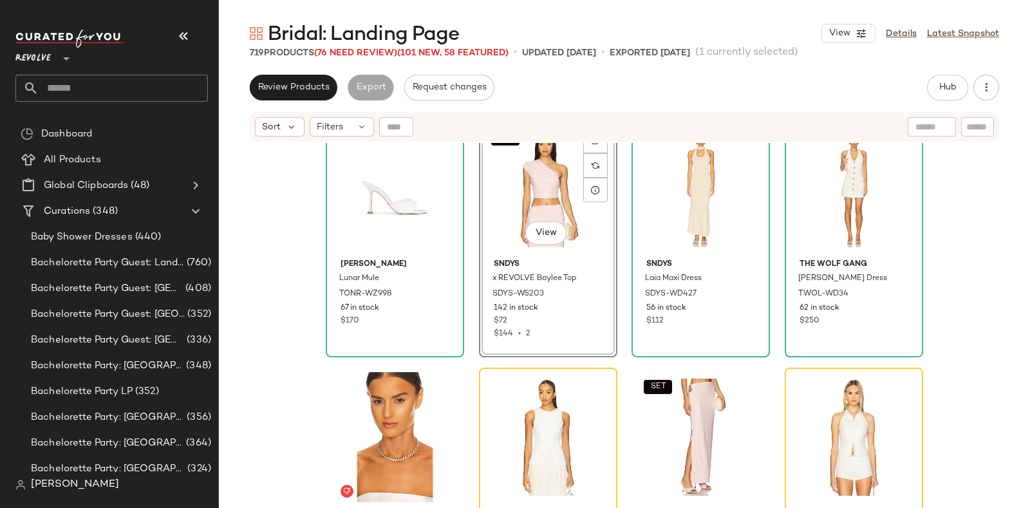
scroll to position [25169, 0]
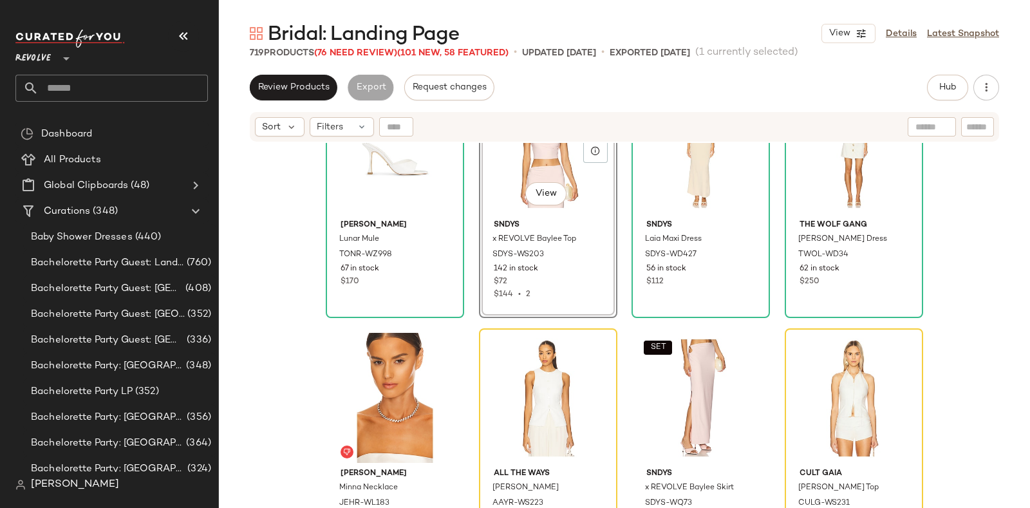
click at [502, 201] on div "SET #406 View" at bounding box center [547, 149] width 129 height 130
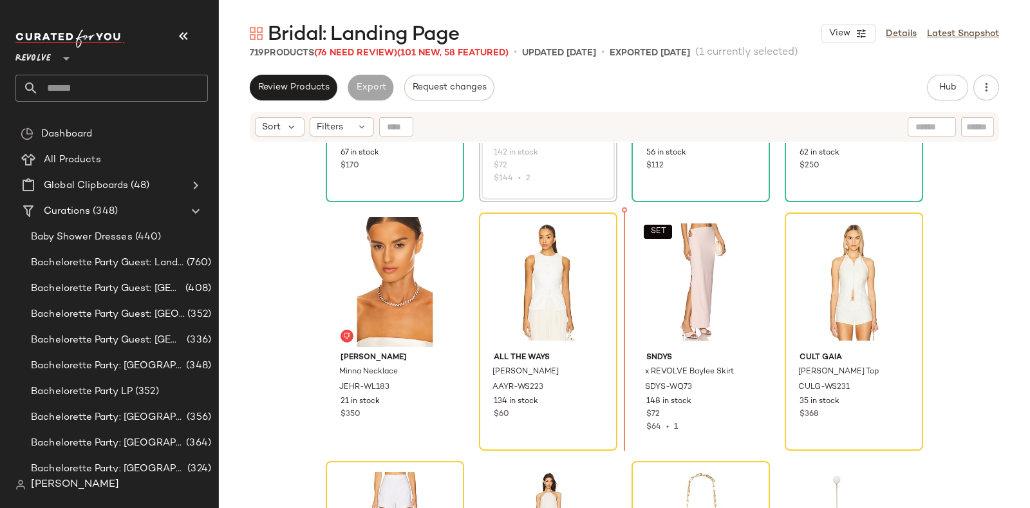
scroll to position [25281, 0]
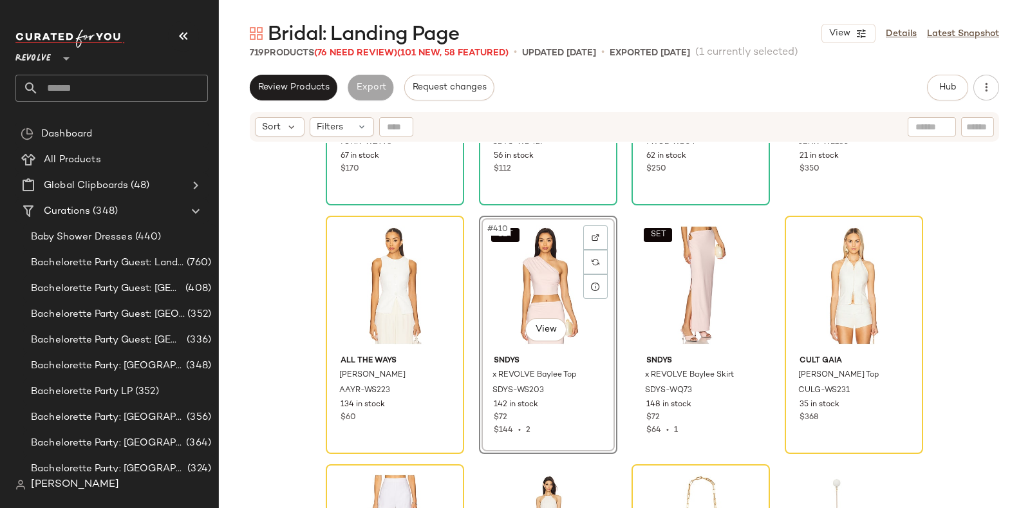
click at [599, 303] on div "SET #410 View" at bounding box center [547, 285] width 129 height 130
click at [434, 270] on div at bounding box center [442, 262] width 24 height 24
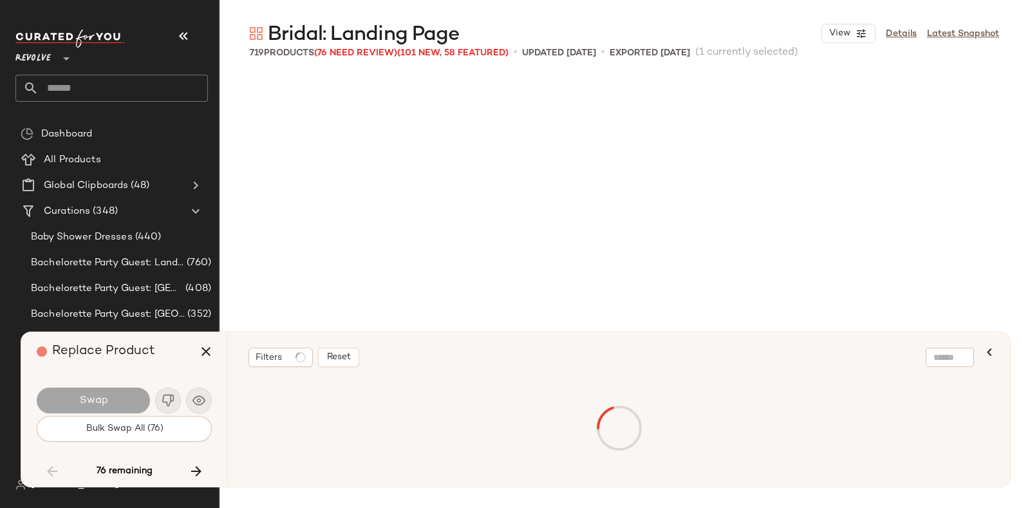
scroll to position [11925, 0]
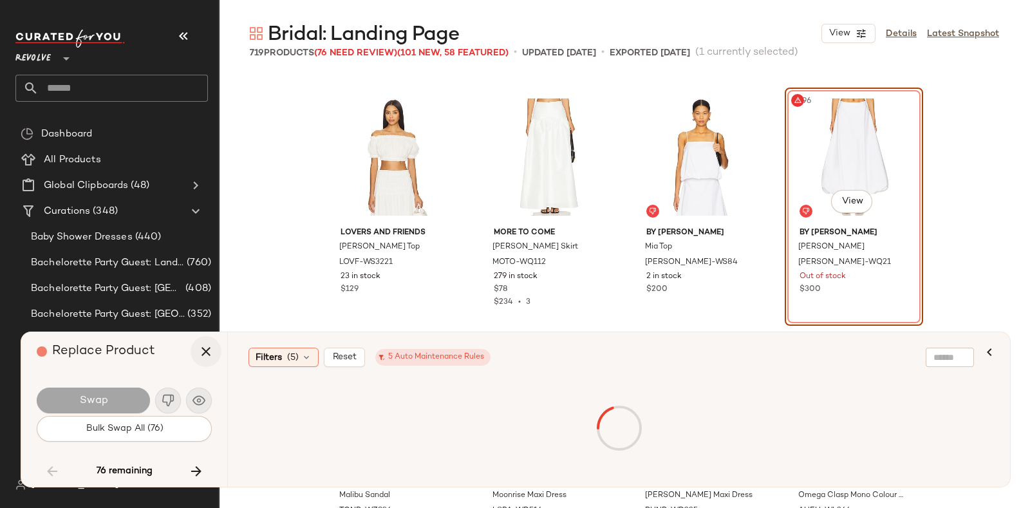
click at [205, 349] on icon "button" at bounding box center [205, 351] width 15 height 15
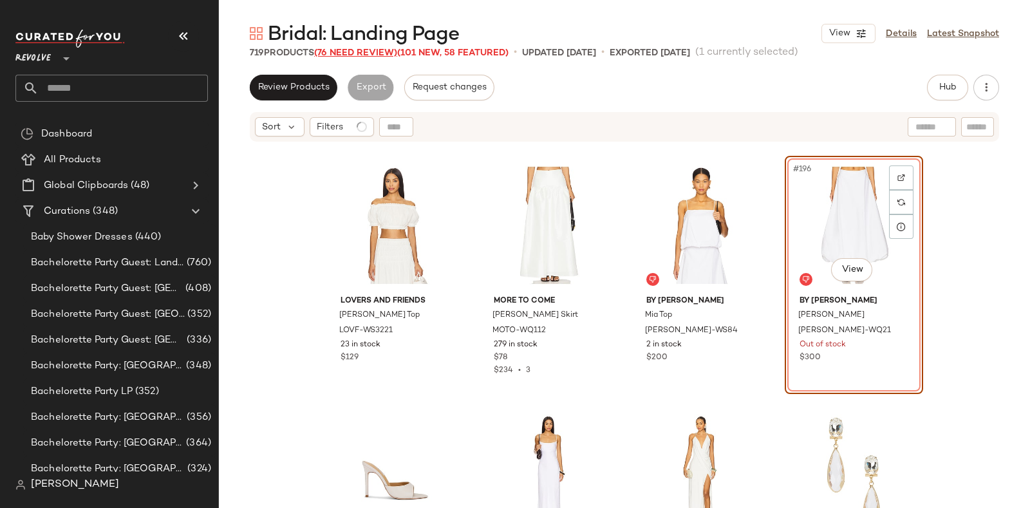
click at [366, 48] on span "(76 Need Review)" at bounding box center [355, 53] width 83 height 10
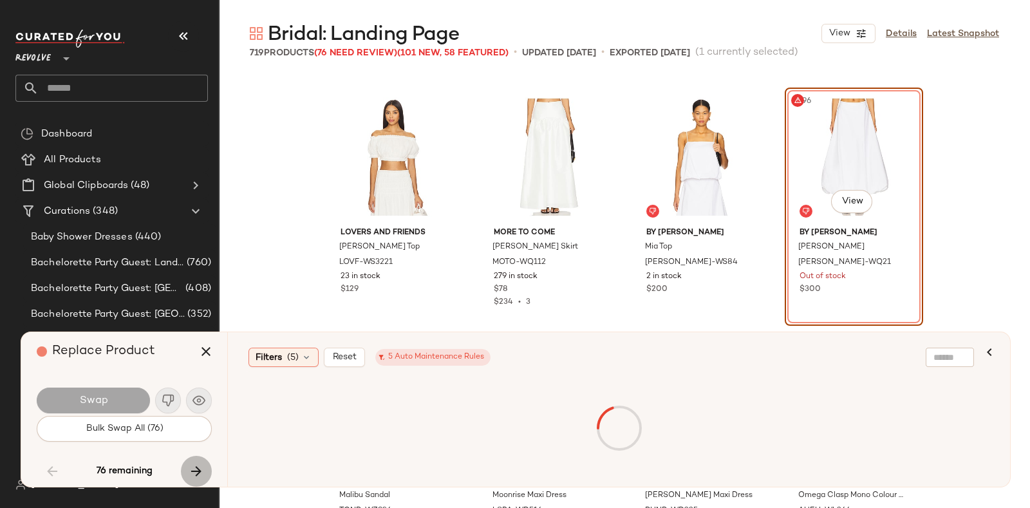
click at [199, 468] on icon "button" at bounding box center [196, 470] width 15 height 15
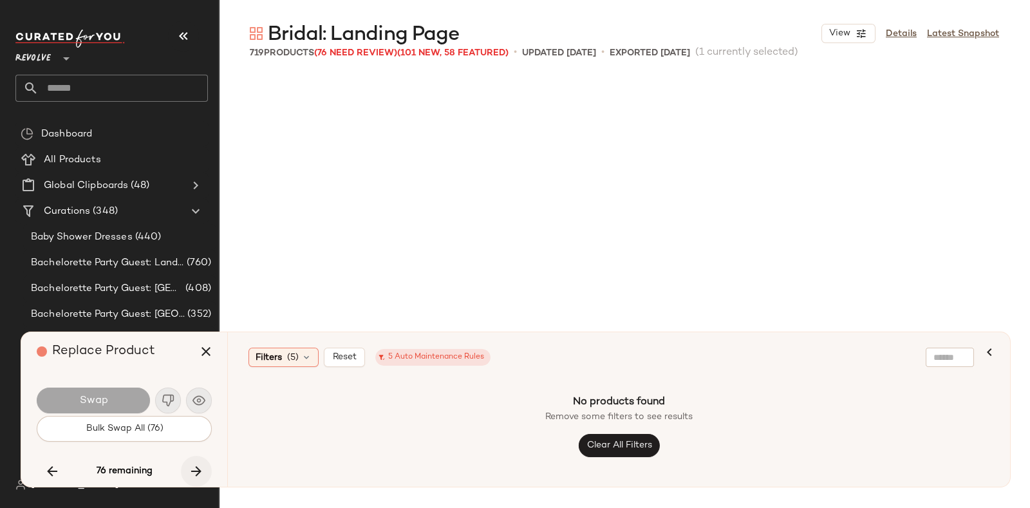
scroll to position [18385, 0]
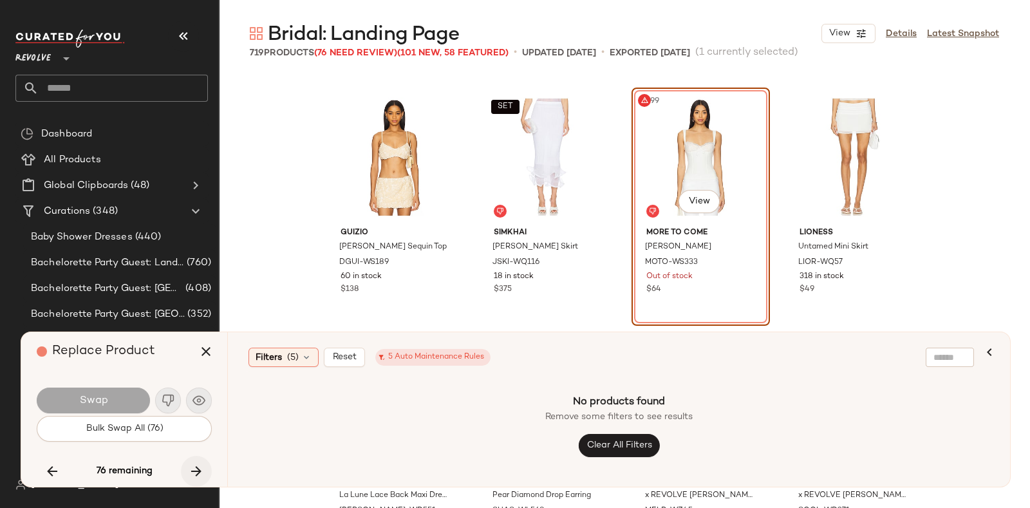
click at [194, 470] on icon "button" at bounding box center [196, 470] width 15 height 15
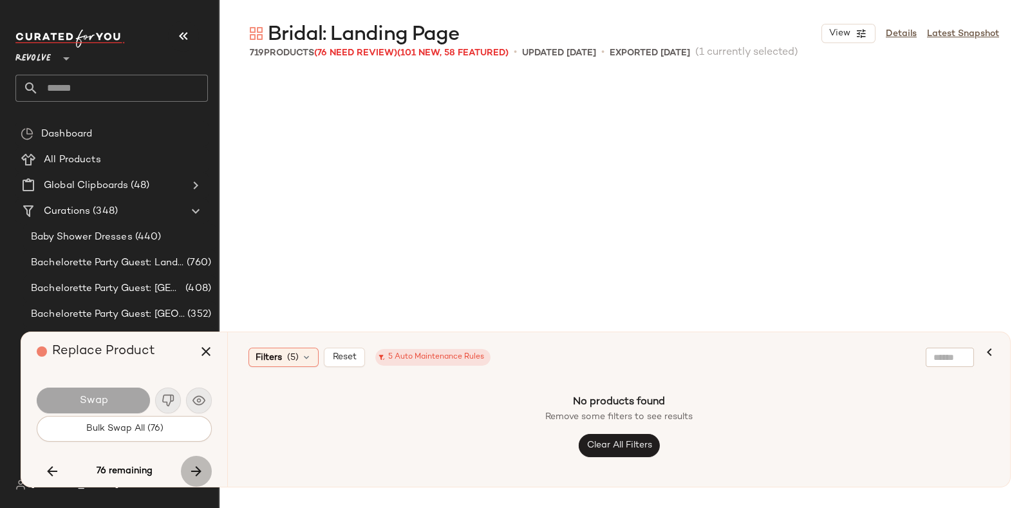
scroll to position [25340, 0]
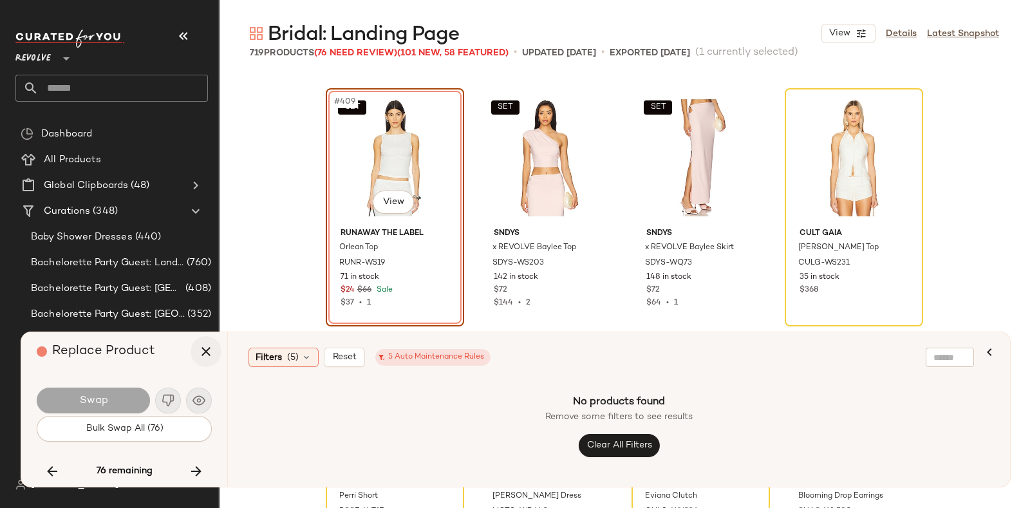
click at [207, 348] on icon "button" at bounding box center [205, 351] width 15 height 15
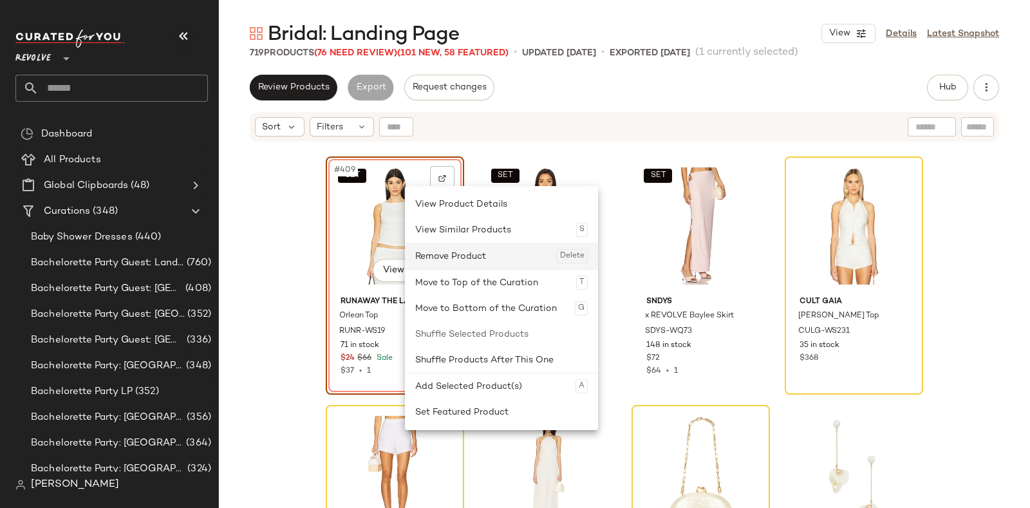
click at [425, 254] on div "Remove Product Delete" at bounding box center [501, 256] width 172 height 26
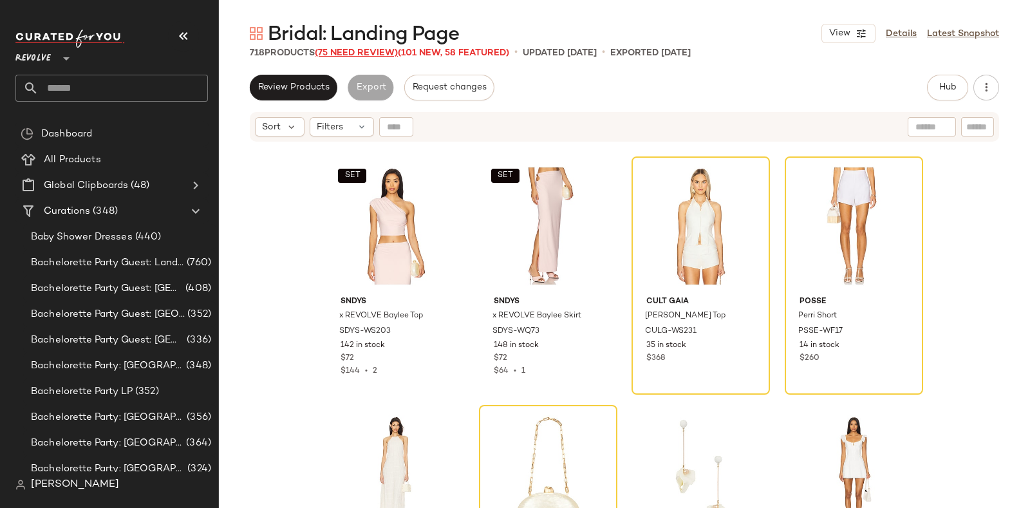
click at [354, 53] on span "(75 Need Review)" at bounding box center [356, 53] width 83 height 10
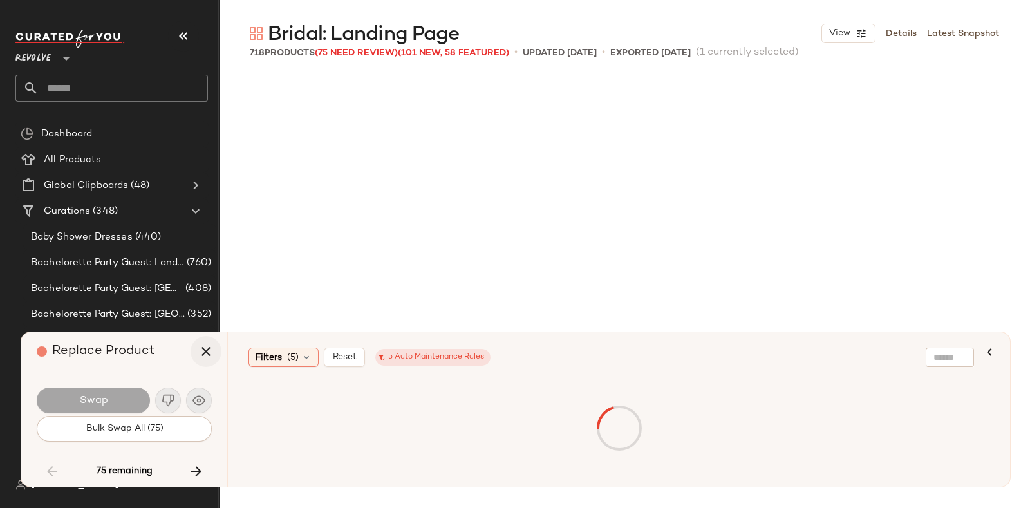
scroll to position [11925, 0]
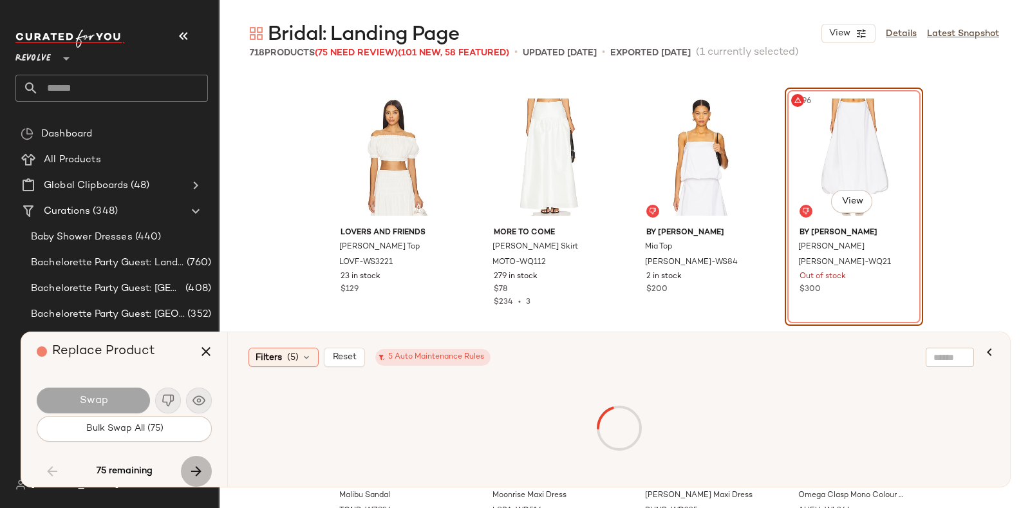
click at [198, 473] on icon "button" at bounding box center [196, 470] width 15 height 15
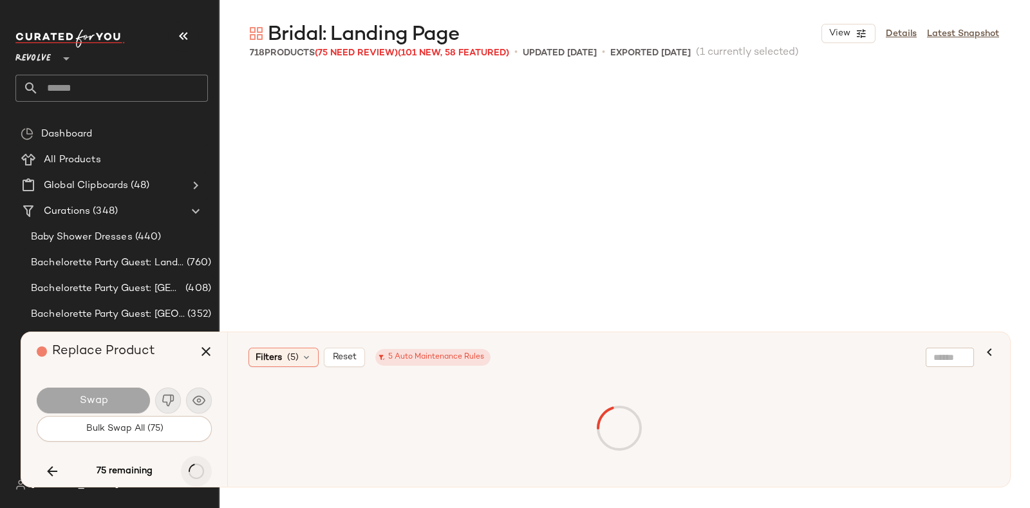
scroll to position [18385, 0]
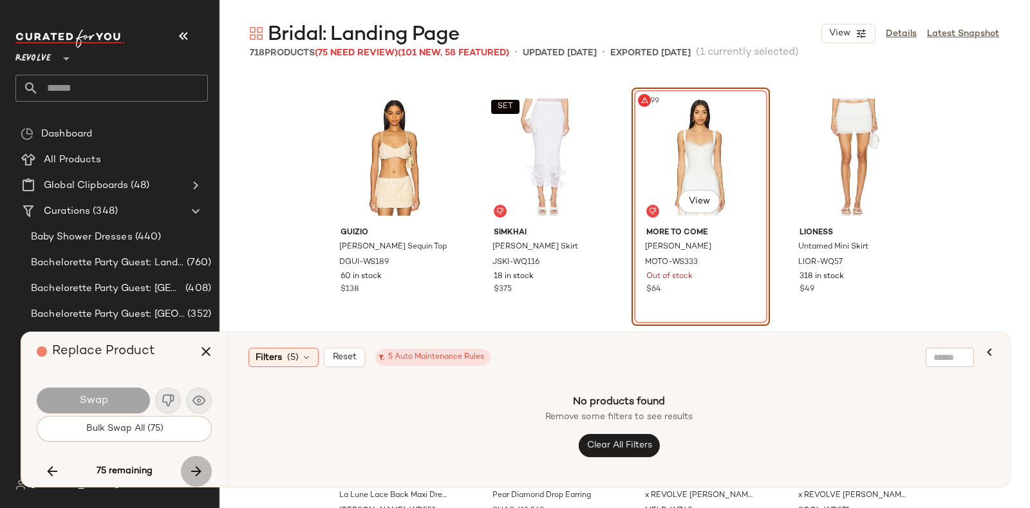
click at [194, 463] on icon "button" at bounding box center [196, 470] width 15 height 15
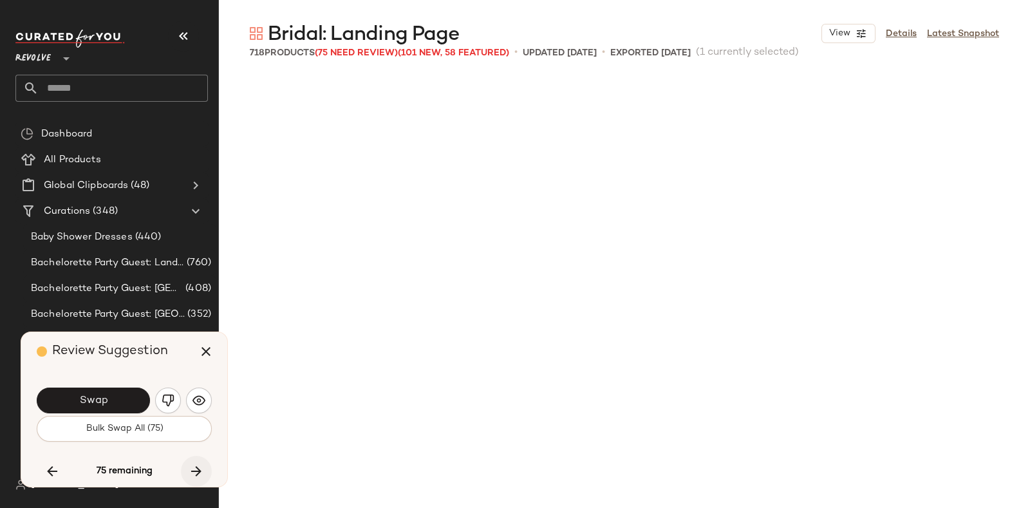
scroll to position [25340, 0]
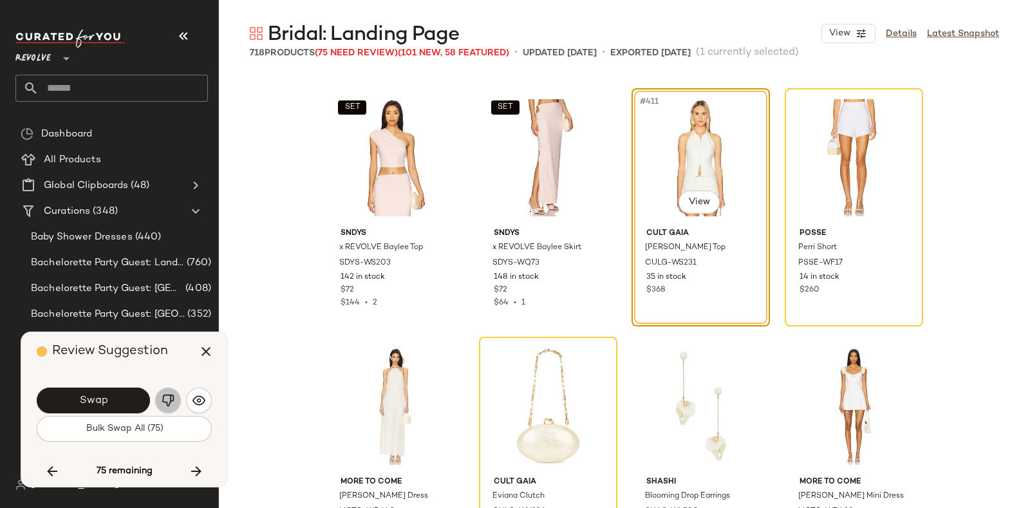
click at [165, 396] on img "button" at bounding box center [168, 400] width 13 height 13
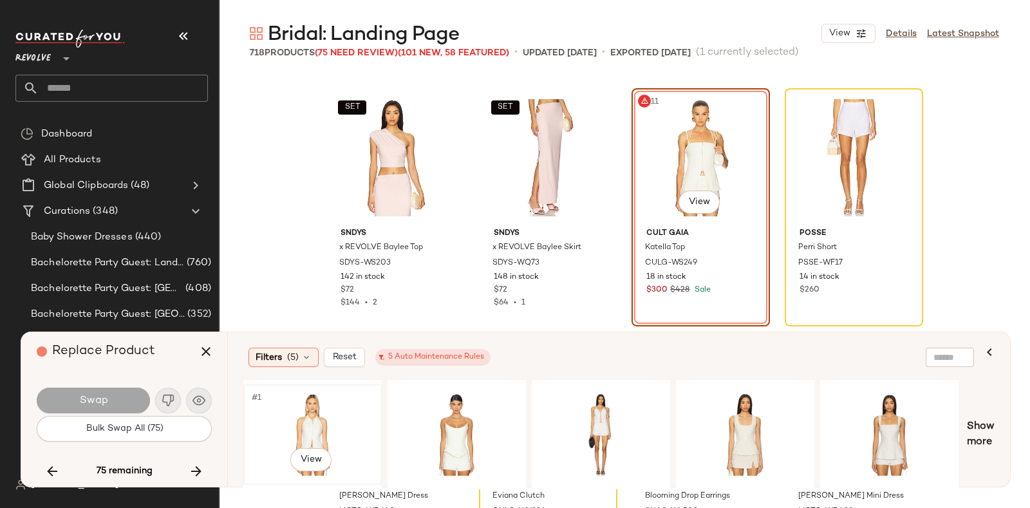
click at [299, 410] on div "#1 View" at bounding box center [312, 434] width 129 height 91
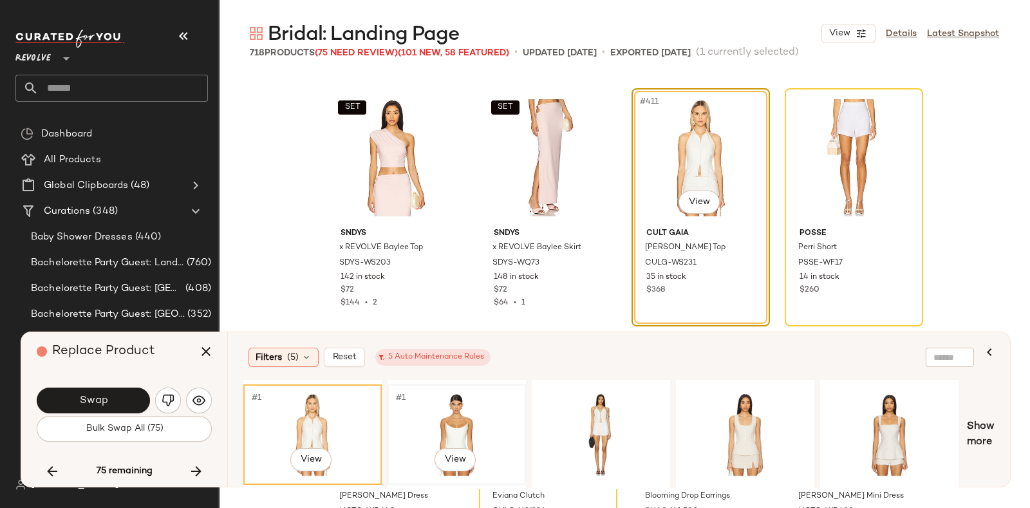
click at [437, 414] on div "#1 View" at bounding box center [456, 434] width 129 height 91
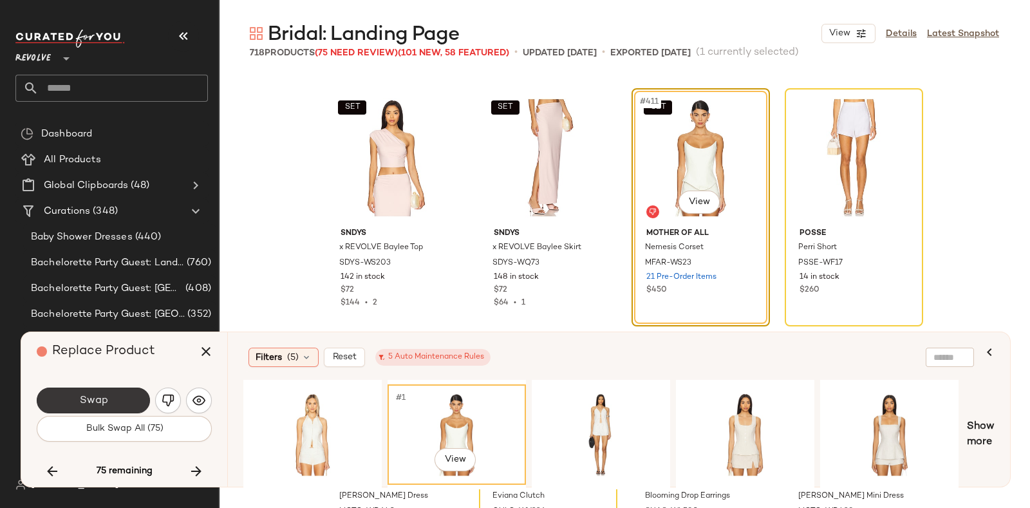
click at [121, 393] on button "Swap" at bounding box center [93, 400] width 113 height 26
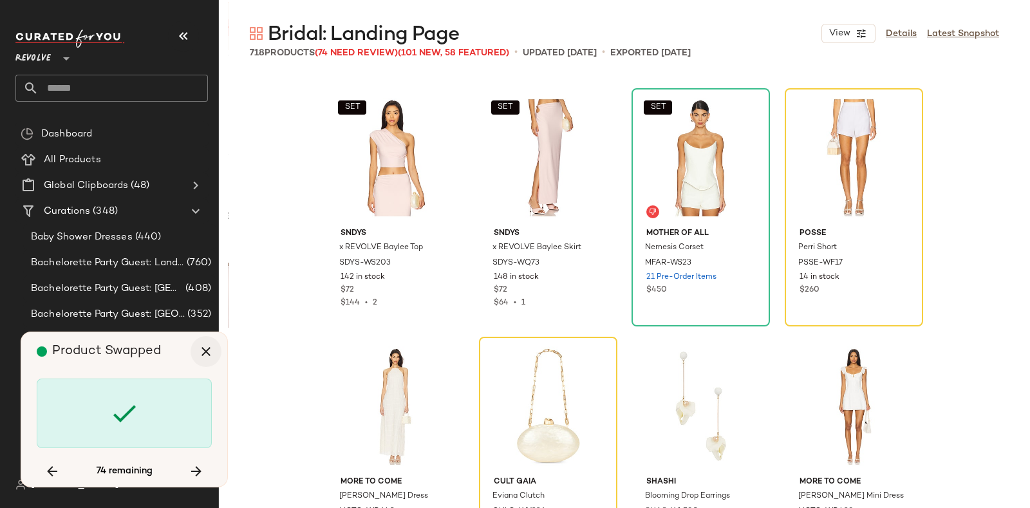
click at [205, 351] on icon "button" at bounding box center [205, 351] width 15 height 15
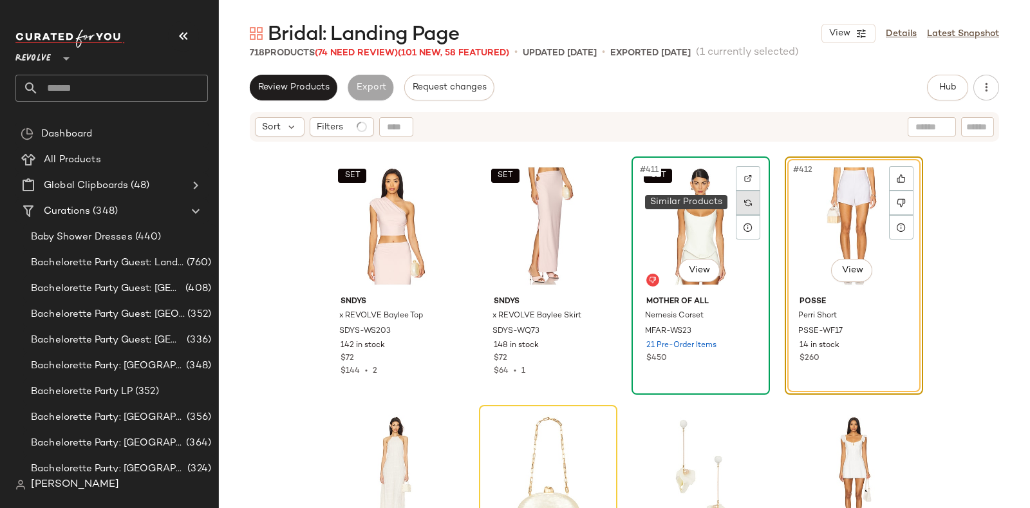
click at [746, 204] on img at bounding box center [748, 203] width 8 height 8
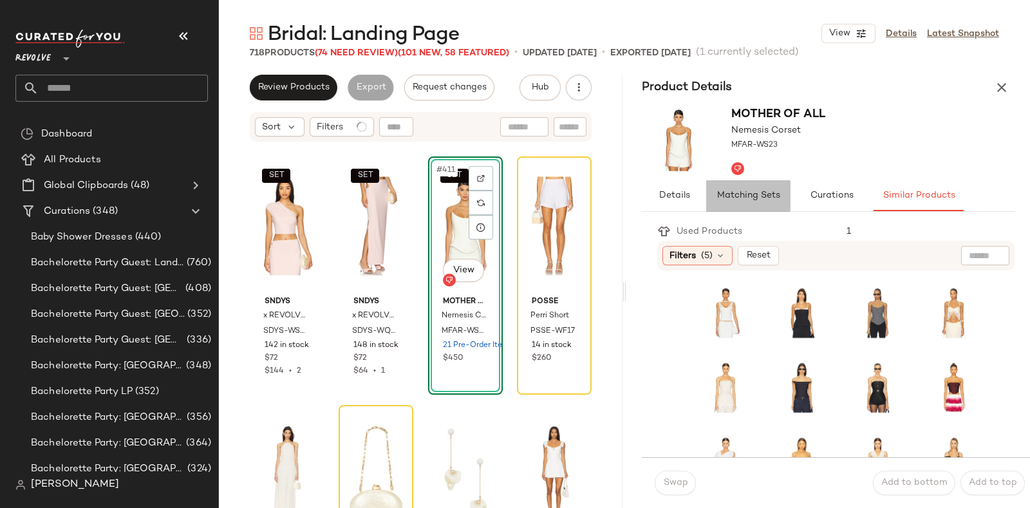
click at [745, 191] on span "Matching Sets" at bounding box center [748, 196] width 64 height 10
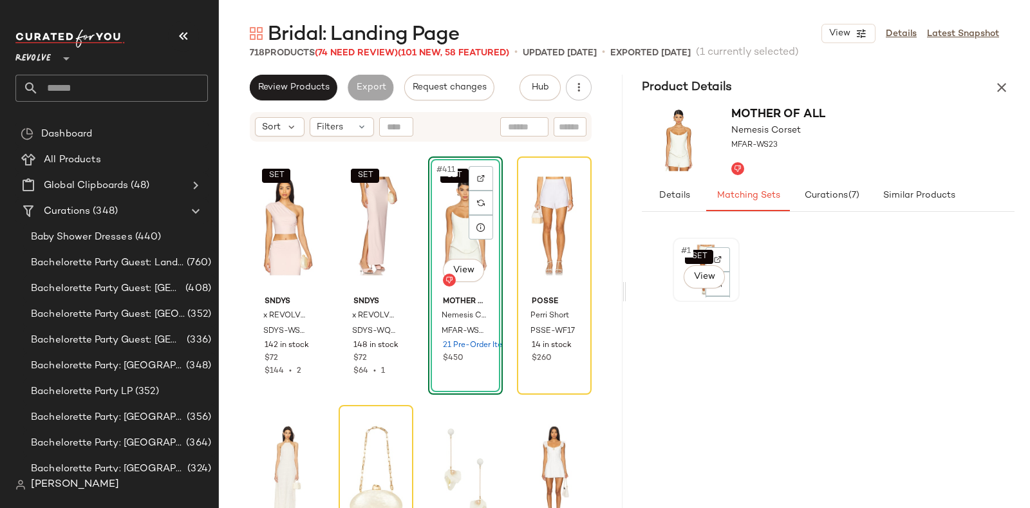
click at [677, 288] on div "SET #1 View" at bounding box center [706, 269] width 58 height 55
click at [682, 292] on div "SET #1 View" at bounding box center [706, 269] width 58 height 55
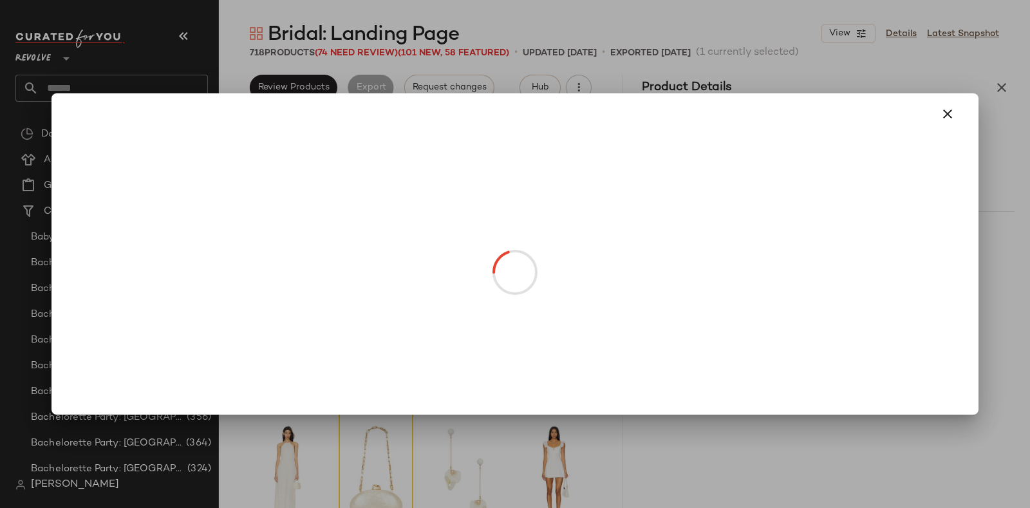
click at [684, 286] on body "Revolve ** Dashboard All Products Global Clipboards (48) Curations (348) Baby S…" at bounding box center [515, 254] width 1030 height 508
click at [947, 113] on icon "button" at bounding box center [947, 113] width 15 height 15
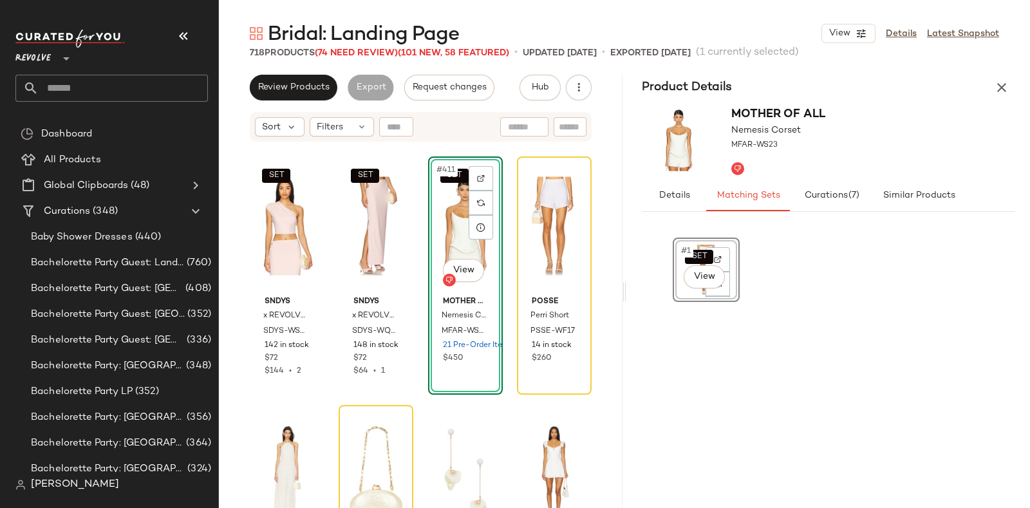
click at [679, 294] on div "SET #1 View" at bounding box center [706, 269] width 58 height 55
click at [671, 333] on div "SET #1 View" at bounding box center [828, 362] width 373 height 255
click at [680, 291] on div "SET #1 View" at bounding box center [706, 269] width 58 height 55
click at [679, 290] on div "SET #1 View" at bounding box center [706, 269] width 58 height 55
click at [683, 292] on div "SET #1 View" at bounding box center [706, 269] width 58 height 55
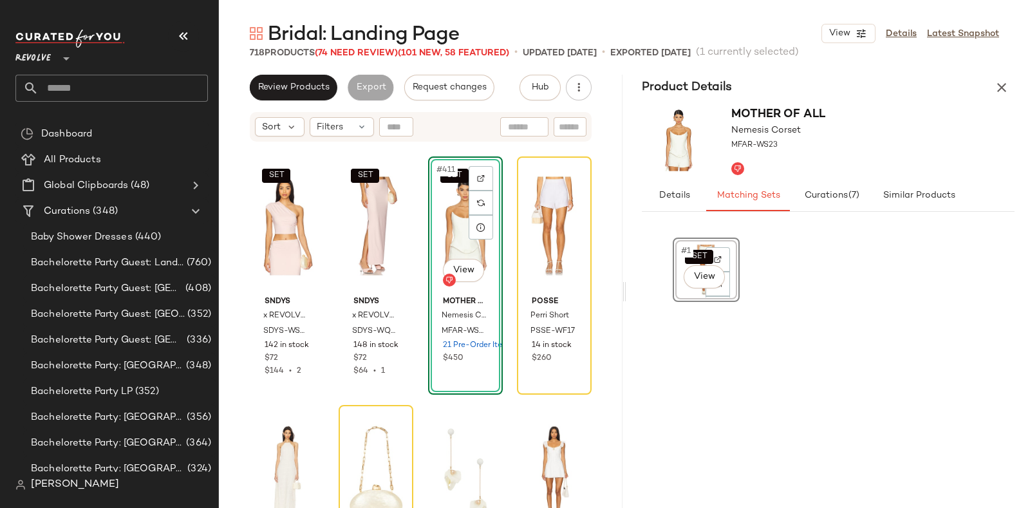
click at [694, 391] on div "SET #1 View" at bounding box center [706, 364] width 67 height 252
click at [681, 295] on div "SET #1 View" at bounding box center [706, 269] width 58 height 55
click at [678, 296] on div "SET #1 View" at bounding box center [706, 269] width 58 height 55
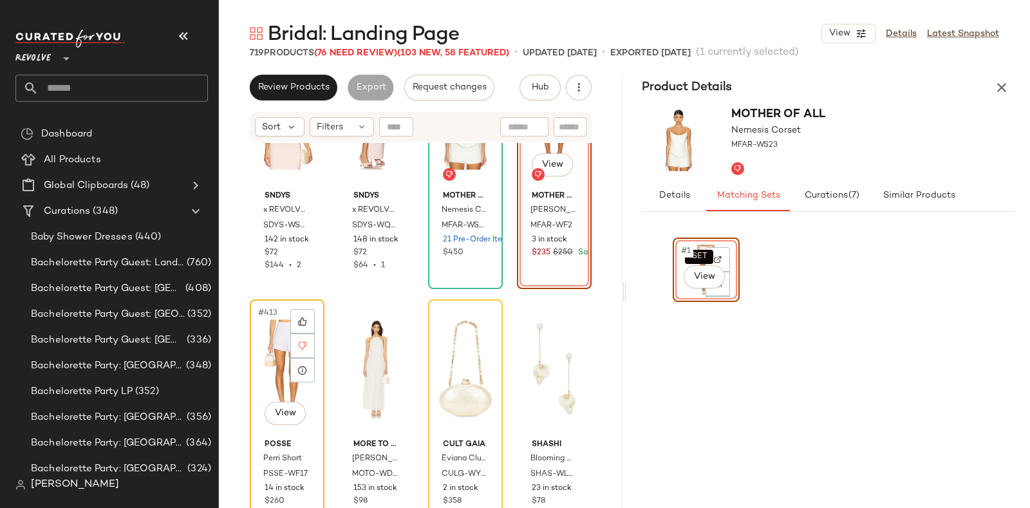
scroll to position [25447, 0]
click at [301, 342] on icon at bounding box center [302, 344] width 9 height 9
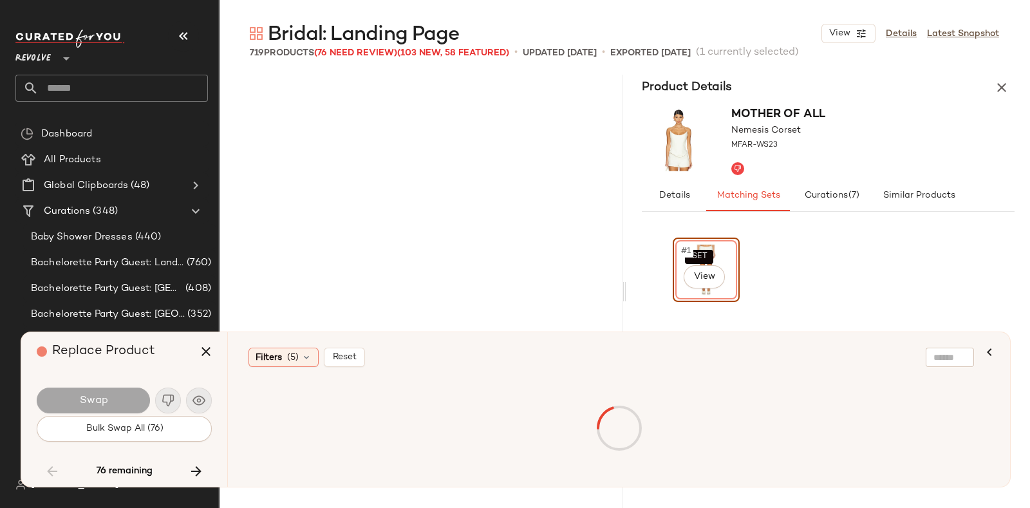
scroll to position [11925, 0]
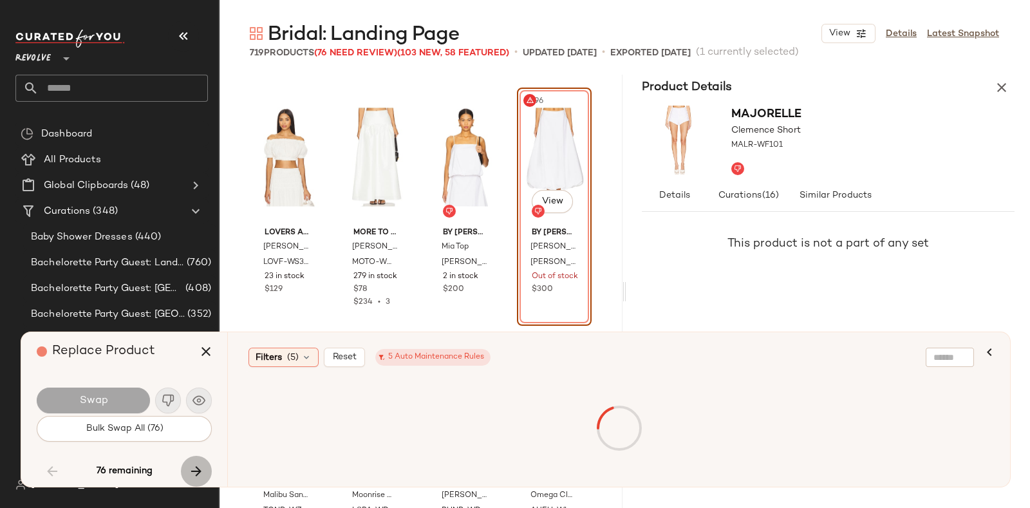
click at [196, 468] on icon "button" at bounding box center [196, 470] width 15 height 15
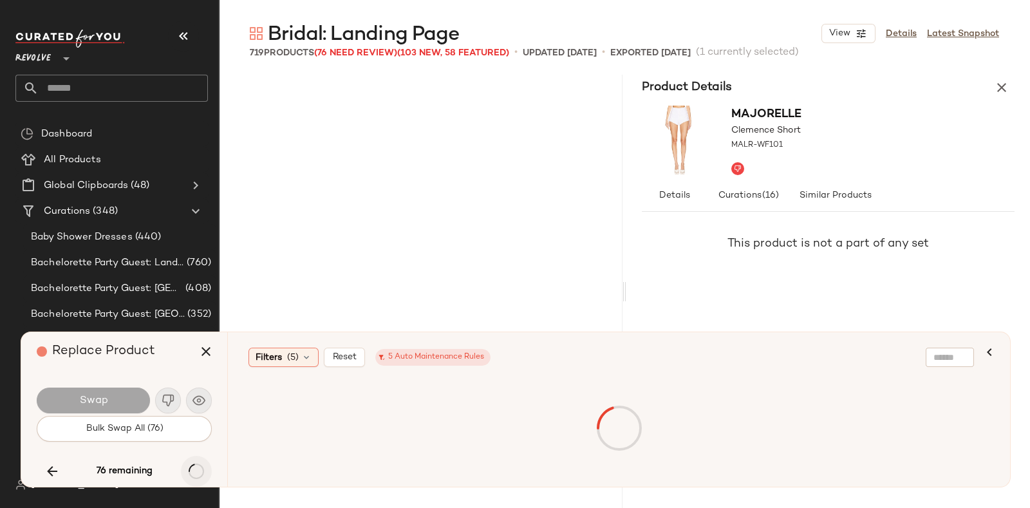
scroll to position [18385, 0]
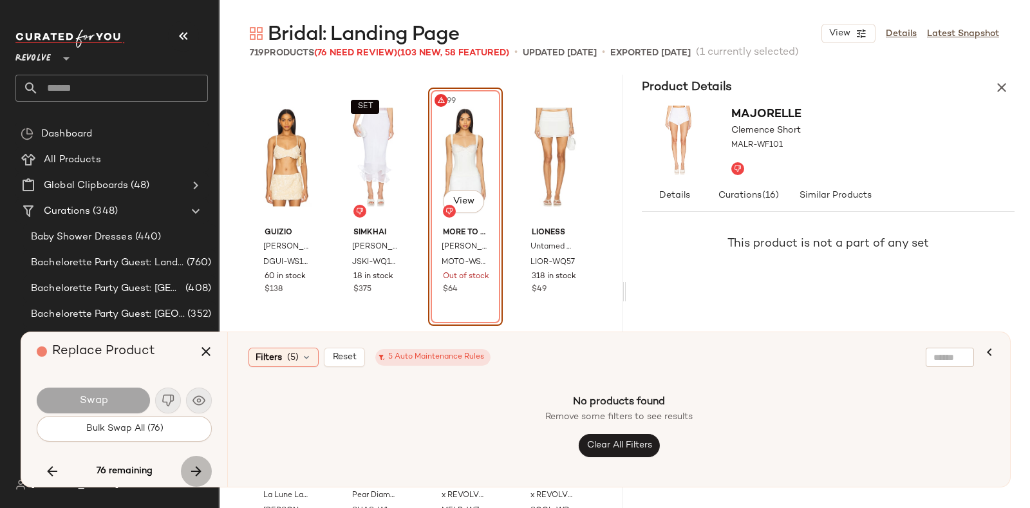
click at [196, 468] on icon "button" at bounding box center [196, 470] width 15 height 15
click at [189, 463] on icon "button" at bounding box center [196, 470] width 15 height 15
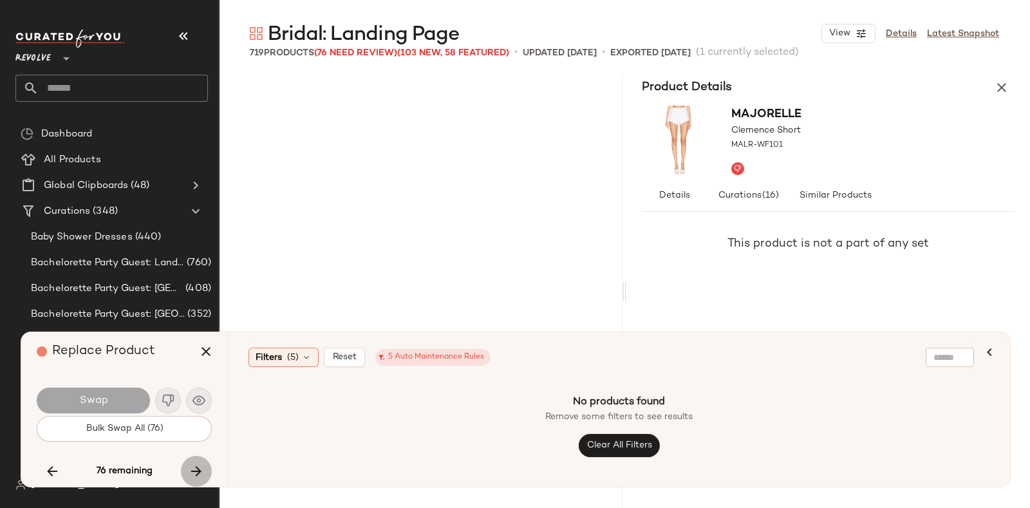
scroll to position [25340, 0]
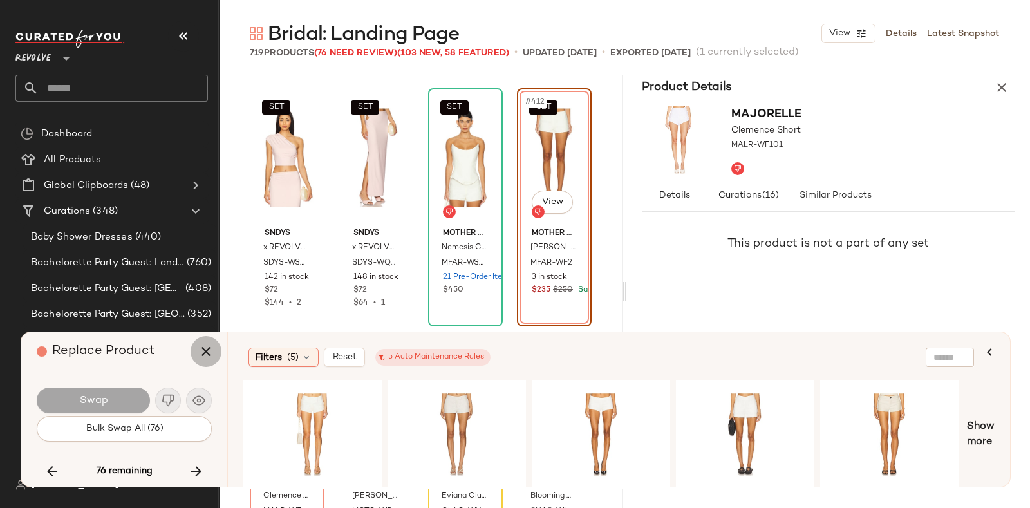
click at [206, 349] on icon "button" at bounding box center [205, 351] width 15 height 15
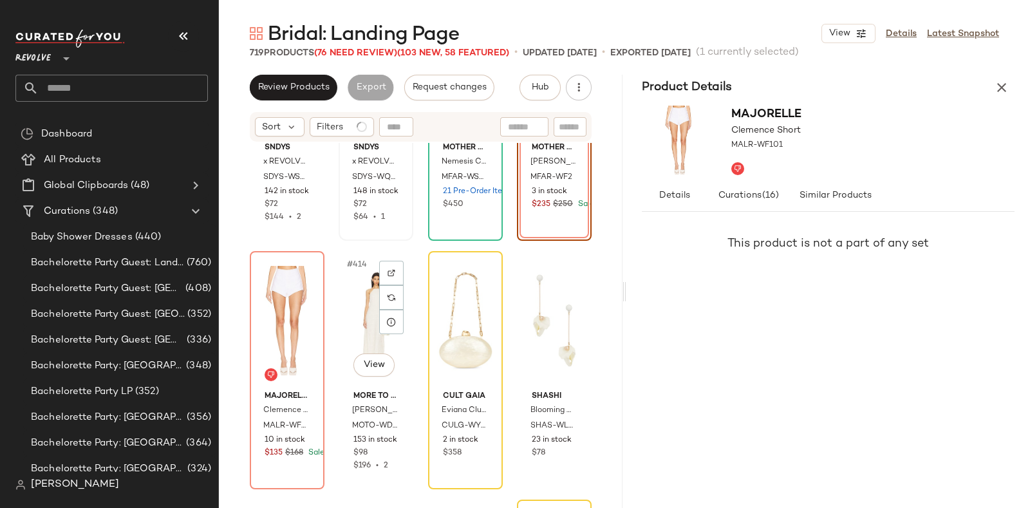
scroll to position [25495, 0]
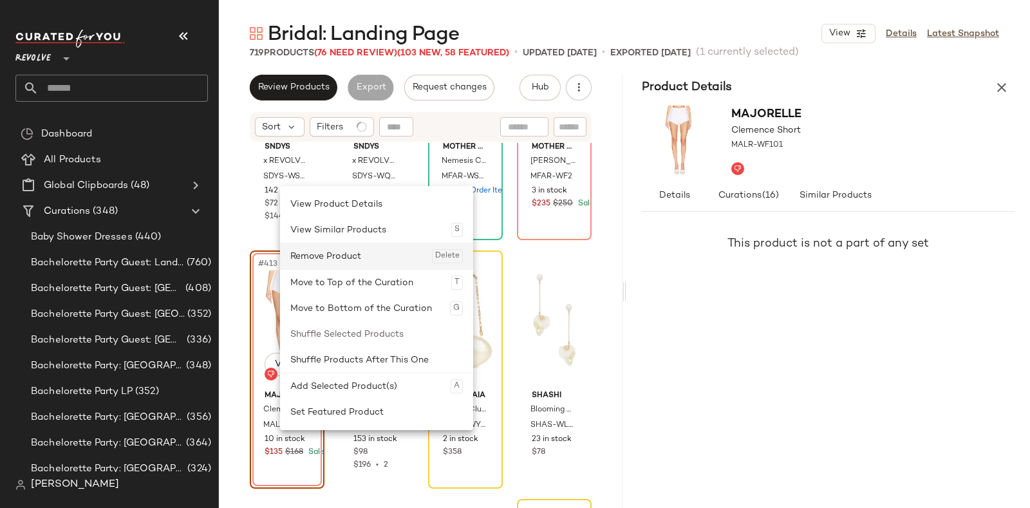
click at [332, 256] on div "Remove Product Delete" at bounding box center [376, 256] width 172 height 26
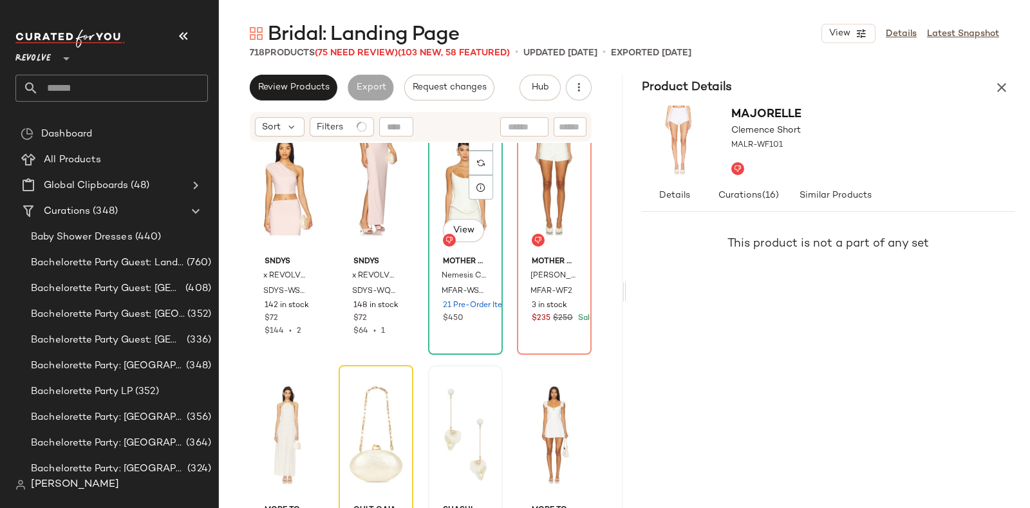
scroll to position [25353, 0]
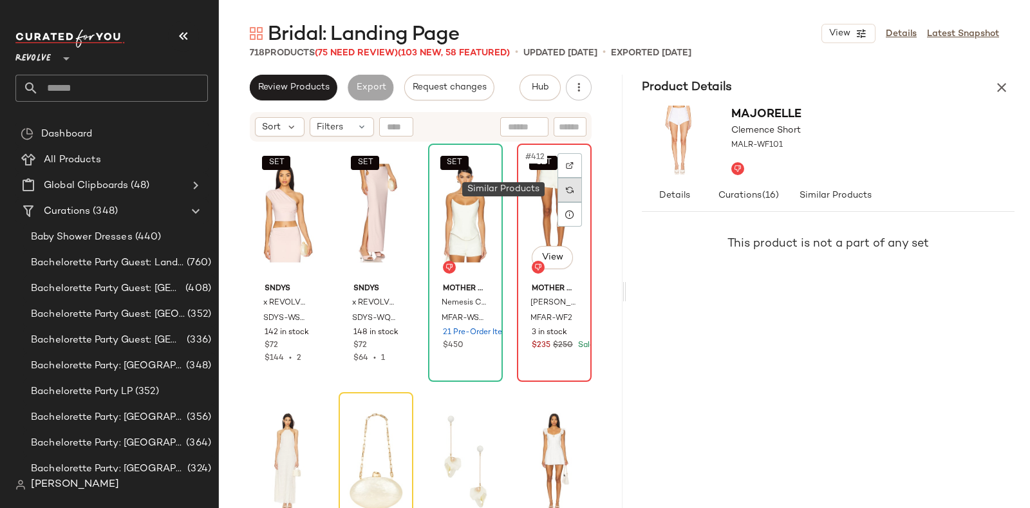
click at [566, 186] on img at bounding box center [570, 190] width 8 height 8
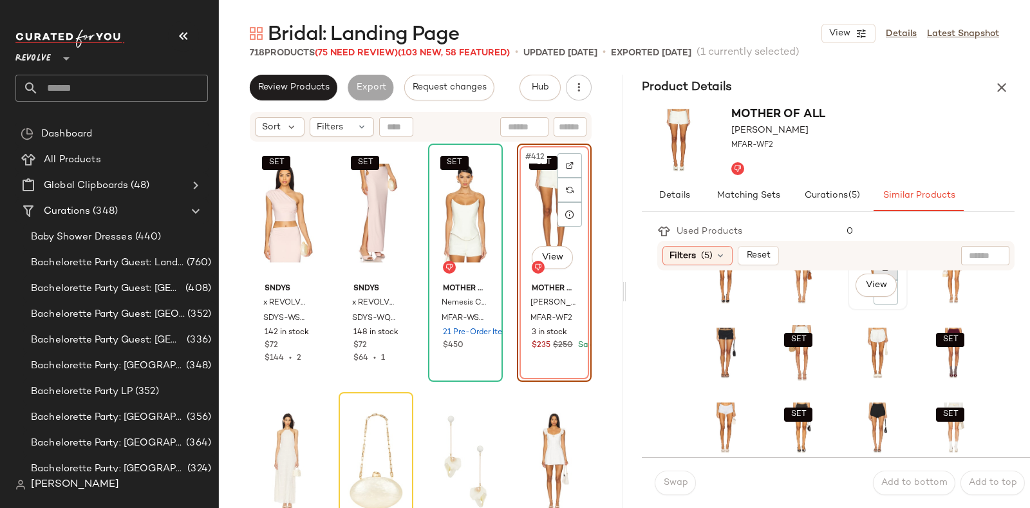
scroll to position [35, 0]
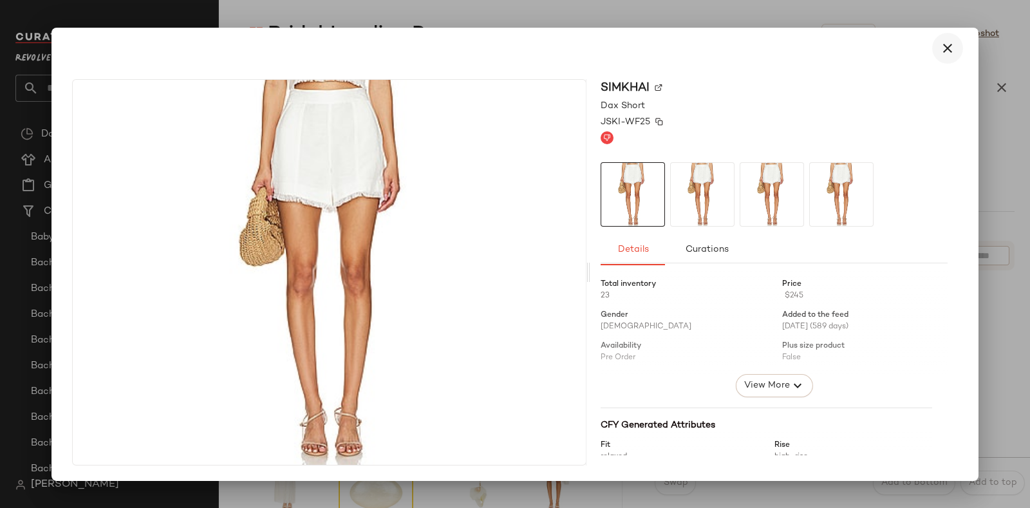
drag, startPoint x: 783, startPoint y: 371, endPoint x: 946, endPoint y: 116, distance: 302.8
click at [946, 116] on div "JSKI-WF25" at bounding box center [774, 122] width 347 height 14
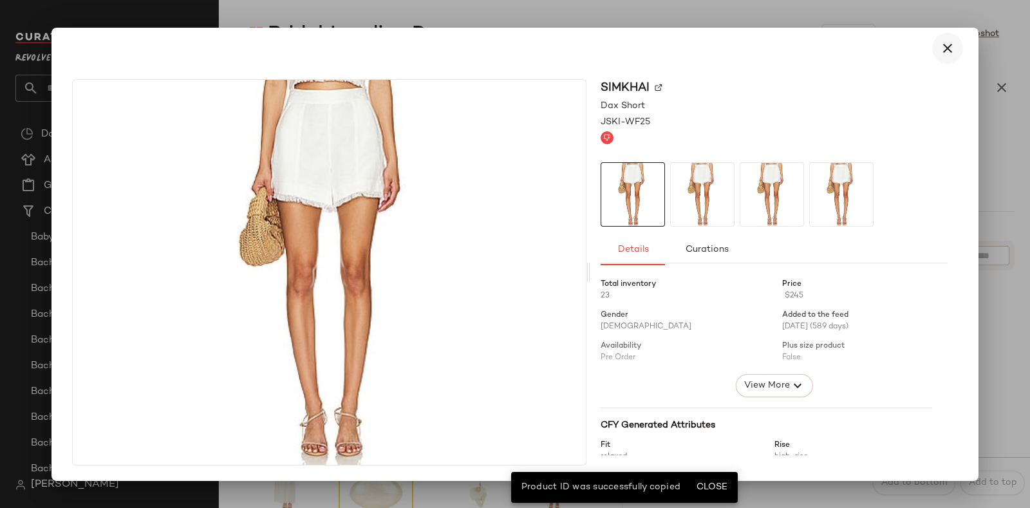
click at [945, 47] on icon "button" at bounding box center [947, 48] width 15 height 15
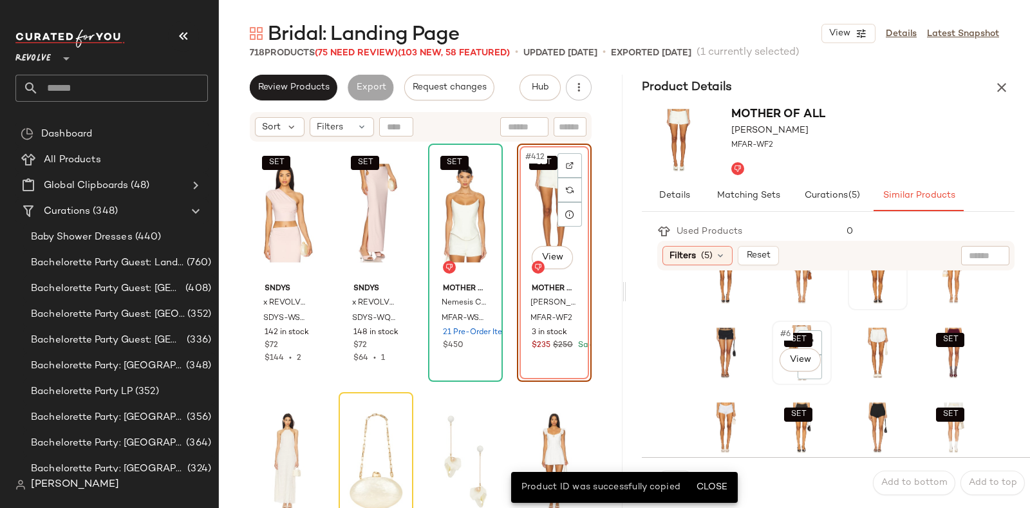
click at [776, 374] on div "SET #6 View" at bounding box center [801, 352] width 51 height 55
click at [716, 481] on button "Close" at bounding box center [712, 487] width 42 height 23
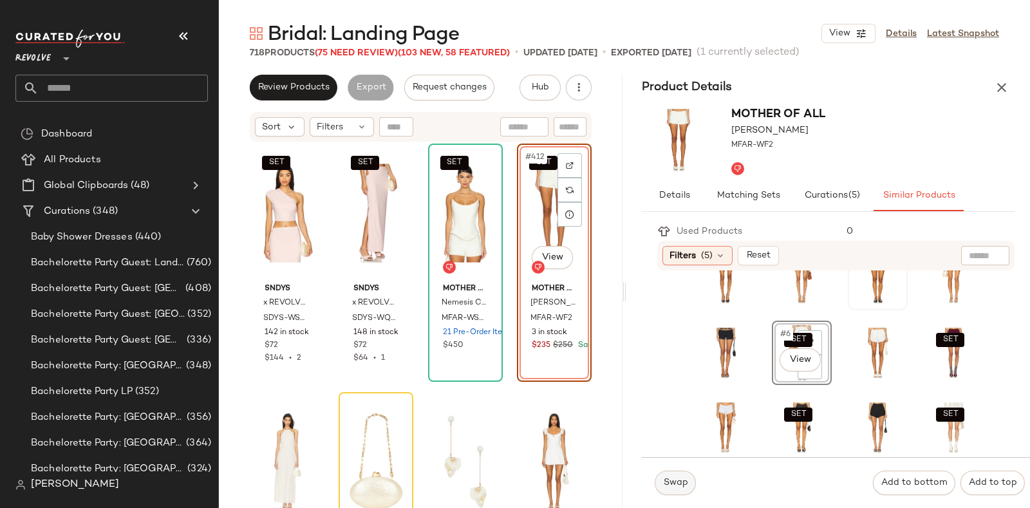
click at [679, 483] on span "Swap" at bounding box center [674, 483] width 25 height 10
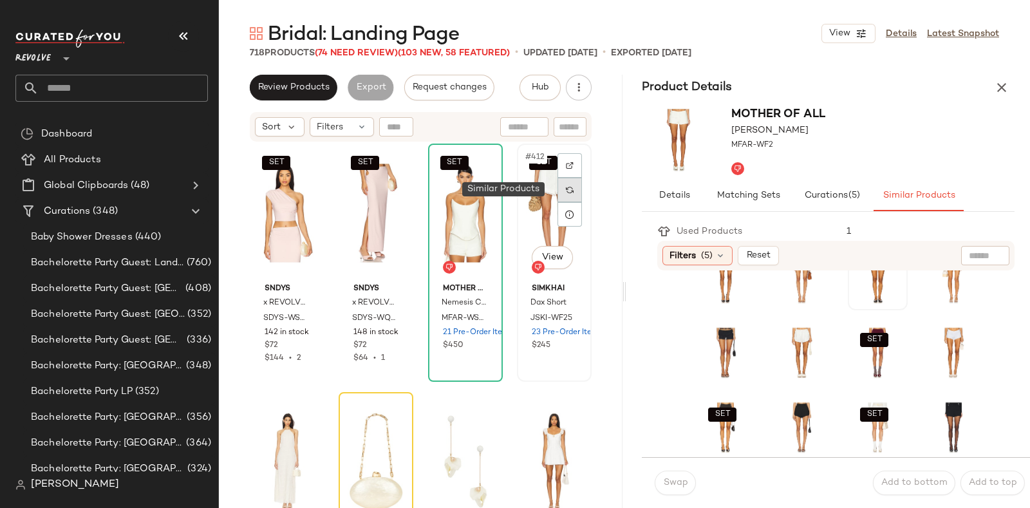
click at [566, 187] on img at bounding box center [570, 190] width 8 height 8
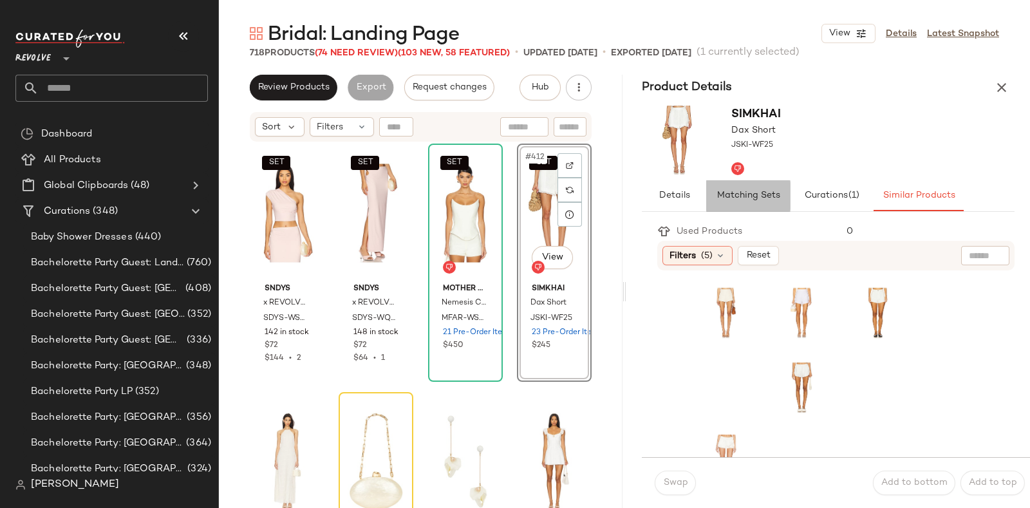
click at [742, 194] on span "Matching Sets" at bounding box center [748, 196] width 64 height 10
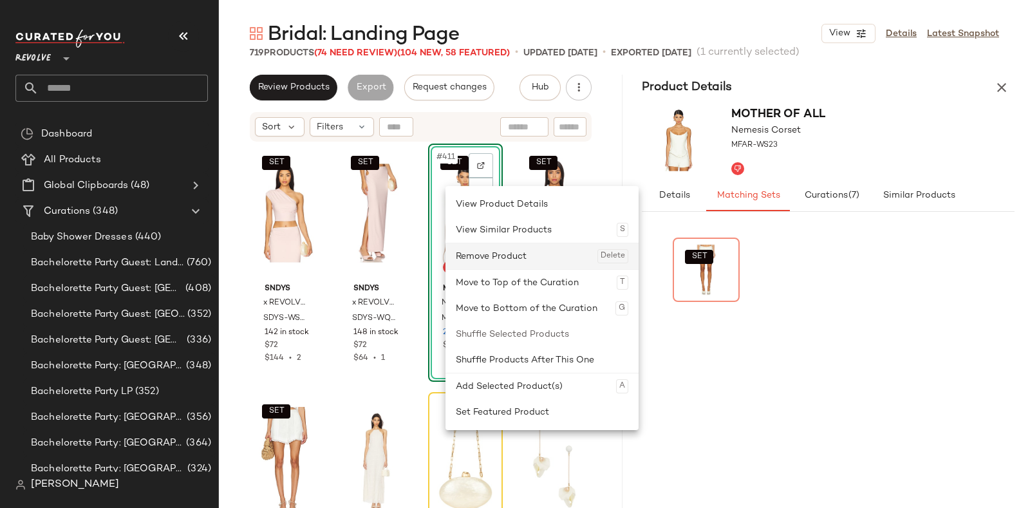
click at [484, 250] on div "Remove Product Delete" at bounding box center [542, 256] width 172 height 26
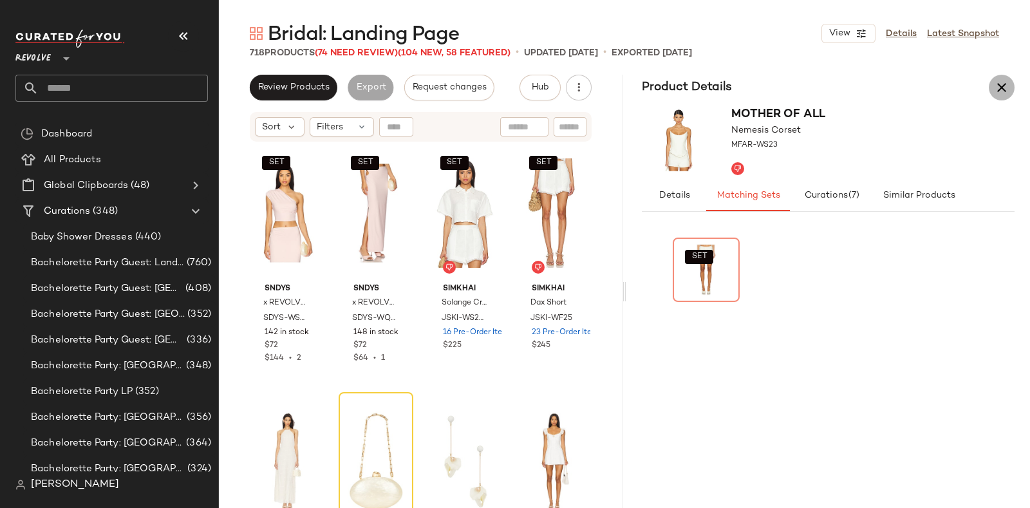
click at [1000, 85] on icon "button" at bounding box center [1001, 87] width 15 height 15
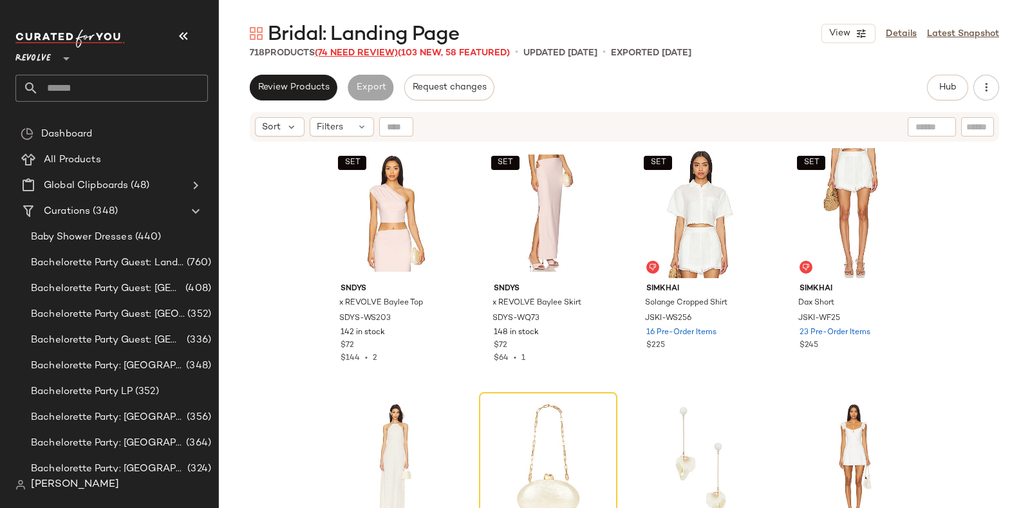
click at [358, 55] on span "(74 Need Review)" at bounding box center [356, 53] width 83 height 10
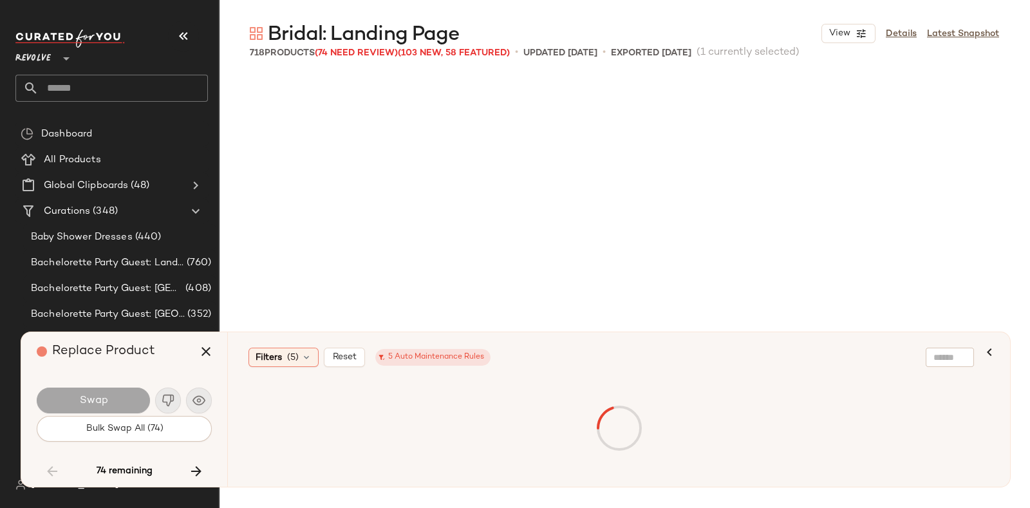
scroll to position [11925, 0]
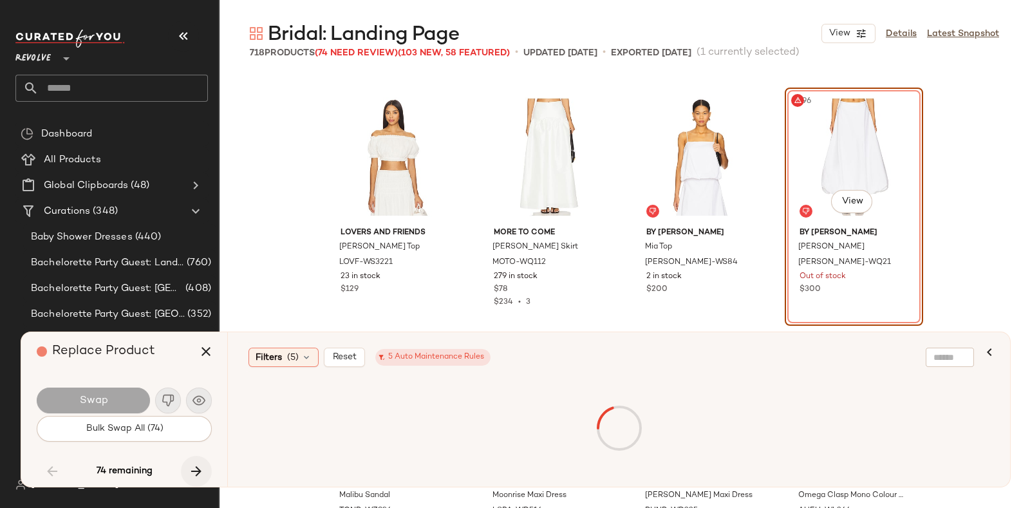
click at [192, 465] on icon "button" at bounding box center [196, 470] width 15 height 15
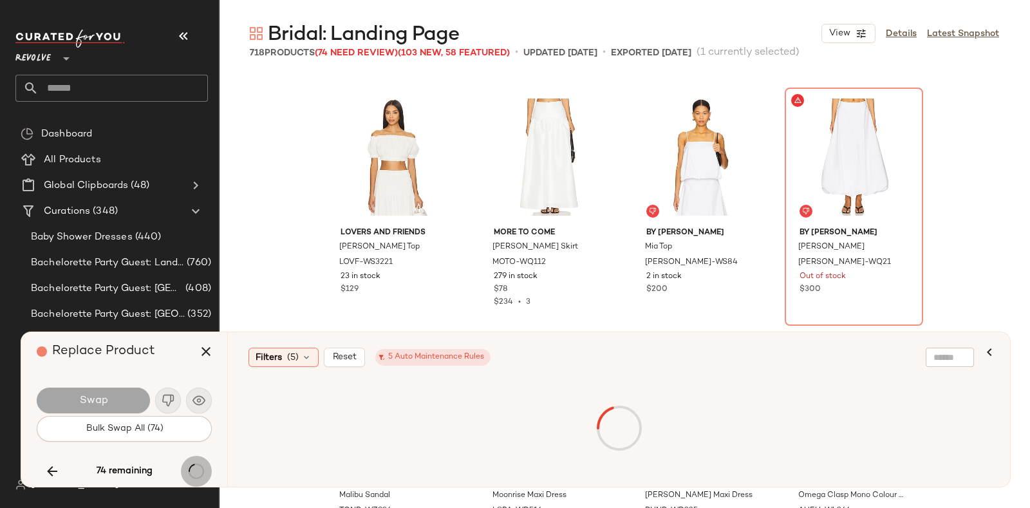
scroll to position [18385, 0]
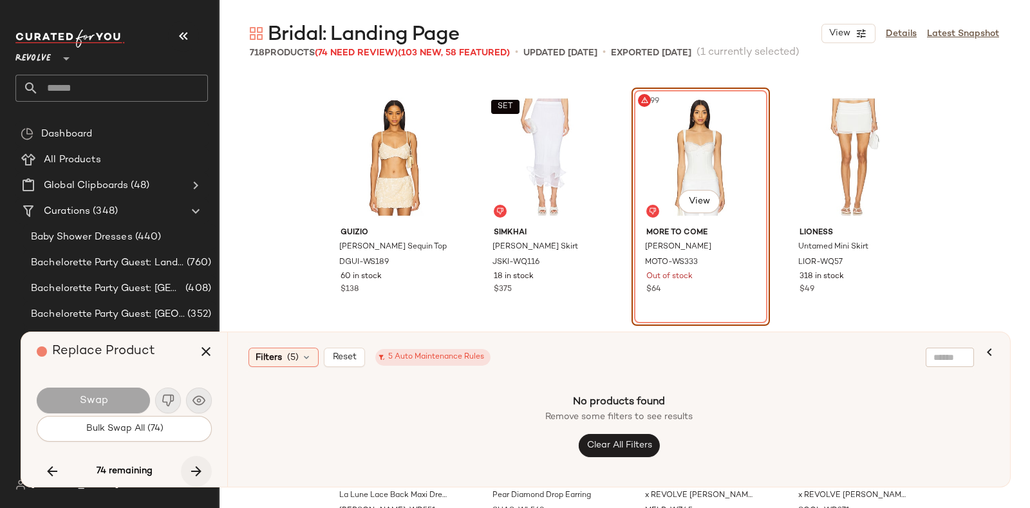
click at [195, 465] on icon "button" at bounding box center [196, 470] width 15 height 15
click at [194, 465] on icon "button" at bounding box center [196, 470] width 15 height 15
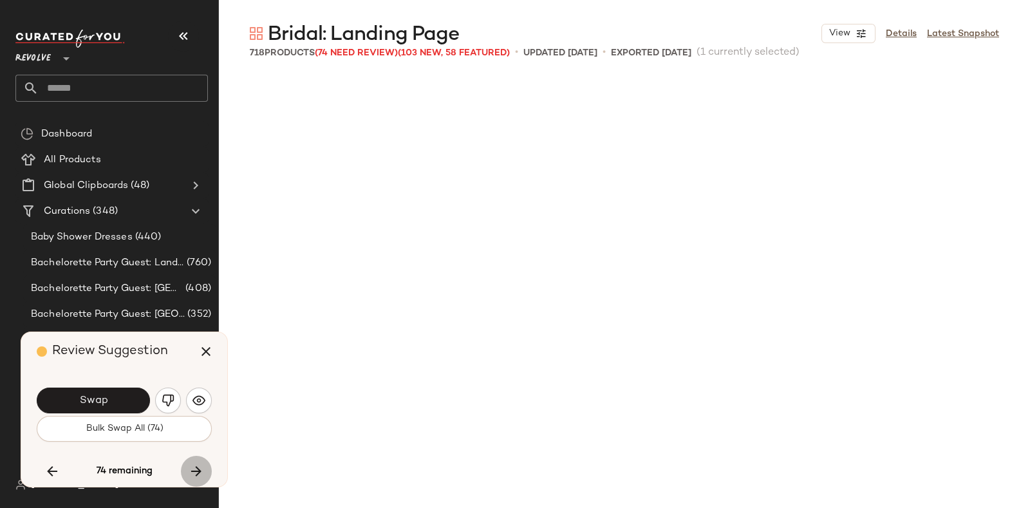
scroll to position [25590, 0]
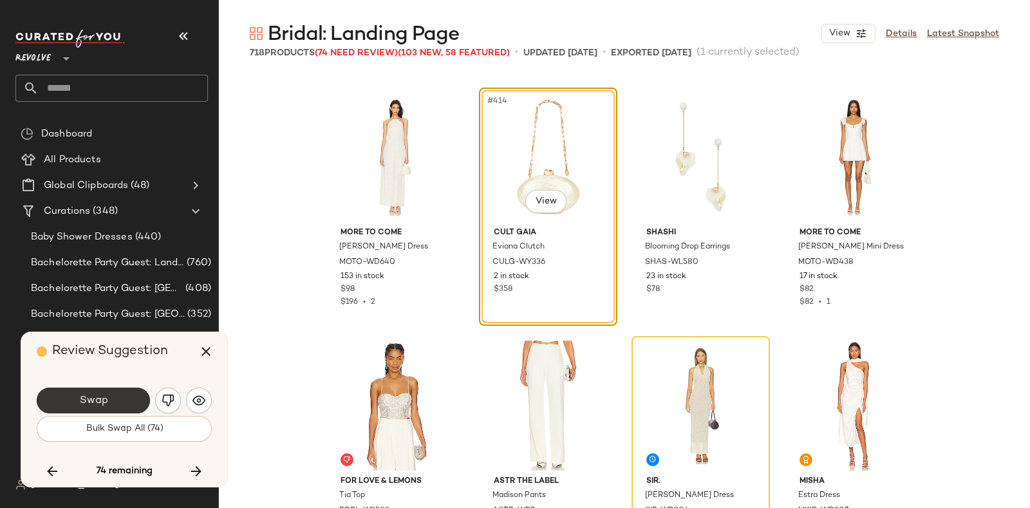
click at [96, 392] on button "Swap" at bounding box center [93, 400] width 113 height 26
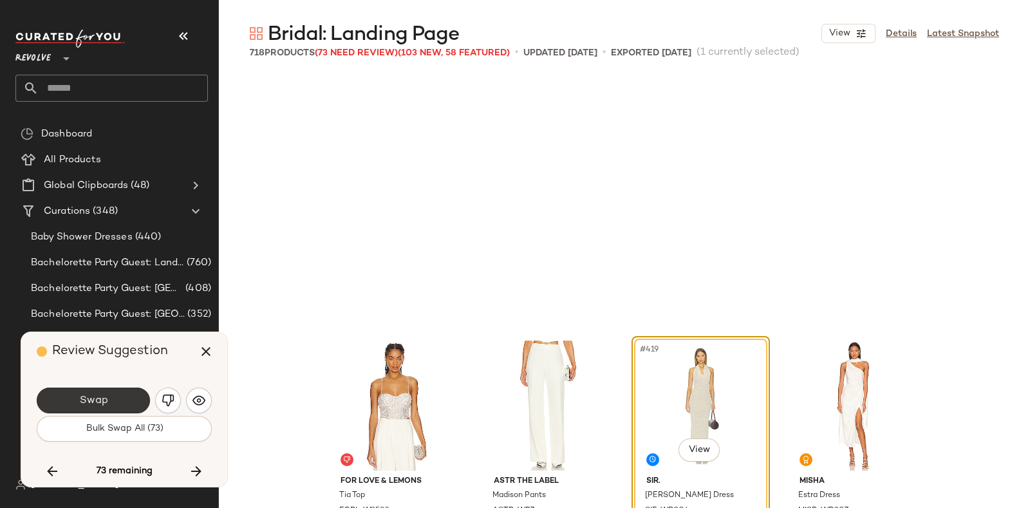
scroll to position [25838, 0]
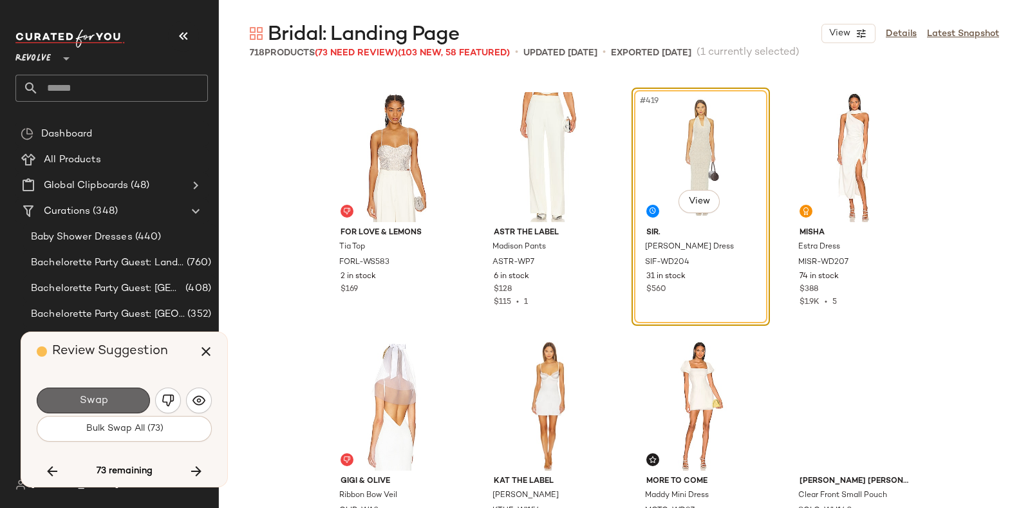
click at [92, 395] on span "Swap" at bounding box center [93, 401] width 29 height 12
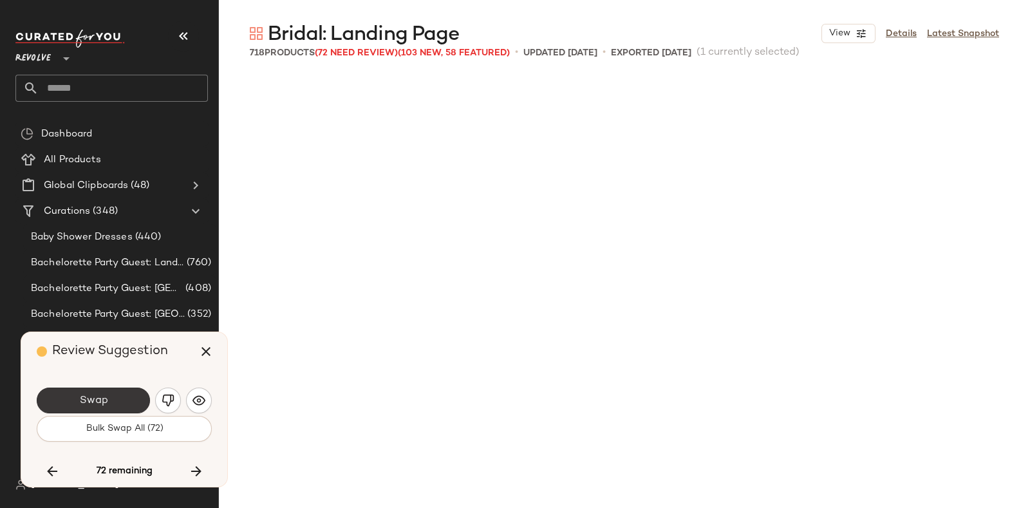
scroll to position [26583, 0]
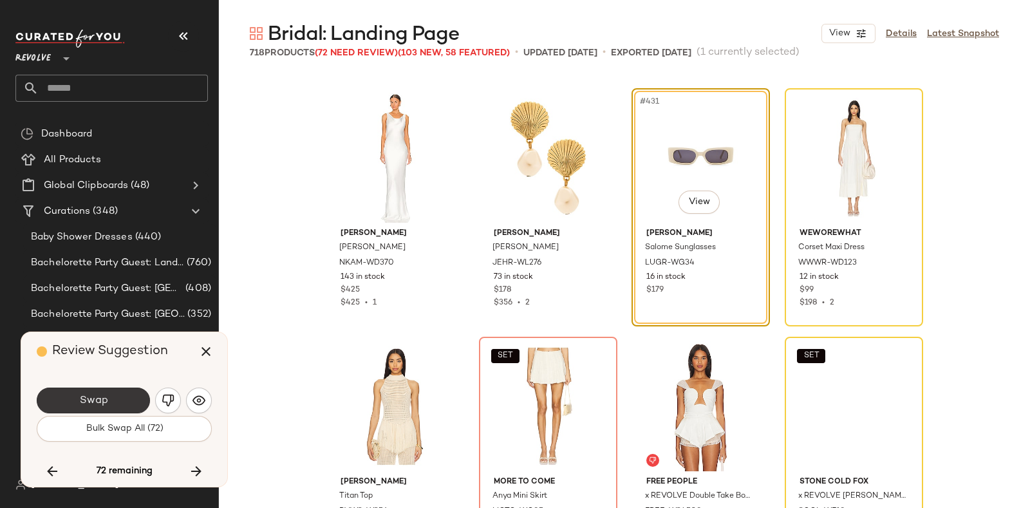
click at [94, 390] on button "Swap" at bounding box center [93, 400] width 113 height 26
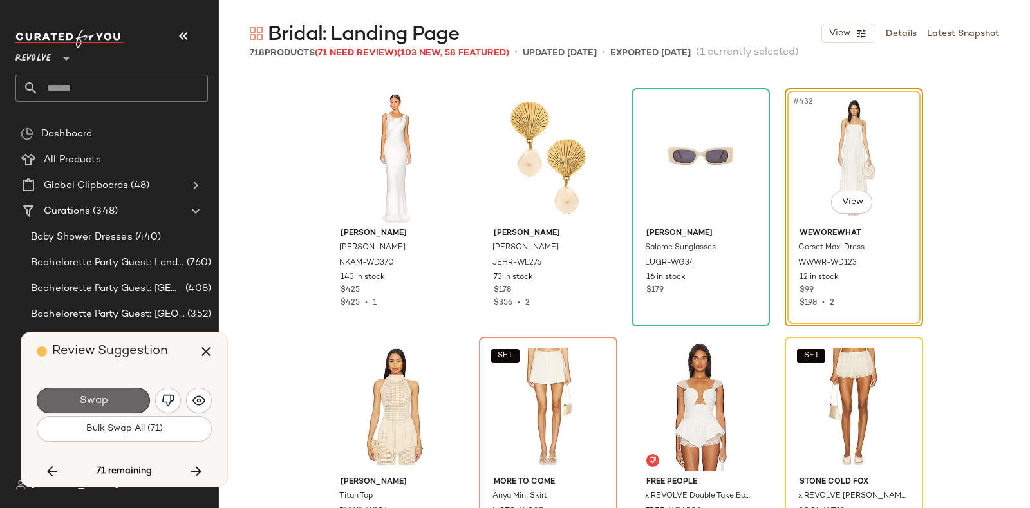
click at [95, 393] on button "Swap" at bounding box center [93, 400] width 113 height 26
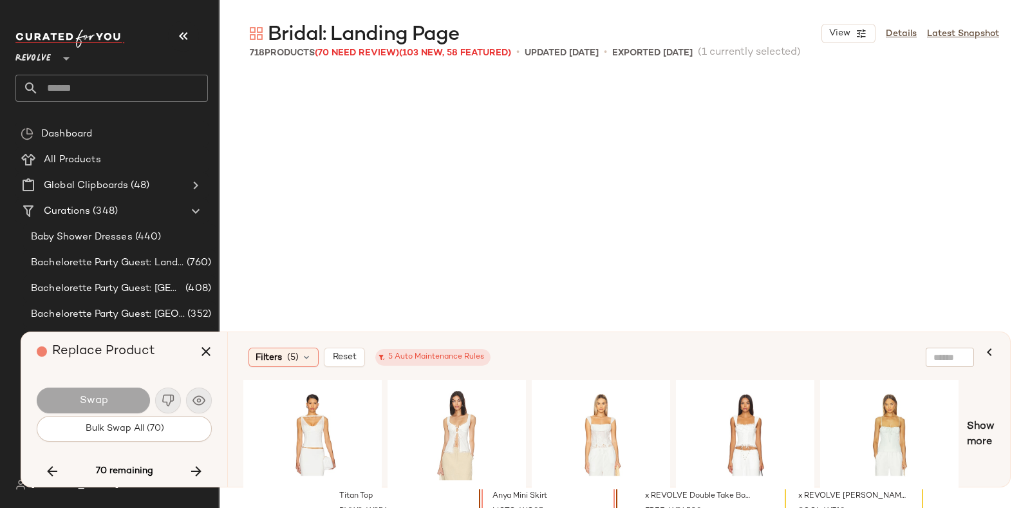
scroll to position [26832, 0]
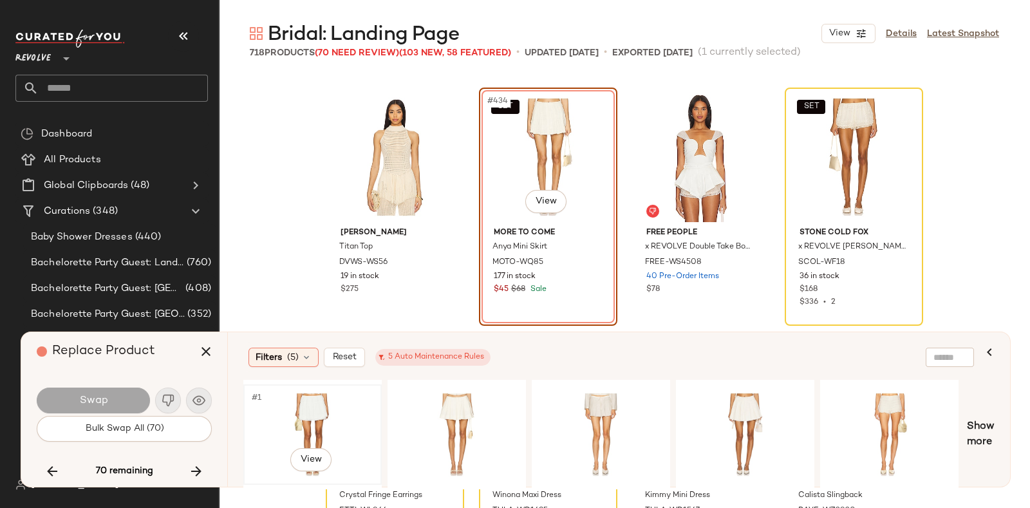
click at [279, 404] on div "#1 View" at bounding box center [312, 434] width 129 height 91
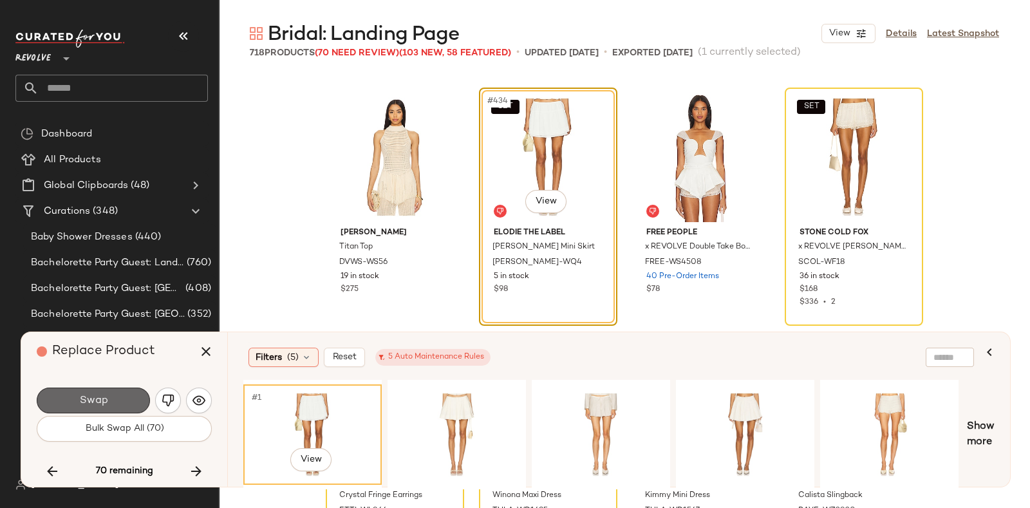
click at [120, 395] on button "Swap" at bounding box center [93, 400] width 113 height 26
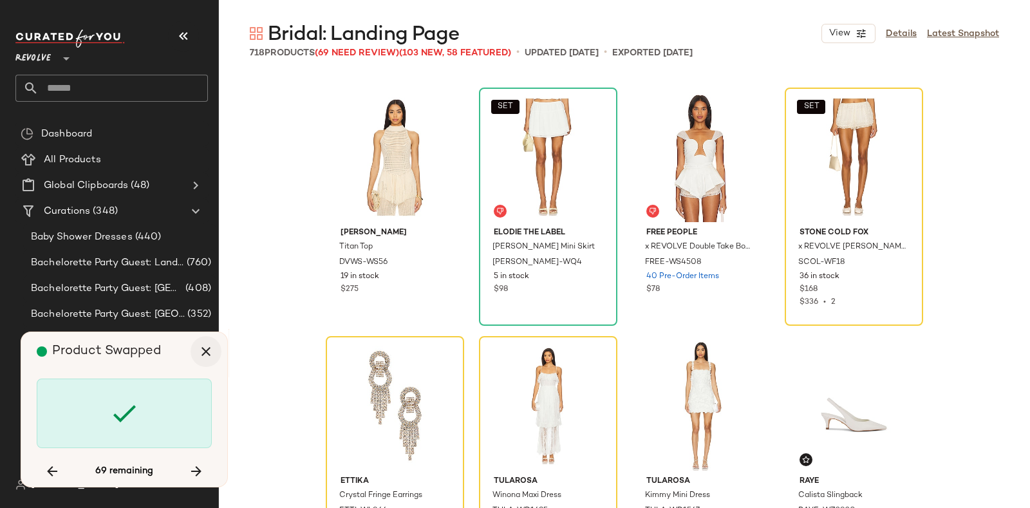
click at [205, 349] on icon "button" at bounding box center [205, 351] width 15 height 15
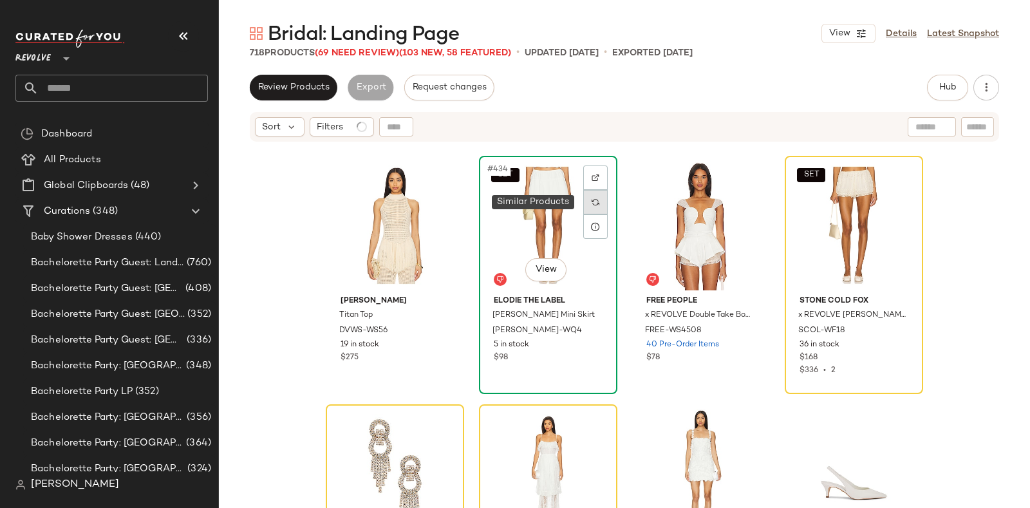
click at [597, 196] on div at bounding box center [595, 202] width 24 height 24
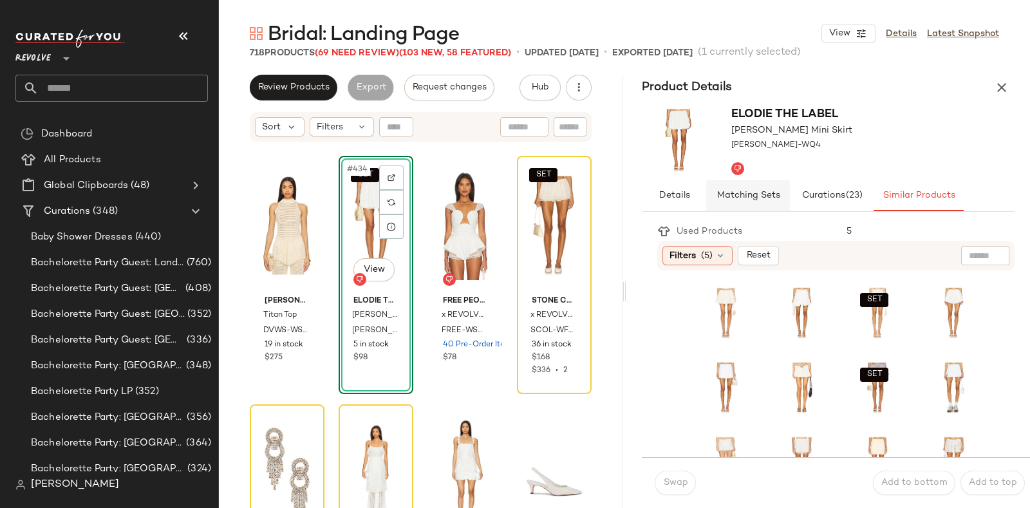
click at [764, 188] on button "Matching Sets" at bounding box center [748, 195] width 84 height 31
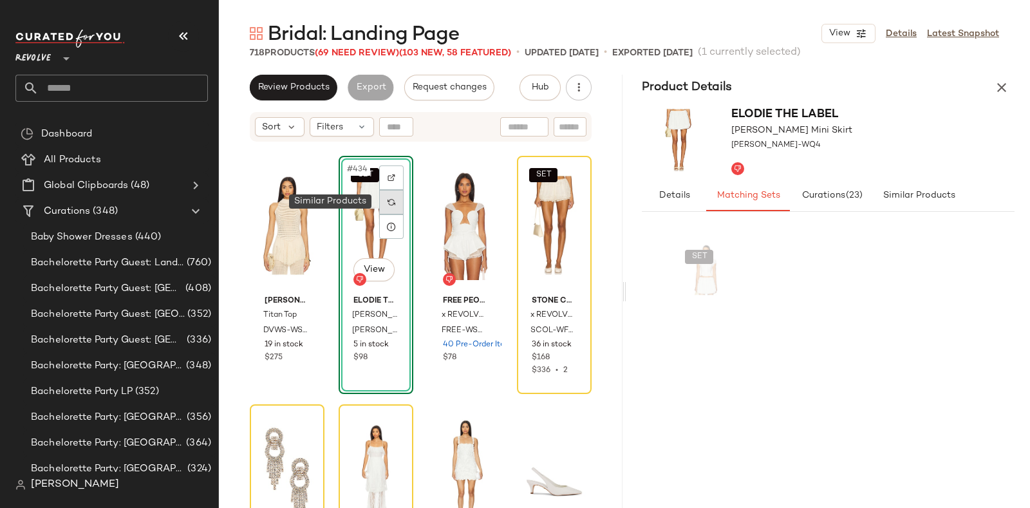
click at [394, 202] on div at bounding box center [391, 202] width 24 height 24
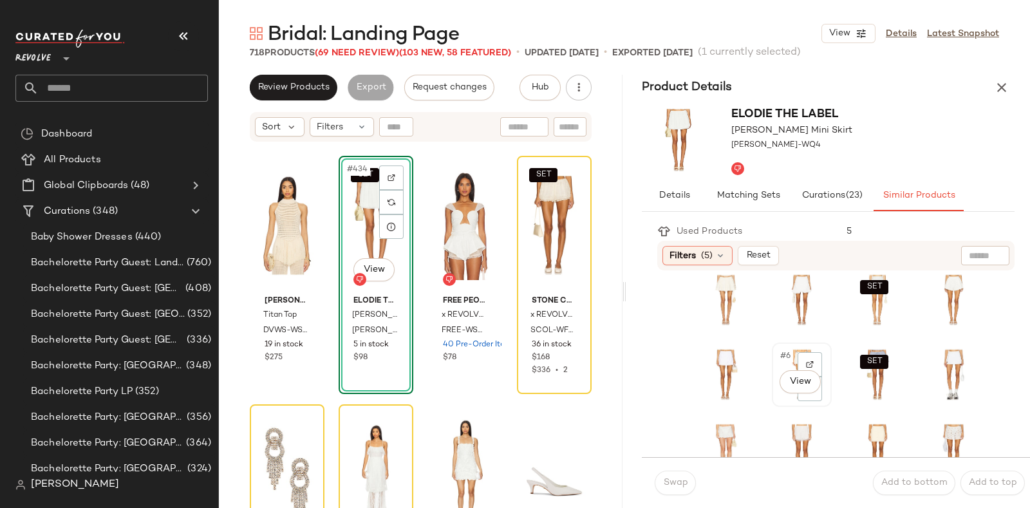
scroll to position [12, 0]
click at [852, 324] on div "SET #3 View" at bounding box center [877, 300] width 51 height 55
click at [679, 474] on button "Swap" at bounding box center [675, 482] width 41 height 24
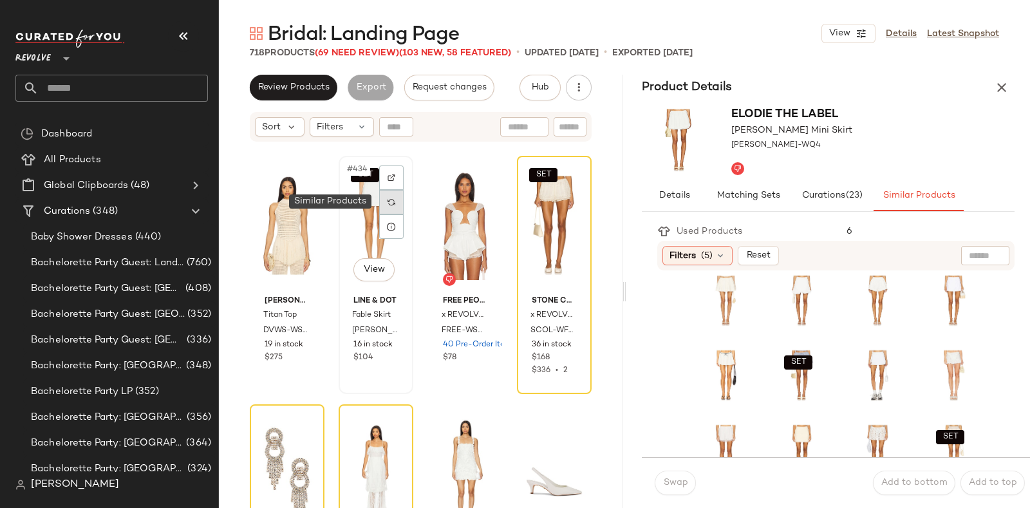
click at [389, 198] on img at bounding box center [391, 202] width 8 height 8
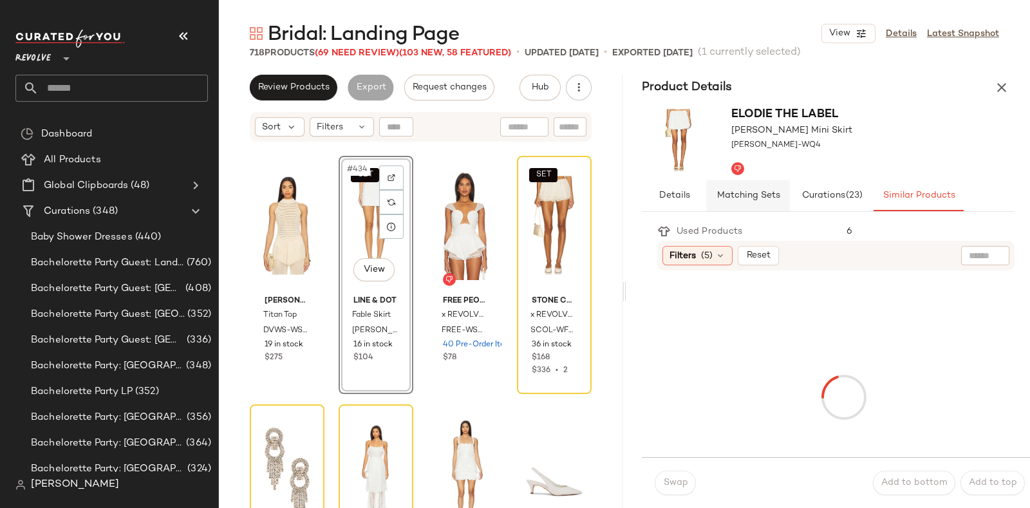
click at [741, 196] on span "Matching Sets" at bounding box center [748, 196] width 64 height 10
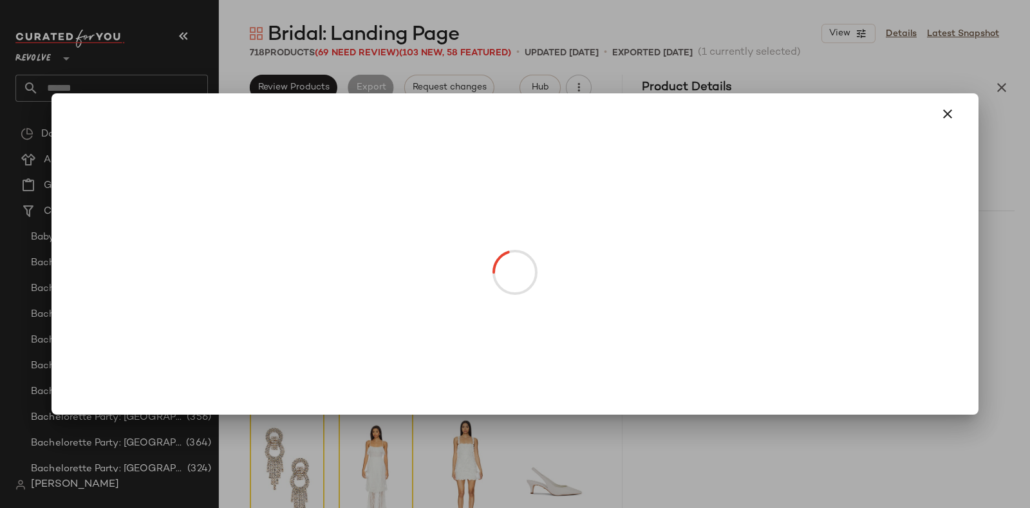
drag, startPoint x: 683, startPoint y: 289, endPoint x: 570, endPoint y: 292, distance: 112.7
click at [570, 292] on body "Revolve ** Dashboard All Products Global Clipboards (48) Curations (348) Baby S…" at bounding box center [515, 254] width 1030 height 508
click at [953, 114] on icon "button" at bounding box center [947, 113] width 15 height 15
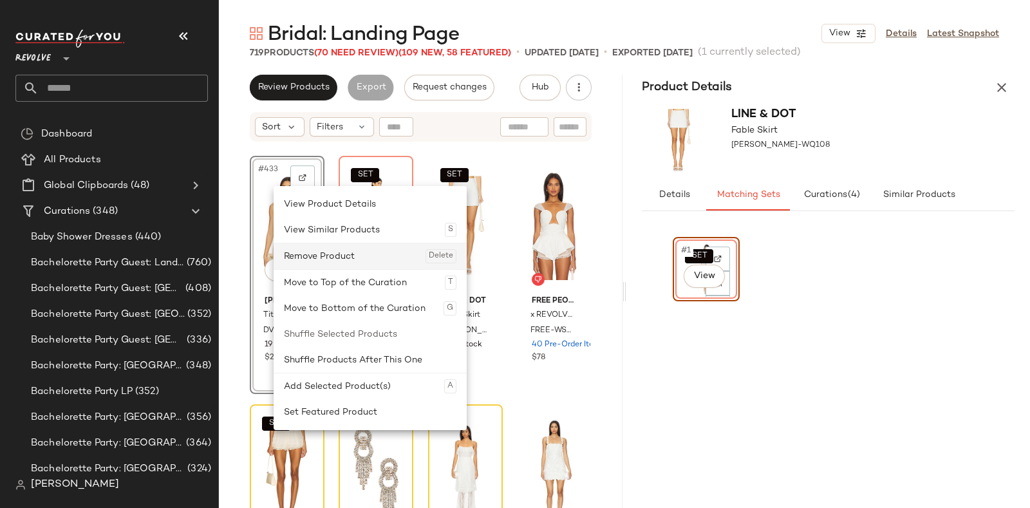
click at [301, 254] on div "Remove Product Delete" at bounding box center [370, 256] width 172 height 26
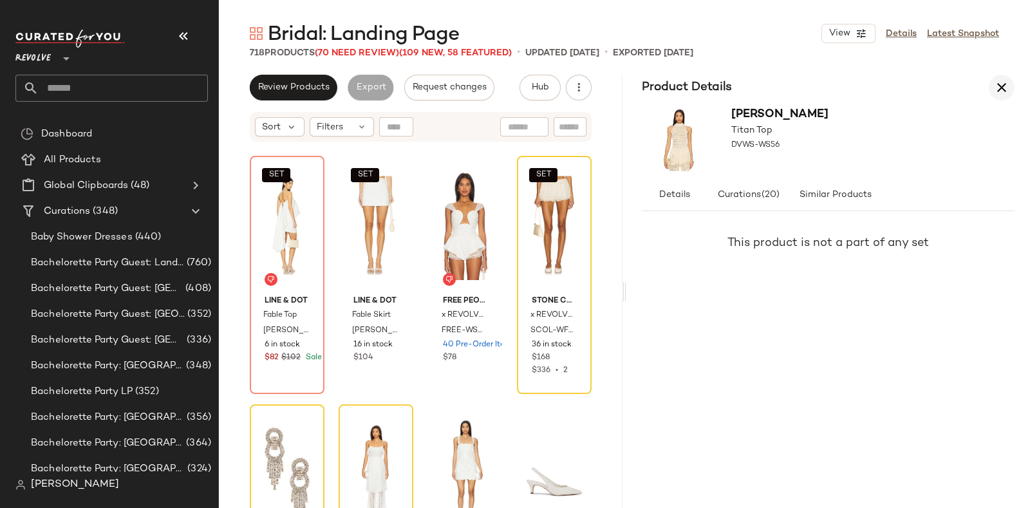
click at [1009, 88] on button "button" at bounding box center [1002, 88] width 26 height 26
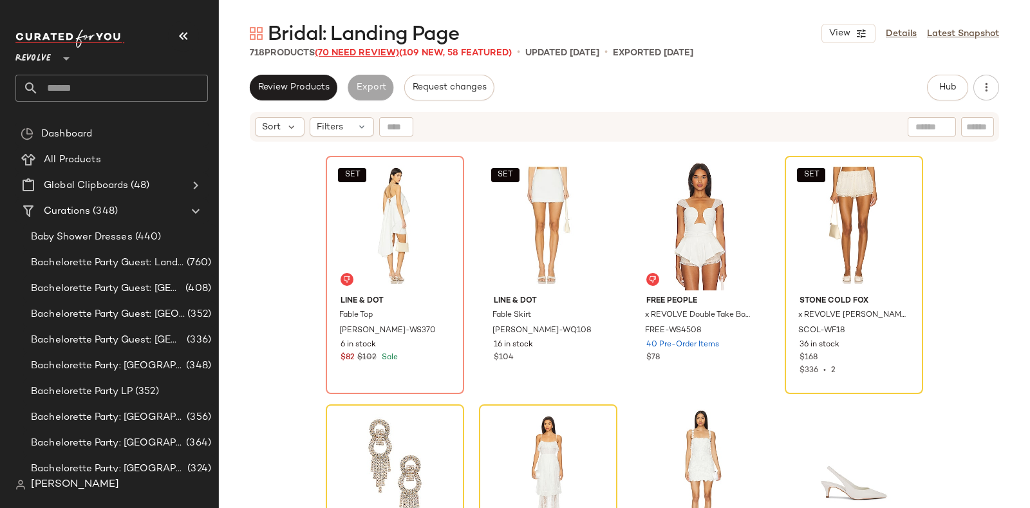
click at [344, 53] on span "(70 Need Review)" at bounding box center [357, 53] width 84 height 10
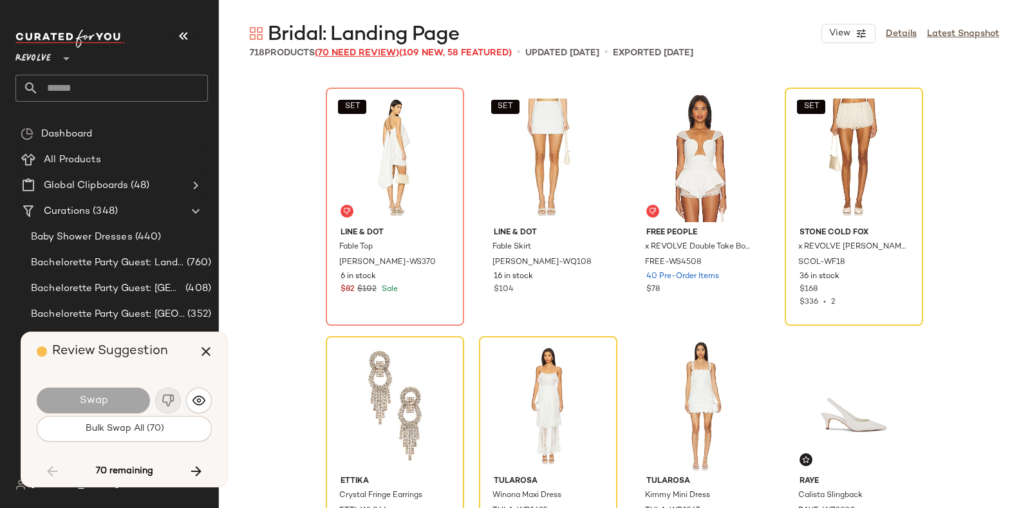
scroll to position [11925, 0]
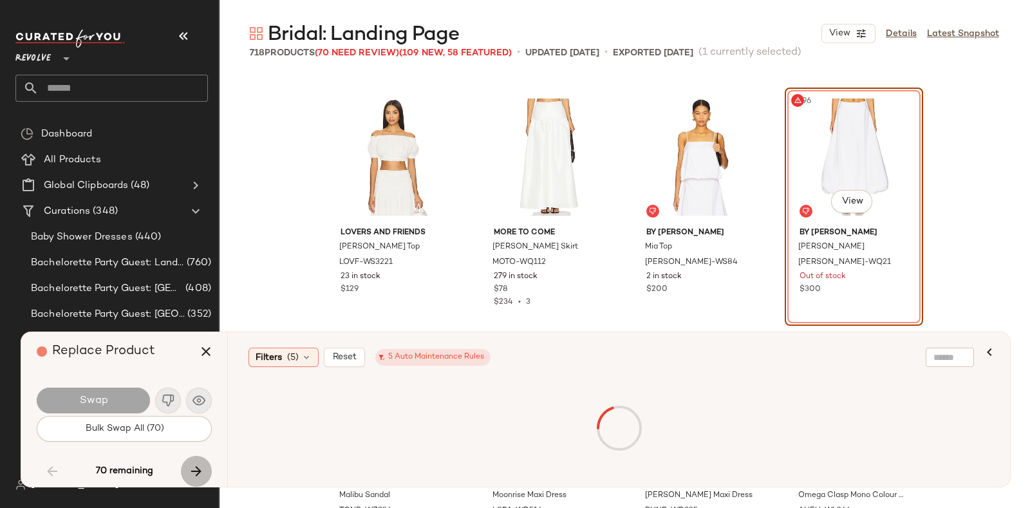
click at [198, 464] on icon "button" at bounding box center [196, 470] width 15 height 15
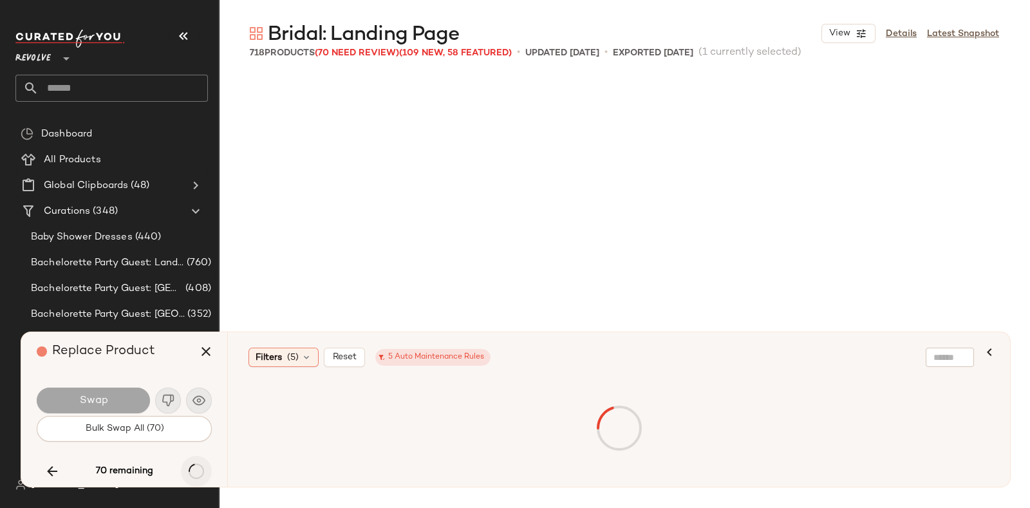
scroll to position [18385, 0]
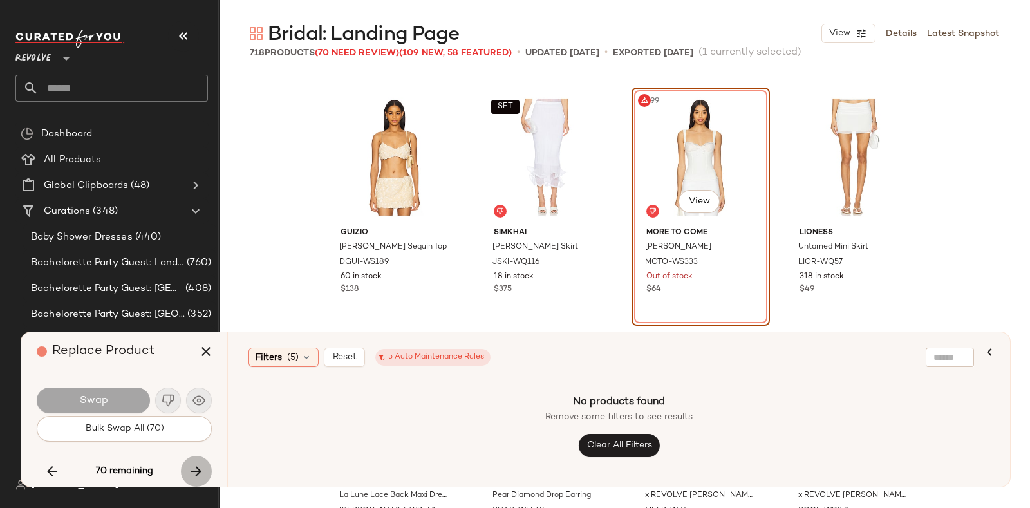
click at [198, 464] on icon "button" at bounding box center [196, 470] width 15 height 15
click at [192, 463] on icon "button" at bounding box center [196, 470] width 15 height 15
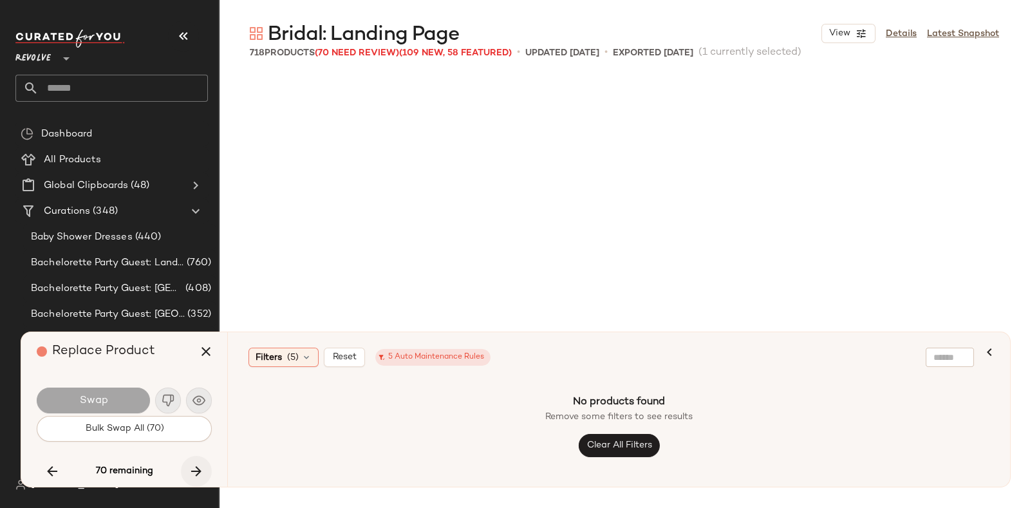
scroll to position [26832, 0]
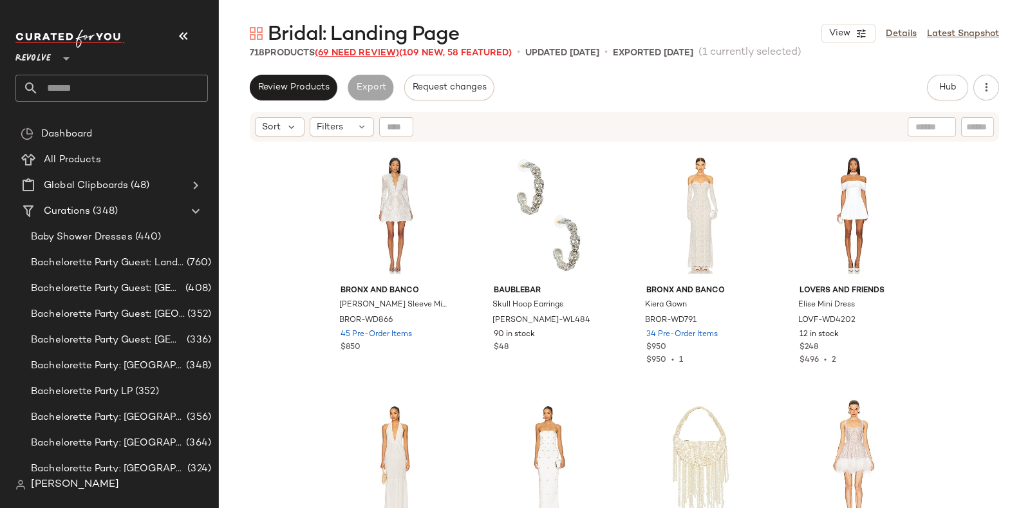
click at [343, 47] on span "Bridal: Landing Page" at bounding box center [363, 35] width 191 height 26
click at [348, 48] on span "(69 Need Review)" at bounding box center [357, 53] width 84 height 10
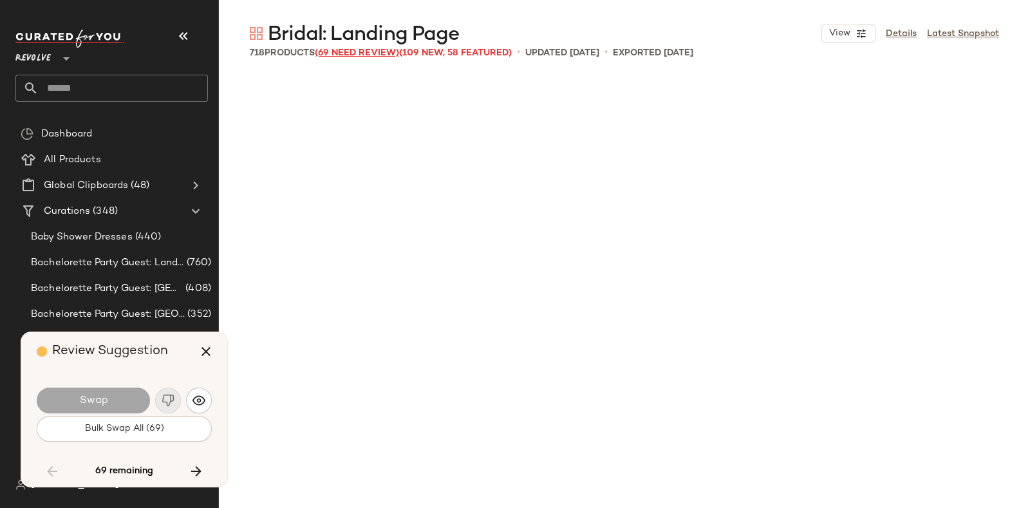
scroll to position [11925, 0]
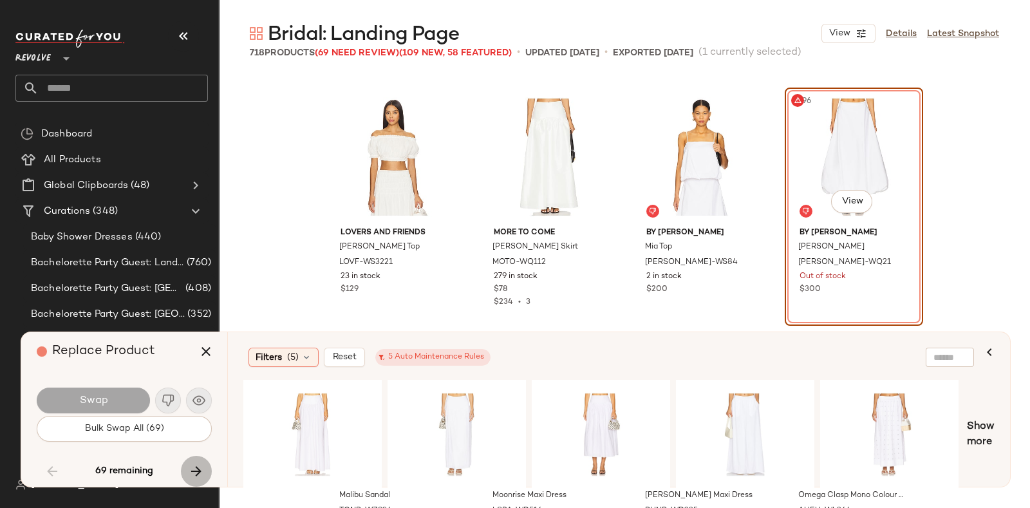
click at [194, 464] on icon "button" at bounding box center [196, 470] width 15 height 15
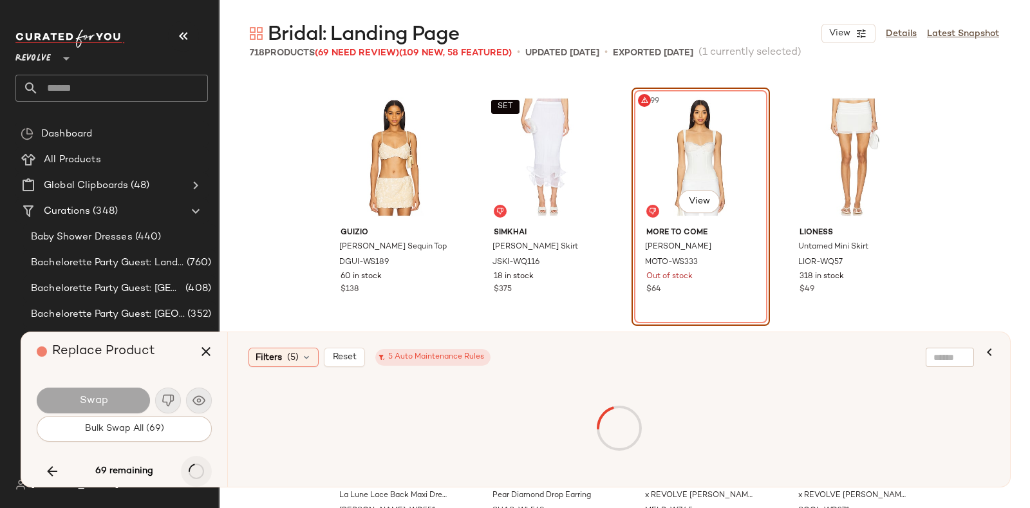
click at [194, 464] on div "69 remaining" at bounding box center [124, 471] width 175 height 31
